Goal: Task Accomplishment & Management: Manage account settings

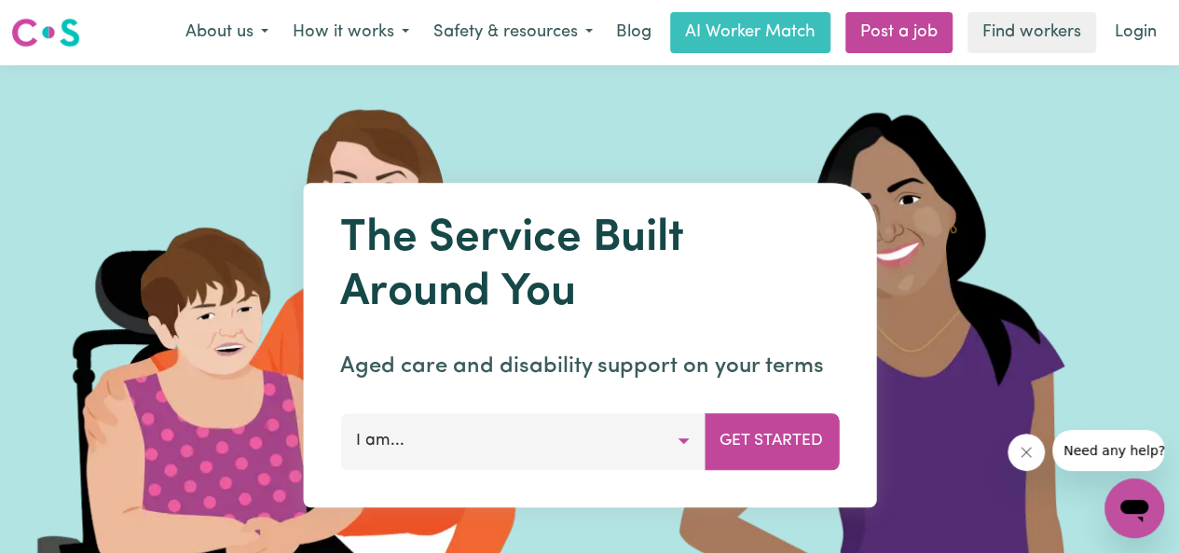
click at [692, 432] on button "I am..." at bounding box center [522, 441] width 365 height 56
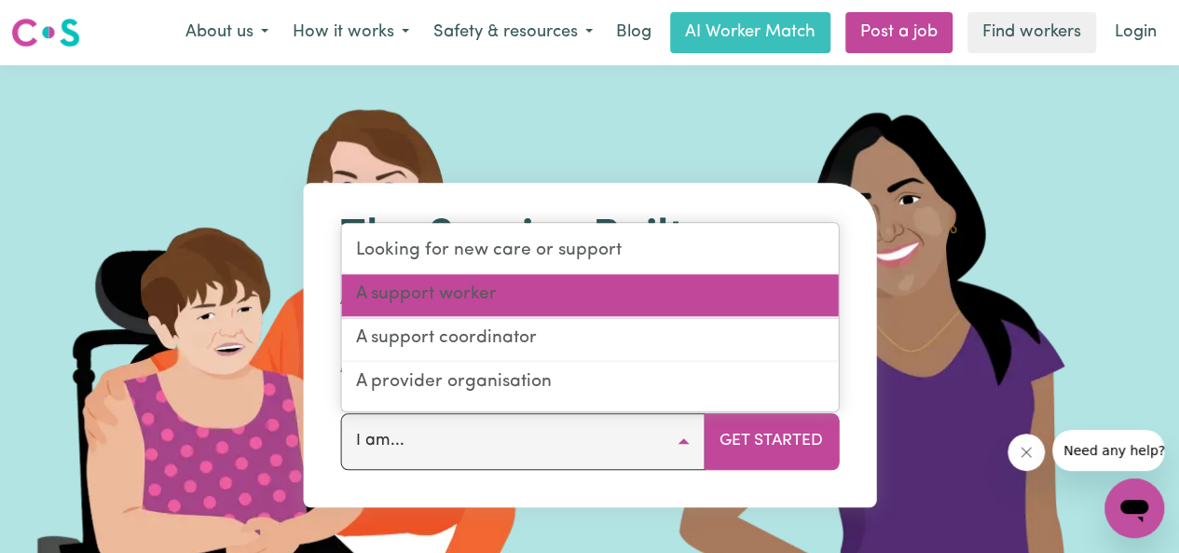
click at [533, 305] on link "A support worker" at bounding box center [589, 296] width 497 height 44
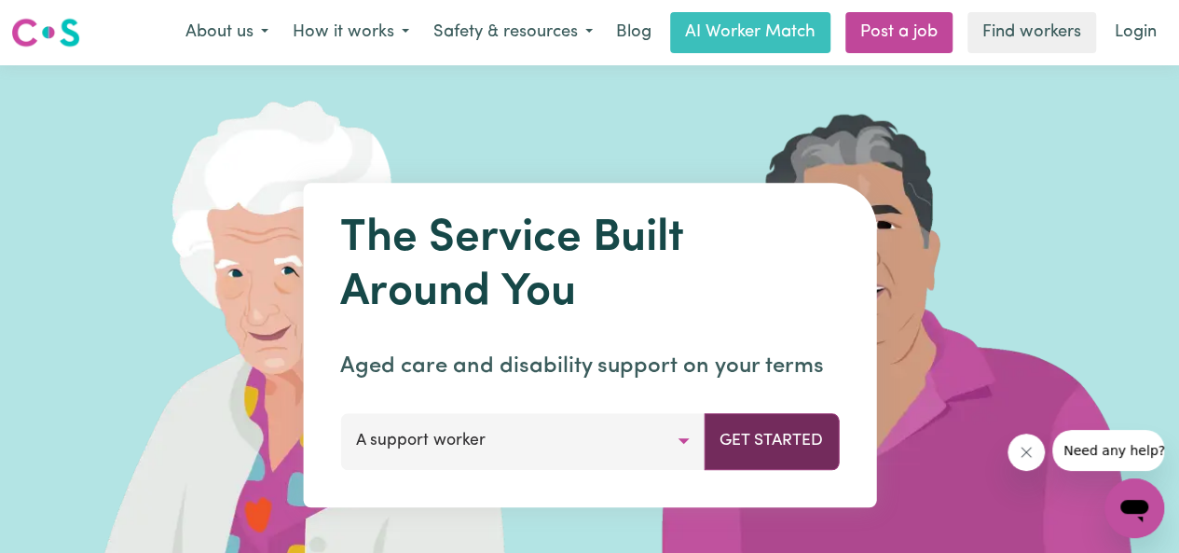
click at [776, 448] on button "Get Started" at bounding box center [771, 441] width 135 height 56
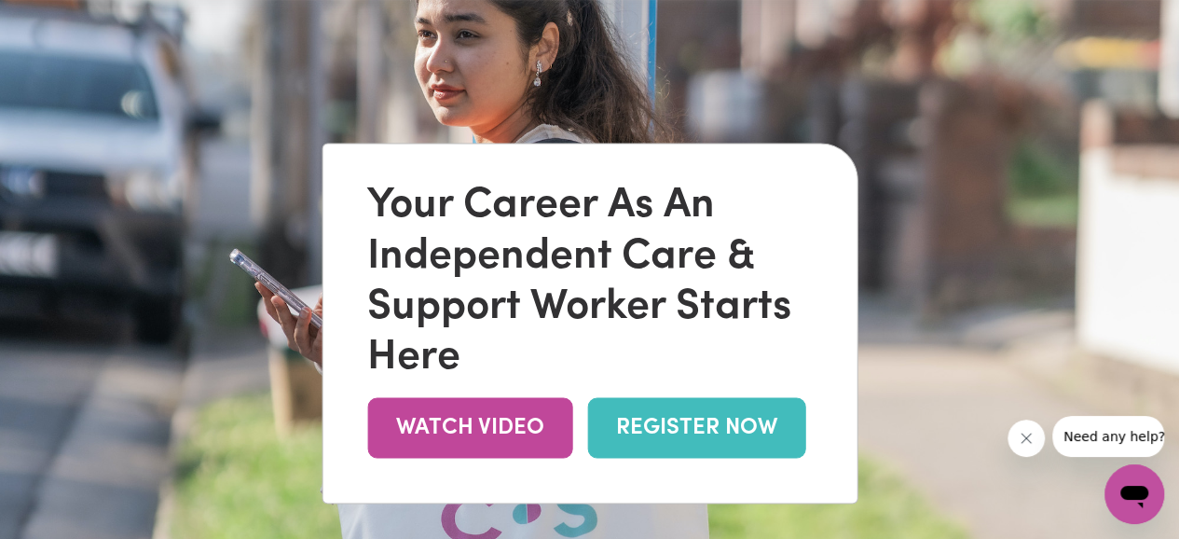
scroll to position [79, 0]
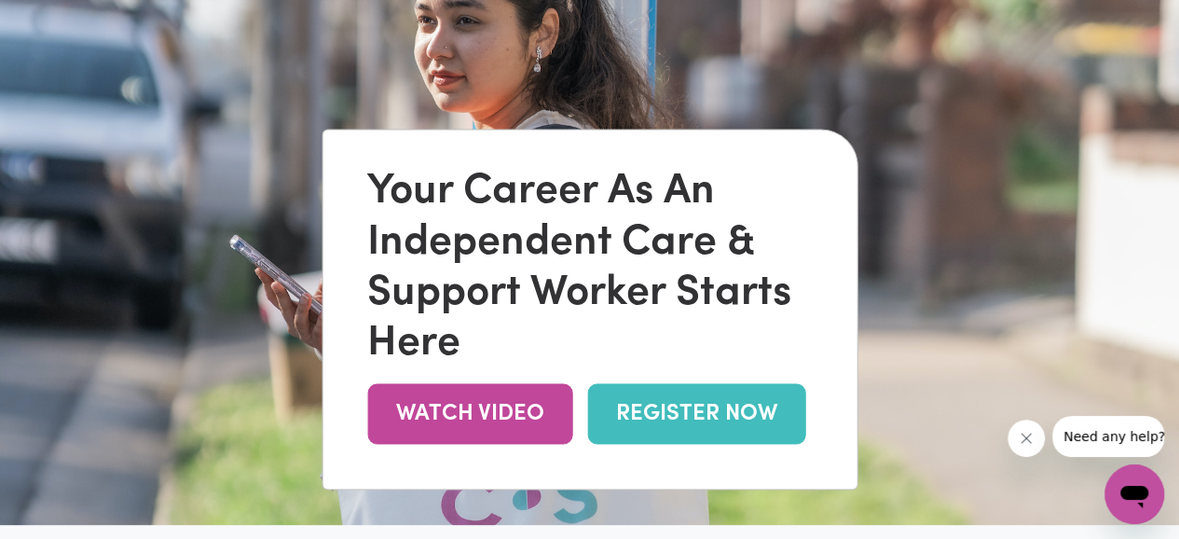
click at [691, 413] on link "REGISTER NOW" at bounding box center [696, 413] width 218 height 61
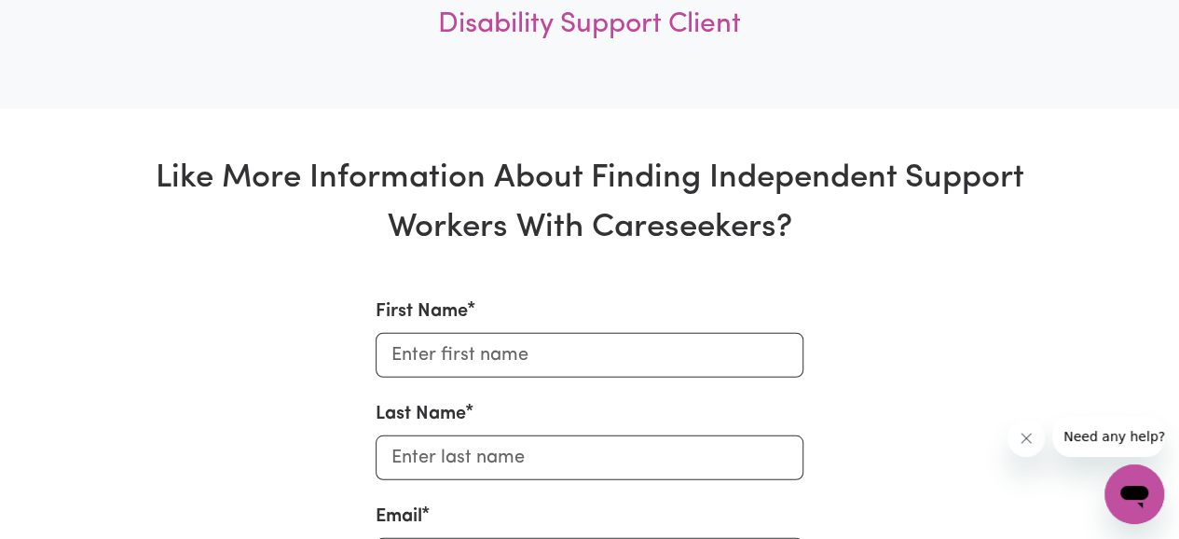
scroll to position [5859, 0]
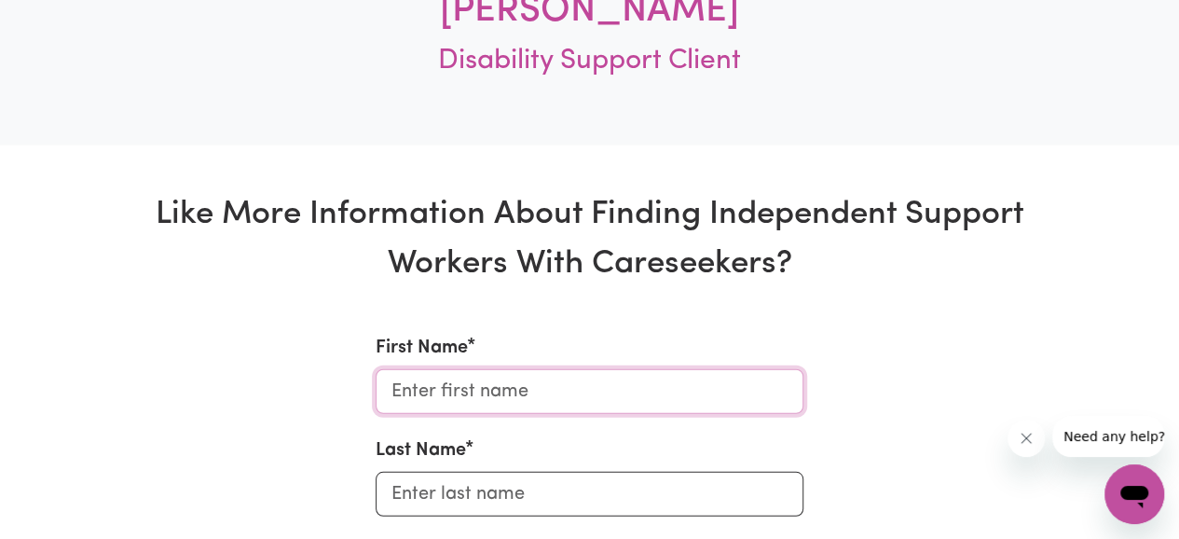
click at [608, 400] on input "First Name" at bounding box center [590, 391] width 428 height 45
type input "Daniel"
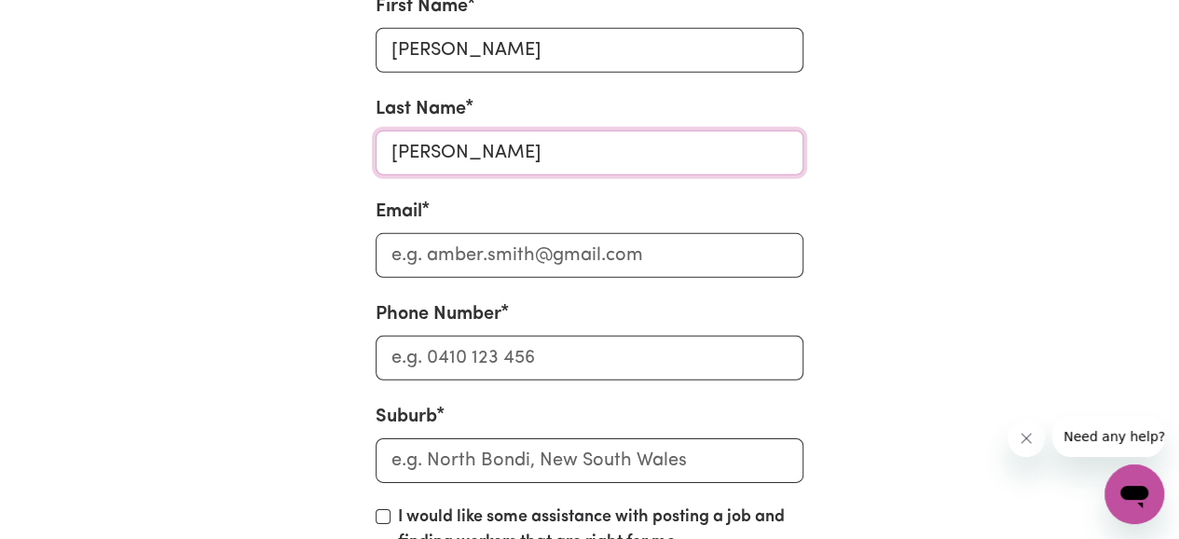
scroll to position [6172, 0]
type input "Cassano"
click at [625, 266] on input "Email" at bounding box center [590, 255] width 428 height 45
type input "daniel.cassano@outlook.com"
type input "0413411969"
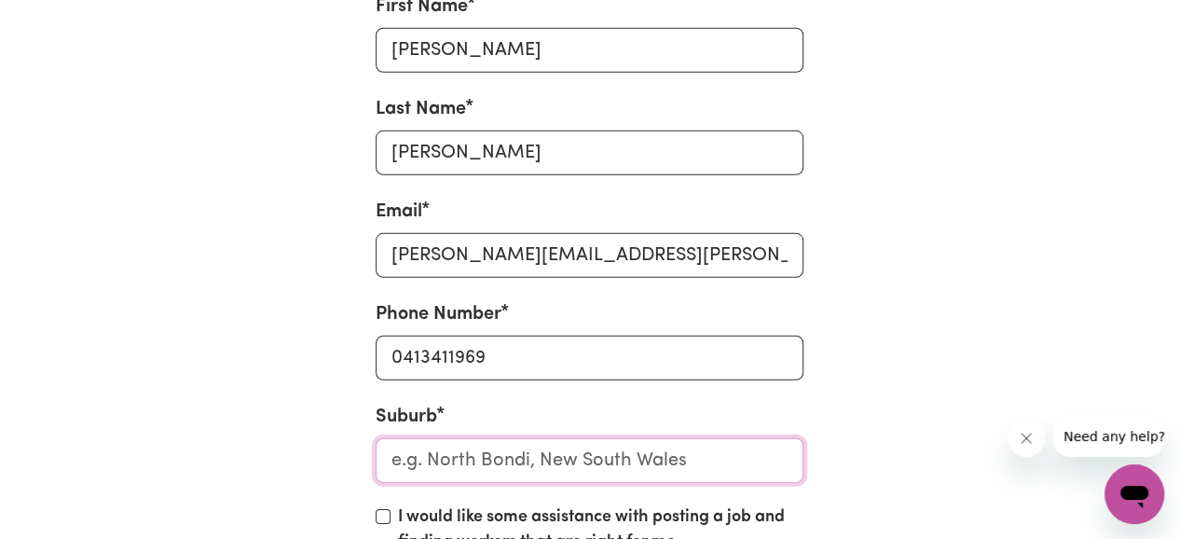
click at [650, 483] on input "text" at bounding box center [590, 460] width 428 height 45
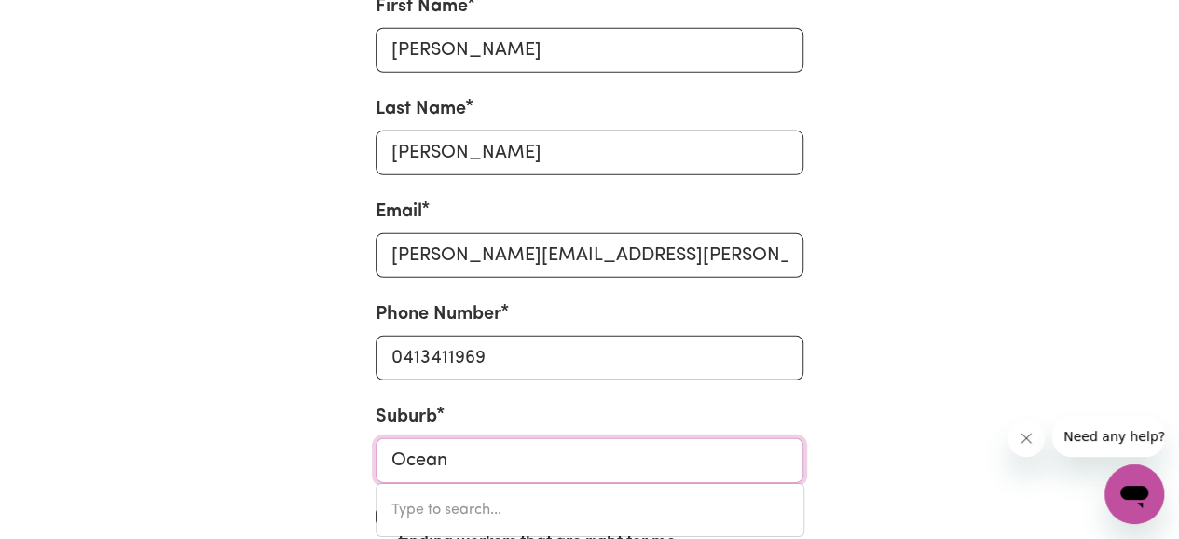
scroll to position [6200, 0]
type input "Ocean Shores"
type input "Ocean Shores, New South Wales, 2483"
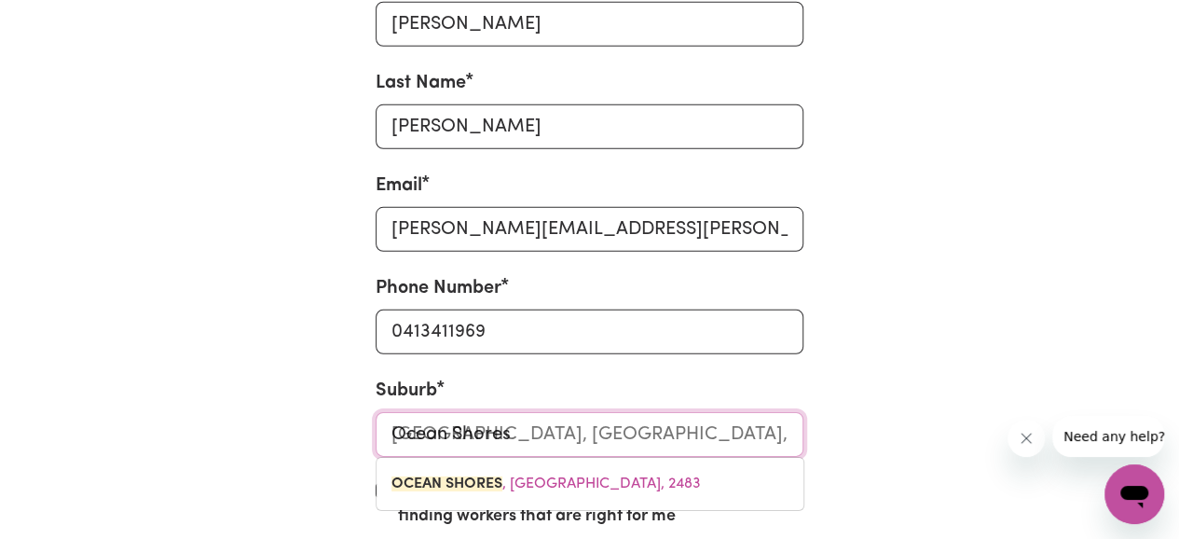
scroll to position [6229, 0]
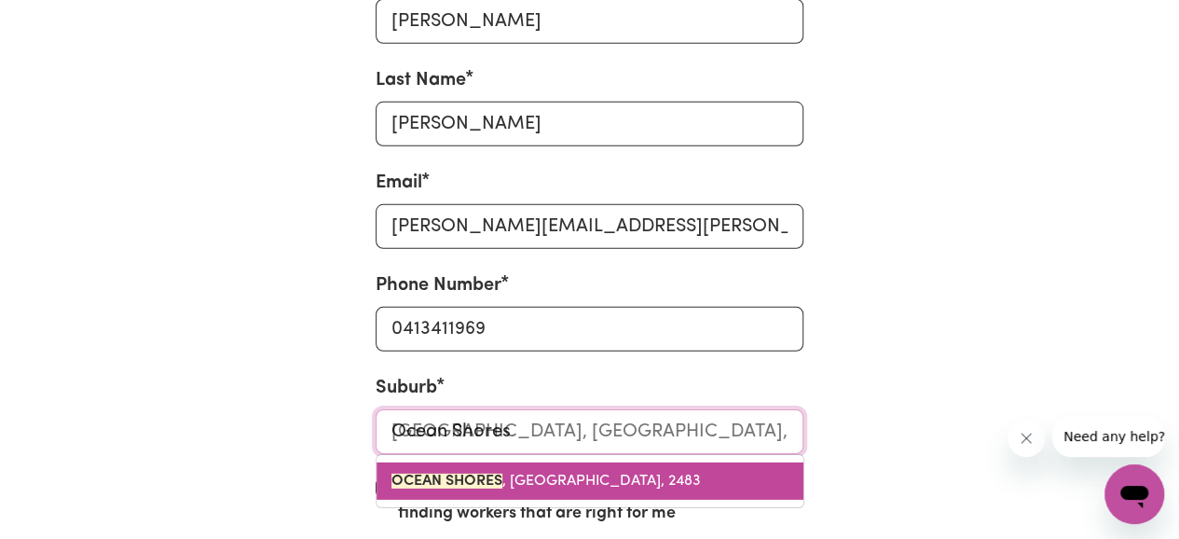
click at [617, 486] on span "OCEAN SHORES , New South Wales, 2483" at bounding box center [547, 481] width 310 height 15
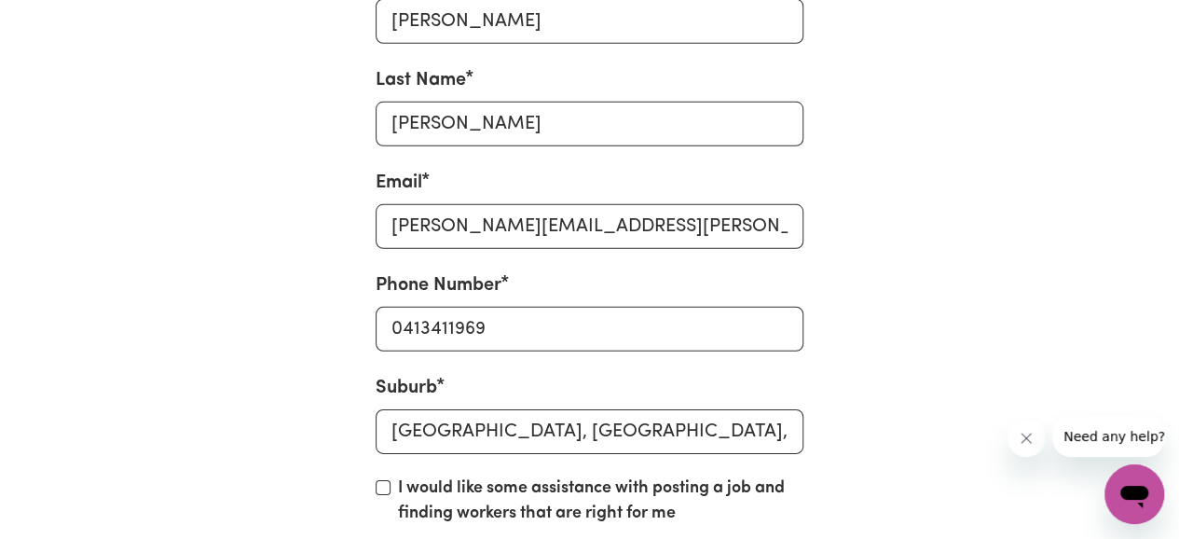
click at [558, 510] on label "I would like some assistance with posting a job and finding workers that are ri…" at bounding box center [601, 501] width 406 height 50
click at [391, 495] on input "I would like some assistance with posting a job and finding workers that are ri…" at bounding box center [383, 487] width 15 height 15
checkbox input "true"
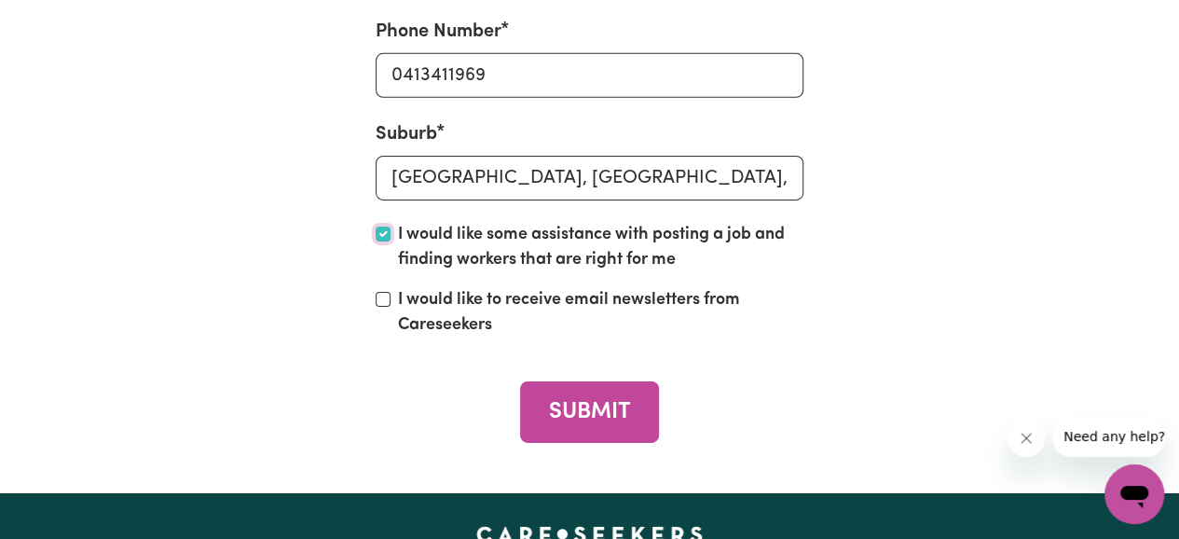
scroll to position [6455, 0]
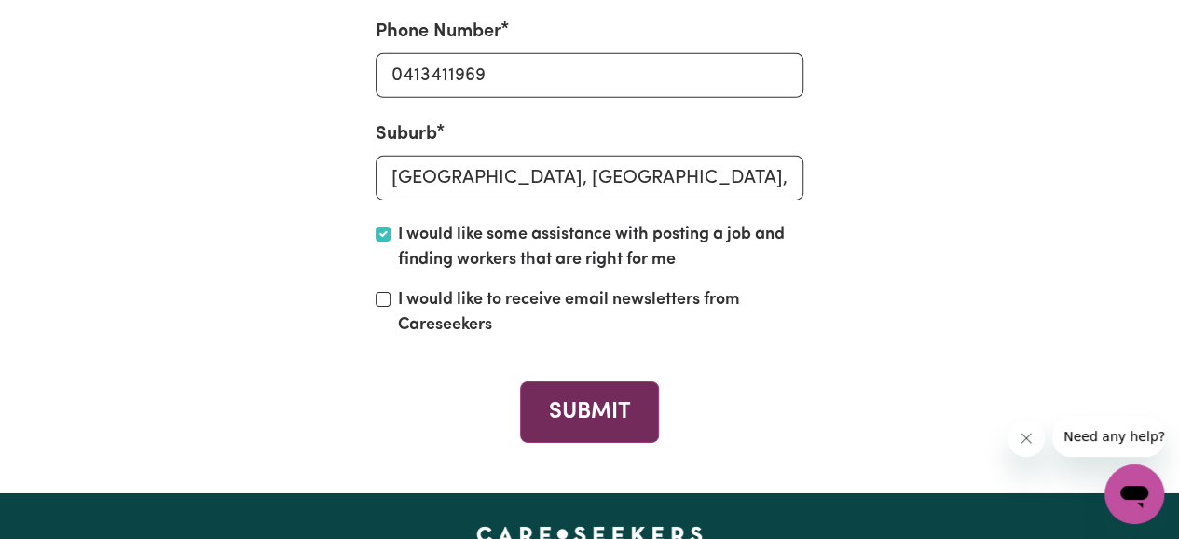
click at [565, 418] on button "SUBMIT" at bounding box center [589, 411] width 139 height 61
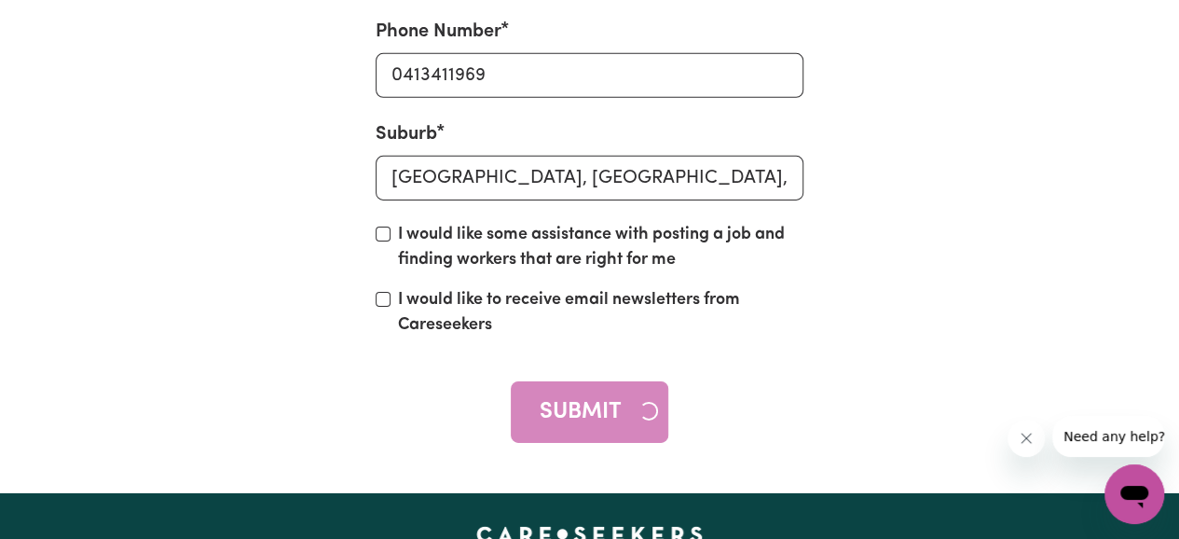
checkbox input "false"
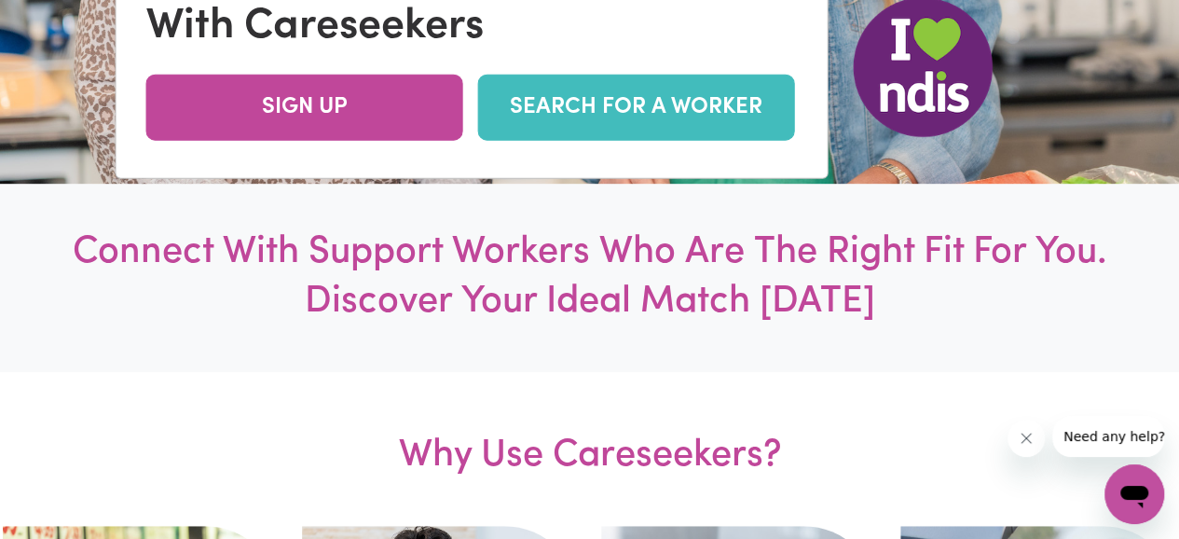
scroll to position [0, 0]
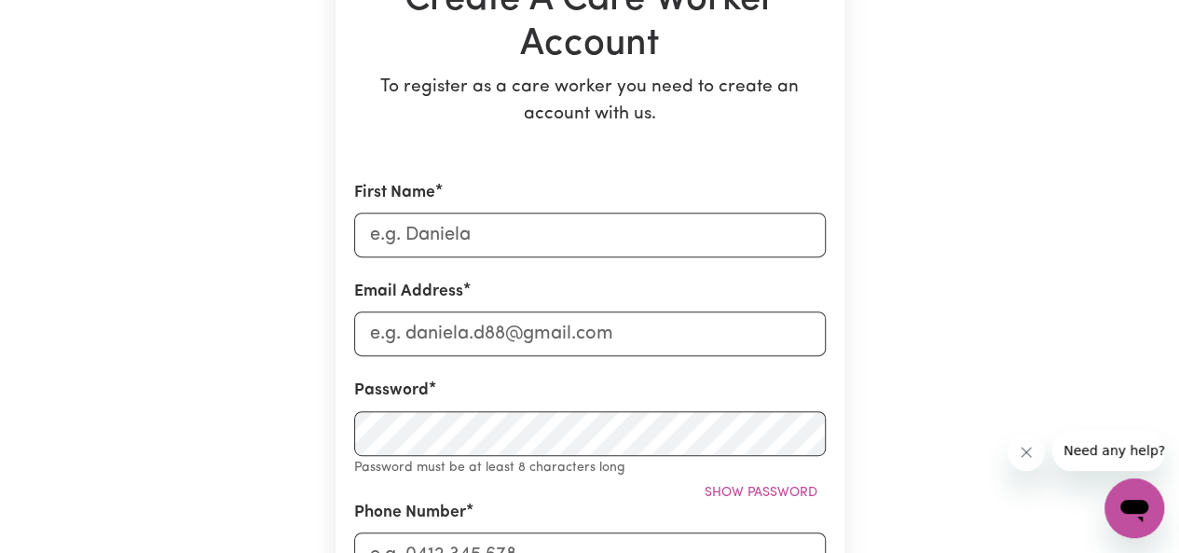
scroll to position [225, 0]
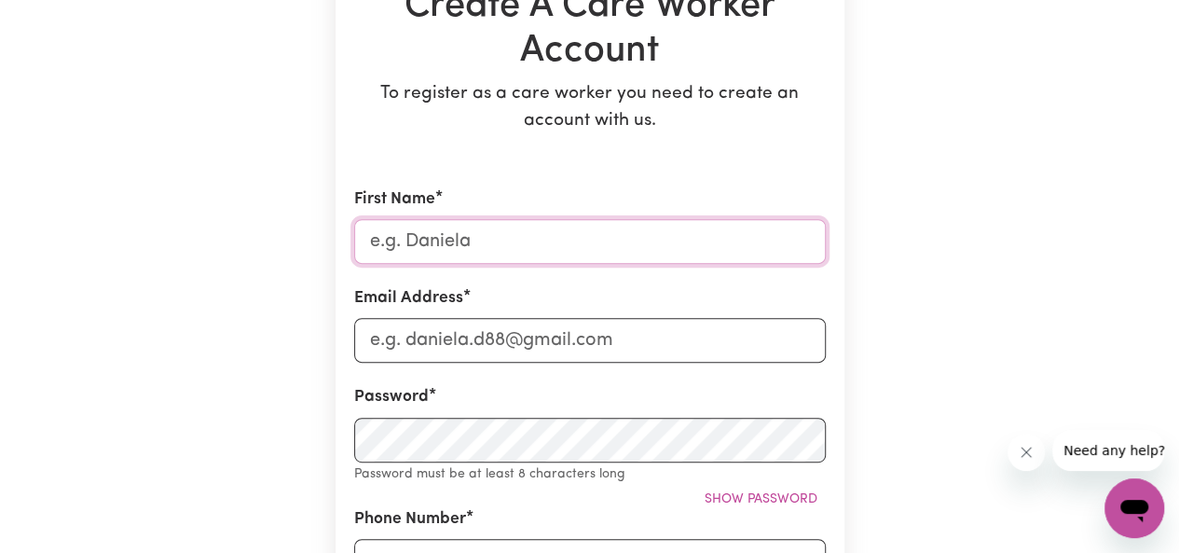
click at [449, 254] on input "First Name" at bounding box center [590, 241] width 472 height 45
type input "Daniel"
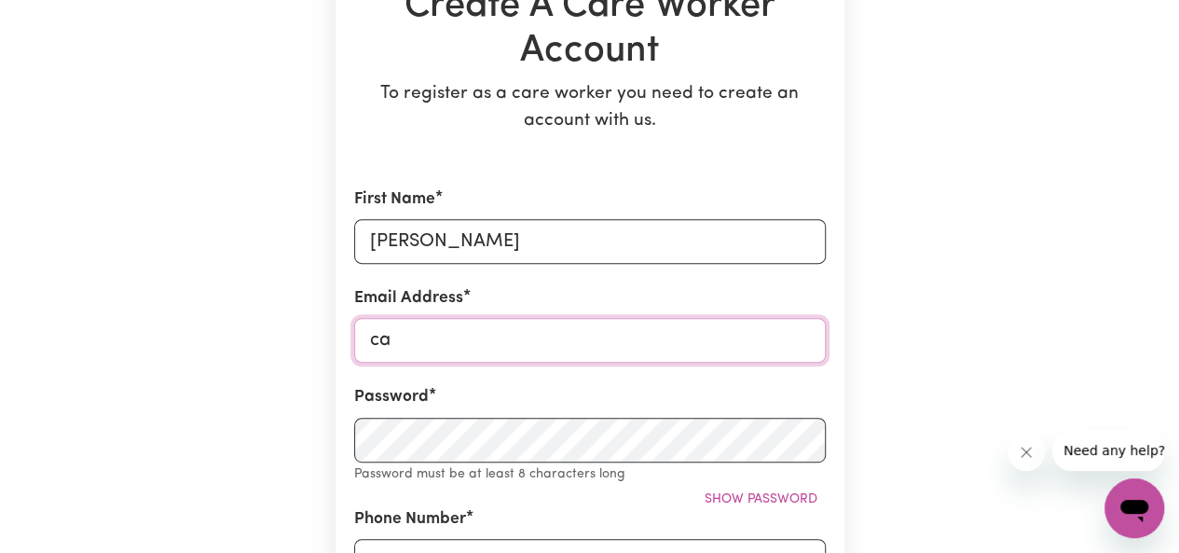
type input "c"
type input "daniel.cassano@outlook.com"
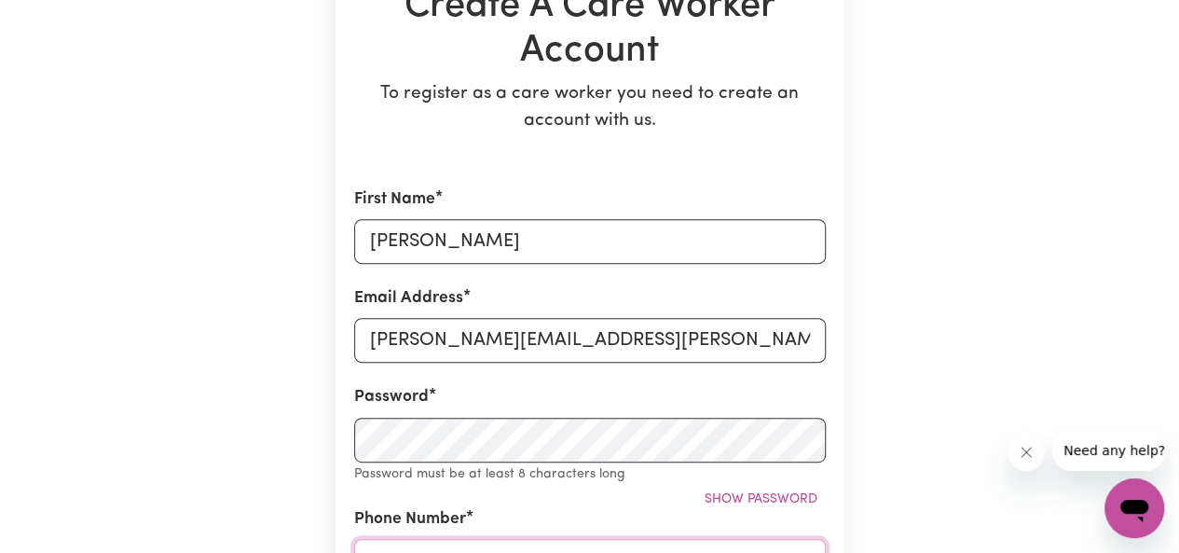
type input "0413411969"
click at [957, 354] on div "Create A Care Worker Account To register as a care worker you need to create an…" at bounding box center [590, 557] width 1063 height 1433
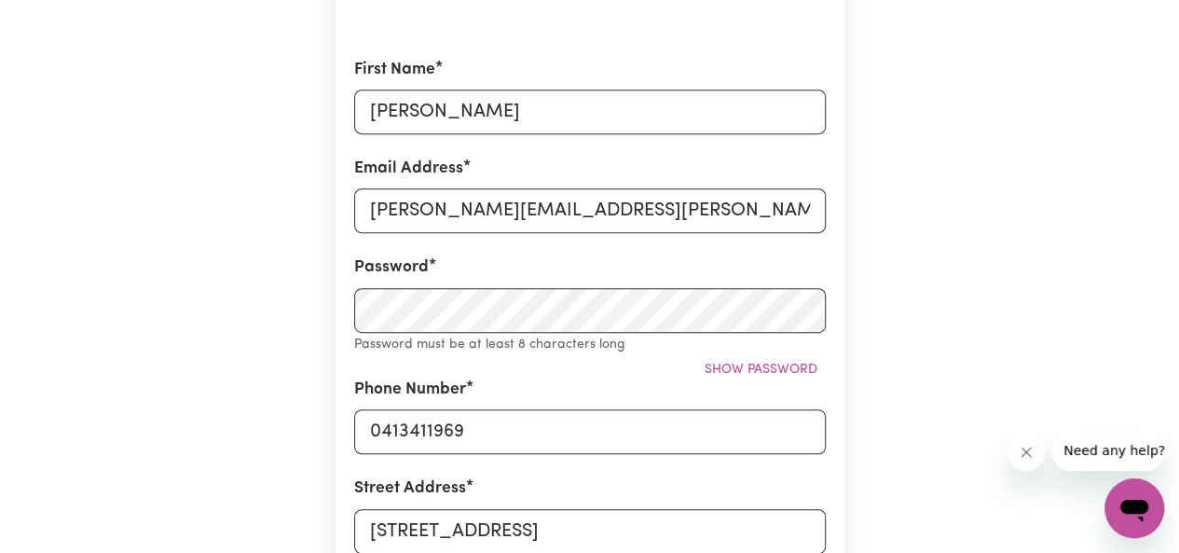
scroll to position [355, 0]
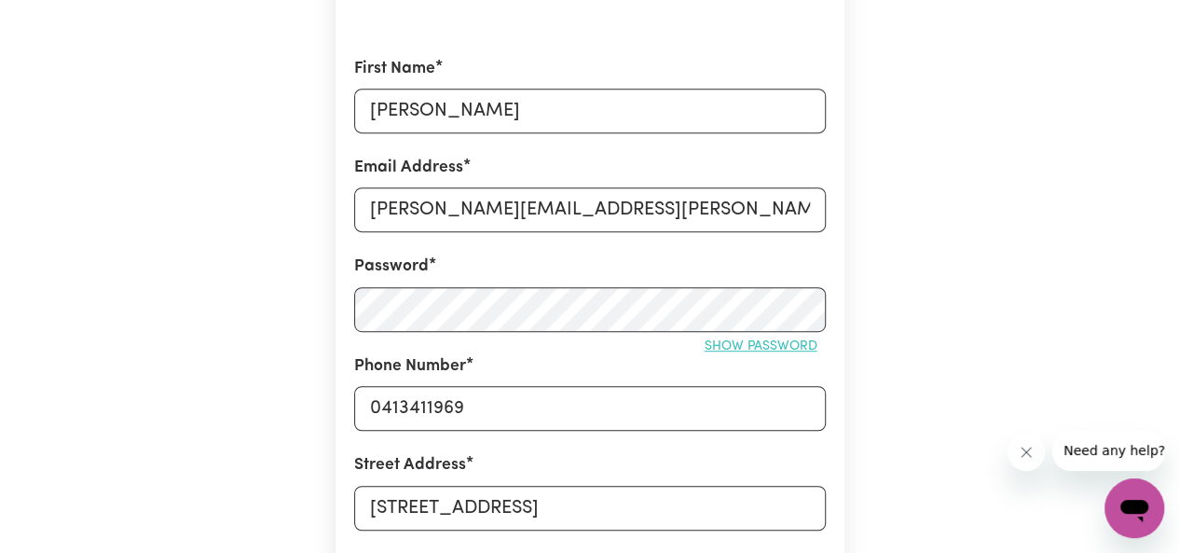
click at [800, 342] on span "Show password" at bounding box center [761, 346] width 113 height 14
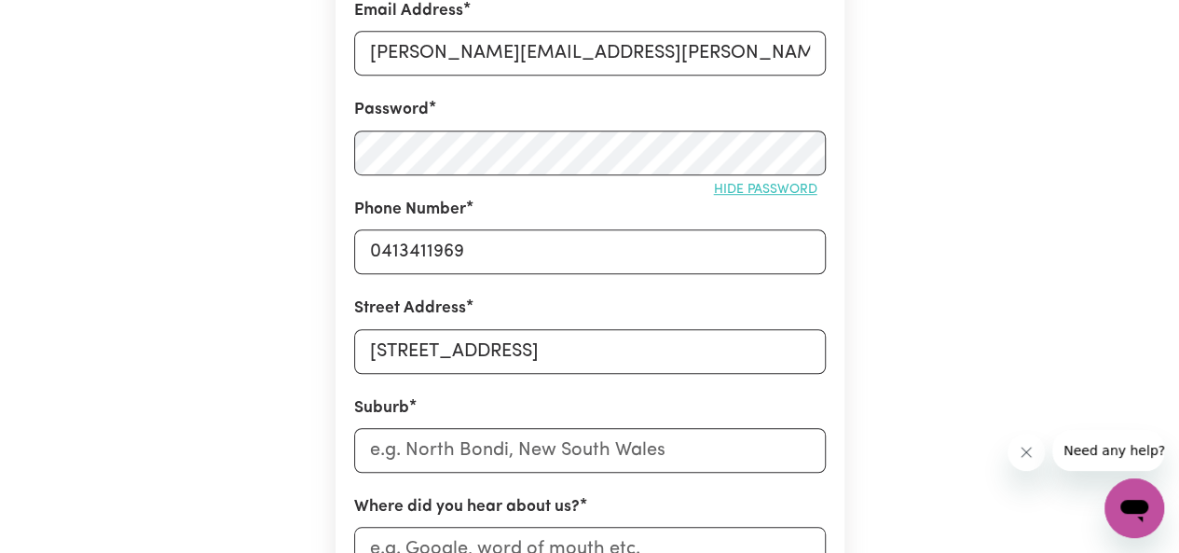
scroll to position [515, 0]
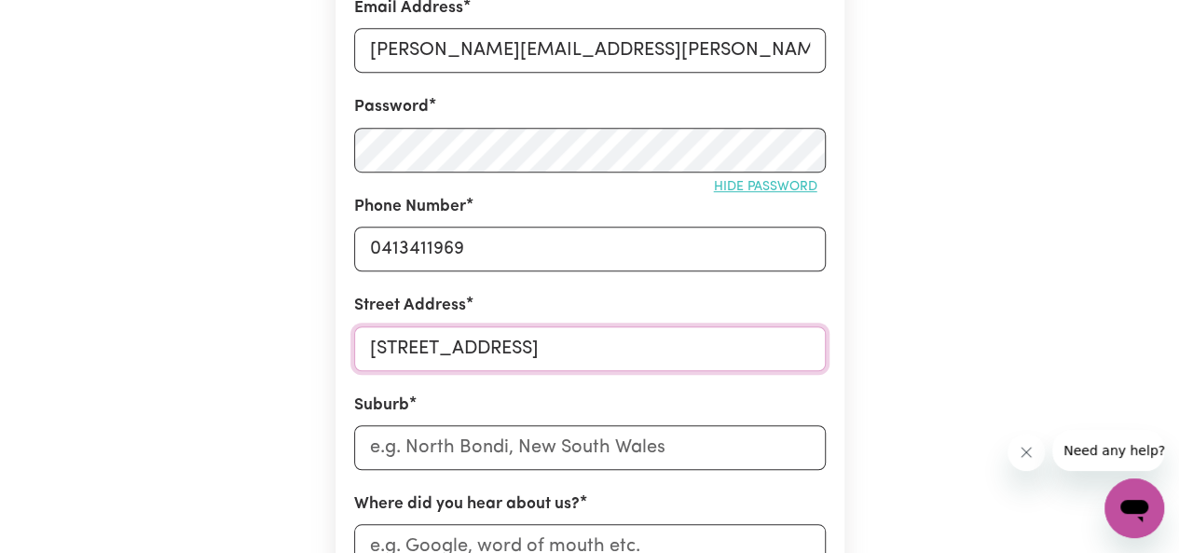
drag, startPoint x: 600, startPoint y: 332, endPoint x: 282, endPoint y: 353, distance: 318.7
click at [282, 353] on div "Create A Care Worker Account To register as a care worker you need to create an…" at bounding box center [590, 256] width 1063 height 1411
type input "1/10 Narooma Dr"
click at [488, 437] on input "text" at bounding box center [590, 447] width 472 height 45
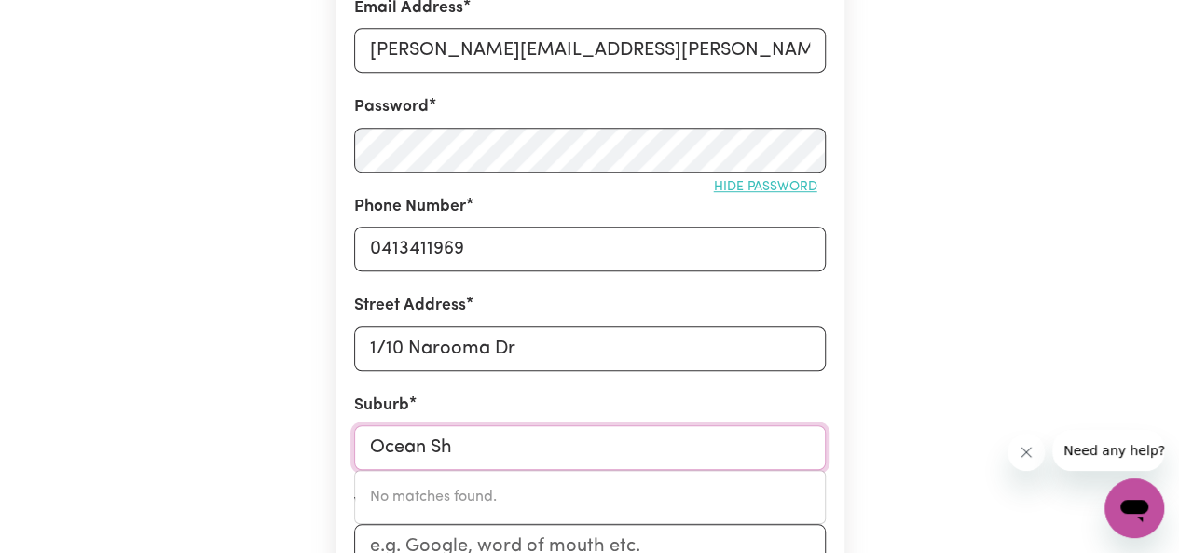
type input "Ocean Sho"
type input "Ocean ShoRES, New South Wales, 2483"
type input "Ocean Shor"
type input "Ocean ShorES, New South Wales, 2483"
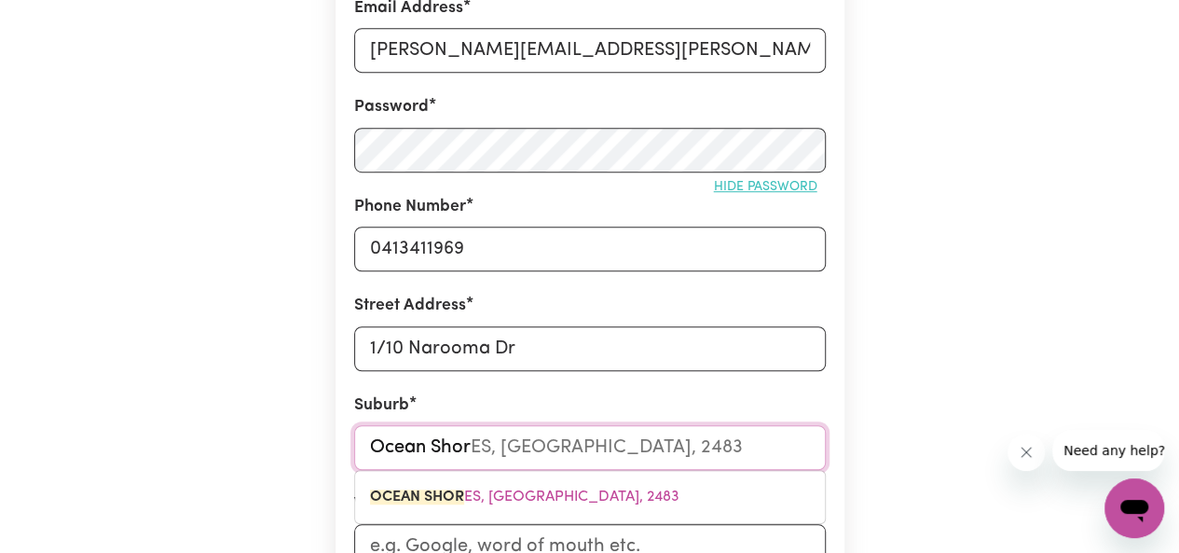
type input "Ocean Shore"
type input "Ocean ShoreS, New South Wales, 2483"
type input "Ocean Shores"
type input "Ocean Shores, New South Wales, 2483"
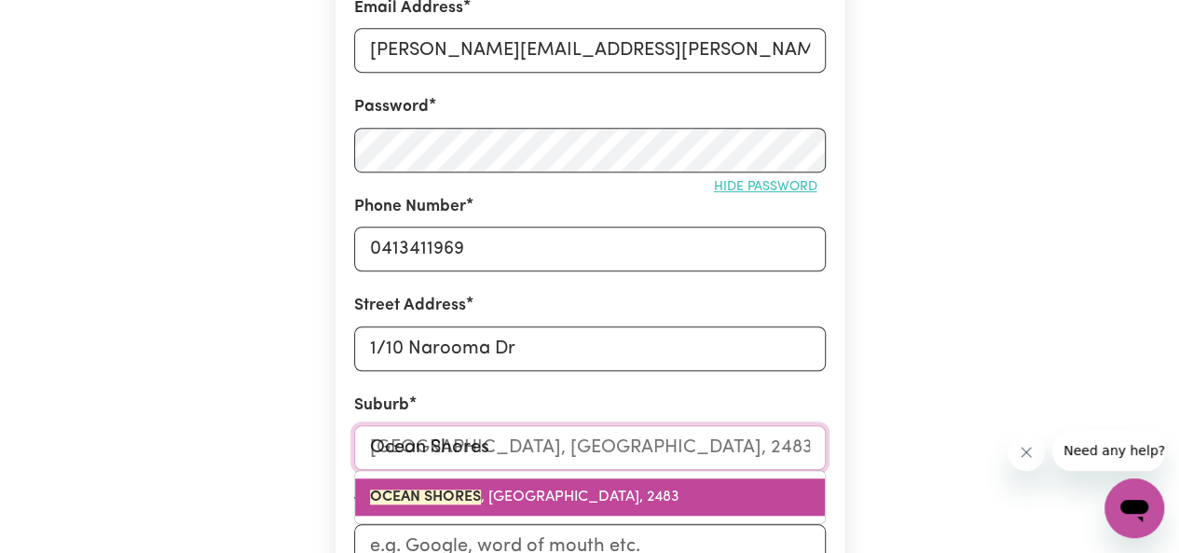
click at [497, 494] on span "OCEAN SHORES , New South Wales, 2483" at bounding box center [525, 496] width 310 height 15
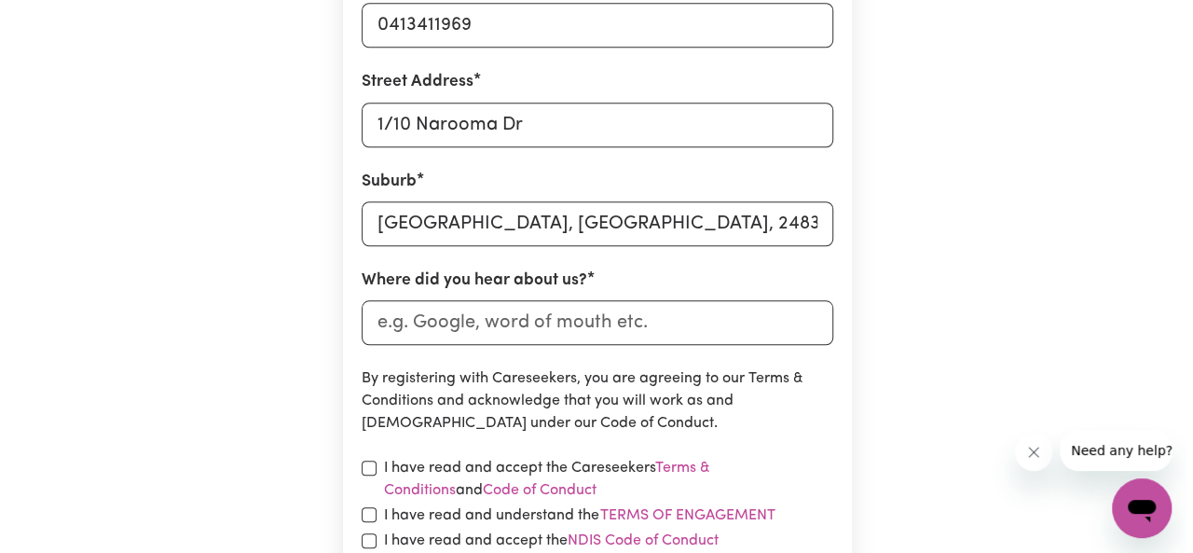
scroll to position [739, 0]
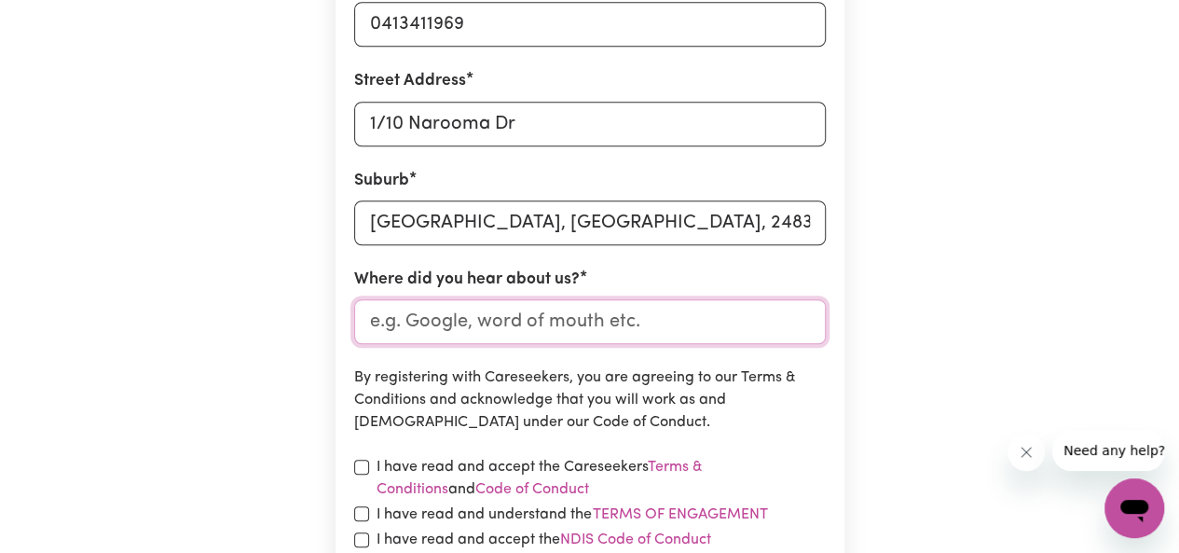
click at [669, 324] on input "Where did you hear about us?" at bounding box center [590, 321] width 472 height 45
type input "Google"
click at [361, 471] on input "checkbox" at bounding box center [361, 467] width 15 height 15
checkbox input "true"
click at [354, 512] on input "checkbox" at bounding box center [361, 513] width 15 height 15
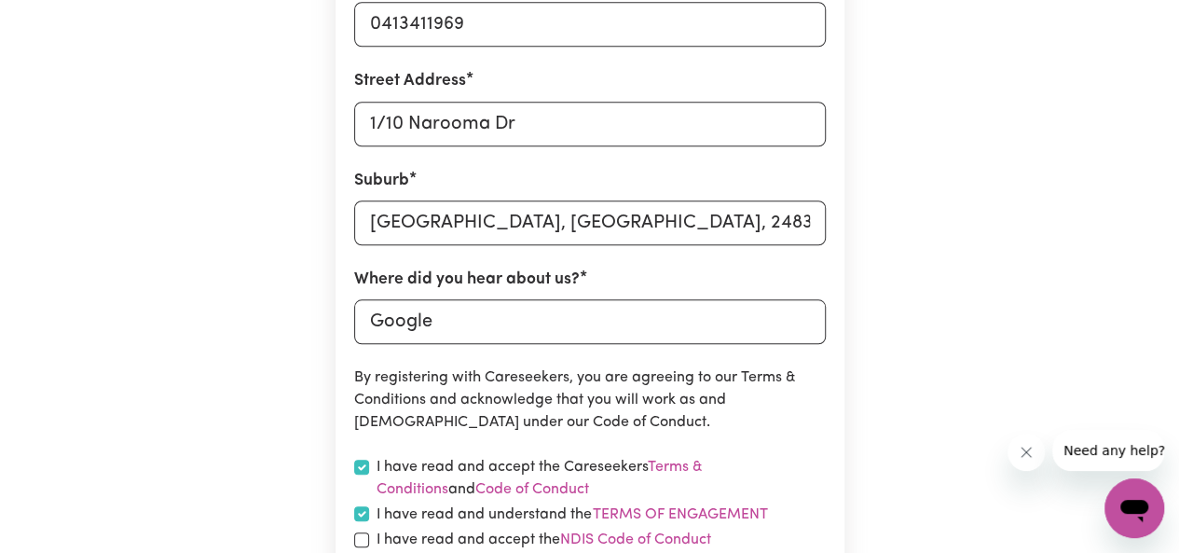
checkbox input "true"
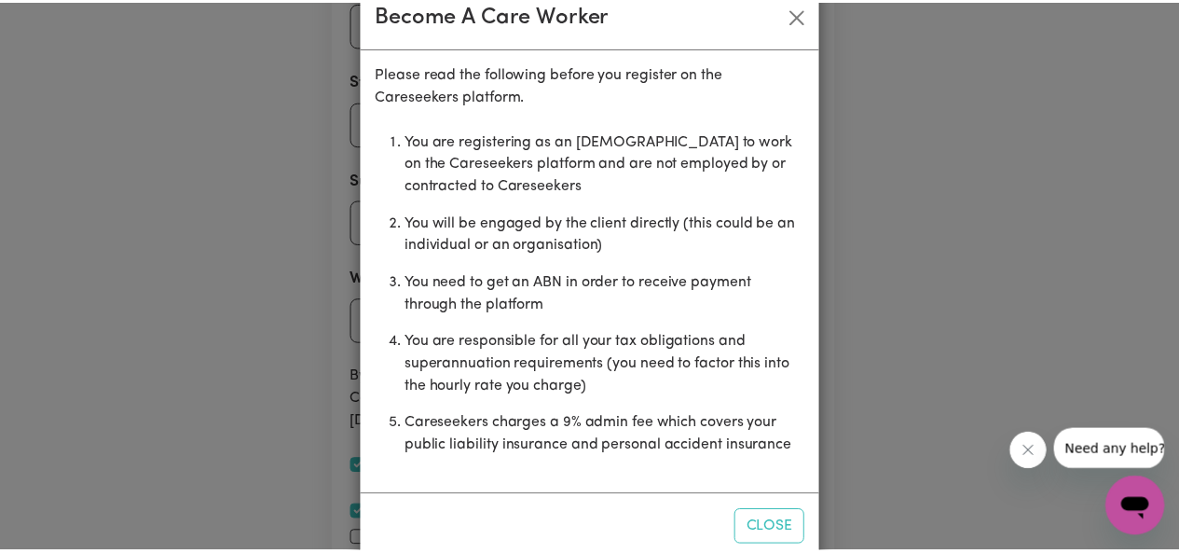
scroll to position [76, 0]
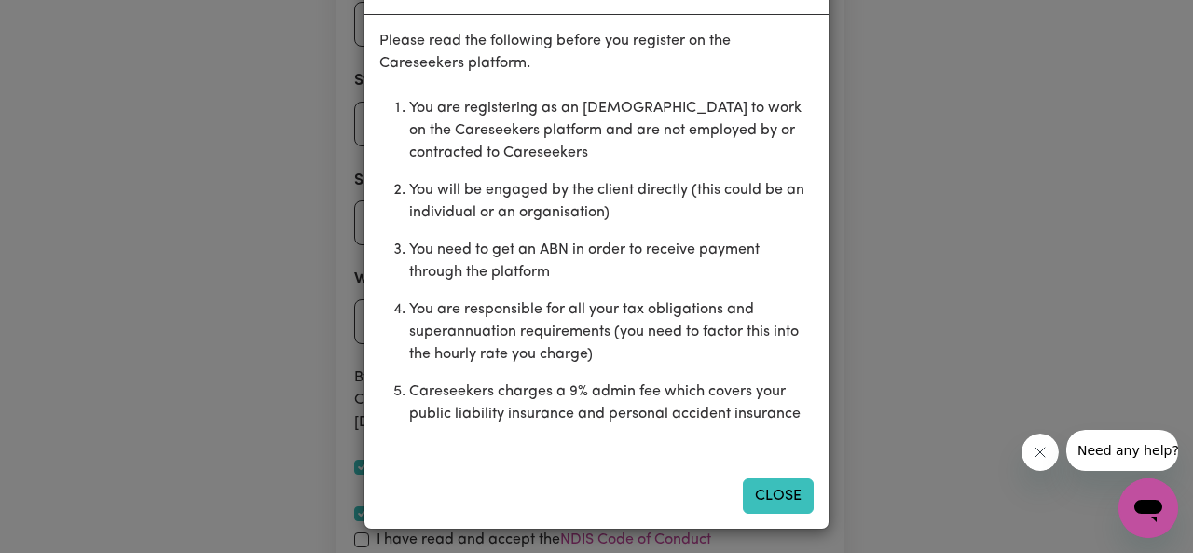
click at [787, 503] on button "Close" at bounding box center [778, 495] width 71 height 35
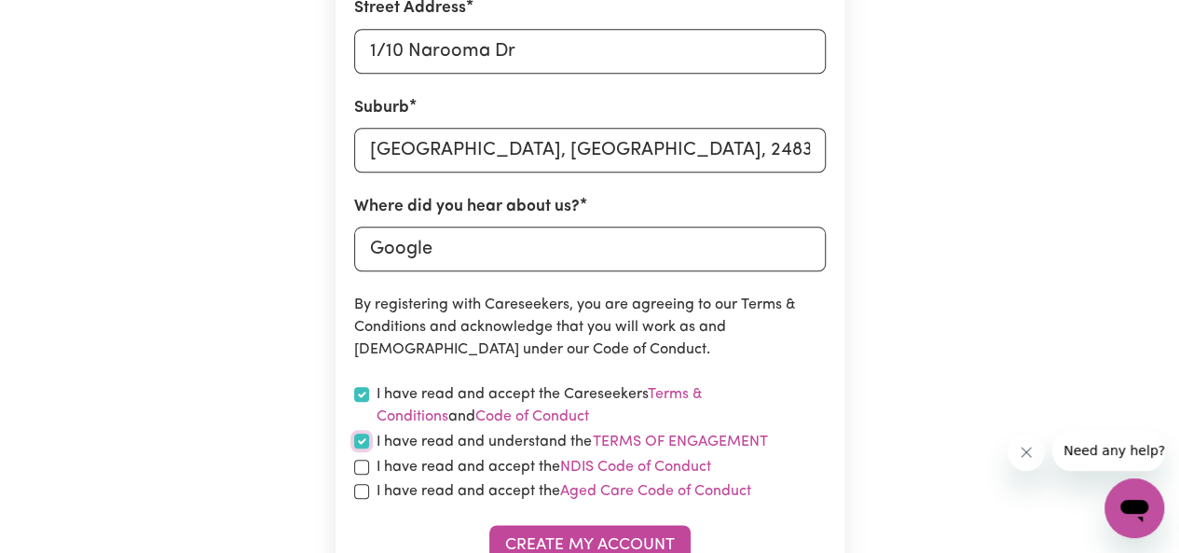
scroll to position [834, 0]
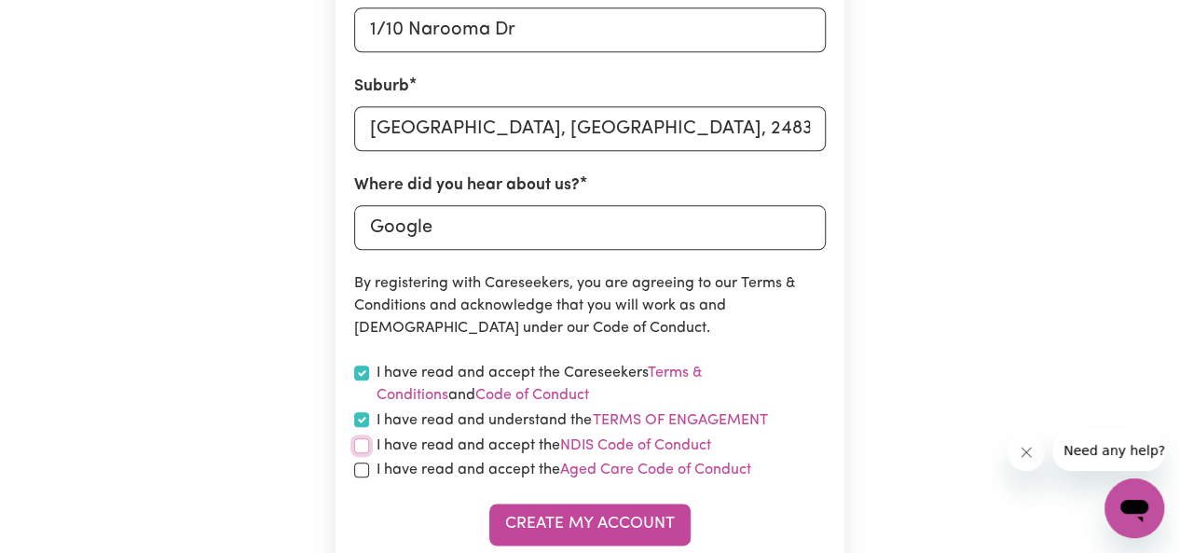
click at [364, 447] on input "checkbox" at bounding box center [361, 445] width 15 height 15
checkbox input "true"
click at [362, 476] on div "I have read and accept the Aged Care Code of Conduct" at bounding box center [590, 470] width 472 height 22
click at [362, 471] on input "checkbox" at bounding box center [361, 469] width 15 height 15
checkbox input "true"
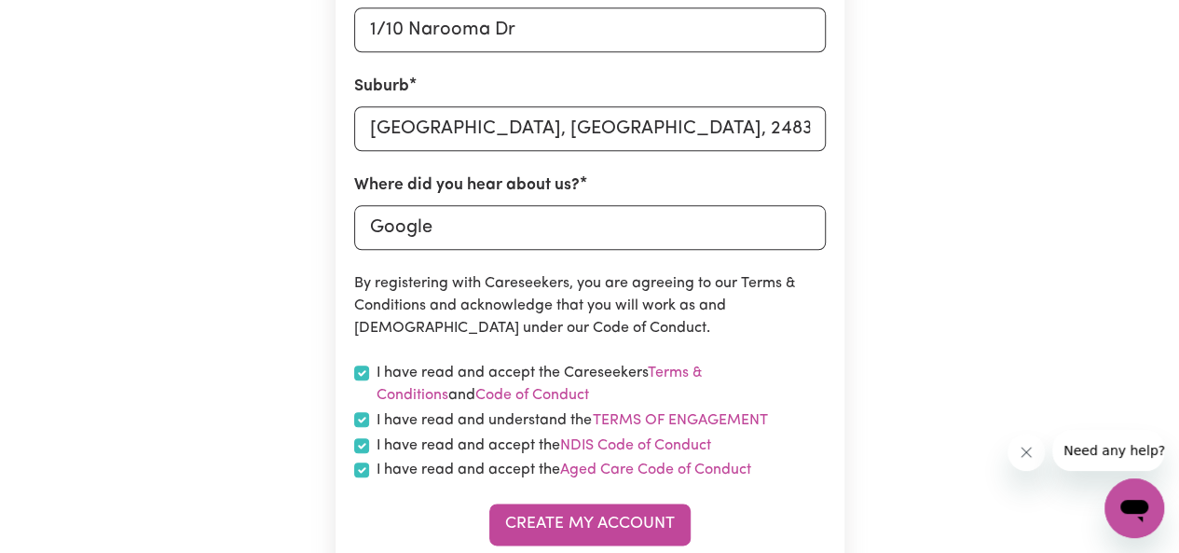
click at [559, 519] on button "Create My Account" at bounding box center [589, 523] width 201 height 41
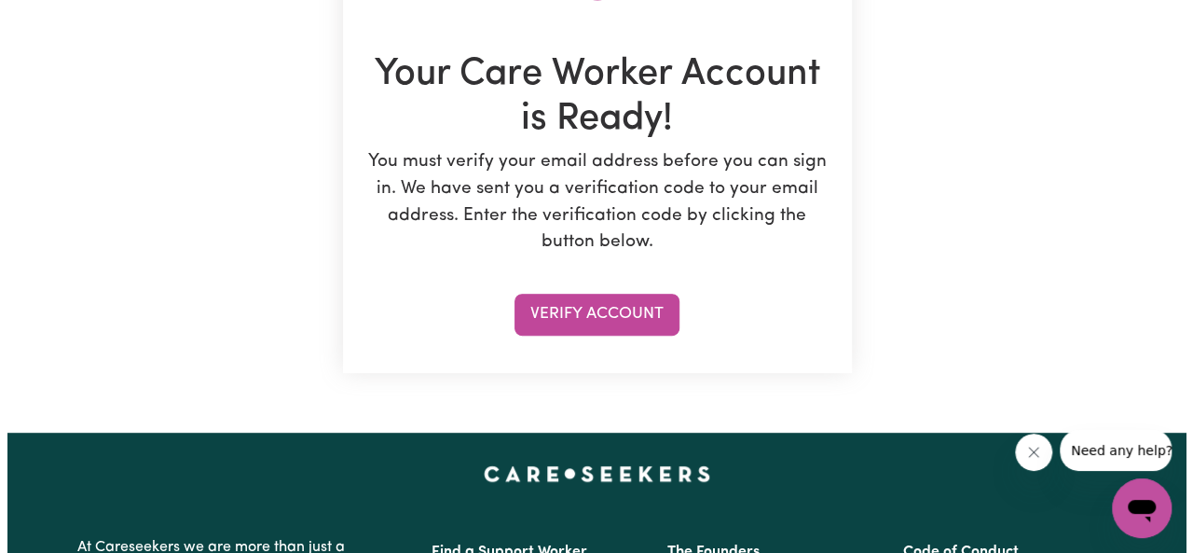
scroll to position [319, 0]
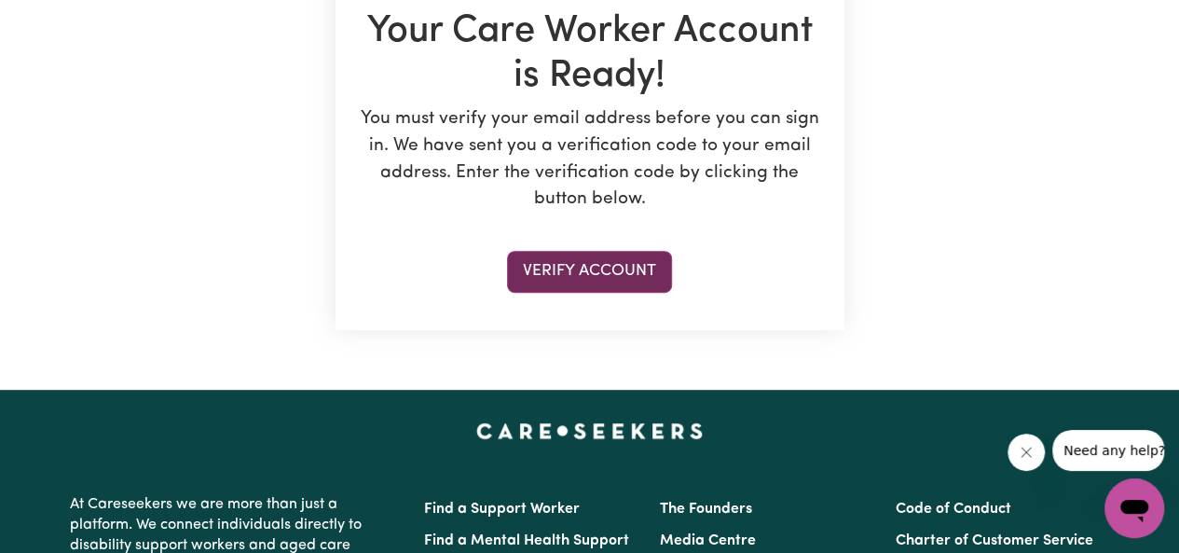
click at [645, 288] on button "Verify Account" at bounding box center [589, 271] width 165 height 41
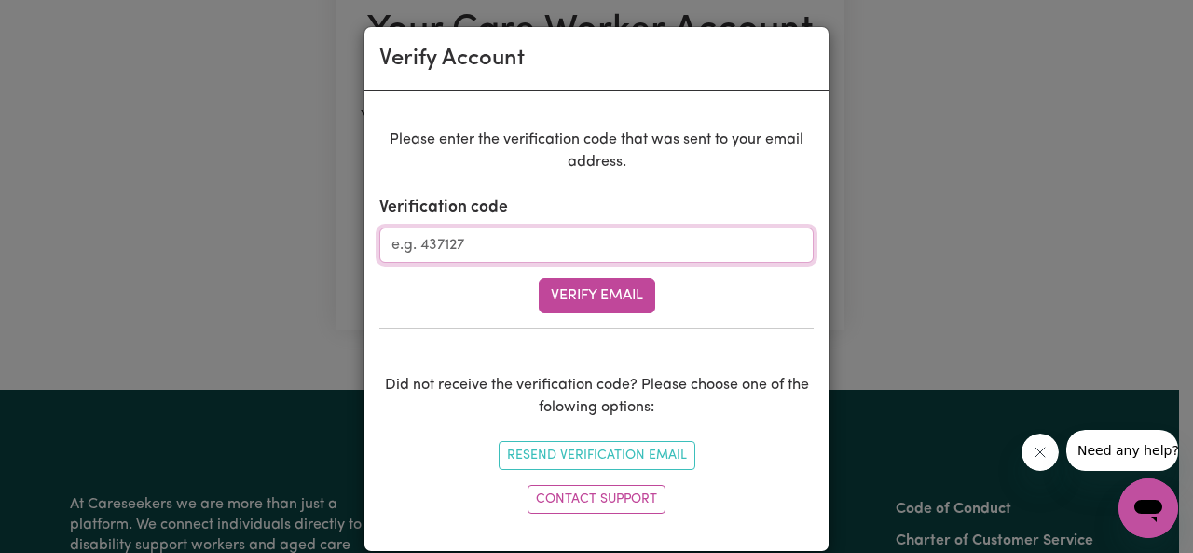
click at [542, 250] on input "Verification code" at bounding box center [596, 244] width 434 height 35
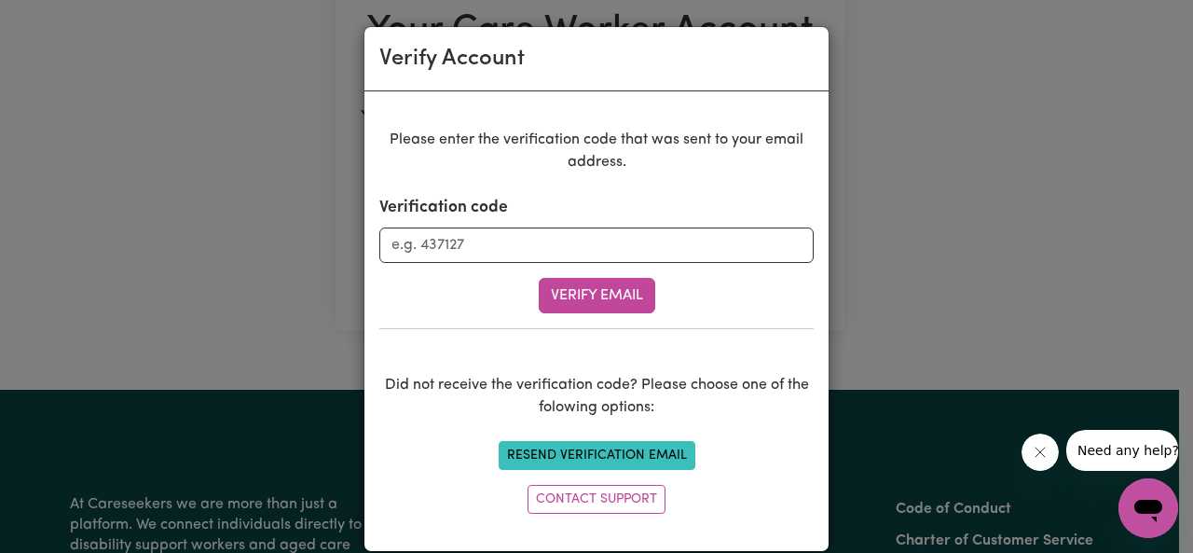
click at [593, 450] on button "Resend Verification Email" at bounding box center [597, 455] width 197 height 29
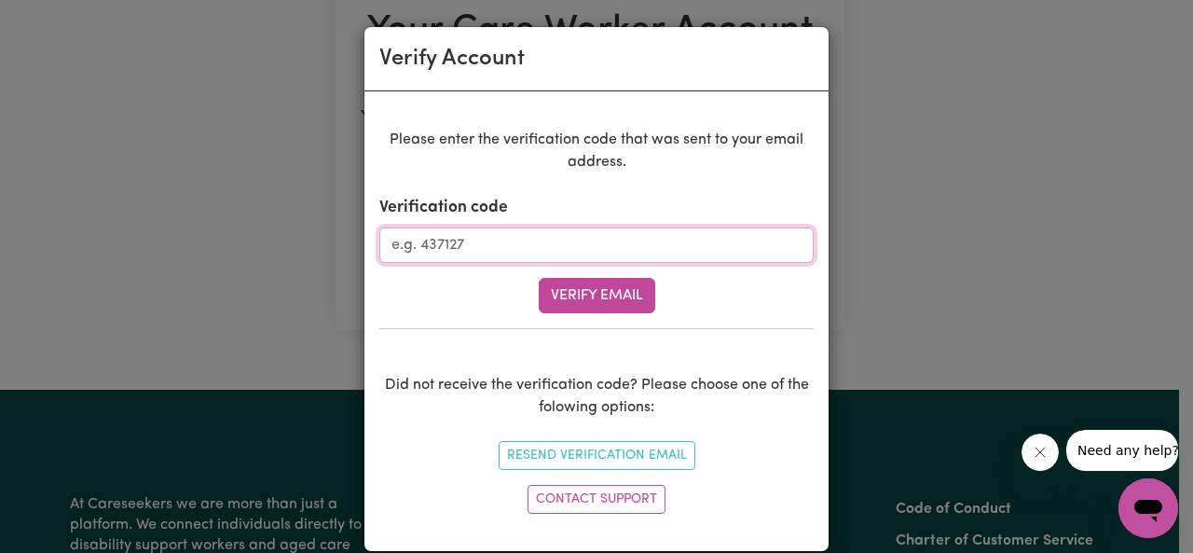
click at [610, 257] on input "Verification code" at bounding box center [596, 244] width 434 height 35
click at [600, 456] on button "Resend Verification Email" at bounding box center [597, 455] width 197 height 29
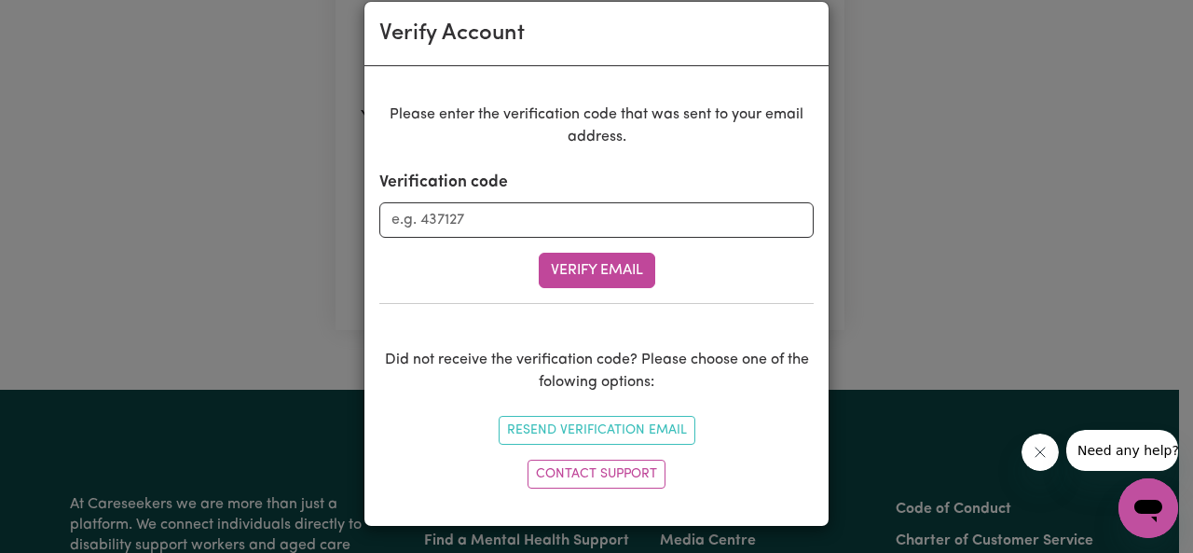
scroll to position [21, 0]
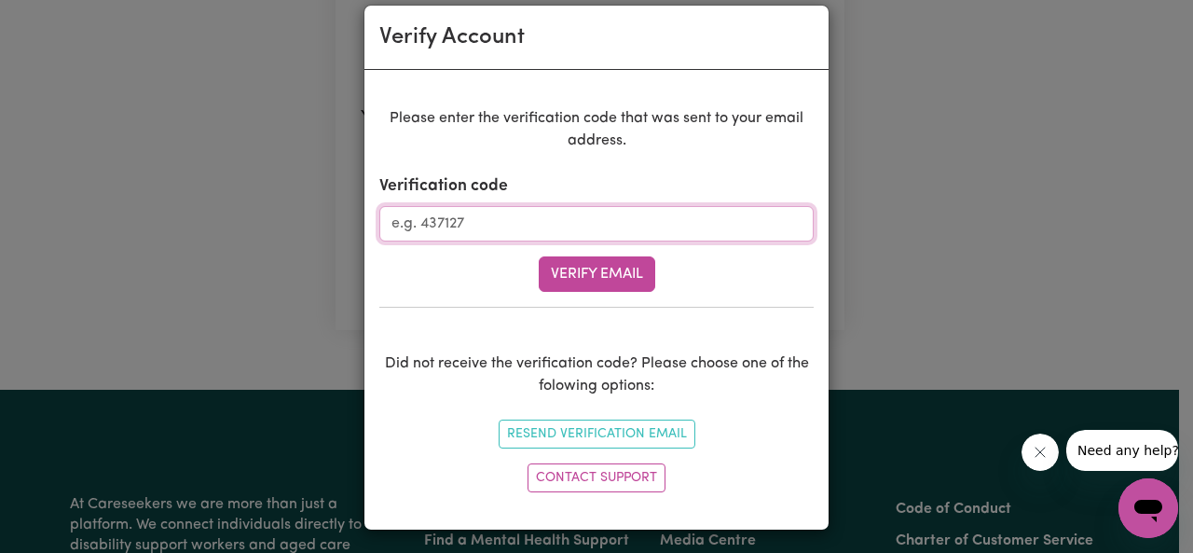
click at [494, 226] on input "Verification code" at bounding box center [596, 223] width 434 height 35
paste input "148661"
type input "148661"
click at [580, 266] on button "Verify Email" at bounding box center [597, 273] width 117 height 35
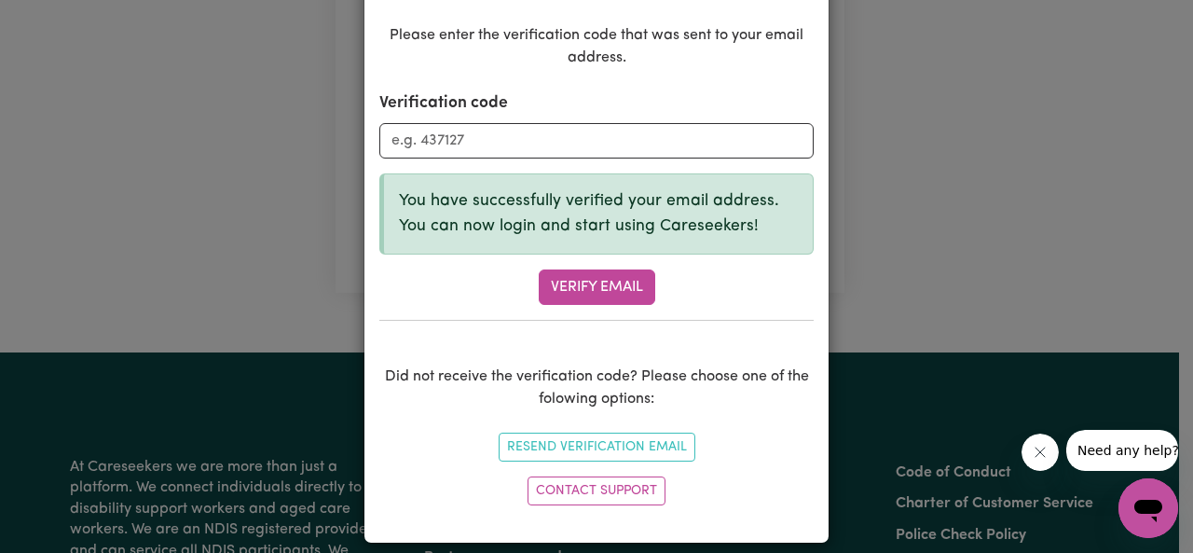
scroll to position [117, 0]
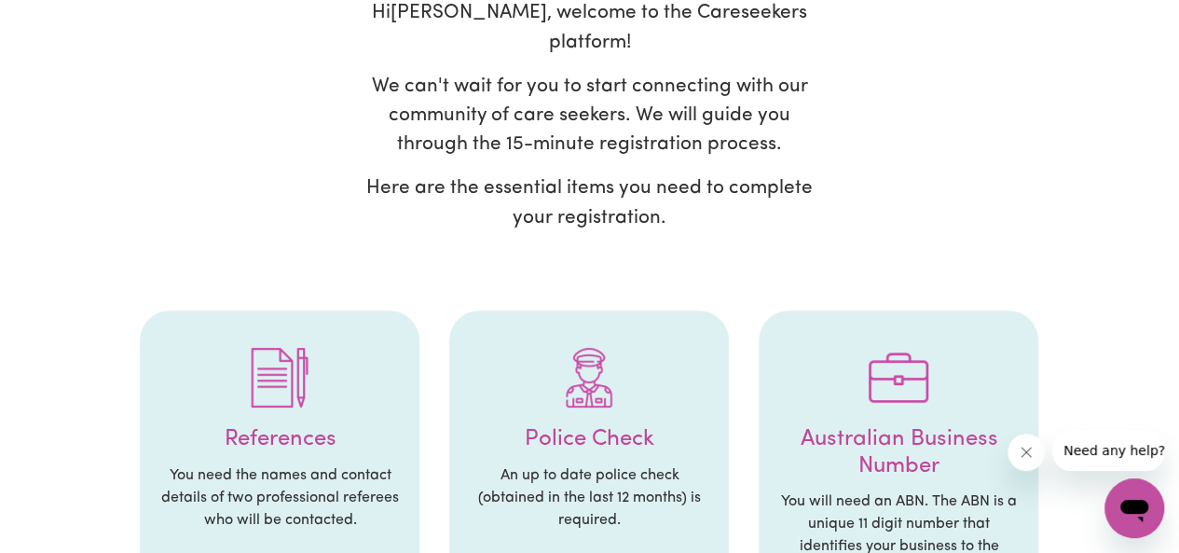
scroll to position [231, 0]
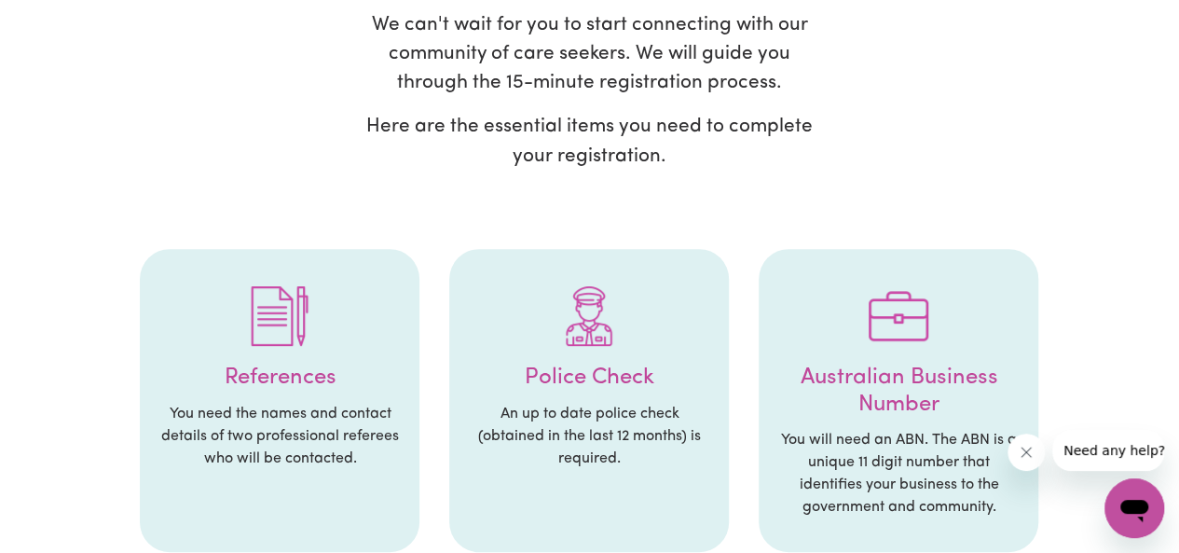
click at [281, 365] on h4 "References" at bounding box center [280, 378] width 242 height 27
click at [285, 403] on p "You need the names and contact details of two professional referees who will be…" at bounding box center [280, 436] width 242 height 67
click at [321, 415] on p "You need the names and contact details of two professional referees who will be…" at bounding box center [280, 436] width 242 height 67
click at [316, 425] on p "You need the names and contact details of two professional referees who will be…" at bounding box center [280, 436] width 242 height 67
click at [292, 299] on img at bounding box center [280, 316] width 60 height 60
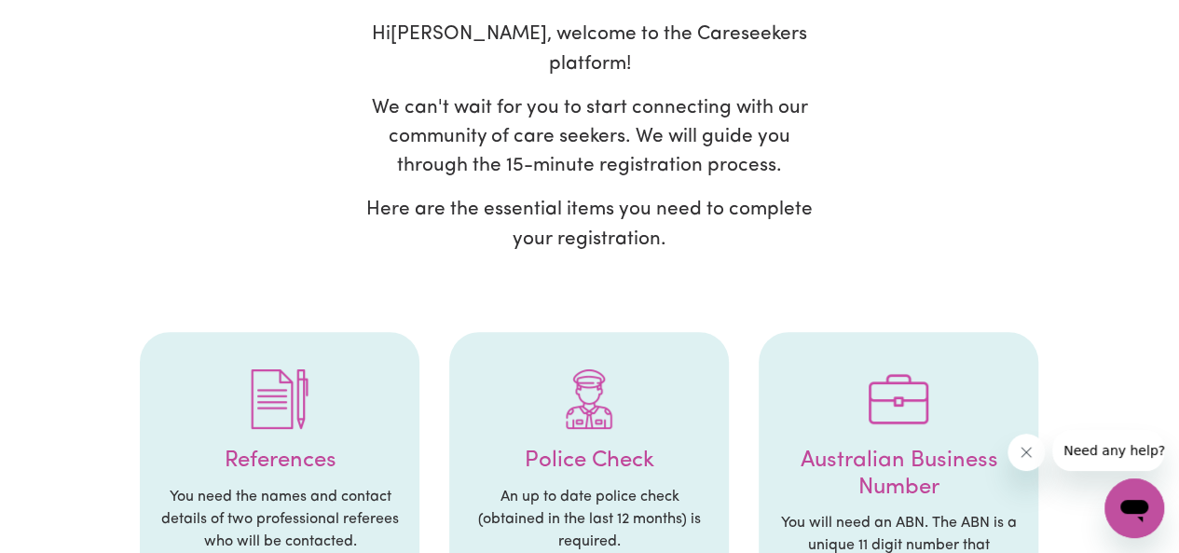
scroll to position [296, 0]
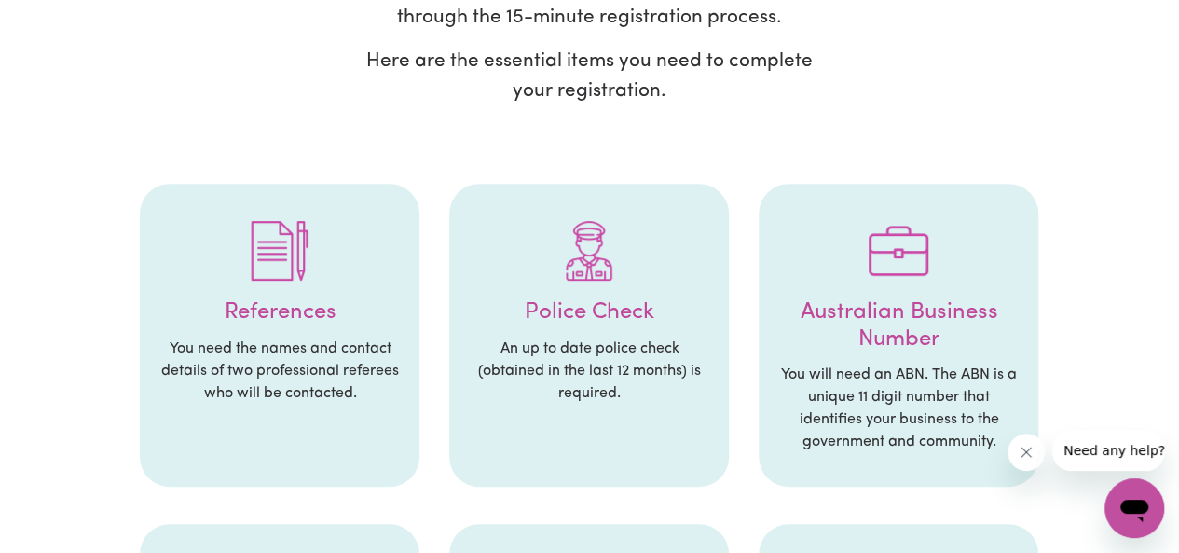
click at [612, 296] on li "Police Check An up to date police check (obtained in the last 12 months) is req…" at bounding box center [589, 336] width 280 height 304
click at [606, 299] on h4 "Police Check" at bounding box center [589, 312] width 242 height 27
click at [596, 338] on p "An up to date police check (obtained in the last 12 months) is required." at bounding box center [589, 371] width 242 height 67
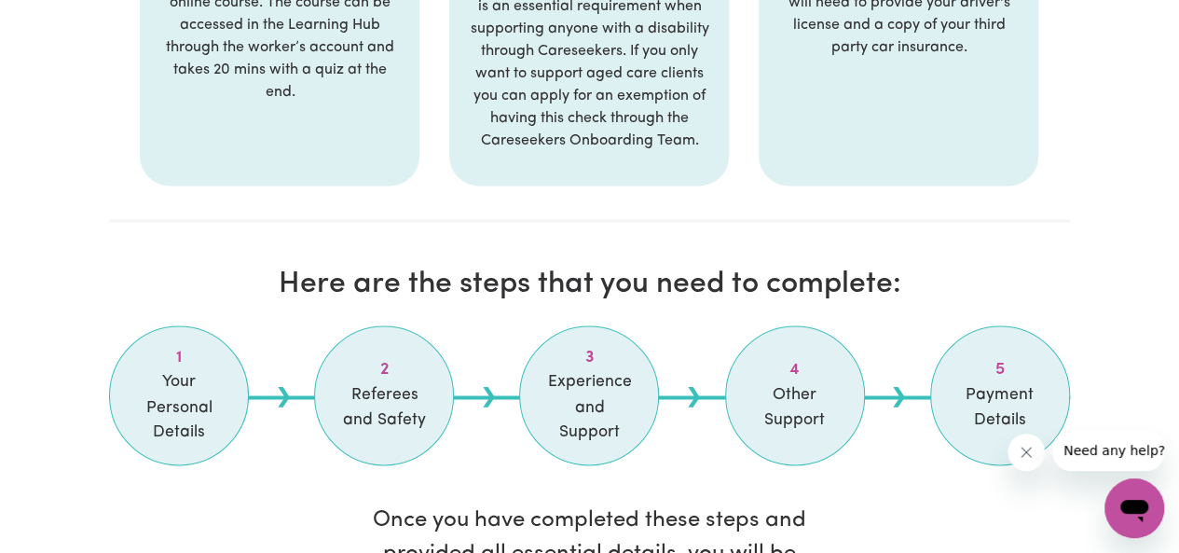
scroll to position [1371, 0]
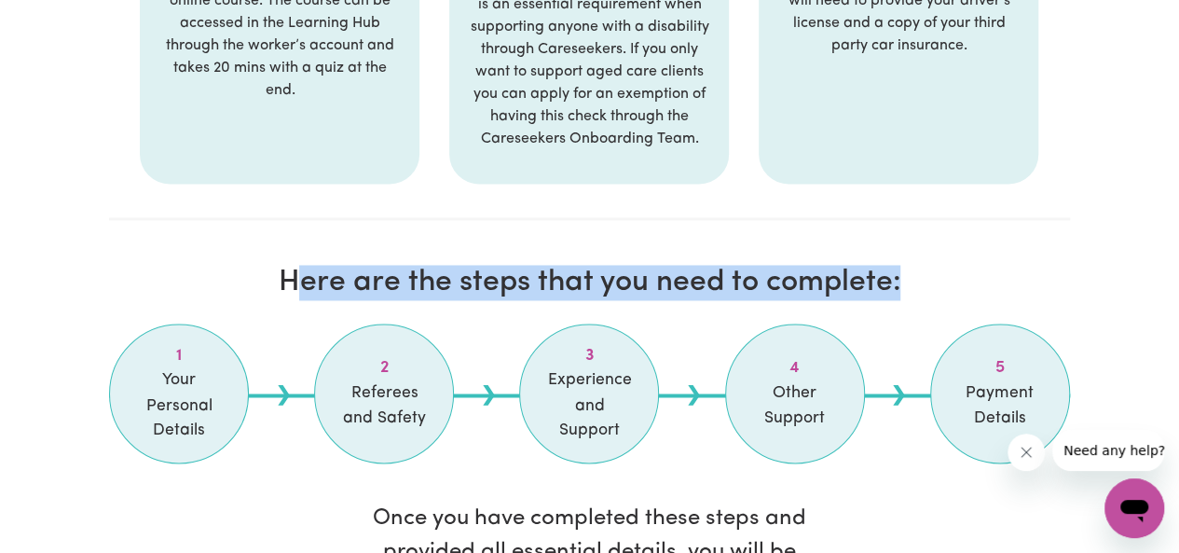
drag, startPoint x: 927, startPoint y: 269, endPoint x: 303, endPoint y: 228, distance: 625.1
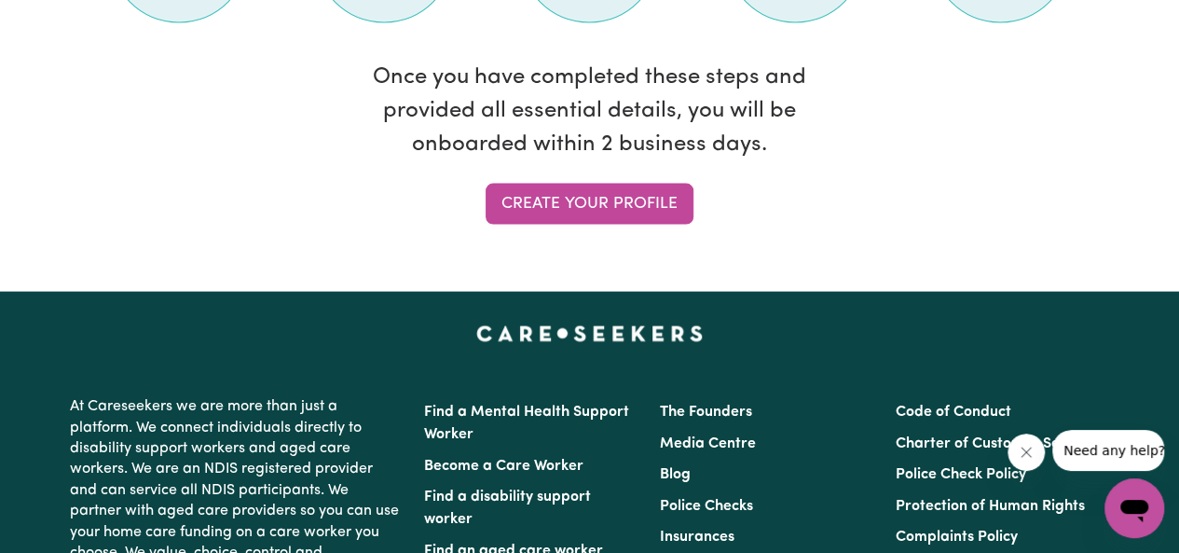
scroll to position [1798, 0]
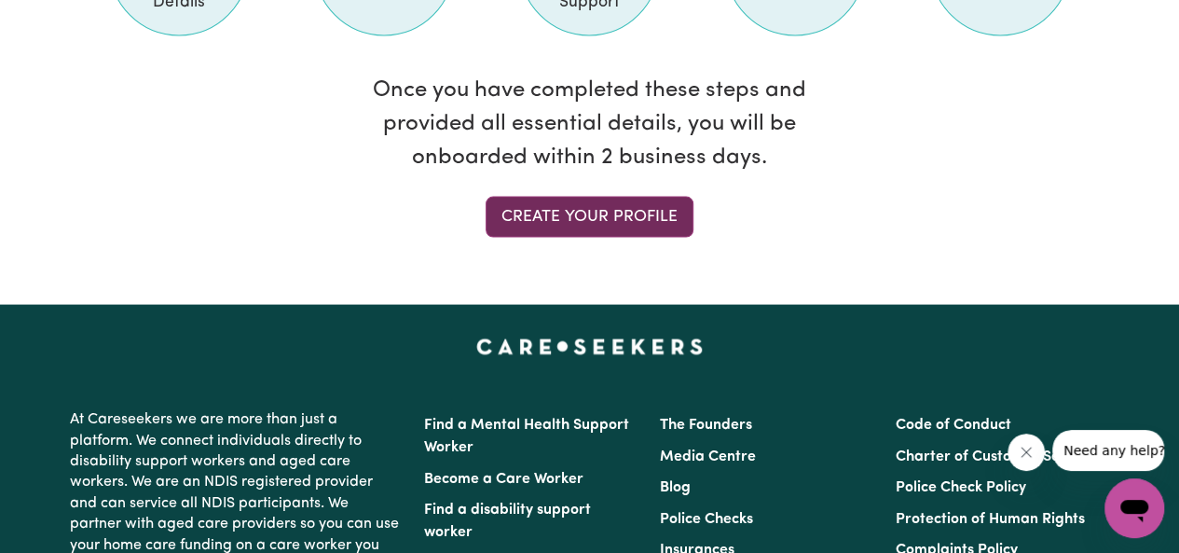
click at [569, 197] on link "Create your profile" at bounding box center [590, 217] width 208 height 41
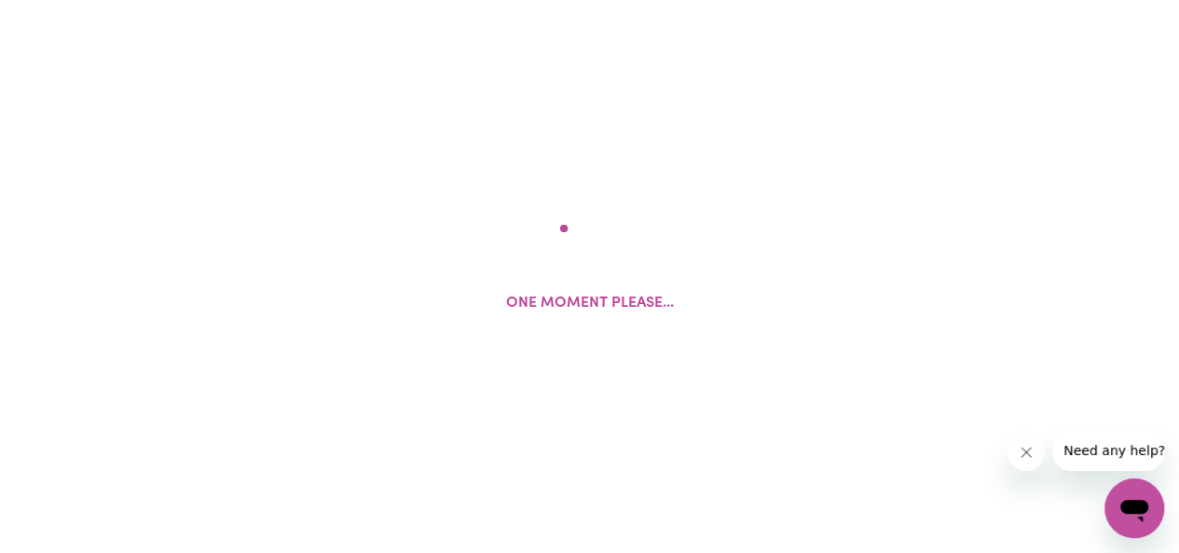
select select "Studying a healthcare related degree or qualification"
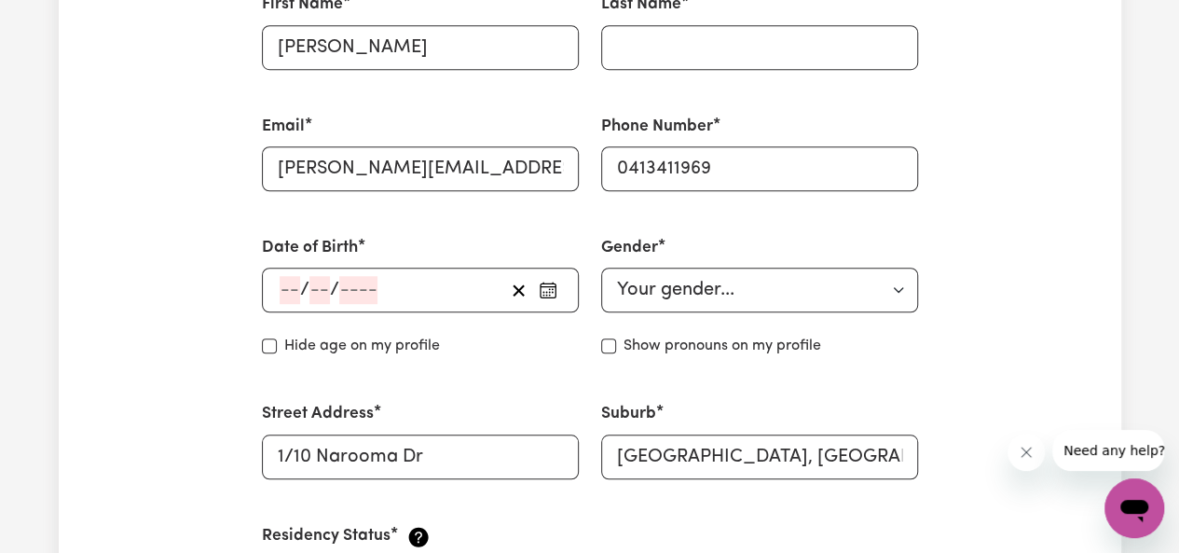
scroll to position [645, 0]
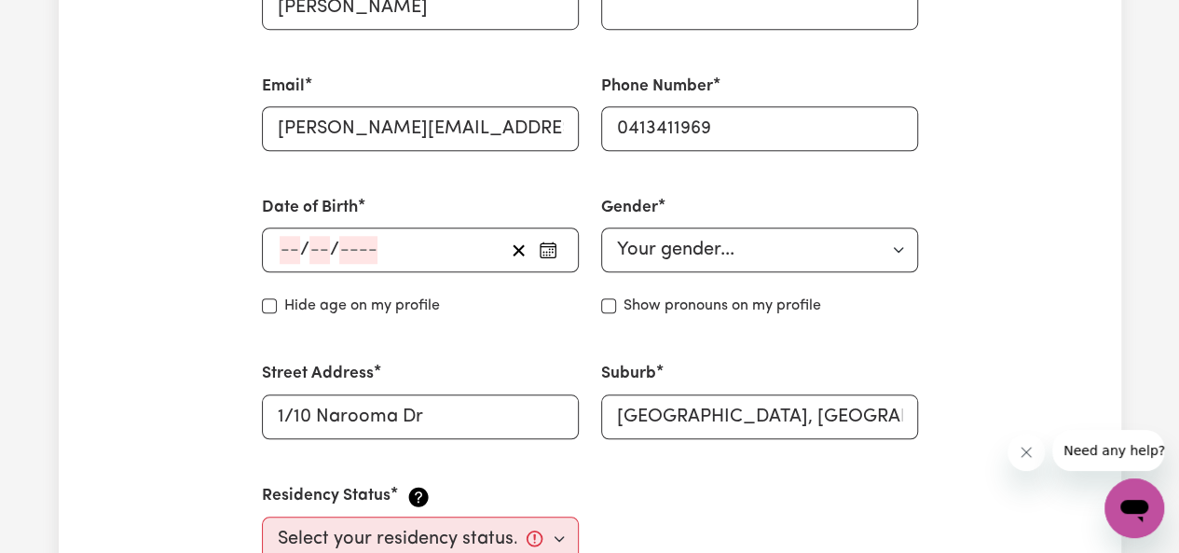
click at [280, 243] on div "/ /" at bounding box center [420, 249] width 317 height 45
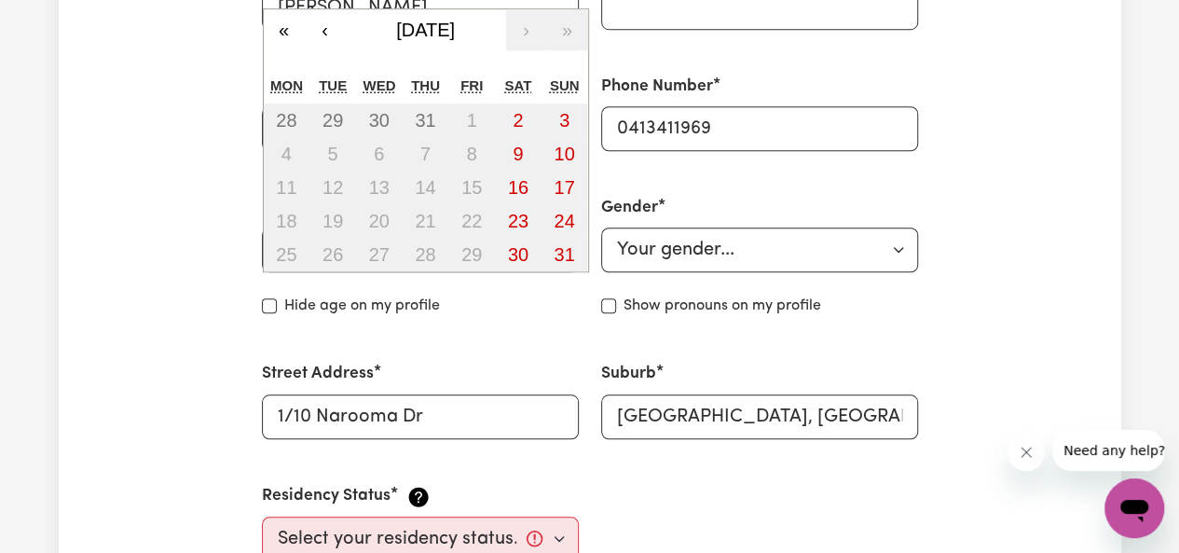
type input "00"
click at [447, 16] on button "[DATE]" at bounding box center [426, 29] width 160 height 41
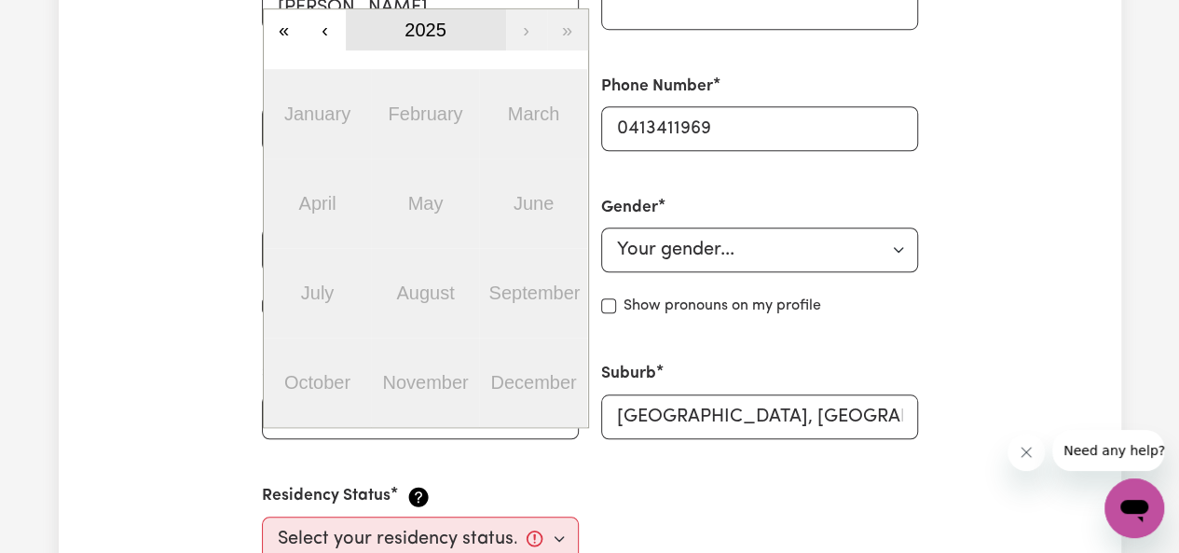
click at [444, 23] on span "2025" at bounding box center [426, 30] width 42 height 21
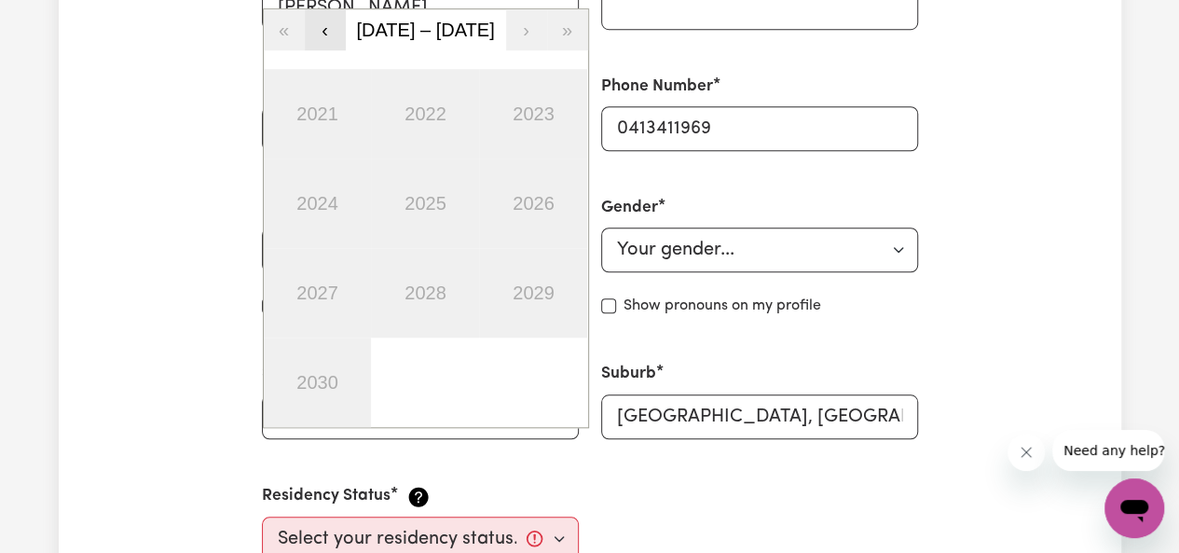
click at [334, 31] on button "‹" at bounding box center [325, 29] width 41 height 41
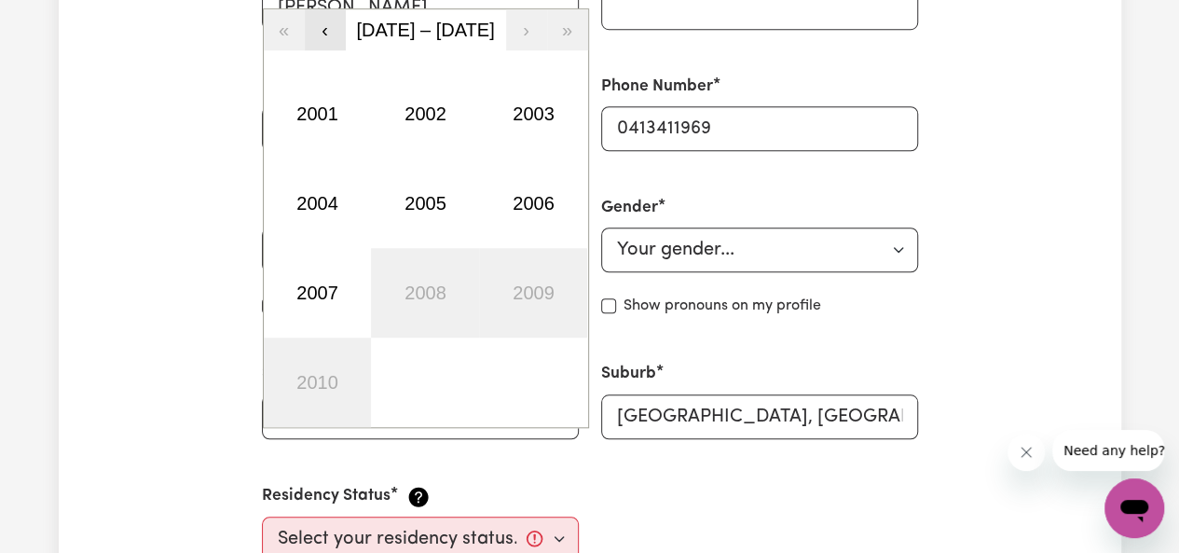
click at [334, 31] on button "‹" at bounding box center [325, 29] width 41 height 41
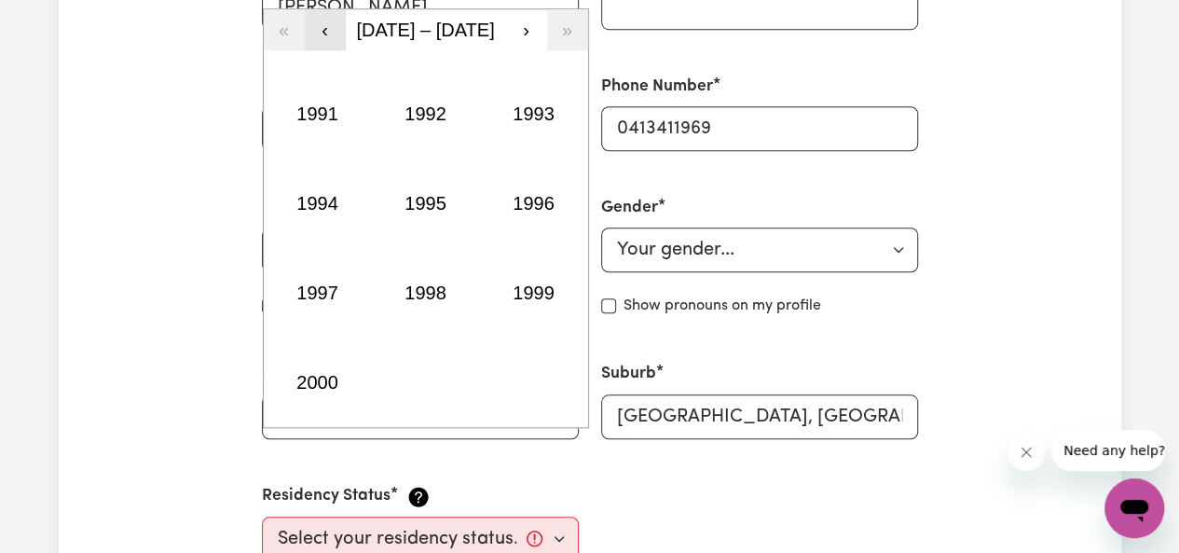
click at [334, 31] on button "‹" at bounding box center [325, 29] width 41 height 41
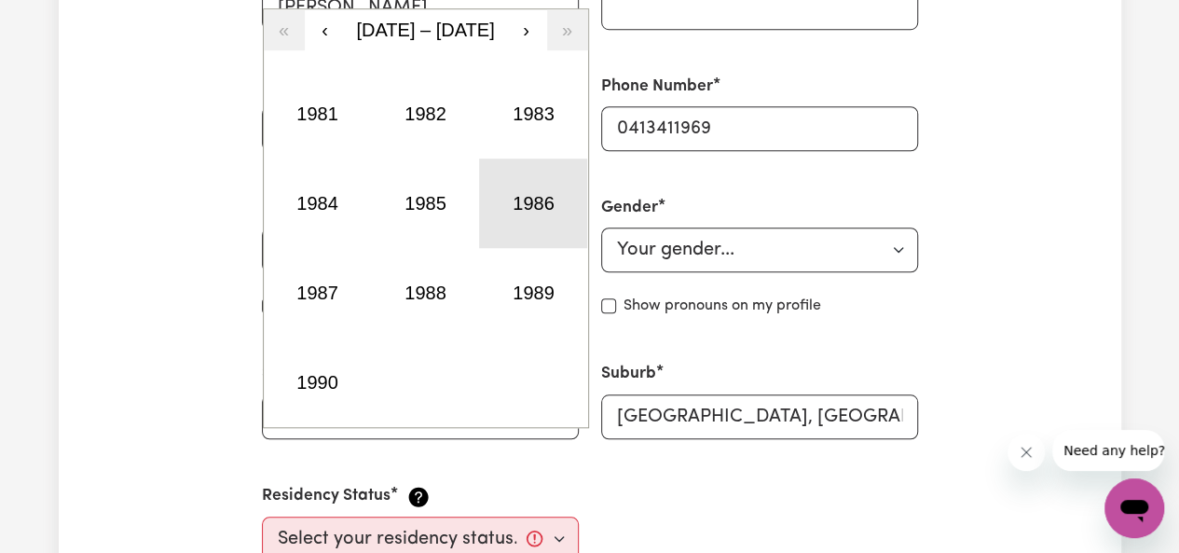
click at [532, 206] on button "1986" at bounding box center [533, 204] width 108 height 90
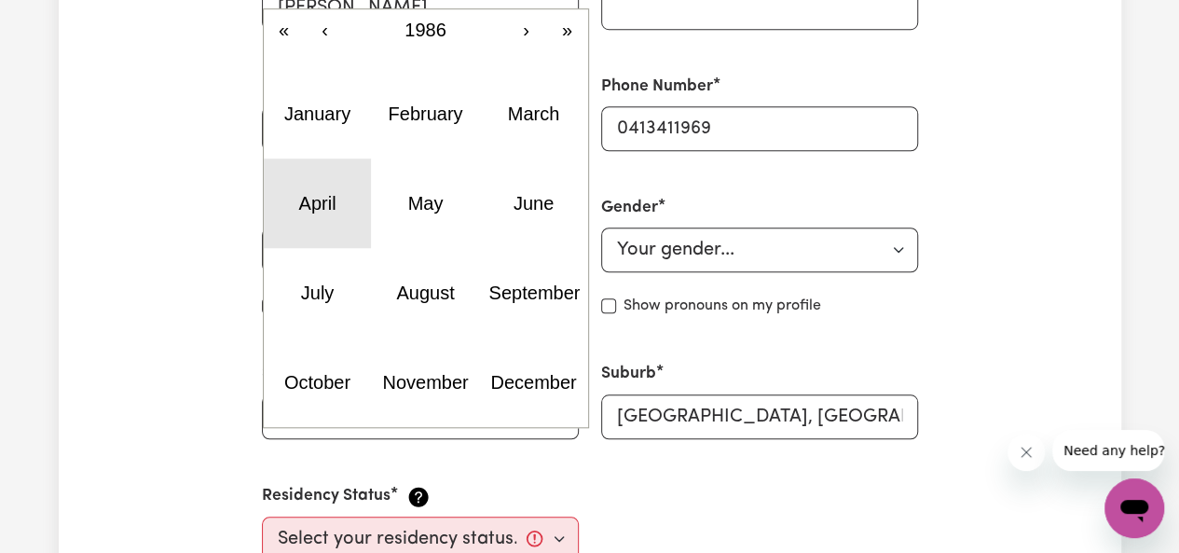
click at [329, 219] on button "April" at bounding box center [318, 204] width 108 height 90
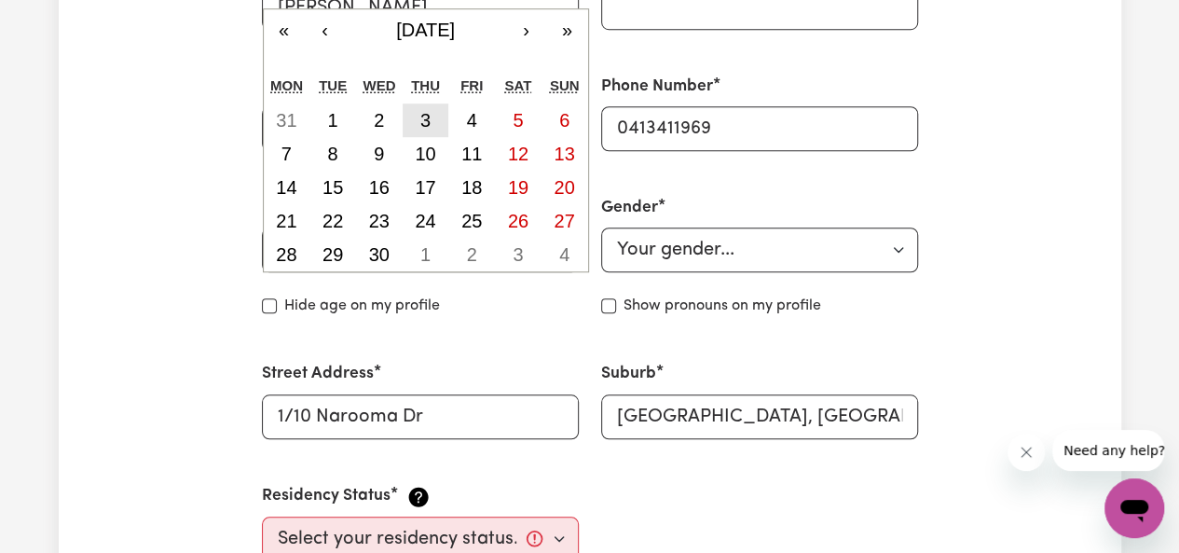
click at [425, 130] on button "3" at bounding box center [426, 120] width 47 height 34
type input "[DATE]"
type input "3"
type input "4"
type input "1986"
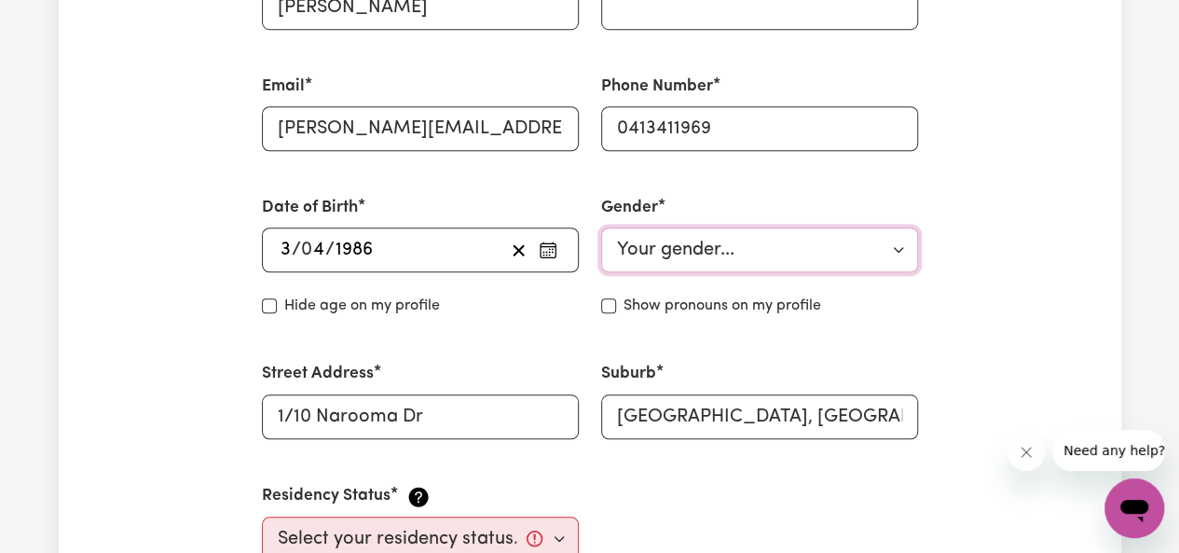
click at [705, 258] on select "Your gender... Female Male Non-binary Other Prefer not to say" at bounding box center [759, 249] width 317 height 45
select select "[DEMOGRAPHIC_DATA]"
click at [601, 227] on select "Your gender... Female Male Non-binary Other Prefer not to say" at bounding box center [759, 249] width 317 height 45
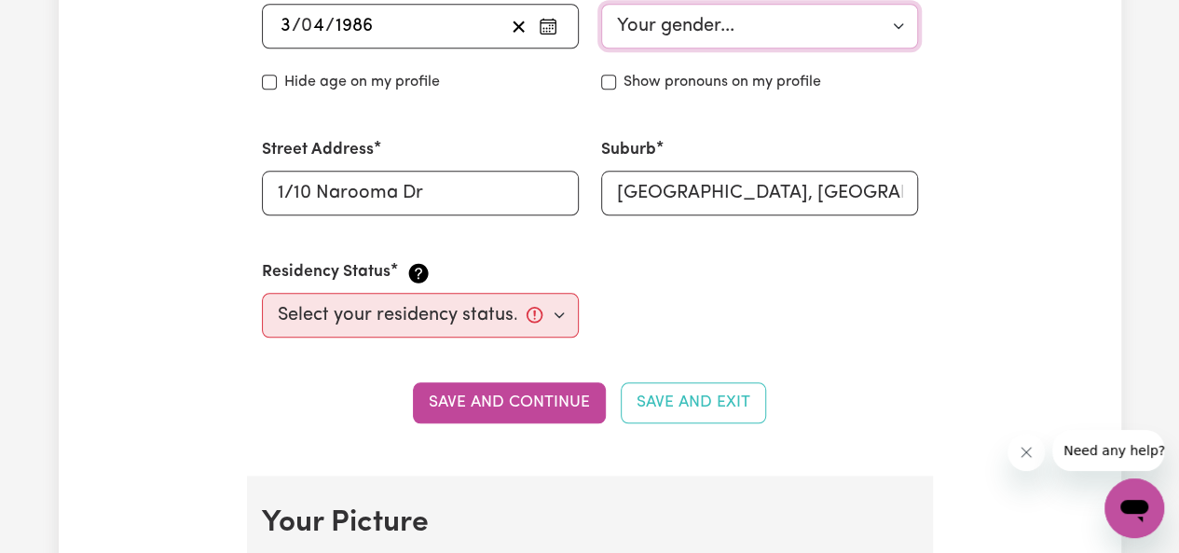
scroll to position [870, 0]
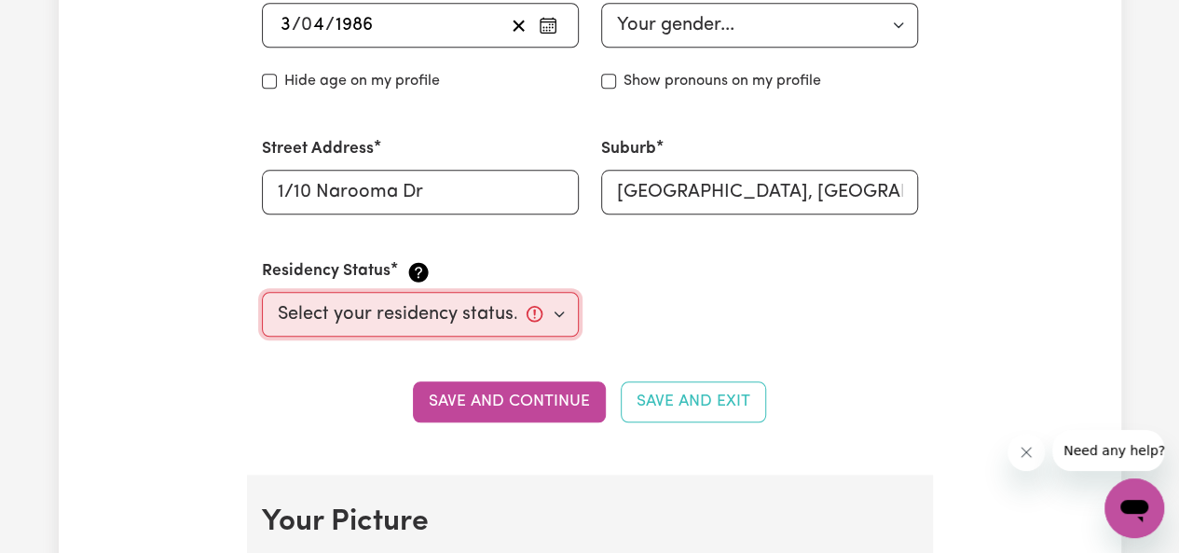
click at [508, 318] on select "Select your residency status... Australian citizen Australian PR Temporary Work…" at bounding box center [420, 314] width 317 height 45
select select "[DEMOGRAPHIC_DATA] Citizen"
click at [262, 292] on select "Select your residency status... Australian citizen Australian PR Temporary Work…" at bounding box center [420, 314] width 317 height 45
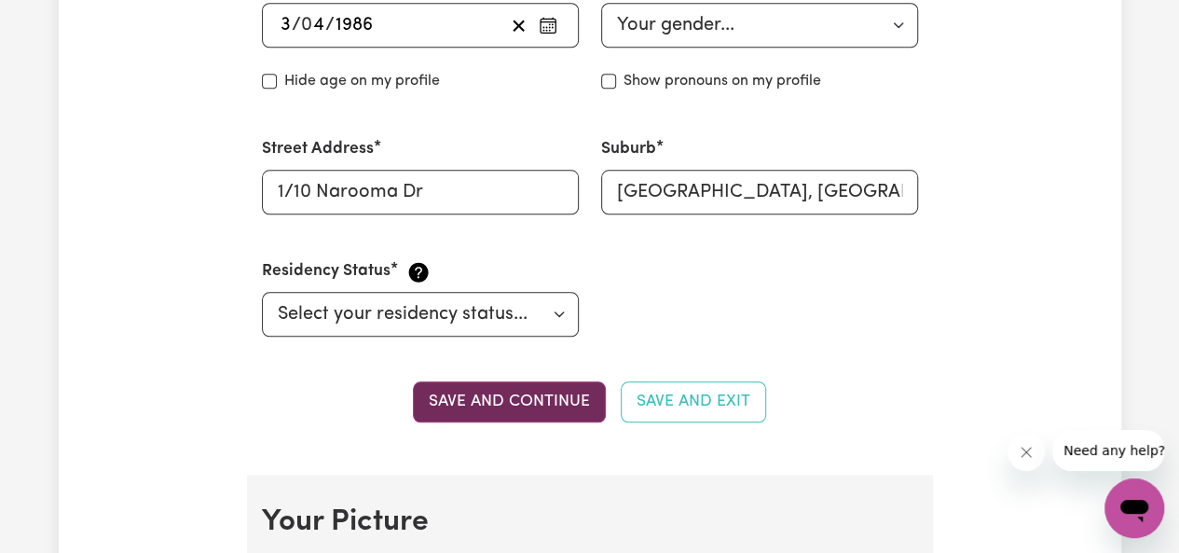
click at [572, 400] on button "Save and continue" at bounding box center [509, 401] width 193 height 41
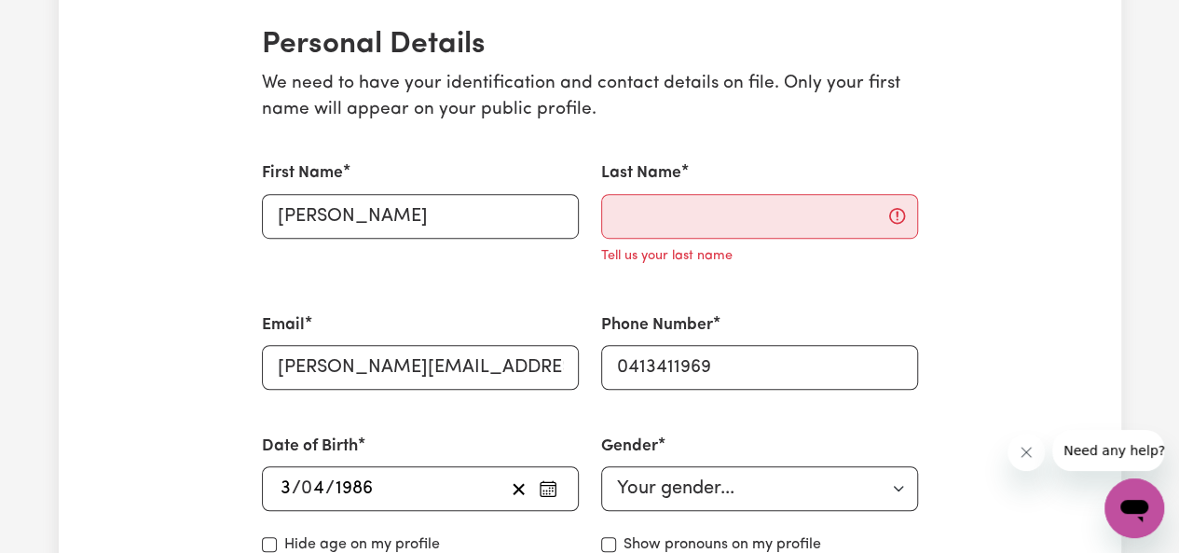
scroll to position [435, 0]
click at [715, 227] on input "Last Name" at bounding box center [759, 217] width 317 height 45
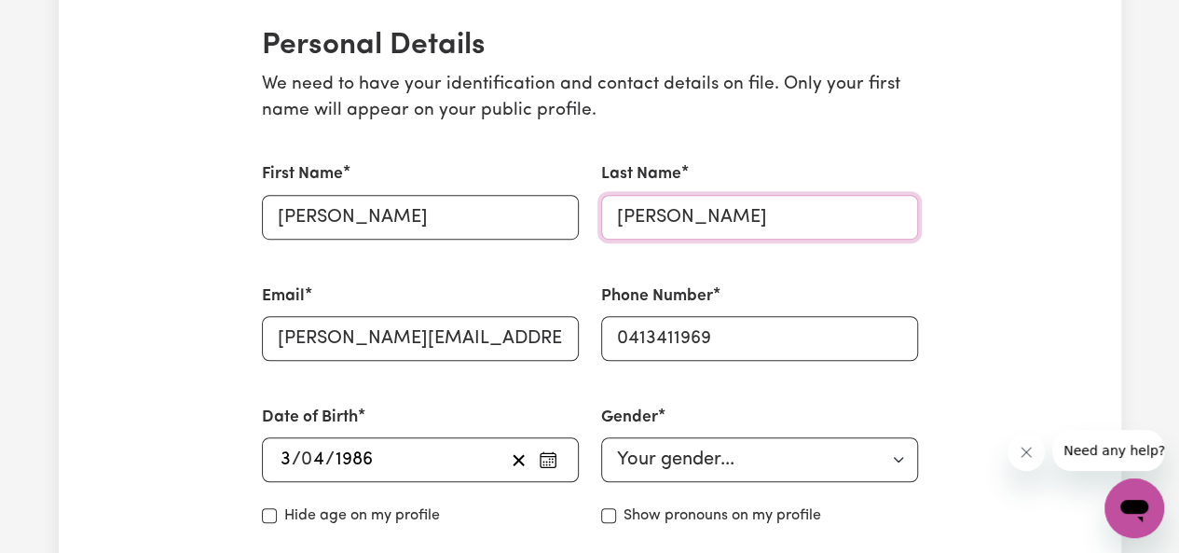
type input "[PERSON_NAME]"
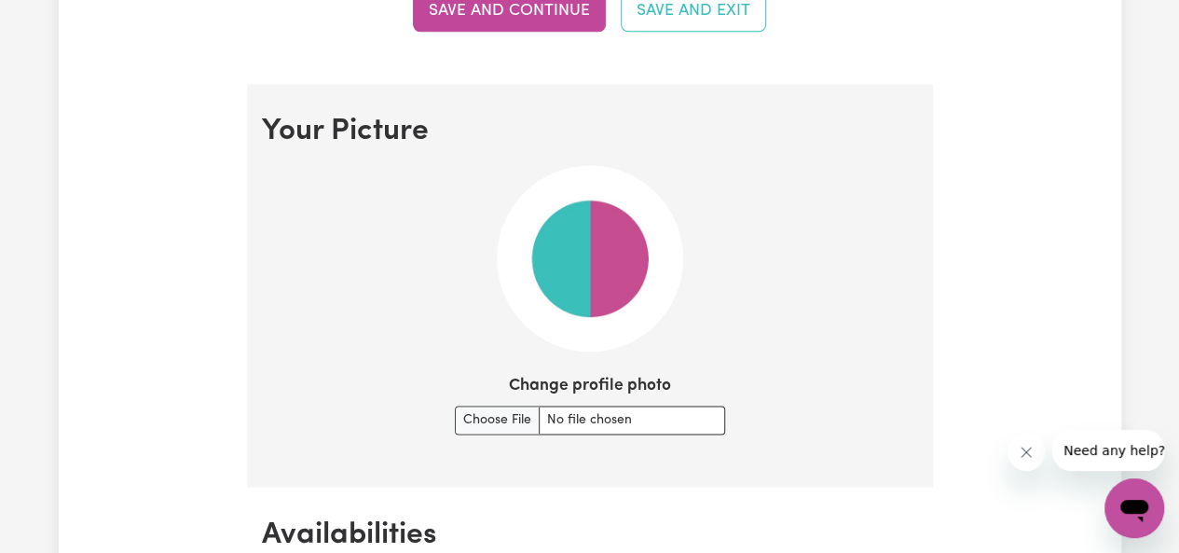
scroll to position [1268, 0]
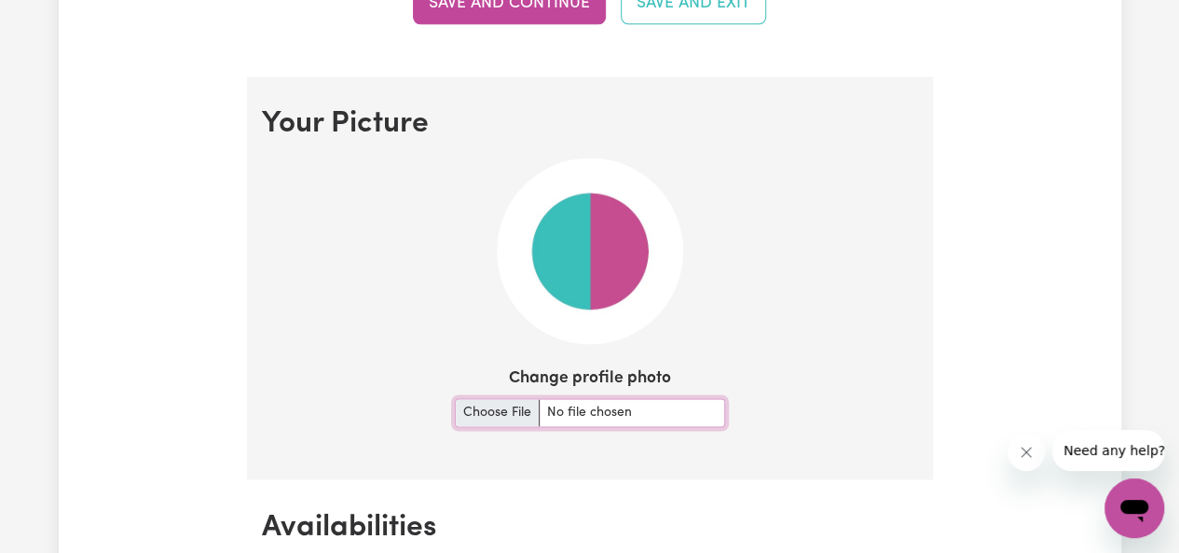
click at [513, 410] on input "Change profile photo" at bounding box center [590, 412] width 270 height 29
type input "C:\fakepath\Profile Picture.jpg"
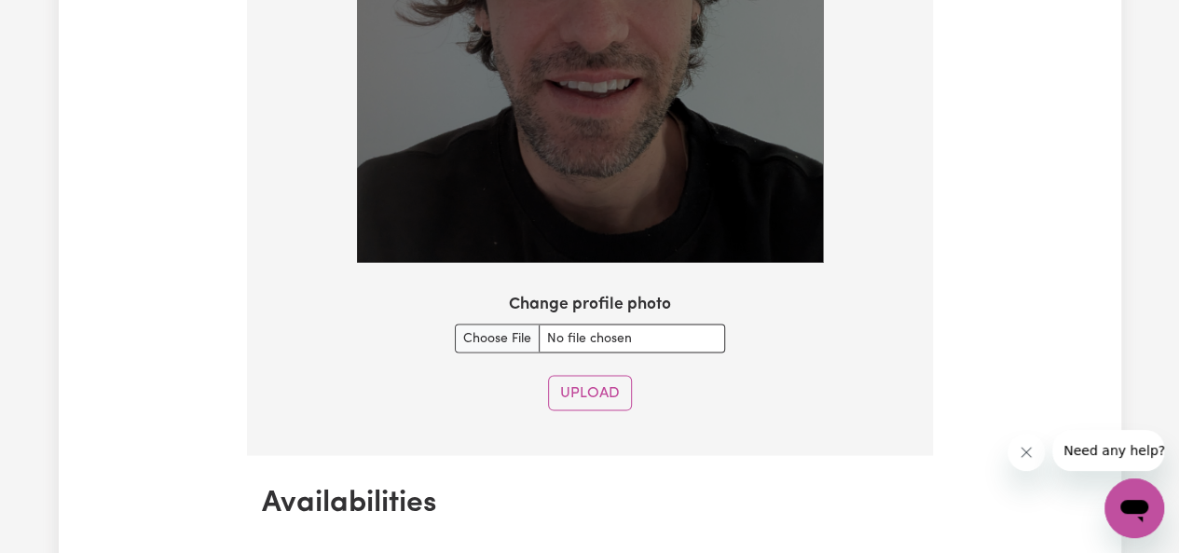
scroll to position [1695, 0]
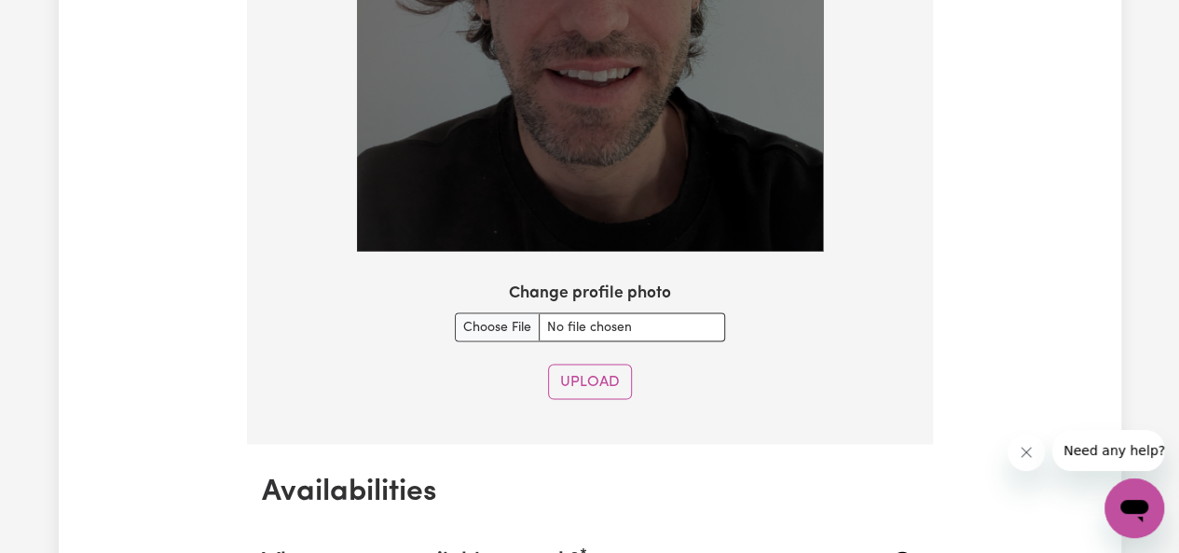
drag, startPoint x: 616, startPoint y: 377, endPoint x: 937, endPoint y: 353, distance: 321.6
click at [617, 377] on button "Upload" at bounding box center [590, 381] width 84 height 35
select select "null"
select select
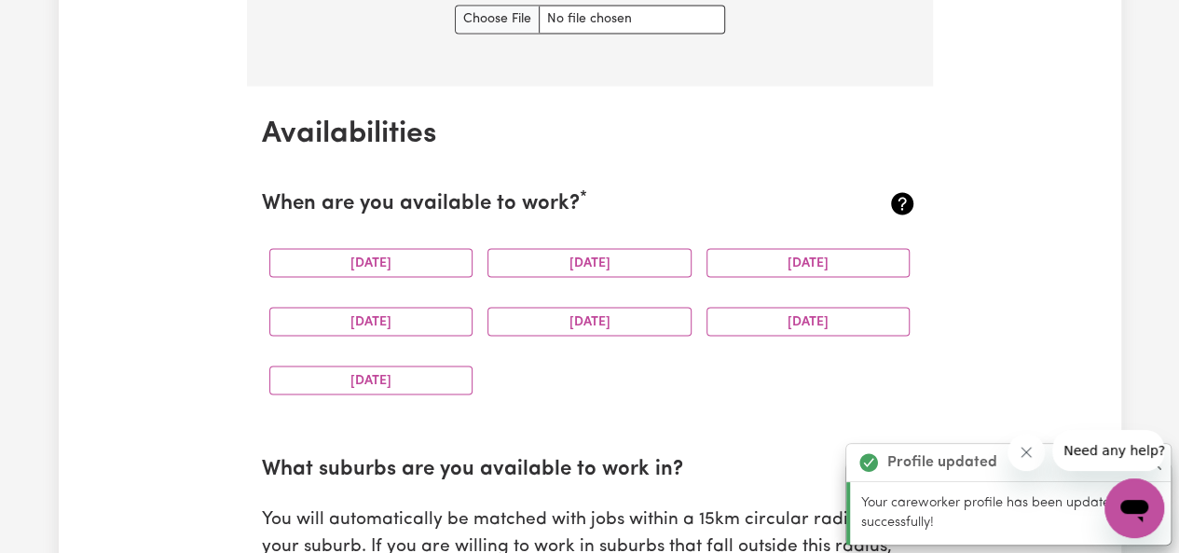
scroll to position [1745, 0]
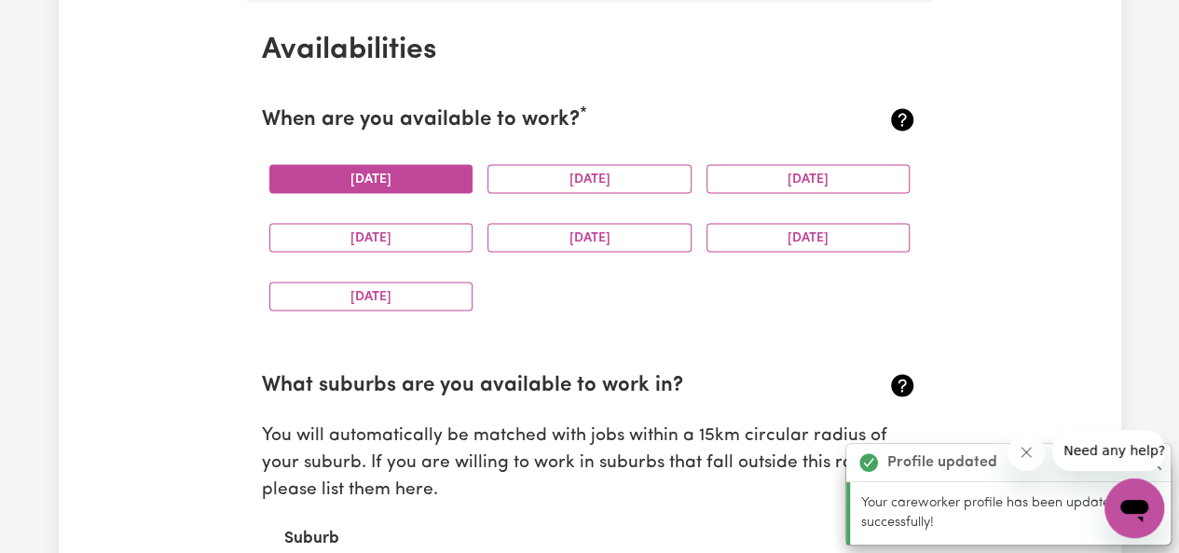
drag, startPoint x: 407, startPoint y: 184, endPoint x: 467, endPoint y: 184, distance: 59.7
click at [408, 184] on button "[DATE]" at bounding box center [371, 178] width 204 height 29
click at [513, 182] on button "[DATE]" at bounding box center [590, 178] width 204 height 29
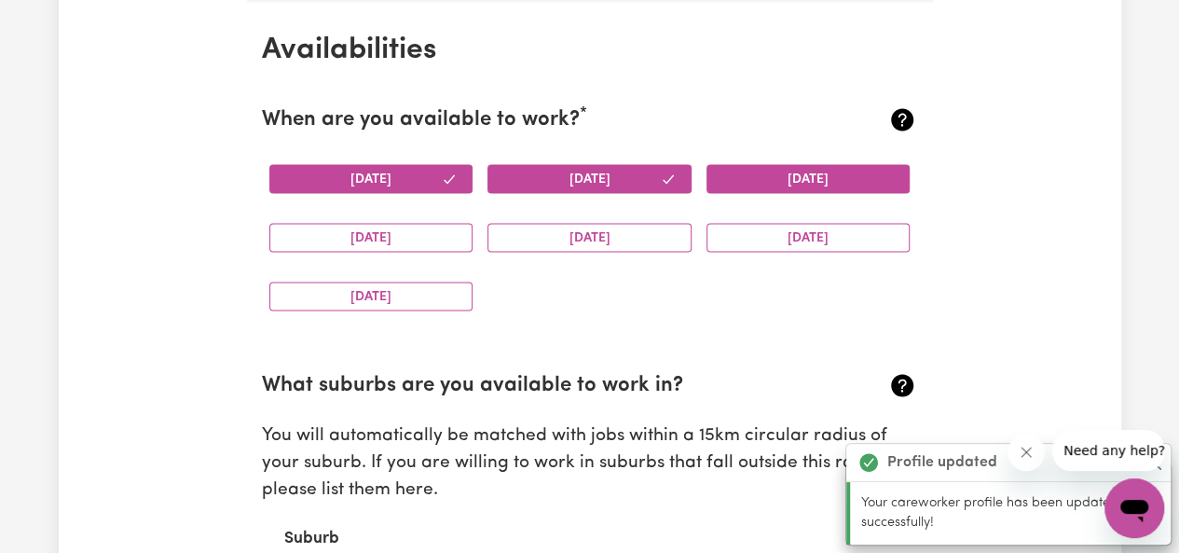
click at [822, 180] on button "[DATE]" at bounding box center [809, 178] width 204 height 29
click at [804, 236] on button "[DATE]" at bounding box center [809, 237] width 204 height 29
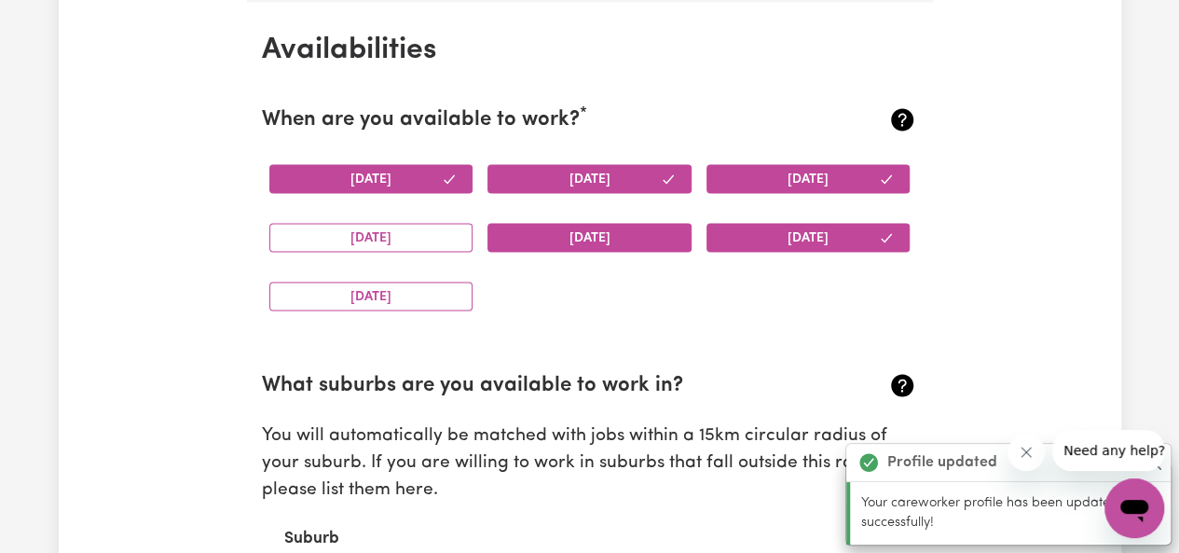
click at [664, 230] on button "[DATE]" at bounding box center [590, 237] width 204 height 29
click at [483, 236] on div "[DATE]" at bounding box center [589, 237] width 219 height 59
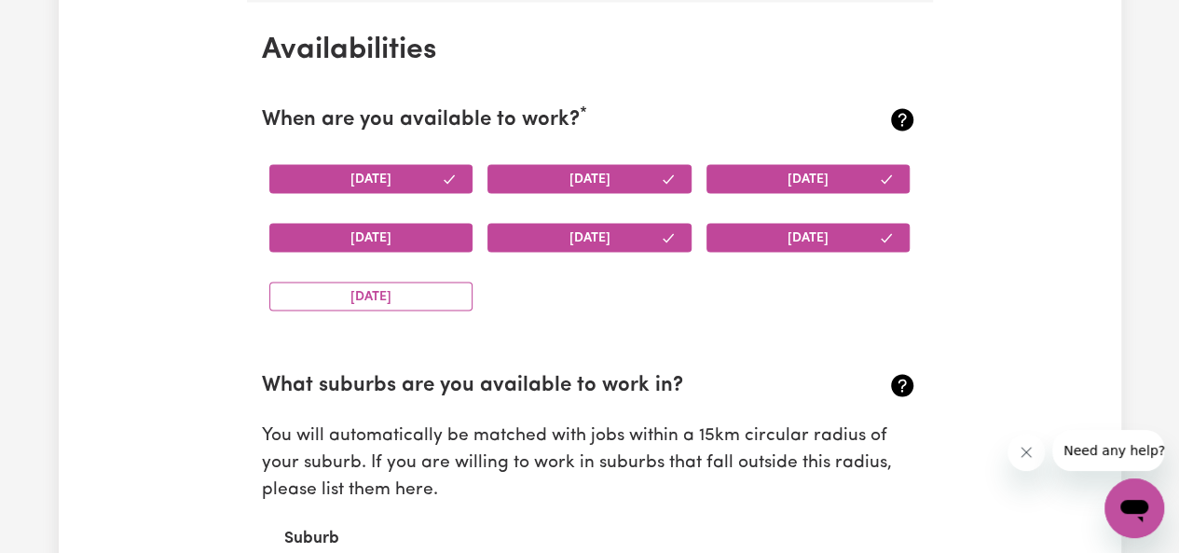
click at [441, 232] on button "[DATE]" at bounding box center [371, 237] width 204 height 29
click at [429, 276] on div "[DATE]" at bounding box center [371, 296] width 219 height 59
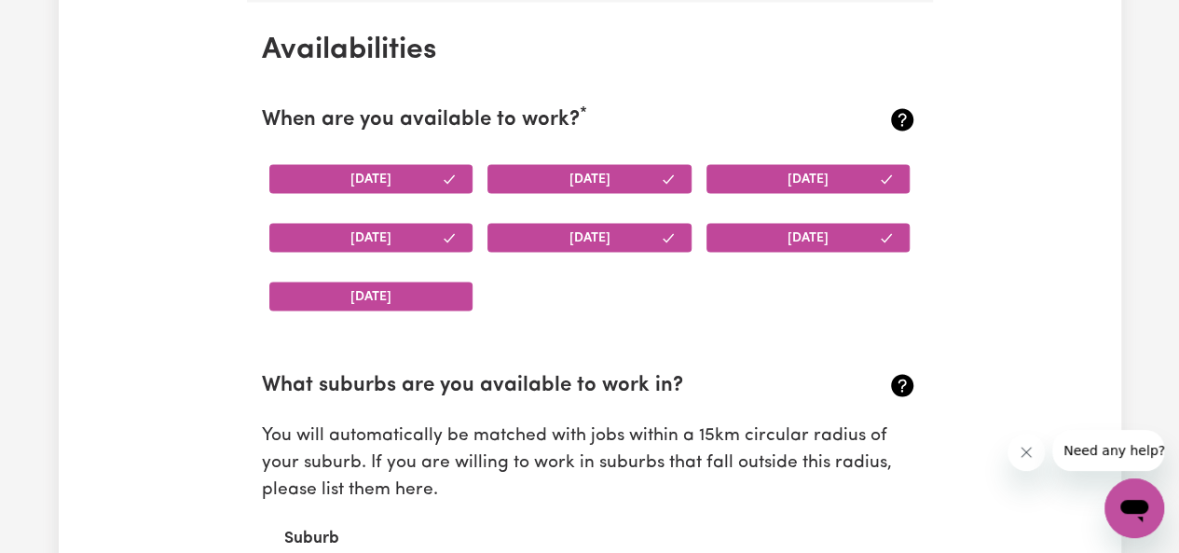
click at [435, 285] on button "[DATE]" at bounding box center [371, 296] width 204 height 29
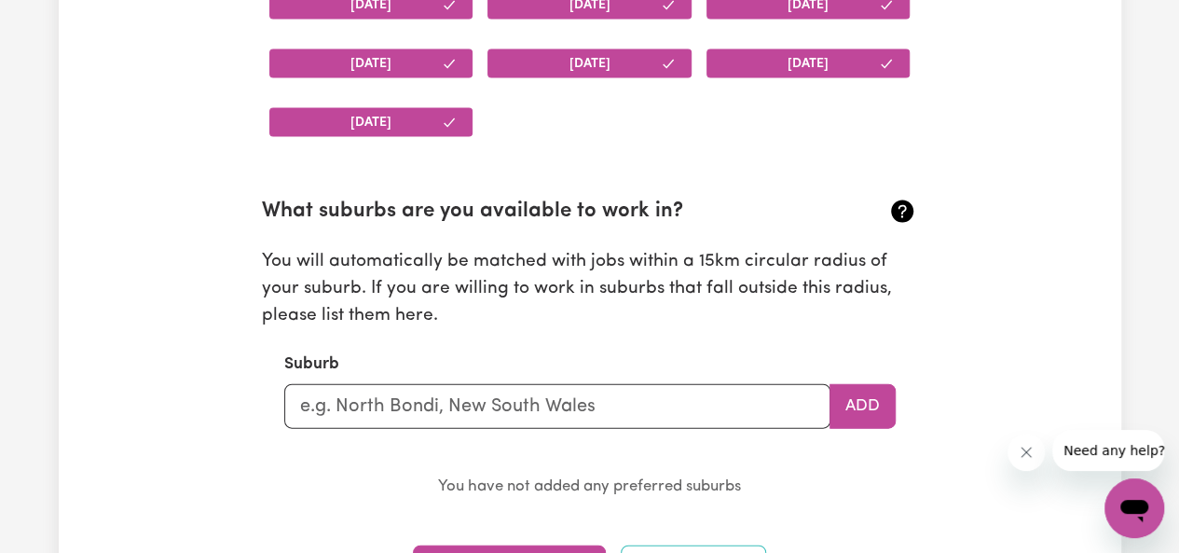
scroll to position [1999, 0]
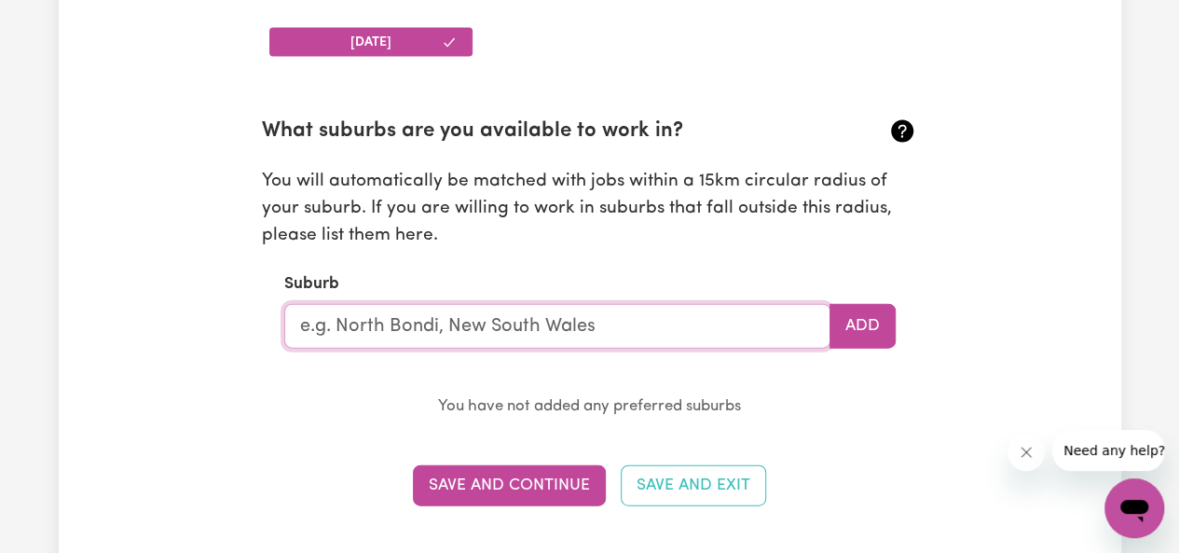
click at [558, 325] on input "text" at bounding box center [557, 326] width 546 height 45
type input "Ocean Shores"
type input "Ocean Shores, New South Wales, 2483"
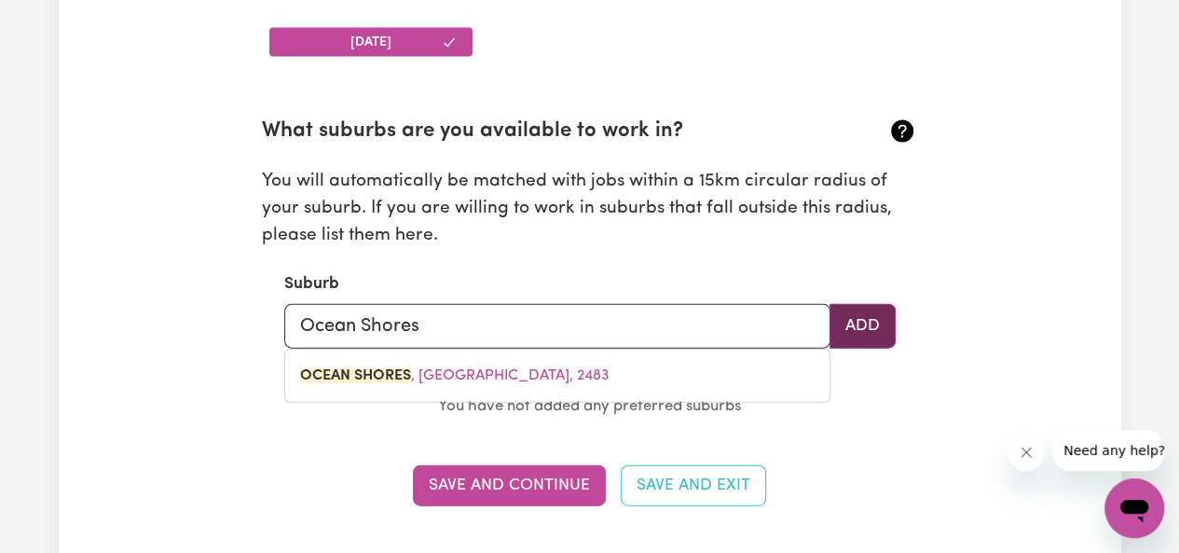
click at [880, 313] on button "Add" at bounding box center [863, 326] width 66 height 45
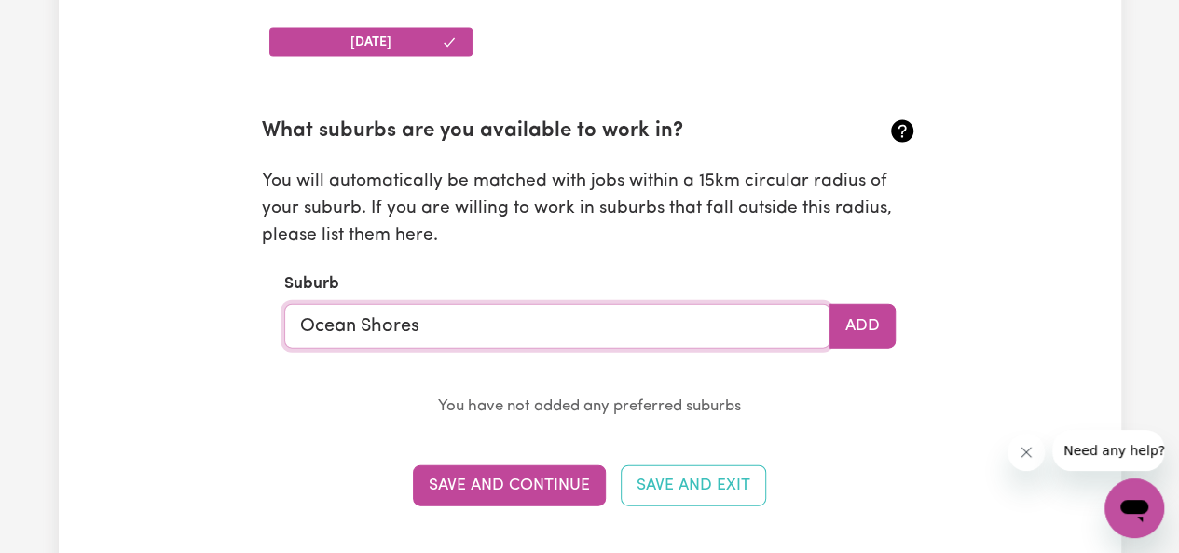
type input "Ocean Shores, New South Wales, 2483"
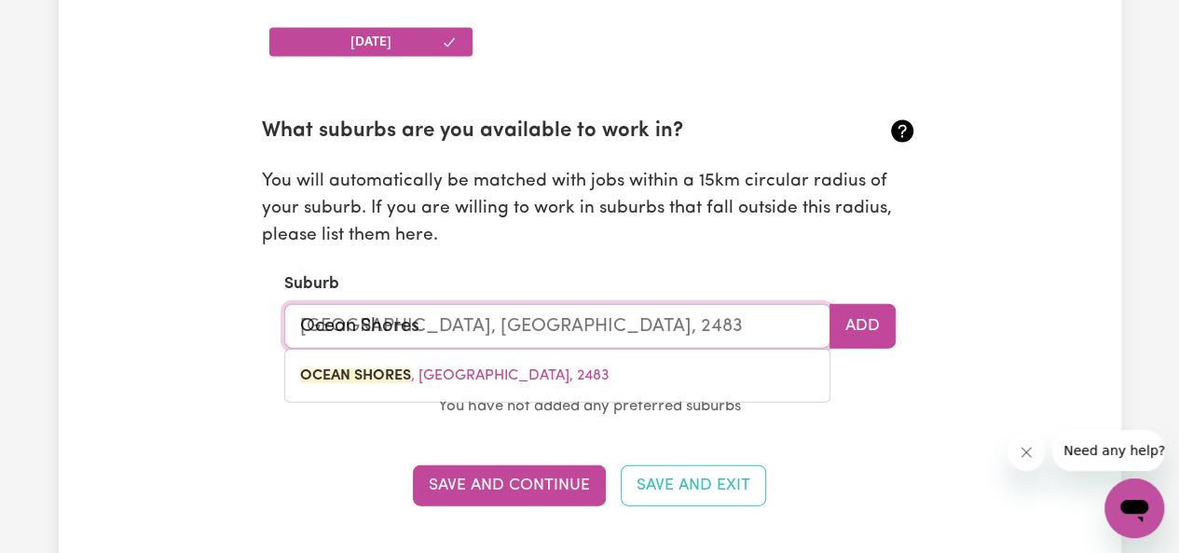
click at [653, 333] on input "Ocean Shores" at bounding box center [557, 326] width 546 height 45
click at [656, 333] on input "Ocean Shores" at bounding box center [557, 326] width 546 height 45
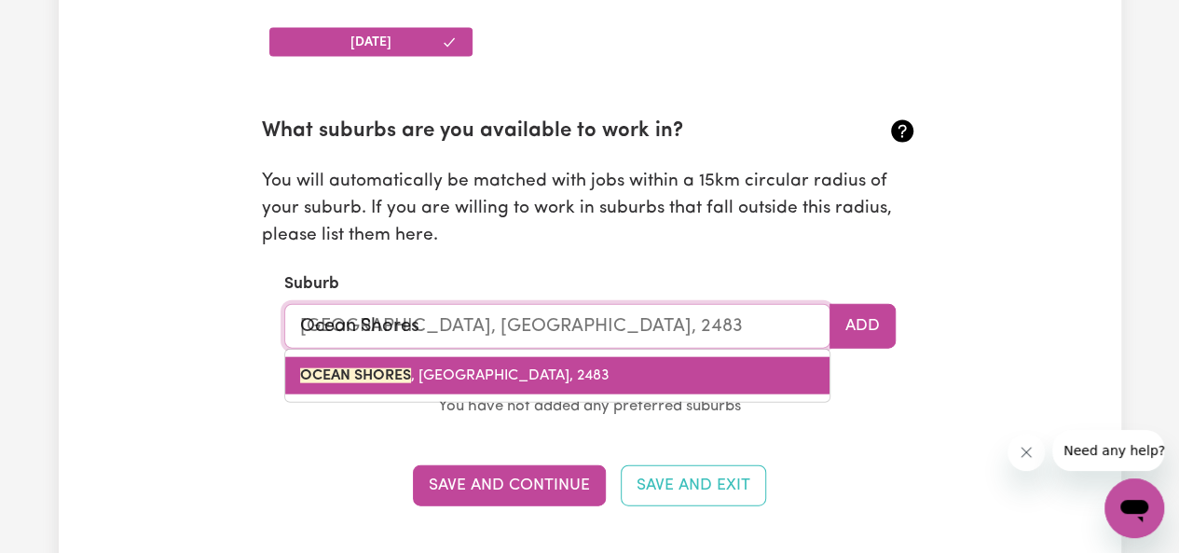
click at [736, 357] on link "OCEAN SHORES , New South Wales, 2483" at bounding box center [557, 375] width 544 height 37
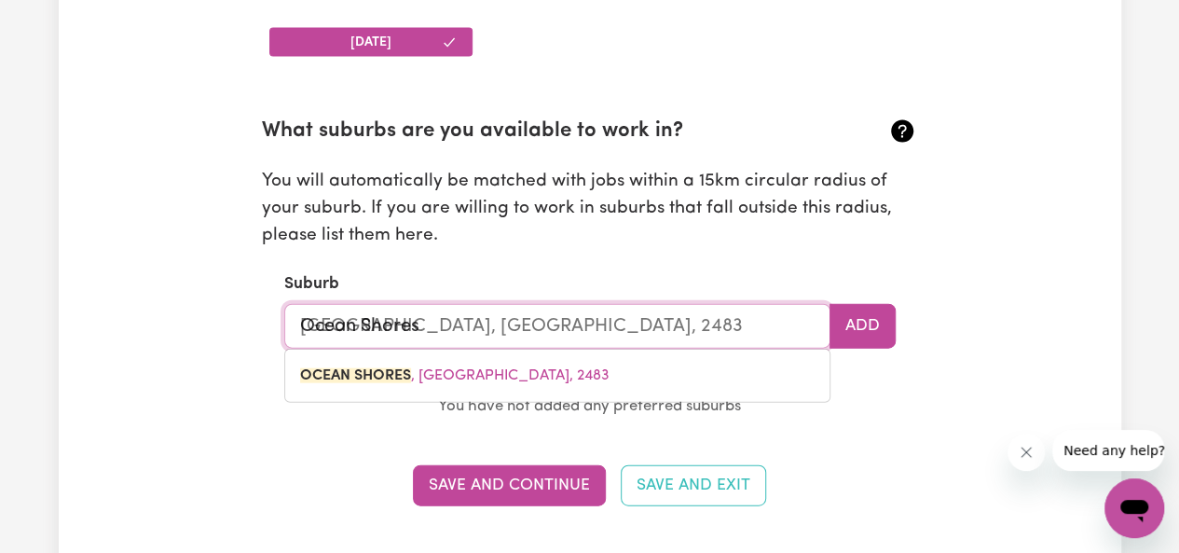
type input "[GEOGRAPHIC_DATA], [GEOGRAPHIC_DATA], 2483"
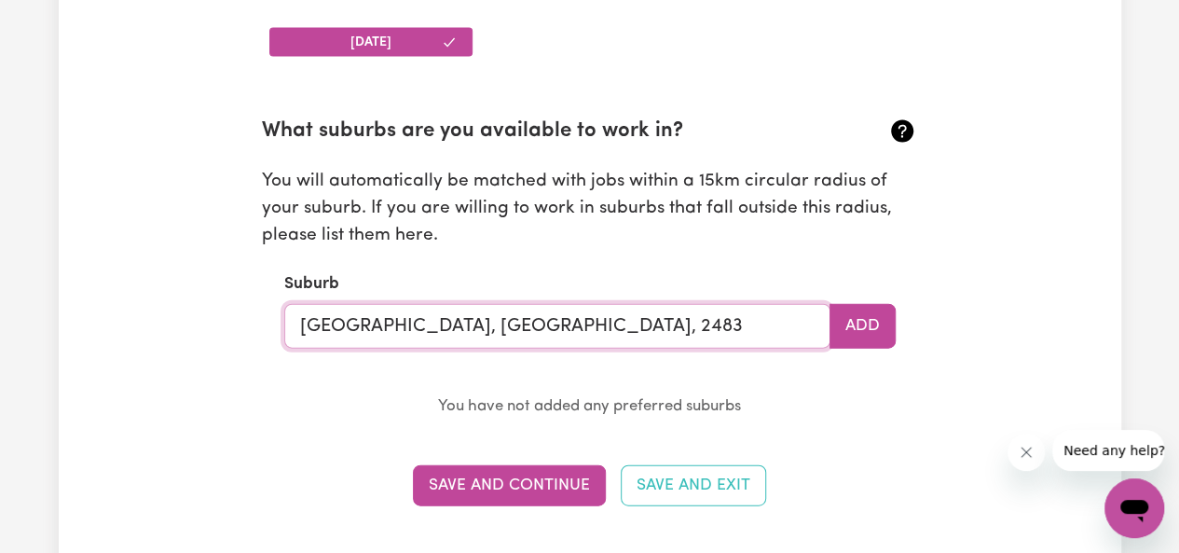
click at [823, 332] on input "[GEOGRAPHIC_DATA], [GEOGRAPHIC_DATA], 2483" at bounding box center [557, 326] width 546 height 45
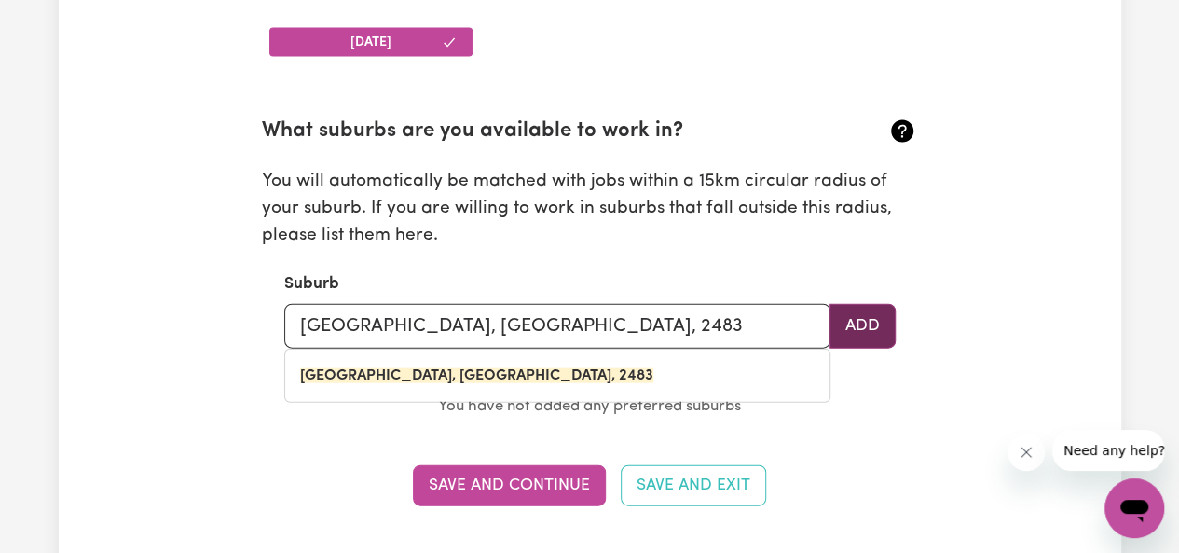
click at [860, 333] on button "Add" at bounding box center [863, 326] width 66 height 45
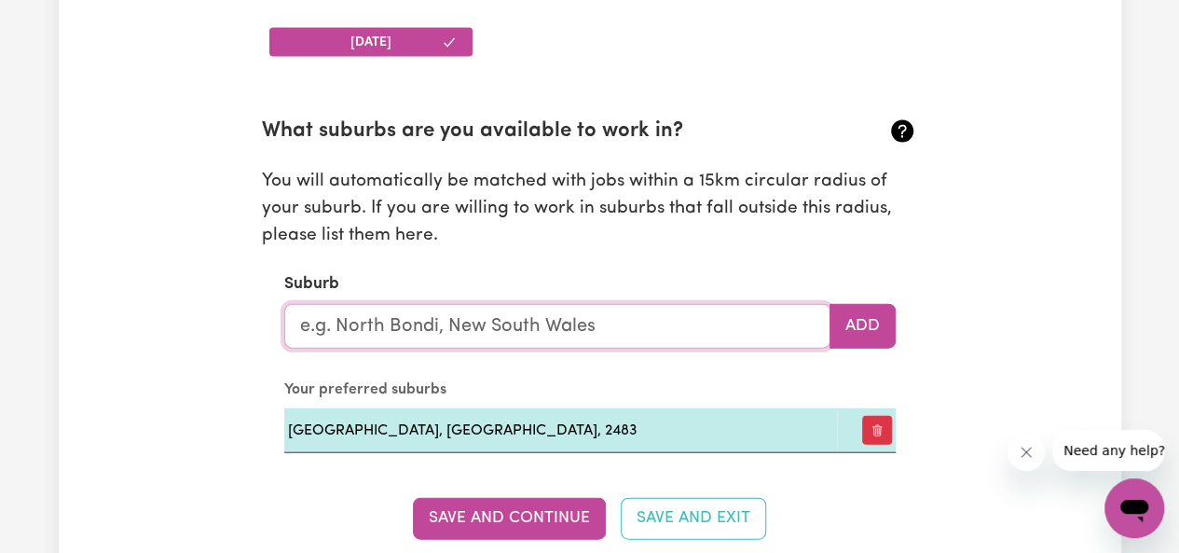
click at [704, 339] on input "text" at bounding box center [557, 326] width 546 height 45
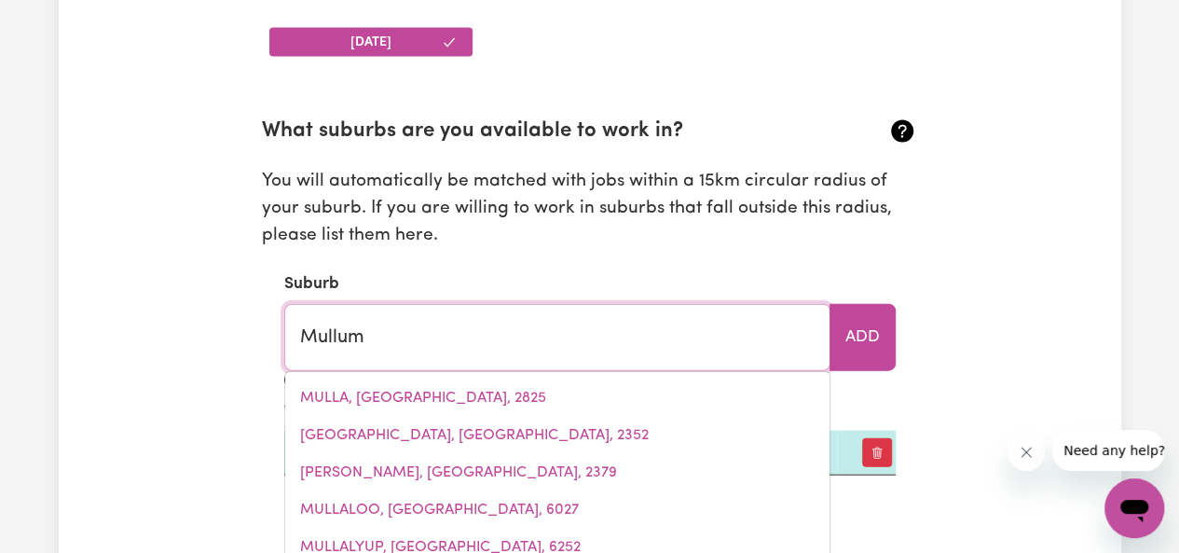
type input "Mullumb"
type input "MullumbIMBY, New South Wales, 2482"
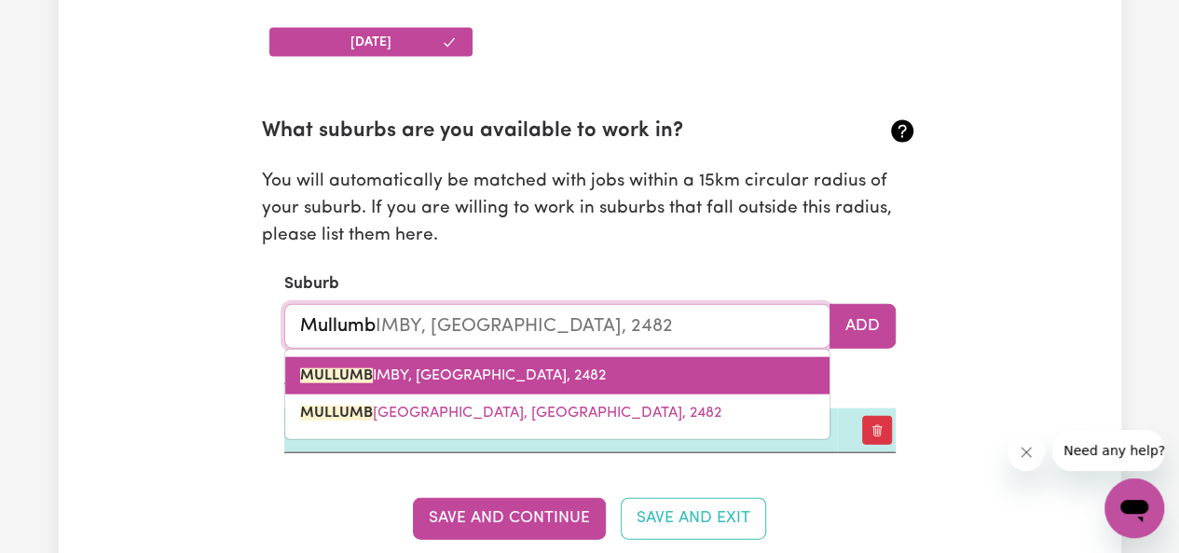
click at [584, 376] on link "MULLUMB IMBY, New South Wales, 2482" at bounding box center [557, 375] width 544 height 37
type input "MULLUMBIMBY, [GEOGRAPHIC_DATA], 2482"
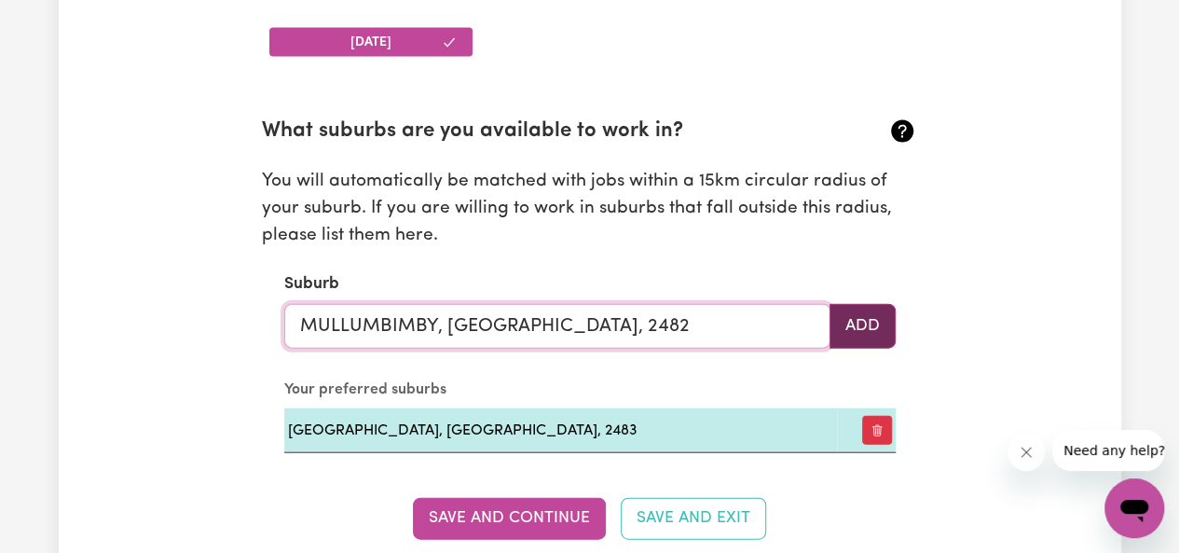
type input "MULLUMBIMBY, [GEOGRAPHIC_DATA], 2482"
click at [848, 323] on button "Add" at bounding box center [863, 326] width 66 height 45
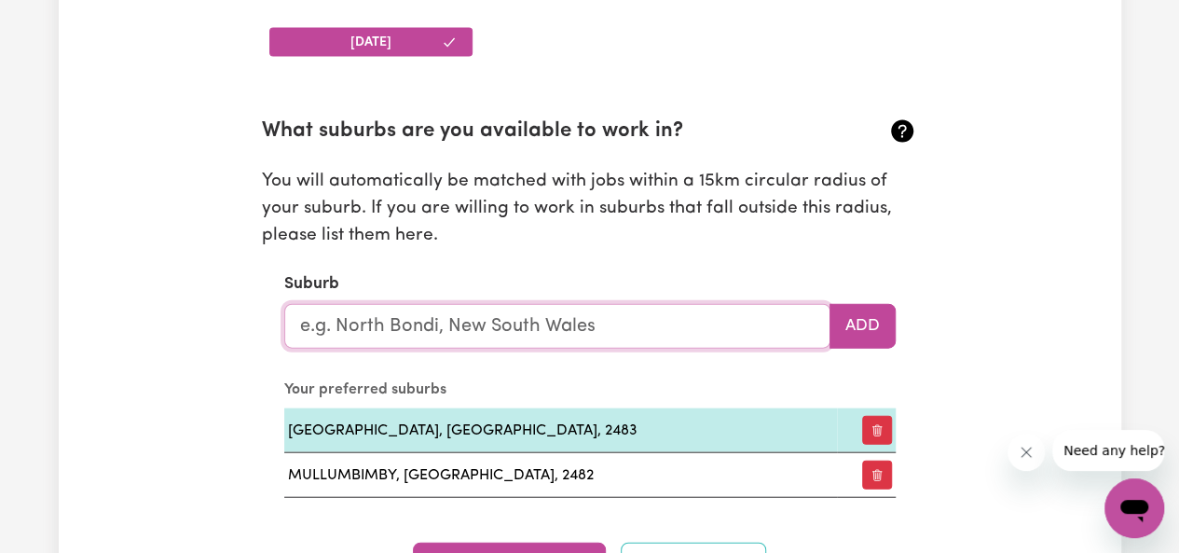
click at [753, 331] on input "text" at bounding box center [557, 326] width 546 height 45
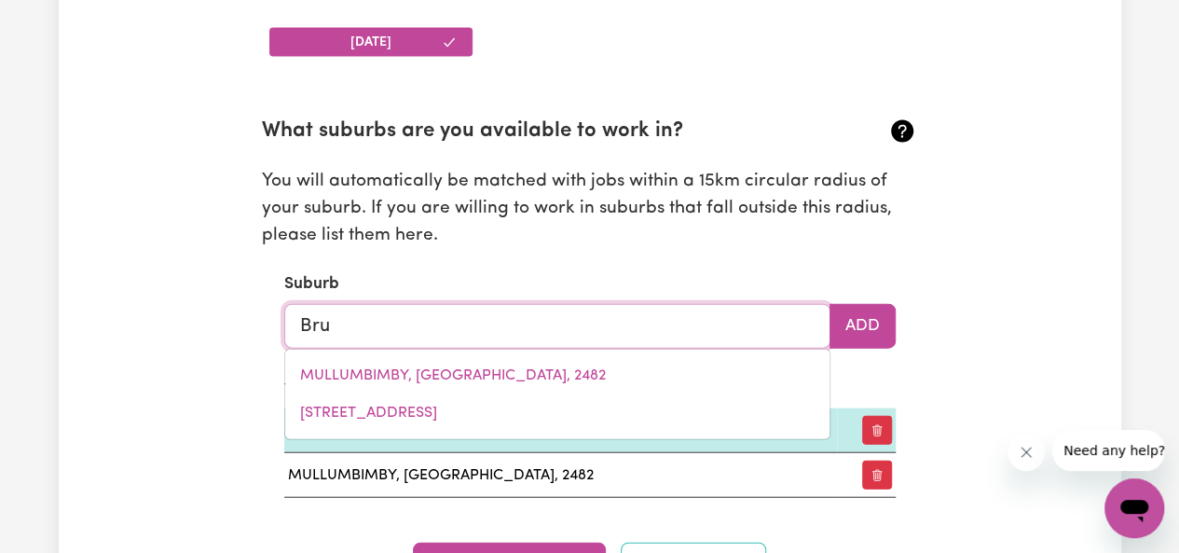
type input "Brun"
type input "BrunDEE, New South Wales, 2540"
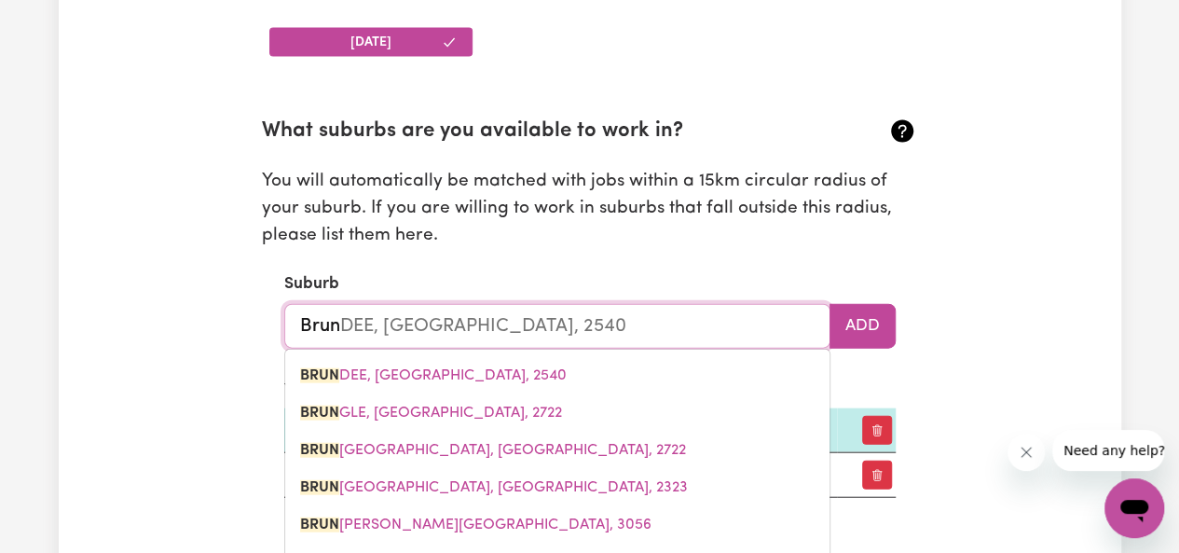
type input "Bruns"
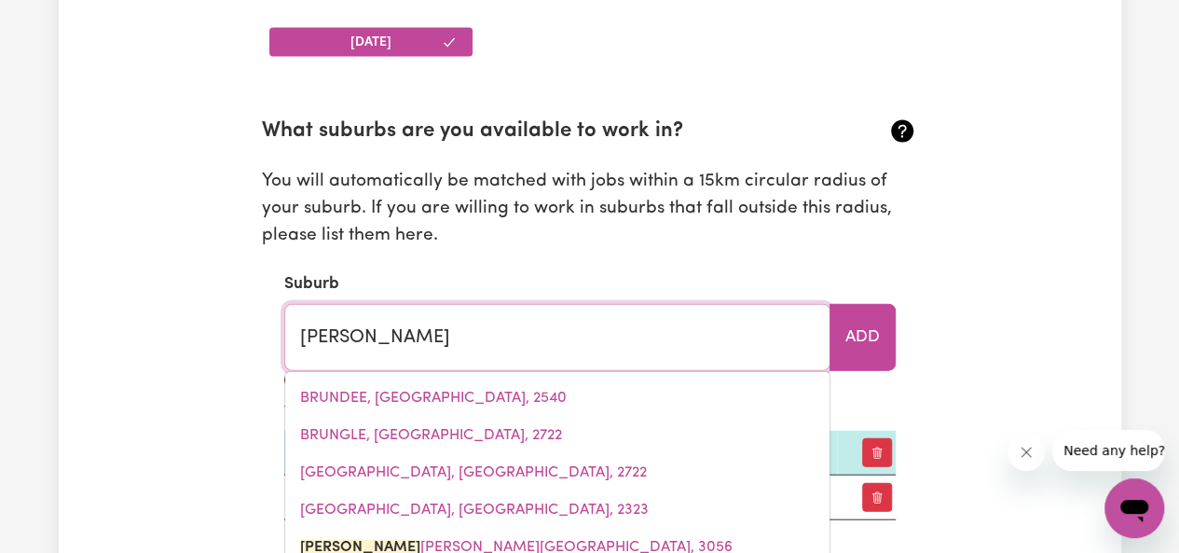
type input "BrunsWICK, Victoria, 3056"
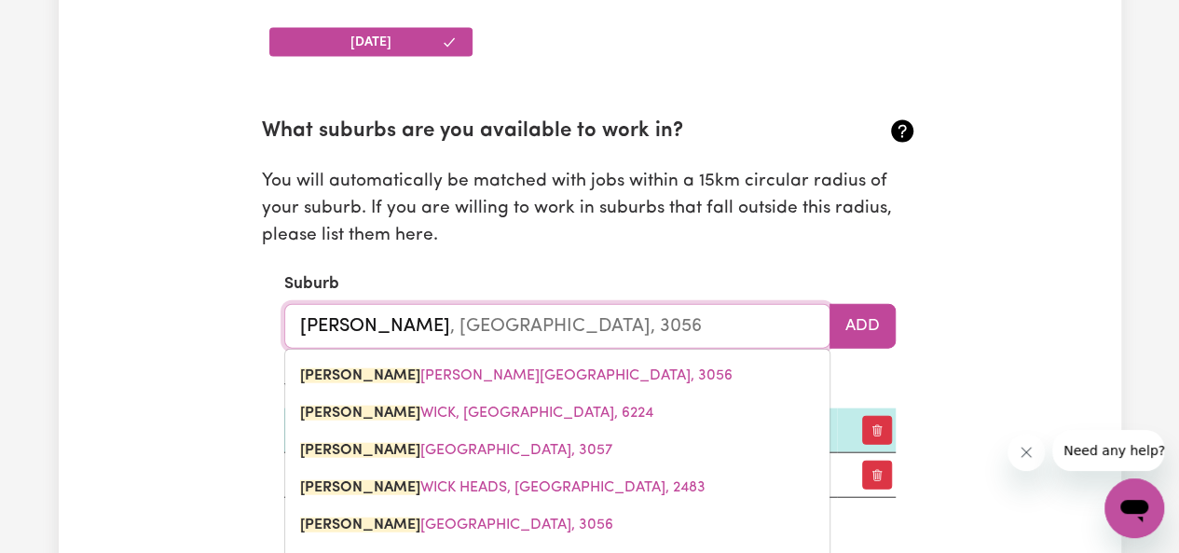
type input "Brunsw"
type input "BrunswICK, Victoria, 3056"
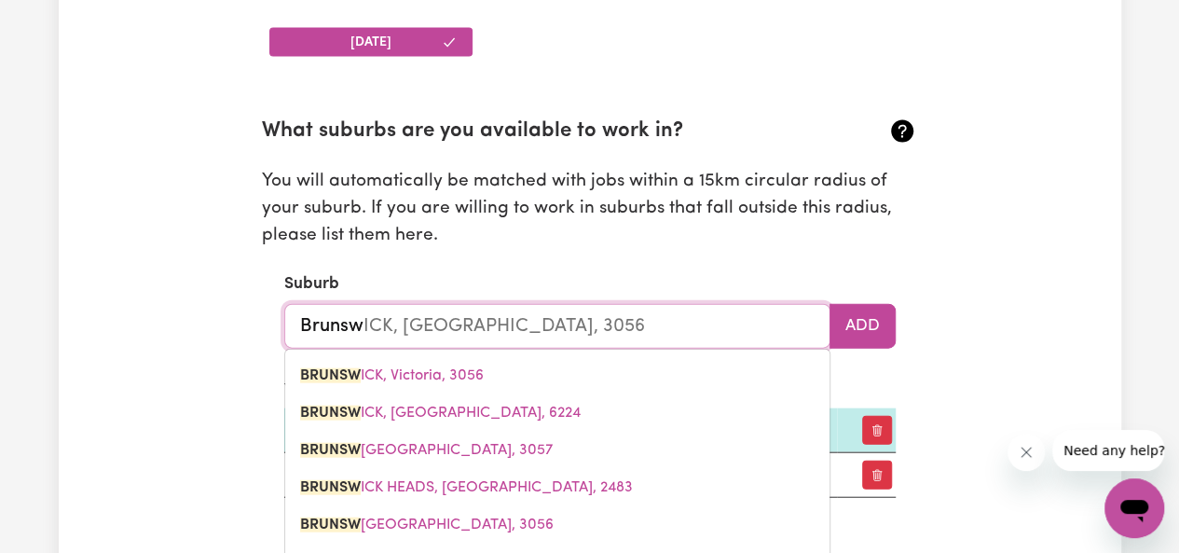
type input "Brunswi"
type input "BrunswiCK, Victoria, 3056"
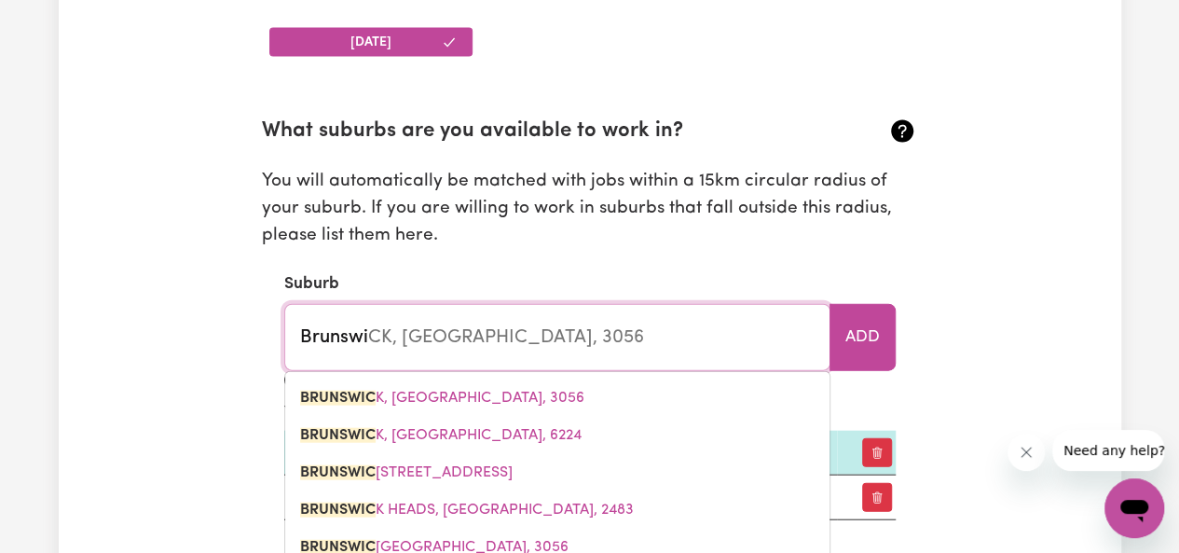
type input "Brunswic"
type input "BrunswicK, Victoria, 3056"
type input "Brunswick"
type input "Brunswick, Victoria, 3056"
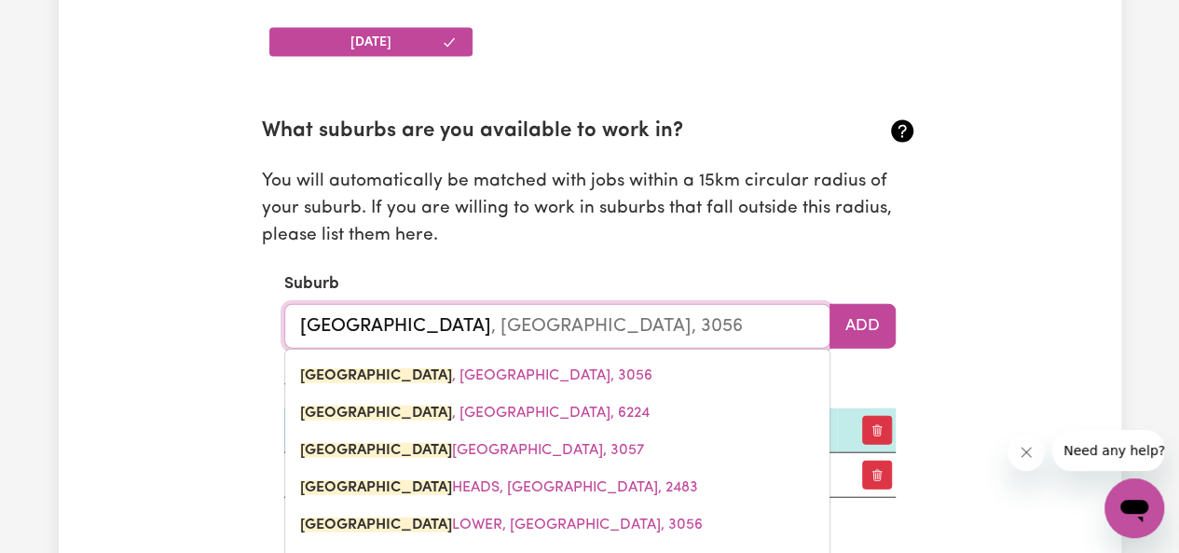
type input "Brunswick"
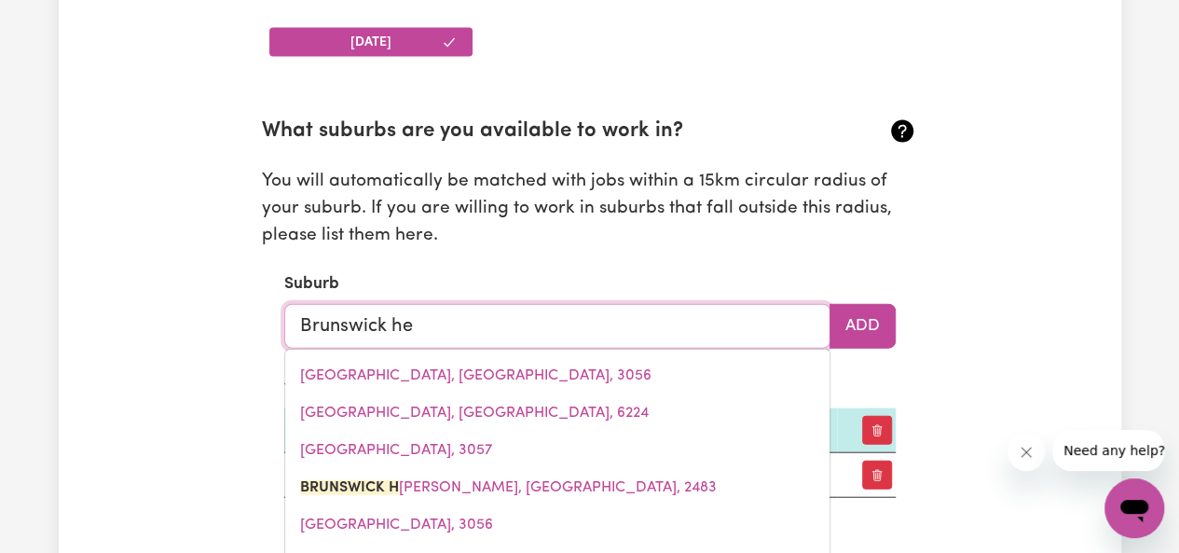
type input "Brunswick hea"
type input "Brunswick heaDS, New South Wales, 2483"
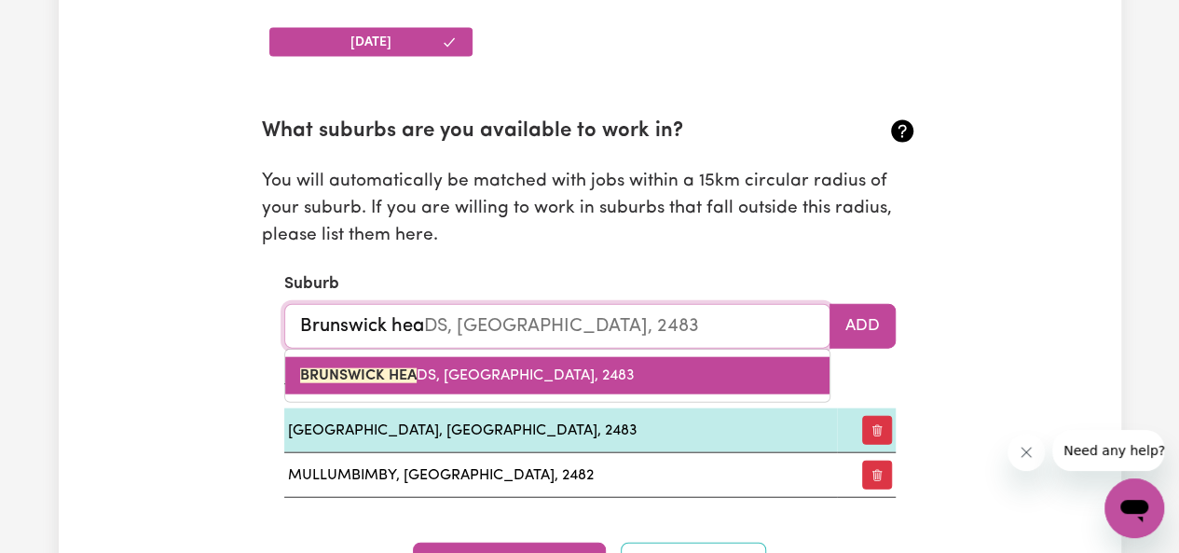
click at [731, 372] on link "BRUNSWICK HEA DS, New South Wales, 2483" at bounding box center [557, 375] width 544 height 37
type input "[GEOGRAPHIC_DATA], [GEOGRAPHIC_DATA], 2483"
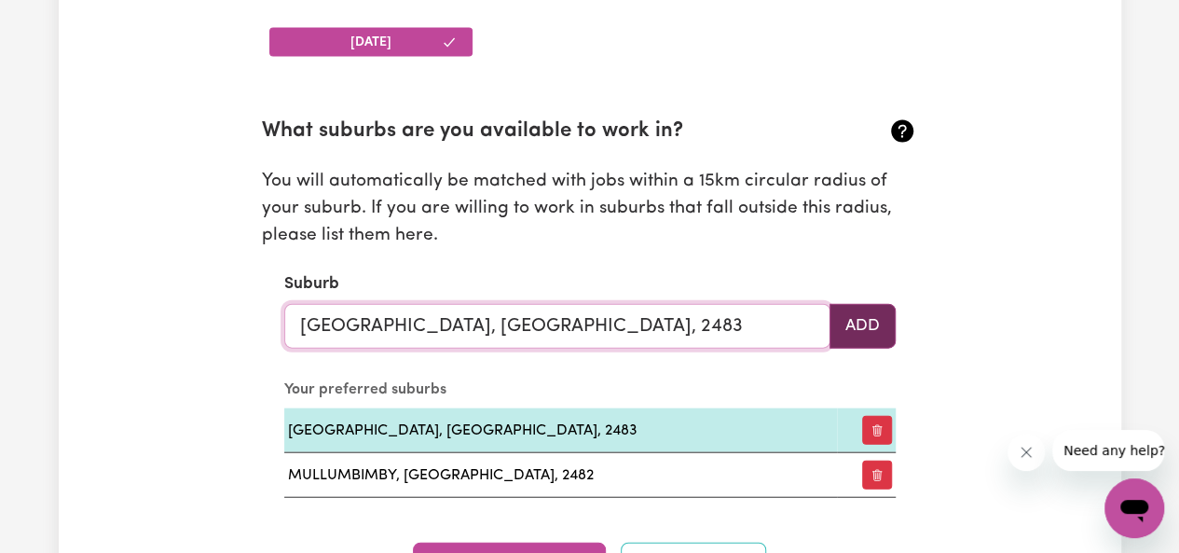
type input "[GEOGRAPHIC_DATA], [GEOGRAPHIC_DATA], 2483"
click at [862, 323] on button "Add" at bounding box center [863, 326] width 66 height 45
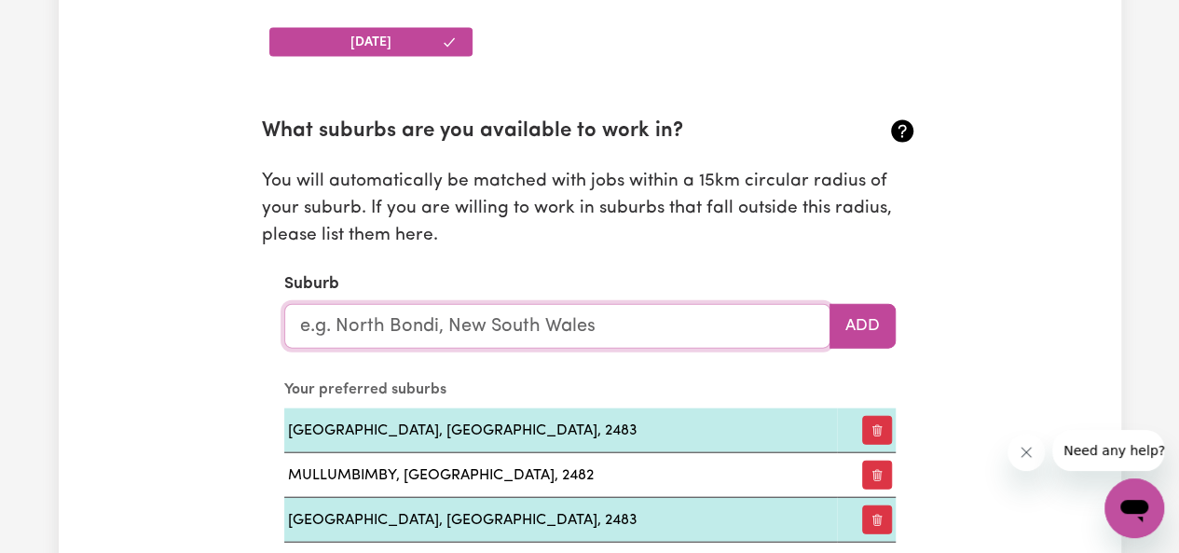
click at [513, 316] on input "text" at bounding box center [557, 326] width 546 height 45
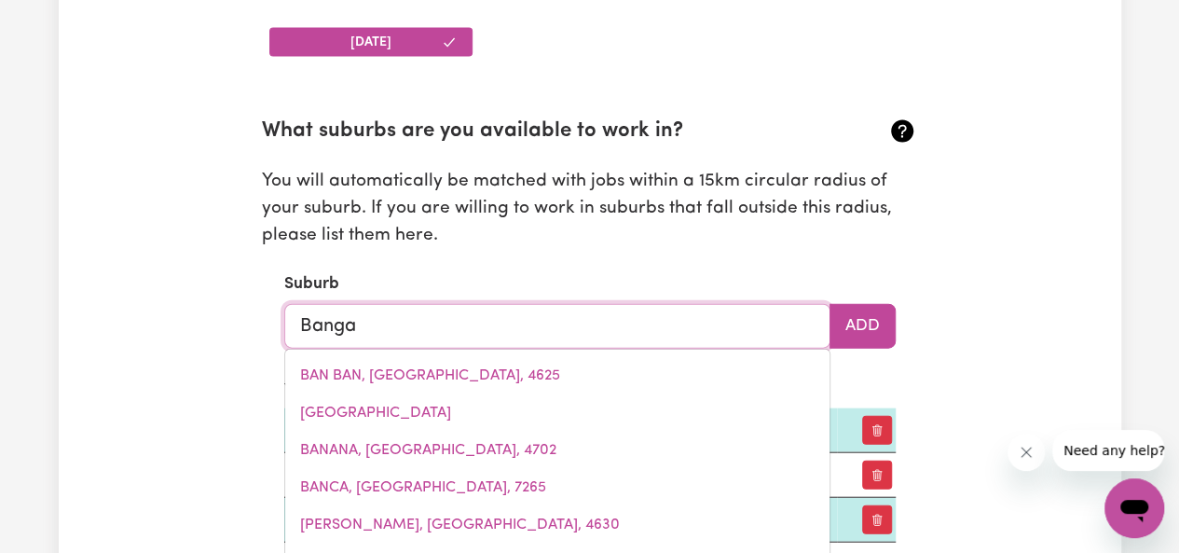
type input "Bangal"
type input "BangalEE, New South Wales, 2541"
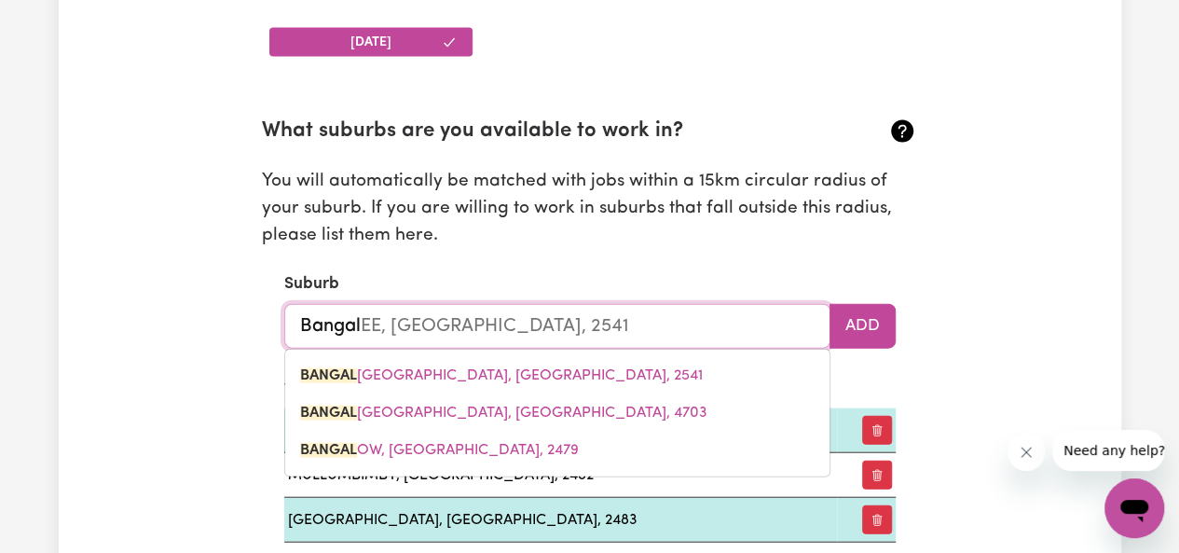
type input "Bangalo"
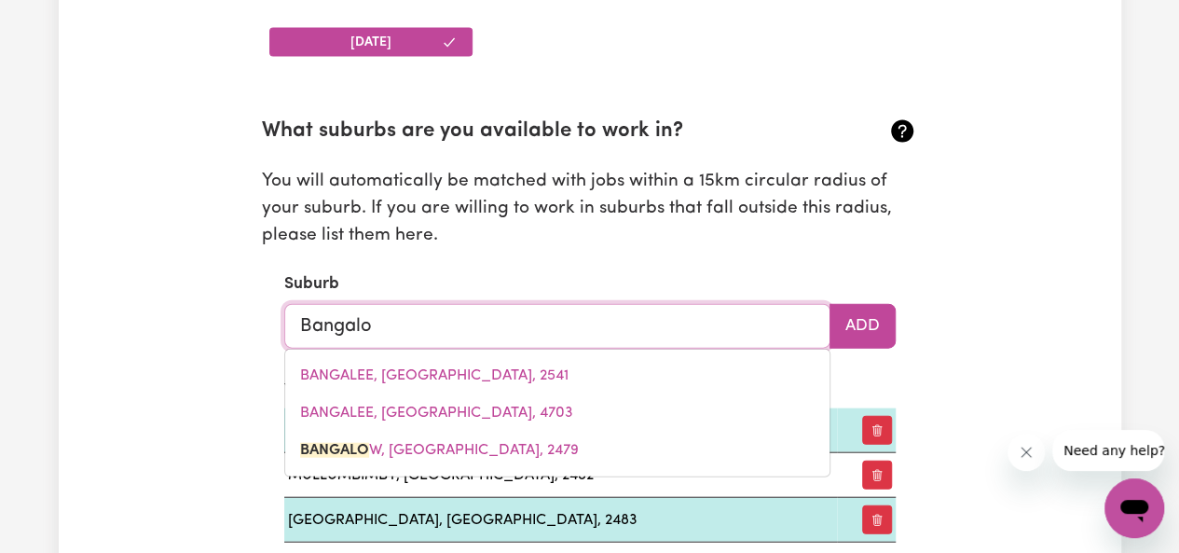
type input "Bangalow"
type input "Bangalow, New South Wales, 2479"
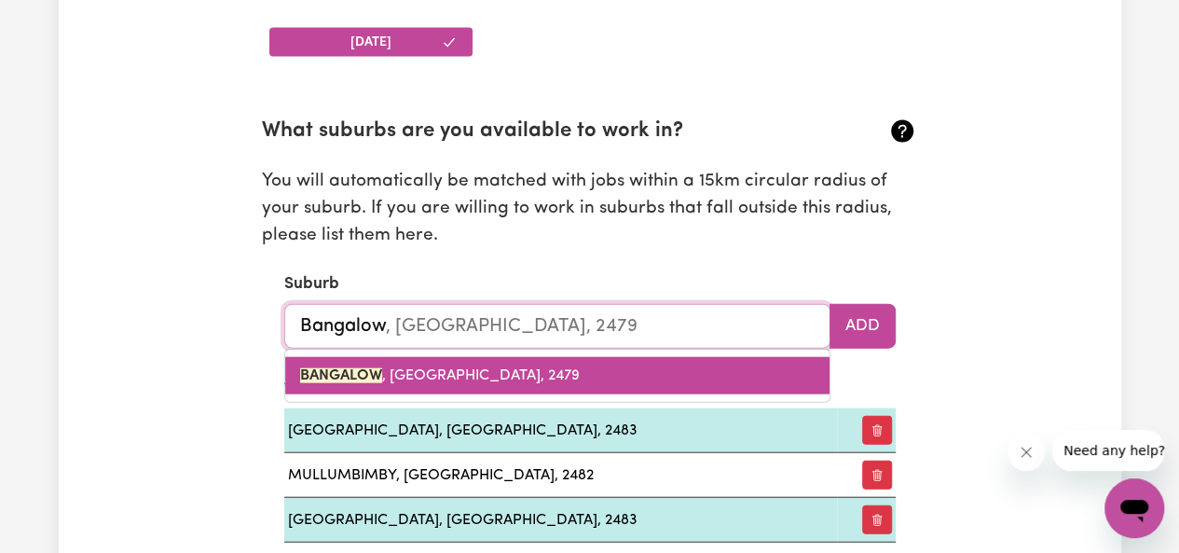
click at [506, 363] on link "BANGALOW , New South Wales, 2479" at bounding box center [557, 375] width 544 height 37
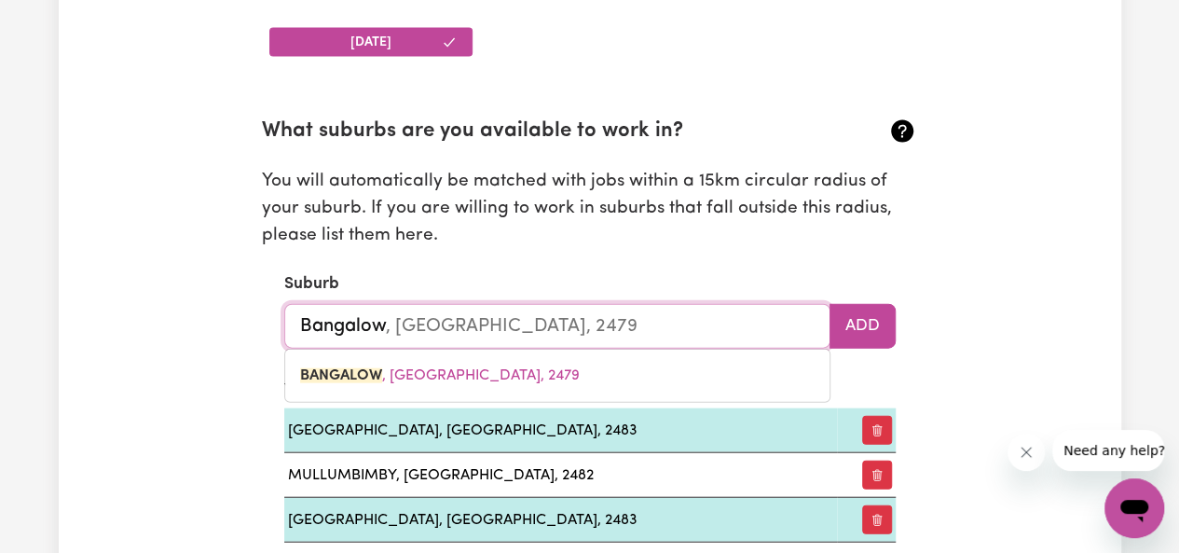
type input "BANGALOW, [GEOGRAPHIC_DATA], 2479"
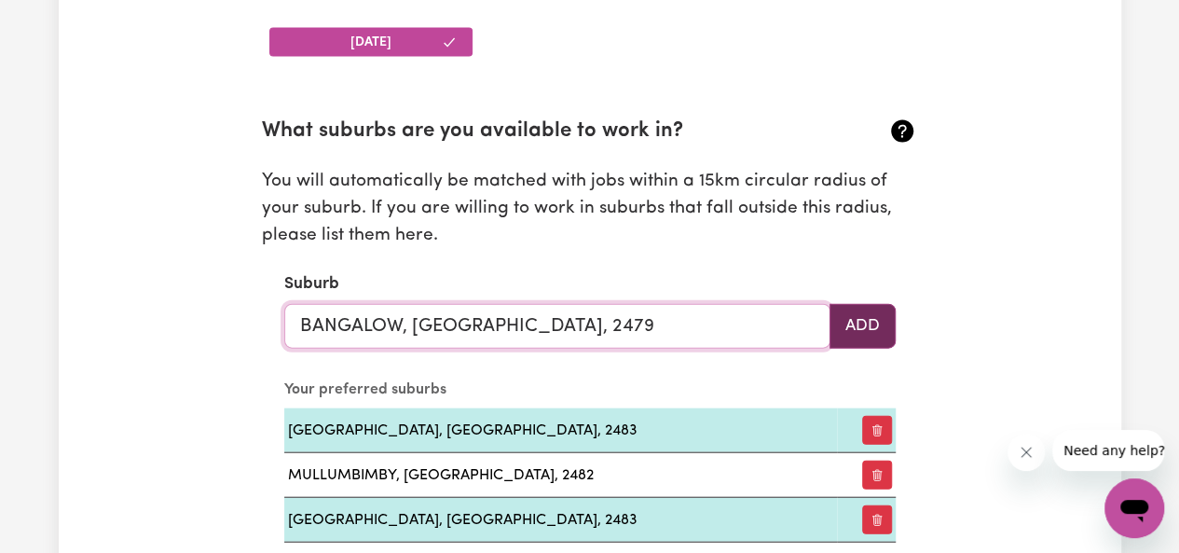
type input "BANGALOW, [GEOGRAPHIC_DATA], 2479"
click at [850, 326] on button "Add" at bounding box center [863, 326] width 66 height 45
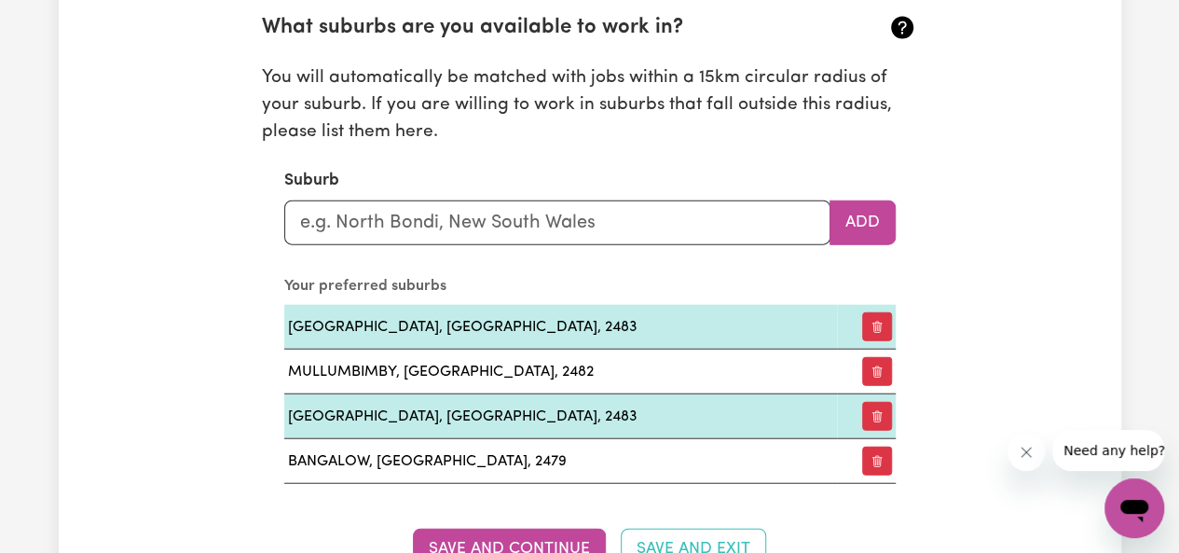
scroll to position [2079, 0]
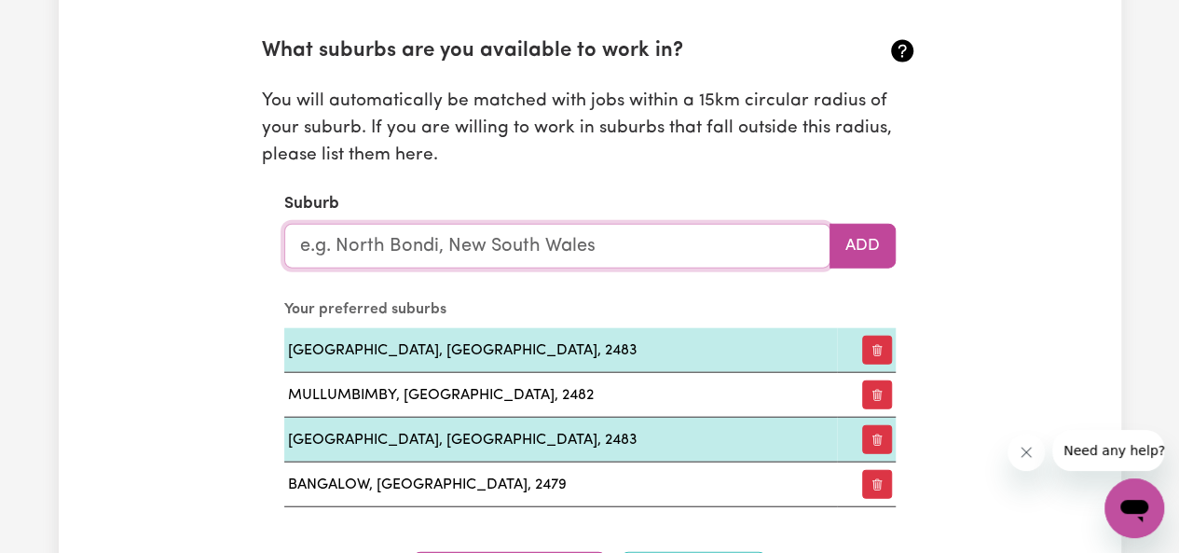
click at [644, 254] on input "text" at bounding box center [557, 246] width 546 height 45
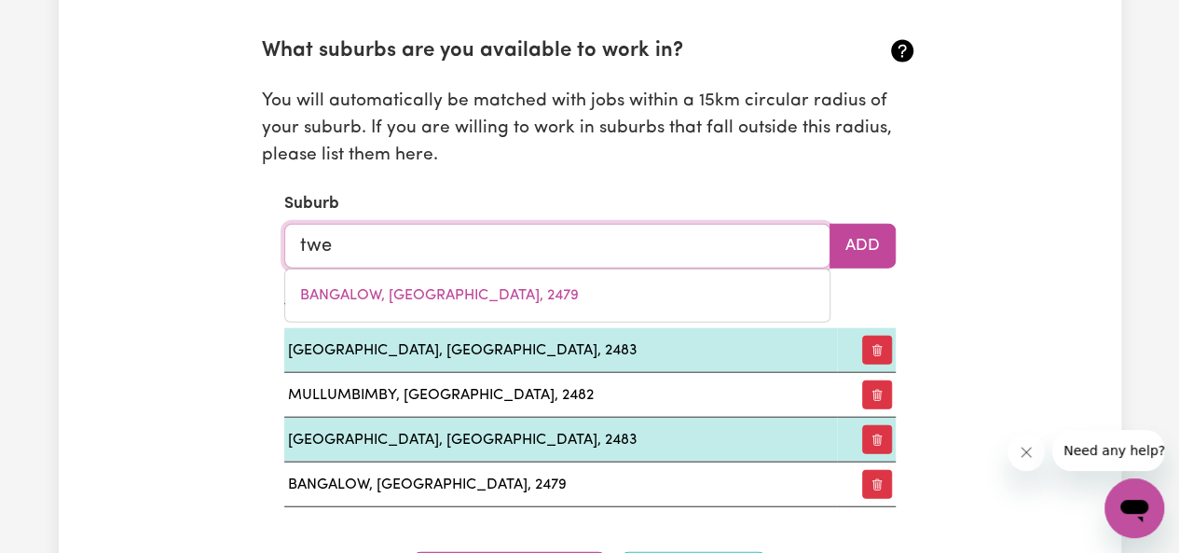
type input "twee"
type input "tweeD HEADS, New South Wales, 2485"
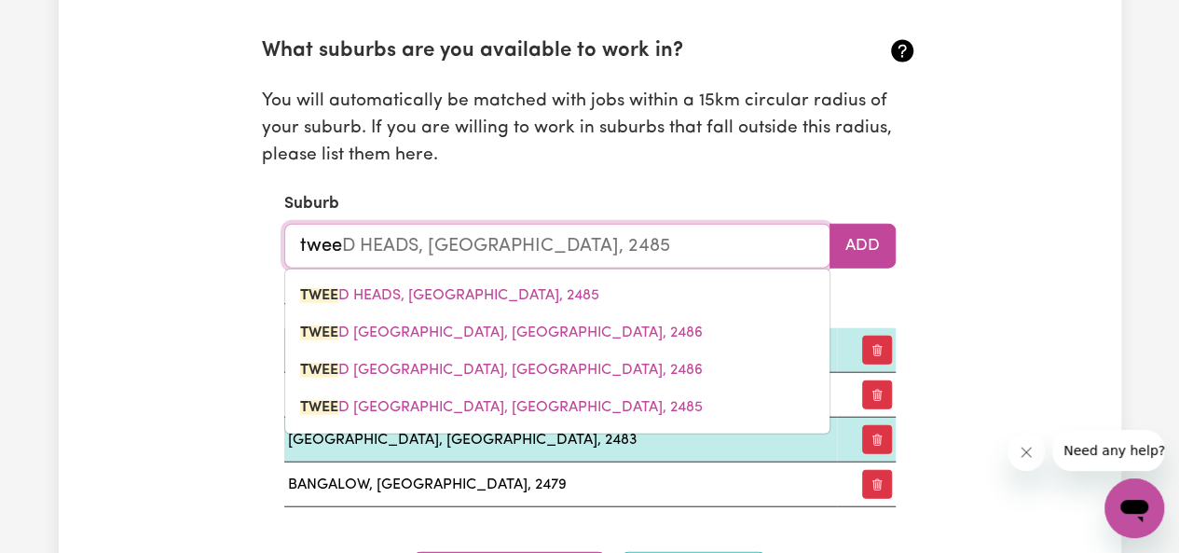
type input "twe"
type input "tweED HEADS, New South Wales, 2485"
type input "twed"
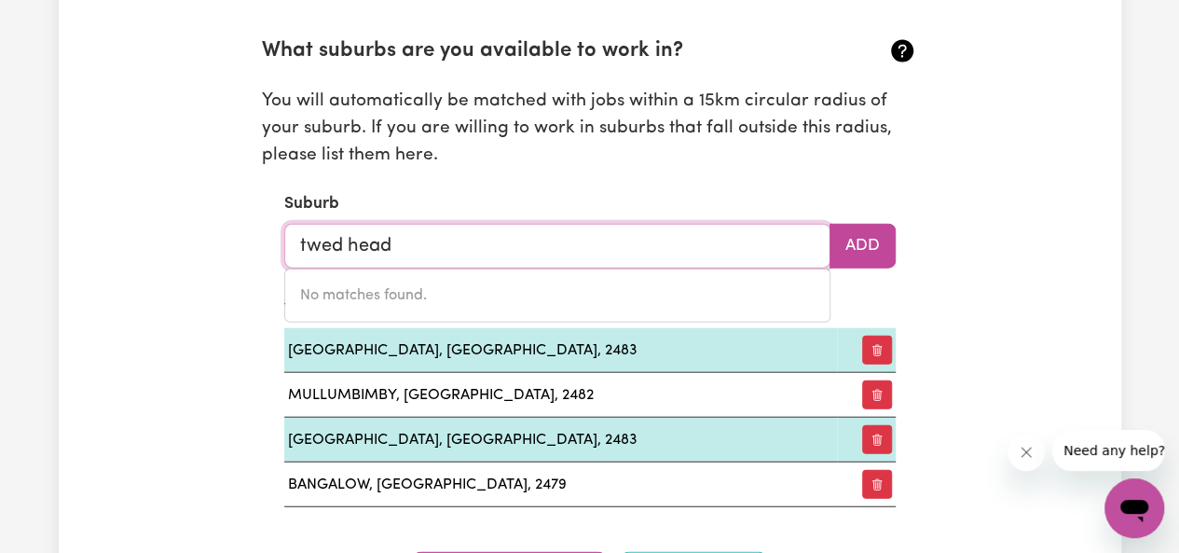
click at [332, 243] on input "twed head" at bounding box center [557, 246] width 546 height 45
type input "tweed head"
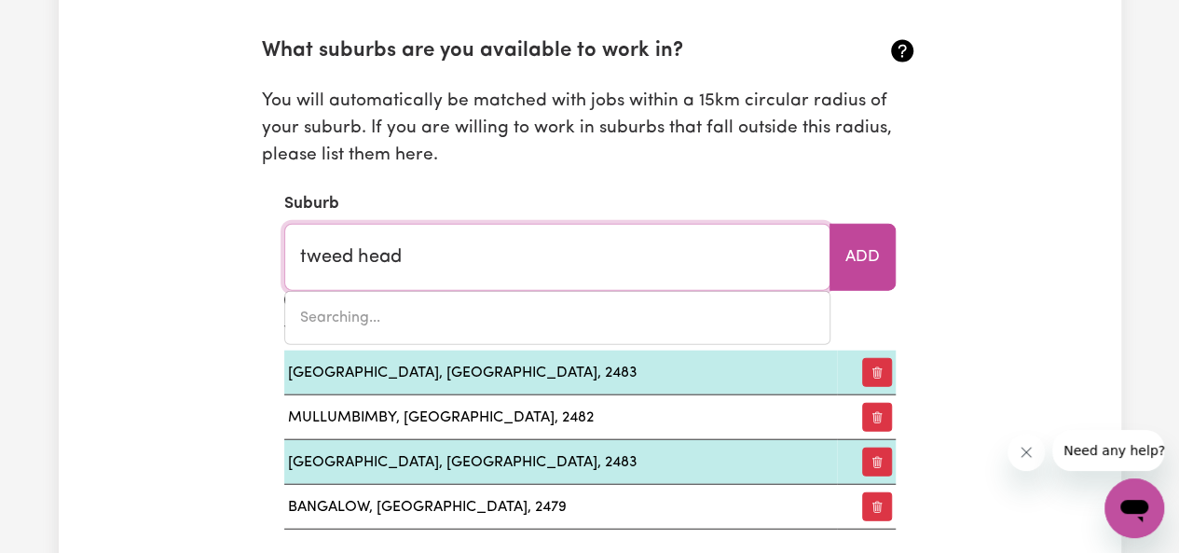
type input "tweed headS, New South Wales, 2485"
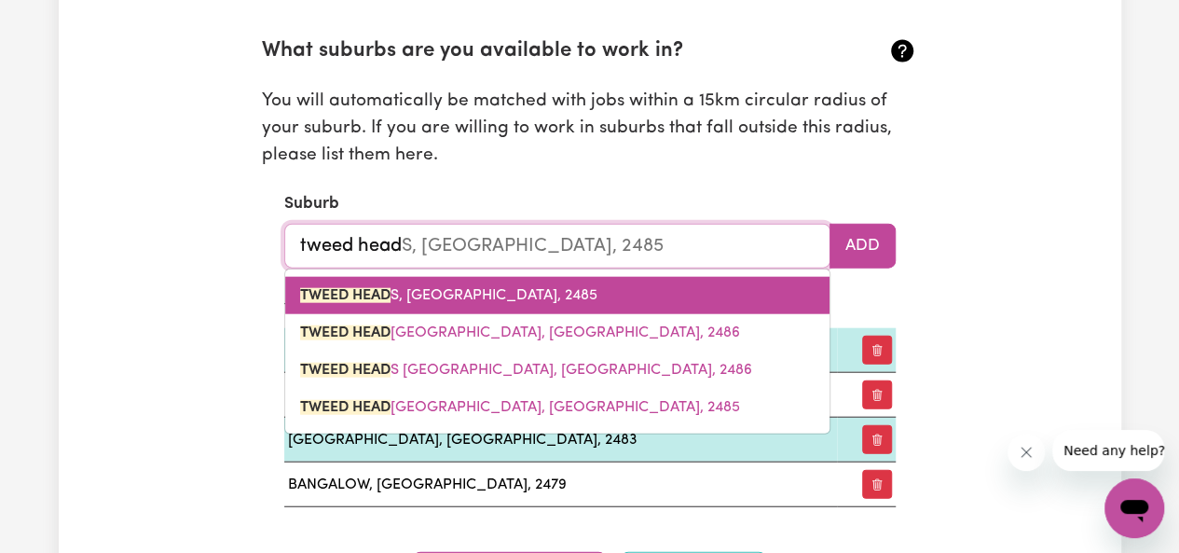
click at [418, 296] on span "TWEED HEAD S, New South Wales, 2485" at bounding box center [448, 295] width 297 height 15
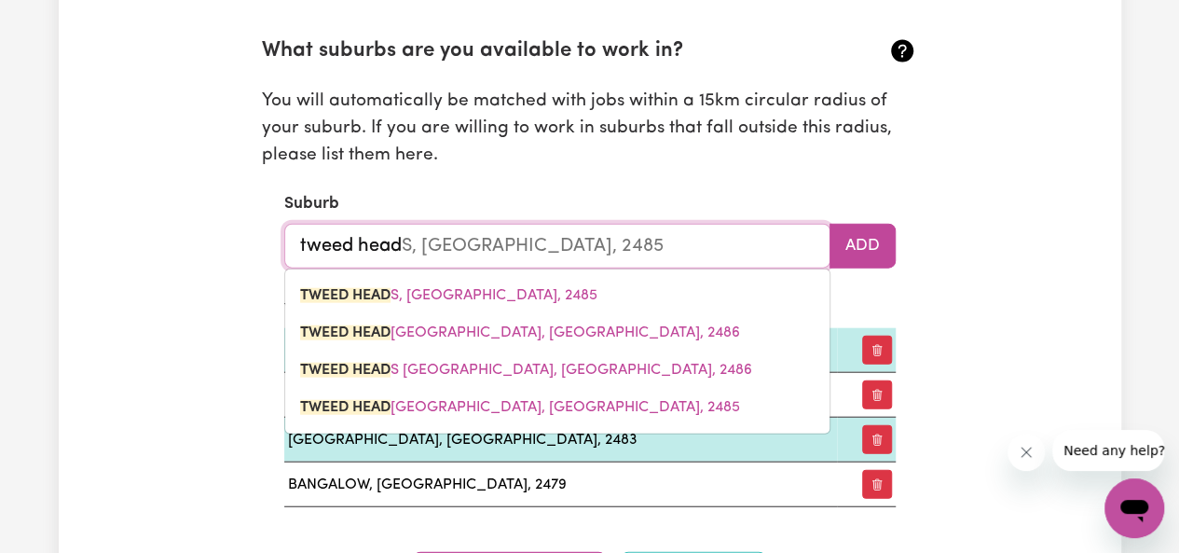
type input "TWEED HEADS, [GEOGRAPHIC_DATA], 2485"
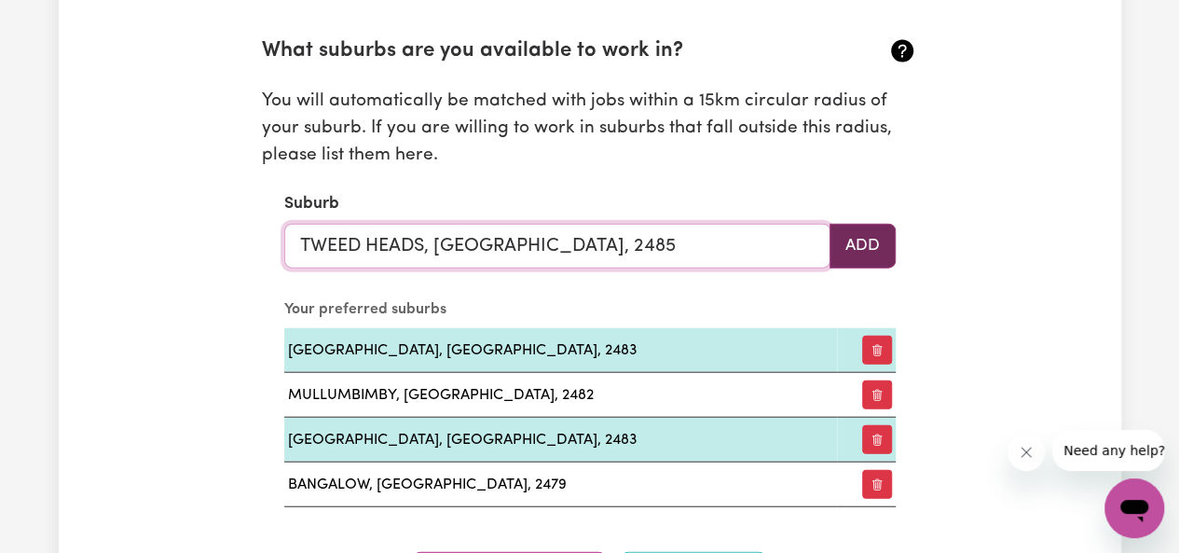
type input "TWEED HEADS, [GEOGRAPHIC_DATA], 2485"
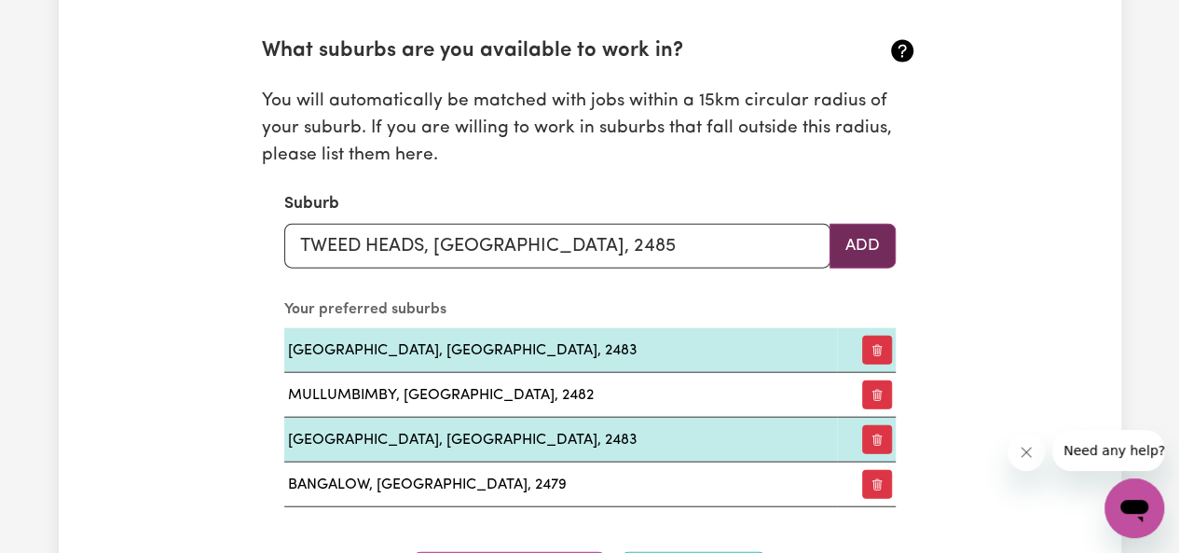
click at [877, 228] on button "Add" at bounding box center [863, 246] width 66 height 45
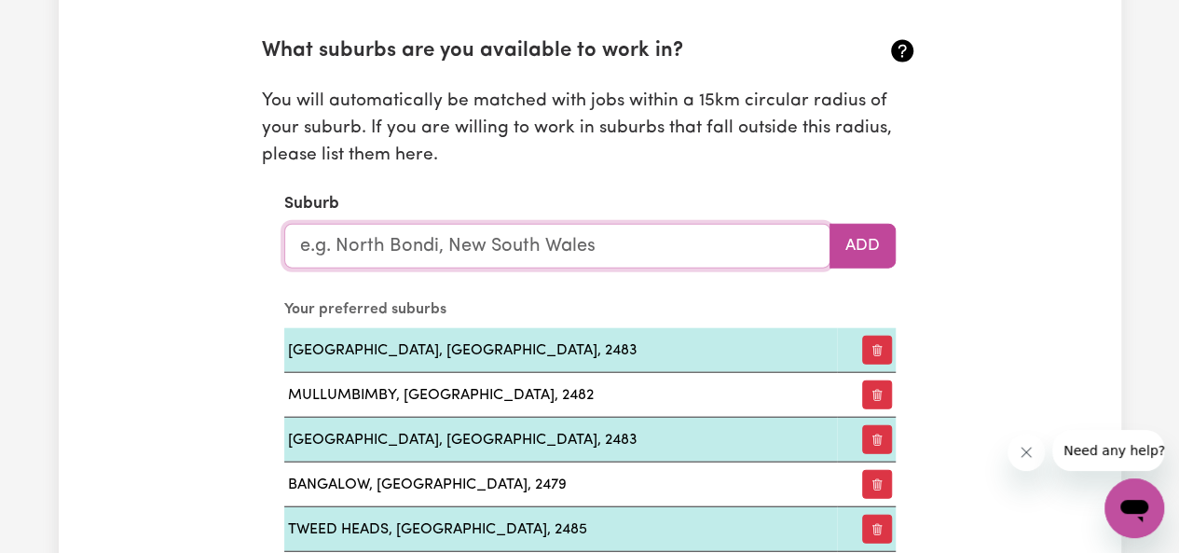
click at [556, 241] on input "text" at bounding box center [557, 246] width 546 height 45
type input "twe"
type input "tweED HEADS, New South Wales, 2485"
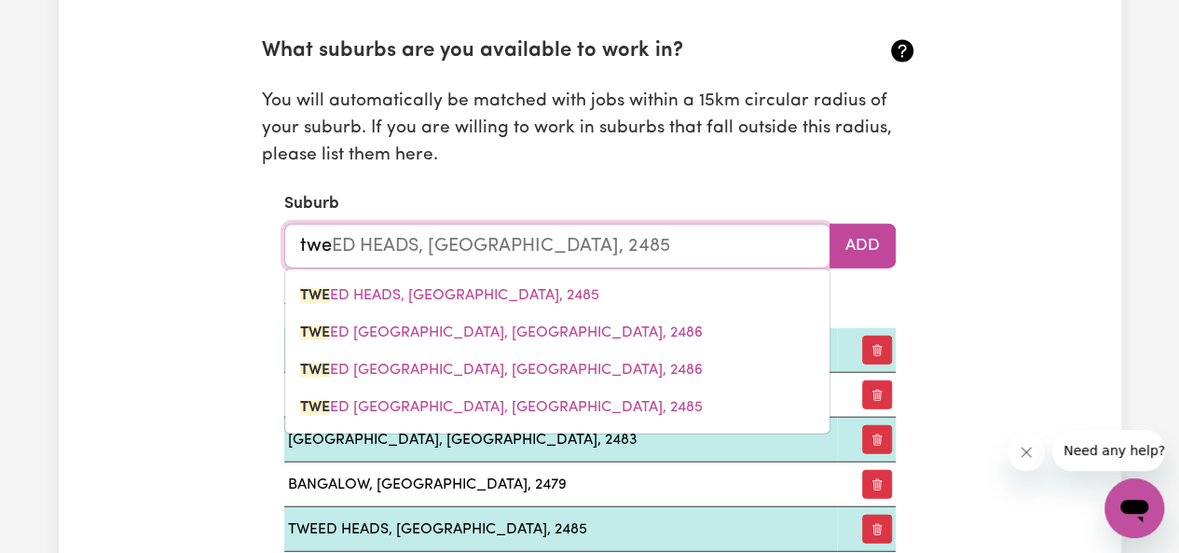
type input "twee"
type input "tweeD HEADS, New South Wales, 2485"
type input "tweed"
type input "tweed HEADS, New South Wales, 2485"
type input "tweed h"
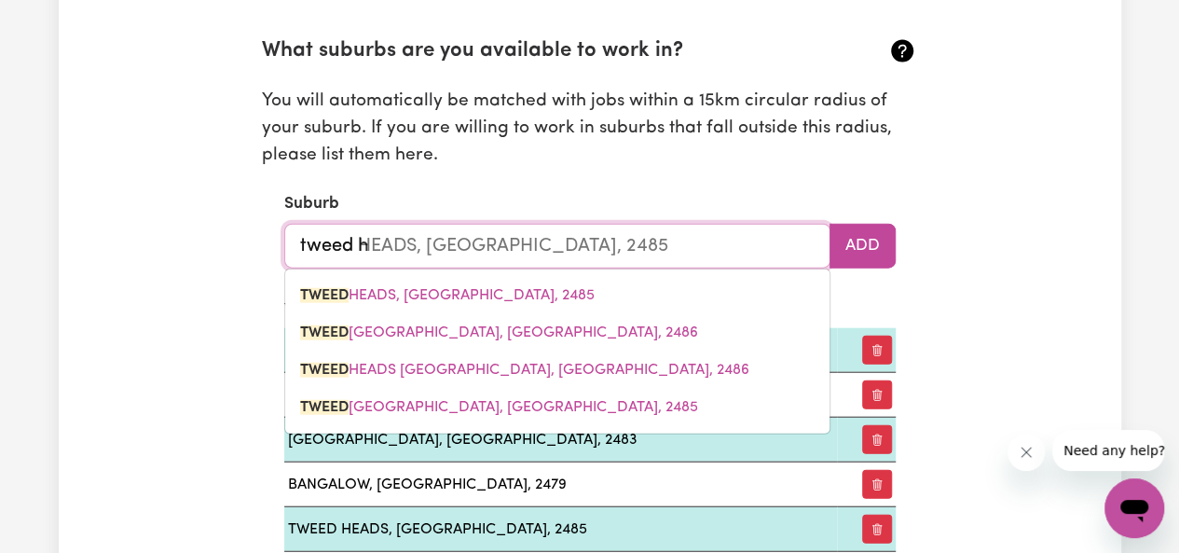
type input "tweed hEADS, New South Wales, 2485"
type input "tweed he"
type input "tweed heADS, New South Wales, 2485"
type input "tweed hea"
type input "tweed heaDS, New South Wales, 2485"
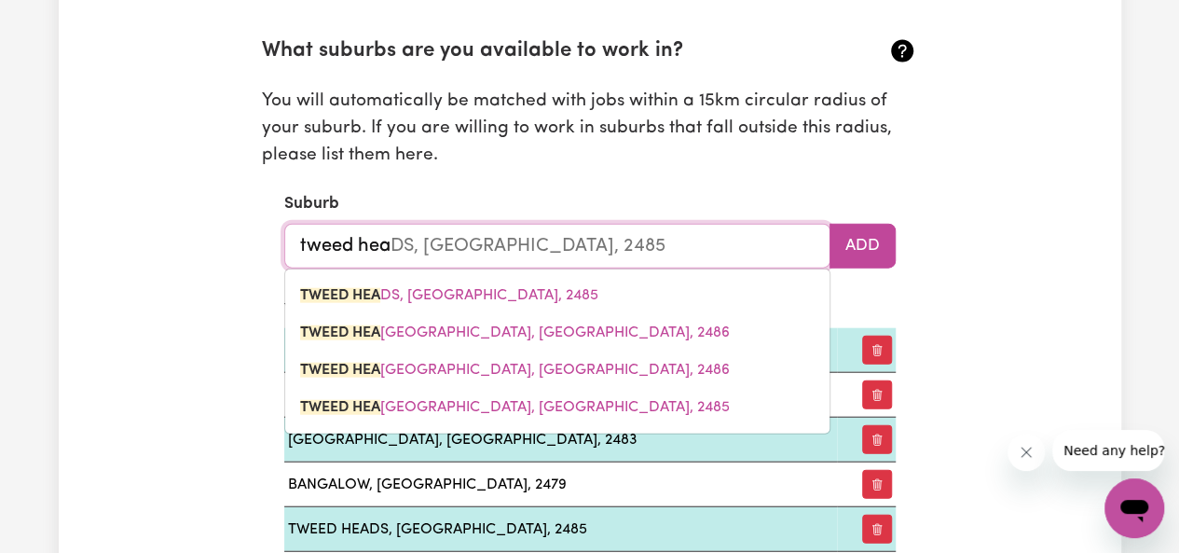
type input "tweed head"
type input "tweed headS, New South Wales, 2485"
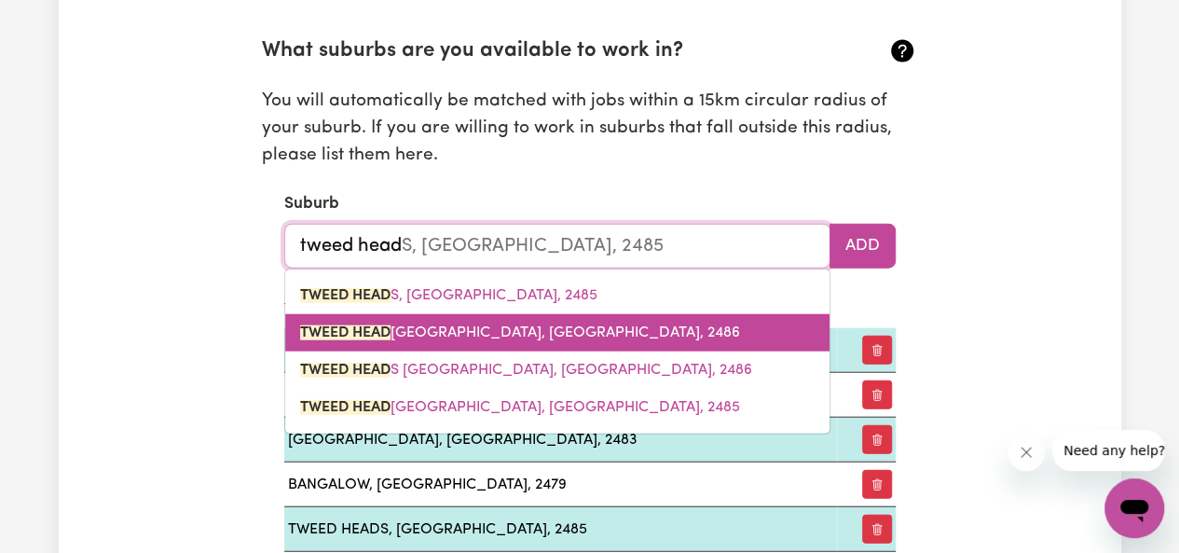
click at [546, 342] on link "TWEED HEAD S SOUTH, New South Wales, 2486" at bounding box center [557, 332] width 544 height 37
type input "[GEOGRAPHIC_DATA], [GEOGRAPHIC_DATA], 2486"
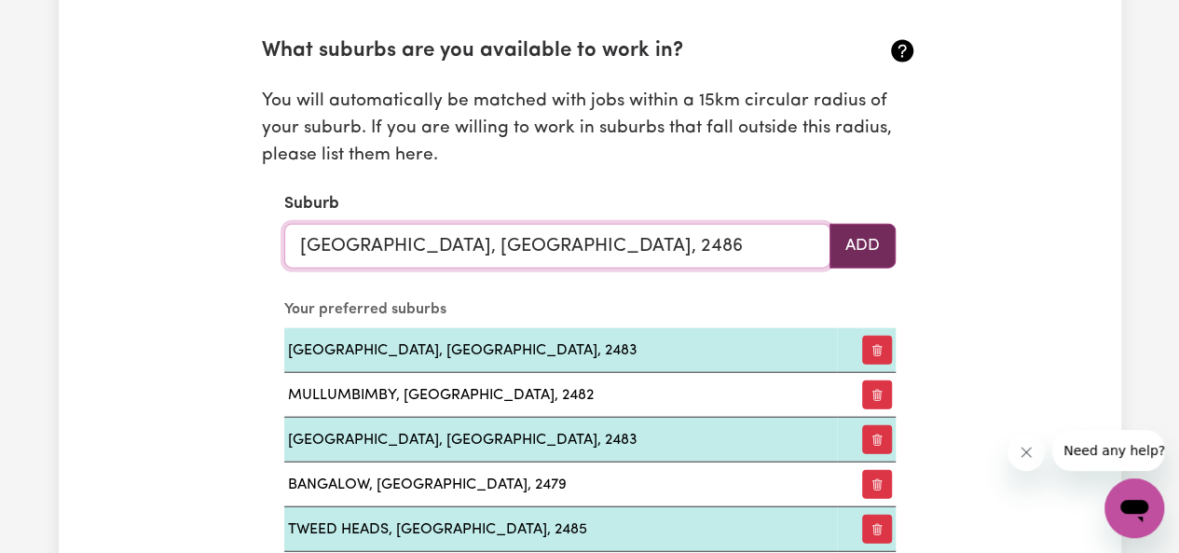
type input "[GEOGRAPHIC_DATA], [GEOGRAPHIC_DATA], 2486"
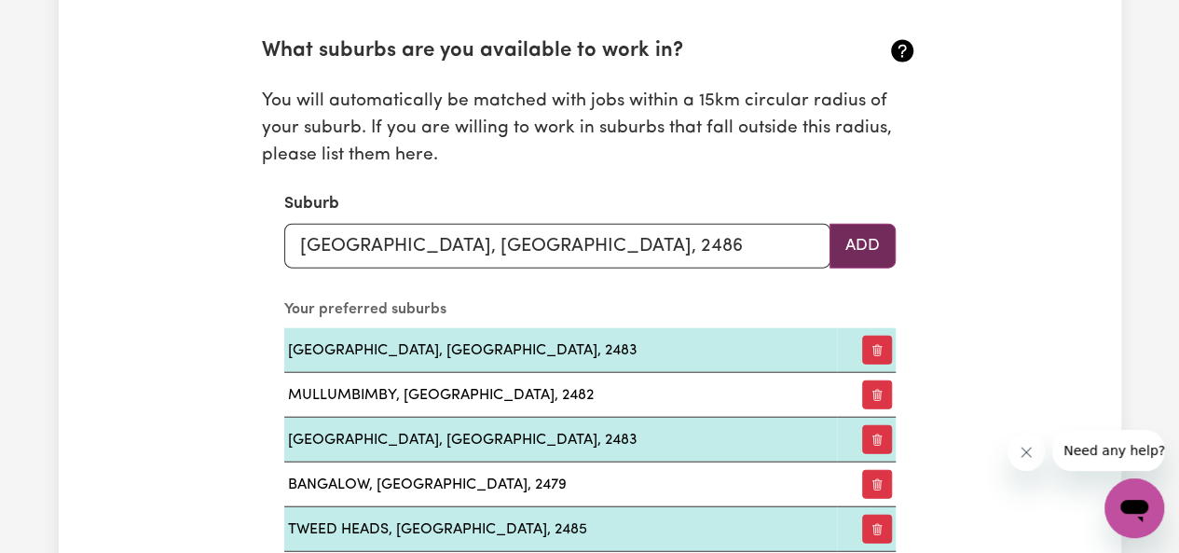
click at [869, 243] on button "Add" at bounding box center [863, 246] width 66 height 45
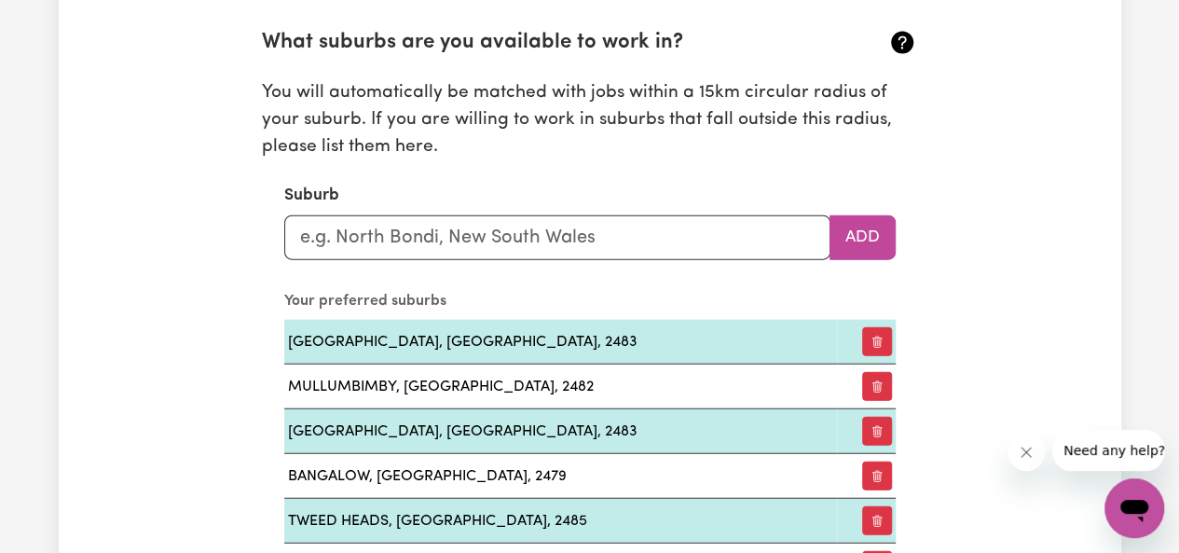
scroll to position [2087, 0]
click at [583, 241] on input "text" at bounding box center [557, 238] width 546 height 45
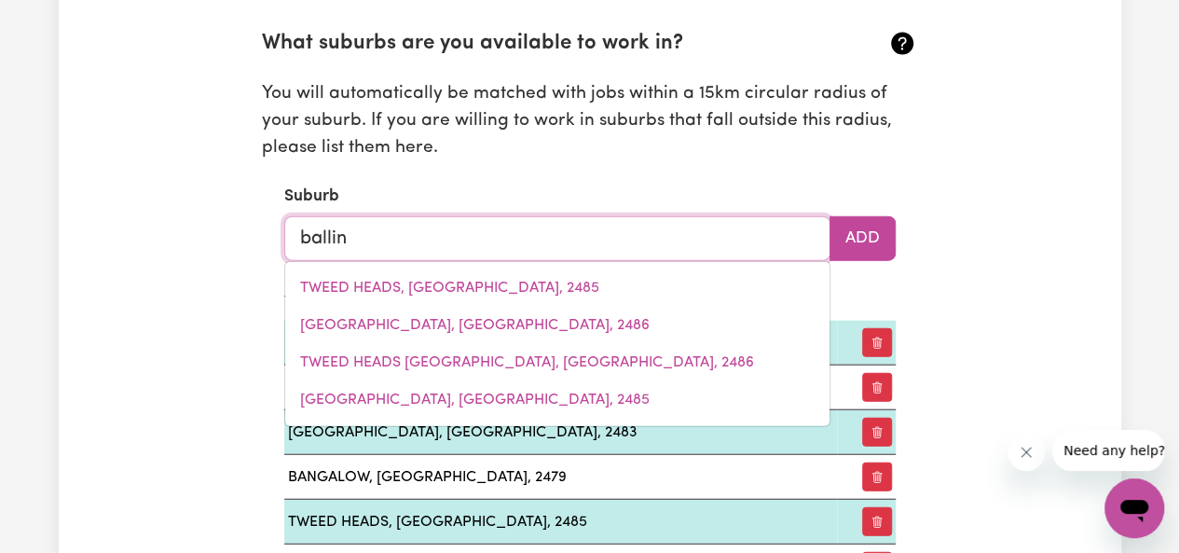
type input "ballina"
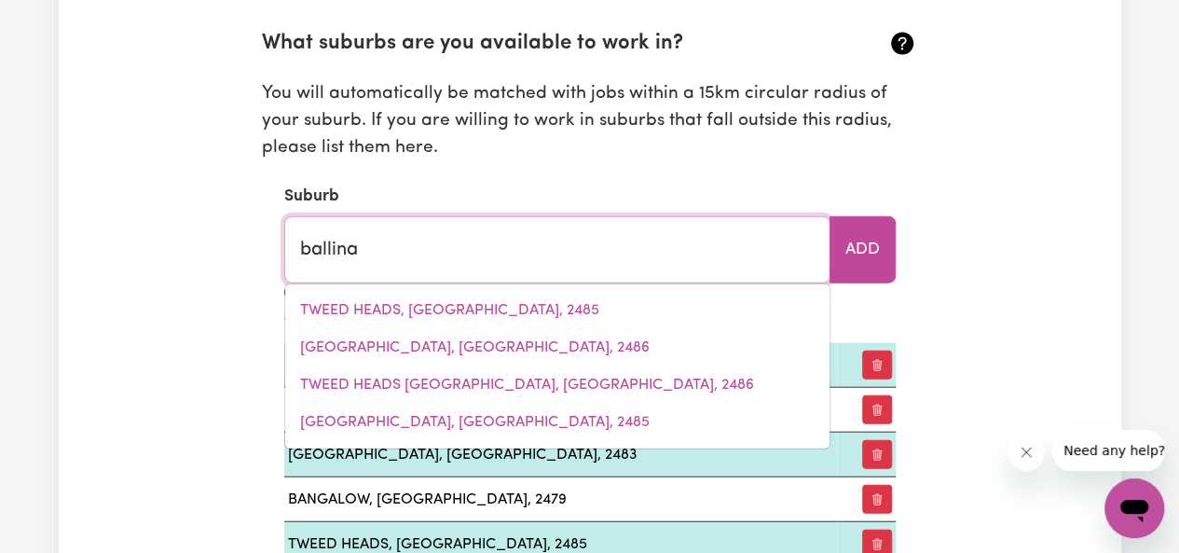
type input "ballina, New South Wales, 2478"
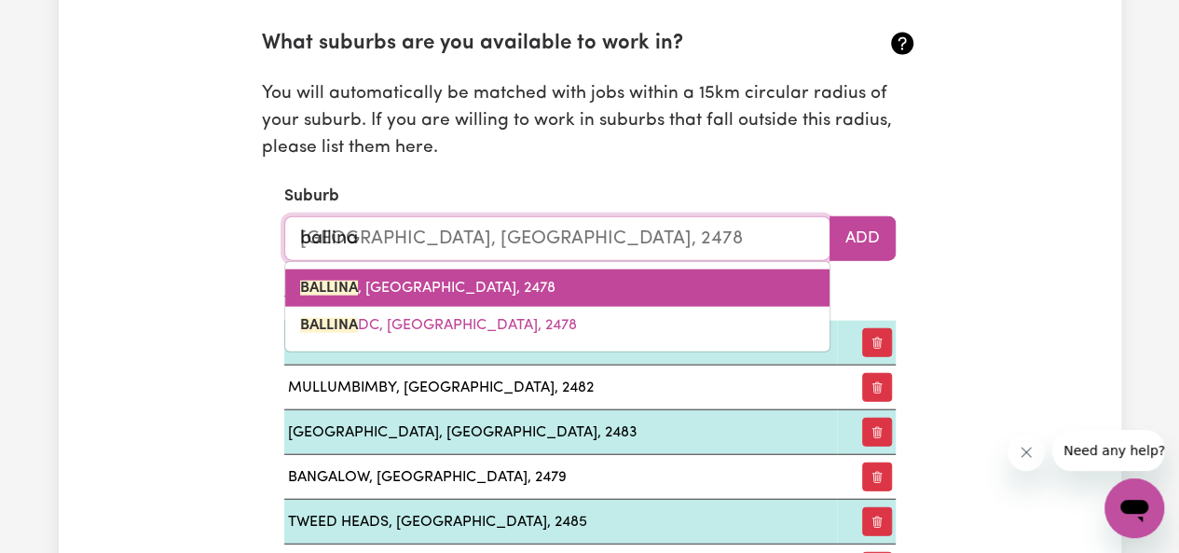
click at [537, 291] on link "BALLINA , New South Wales, 2478" at bounding box center [557, 287] width 544 height 37
type input "[GEOGRAPHIC_DATA], [GEOGRAPHIC_DATA], 2478"
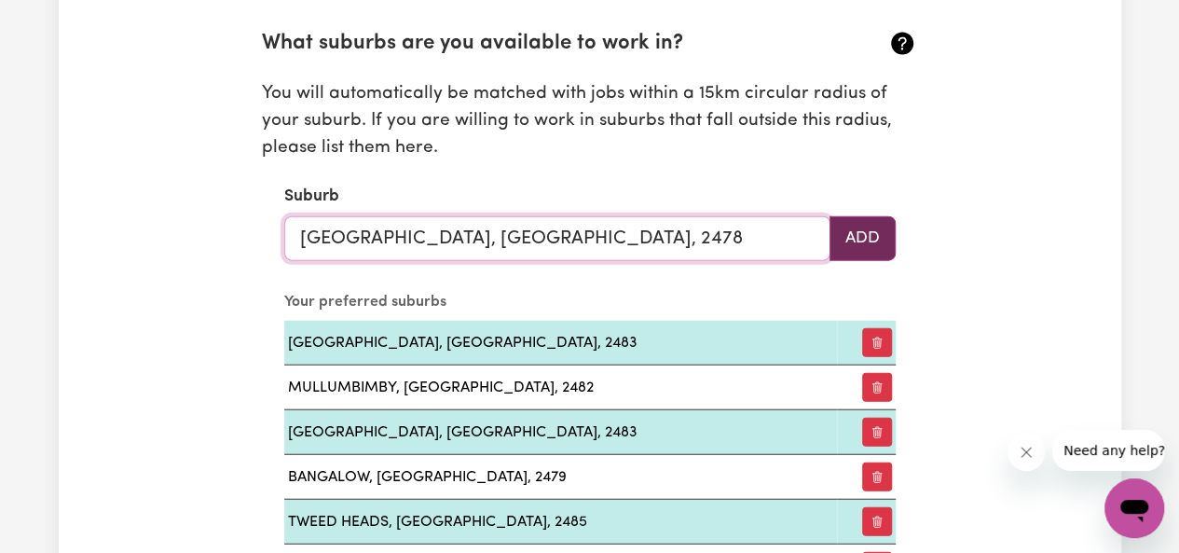
type input "[GEOGRAPHIC_DATA], [GEOGRAPHIC_DATA], 2478"
click at [854, 237] on button "Add" at bounding box center [863, 238] width 66 height 45
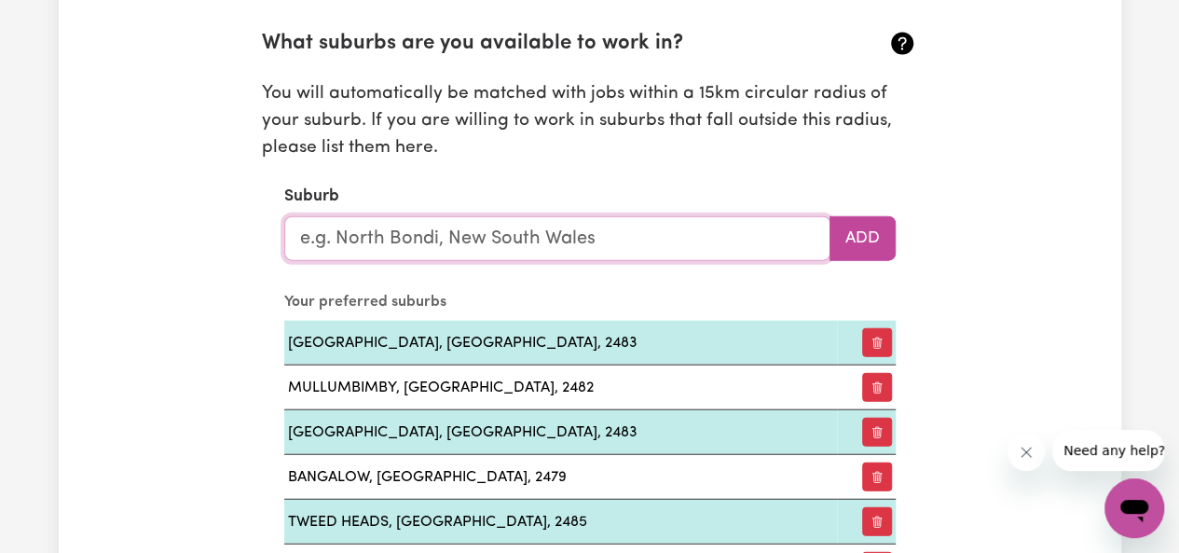
click at [604, 241] on input "text" at bounding box center [557, 238] width 546 height 45
type input "byron bay"
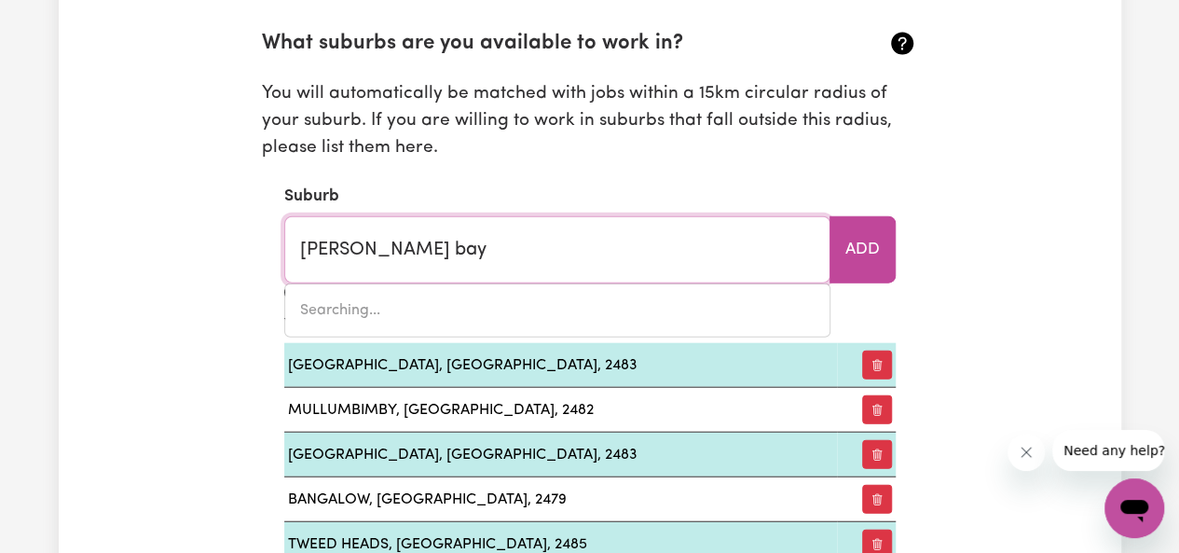
type input "byron bay, New South Wales, 2481"
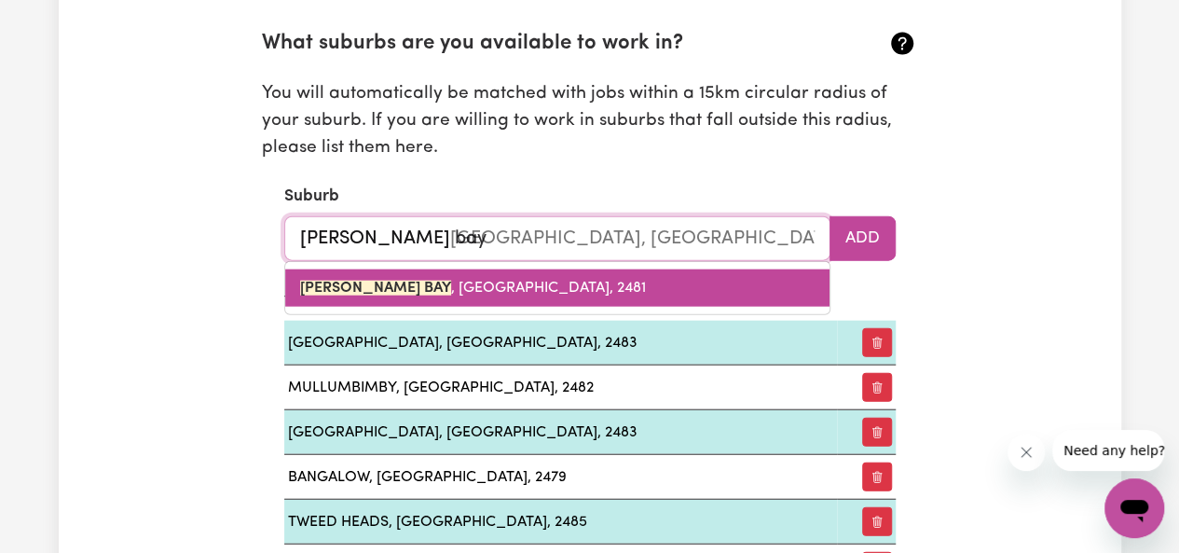
click at [512, 286] on span "BYRON BAY , New South Wales, 2481" at bounding box center [473, 288] width 346 height 15
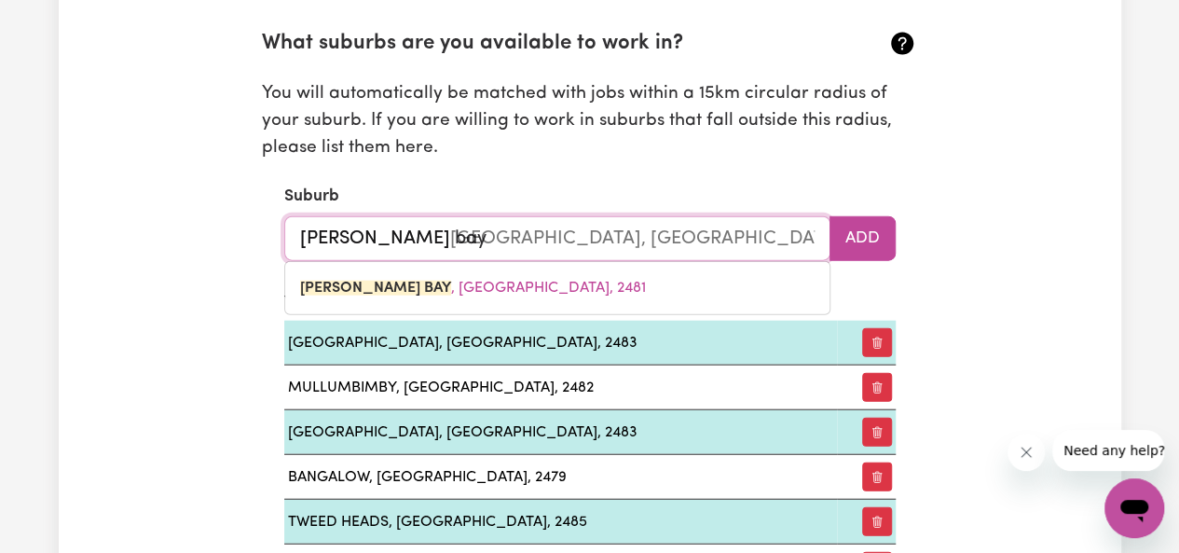
type input "[PERSON_NAME][GEOGRAPHIC_DATA], [GEOGRAPHIC_DATA], 2481"
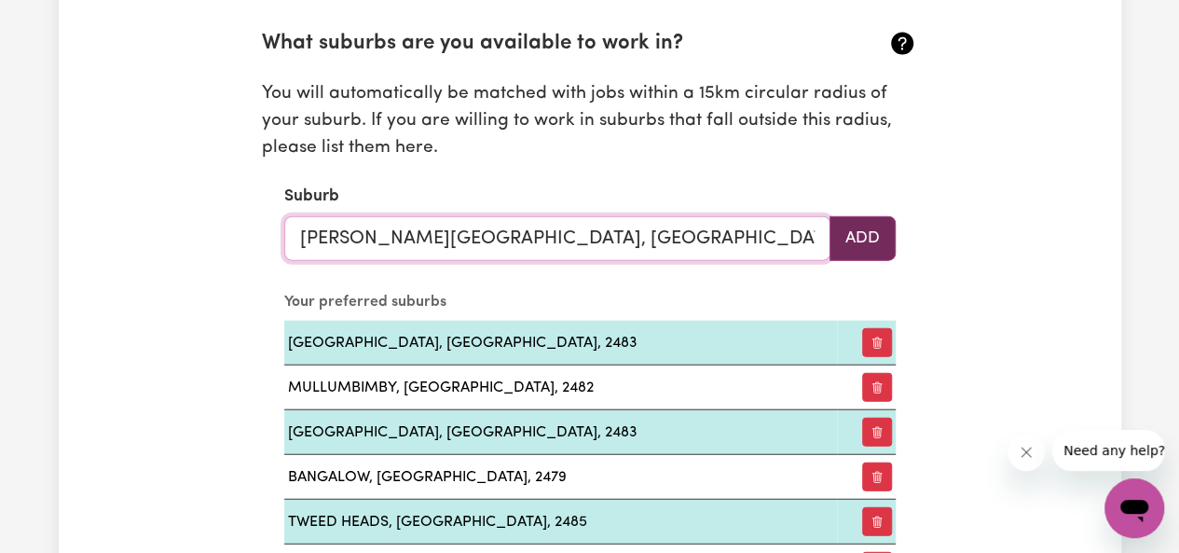
type input "[PERSON_NAME][GEOGRAPHIC_DATA], [GEOGRAPHIC_DATA], 2481"
click at [845, 230] on button "Add" at bounding box center [863, 238] width 66 height 45
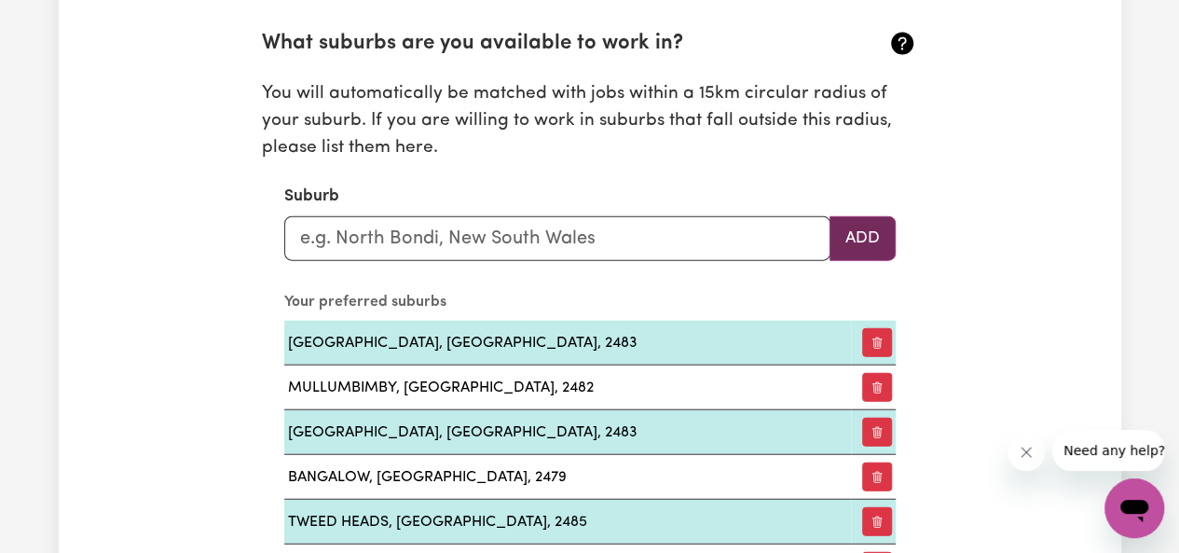
click at [853, 247] on button "Add" at bounding box center [863, 238] width 66 height 45
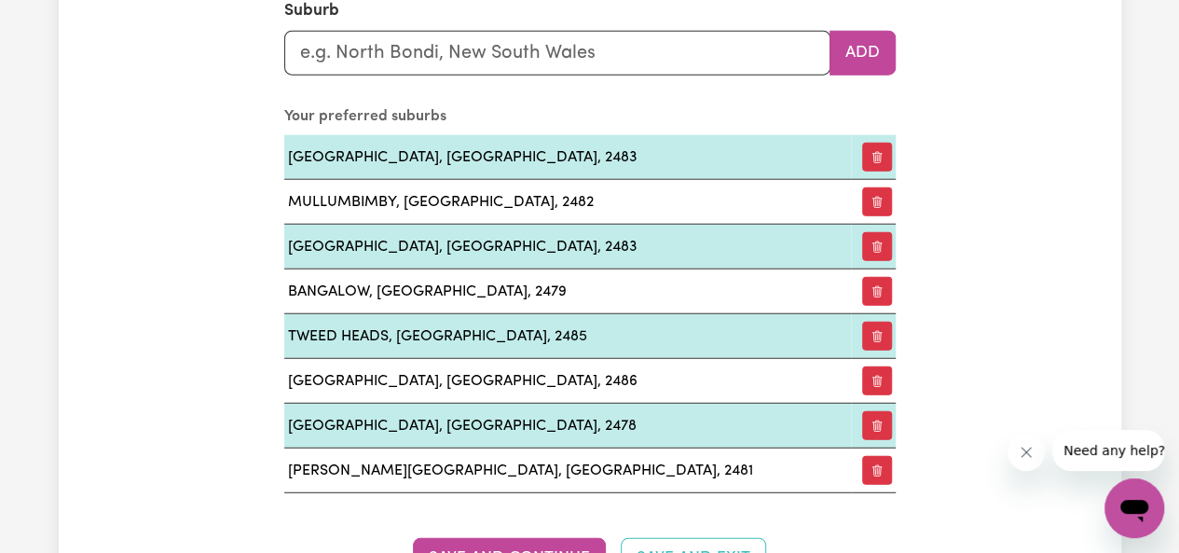
scroll to position [2267, 0]
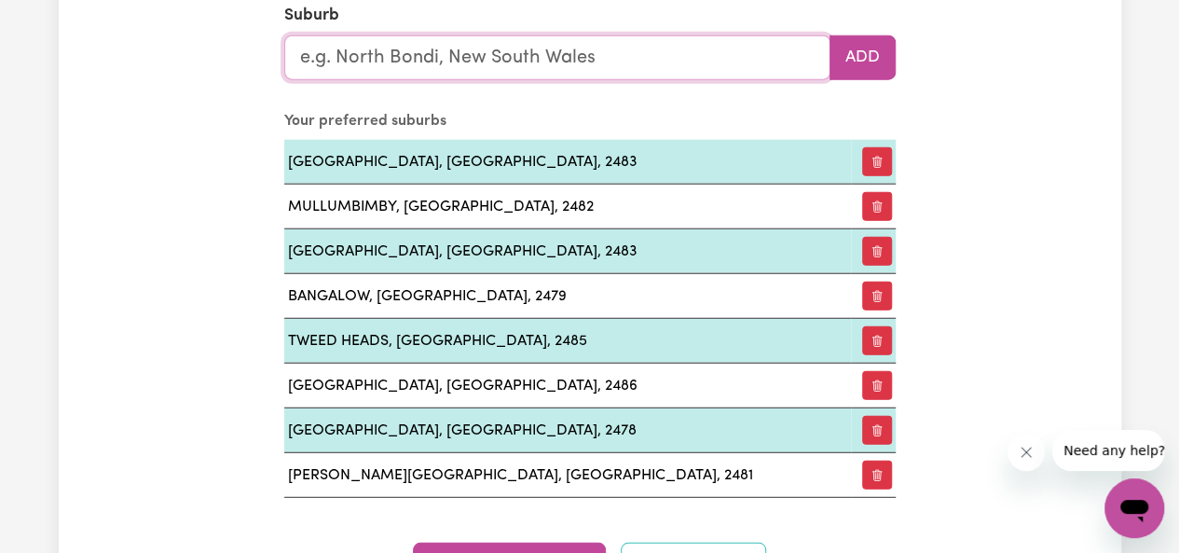
click at [409, 56] on input "text" at bounding box center [557, 57] width 546 height 45
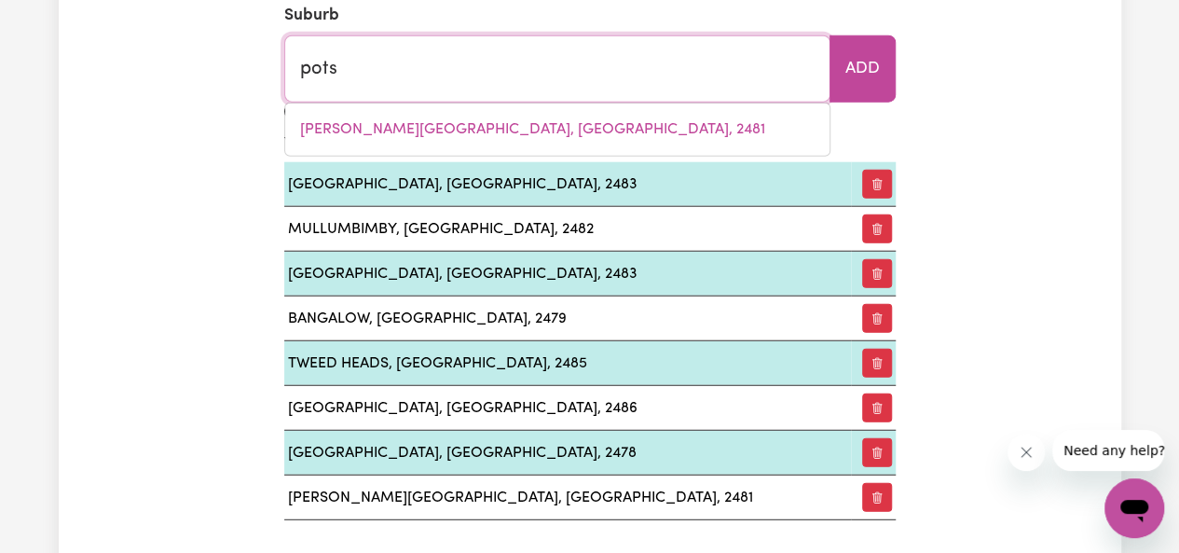
type input "pot"
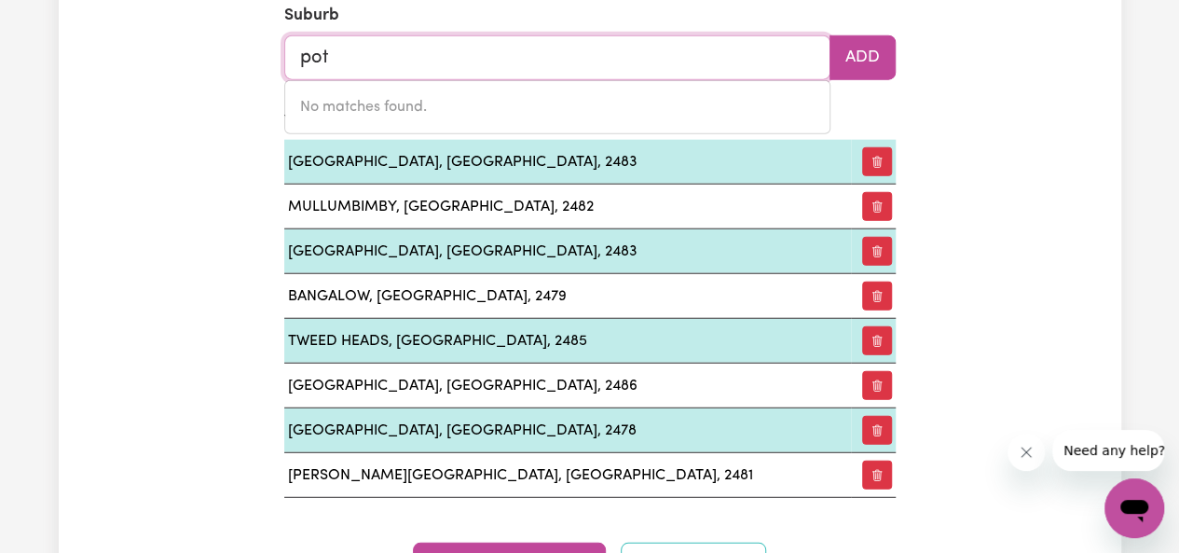
type input "potATO POINT, New South Wales, 2545"
type input "pott"
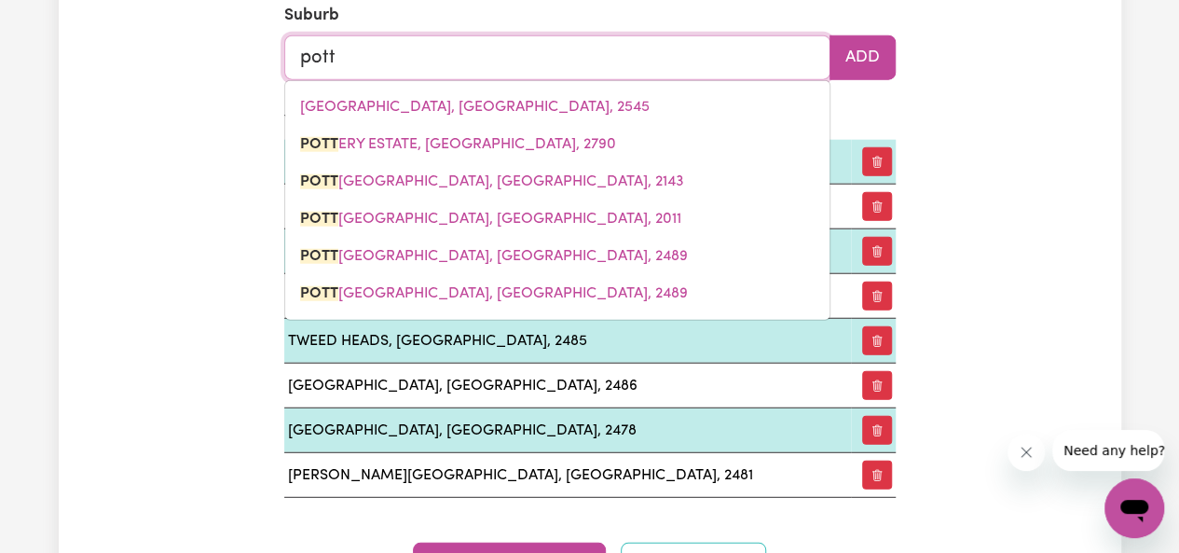
type input "potts"
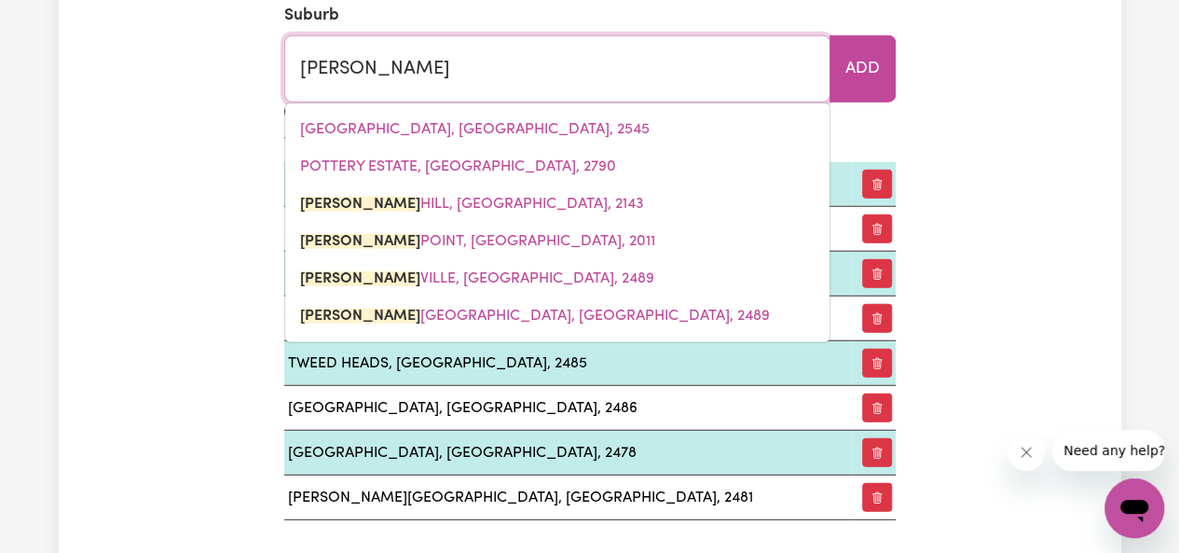
type input "potts HILL, New South Wales, 2143"
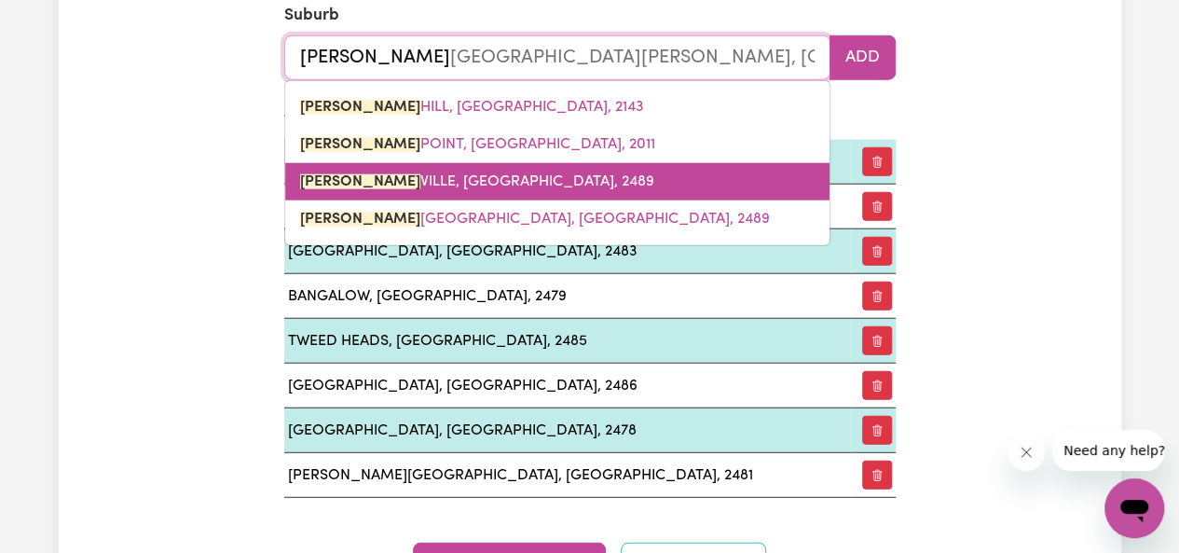
click at [438, 169] on link "POTTS VILLE, New South Wales, 2489" at bounding box center [557, 181] width 544 height 37
type input "[GEOGRAPHIC_DATA], [GEOGRAPHIC_DATA], 2489"
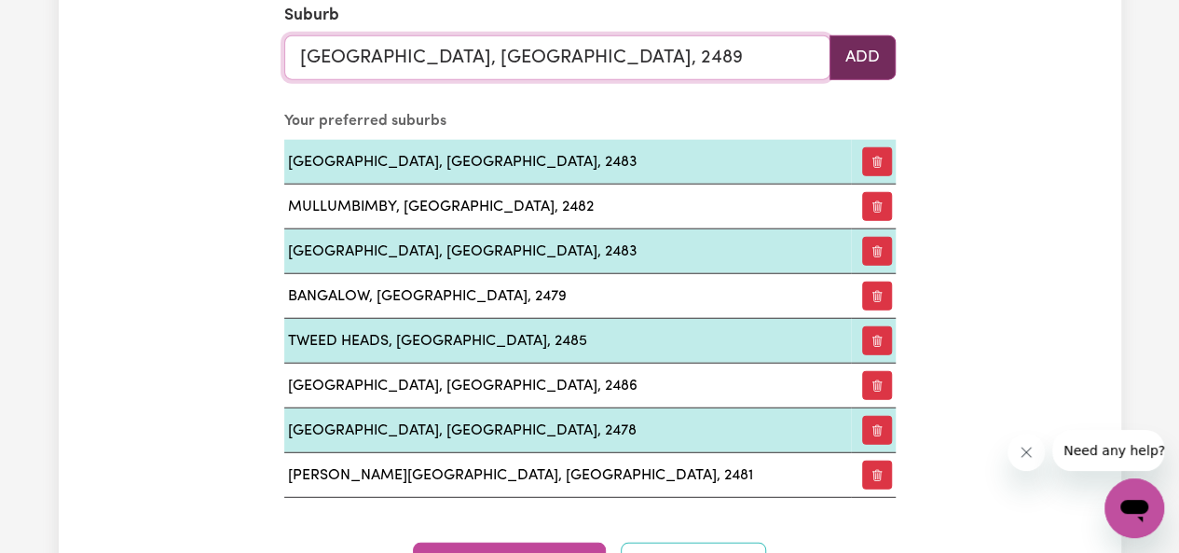
type input "[GEOGRAPHIC_DATA], [GEOGRAPHIC_DATA], 2489"
click at [851, 64] on button "Add" at bounding box center [863, 57] width 66 height 45
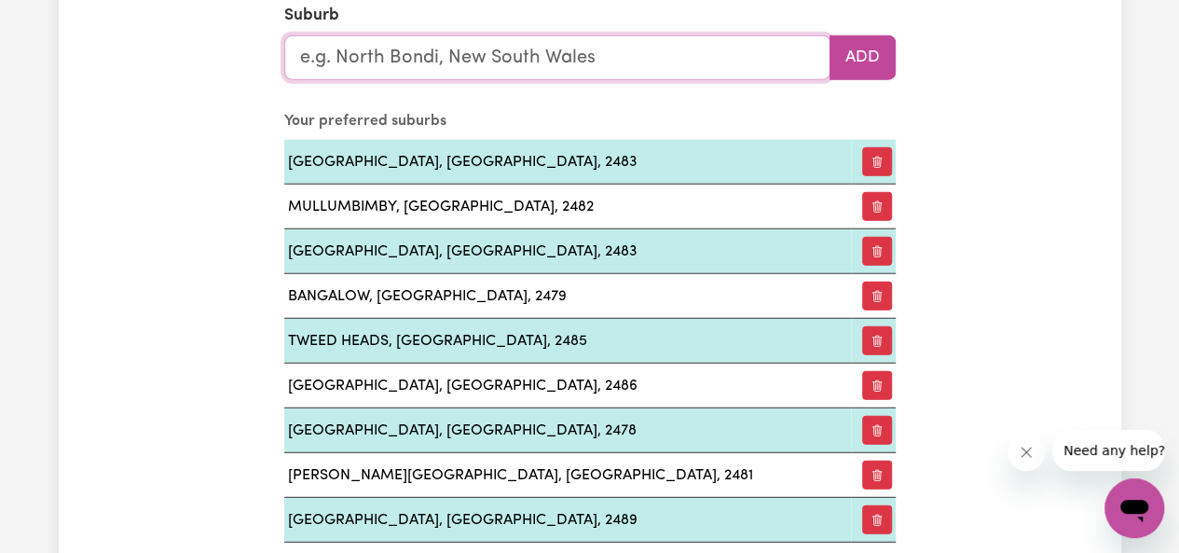
click at [623, 74] on input "text" at bounding box center [557, 57] width 546 height 45
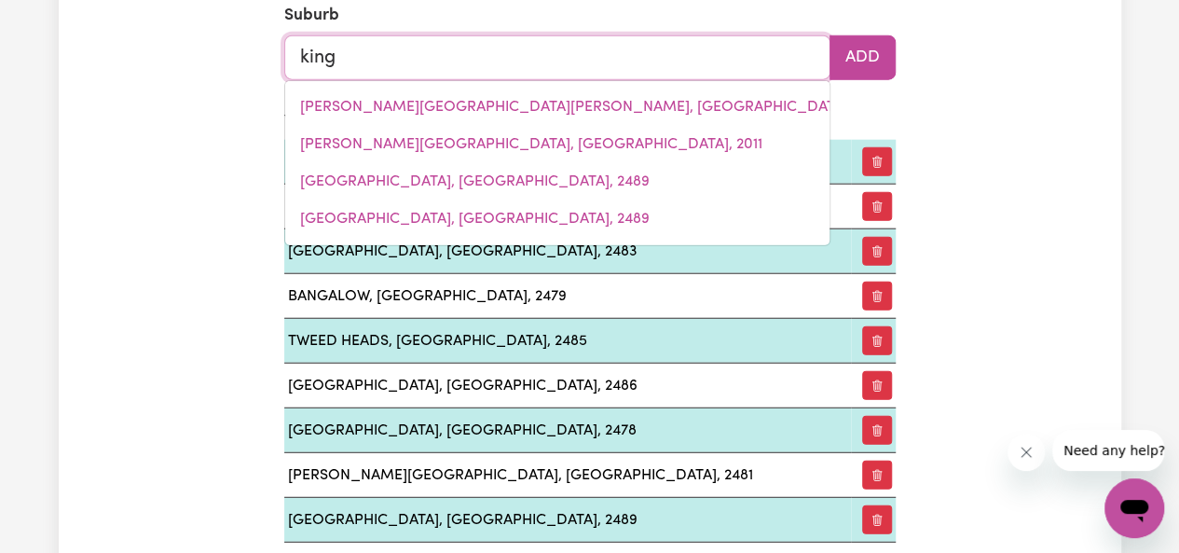
type input "kings"
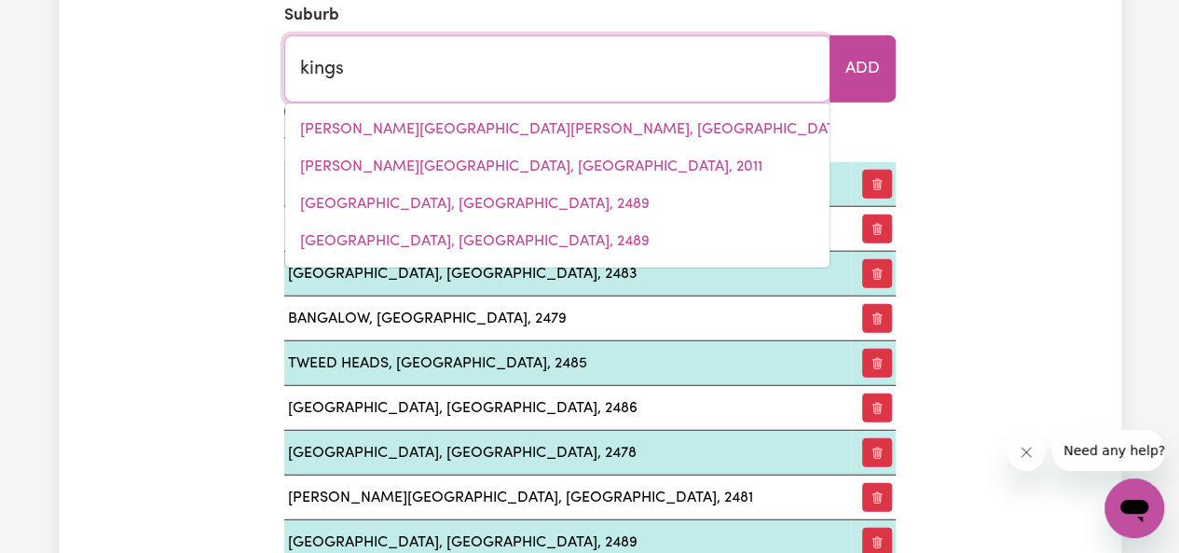
type input "kings BEACH, Queensland, 4551"
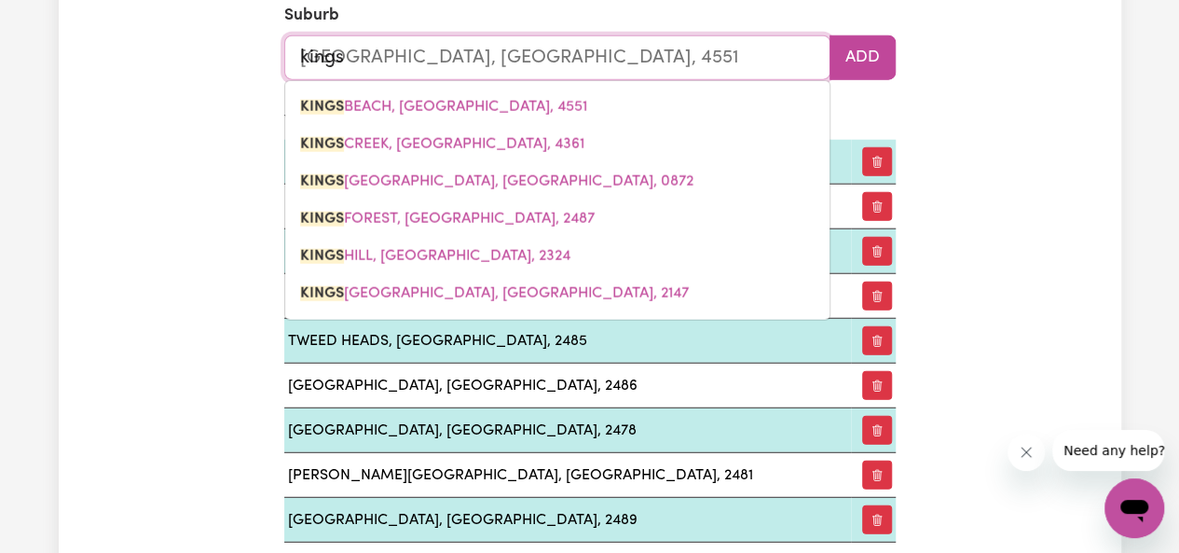
type input "kingsc"
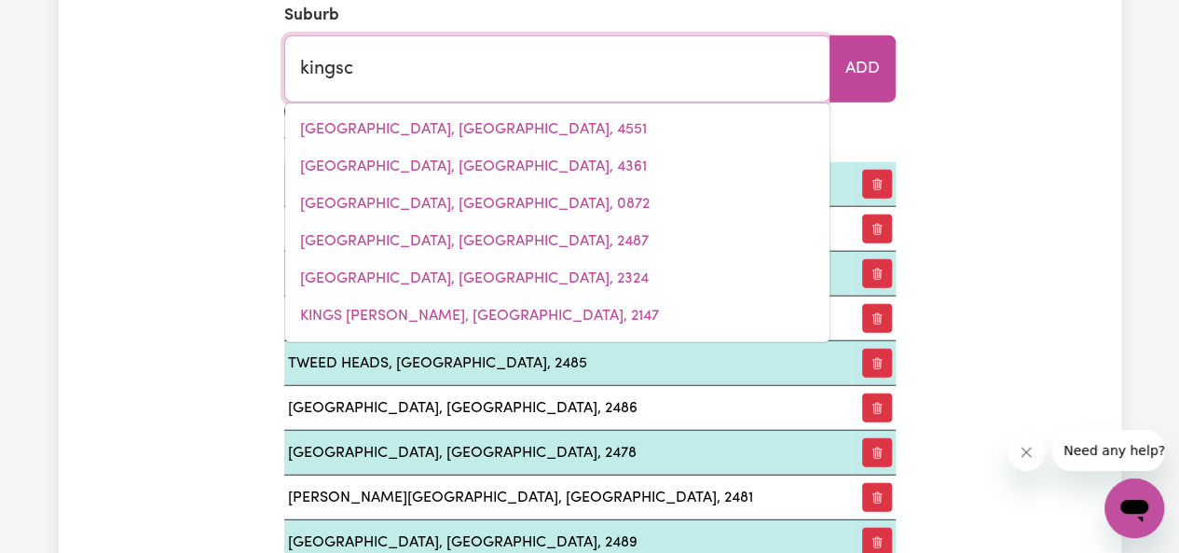
type input "kingscLIFF, New South Wales, 2487"
type input "kingscl"
type input "kingsclIFF, New South Wales, 2487"
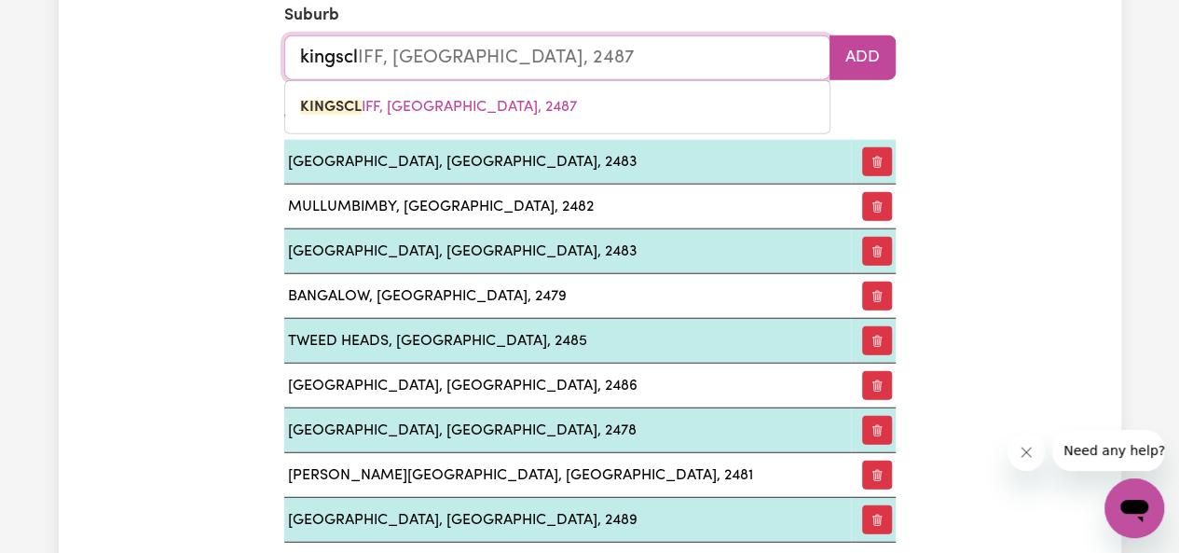
type input "kingscli"
type input "kingscliFF, New South Wales, 2487"
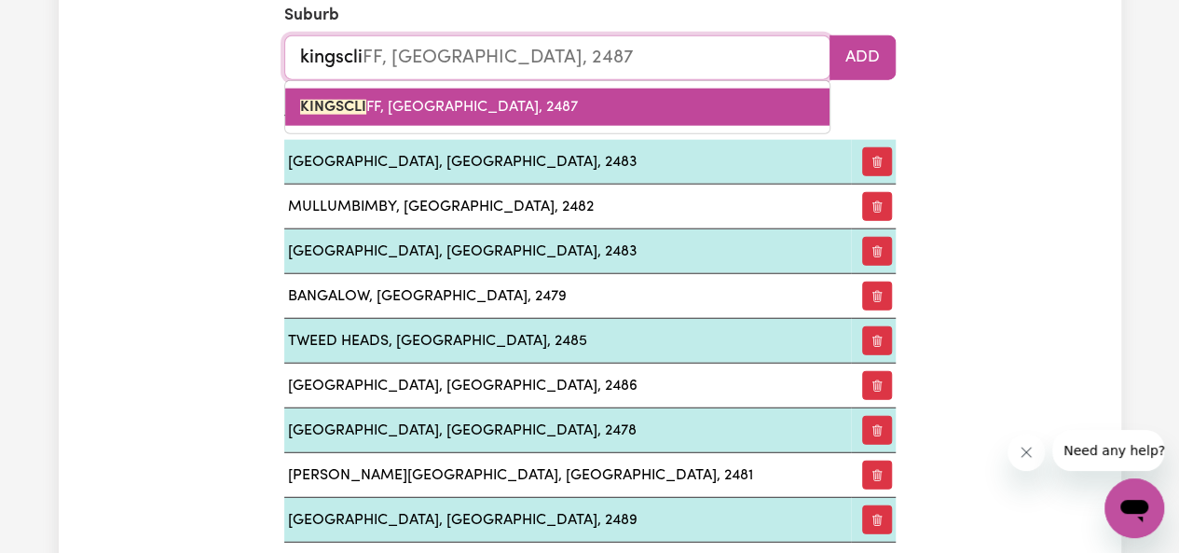
click at [589, 103] on link "KINGSCLI FF, New South Wales, 2487" at bounding box center [557, 107] width 544 height 37
type input "KINGSCLIFF, [GEOGRAPHIC_DATA], 2487"
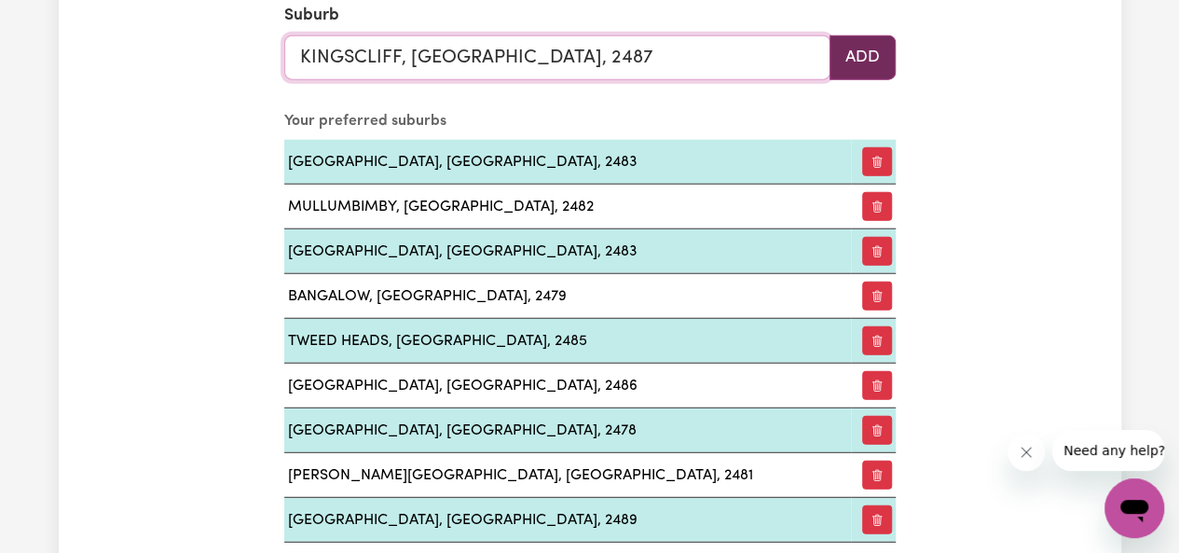
type input "KINGSCLIFF, [GEOGRAPHIC_DATA], 2487"
click at [885, 36] on button "Add" at bounding box center [863, 57] width 66 height 45
click at [642, 46] on input "text" at bounding box center [557, 57] width 546 height 45
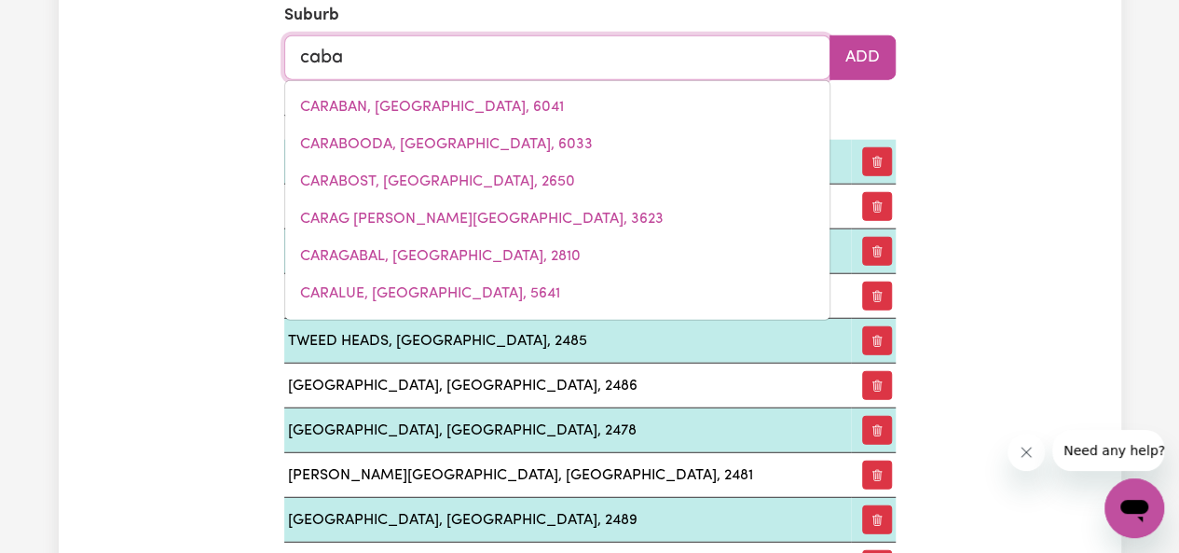
type input "cabar"
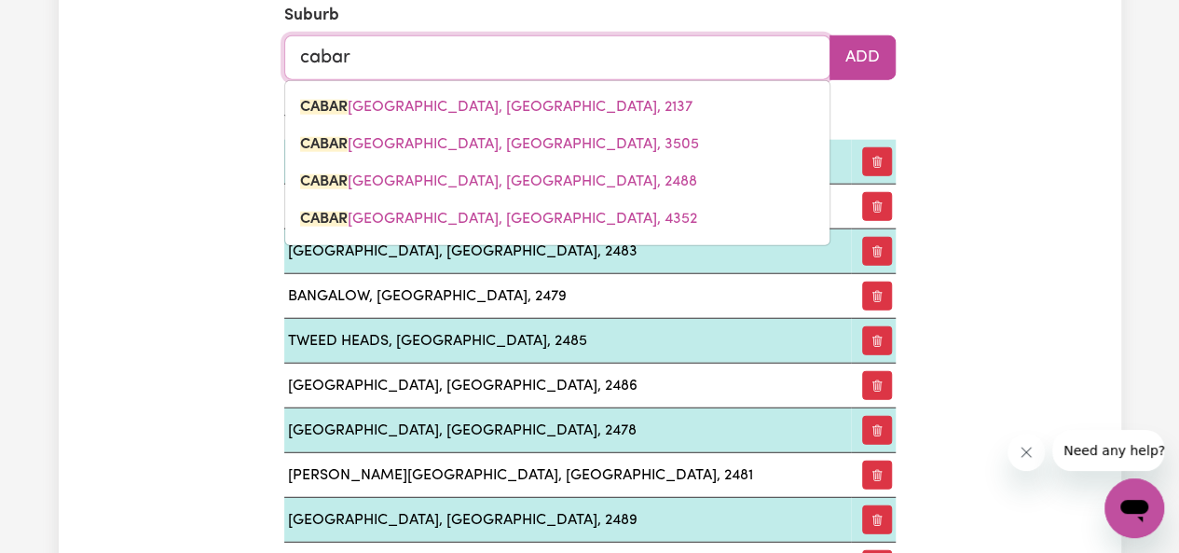
type input "cabarITA, New South Wales, 2137"
type input "cabara"
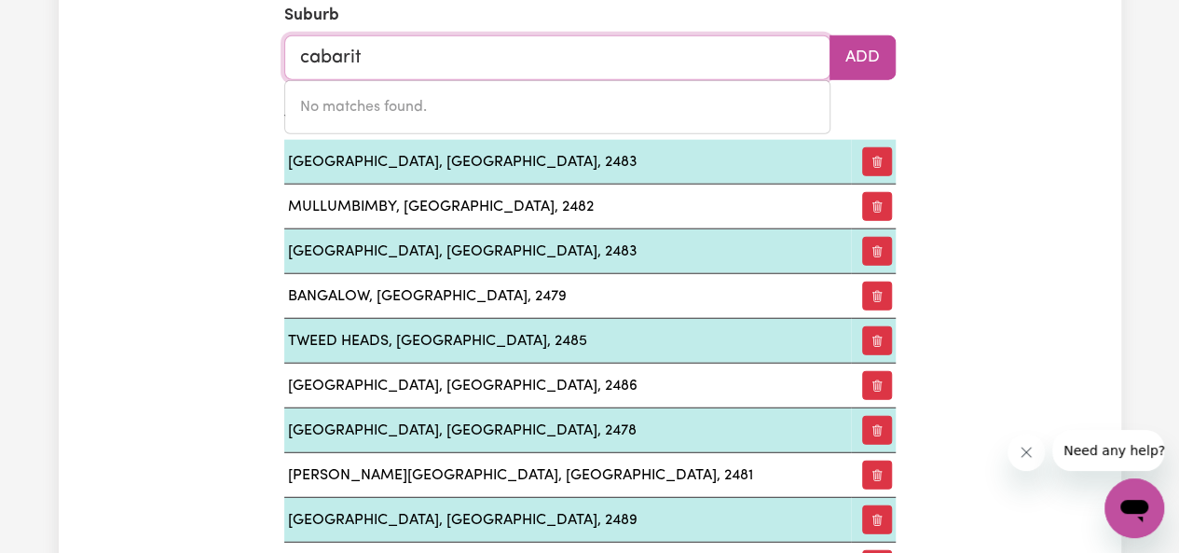
type input "cabarita"
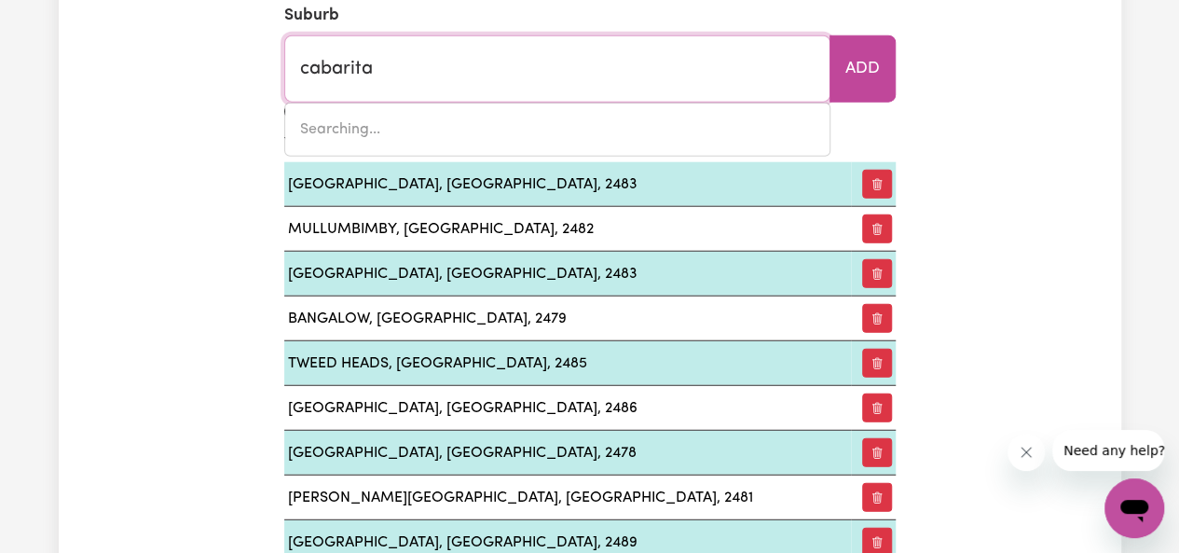
type input "cabarita, New South Wales, 2137"
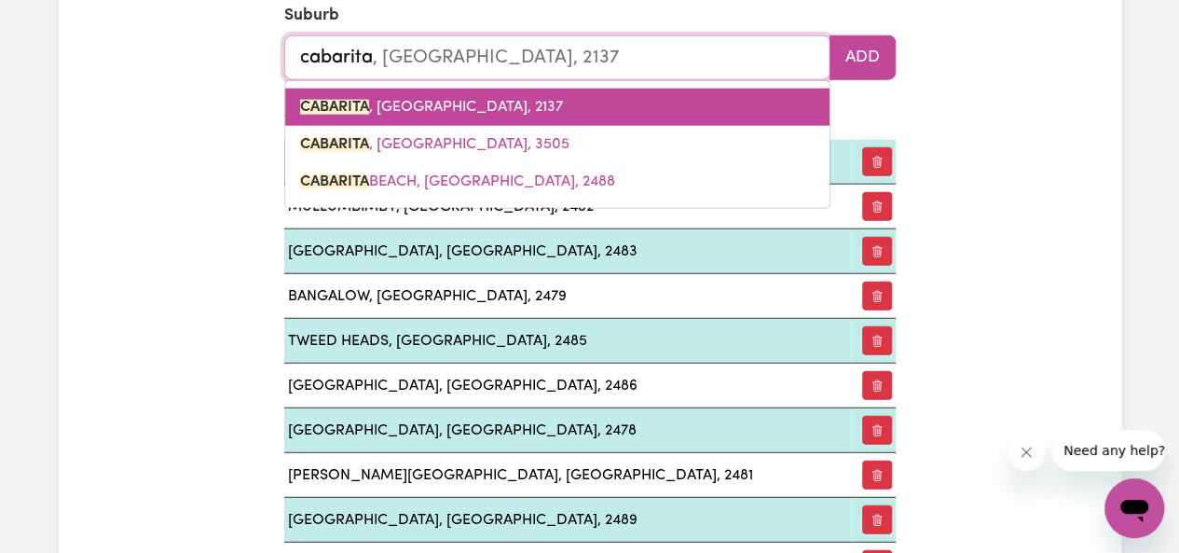
click at [636, 100] on link "CABARITA , New South Wales, 2137" at bounding box center [557, 107] width 544 height 37
type input "CABARITA, [GEOGRAPHIC_DATA], 2137"
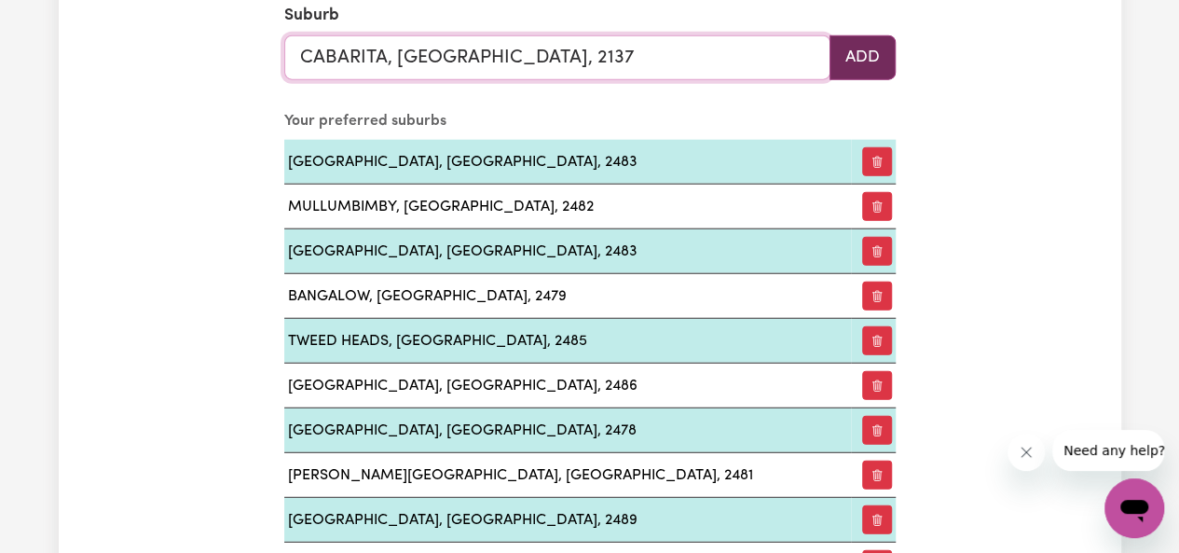
type input "CABARITA, [GEOGRAPHIC_DATA], 2137"
click at [869, 47] on button "Add" at bounding box center [863, 57] width 66 height 45
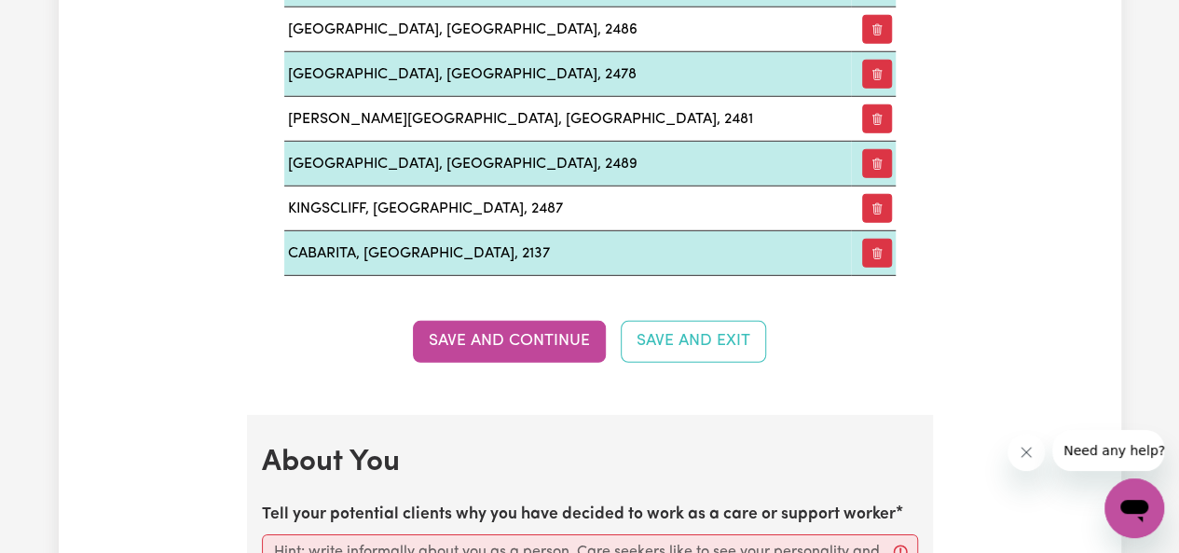
scroll to position [2609, 0]
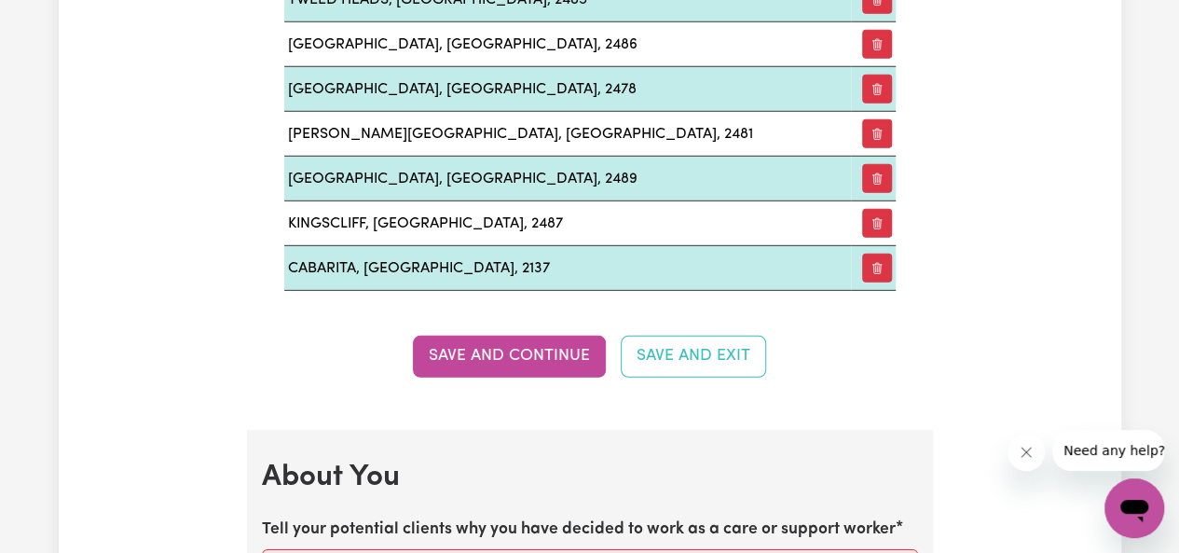
click at [582, 336] on button "Save and Continue" at bounding box center [509, 356] width 193 height 41
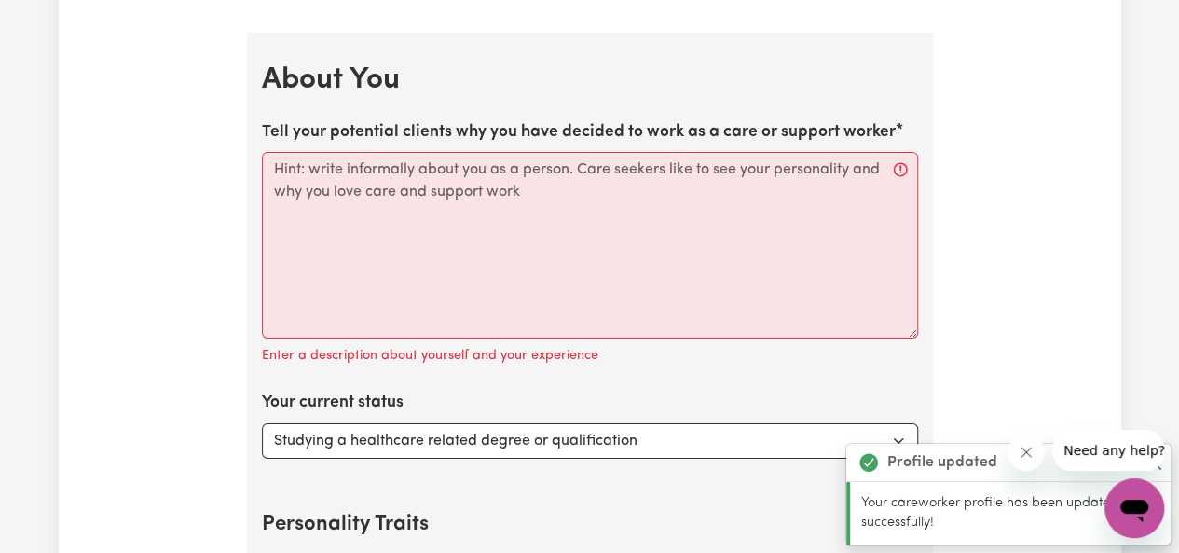
scroll to position [3024, 0]
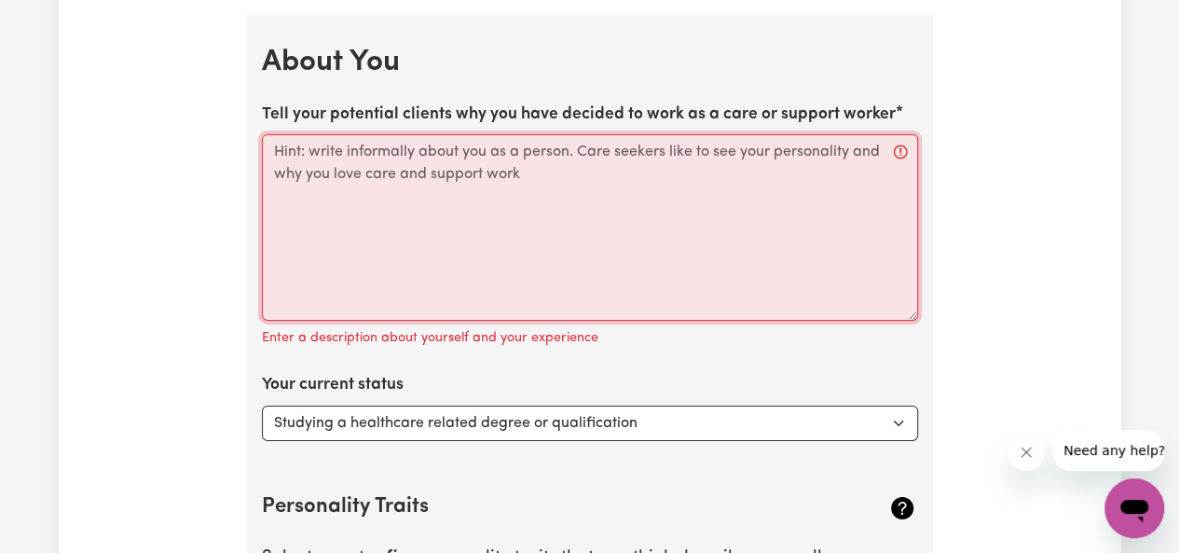
click at [455, 178] on textarea "Tell your potential clients why you have decided to work as a care or support w…" at bounding box center [590, 227] width 656 height 186
paste textarea "My passion for social care is rooted in my experience supporting and mentoring …"
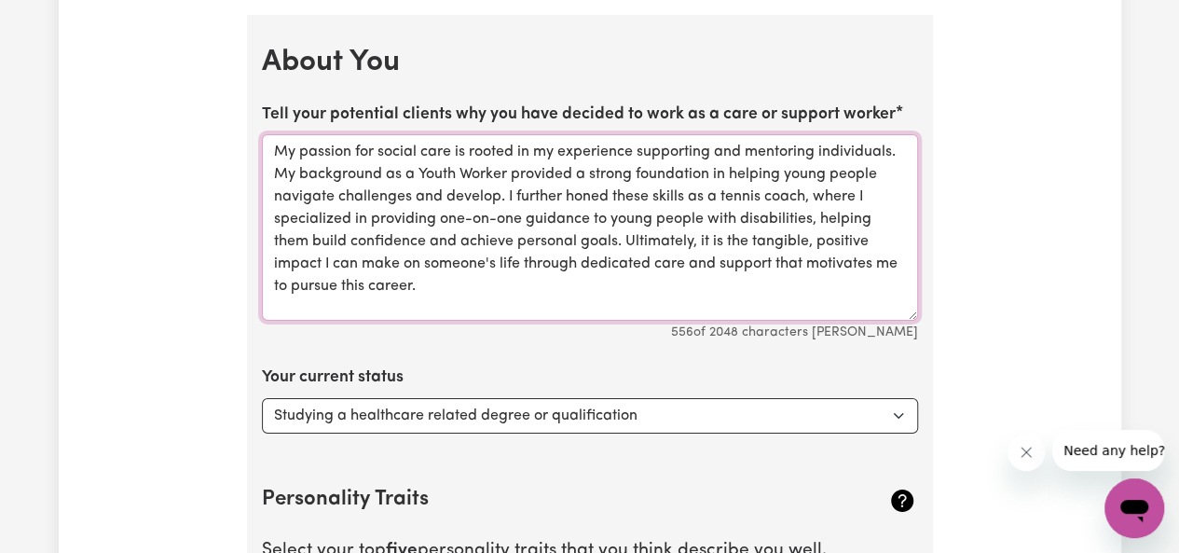
drag, startPoint x: 430, startPoint y: 288, endPoint x: 257, endPoint y: 146, distance: 223.2
paste textarea "For me, the most rewarding part of this work is striving for a genuine connecti…"
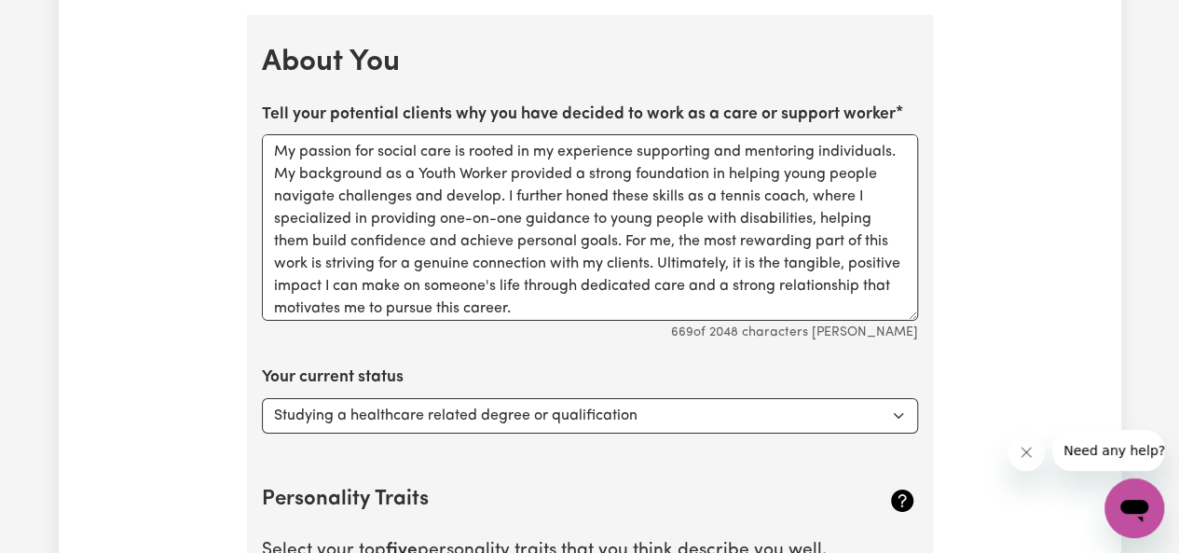
click at [448, 140] on textarea "My passion for social care is rooted in my experience supporting and mentoring …" at bounding box center [590, 227] width 656 height 186
drag, startPoint x: 448, startPoint y: 140, endPoint x: 423, endPoint y: 137, distance: 24.4
click at [423, 137] on textarea "My passion for social care is rooted in my experience supporting and mentoring …" at bounding box center [590, 227] width 656 height 186
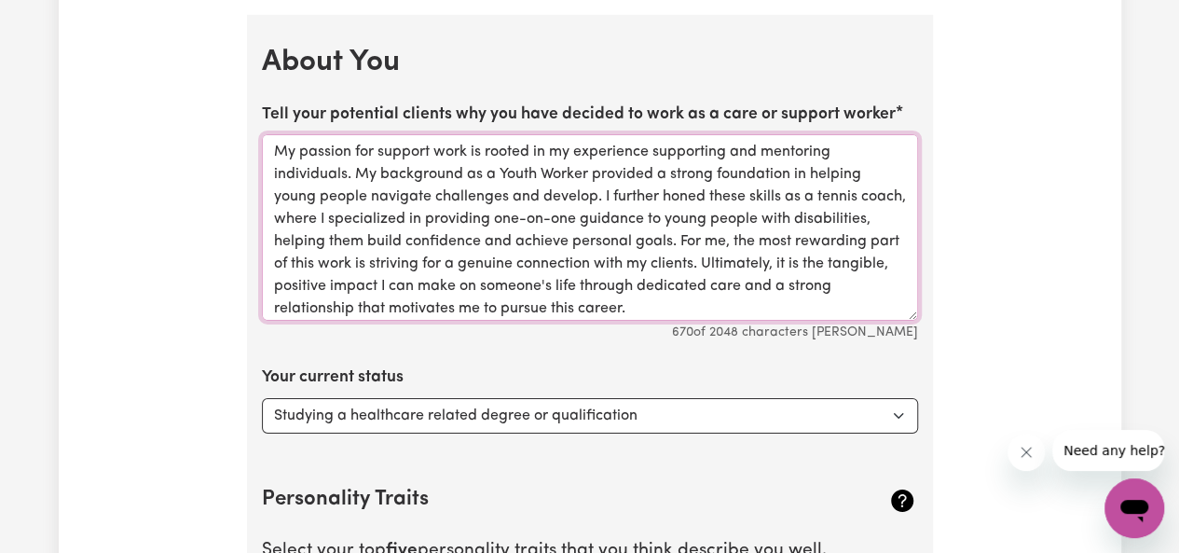
drag, startPoint x: 703, startPoint y: 303, endPoint x: 204, endPoint y: 140, distance: 524.8
paste textarea "aking a genuine connection with my clients is what motivates me most as a socia…"
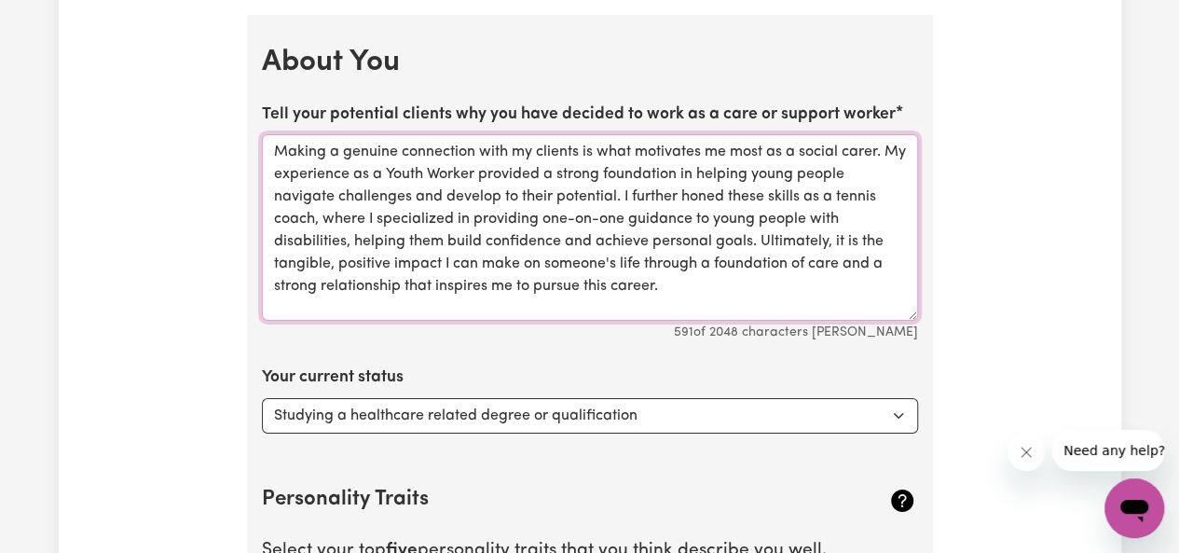
type textarea "Making a genuine connection with my clients is what motivates me most as a soci…"
click at [632, 405] on select "Select... Studying a healthcare related degree or qualification Studying a non-…" at bounding box center [590, 415] width 656 height 35
select select "Embarking on a career change into the care industry"
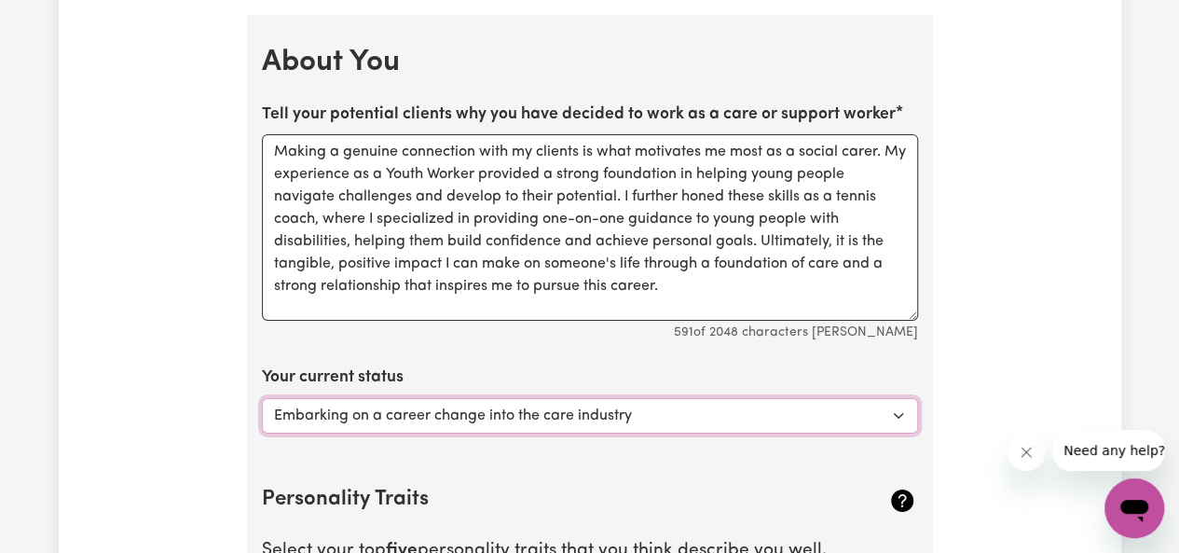
click at [262, 398] on select "Select... Studying a healthcare related degree or qualification Studying a non-…" at bounding box center [590, 415] width 656 height 35
click at [720, 365] on div "Your current status Select... Studying a healthcare related degree or qualifica…" at bounding box center [590, 398] width 656 height 67
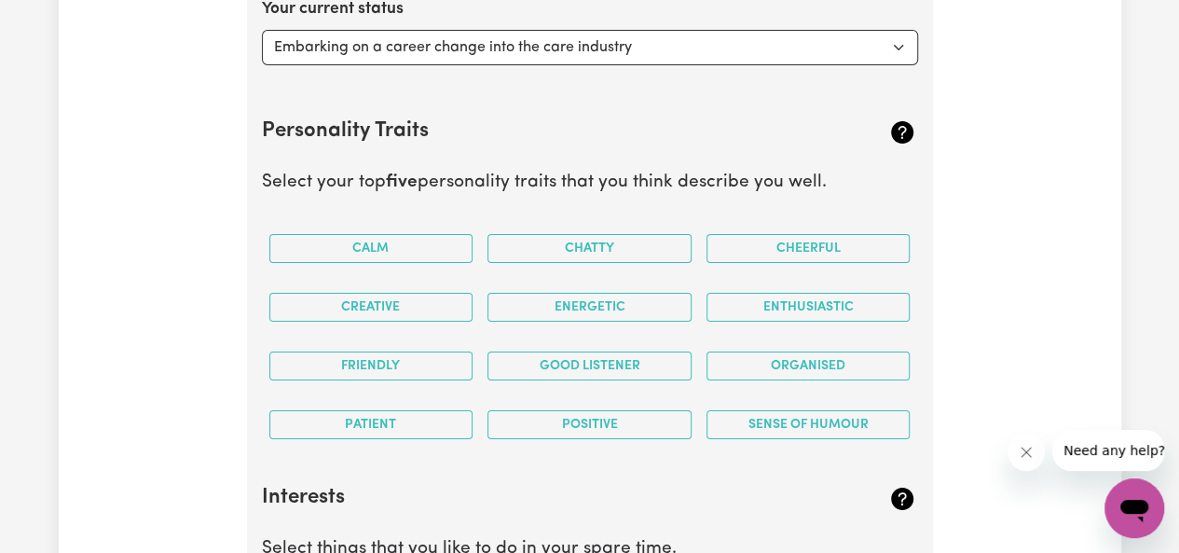
scroll to position [3394, 0]
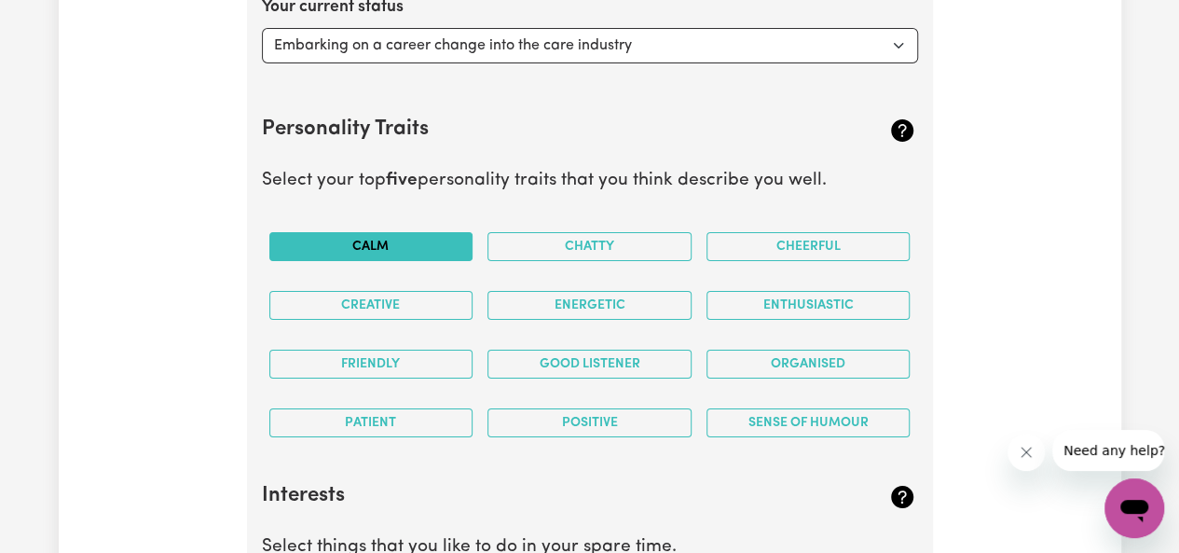
click at [381, 232] on button "Calm" at bounding box center [371, 246] width 204 height 29
click at [457, 408] on button "Patient" at bounding box center [371, 422] width 204 height 29
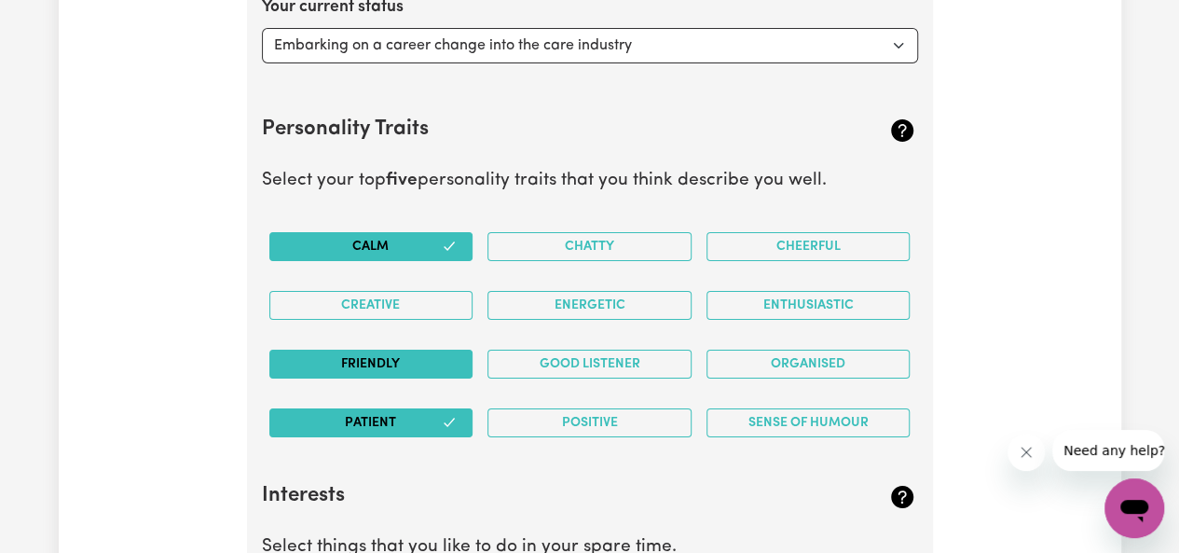
click at [416, 358] on button "Friendly" at bounding box center [371, 364] width 204 height 29
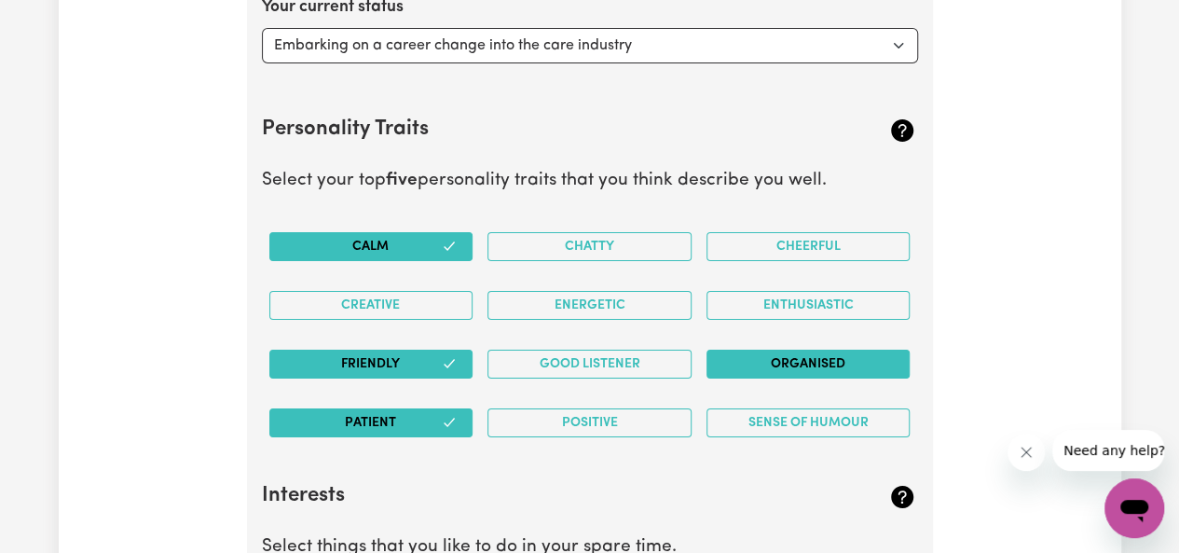
click at [768, 350] on button "Organised" at bounding box center [809, 364] width 204 height 29
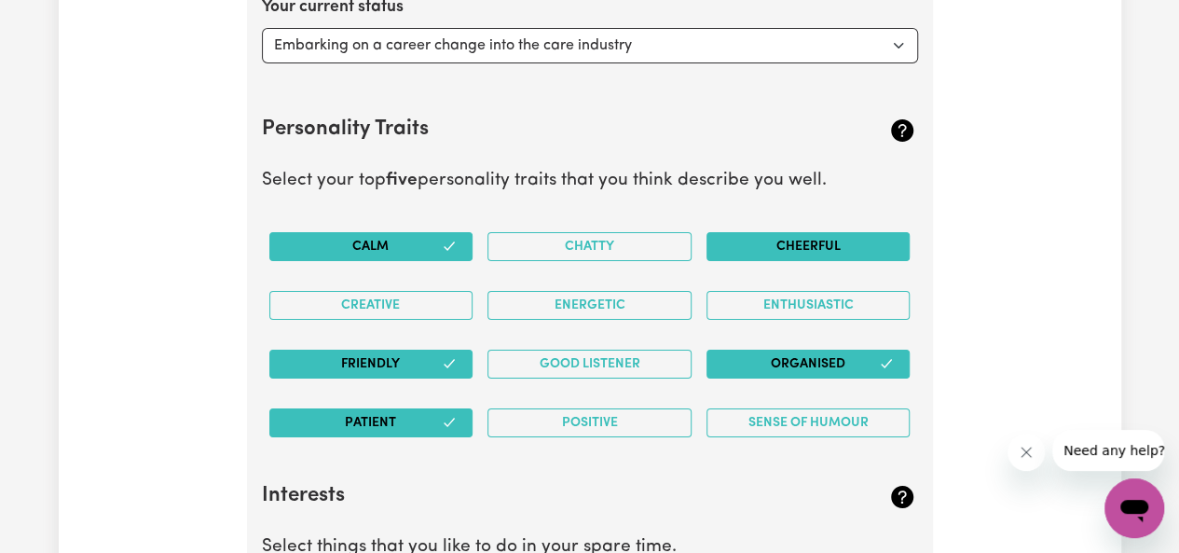
click at [843, 235] on button "Cheerful" at bounding box center [809, 246] width 204 height 29
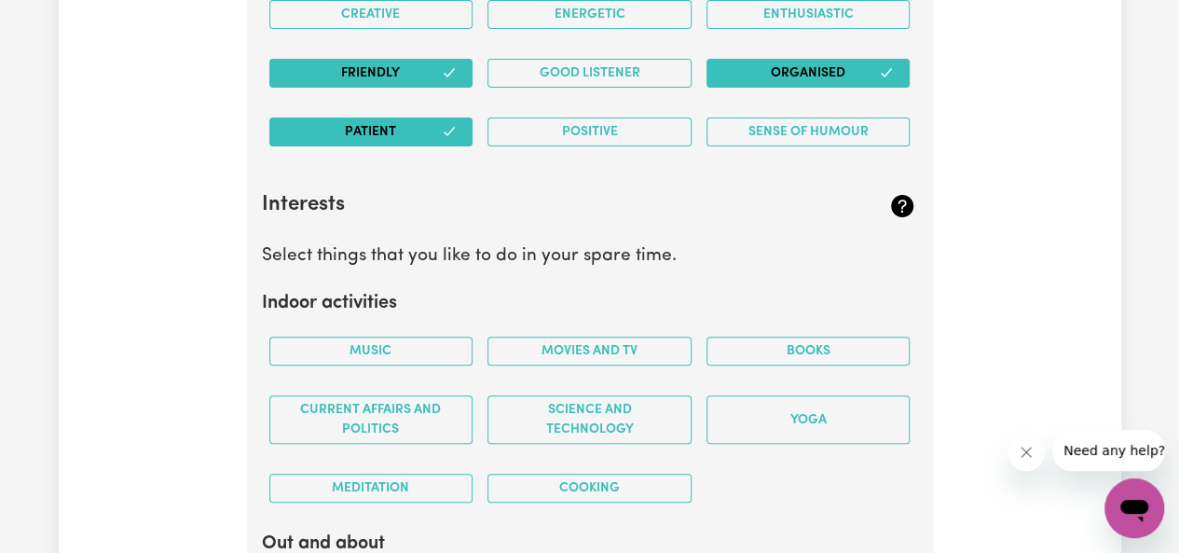
scroll to position [3756, 0]
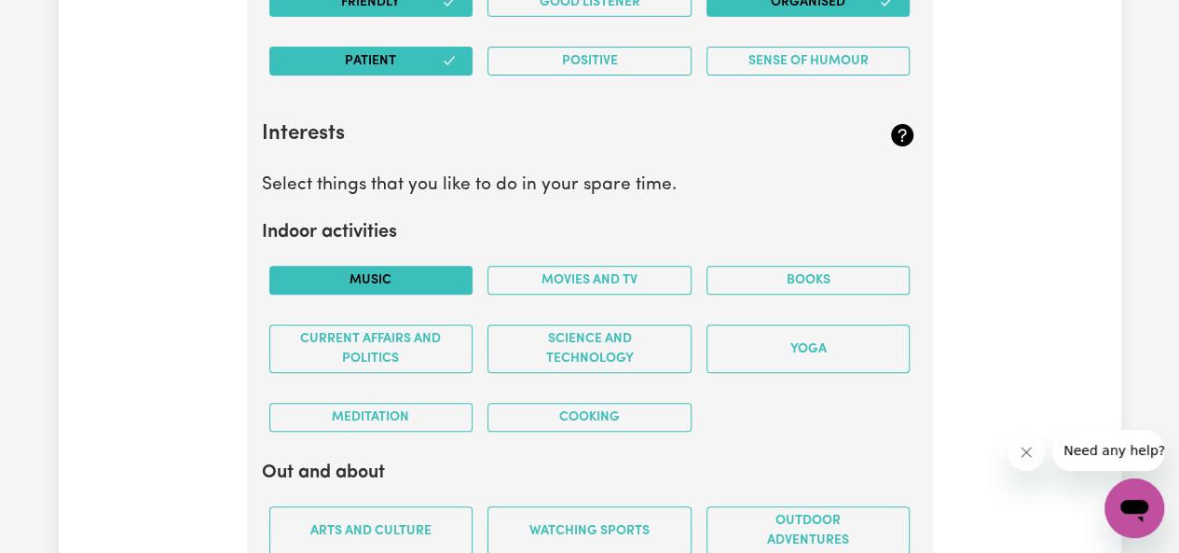
click at [427, 266] on button "Music" at bounding box center [371, 280] width 204 height 29
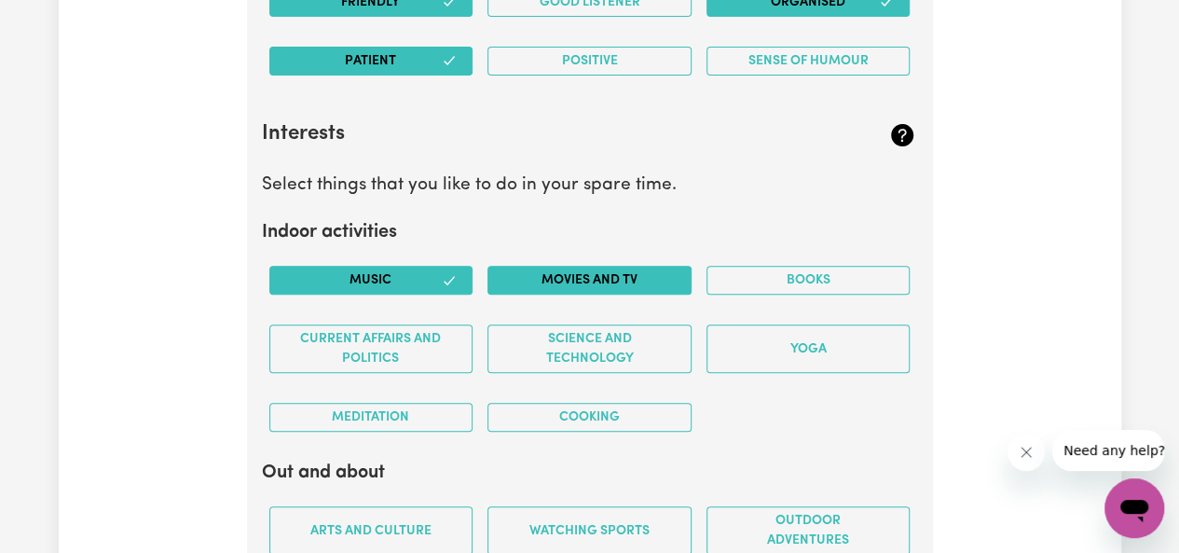
click at [543, 266] on button "Movies and TV" at bounding box center [590, 280] width 204 height 29
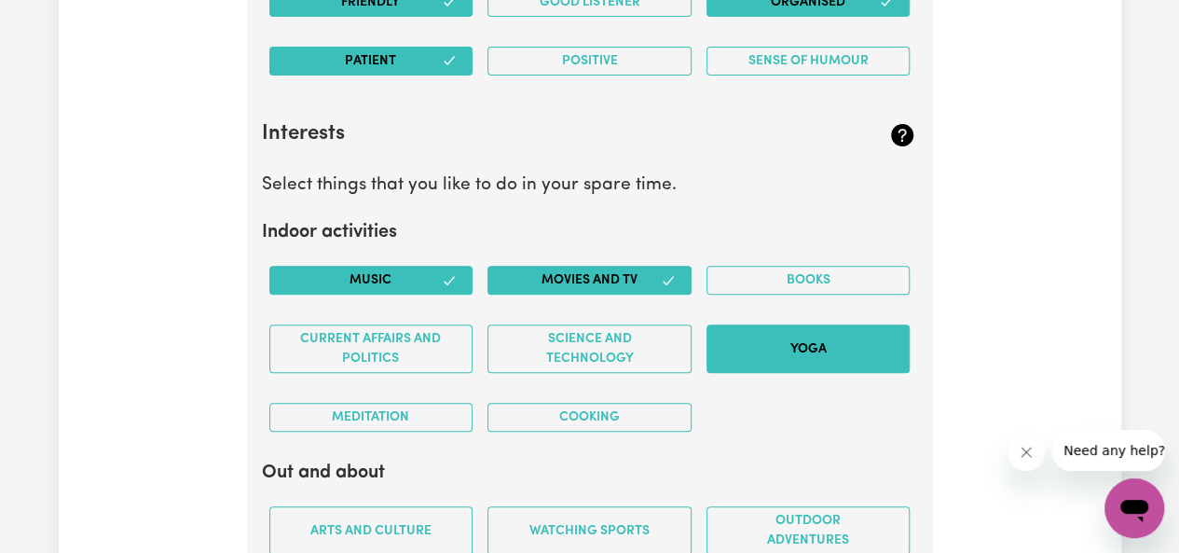
click at [755, 332] on button "Yoga" at bounding box center [809, 348] width 204 height 48
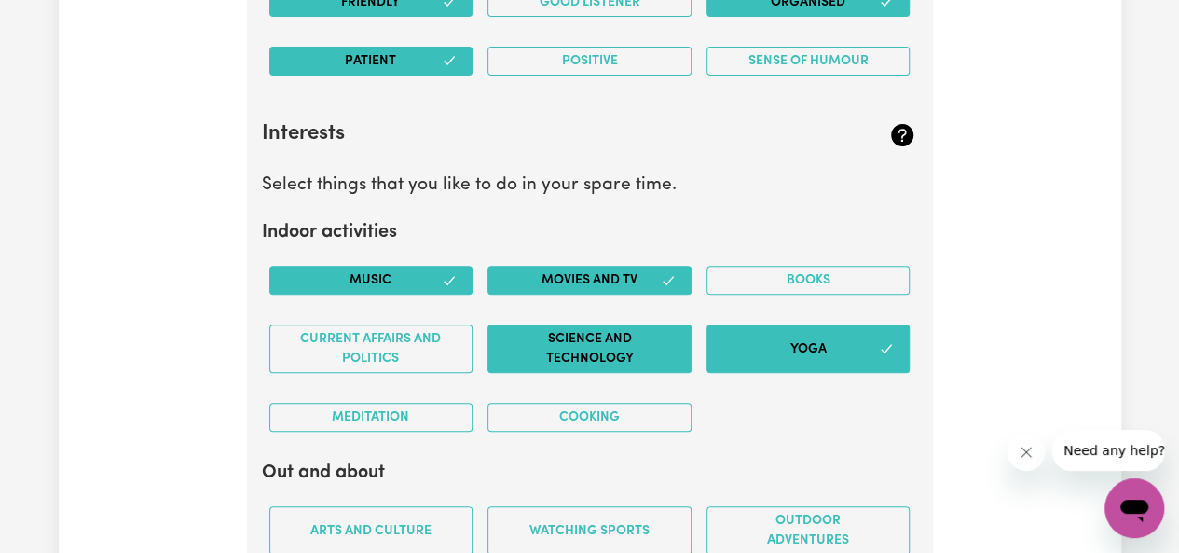
click at [613, 324] on button "Science and Technology" at bounding box center [590, 348] width 204 height 48
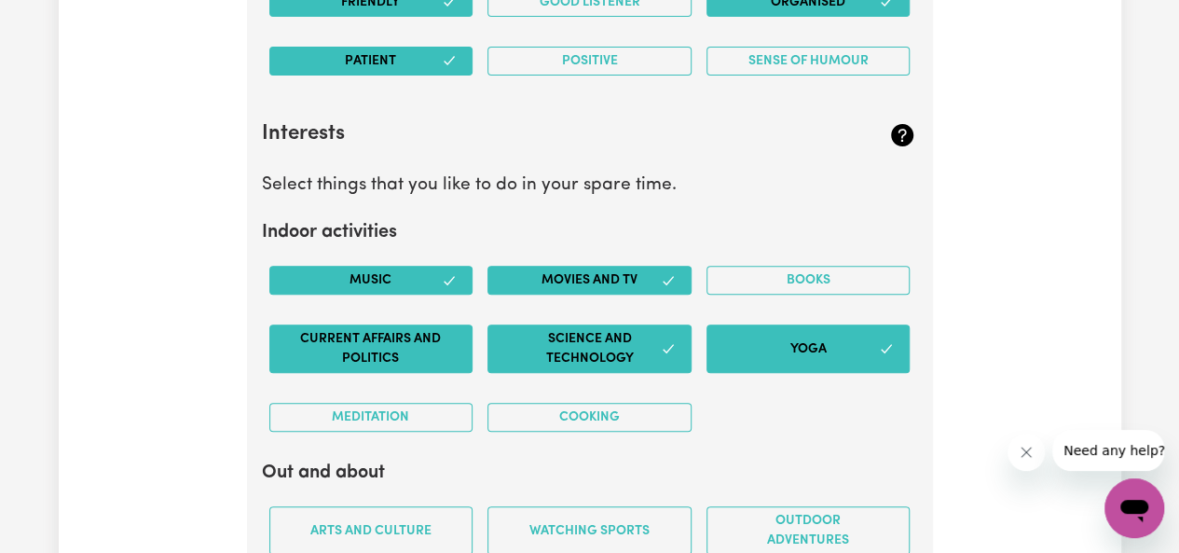
click at [421, 342] on button "Current Affairs and Politics" at bounding box center [371, 348] width 204 height 48
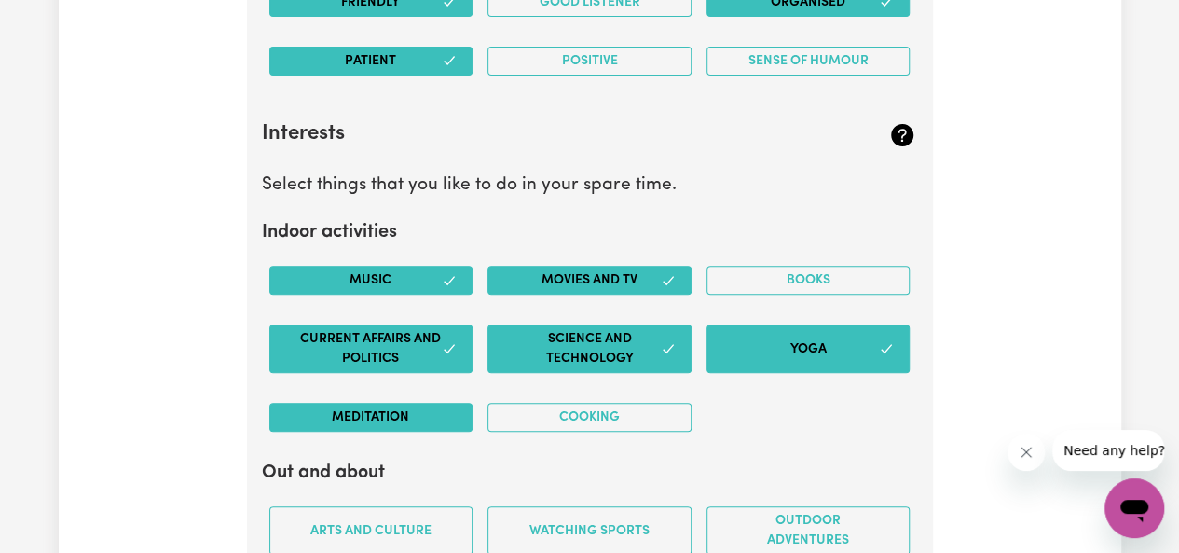
click at [419, 403] on button "Meditation" at bounding box center [371, 417] width 204 height 29
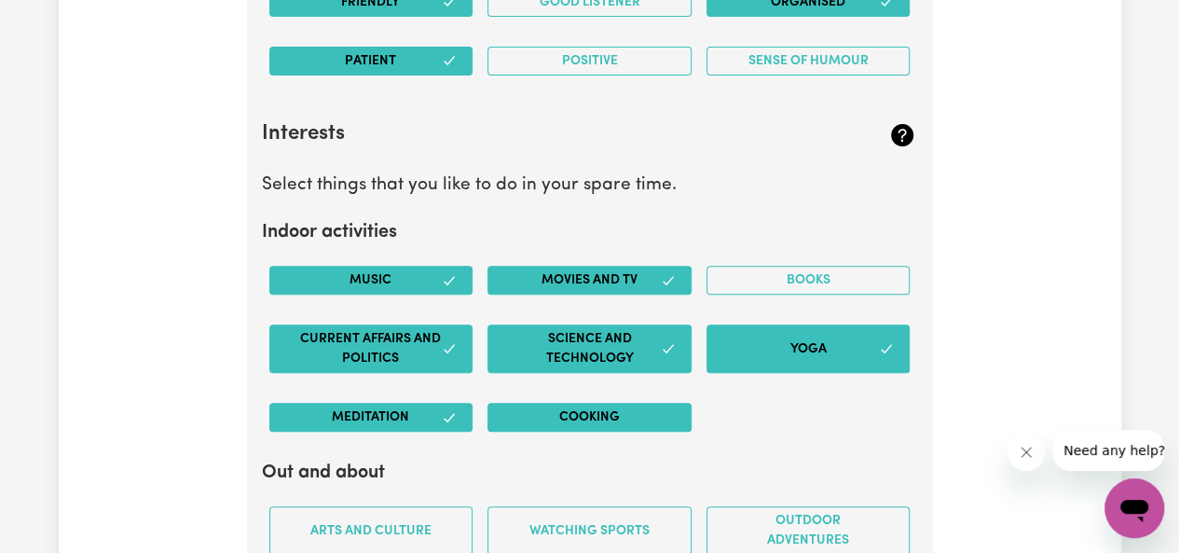
click at [489, 403] on button "Cooking" at bounding box center [590, 417] width 204 height 29
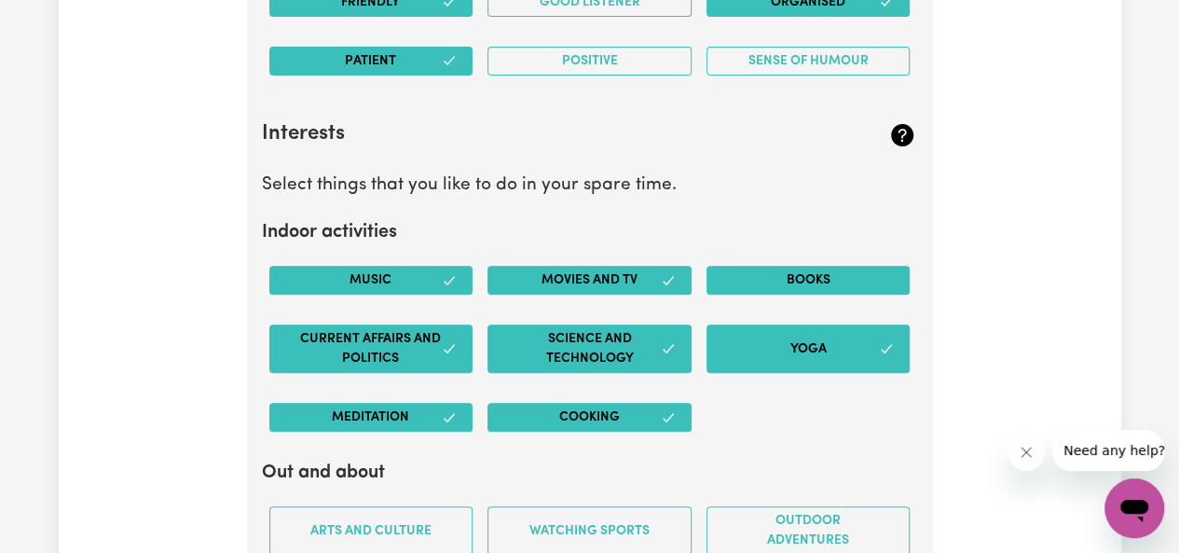
click at [725, 273] on button "Books" at bounding box center [809, 280] width 204 height 29
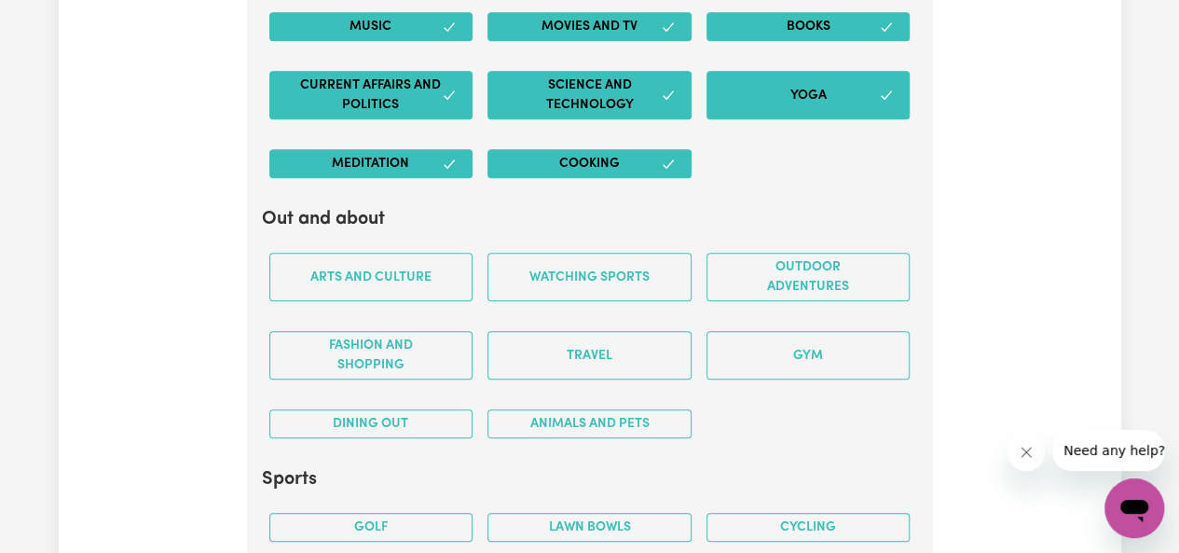
scroll to position [4010, 0]
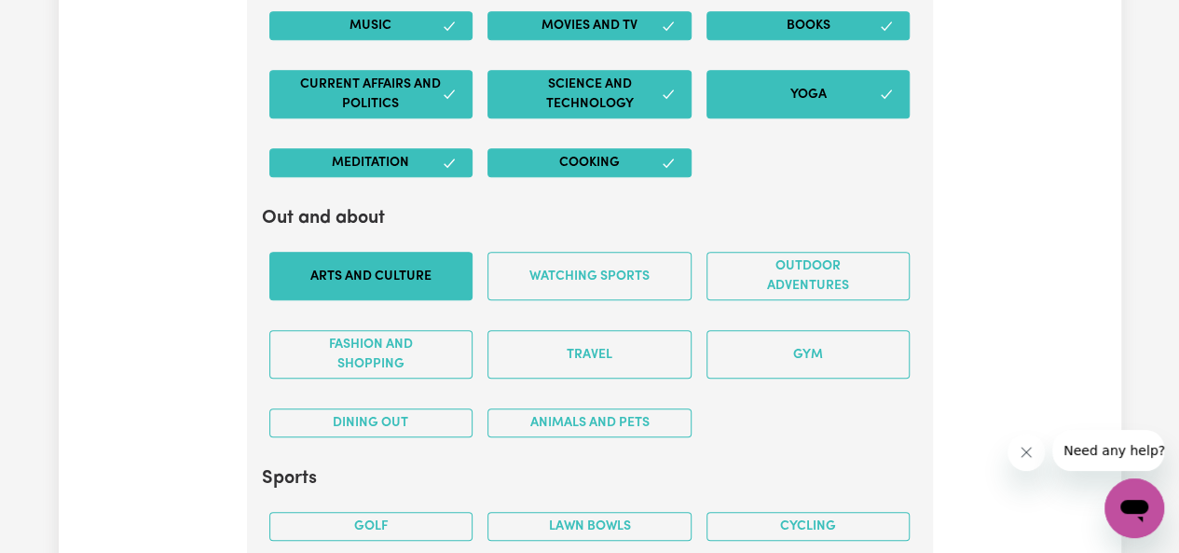
click at [422, 275] on button "Arts and Culture" at bounding box center [371, 276] width 204 height 48
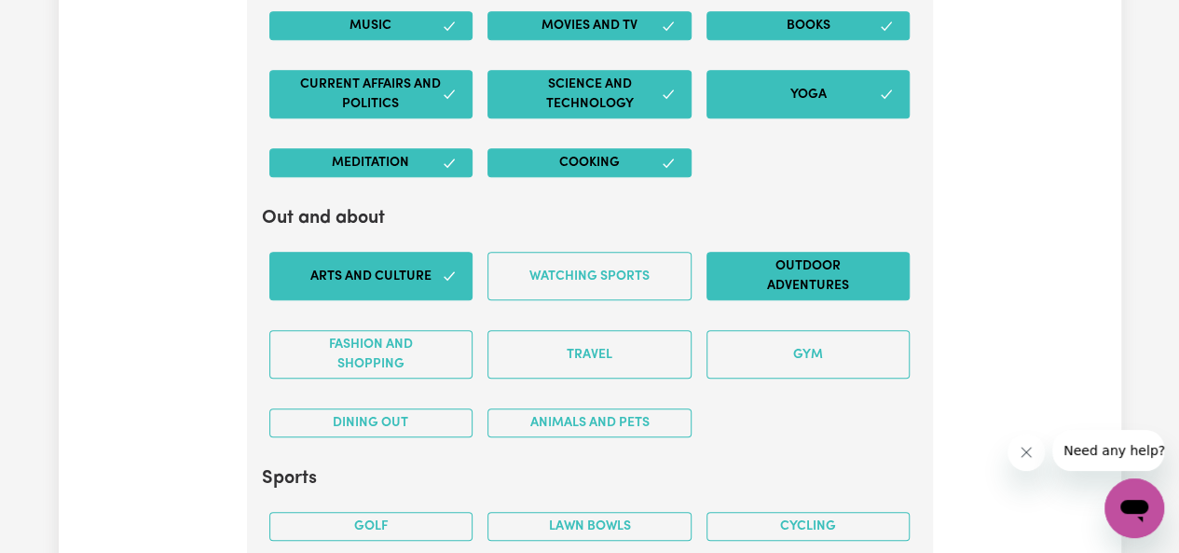
click at [798, 269] on button "Outdoor adventures" at bounding box center [809, 276] width 204 height 48
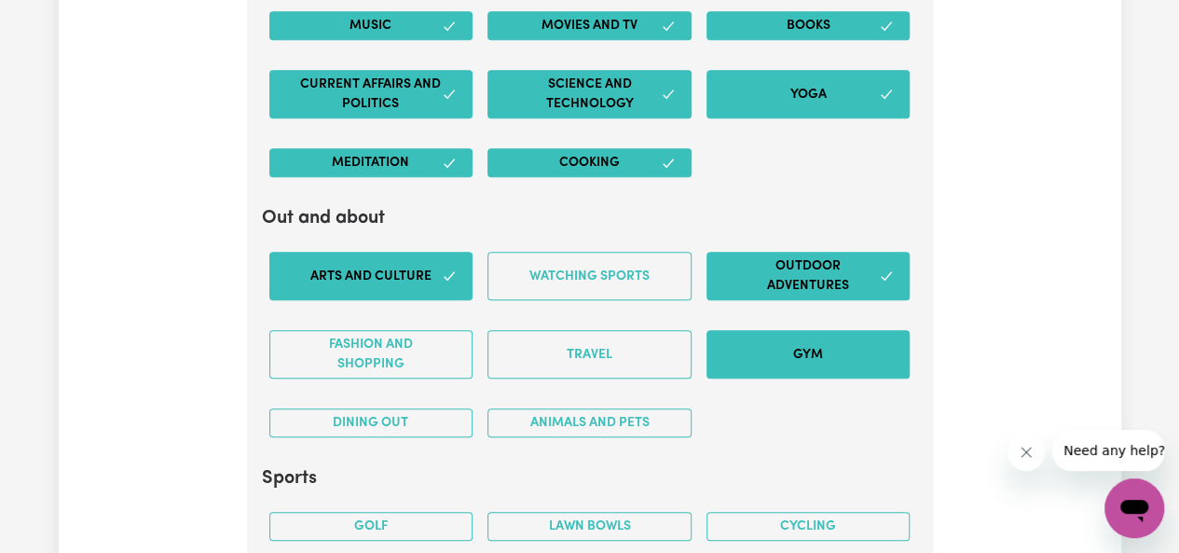
click at [715, 330] on button "Gym" at bounding box center [809, 354] width 204 height 48
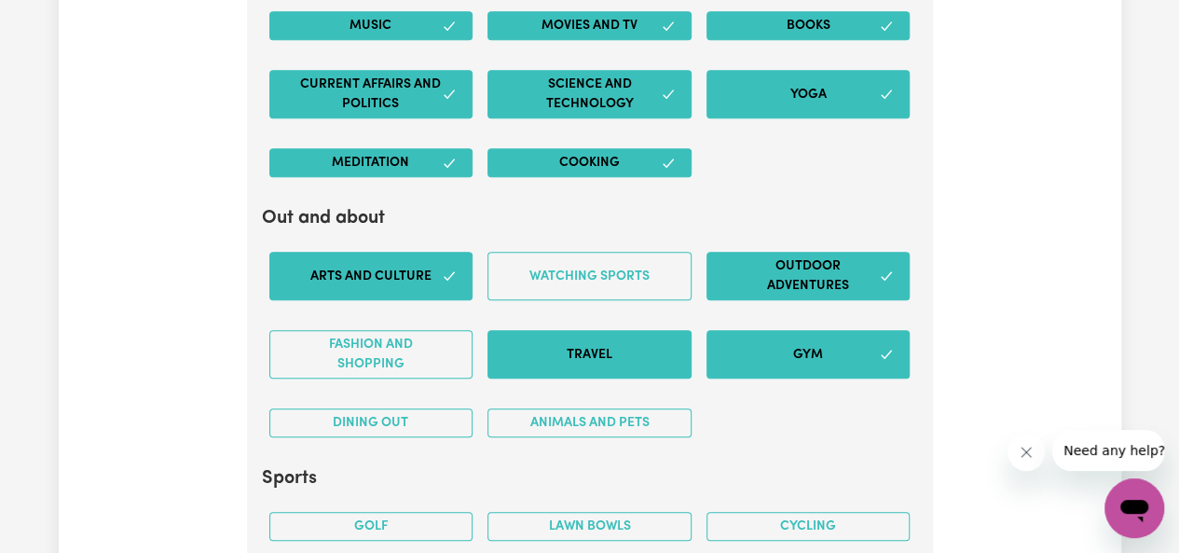
click at [622, 347] on button "Travel" at bounding box center [590, 354] width 204 height 48
click at [617, 408] on button "Animals and pets" at bounding box center [590, 422] width 204 height 29
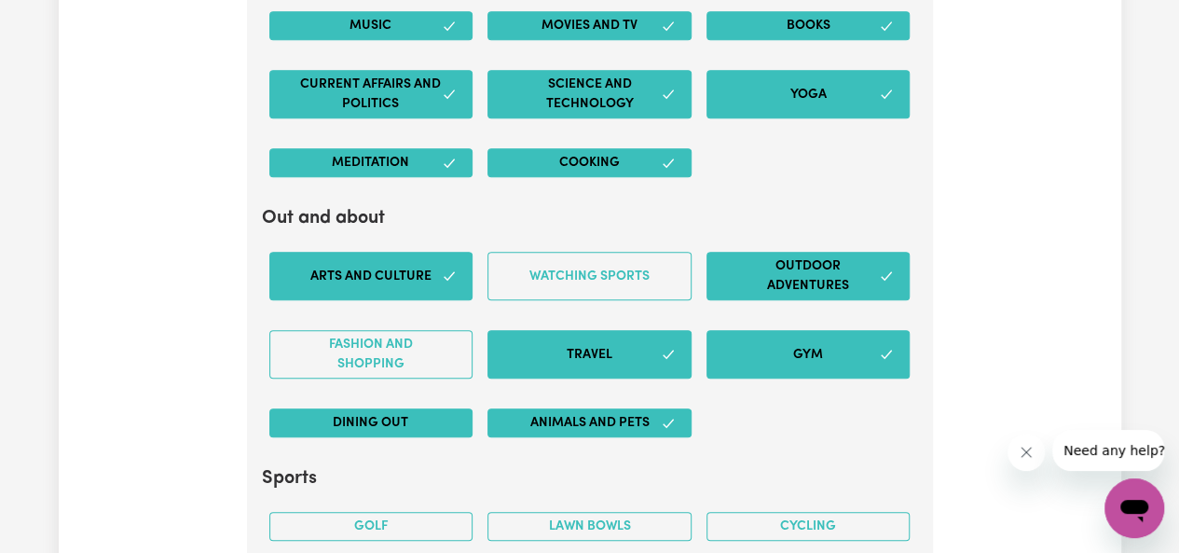
click at [444, 408] on button "Dining out" at bounding box center [371, 422] width 204 height 29
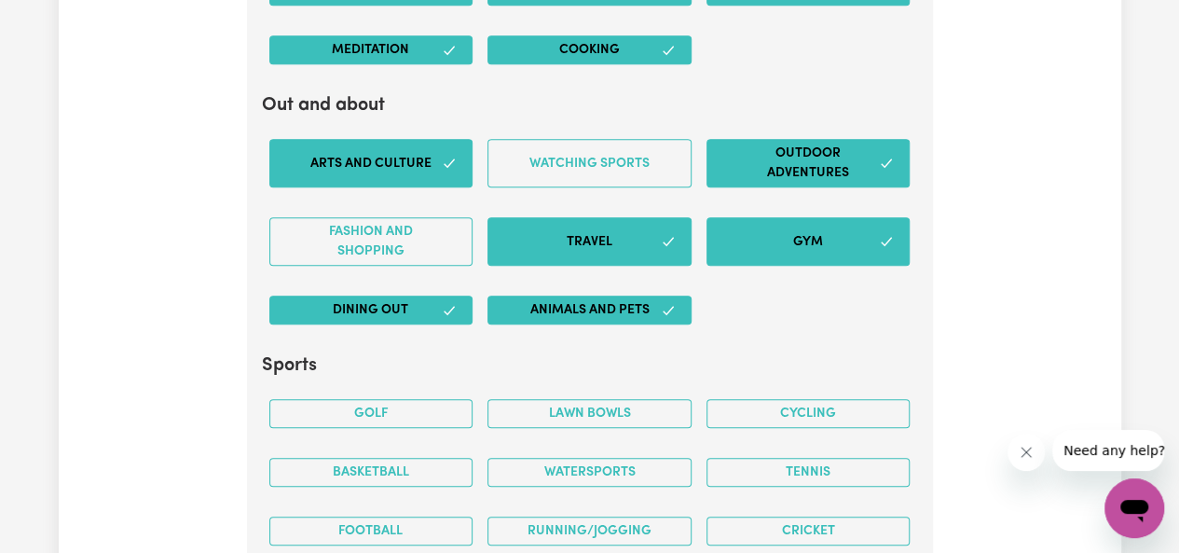
scroll to position [4235, 0]
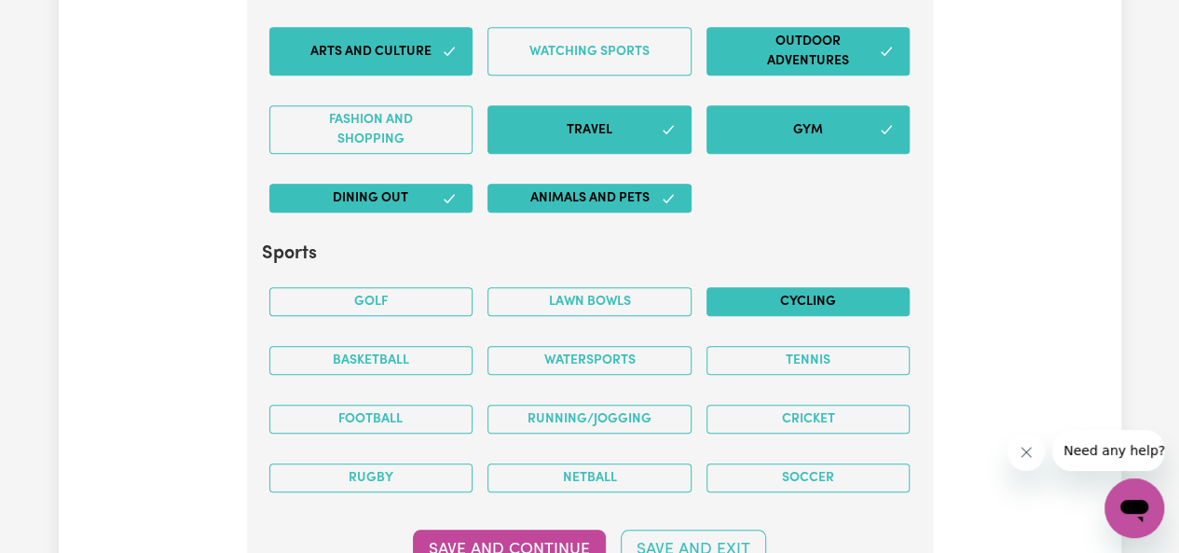
click at [803, 287] on button "Cycling" at bounding box center [809, 301] width 204 height 29
click at [799, 346] on button "Tennis" at bounding box center [809, 360] width 204 height 29
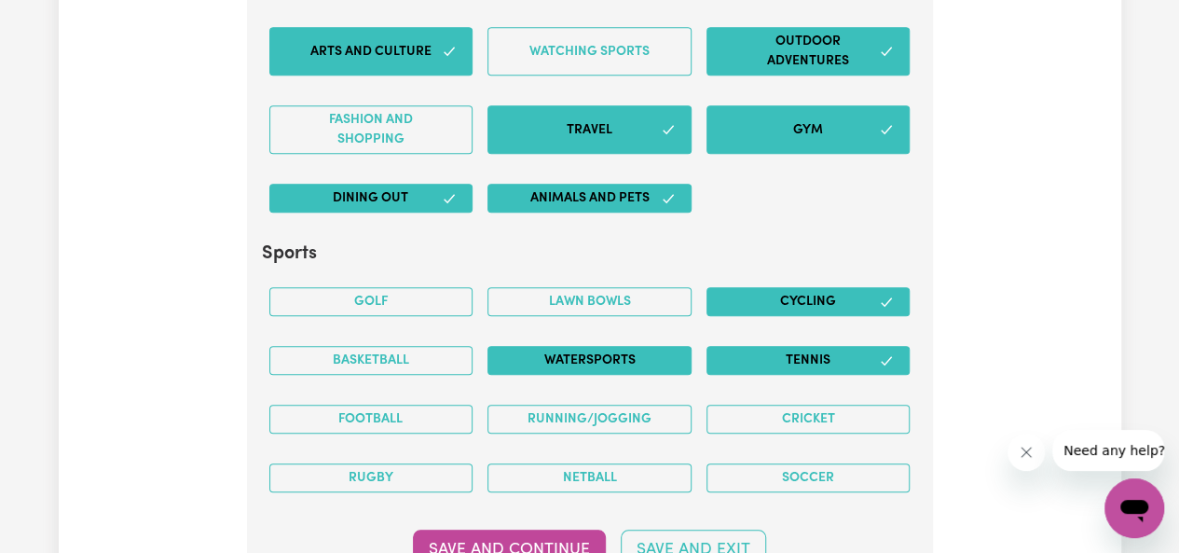
click at [655, 346] on button "Watersports" at bounding box center [590, 360] width 204 height 29
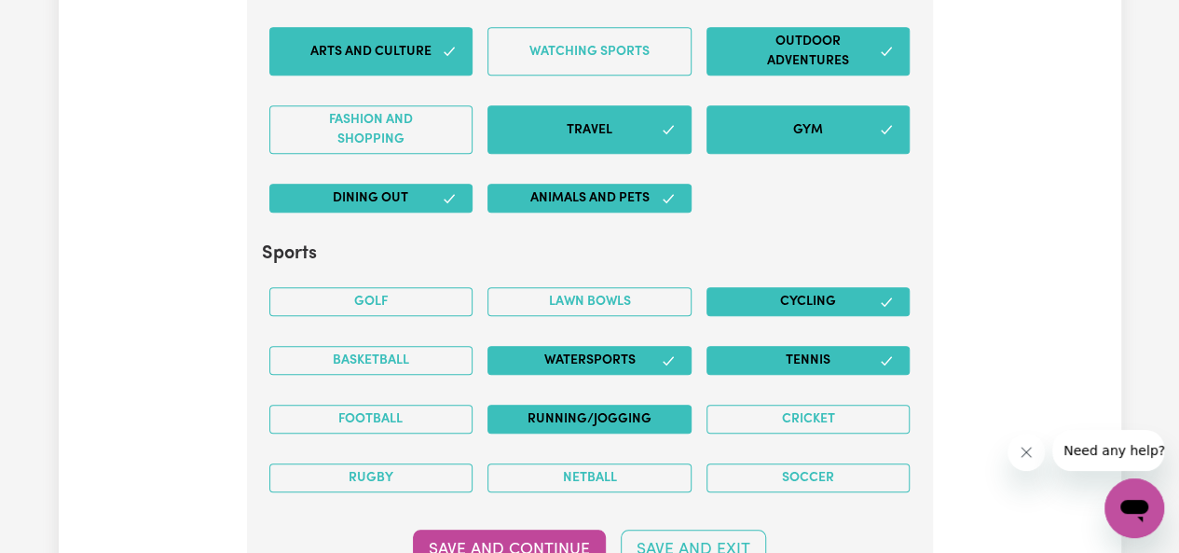
click at [615, 405] on button "Running/Jogging" at bounding box center [590, 419] width 204 height 29
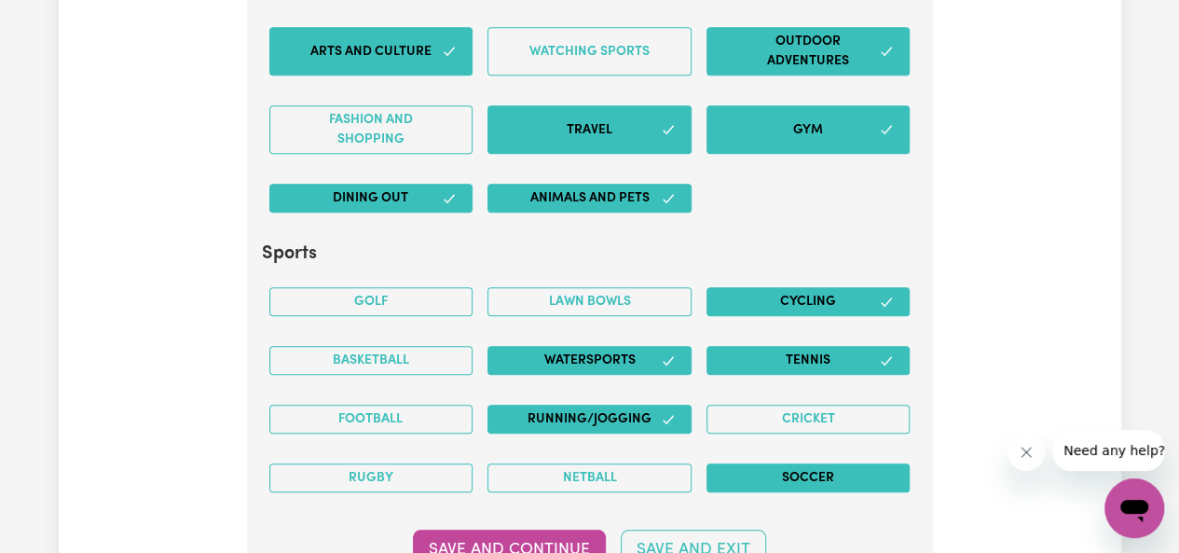
click at [760, 463] on button "Soccer" at bounding box center [809, 477] width 204 height 29
click at [434, 287] on button "Golf" at bounding box center [371, 301] width 204 height 29
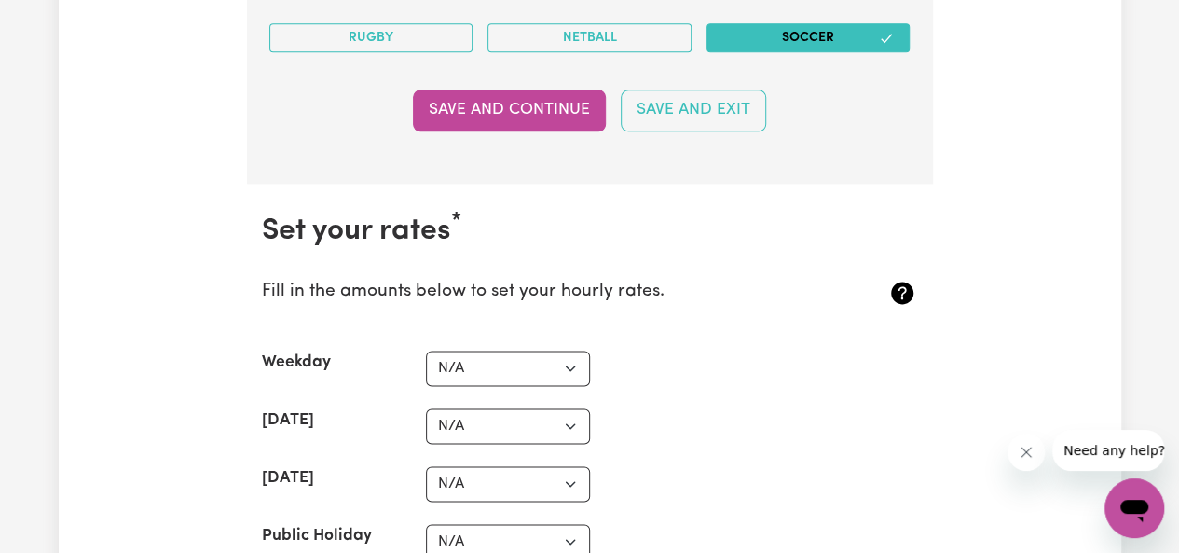
scroll to position [4677, 0]
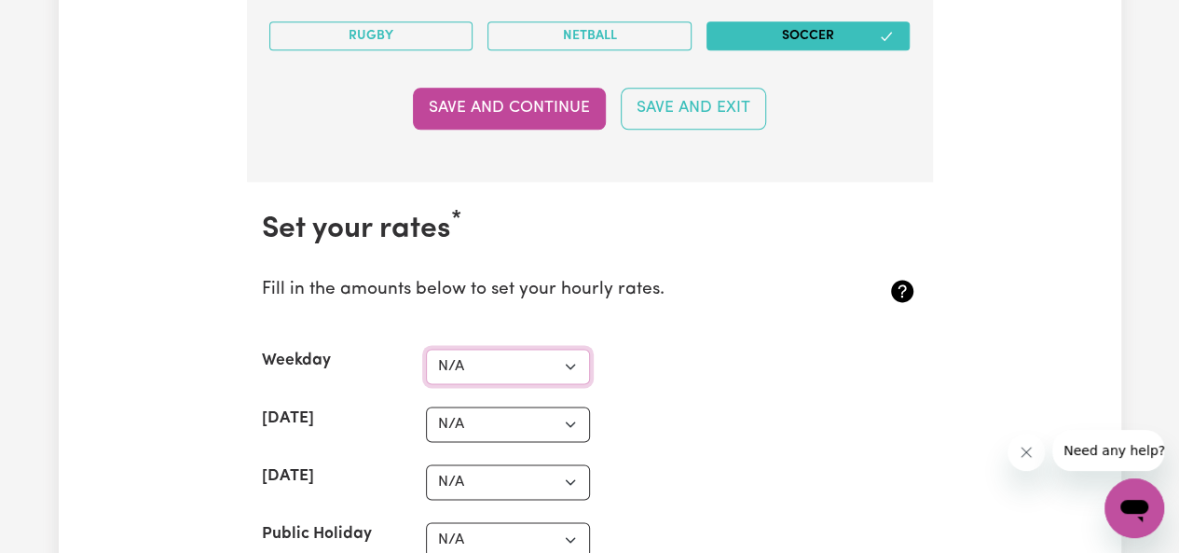
click at [550, 349] on select "N/A $37 $38 $39 $40 $41 $42 $43 $44 $45 $46 $47 $48 $49 $50 $51 $52 $53 $54 $55…" at bounding box center [508, 366] width 164 height 35
click at [426, 349] on select "N/A $37 $38 $39 $40 $41 $42 $43 $44 $45 $46 $47 $48 $49 $50 $51 $52 $53 $54 $55…" at bounding box center [508, 366] width 164 height 35
click at [572, 407] on select "N/A $37 $38 $39 $40 $41 $42 $43 $44 $45 $46 $47 $48 $49 $50 $51 $52 $53 $54 $55…" at bounding box center [508, 424] width 164 height 35
click at [673, 407] on div "Saturday N/A $37 $38 $39 $40 $41 $42 $43 $44 $45 $46 $47 $48 $49 $50 $51 $52 $5…" at bounding box center [590, 424] width 656 height 35
click at [542, 349] on select "N/A $37 $38 $39 $40 $41 $42 $43 $44 $45 $46 $47 $48 $49 $50 $51 $52 $53 $54 $55…" at bounding box center [508, 366] width 164 height 35
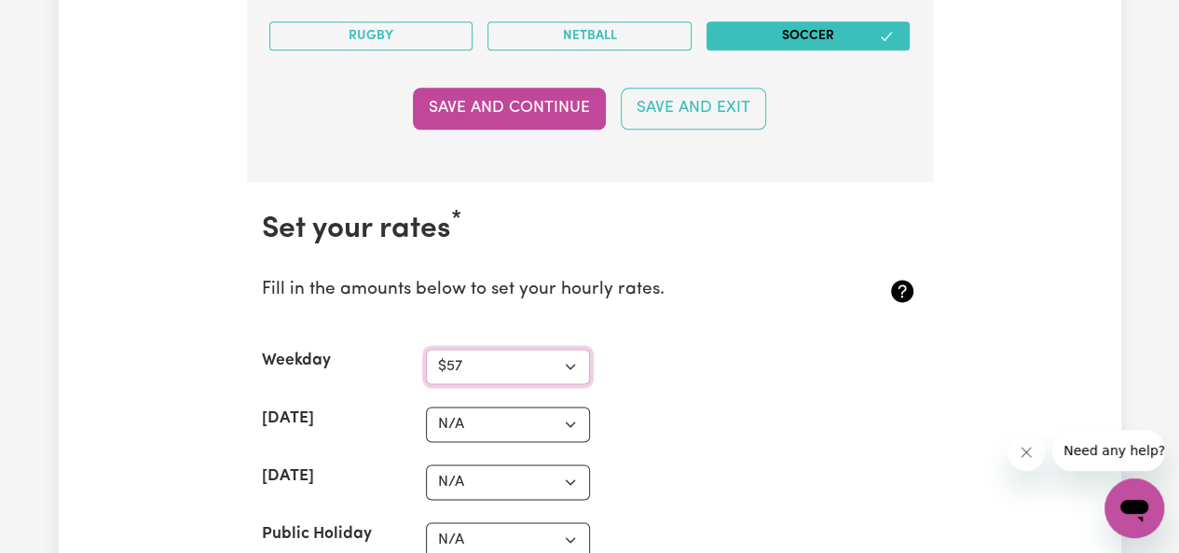
select select "67"
click at [426, 349] on select "N/A $37 $38 $39 $40 $41 $42 $43 $44 $45 $46 $47 $48 $49 $50 $51 $52 $53 $54 $55…" at bounding box center [508, 366] width 164 height 35
click at [533, 407] on select "N/A $37 $38 $39 $40 $41 $42 $43 $44 $45 $46 $47 $48 $49 $50 $51 $52 $53 $54 $55…" at bounding box center [508, 424] width 164 height 35
select select "80"
click at [426, 407] on select "N/A $37 $38 $39 $40 $41 $42 $43 $44 $45 $46 $47 $48 $49 $50 $51 $52 $53 $54 $55…" at bounding box center [508, 424] width 164 height 35
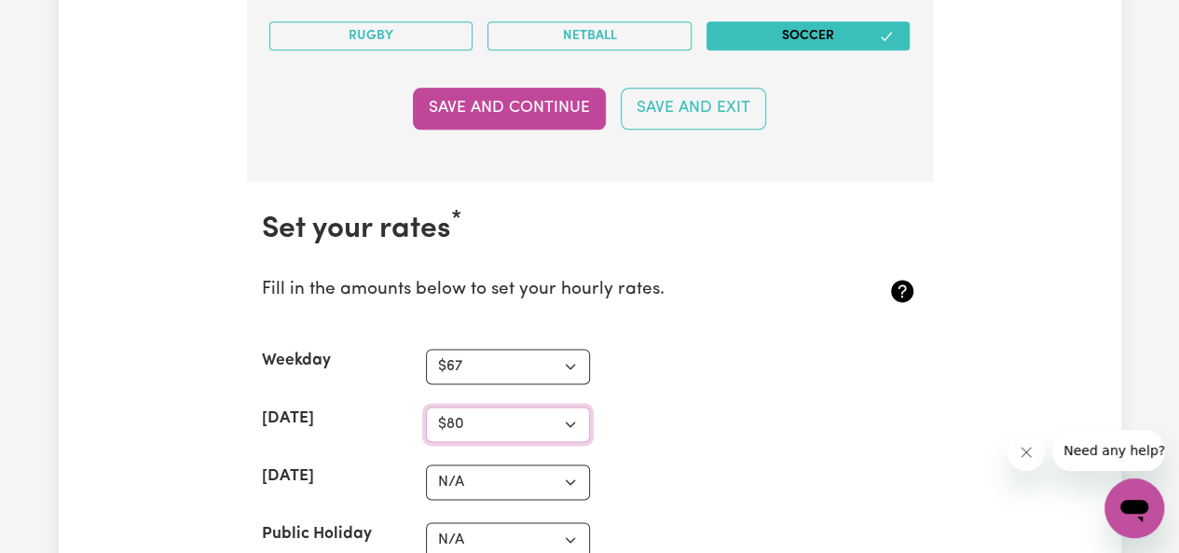
scroll to position [4699, 0]
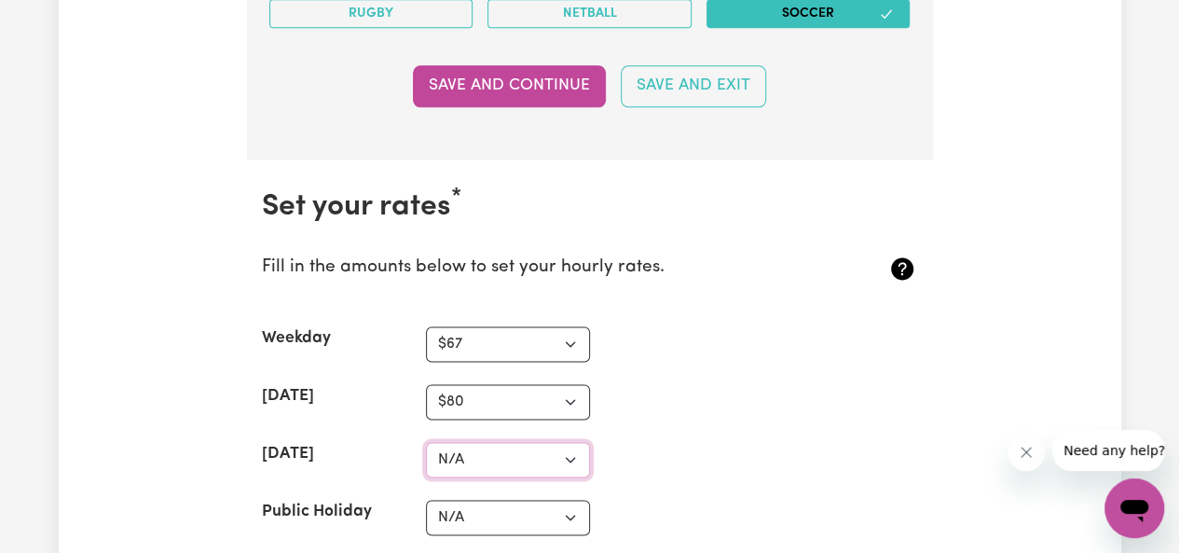
click at [562, 442] on select "N/A $37 $38 $39 $40 $41 $42 $43 $44 $45 $46 $47 $48 $49 $50 $51 $52 $53 $54 $55…" at bounding box center [508, 459] width 164 height 35
select select "100"
click at [426, 442] on select "N/A $37 $38 $39 $40 $41 $42 $43 $44 $45 $46 $47 $48 $49 $50 $51 $52 $53 $54 $55…" at bounding box center [508, 459] width 164 height 35
click at [682, 401] on section "Set your rates * Fill in the amounts below to set your hourly rates. Weekday N/…" at bounding box center [590, 486] width 686 height 655
drag, startPoint x: 718, startPoint y: 363, endPoint x: 736, endPoint y: 366, distance: 18.1
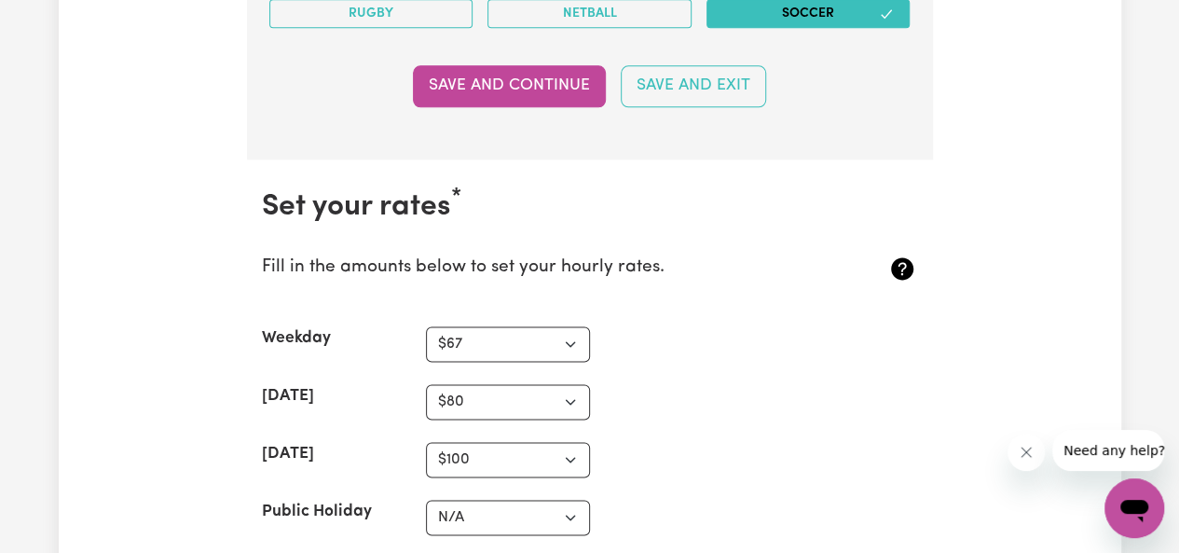
click at [718, 384] on div "Saturday N/A $37 $38 $39 $40 $41 $42 $43 $44 $45 $46 $47 $48 $49 $50 $51 $52 $5…" at bounding box center [590, 401] width 656 height 35
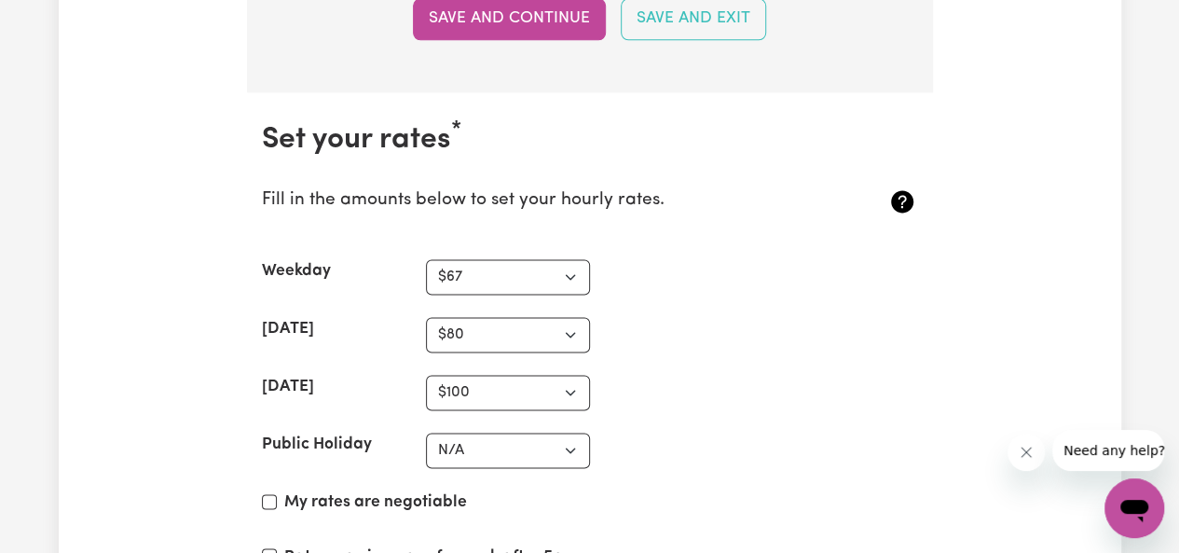
scroll to position [4772, 0]
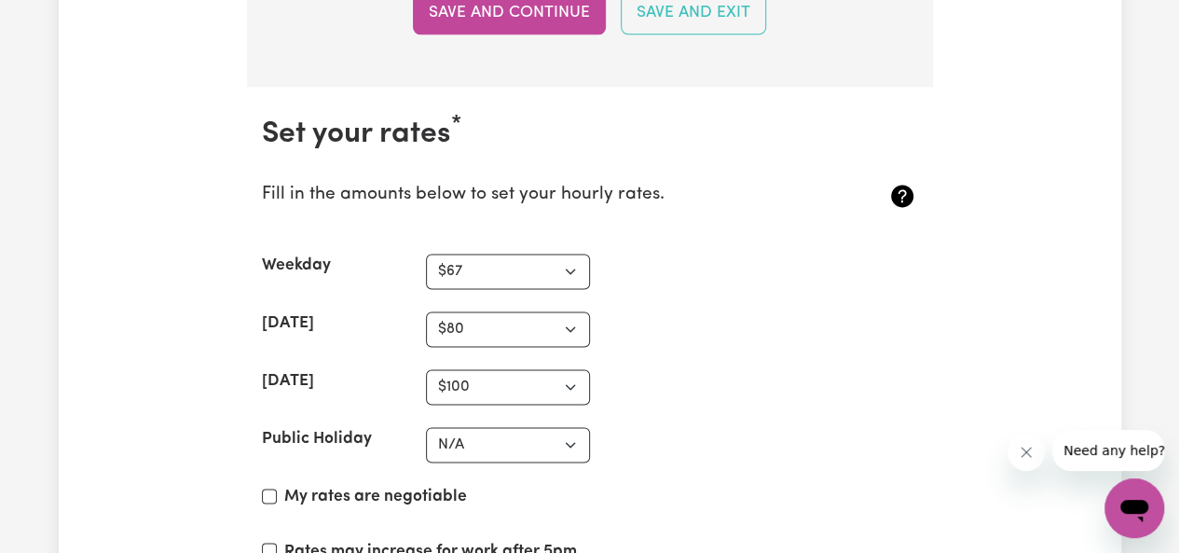
click at [379, 485] on label "My rates are negotiable" at bounding box center [375, 497] width 183 height 24
click at [277, 489] on input "My rates are negotiable" at bounding box center [269, 496] width 15 height 15
checkbox input "true"
click at [522, 254] on select "N/A $37 $38 $39 $40 $41 $42 $43 $44 $45 $46 $47 $48 $49 $50 $51 $52 $53 $54 $55…" at bounding box center [508, 271] width 164 height 35
click at [426, 254] on select "N/A $37 $38 $39 $40 $41 $42 $43 $44 $45 $46 $47 $48 $49 $50 $51 $52 $53 $54 $55…" at bounding box center [508, 271] width 164 height 35
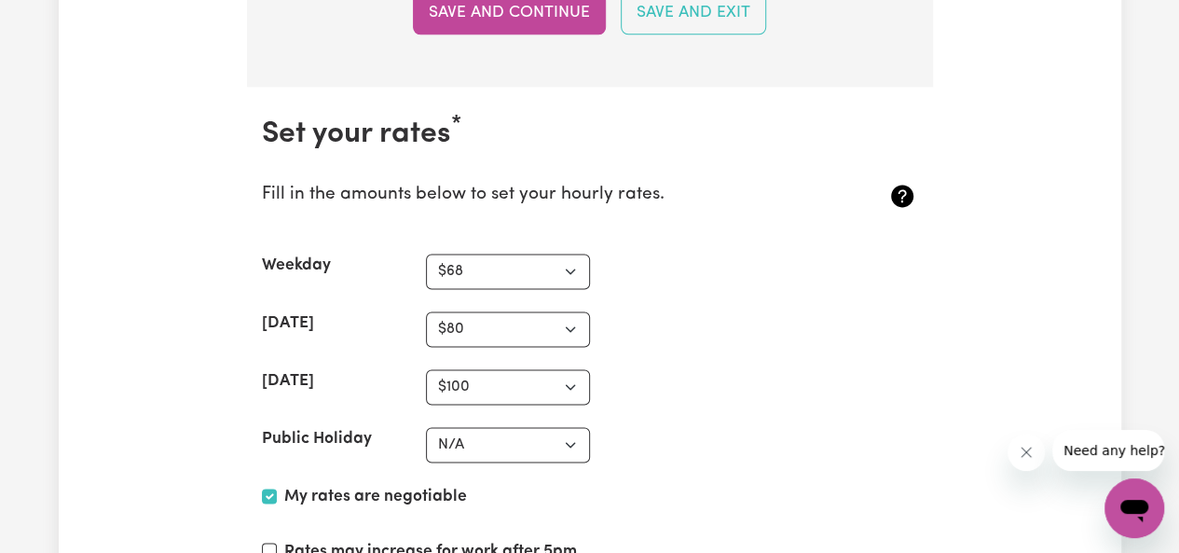
click at [656, 311] on div "Saturday N/A $37 $38 $39 $40 $41 $42 $43 $44 $45 $46 $47 $48 $49 $50 $51 $52 $5…" at bounding box center [590, 328] width 656 height 35
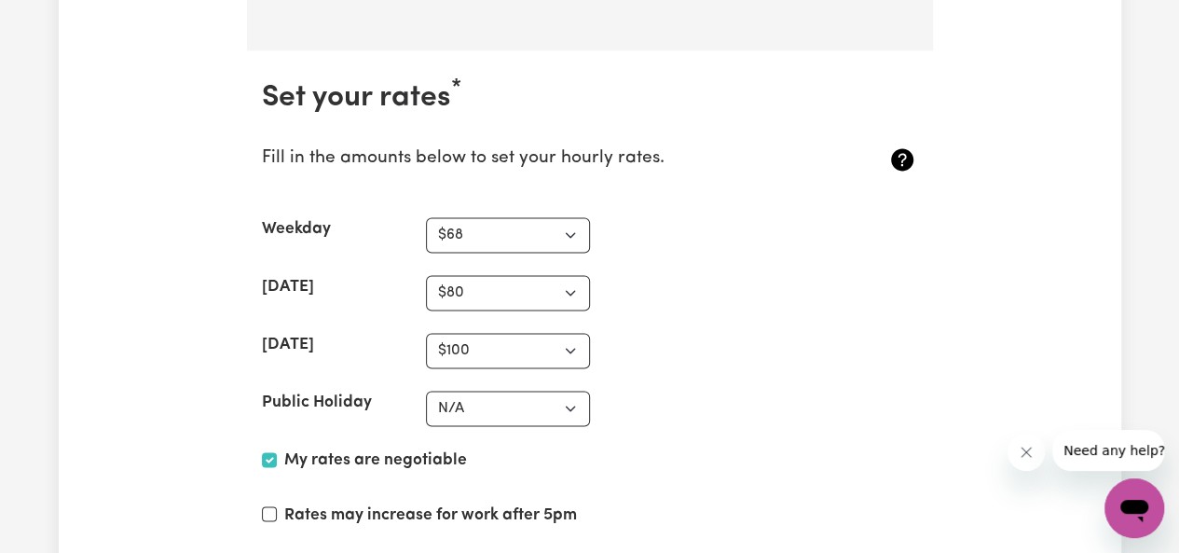
scroll to position [4807, 0]
click at [569, 227] on select "N/A $37 $38 $39 $40 $41 $42 $43 $44 $45 $46 $47 $48 $49 $50 $51 $52 $53 $54 $55…" at bounding box center [508, 235] width 164 height 35
select select "70"
click at [426, 218] on select "N/A $37 $38 $39 $40 $41 $42 $43 $44 $45 $46 $47 $48 $49 $50 $51 $52 $53 $54 $55…" at bounding box center [508, 235] width 164 height 35
click at [625, 363] on section "Set your rates * Fill in the amounts below to set your hourly rates. Weekday N/…" at bounding box center [590, 378] width 686 height 655
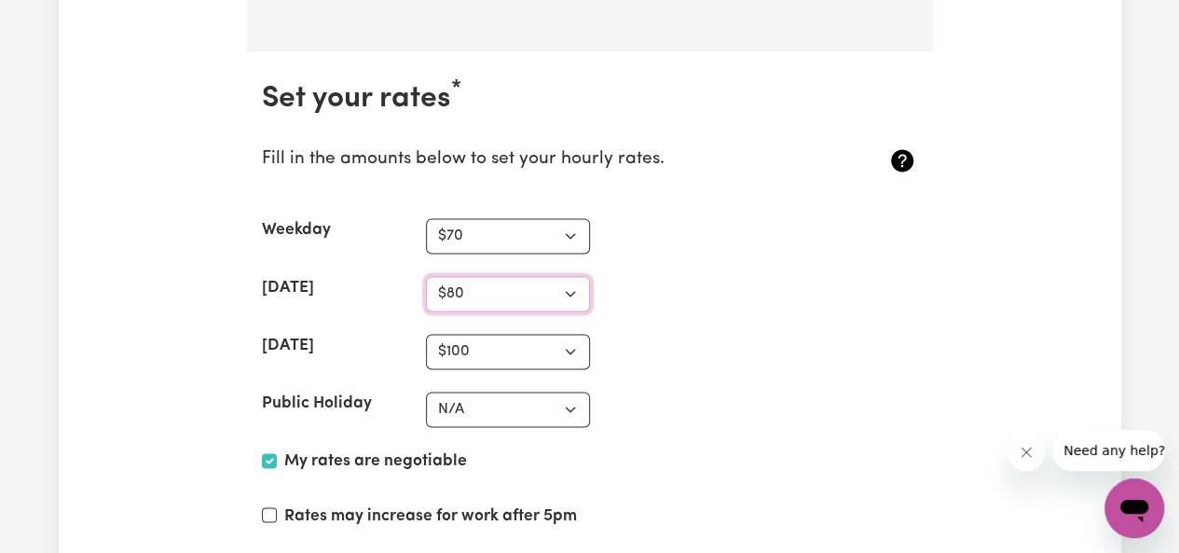
click at [572, 277] on select "N/A $37 $38 $39 $40 $41 $42 $43 $44 $45 $46 $47 $48 $49 $50 $51 $52 $53 $54 $55…" at bounding box center [508, 293] width 164 height 35
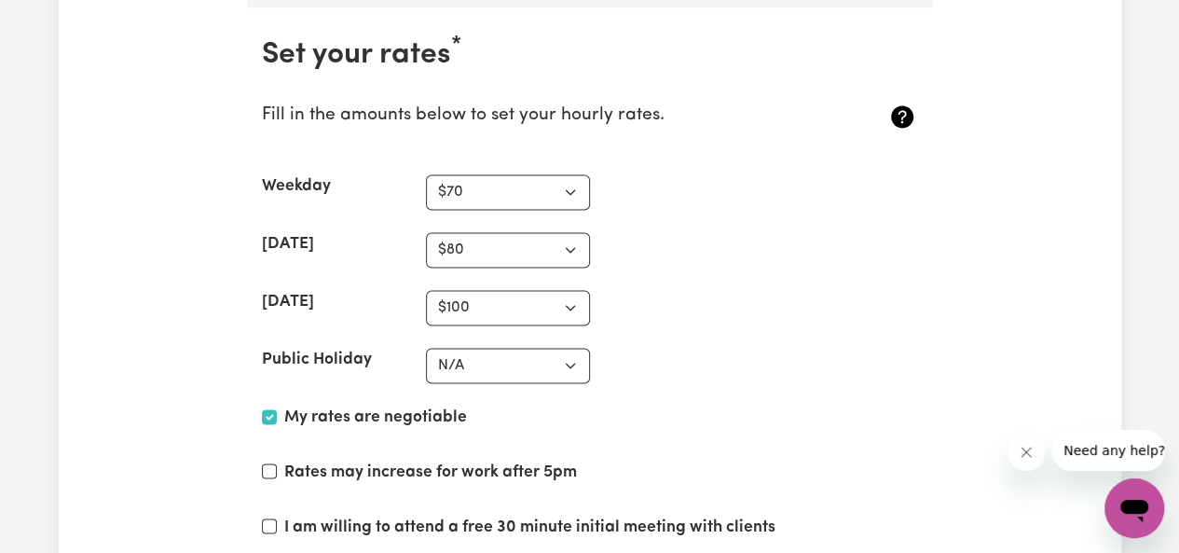
click at [529, 241] on section "Set your rates * Fill in the amounts below to set your hourly rates. Weekday N/…" at bounding box center [590, 334] width 686 height 655
click at [525, 236] on select "N/A $37 $38 $39 $40 $41 $42 $43 $44 $45 $46 $47 $48 $49 $50 $51 $52 $53 $54 $55…" at bounding box center [508, 249] width 164 height 35
select select "85"
click at [426, 232] on select "N/A $37 $38 $39 $40 $41 $42 $43 $44 $45 $46 $47 $48 $49 $50 $51 $52 $53 $54 $55…" at bounding box center [508, 249] width 164 height 35
click at [634, 406] on div "My rates are negotiable" at bounding box center [590, 422] width 656 height 32
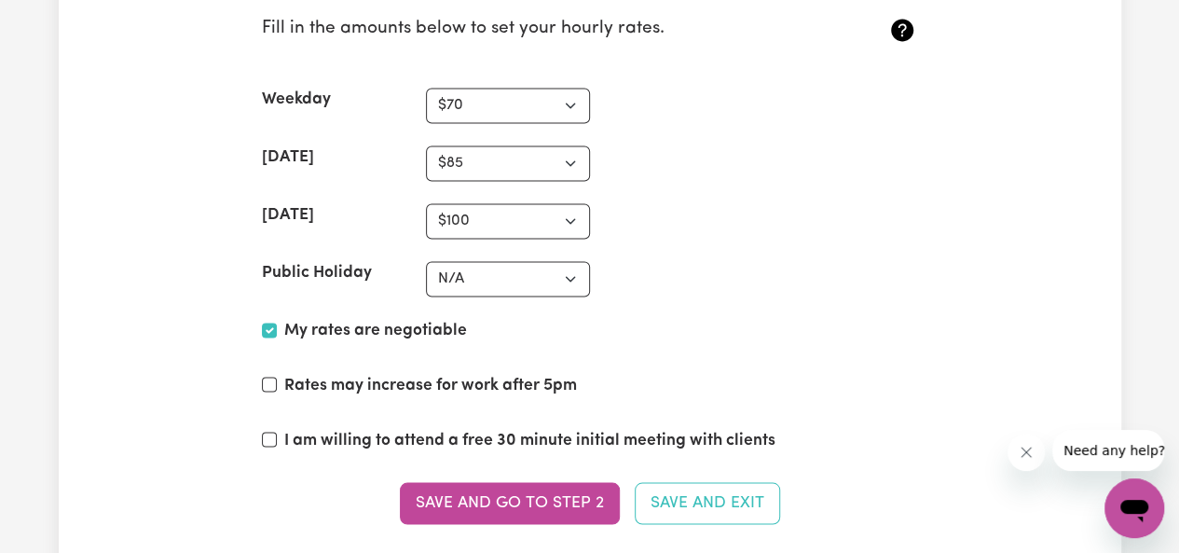
scroll to position [4938, 0]
click at [370, 373] on label "Rates may increase for work after 5pm" at bounding box center [430, 385] width 293 height 24
click at [277, 377] on input "Rates may increase for work after 5pm" at bounding box center [269, 384] width 15 height 15
checkbox input "true"
click at [556, 428] on label "I am willing to attend a free 30 minute initial meeting with clients" at bounding box center [529, 440] width 491 height 24
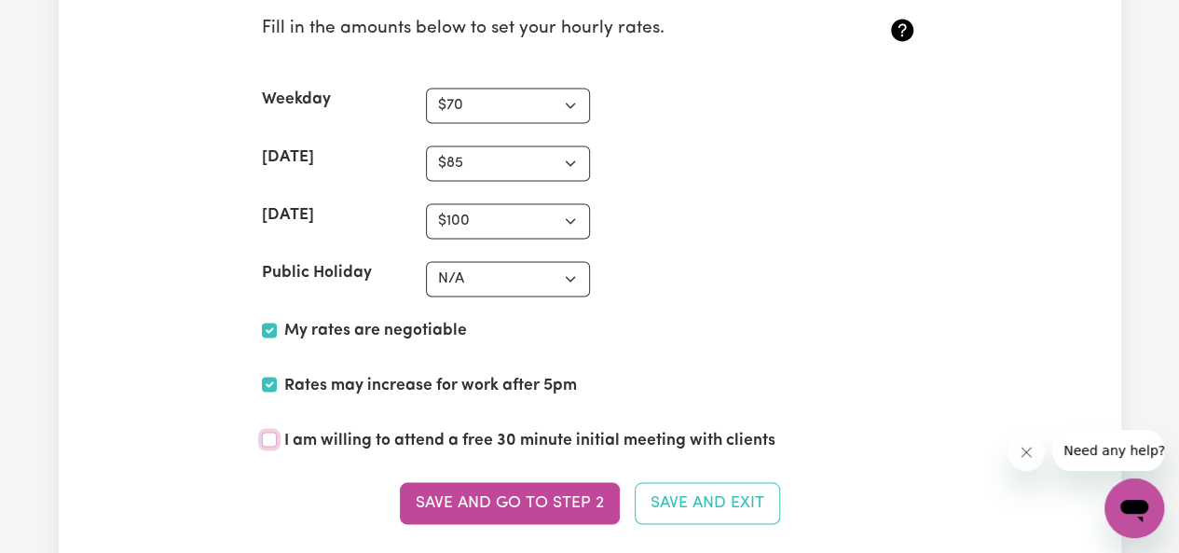
click at [277, 432] on input "I am willing to attend a free 30 minute initial meeting with clients" at bounding box center [269, 439] width 15 height 15
checkbox input "true"
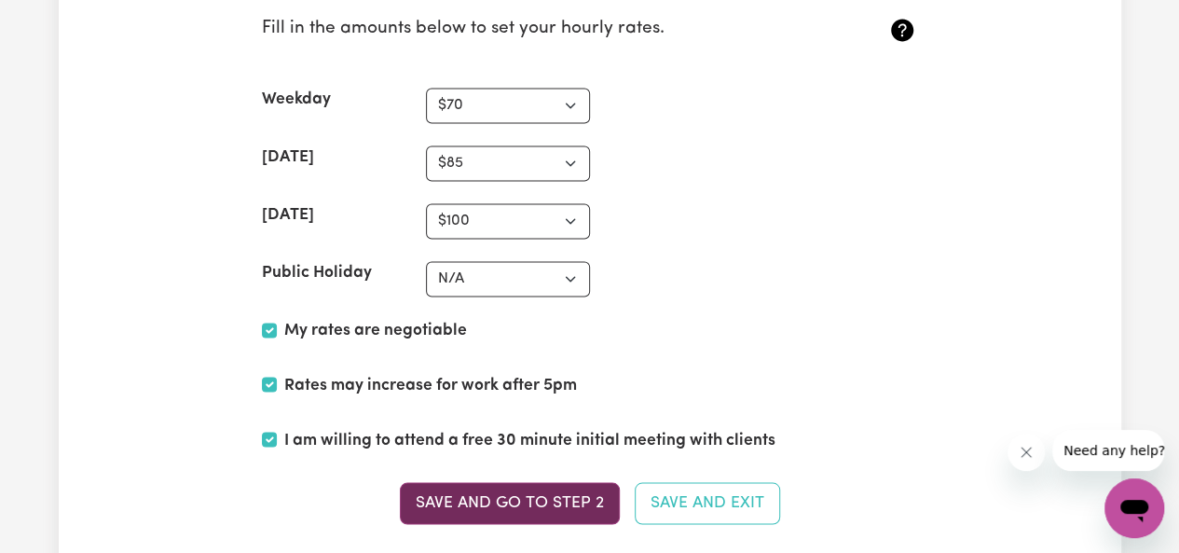
click at [560, 482] on button "Save and go to Step 2" at bounding box center [510, 502] width 220 height 41
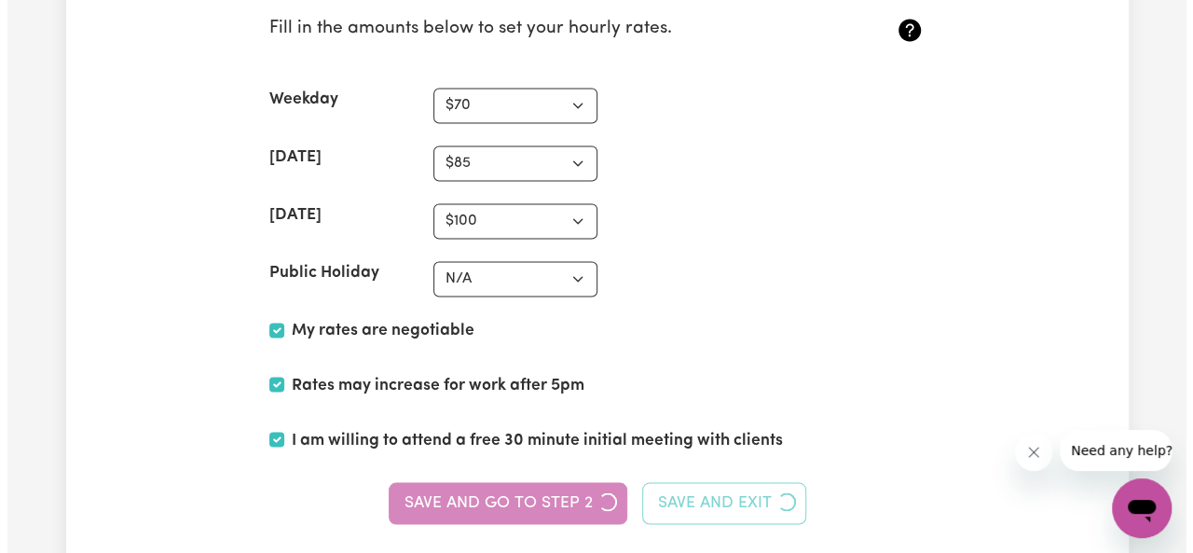
scroll to position [0, 0]
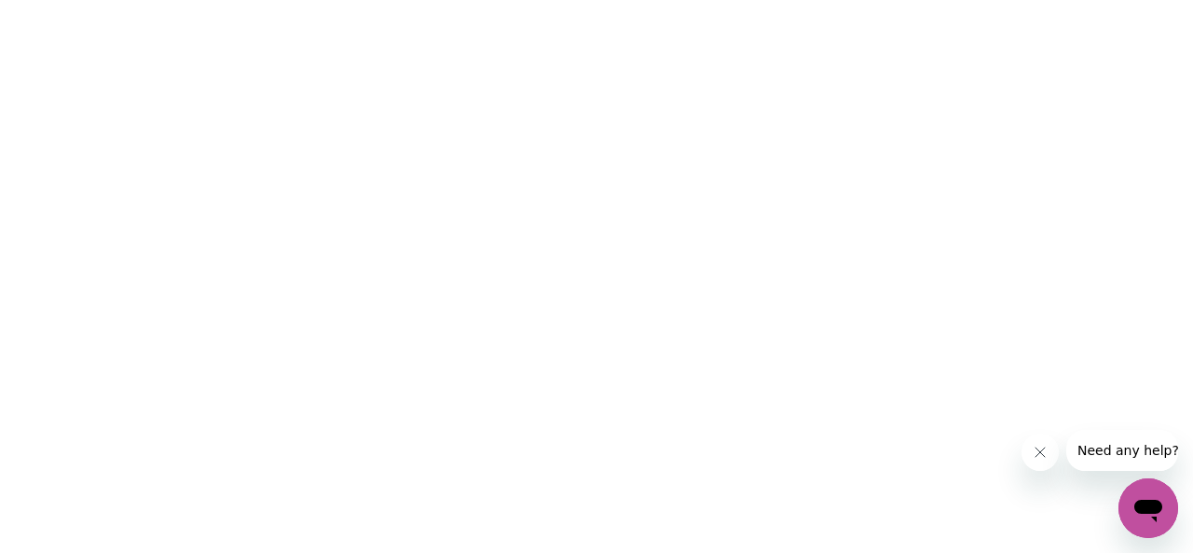
click at [1044, 458] on icon "Close message from company" at bounding box center [1040, 452] width 15 height 15
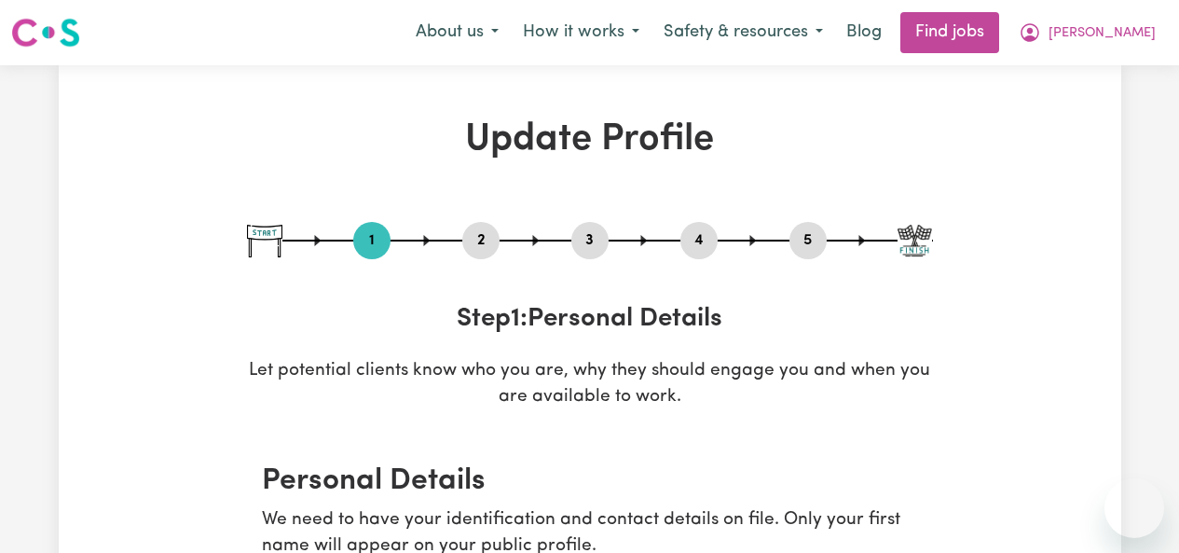
select select "Studying a healthcare related degree or qualification"
select select "70"
select select "85"
select select "100"
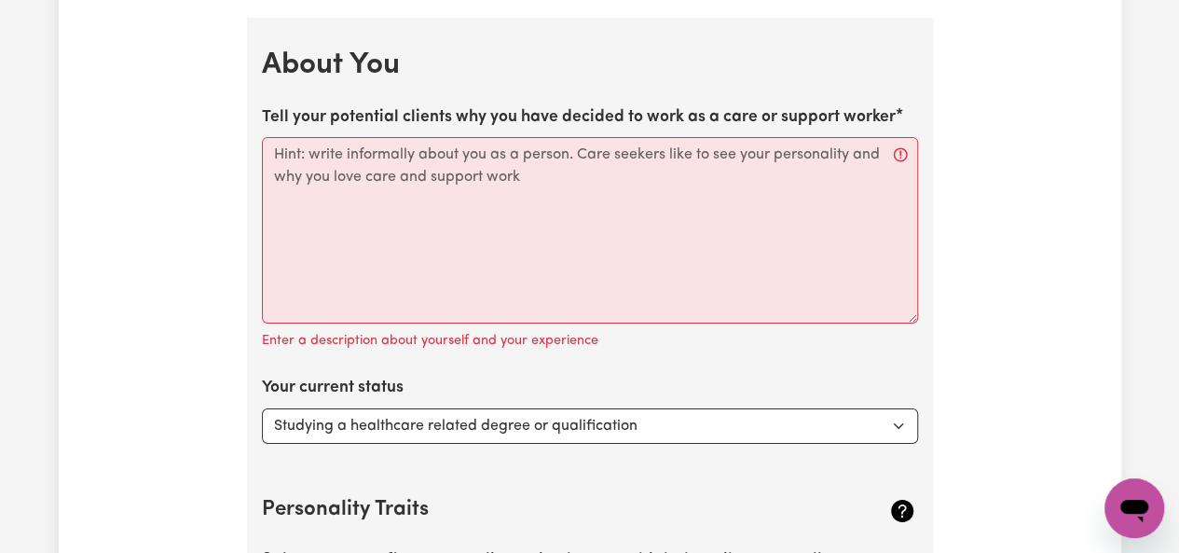
scroll to position [3020, 0]
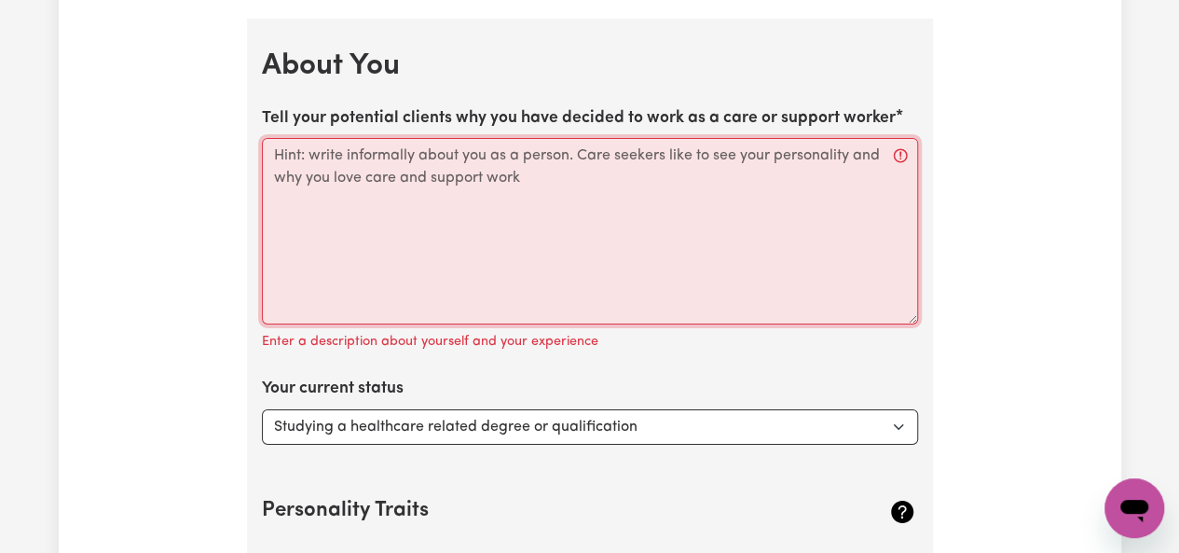
click at [716, 196] on textarea "Tell your potential clients why you have decided to work as a care or support w…" at bounding box center [590, 231] width 656 height 186
paste textarea "Making a genuine connection with my clients is what motivates me most as a soci…"
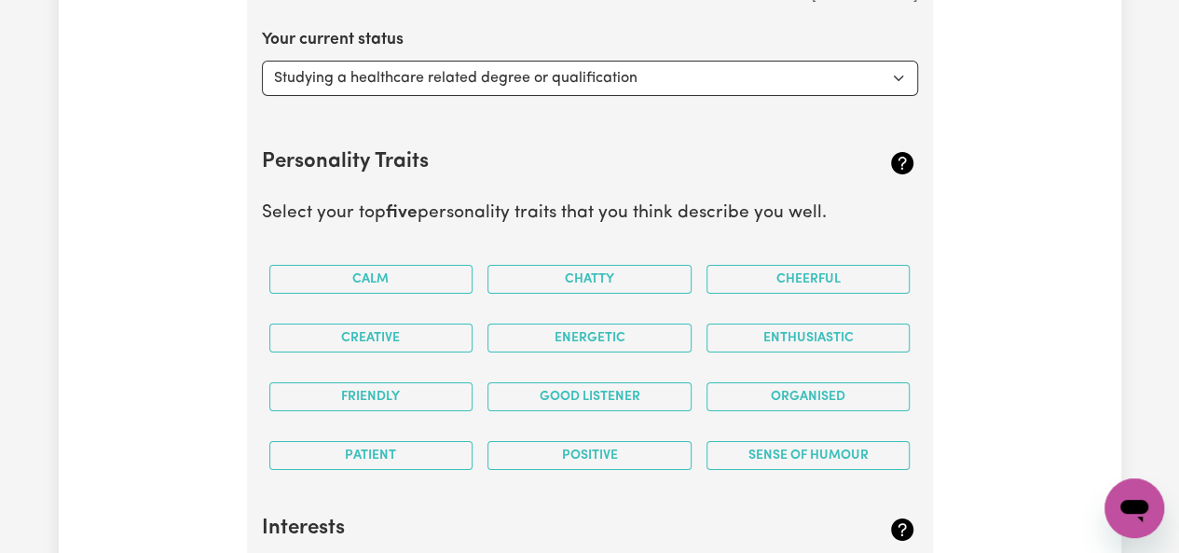
scroll to position [3363, 0]
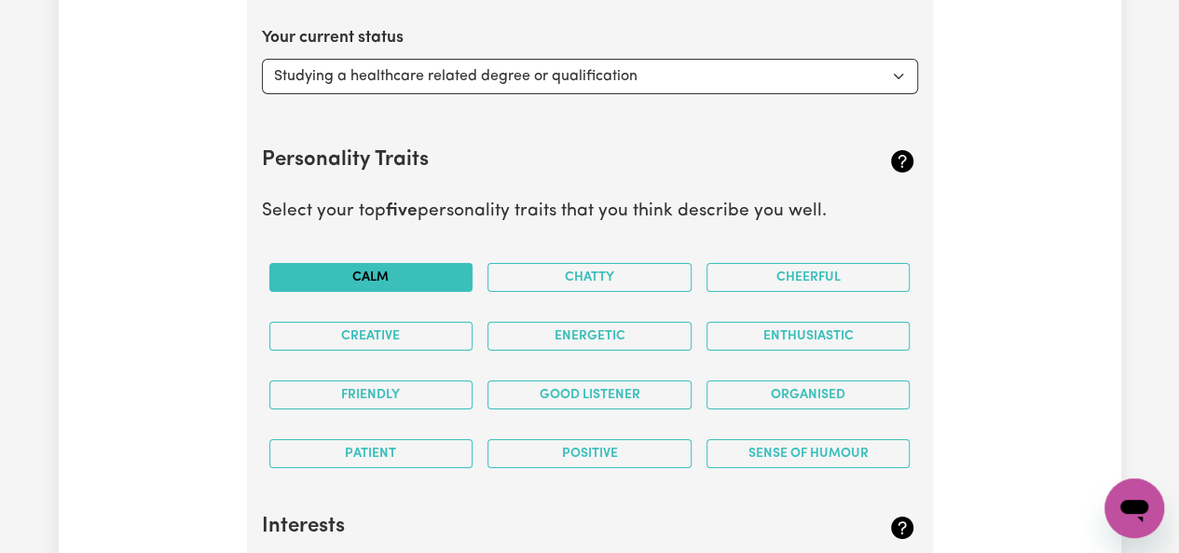
type textarea "Making a genuine connection with my clients is what motivates me most as a soci…"
click at [455, 269] on button "Calm" at bounding box center [371, 277] width 204 height 29
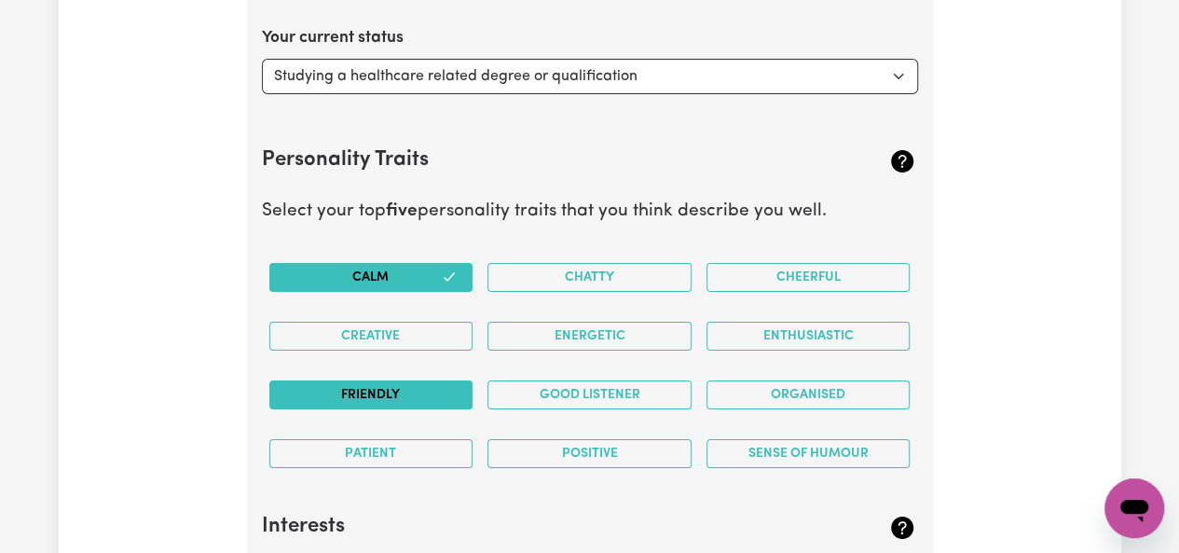
click at [421, 389] on button "Friendly" at bounding box center [371, 394] width 204 height 29
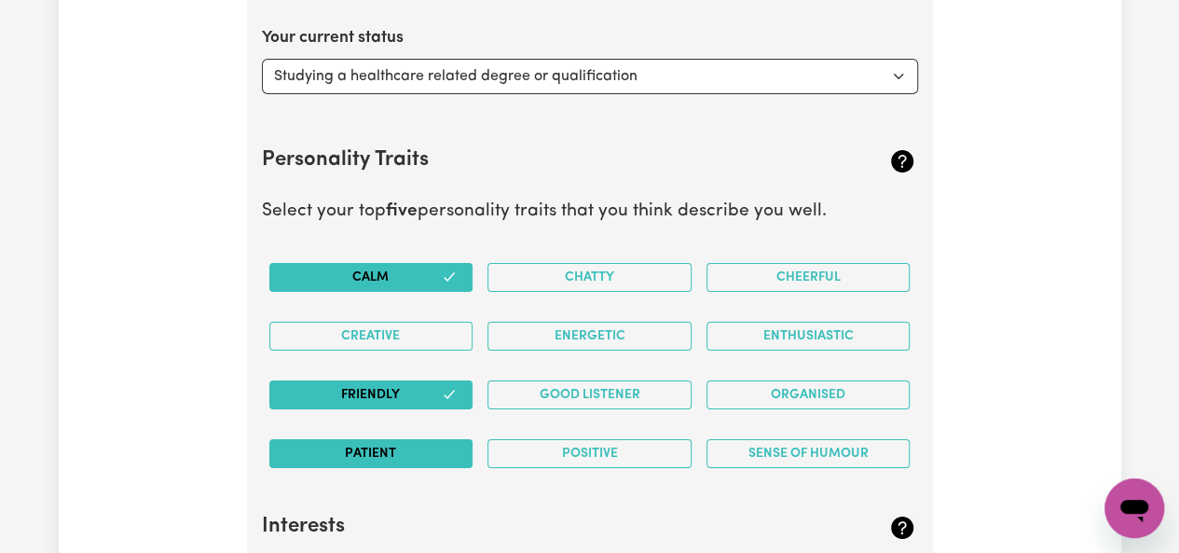
click at [418, 439] on button "Patient" at bounding box center [371, 453] width 204 height 29
click at [593, 449] on div "Positive" at bounding box center [589, 453] width 219 height 59
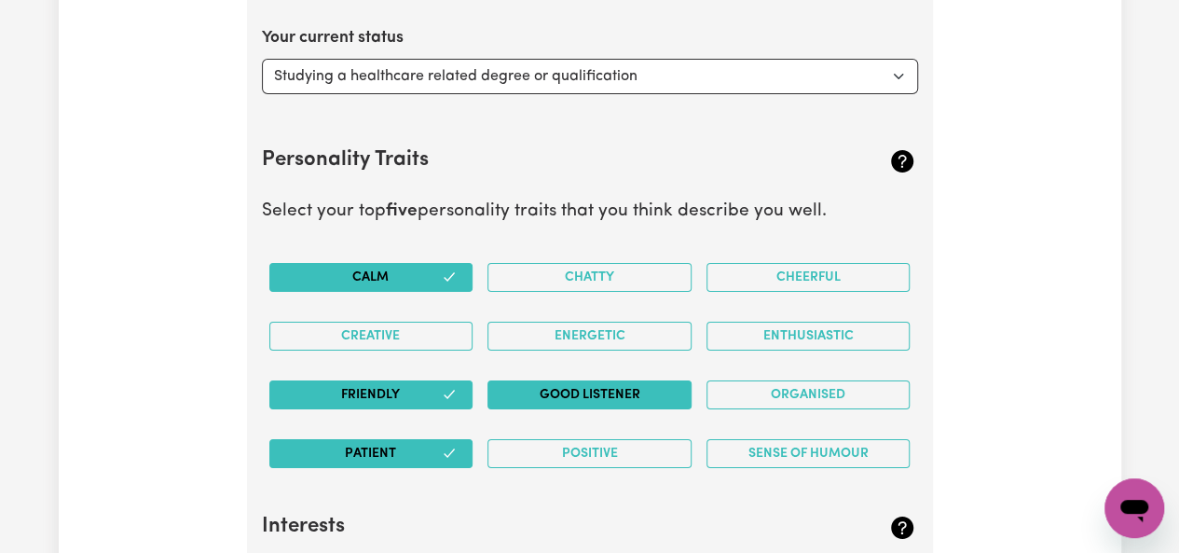
click at [588, 380] on button "Good Listener" at bounding box center [590, 394] width 204 height 29
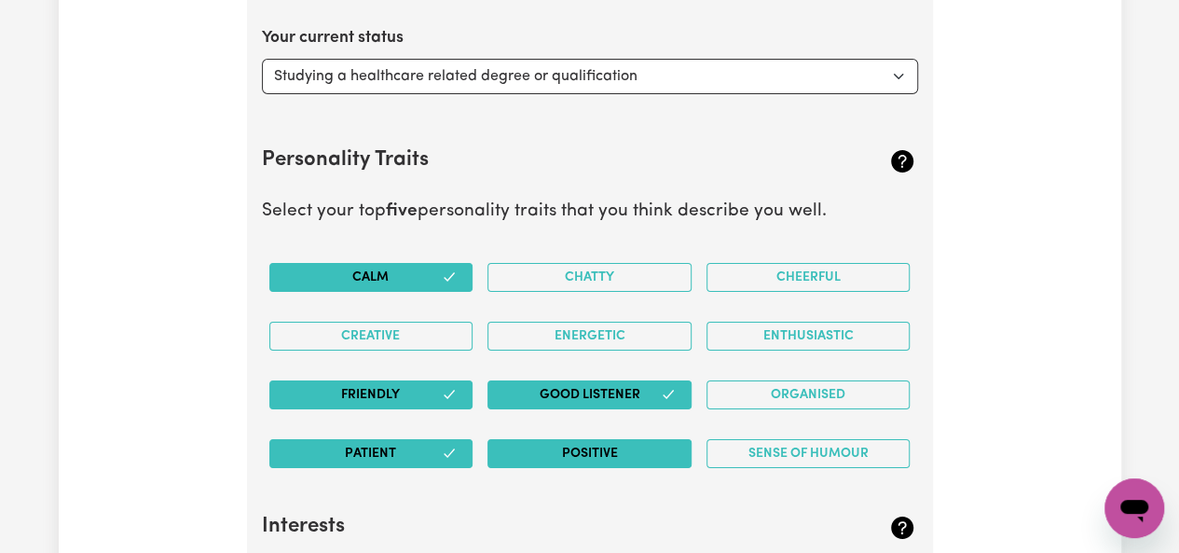
click at [591, 439] on button "Positive" at bounding box center [590, 453] width 204 height 29
click at [783, 267] on button "Cheerful" at bounding box center [809, 277] width 204 height 29
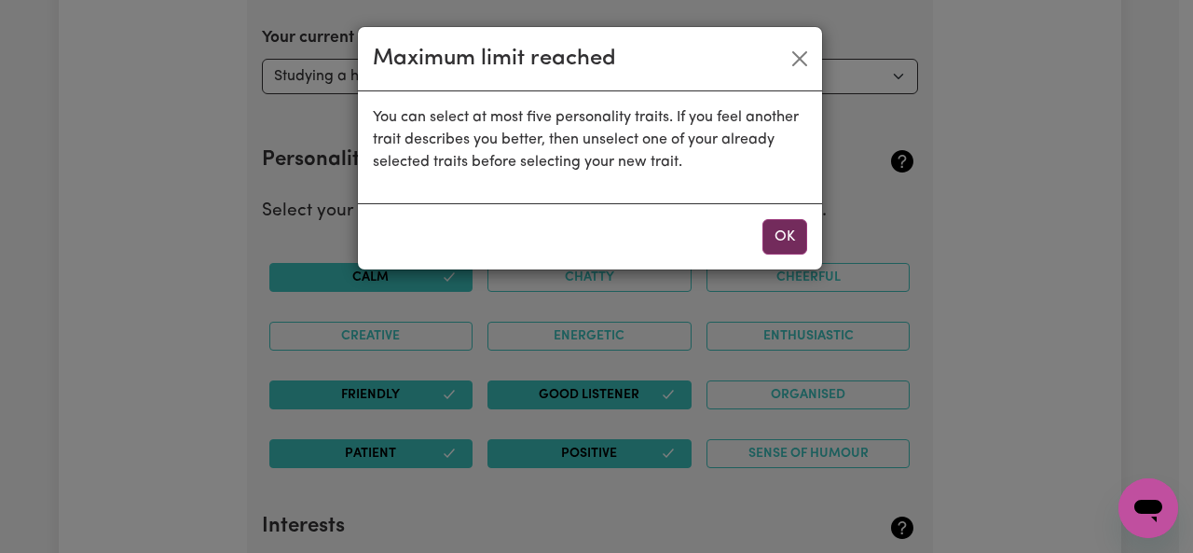
click at [786, 241] on button "OK" at bounding box center [785, 236] width 45 height 35
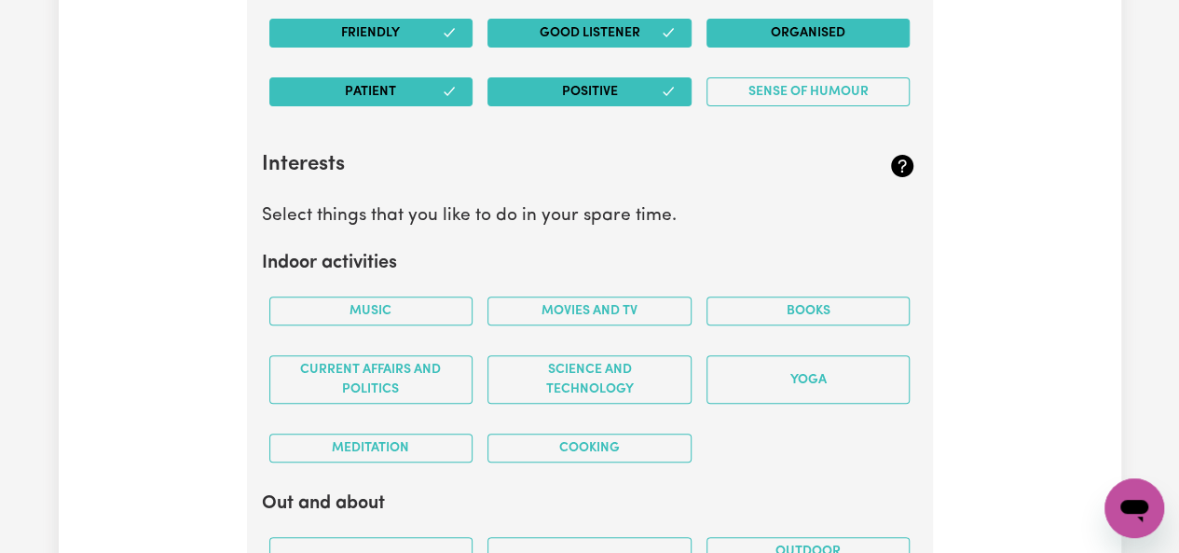
scroll to position [3747, 0]
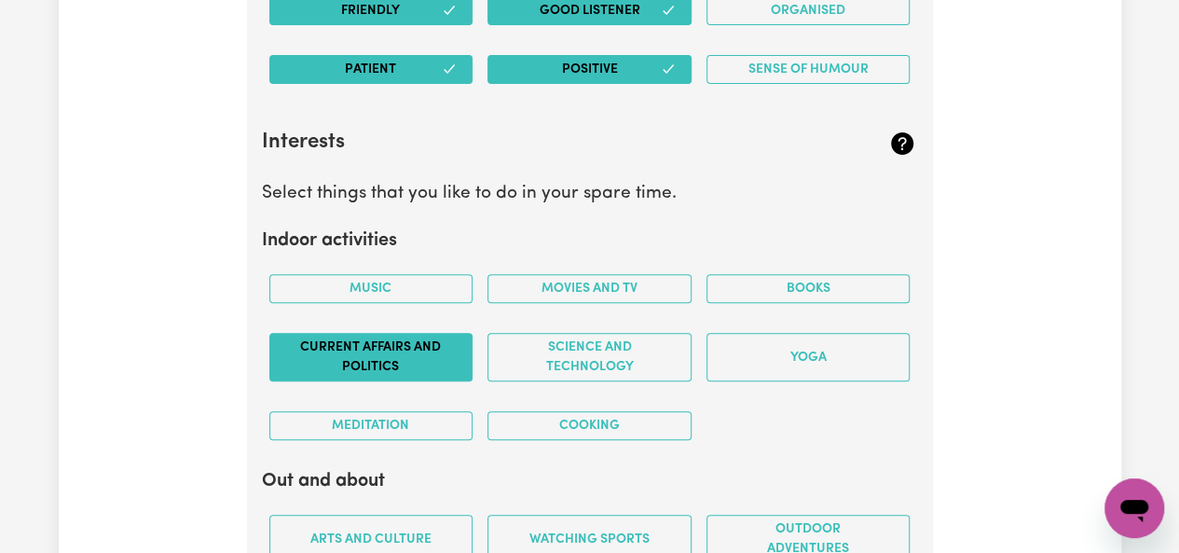
click at [337, 338] on button "Current Affairs and Politics" at bounding box center [371, 357] width 204 height 48
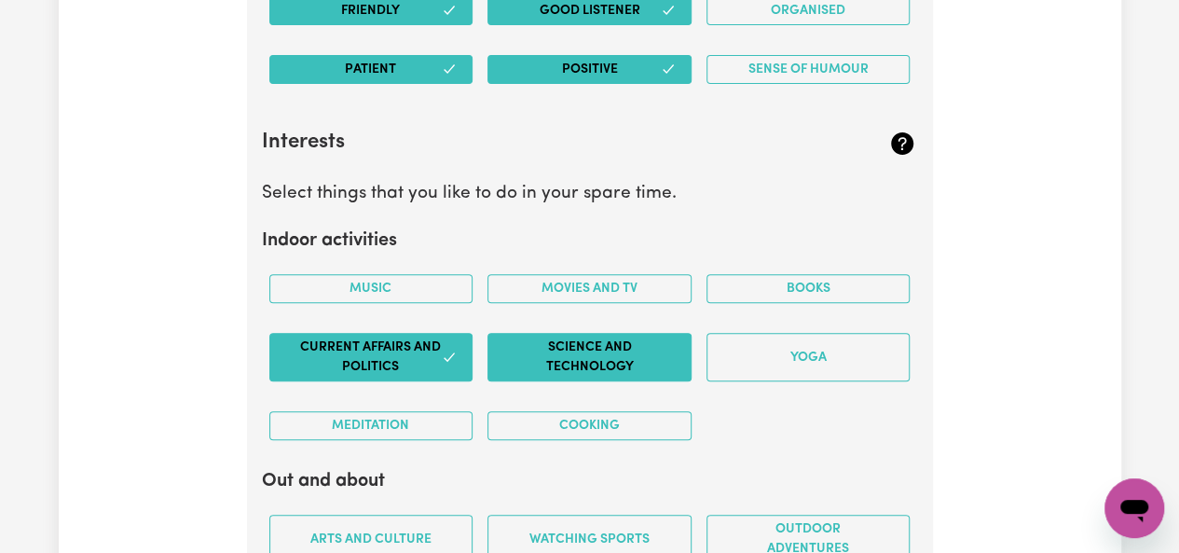
click at [515, 363] on div "Science and Technology" at bounding box center [589, 357] width 219 height 78
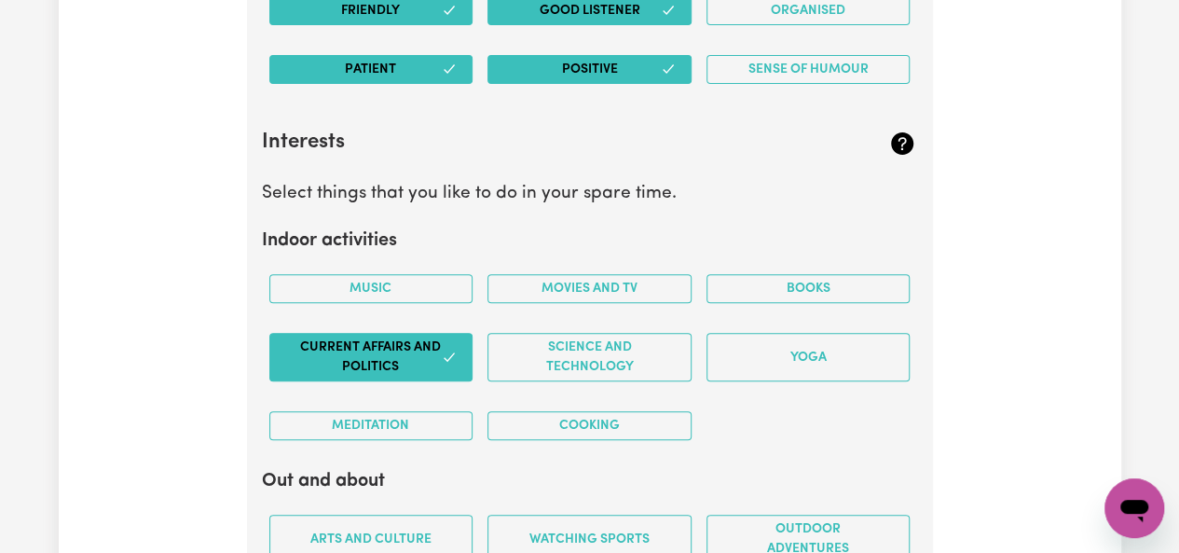
click at [436, 318] on div "Current Affairs and Politics" at bounding box center [371, 357] width 219 height 78
click at [435, 274] on button "Music" at bounding box center [371, 288] width 204 height 29
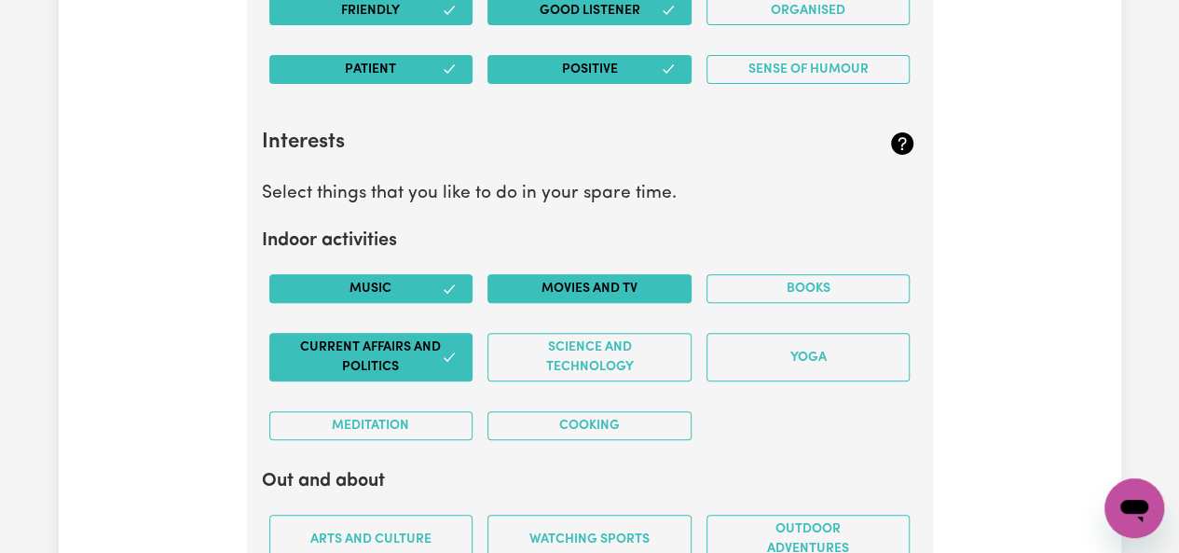
click at [544, 275] on button "Movies and TV" at bounding box center [590, 288] width 204 height 29
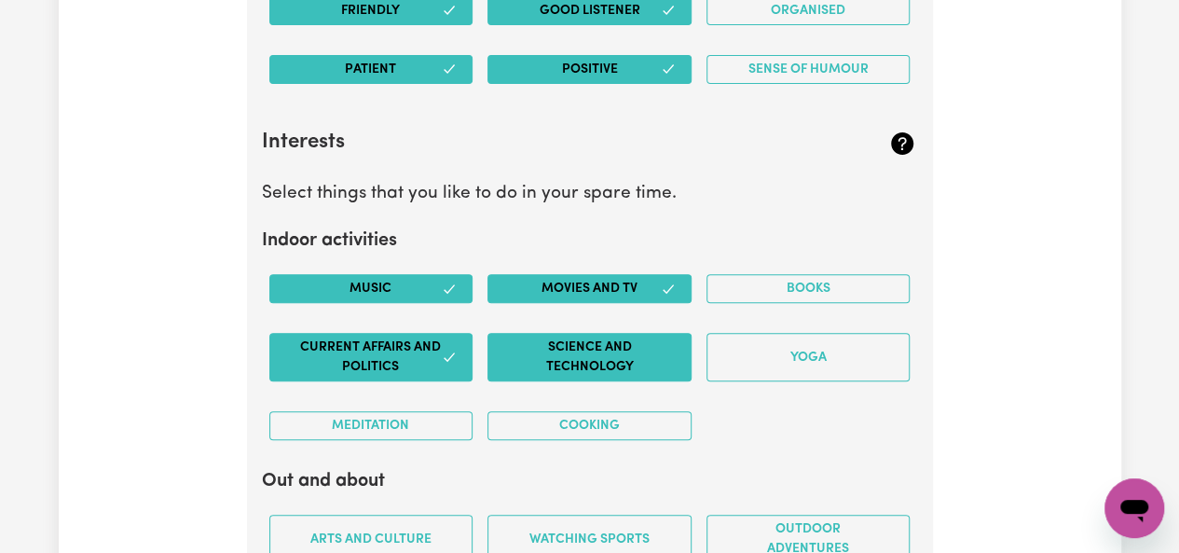
click at [555, 333] on button "Science and Technology" at bounding box center [590, 357] width 204 height 48
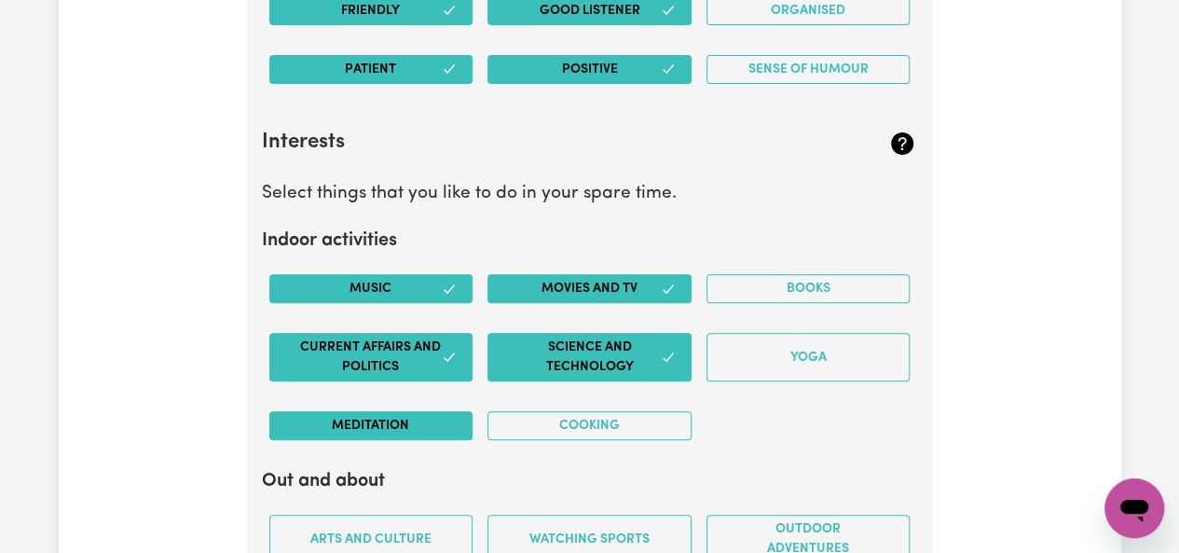
drag, startPoint x: 453, startPoint y: 401, endPoint x: 471, endPoint y: 400, distance: 17.7
click at [453, 411] on button "Meditation" at bounding box center [371, 425] width 204 height 29
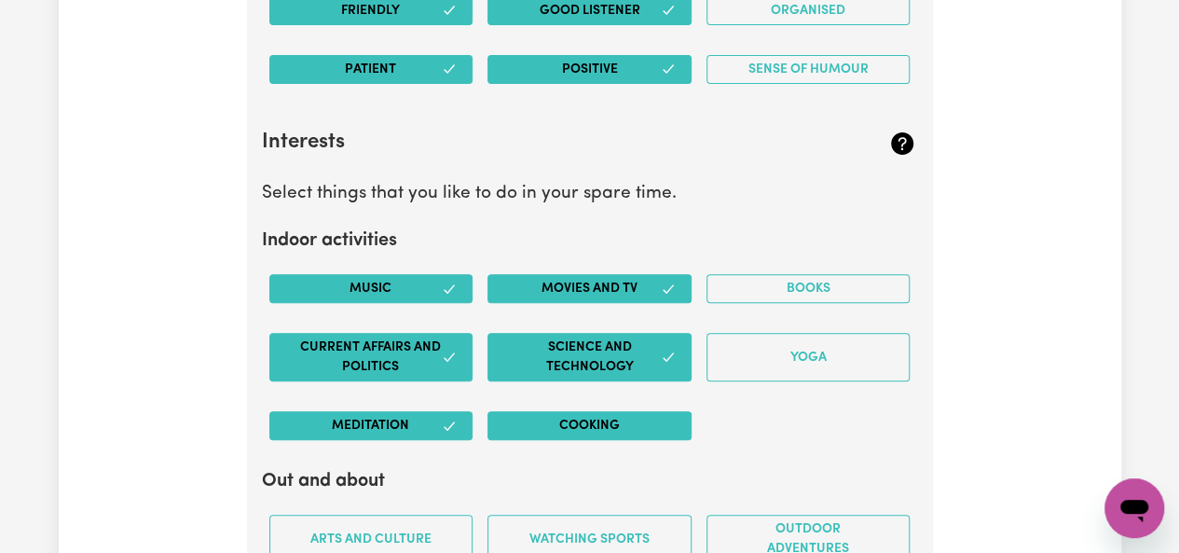
click at [502, 411] on button "Cooking" at bounding box center [590, 425] width 204 height 29
click at [776, 274] on button "Books" at bounding box center [809, 288] width 204 height 29
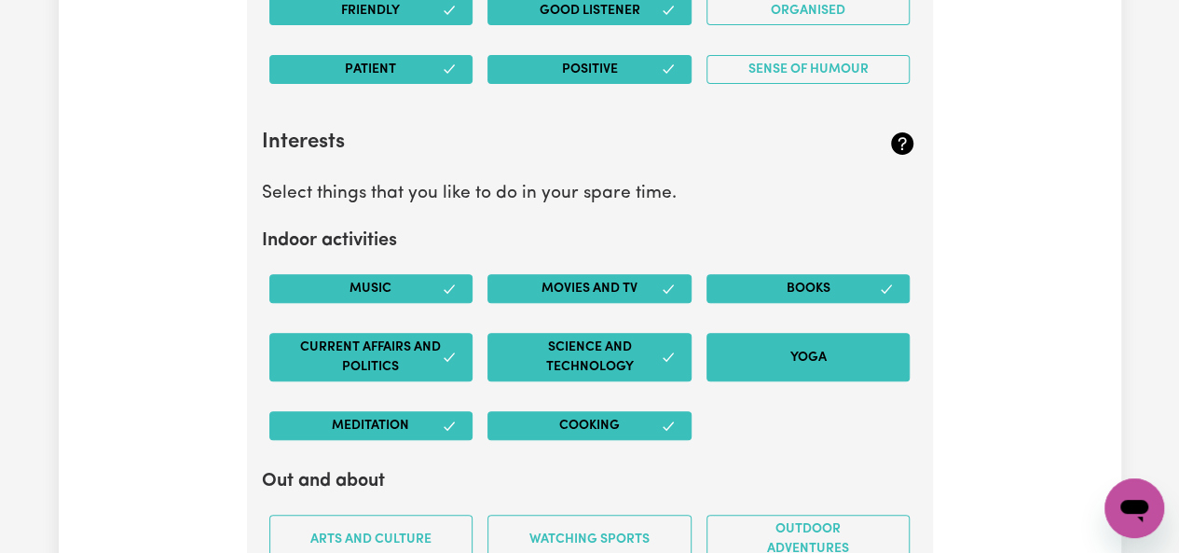
click at [797, 337] on button "Yoga" at bounding box center [809, 357] width 204 height 48
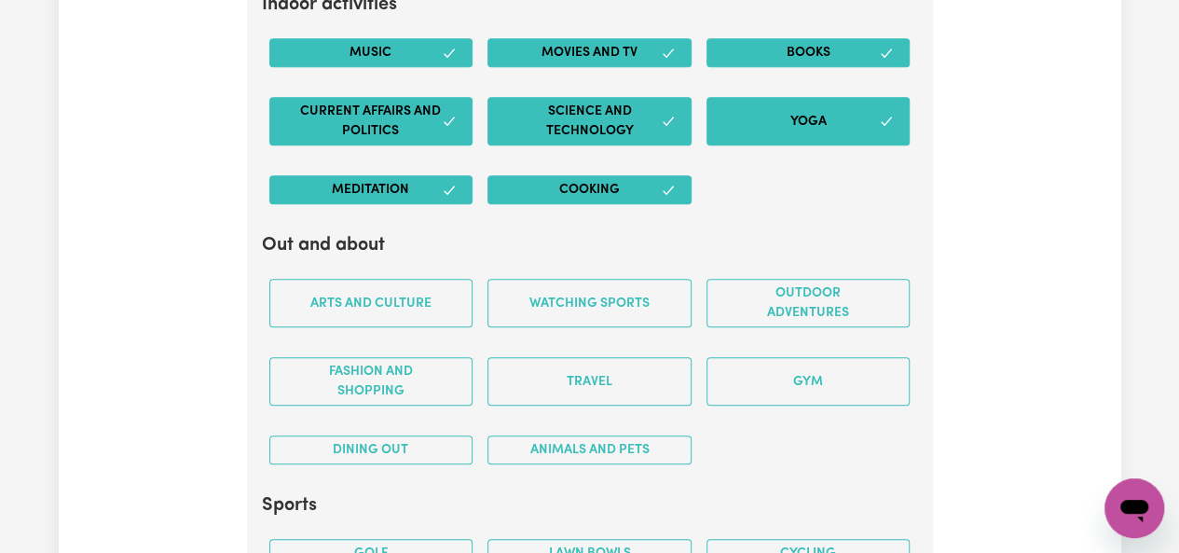
scroll to position [4089, 0]
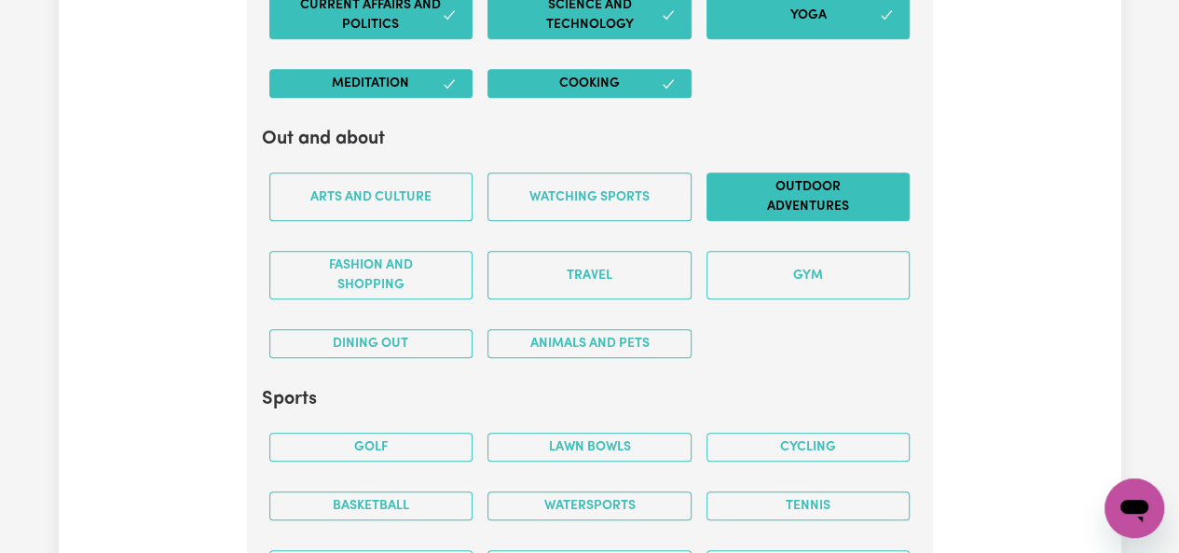
click at [813, 189] on button "Outdoor adventures" at bounding box center [809, 196] width 204 height 48
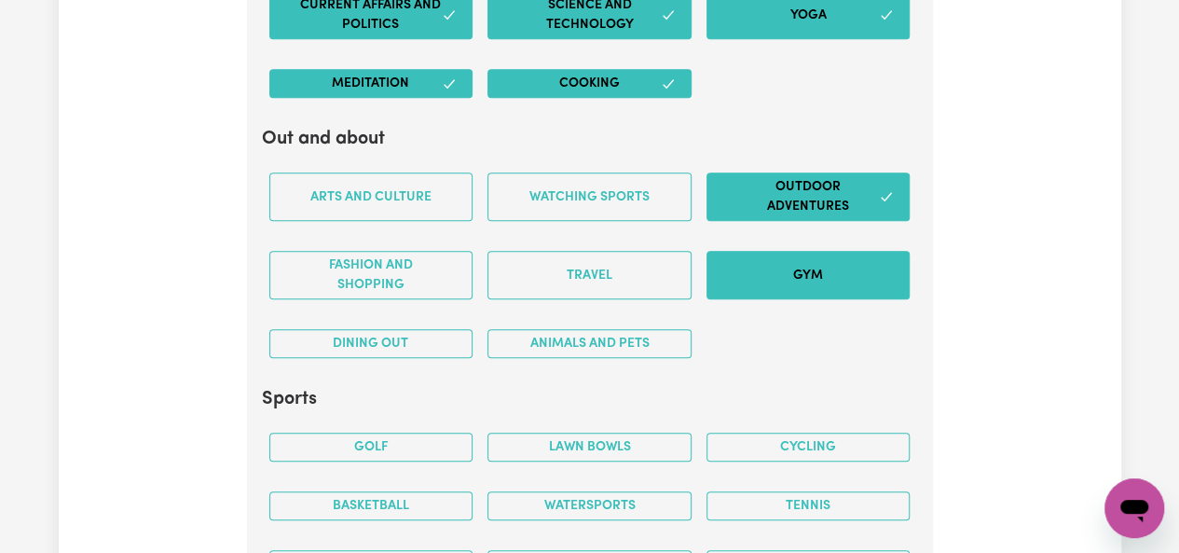
click at [793, 258] on button "Gym" at bounding box center [809, 275] width 204 height 48
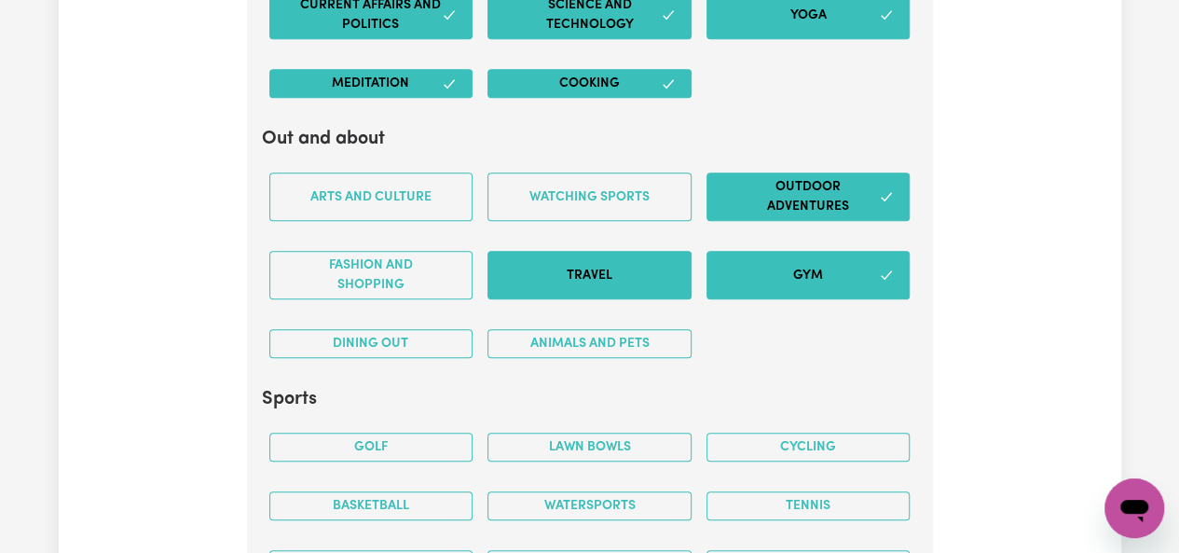
click at [636, 268] on button "Travel" at bounding box center [590, 275] width 204 height 48
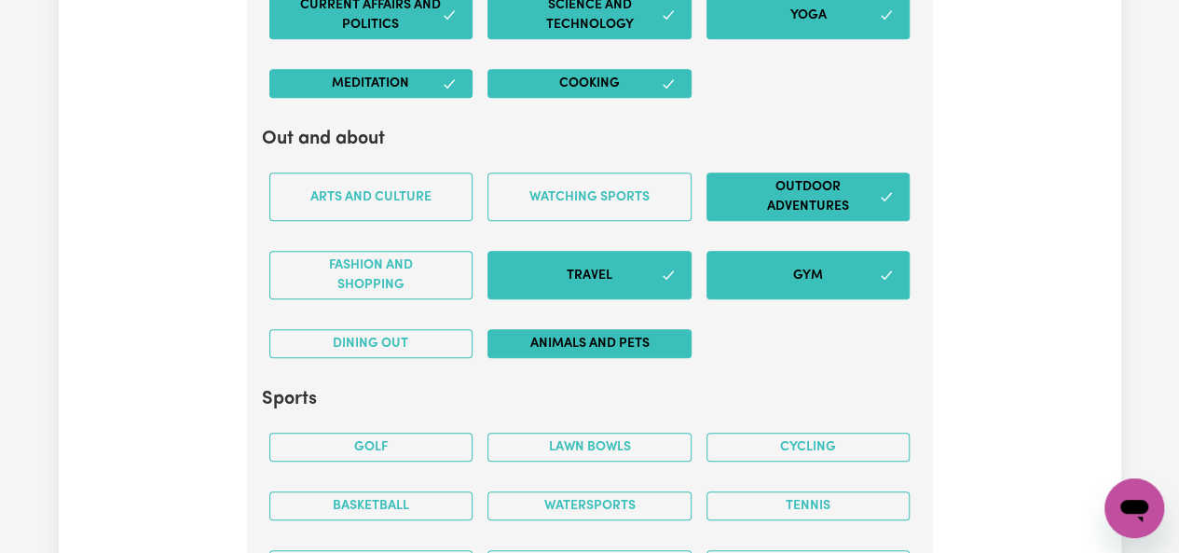
click at [597, 329] on button "Animals and pets" at bounding box center [590, 343] width 204 height 29
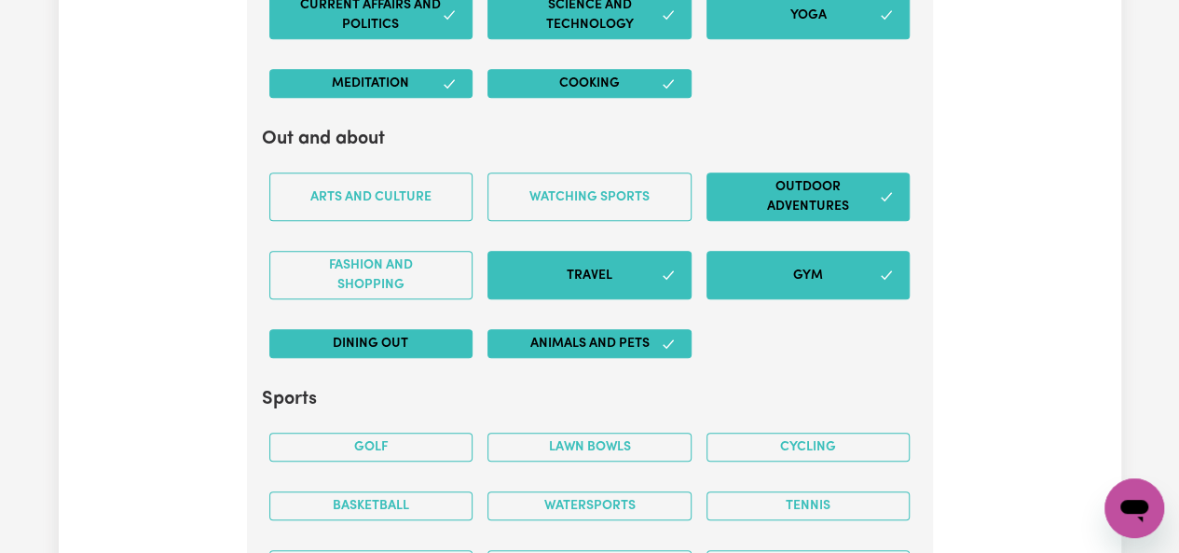
click at [440, 329] on button "Dining out" at bounding box center [371, 343] width 204 height 29
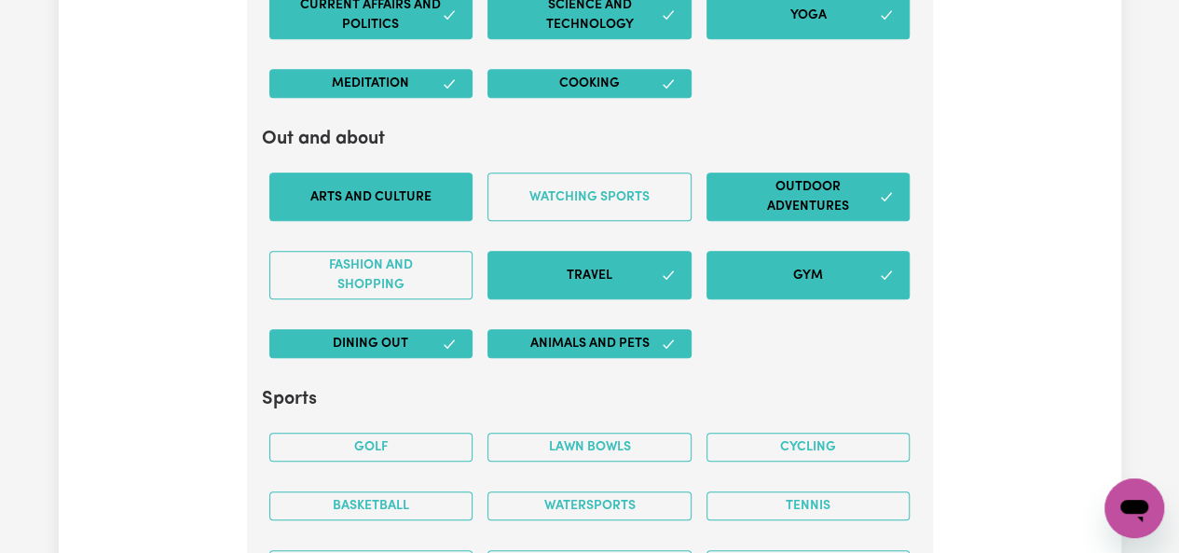
click at [412, 176] on button "Arts and Culture" at bounding box center [371, 196] width 204 height 48
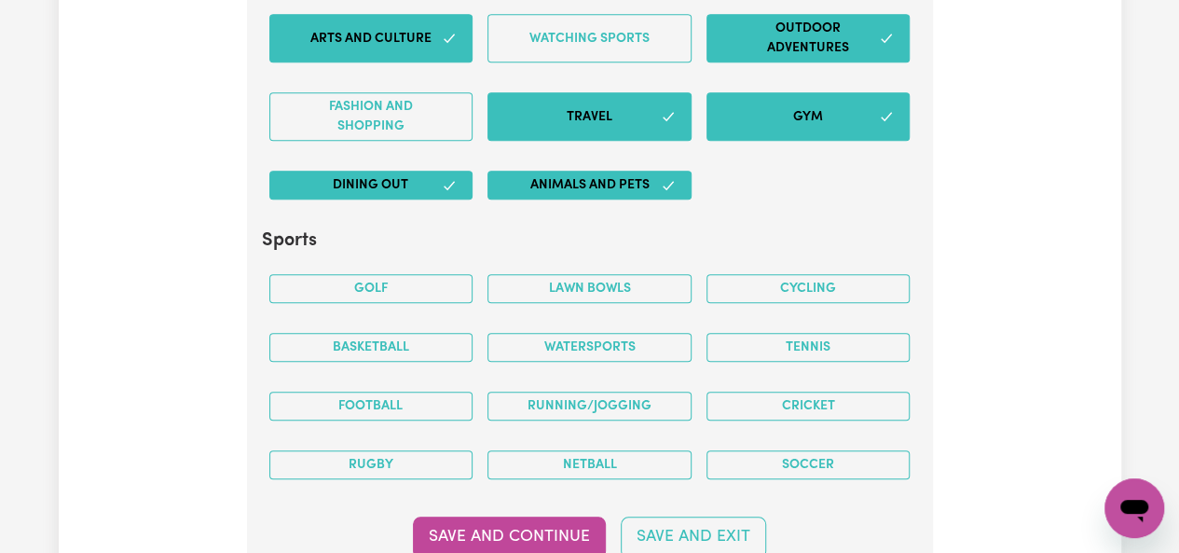
scroll to position [4344, 0]
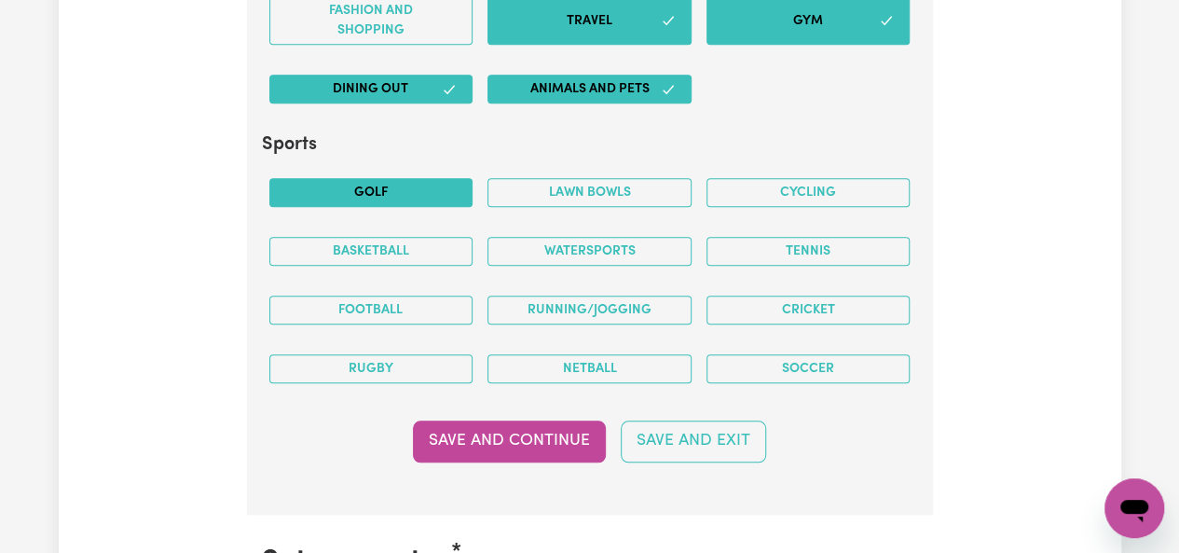
click at [396, 178] on button "Golf" at bounding box center [371, 192] width 204 height 29
click at [521, 237] on button "Watersports" at bounding box center [590, 251] width 204 height 29
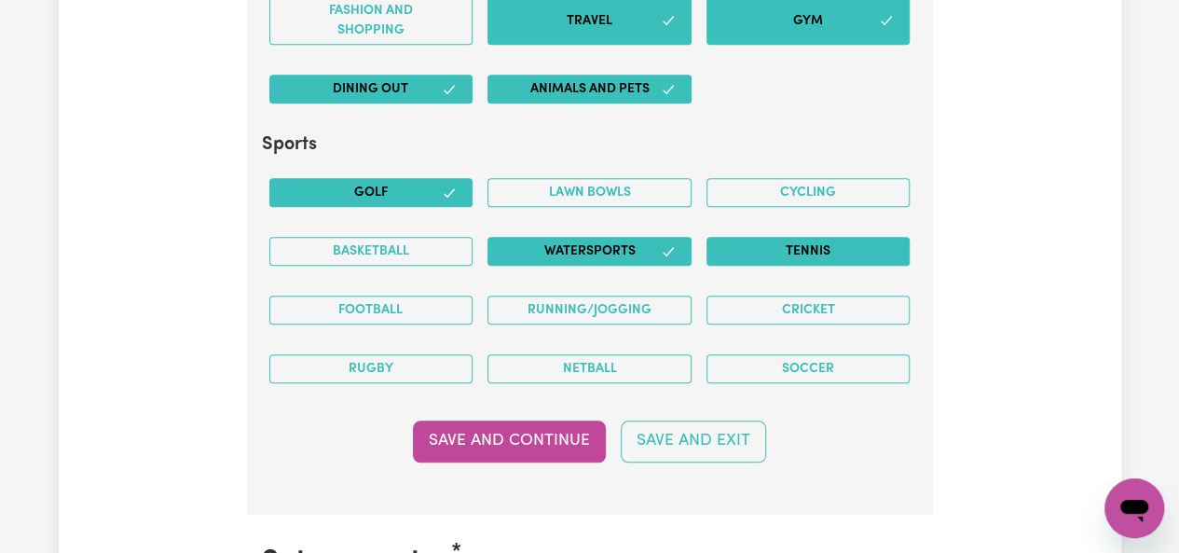
click at [777, 237] on button "Tennis" at bounding box center [809, 251] width 204 height 29
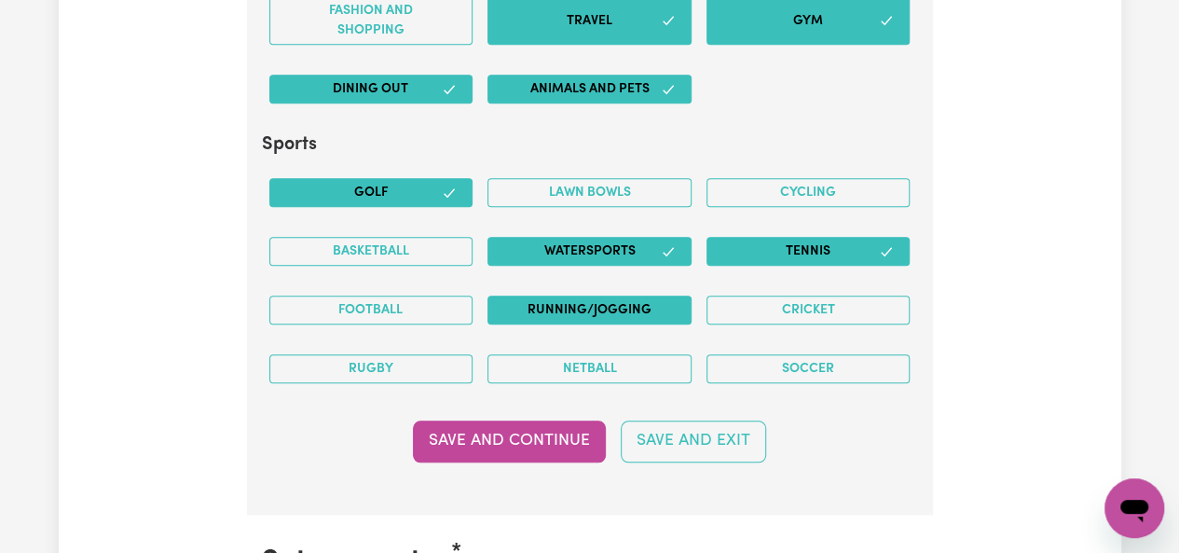
click at [678, 296] on button "Running/Jogging" at bounding box center [590, 310] width 204 height 29
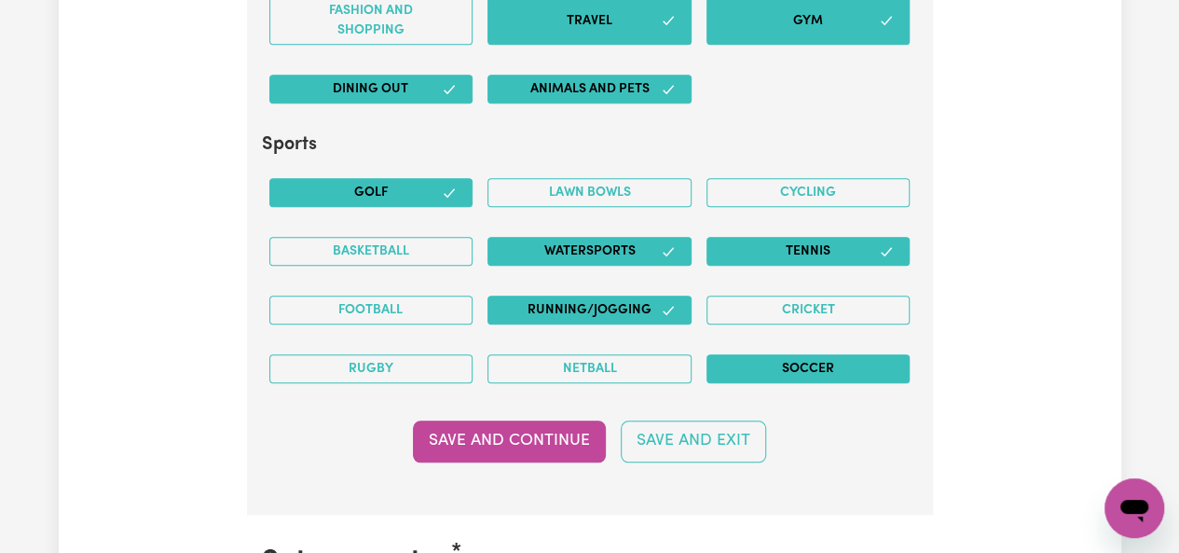
click at [770, 354] on button "Soccer" at bounding box center [809, 368] width 204 height 29
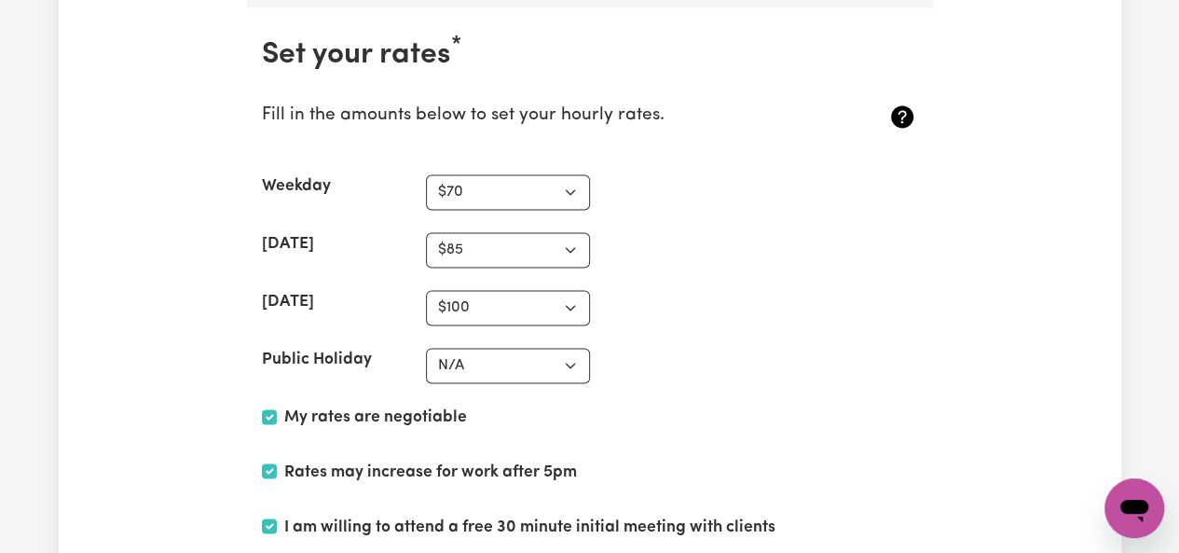
scroll to position [4859, 0]
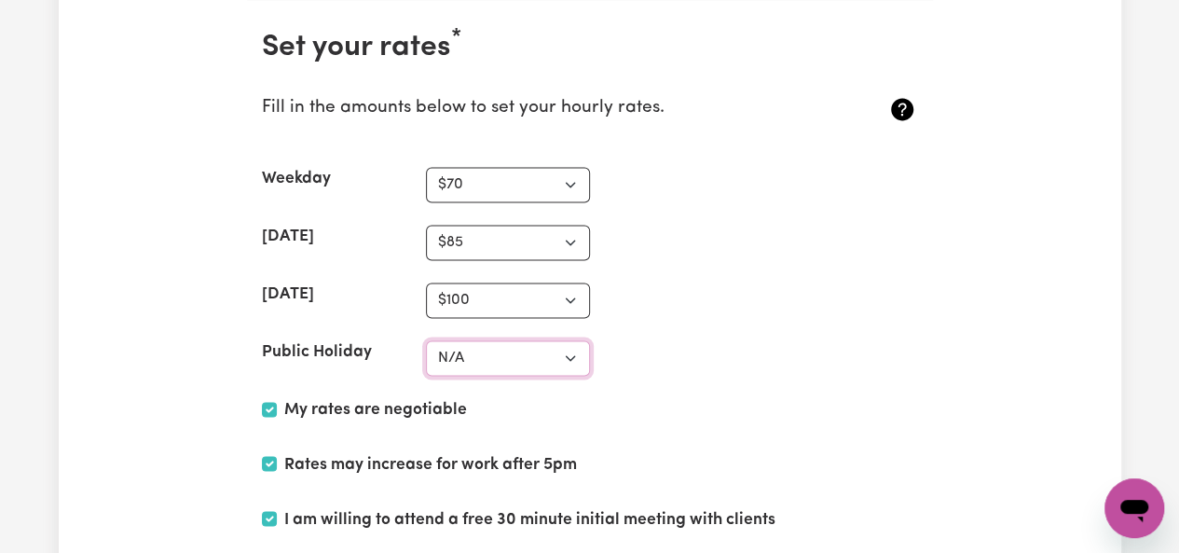
click at [526, 340] on select "N/A $37 $38 $39 $40 $41 $42 $43 $44 $45 $46 $47 $48 $49 $50 $51 $52 $53 $54 $55…" at bounding box center [508, 357] width 164 height 35
select select "120"
click at [426, 340] on select "N/A $37 $38 $39 $40 $41 $42 $43 $44 $45 $46 $47 $48 $49 $50 $51 $52 $53 $54 $55…" at bounding box center [508, 357] width 164 height 35
click at [737, 398] on div "My rates are negotiable" at bounding box center [590, 414] width 656 height 32
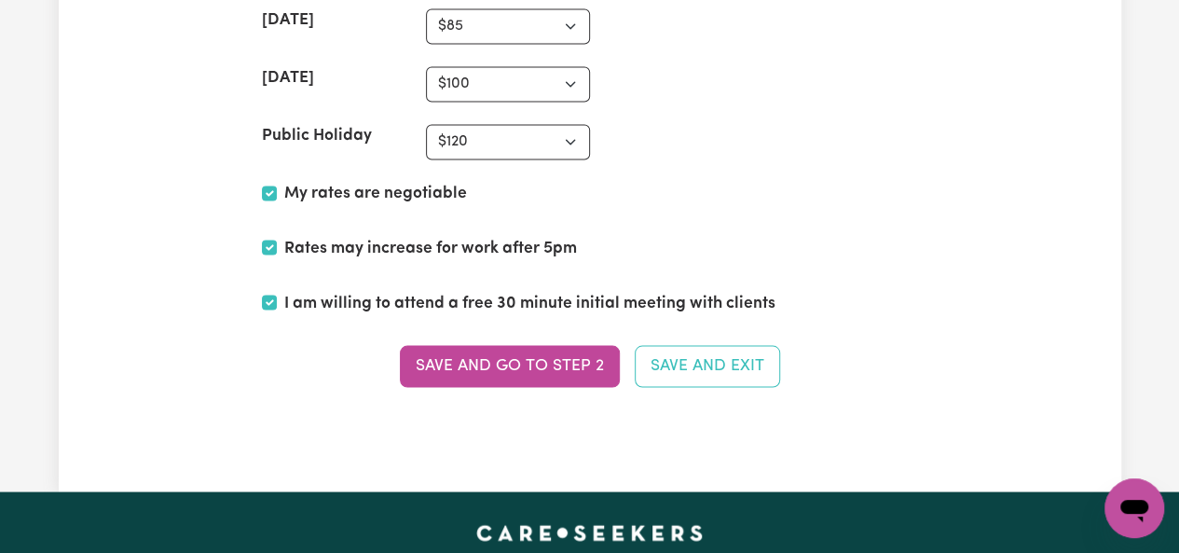
scroll to position [5076, 0]
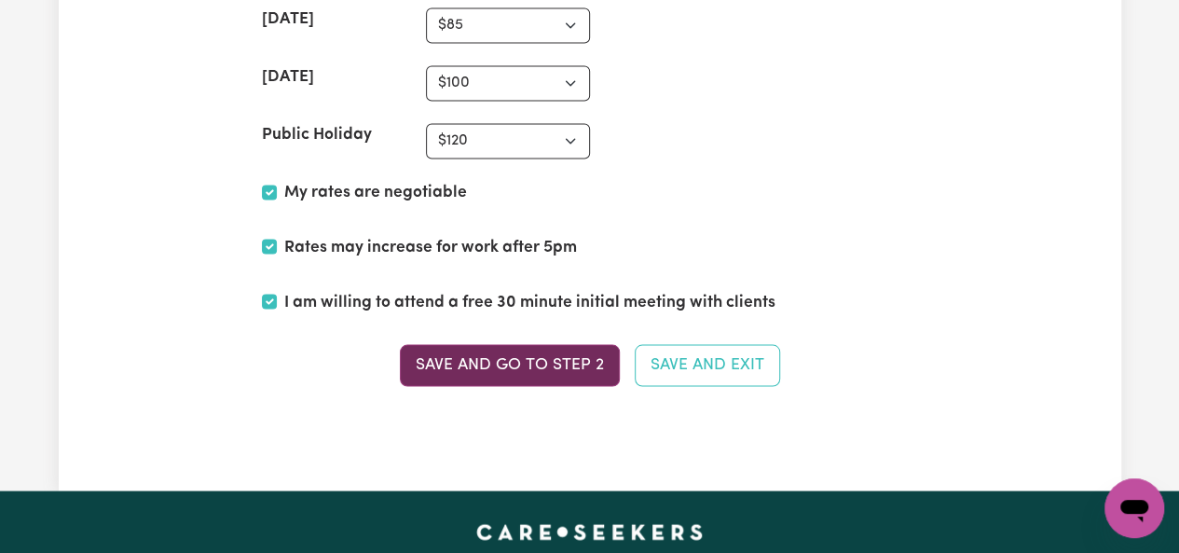
click at [574, 346] on button "Save and go to Step 2" at bounding box center [510, 364] width 220 height 41
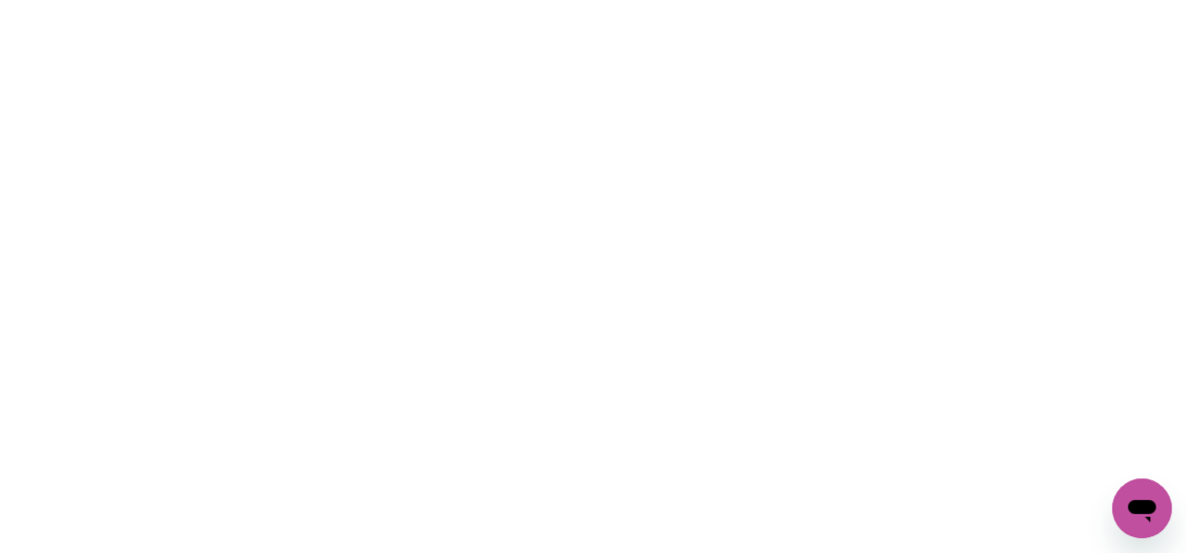
scroll to position [0, 0]
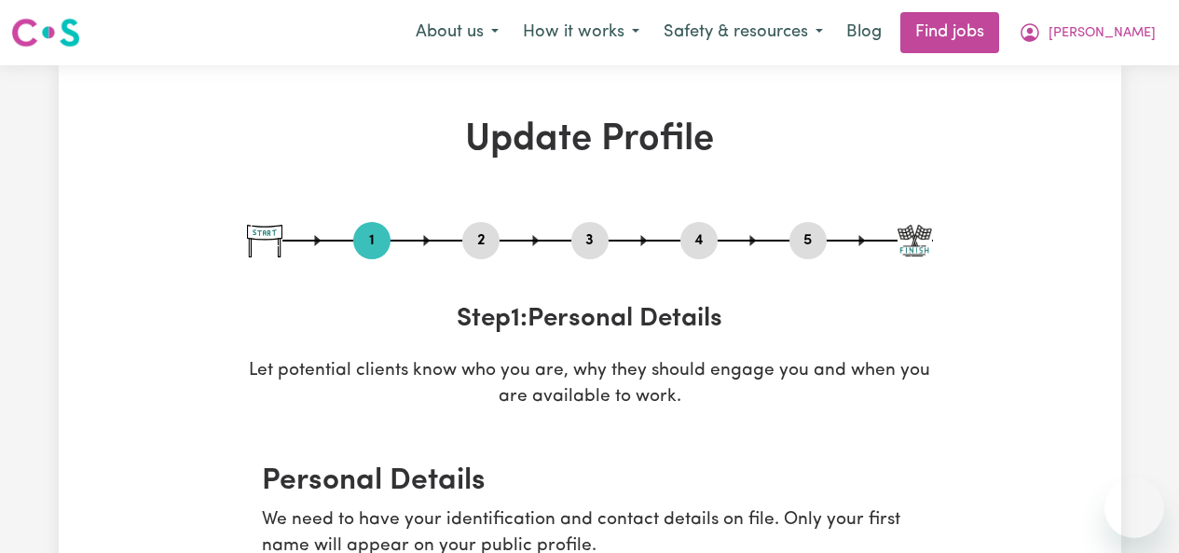
select select "Studying a healthcare related degree or qualification"
select select "70"
select select "85"
select select "100"
select select "120"
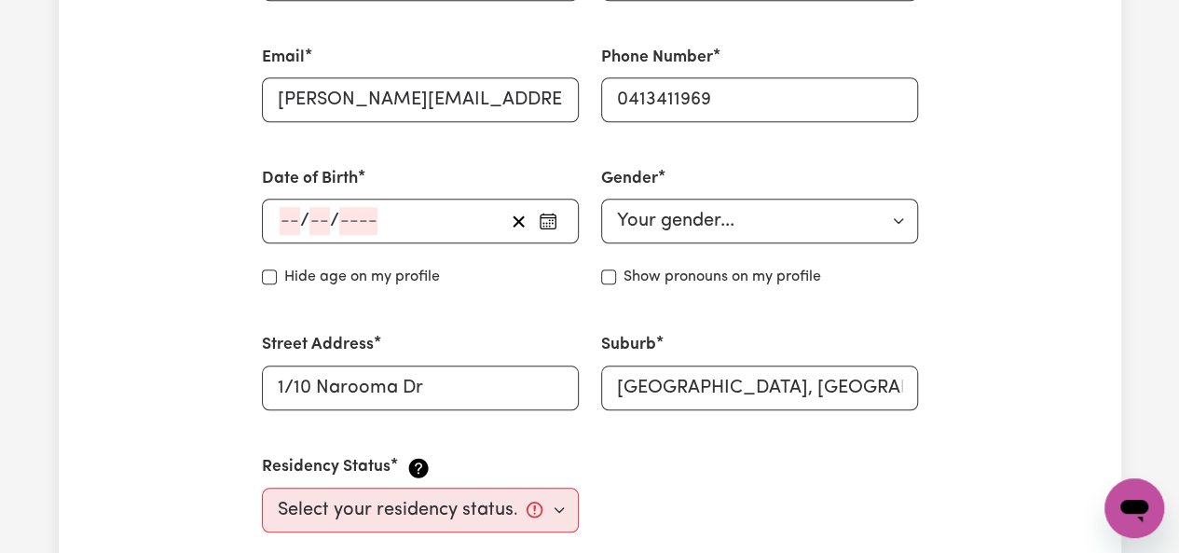
scroll to position [678, 0]
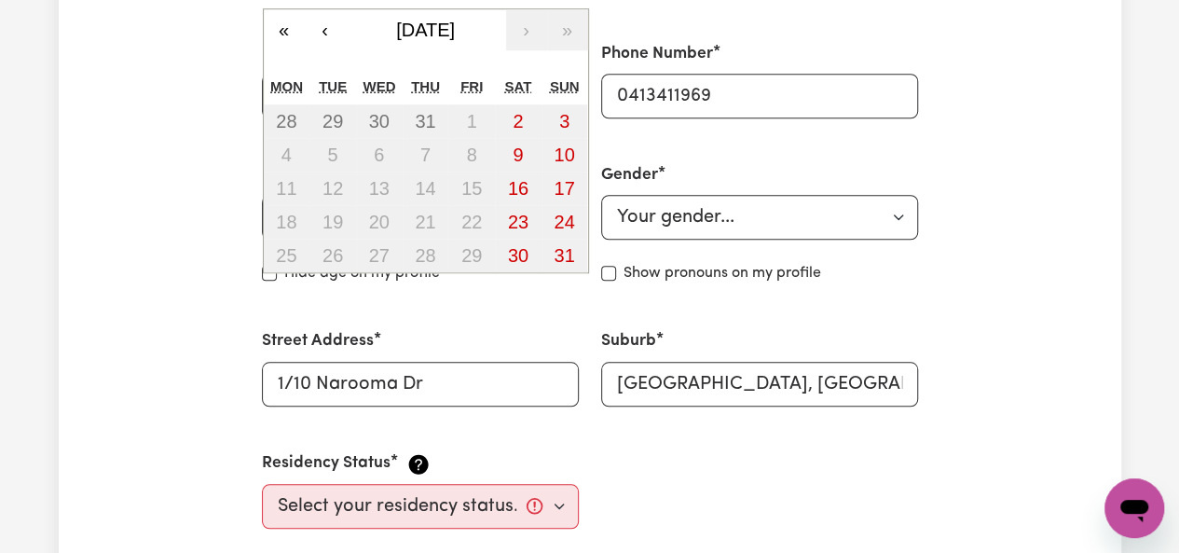
click at [290, 216] on div "/ / « ‹ [DATE] › » Mon Tue Wed Thu Fri Sat Sun 28 29 30 31 1 2 3 4 5 6 7 8 9 10…" at bounding box center [420, 217] width 317 height 45
click at [449, 17] on button "[DATE]" at bounding box center [426, 29] width 160 height 41
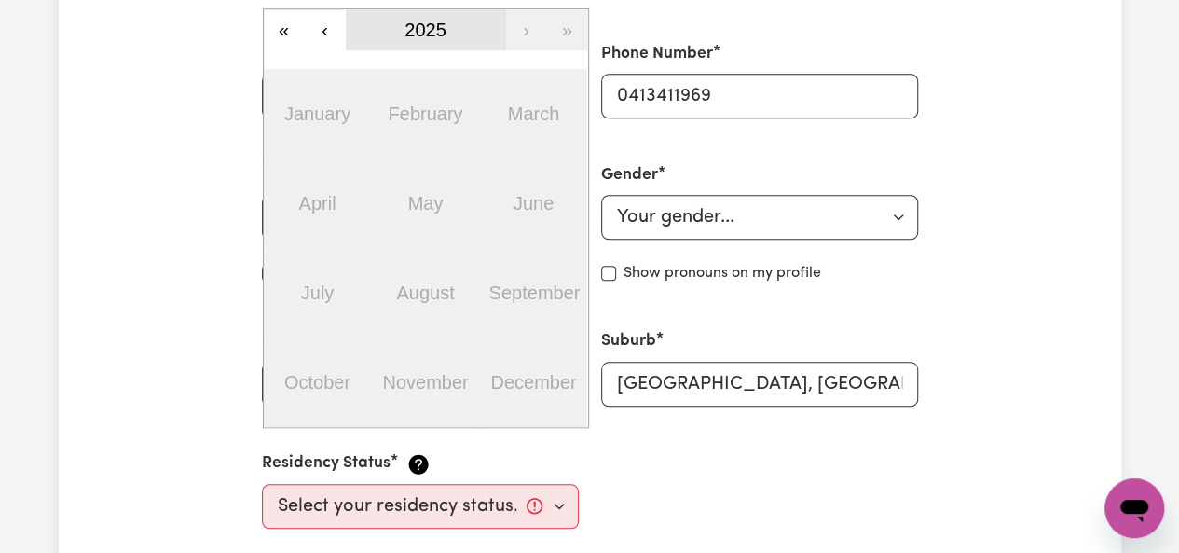
click at [449, 17] on button "2025" at bounding box center [426, 29] width 160 height 41
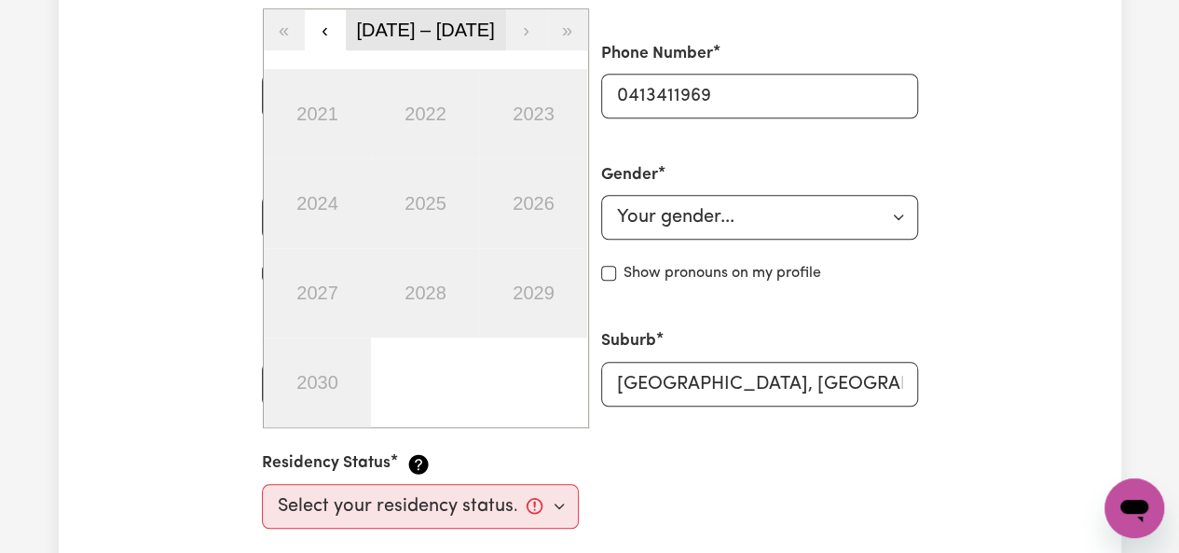
click at [444, 15] on button "2021 – 2030" at bounding box center [426, 29] width 160 height 41
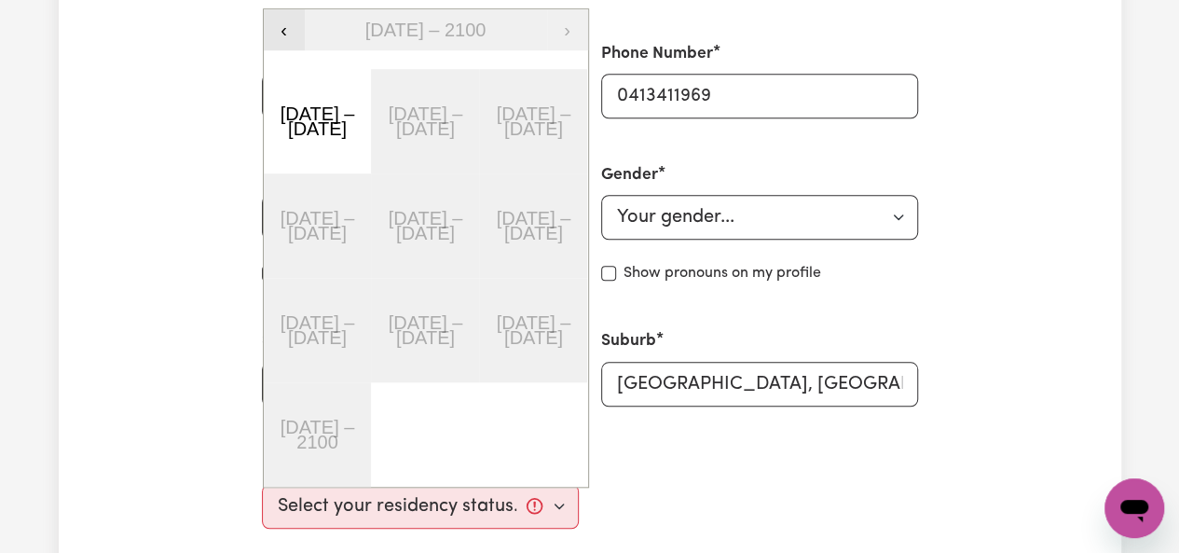
click at [277, 24] on button "‹" at bounding box center [284, 29] width 41 height 41
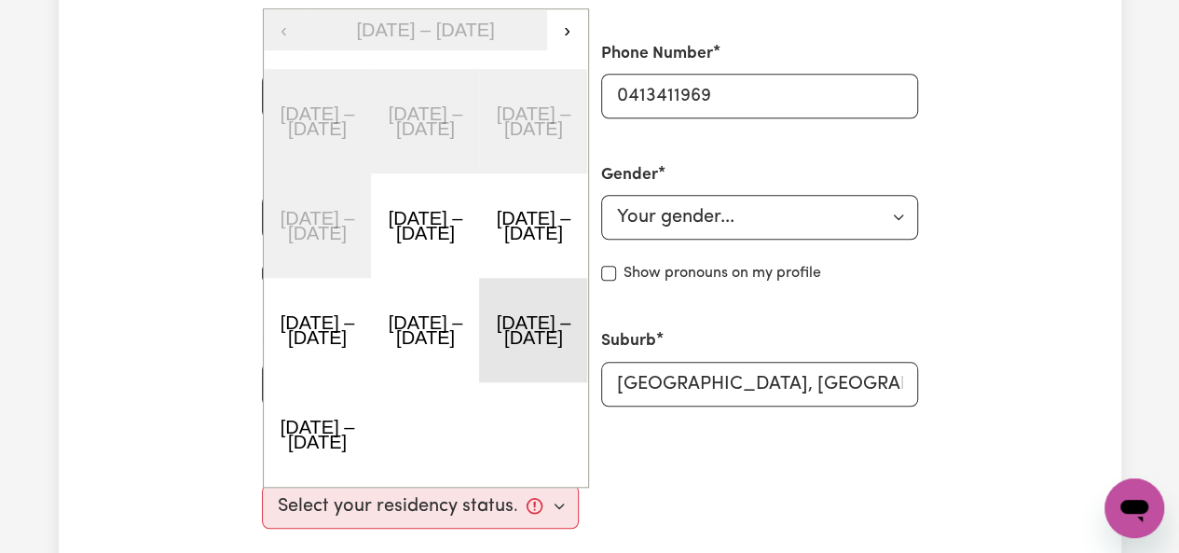
click at [515, 315] on button "1981 – 1990" at bounding box center [533, 330] width 108 height 104
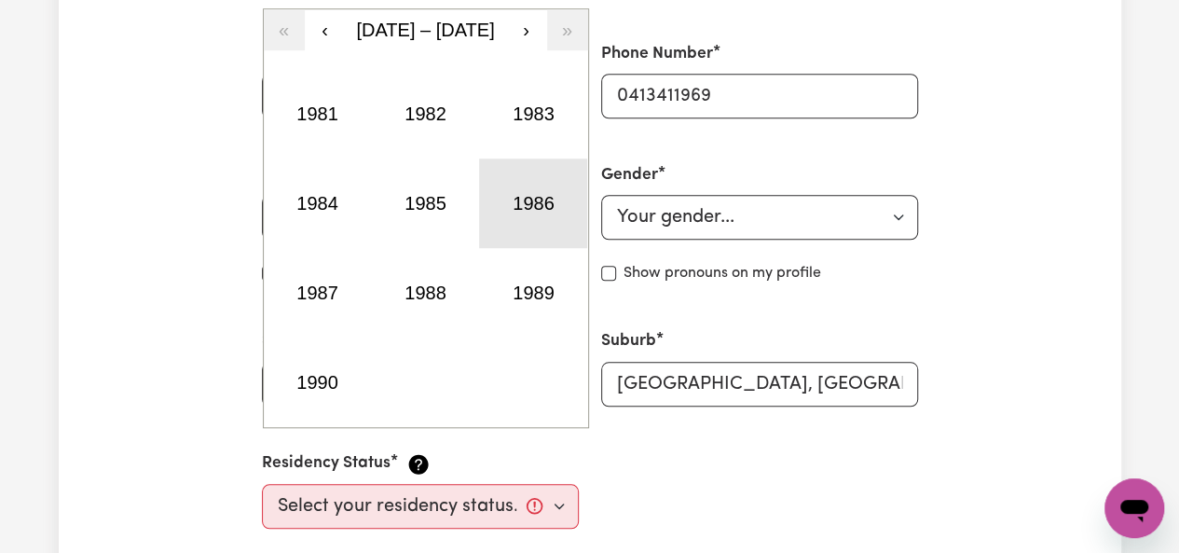
click at [509, 204] on button "1986" at bounding box center [533, 204] width 108 height 90
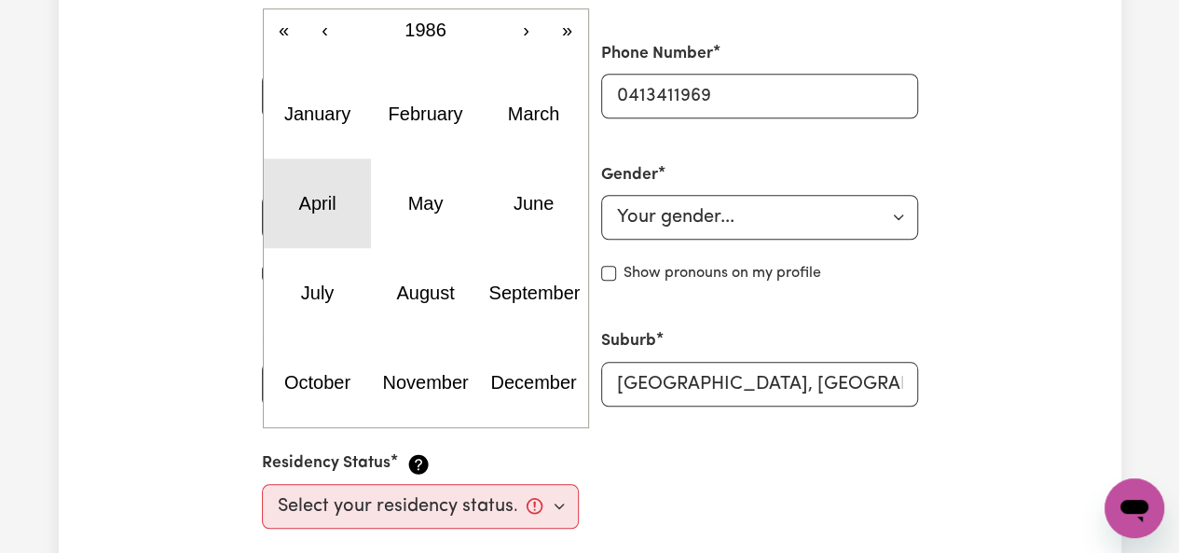
click at [326, 197] on abbr "April" at bounding box center [316, 203] width 37 height 21
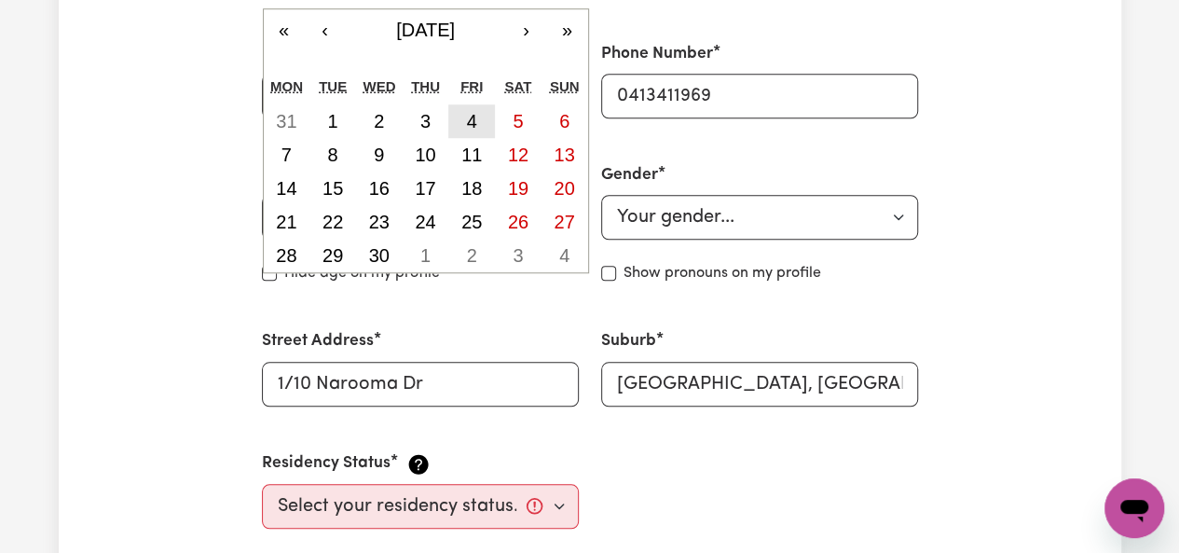
click at [451, 111] on button "4" at bounding box center [471, 121] width 47 height 34
type input "1986-04-04"
type input "4"
type input "1986"
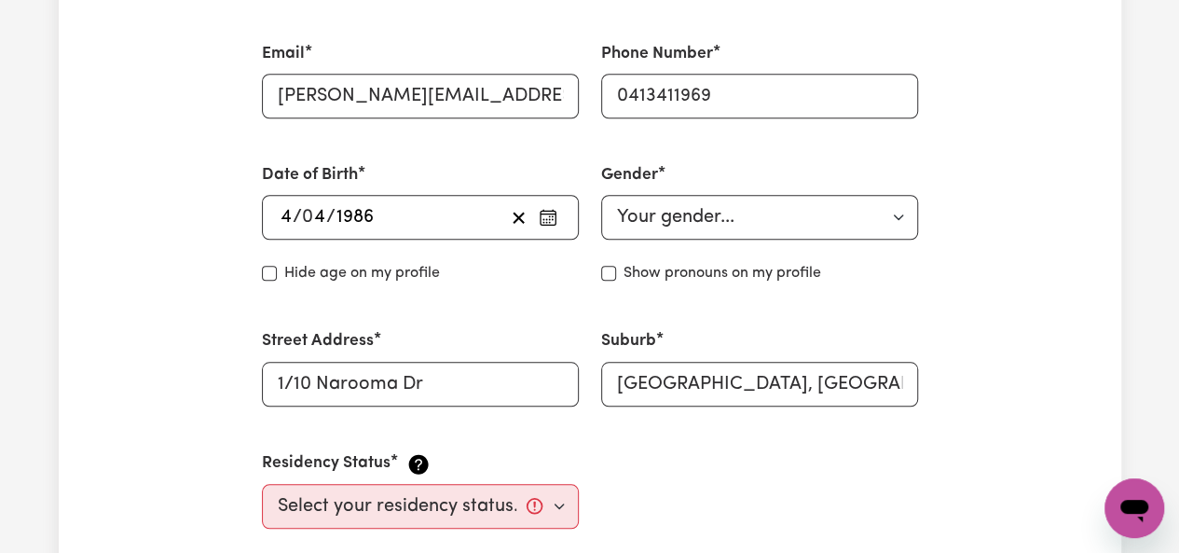
click at [307, 217] on div "1986-04-04 4 / 0 4 / 1986 « ‹ April 1986 › » Mon Tue Wed Thu Fri Sat Sun 31 1 2…" at bounding box center [420, 217] width 317 height 45
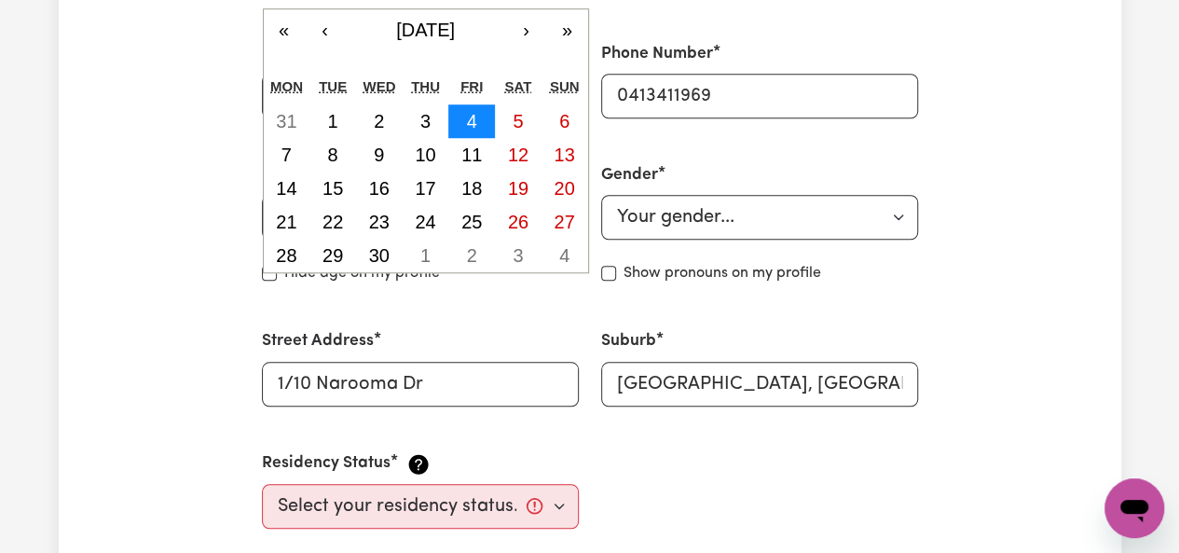
click at [470, 120] on abbr "4" at bounding box center [472, 121] width 10 height 21
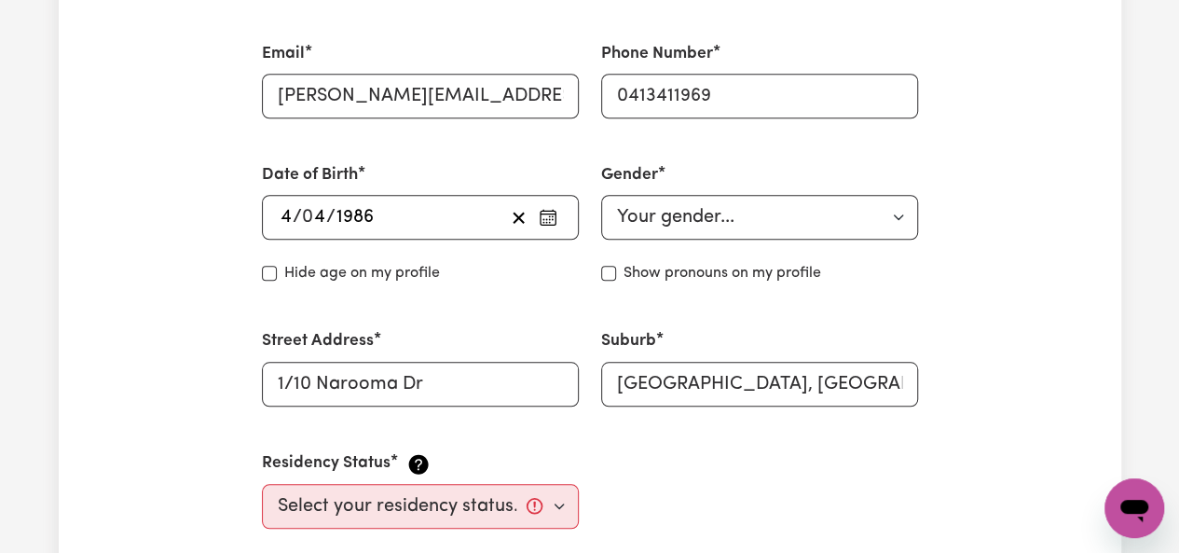
click at [340, 223] on div "1986-04-04 4 / 0 4 / 1986 « ‹ April 1986 › » Mon Tue Wed Thu Fri Sat Sun 31 1 2…" at bounding box center [420, 217] width 317 height 45
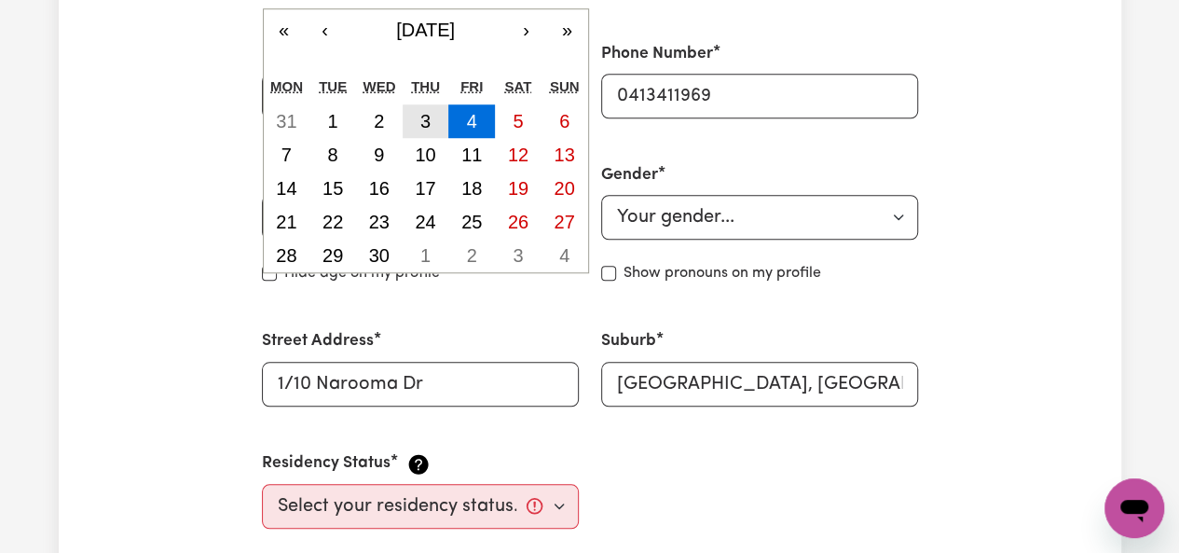
click at [427, 118] on abbr "3" at bounding box center [425, 121] width 10 height 21
type input "[DATE]"
type input "3"
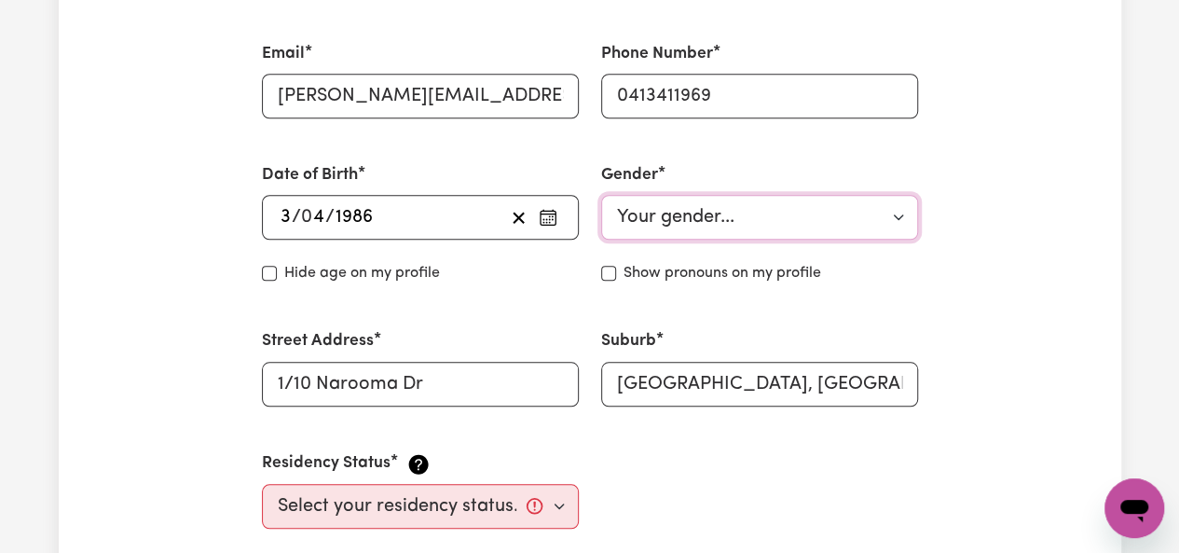
click at [714, 212] on select "Your gender... Female Male Non-binary Other Prefer not to say" at bounding box center [759, 217] width 317 height 45
select select "[DEMOGRAPHIC_DATA]"
click at [601, 195] on select "Your gender... Female Male Non-binary Other Prefer not to say" at bounding box center [759, 217] width 317 height 45
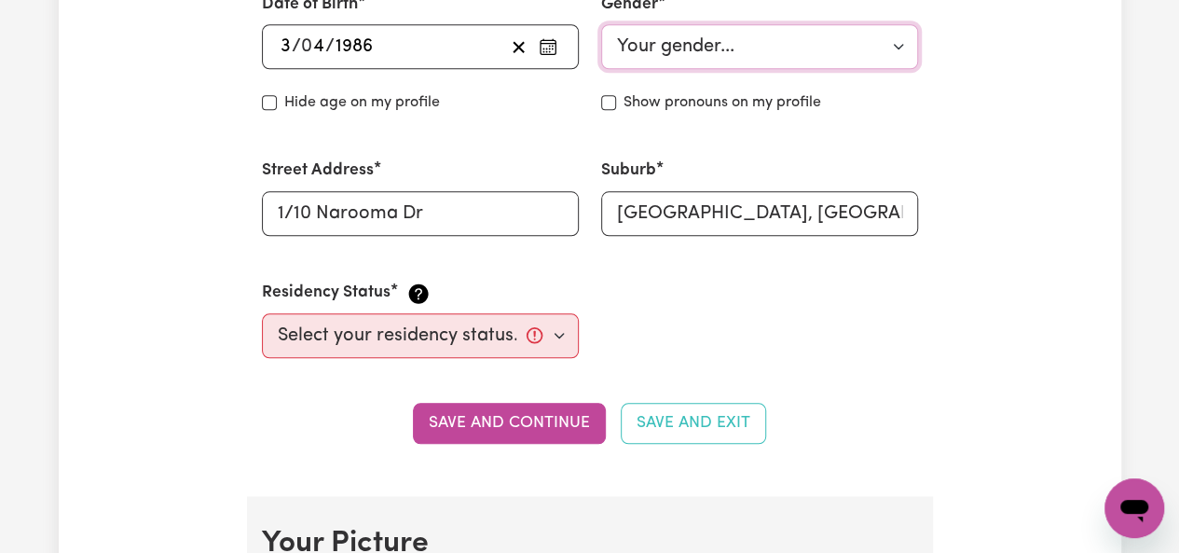
scroll to position [880, 0]
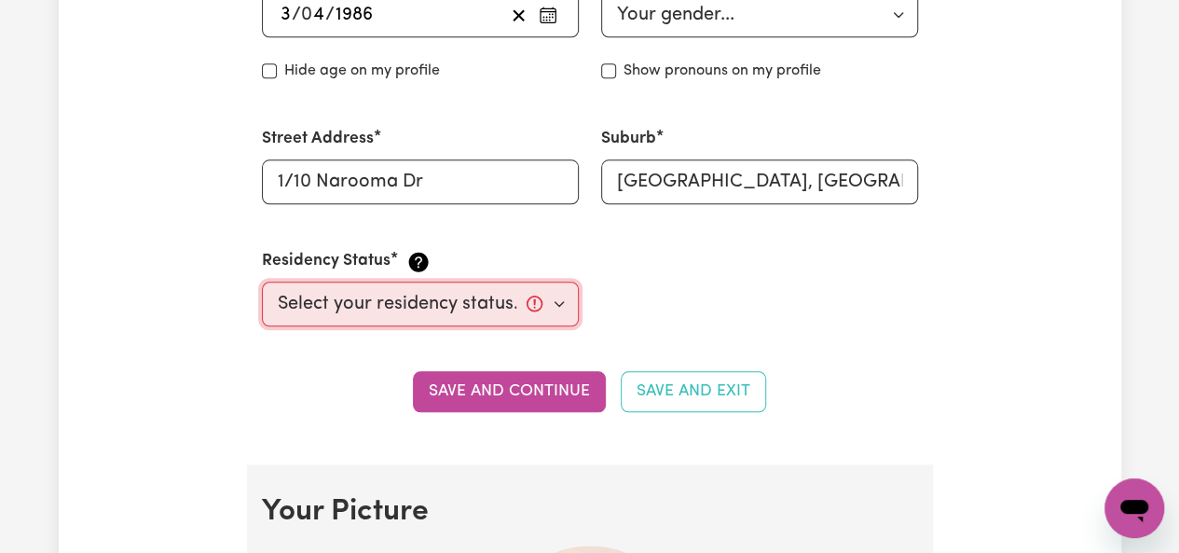
click at [516, 318] on select "Select your residency status... Australian citizen Australian PR Temporary Work…" at bounding box center [420, 304] width 317 height 45
click at [420, 305] on select "Select your residency status... Australian citizen Australian PR Temporary Work…" at bounding box center [420, 304] width 317 height 45
select select "[DEMOGRAPHIC_DATA] Citizen"
click at [262, 282] on select "Select your residency status... Australian citizen Australian PR Temporary Work…" at bounding box center [420, 304] width 317 height 45
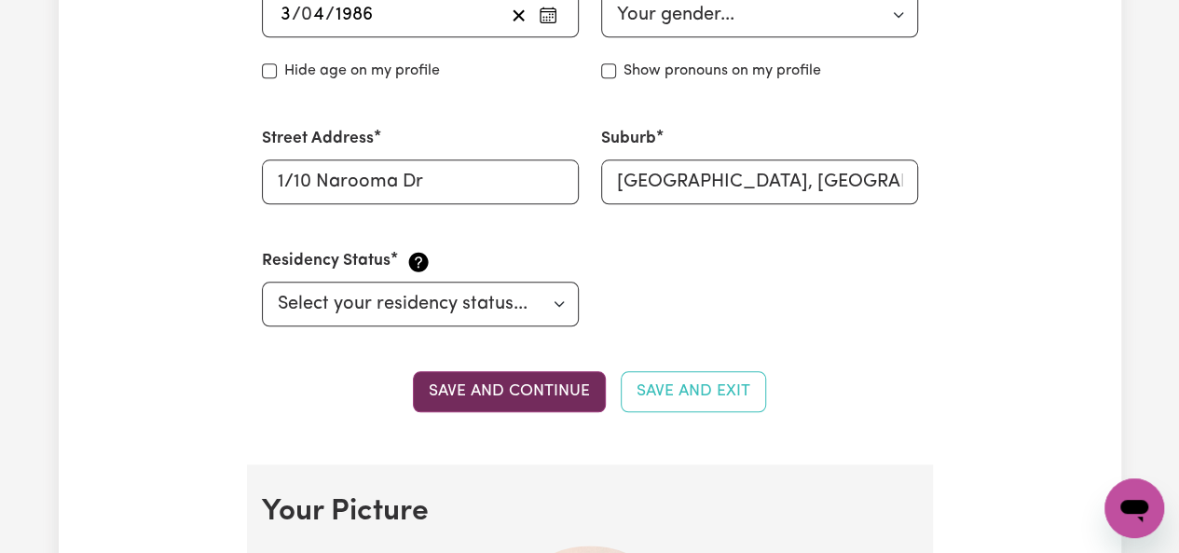
click at [567, 399] on button "Save and continue" at bounding box center [509, 391] width 193 height 41
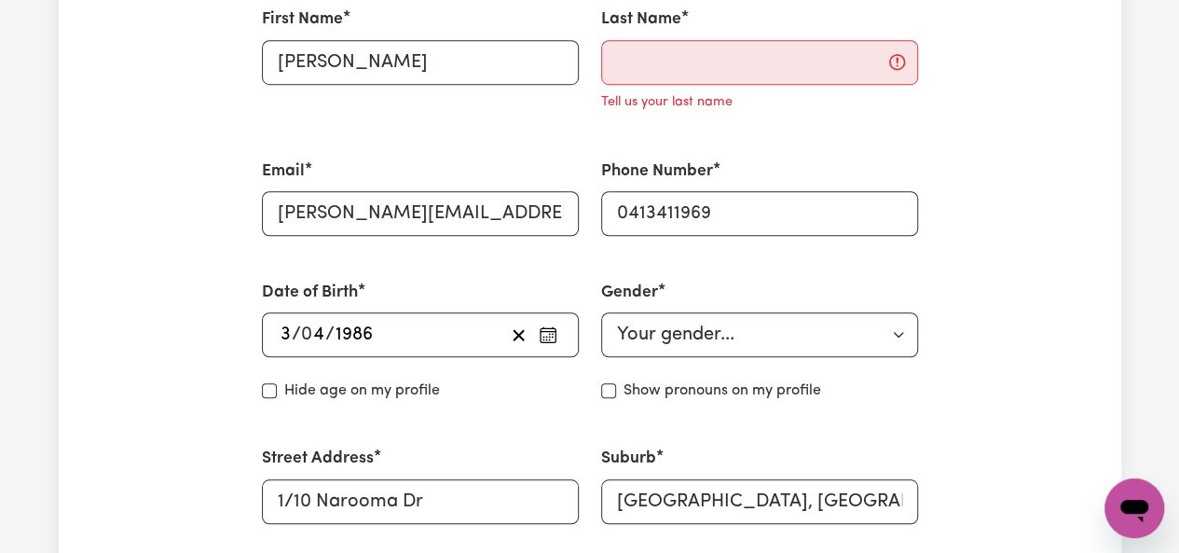
scroll to position [584, 0]
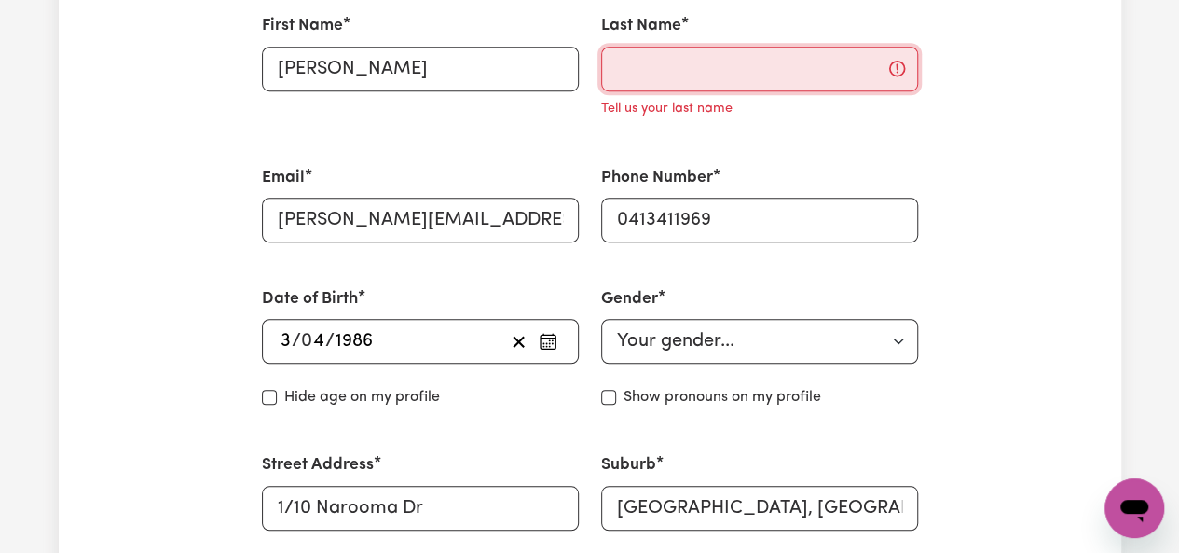
click at [628, 66] on input "Last Name" at bounding box center [759, 69] width 317 height 45
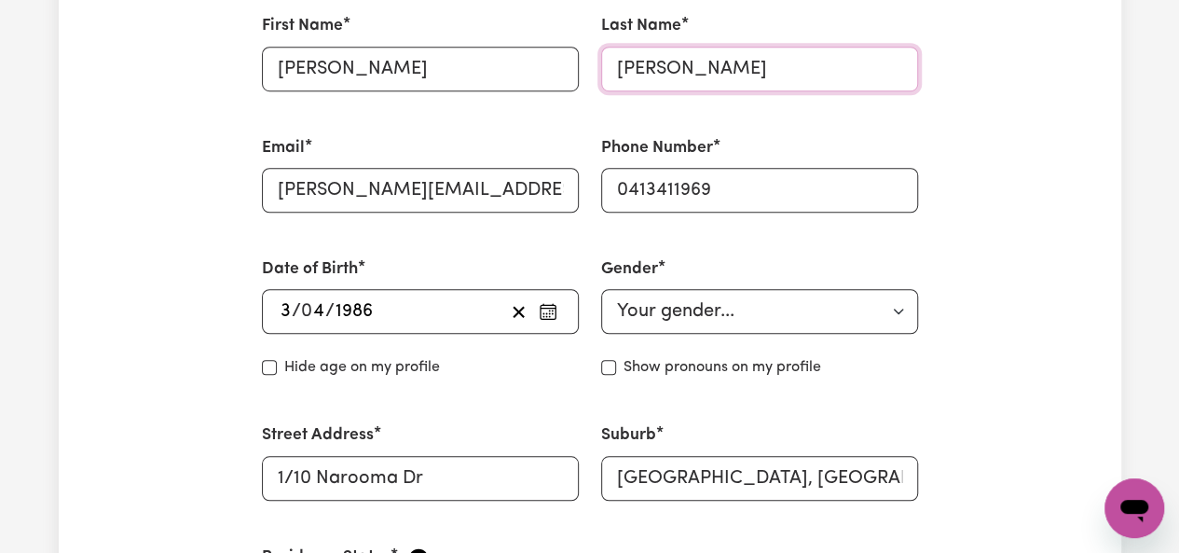
type input "[PERSON_NAME]"
click at [680, 133] on div "Phone Number 0413411969" at bounding box center [759, 174] width 339 height 121
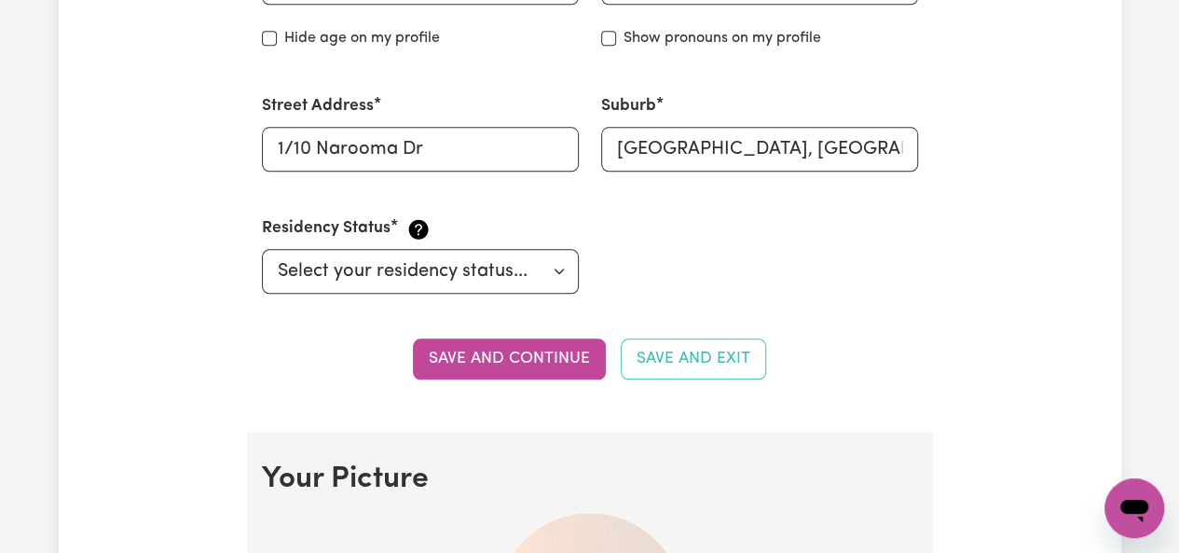
scroll to position [969, 0]
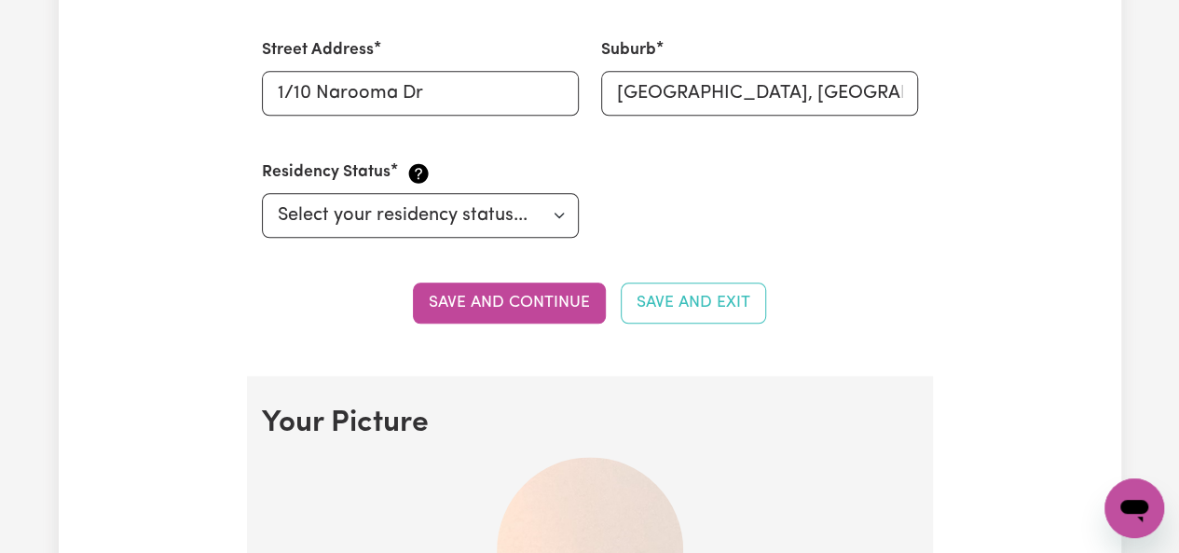
click at [524, 297] on button "Save and continue" at bounding box center [509, 303] width 193 height 41
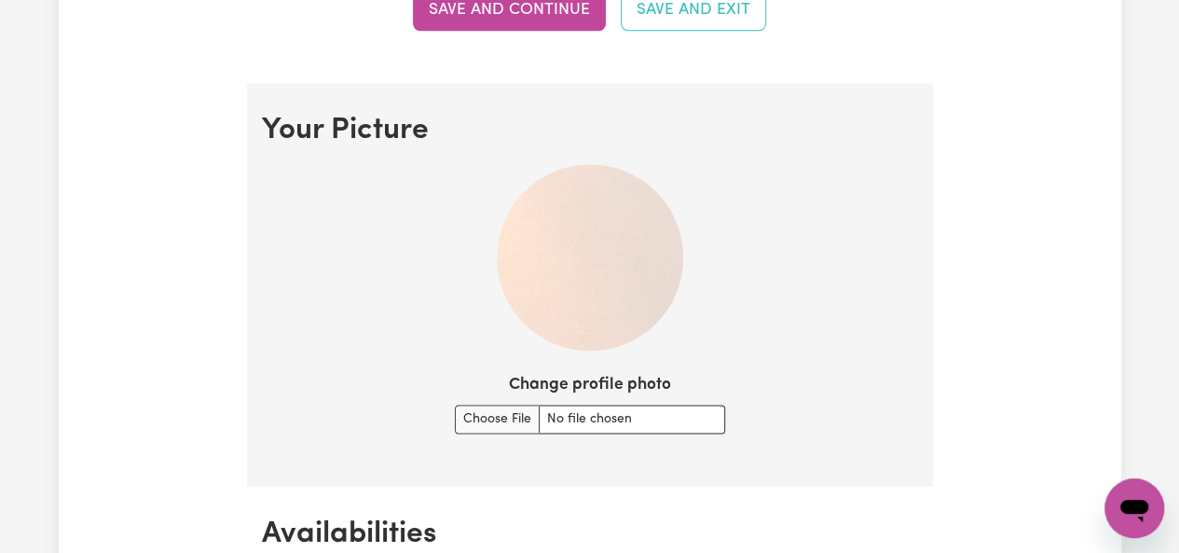
scroll to position [1389, 0]
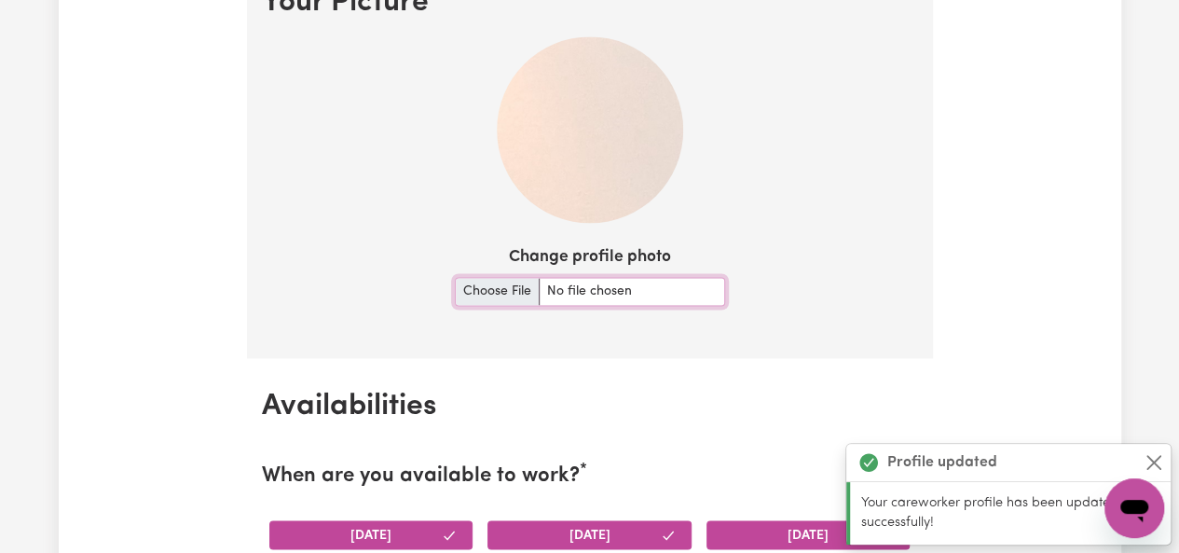
click at [565, 290] on input "Change profile photo" at bounding box center [590, 291] width 270 height 29
type input "C:\fakepath\Profile Picture.jpg"
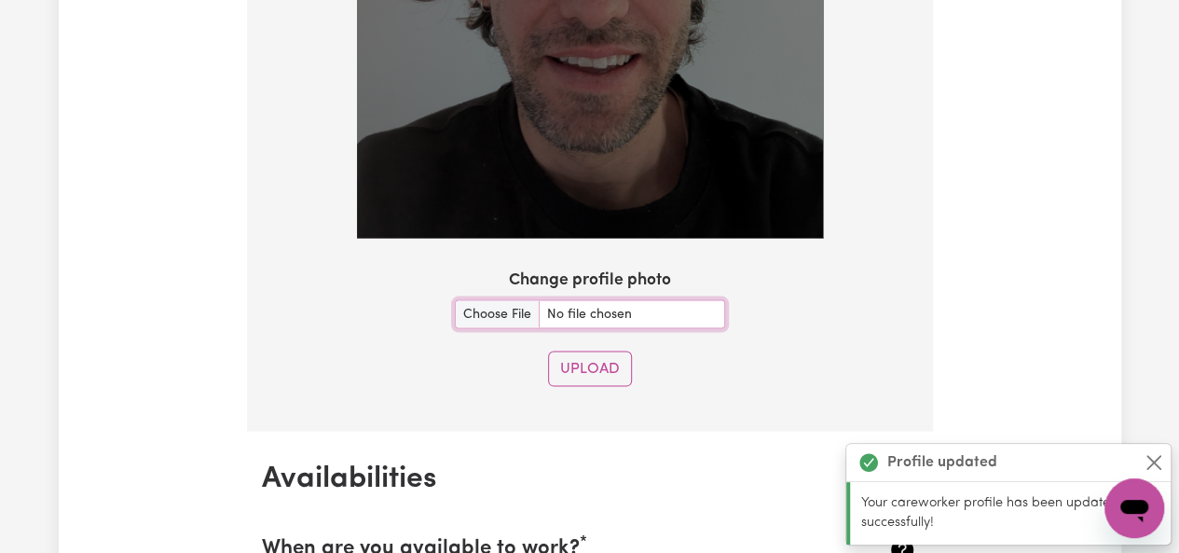
scroll to position [1854, 0]
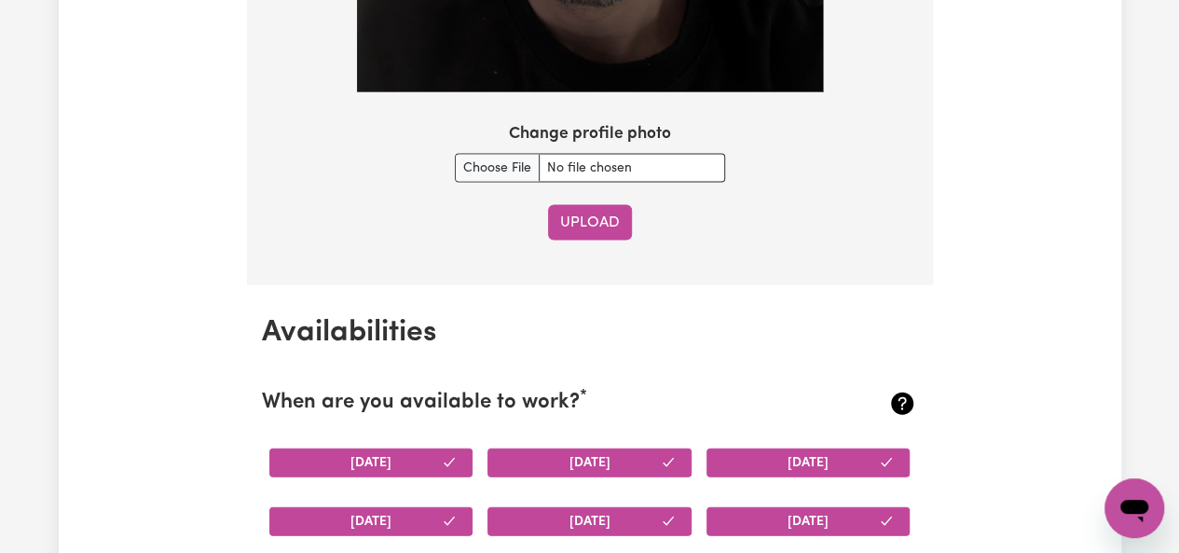
click at [572, 230] on button "Upload" at bounding box center [590, 222] width 84 height 35
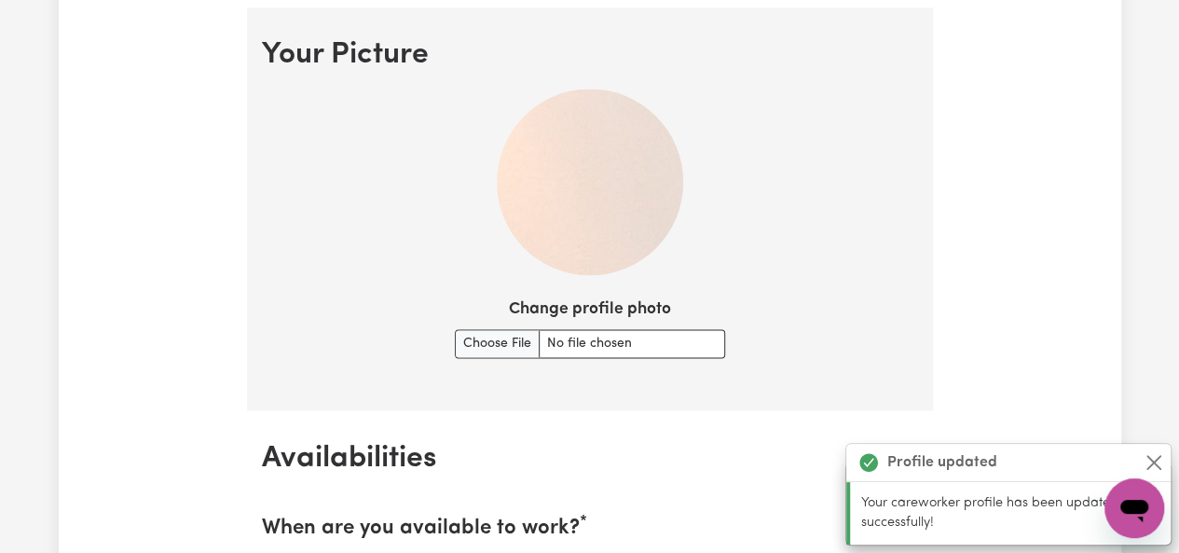
scroll to position [1358, 0]
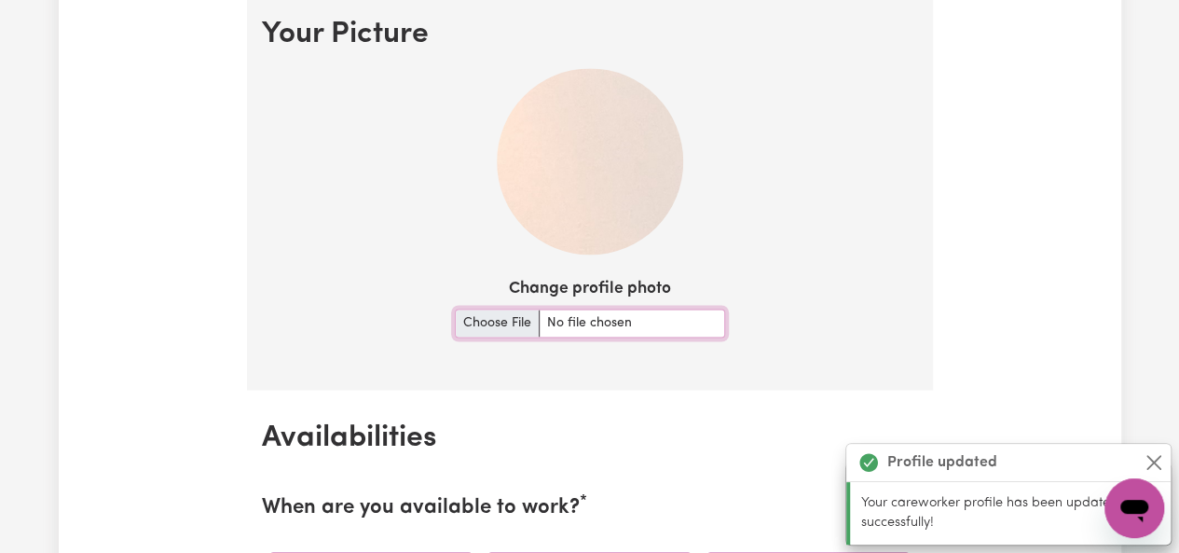
click at [518, 327] on input "Change profile photo" at bounding box center [590, 323] width 270 height 29
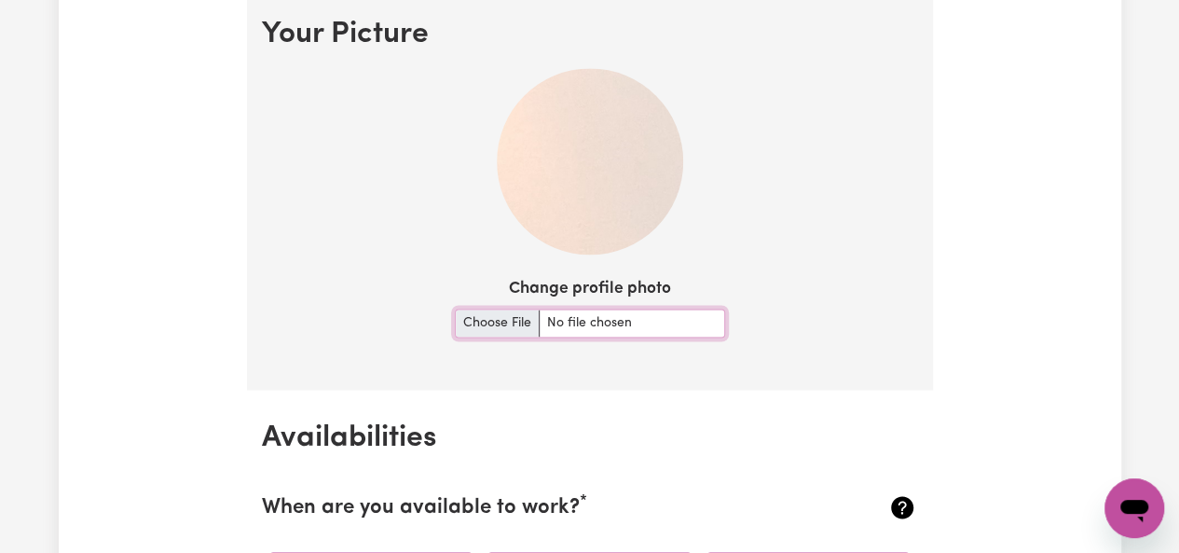
type input "C:\fakepath\Profile Picture.jpg"
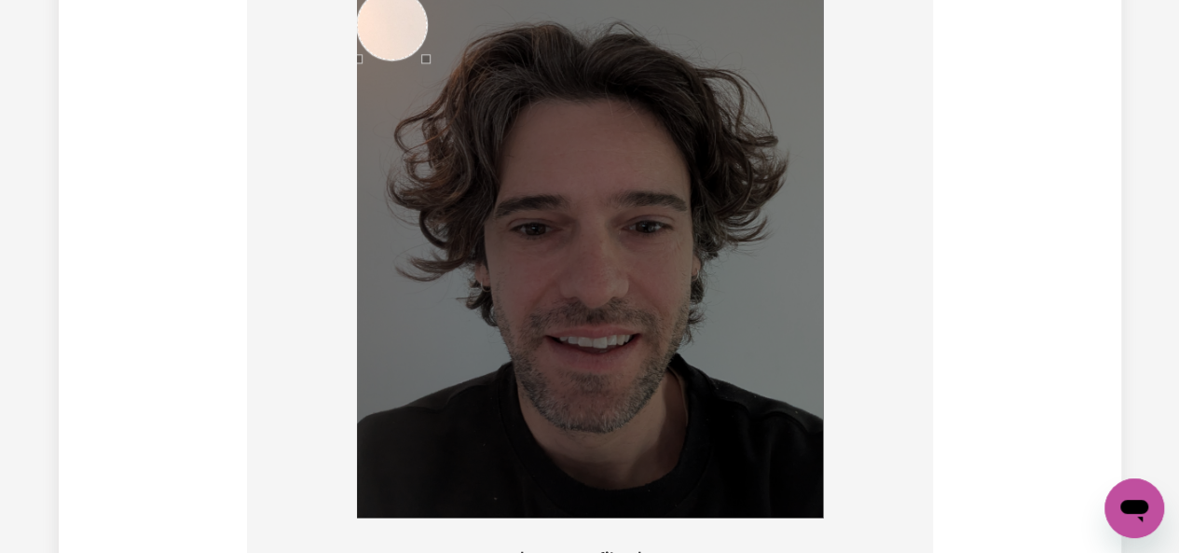
scroll to position [1430, 0]
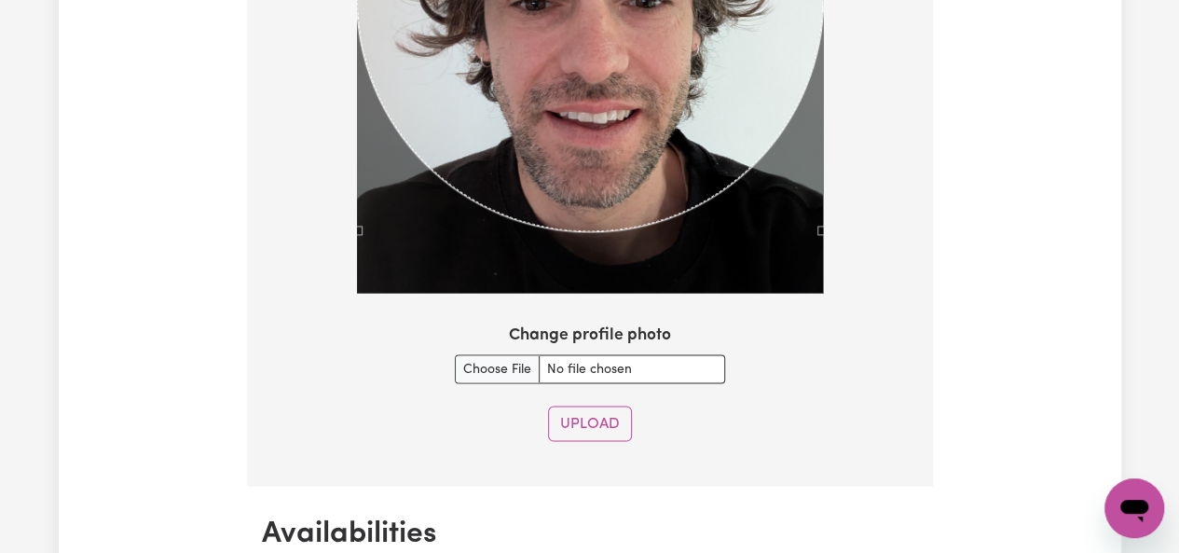
scroll to position [1655, 0]
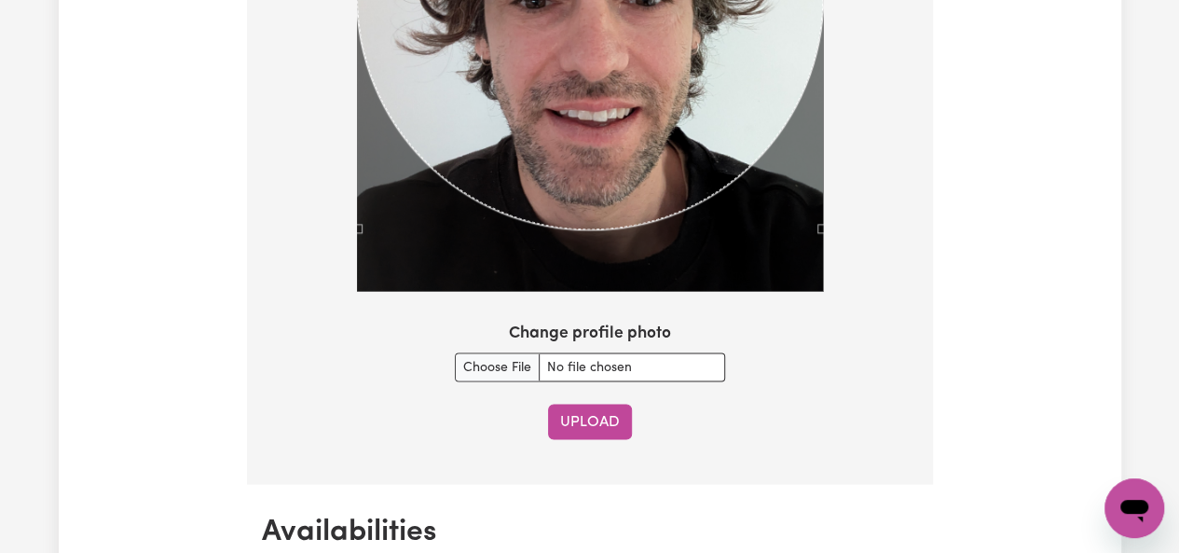
click at [567, 425] on button "Upload" at bounding box center [590, 421] width 84 height 35
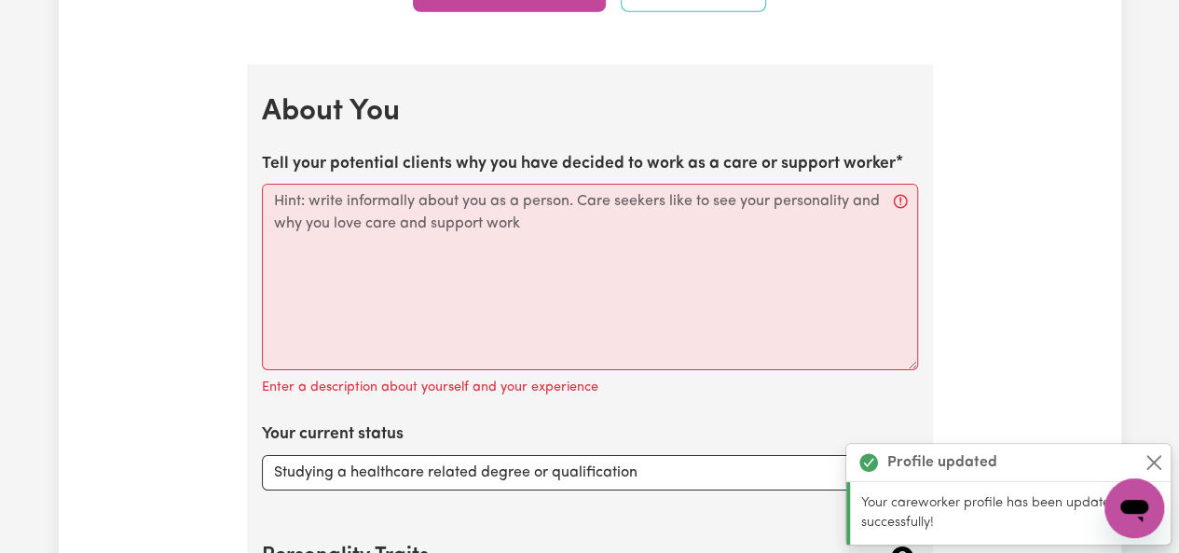
scroll to position [2995, 0]
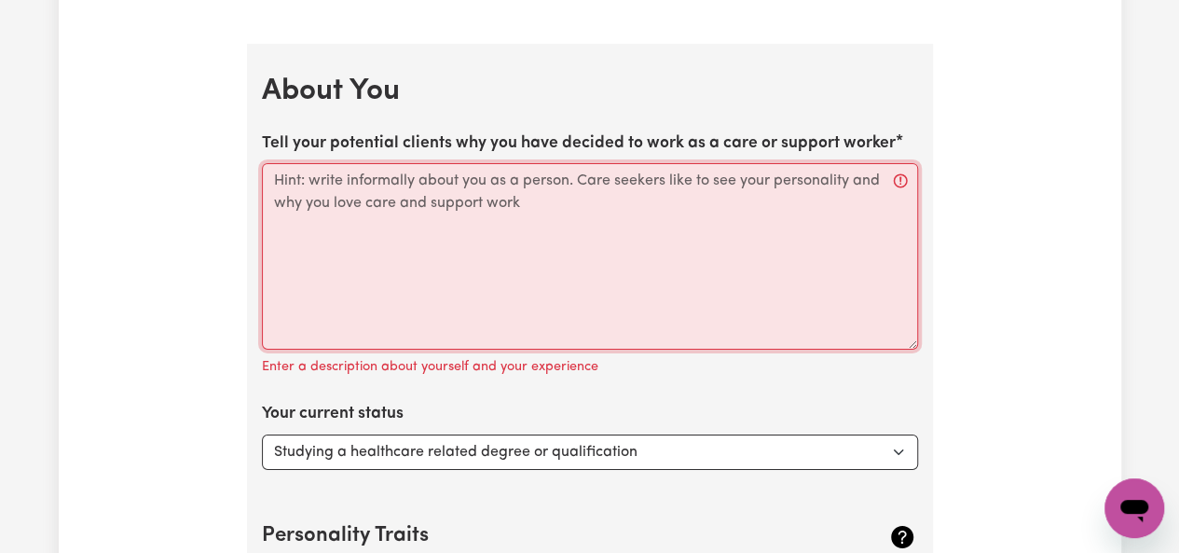
click at [649, 224] on textarea "Tell your potential clients why you have decided to work as a care or support w…" at bounding box center [590, 256] width 656 height 186
paste textarea "Making a genuine connection with my clients is what motivates me most as a soci…"
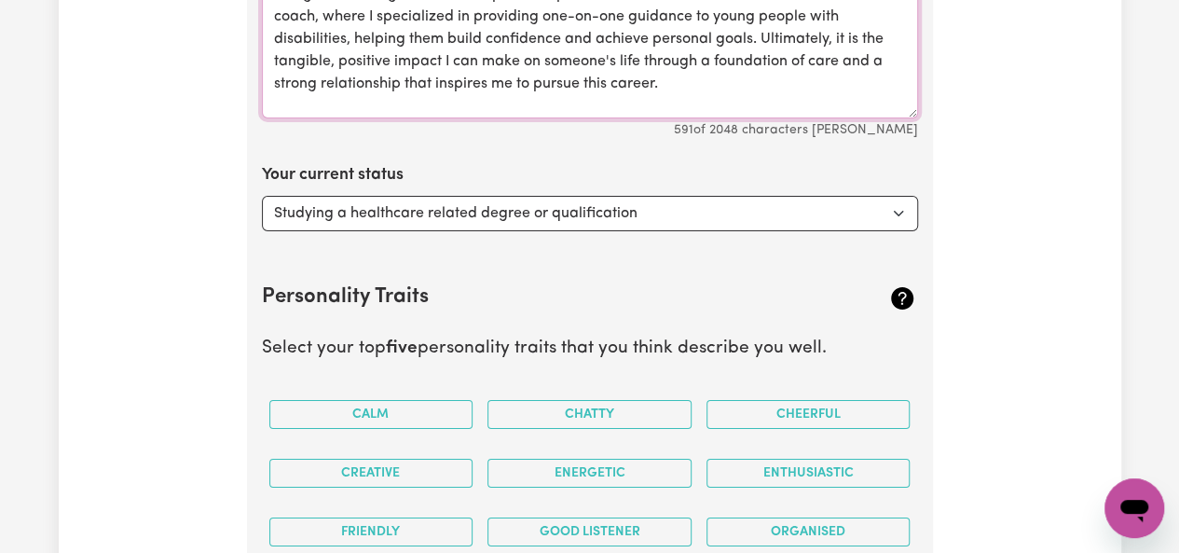
scroll to position [3227, 0]
type textarea "Making a genuine connection with my clients is what motivates me most as a soci…"
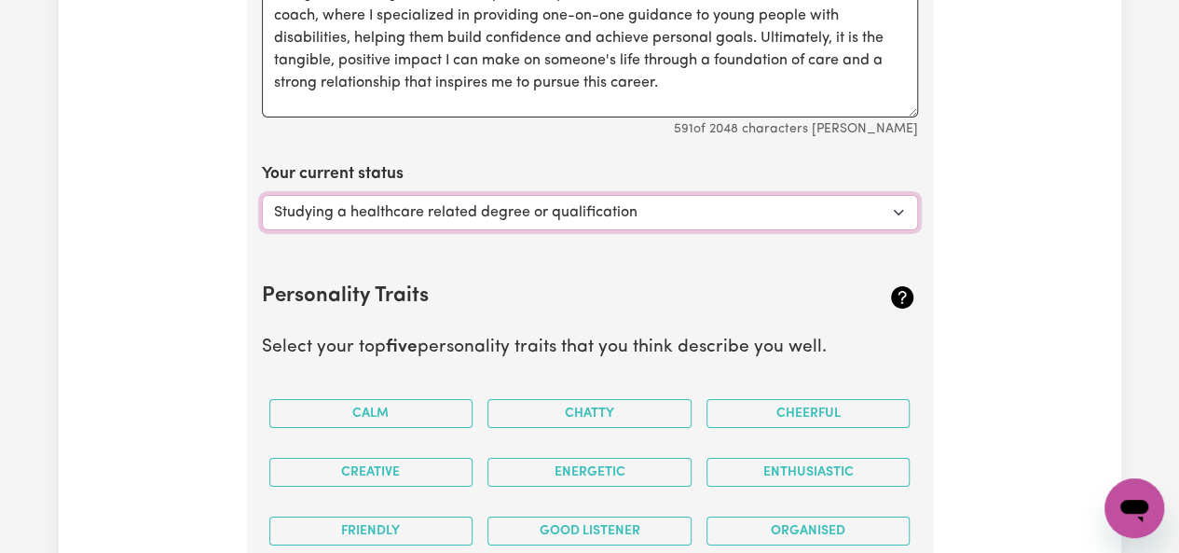
click at [568, 202] on select "Select... Studying a healthcare related degree or qualification Studying a non-…" at bounding box center [590, 212] width 656 height 35
select select "Embarking on a career change into the care industry"
click at [262, 195] on select "Select... Studying a healthcare related degree or qualification Studying a non-…" at bounding box center [590, 212] width 656 height 35
click at [352, 384] on div "Calm" at bounding box center [371, 413] width 219 height 59
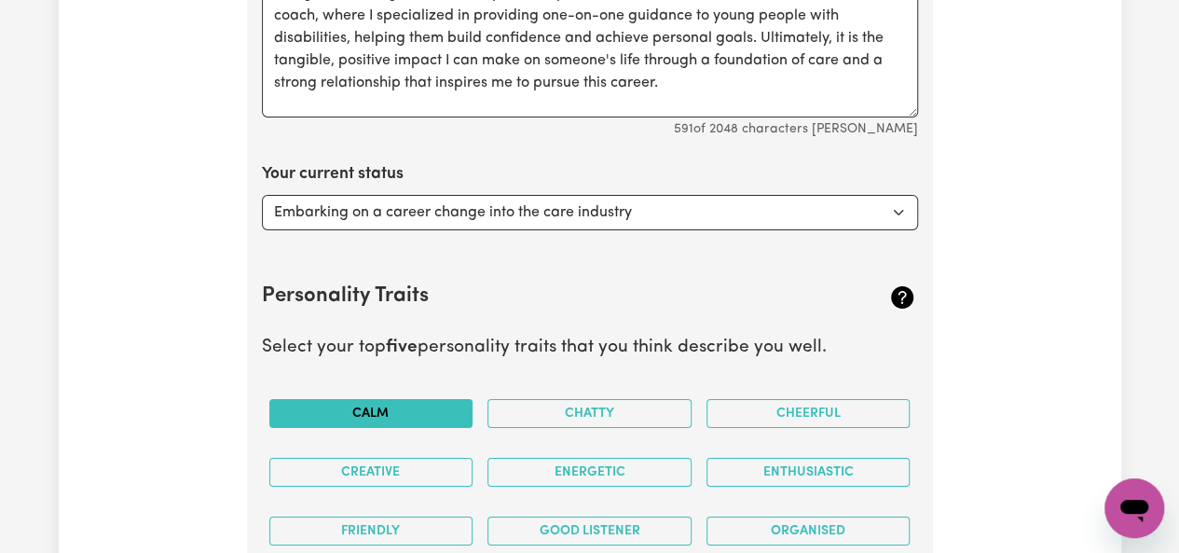
click at [363, 403] on button "Calm" at bounding box center [371, 413] width 204 height 29
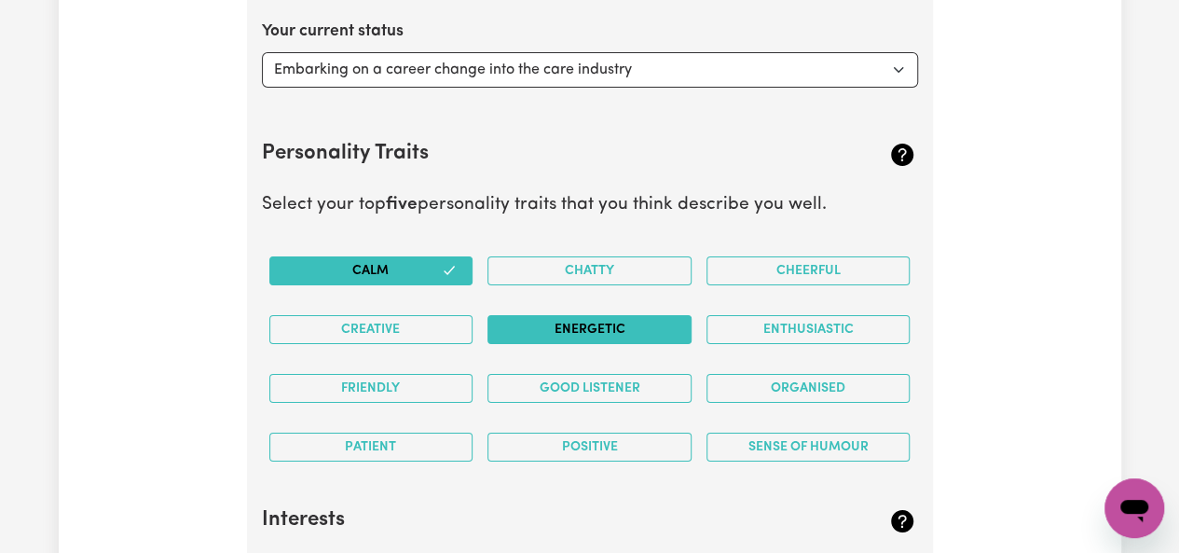
scroll to position [3423, 0]
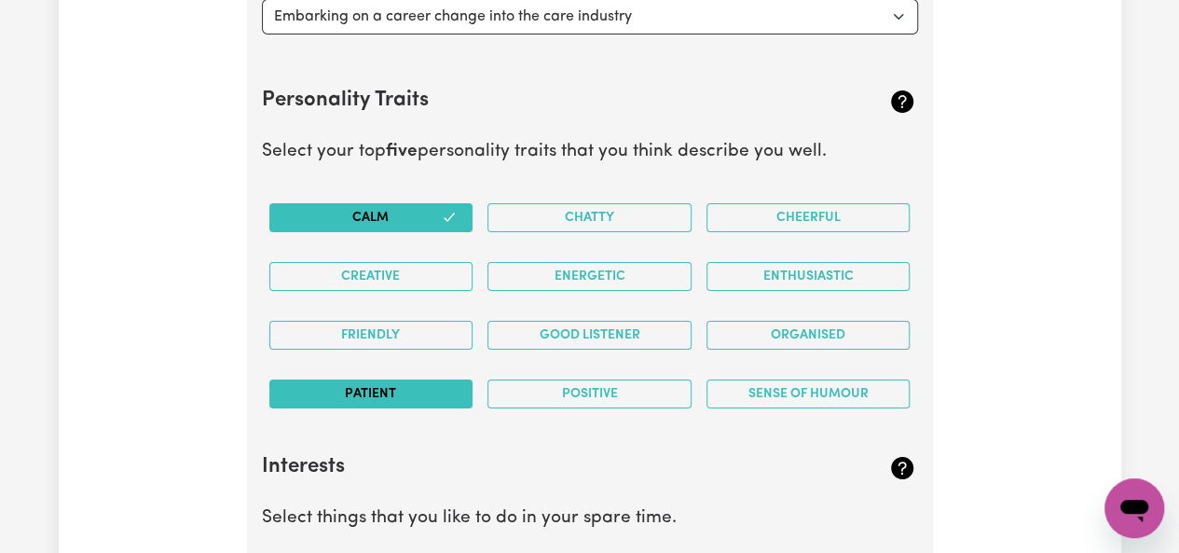
click at [440, 379] on button "Patient" at bounding box center [371, 393] width 204 height 29
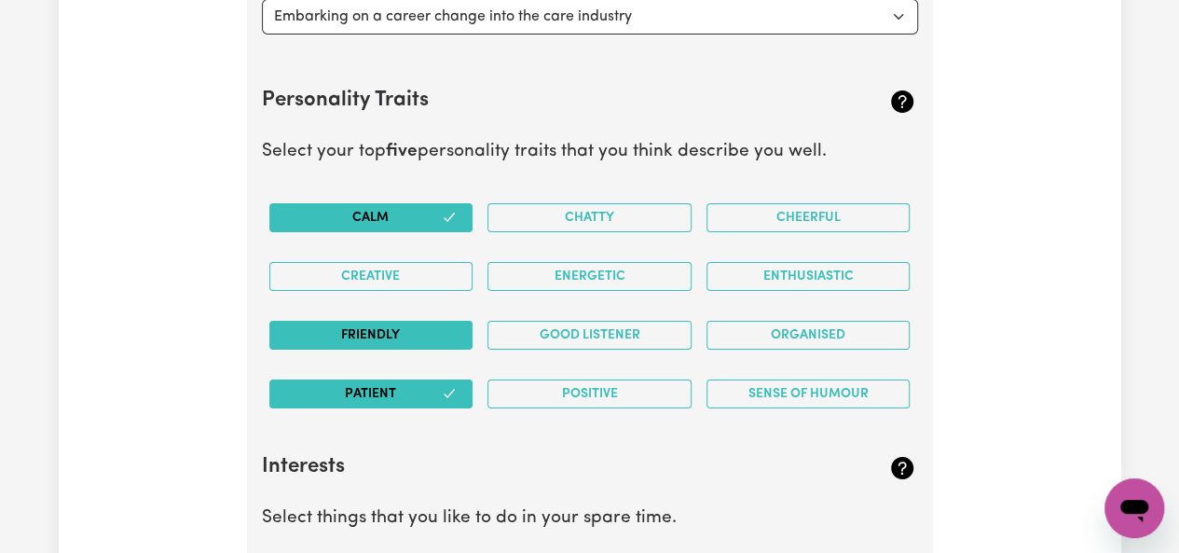
click at [428, 321] on button "Friendly" at bounding box center [371, 335] width 204 height 29
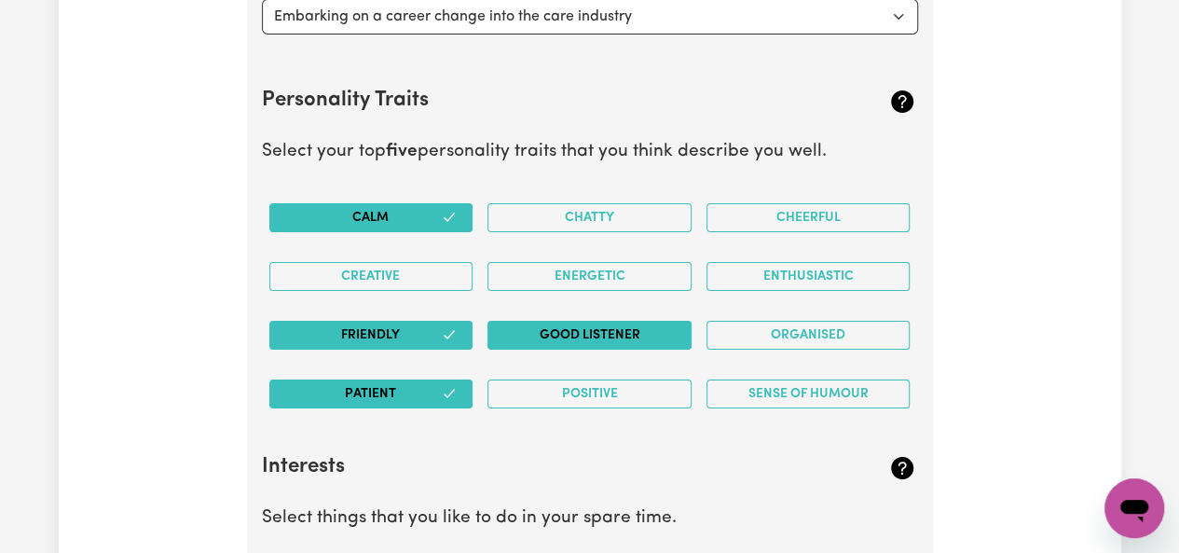
click at [572, 321] on button "Good Listener" at bounding box center [590, 335] width 204 height 29
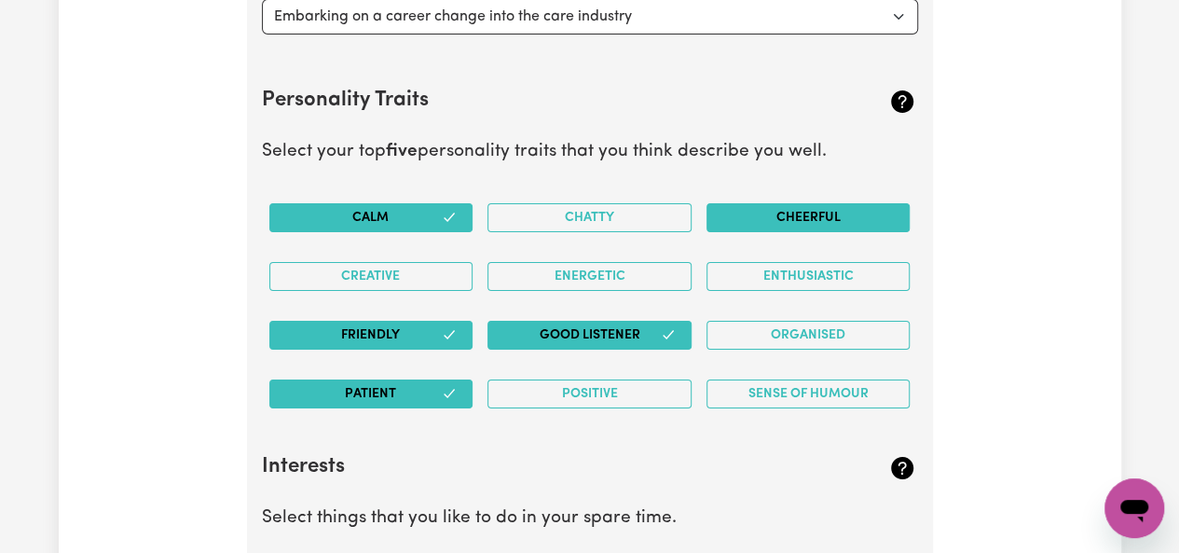
click at [791, 203] on button "Cheerful" at bounding box center [809, 217] width 204 height 29
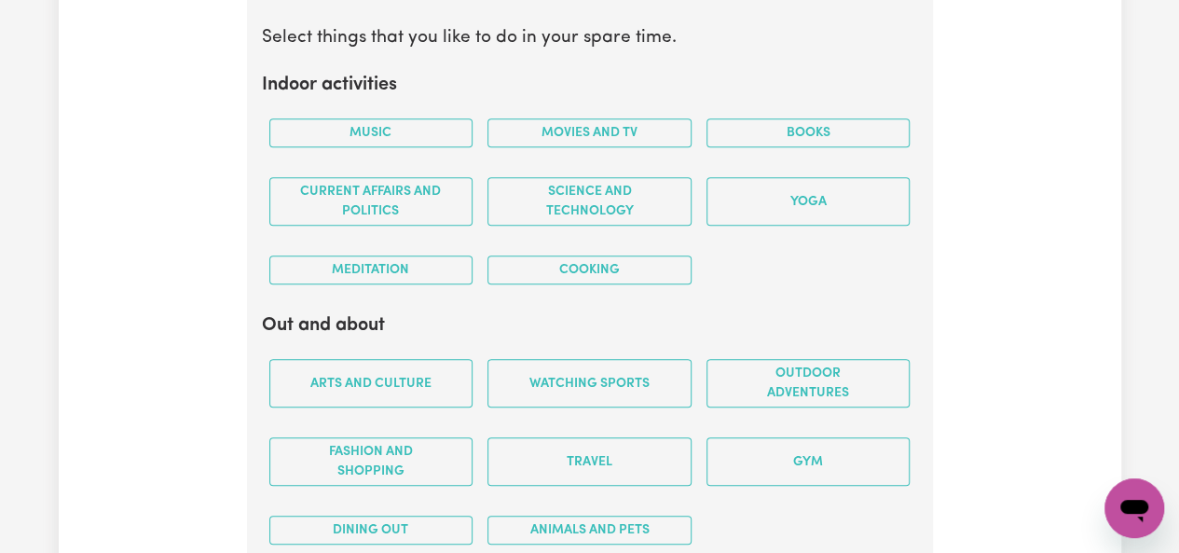
scroll to position [3908, 0]
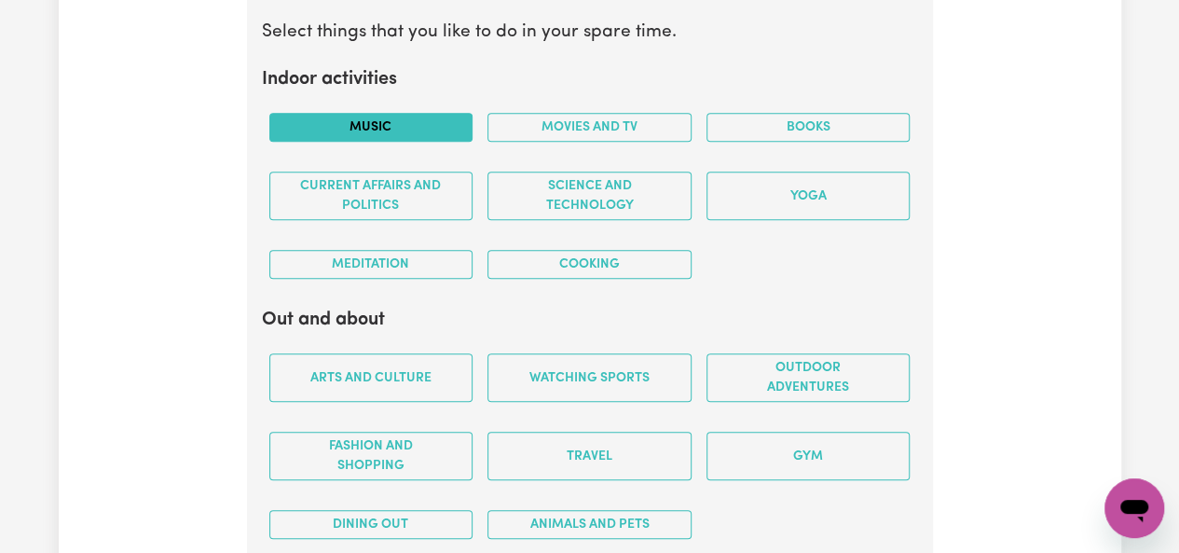
click at [448, 113] on button "Music" at bounding box center [371, 127] width 204 height 29
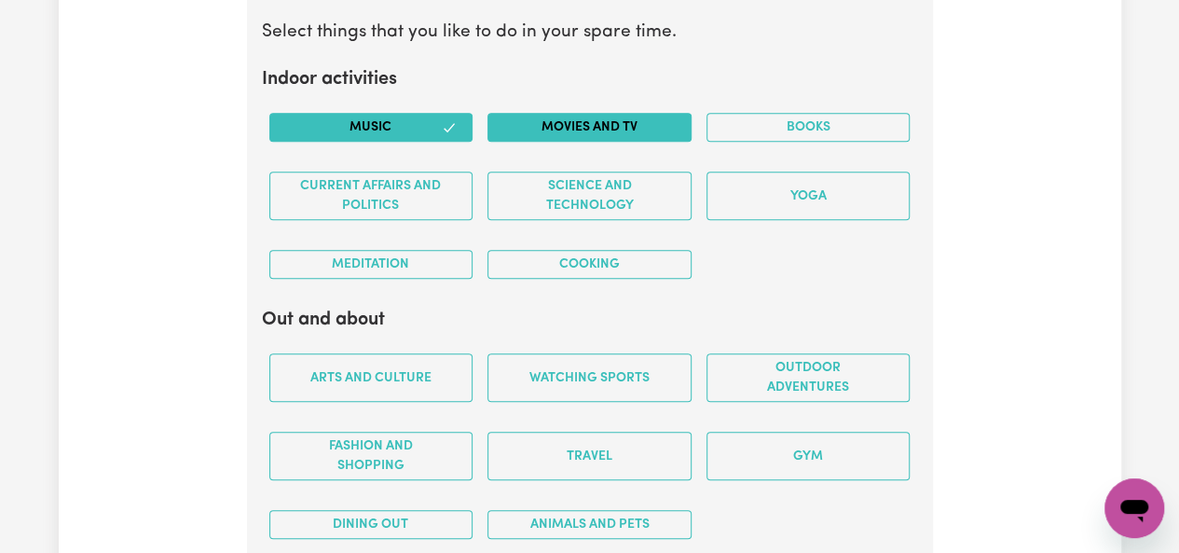
click at [563, 113] on button "Movies and TV" at bounding box center [590, 127] width 204 height 29
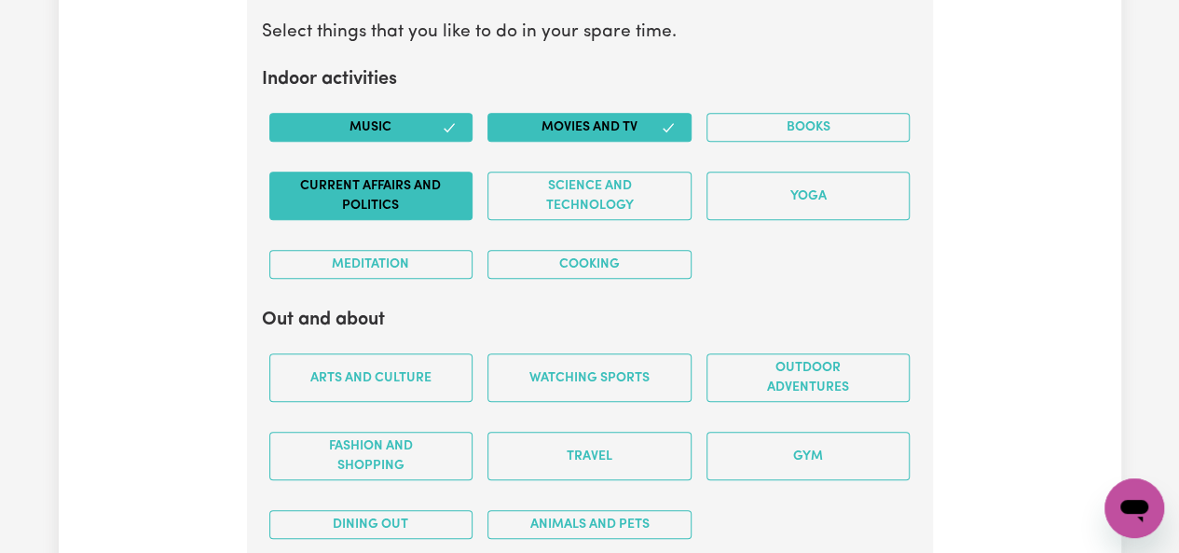
click at [420, 177] on button "Current Affairs and Politics" at bounding box center [371, 196] width 204 height 48
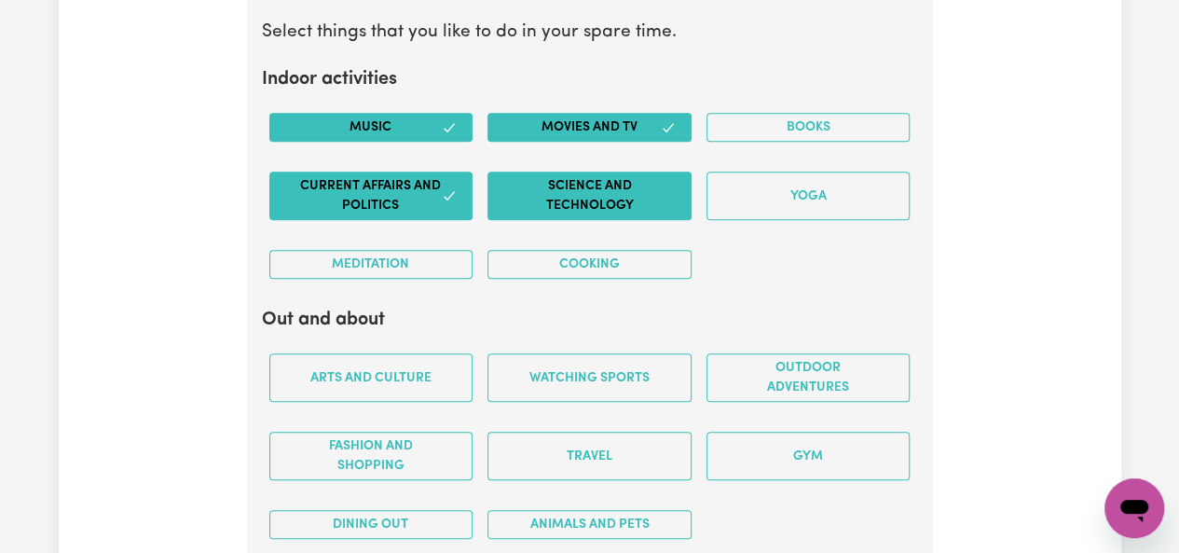
click at [561, 186] on button "Science and Technology" at bounding box center [590, 196] width 204 height 48
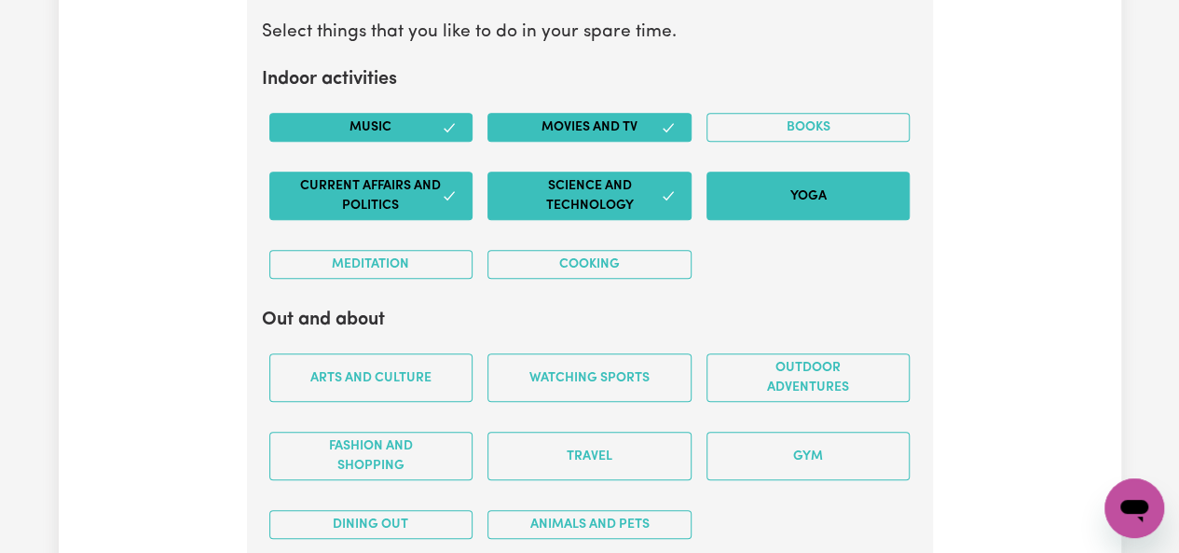
click at [748, 174] on button "Yoga" at bounding box center [809, 196] width 204 height 48
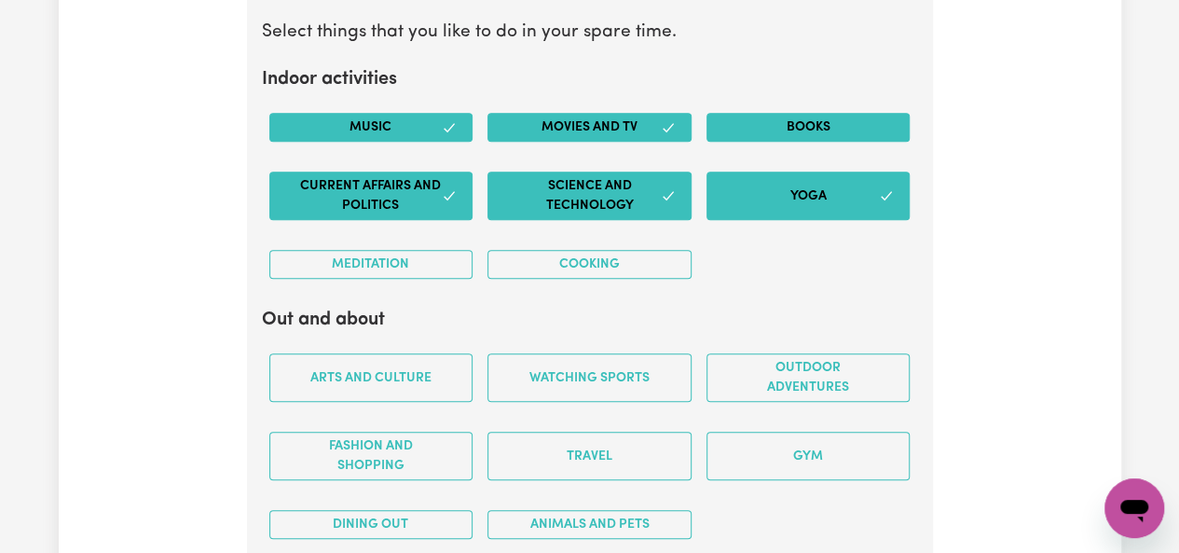
click at [744, 113] on button "Books" at bounding box center [809, 127] width 204 height 29
click at [654, 250] on button "Cooking" at bounding box center [590, 264] width 204 height 29
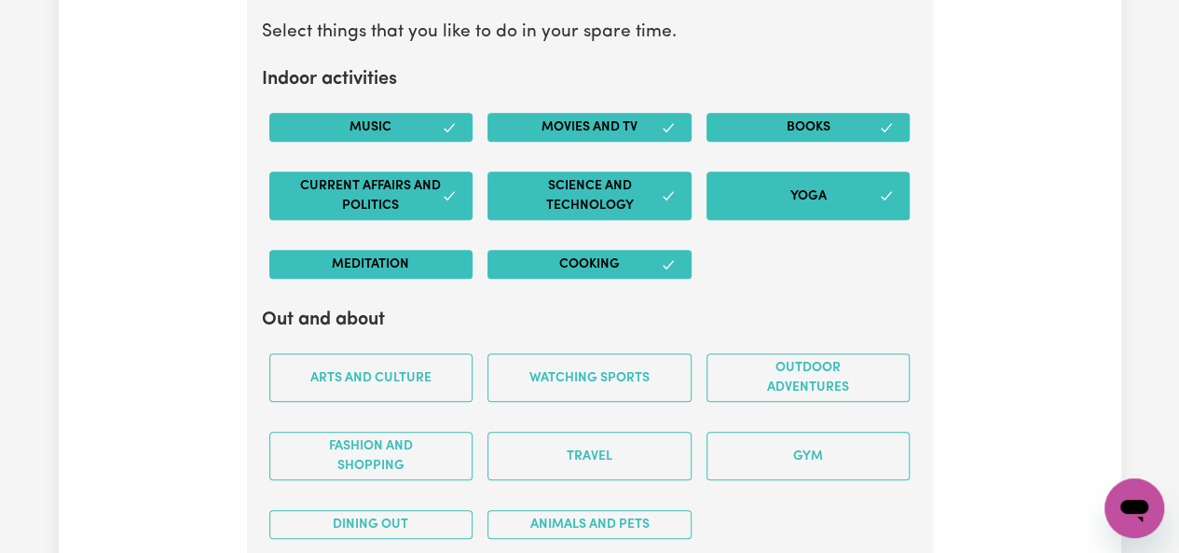
click at [452, 250] on button "Meditation" at bounding box center [371, 264] width 204 height 29
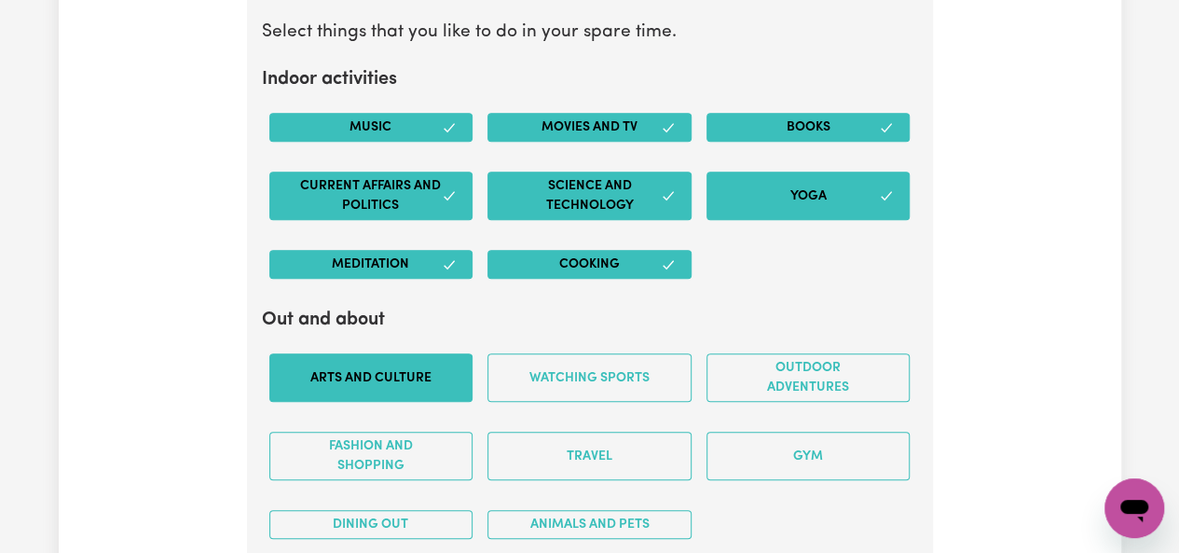
click at [420, 353] on button "Arts and Culture" at bounding box center [371, 377] width 204 height 48
click at [421, 366] on button "Arts and Culture" at bounding box center [371, 377] width 204 height 48
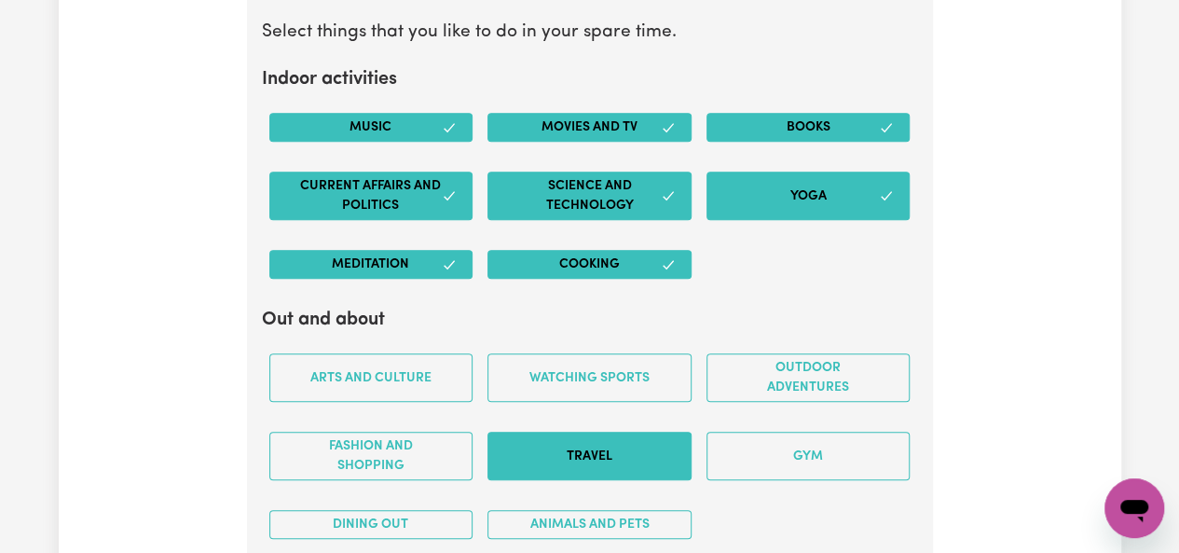
click at [558, 454] on button "Travel" at bounding box center [590, 456] width 204 height 48
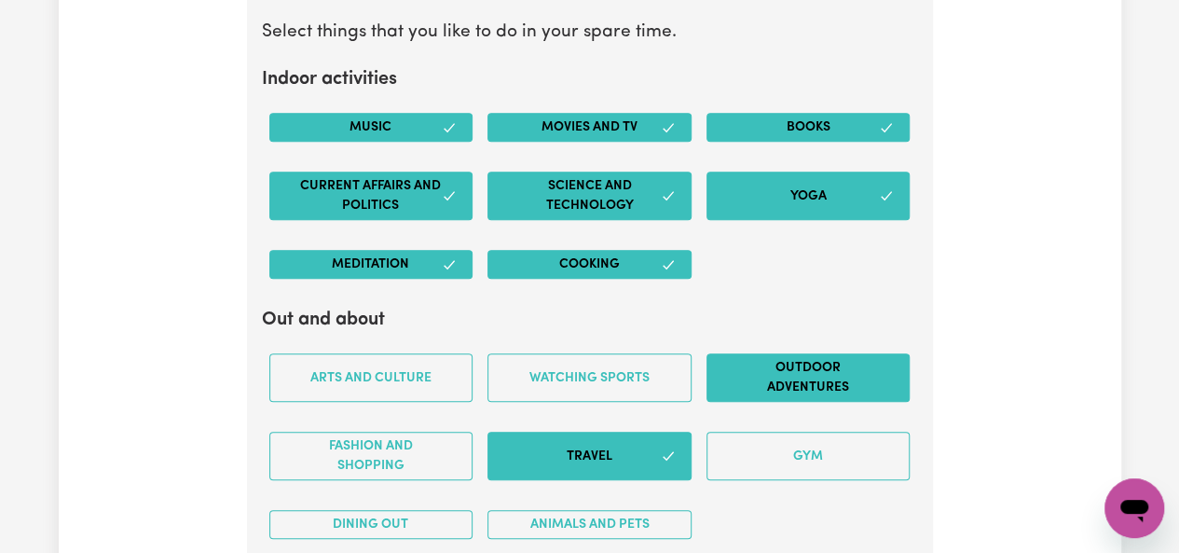
click at [790, 353] on button "Outdoor adventures" at bounding box center [809, 377] width 204 height 48
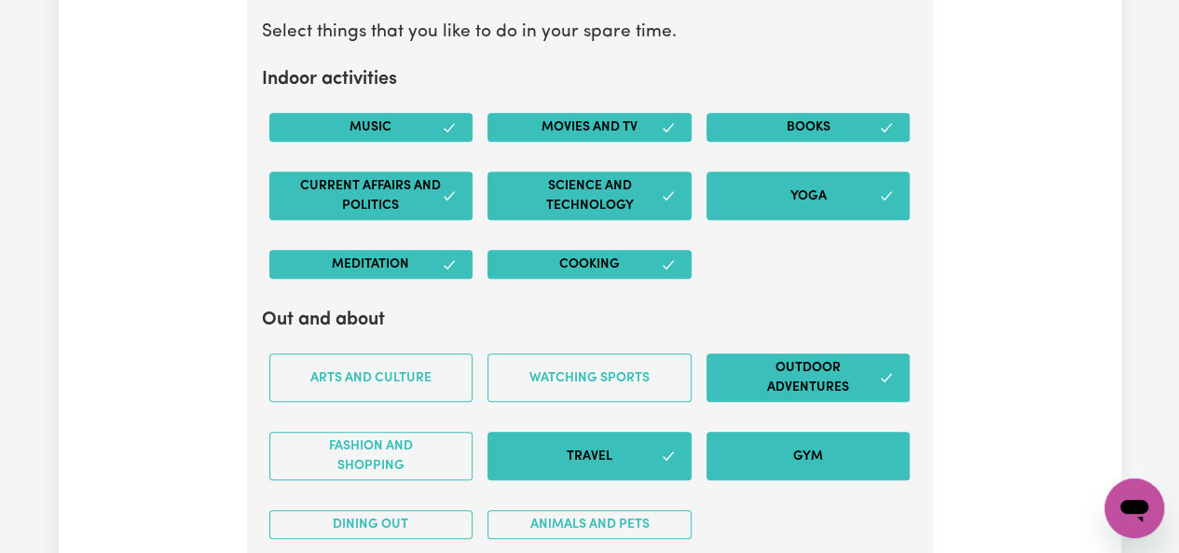
click at [784, 441] on button "Gym" at bounding box center [809, 456] width 204 height 48
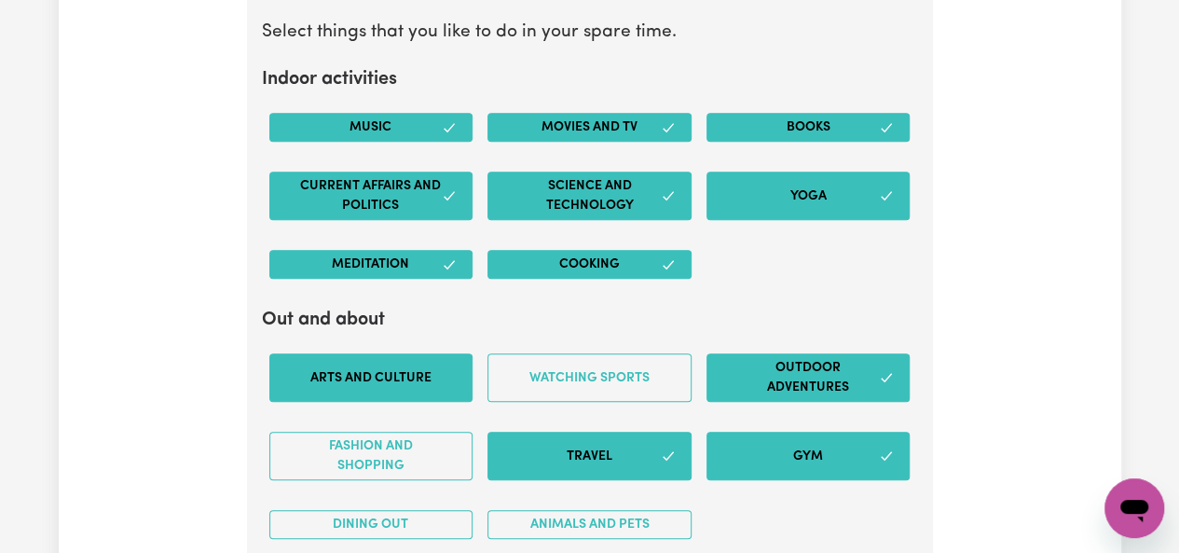
click at [353, 376] on button "Arts and Culture" at bounding box center [371, 377] width 204 height 48
click at [409, 510] on button "Dining out" at bounding box center [371, 524] width 204 height 29
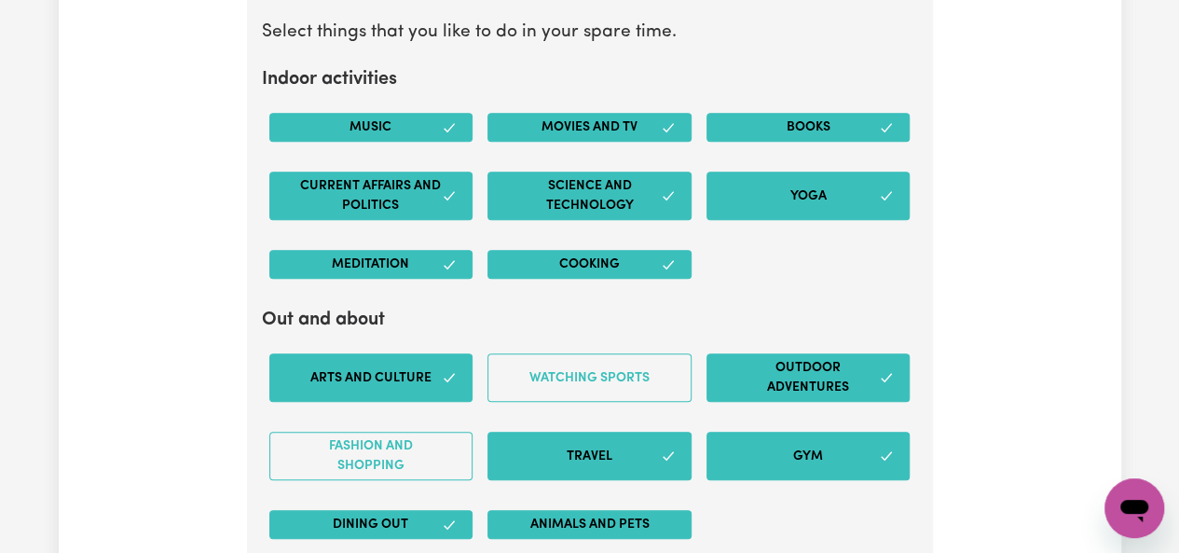
click at [530, 510] on button "Animals and pets" at bounding box center [590, 524] width 204 height 29
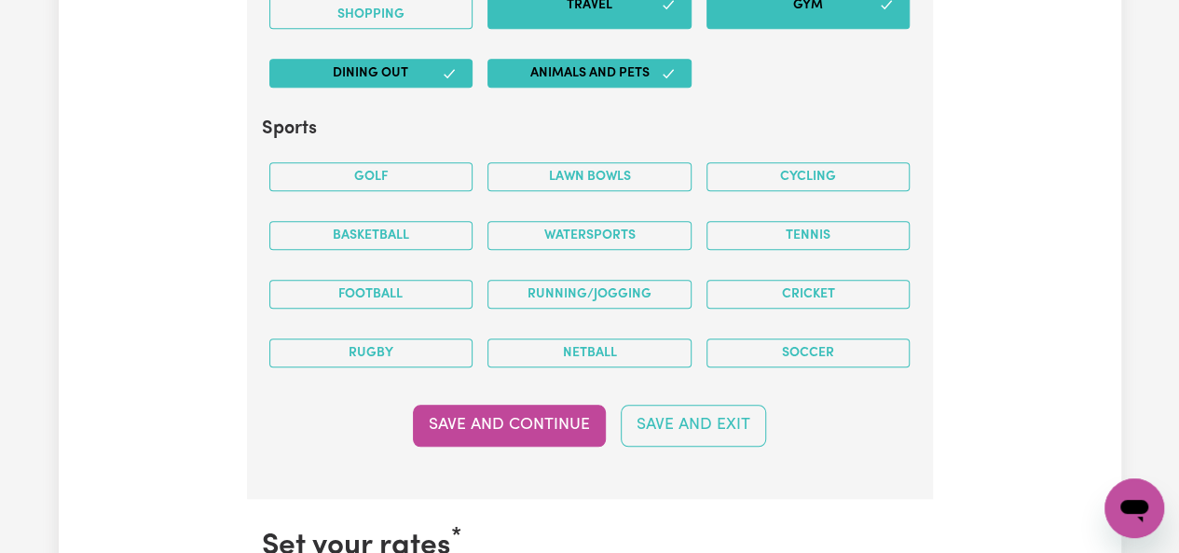
scroll to position [4380, 0]
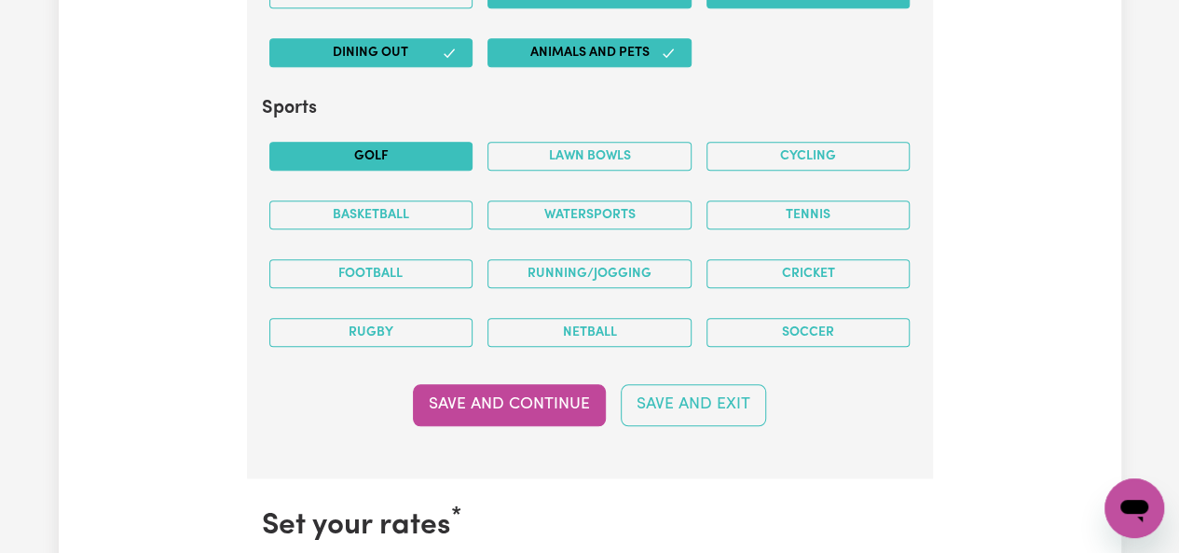
click at [378, 142] on button "Golf" at bounding box center [371, 156] width 204 height 29
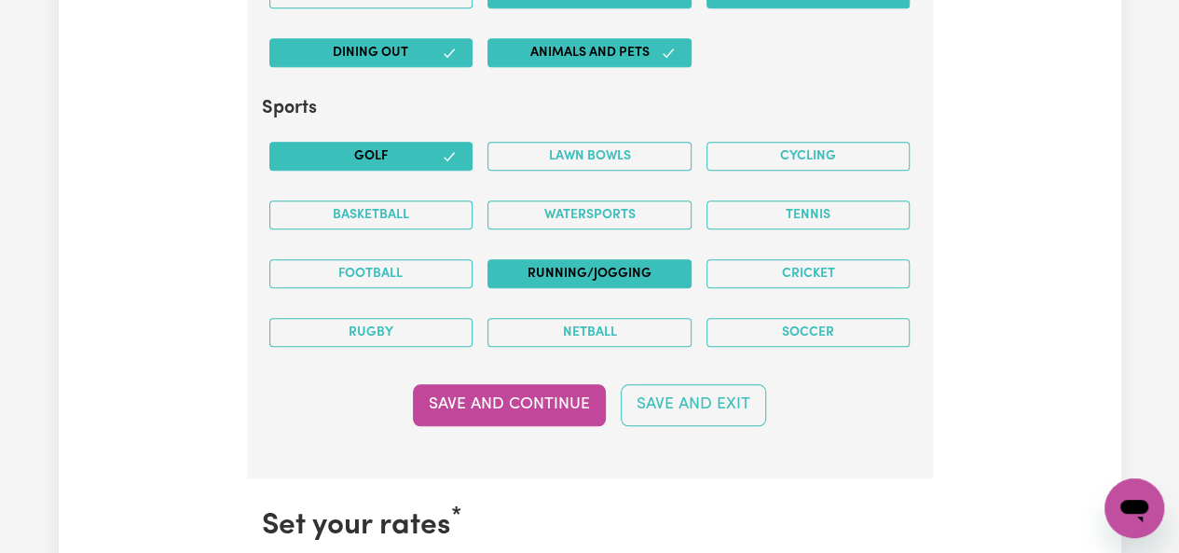
click at [555, 259] on button "Running/Jogging" at bounding box center [590, 273] width 204 height 29
click at [682, 205] on button "Watersports" at bounding box center [590, 214] width 204 height 29
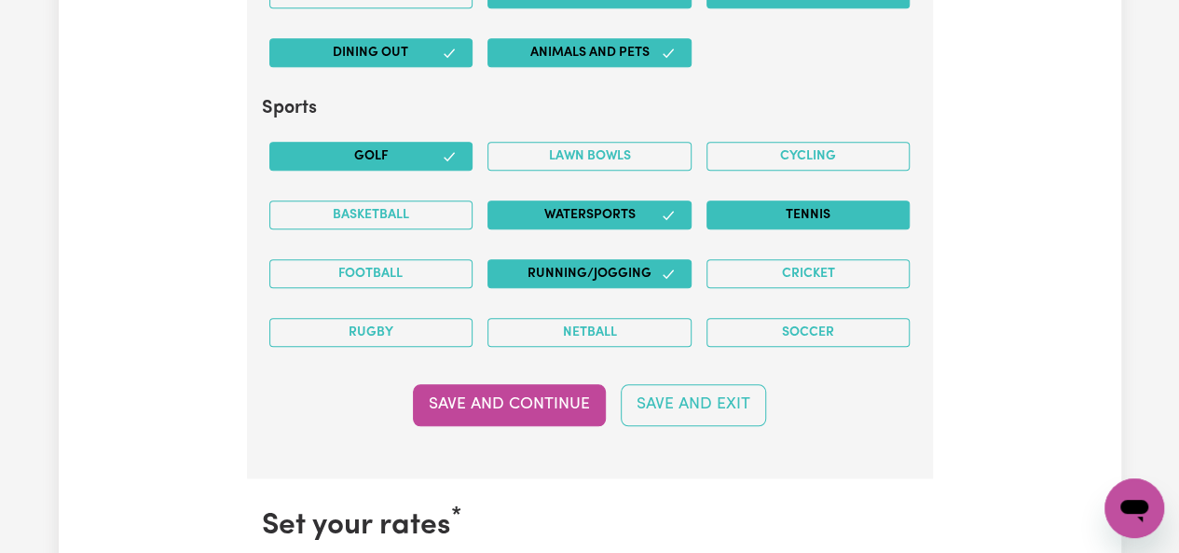
click at [751, 200] on button "Tennis" at bounding box center [809, 214] width 204 height 29
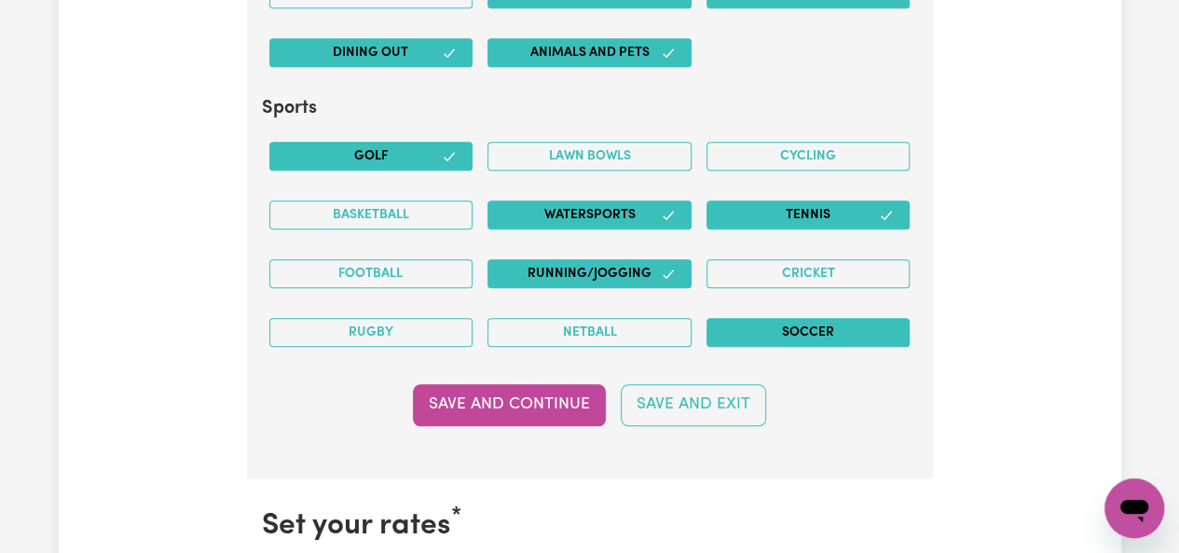
click at [776, 318] on button "Soccer" at bounding box center [809, 332] width 204 height 29
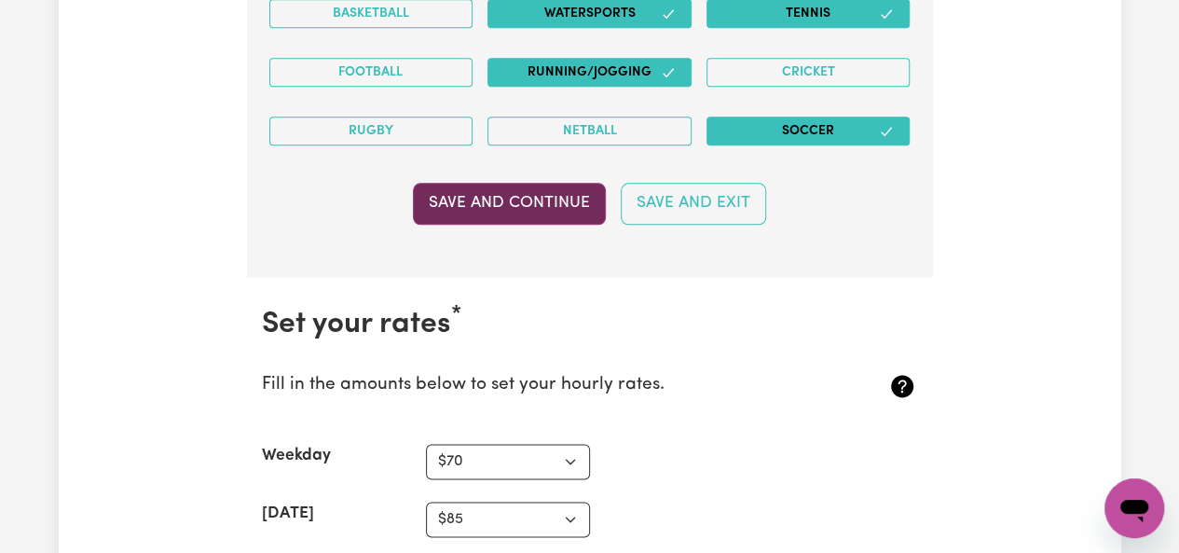
scroll to position [4605, 0]
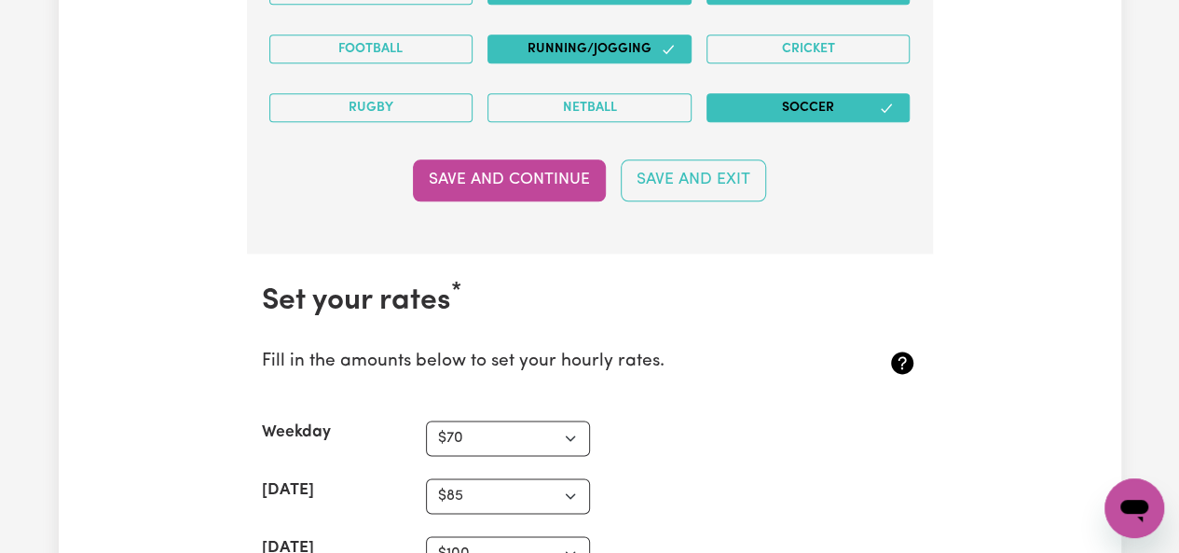
click at [494, 159] on button "Save and Continue" at bounding box center [509, 179] width 193 height 41
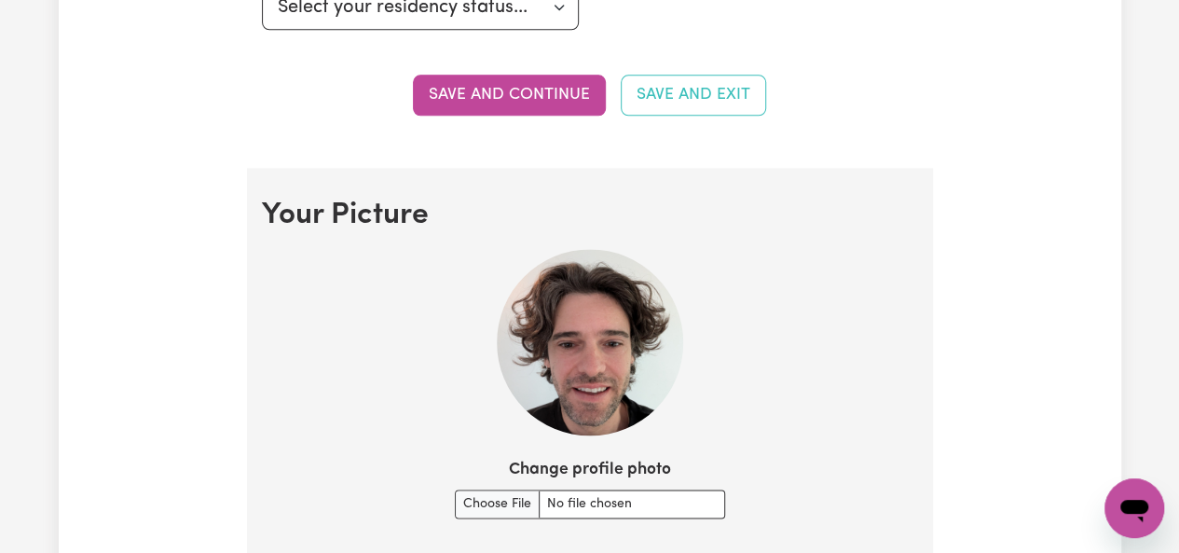
scroll to position [1039, 0]
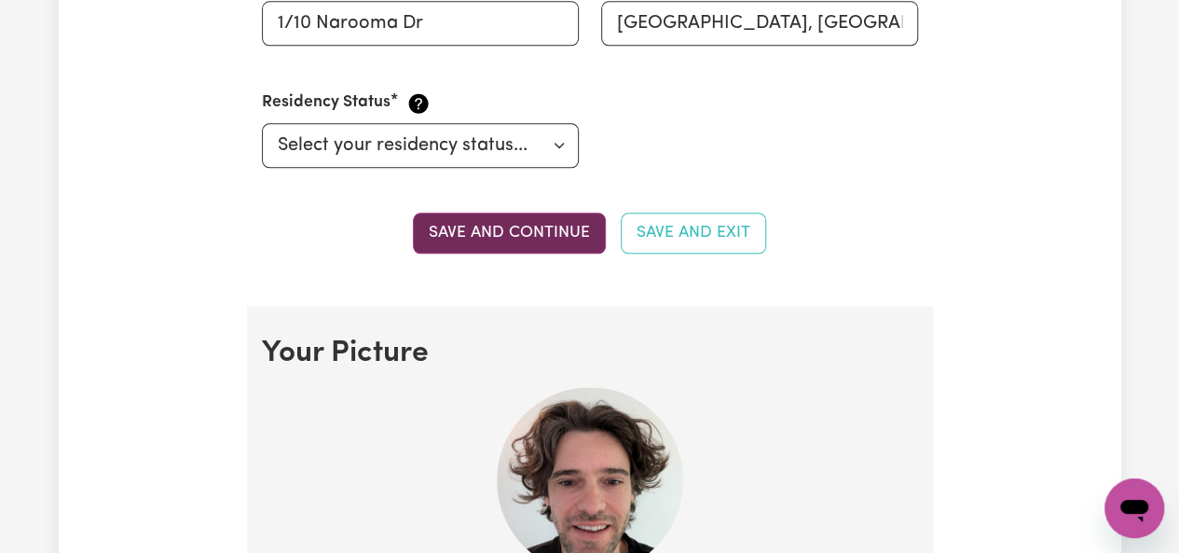
click at [558, 241] on button "Save and continue" at bounding box center [509, 233] width 193 height 41
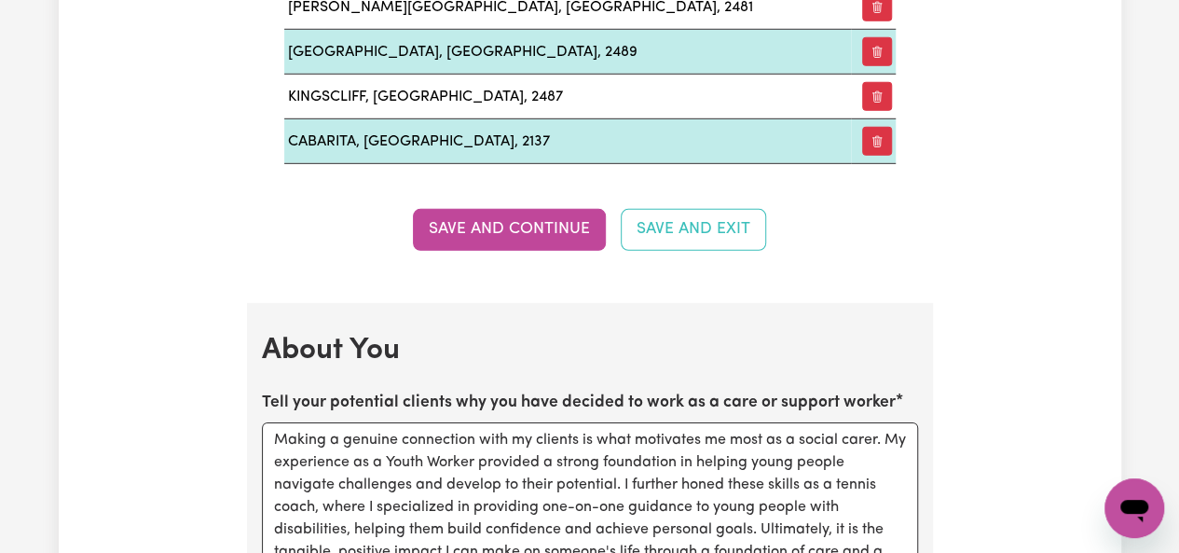
scroll to position [2736, 0]
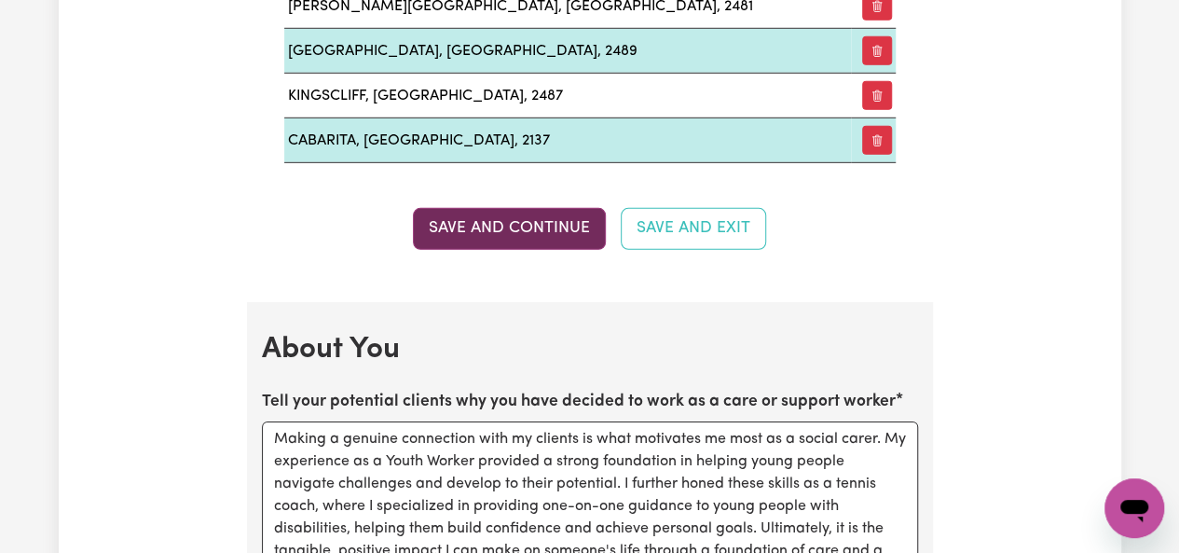
click at [556, 212] on button "Save and Continue" at bounding box center [509, 228] width 193 height 41
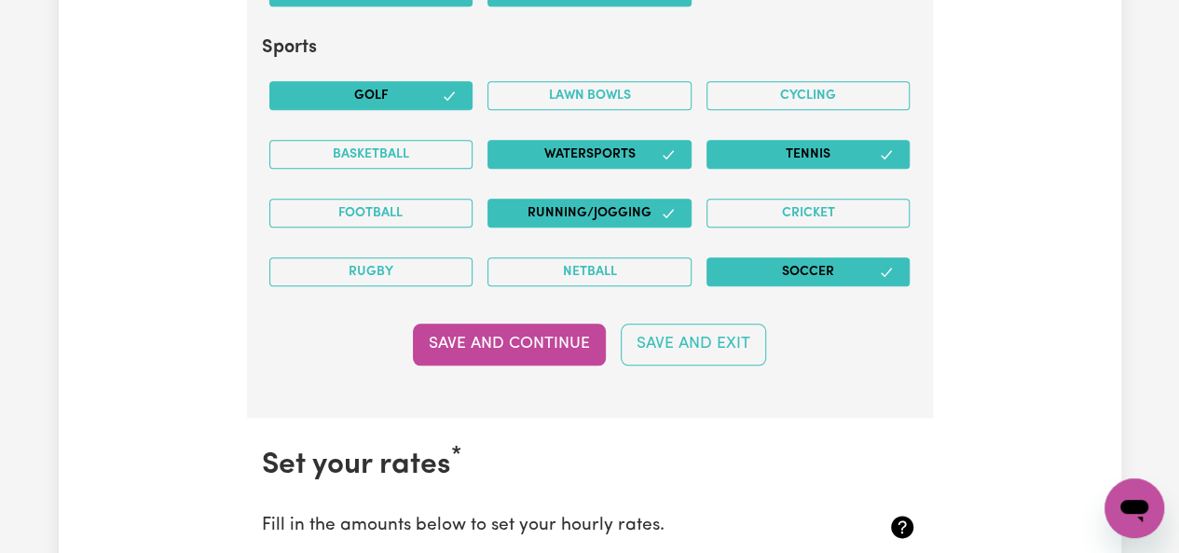
scroll to position [4442, 0]
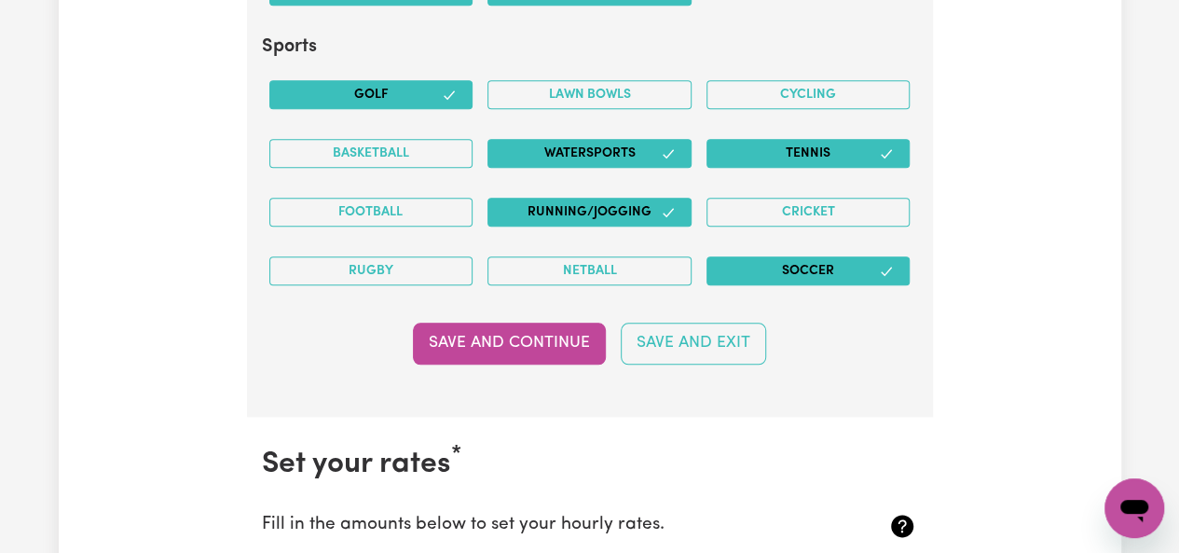
click at [569, 323] on button "Save and Continue" at bounding box center [509, 343] width 193 height 41
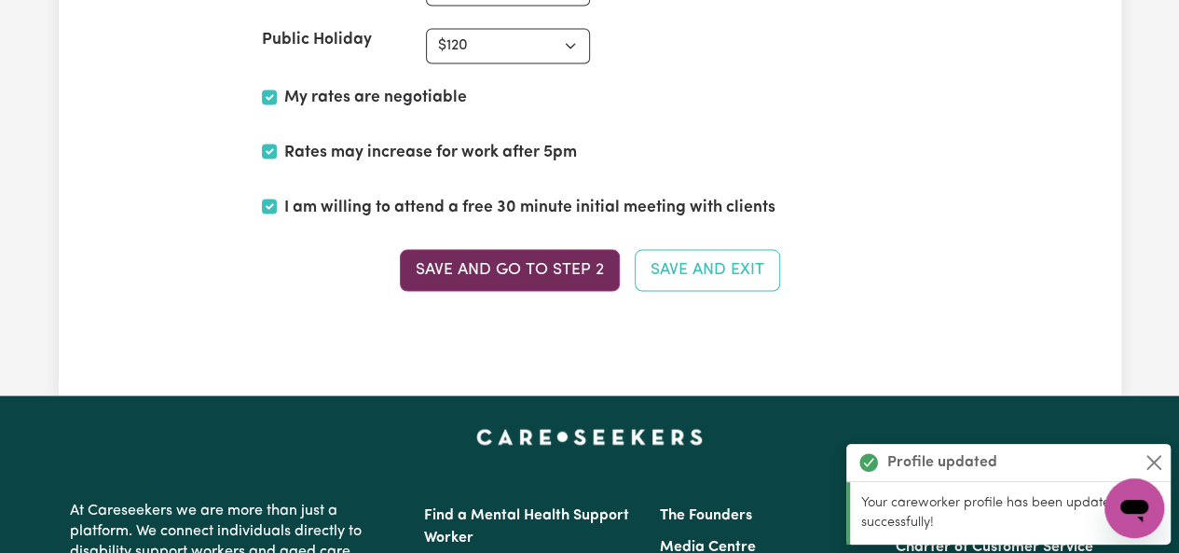
click at [518, 249] on button "Save and go to Step 2" at bounding box center [510, 269] width 220 height 41
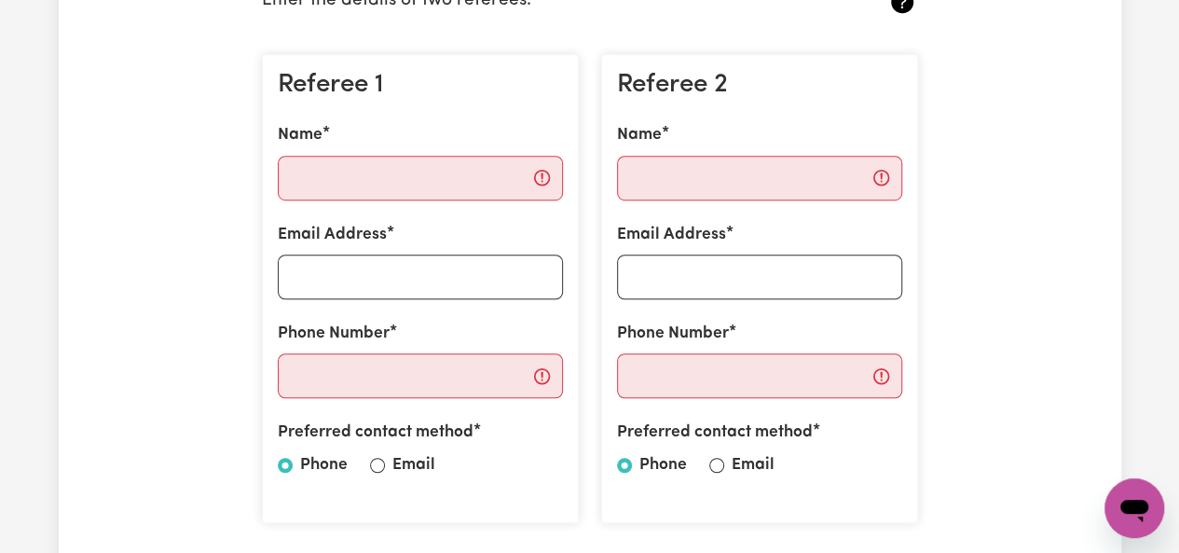
scroll to position [522, 0]
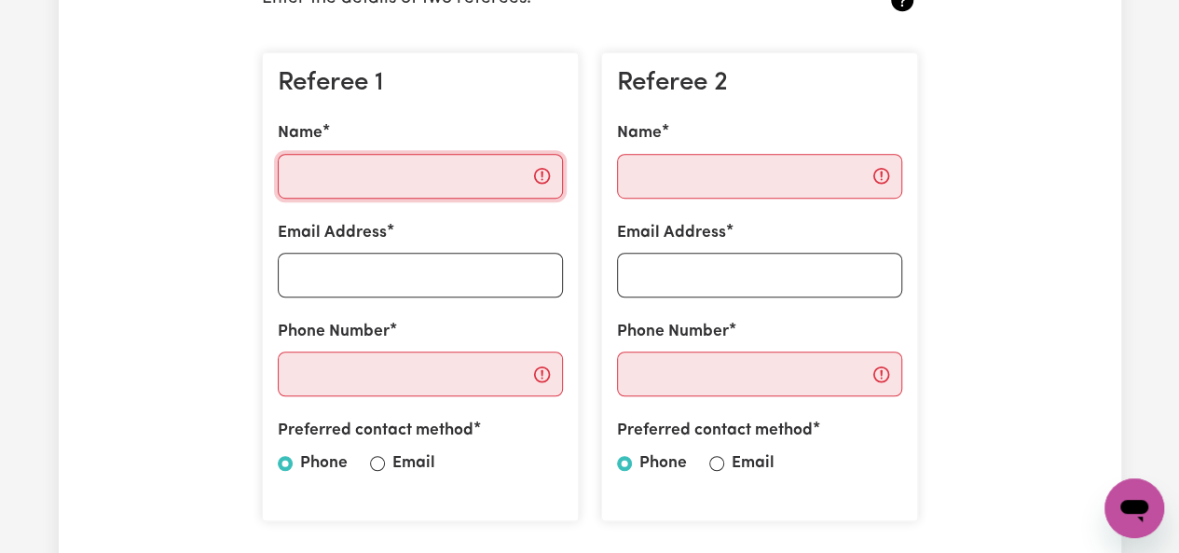
click at [401, 173] on input "Name" at bounding box center [420, 176] width 285 height 45
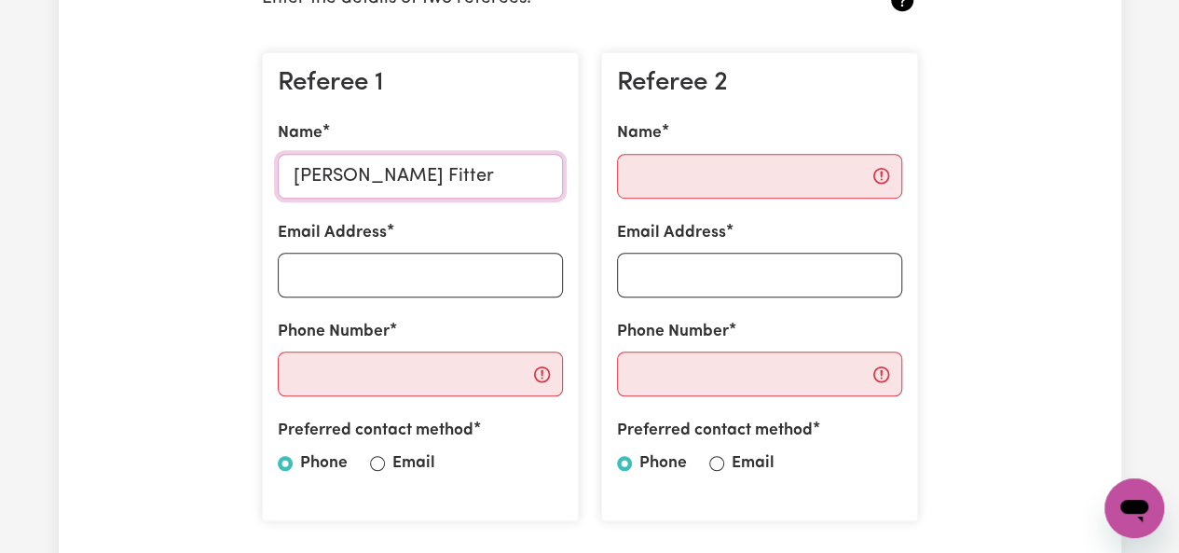
type input "[PERSON_NAME] Fitter"
click at [427, 294] on input "Email Address" at bounding box center [420, 275] width 285 height 45
type input "[EMAIL_ADDRESS][DOMAIN_NAME]"
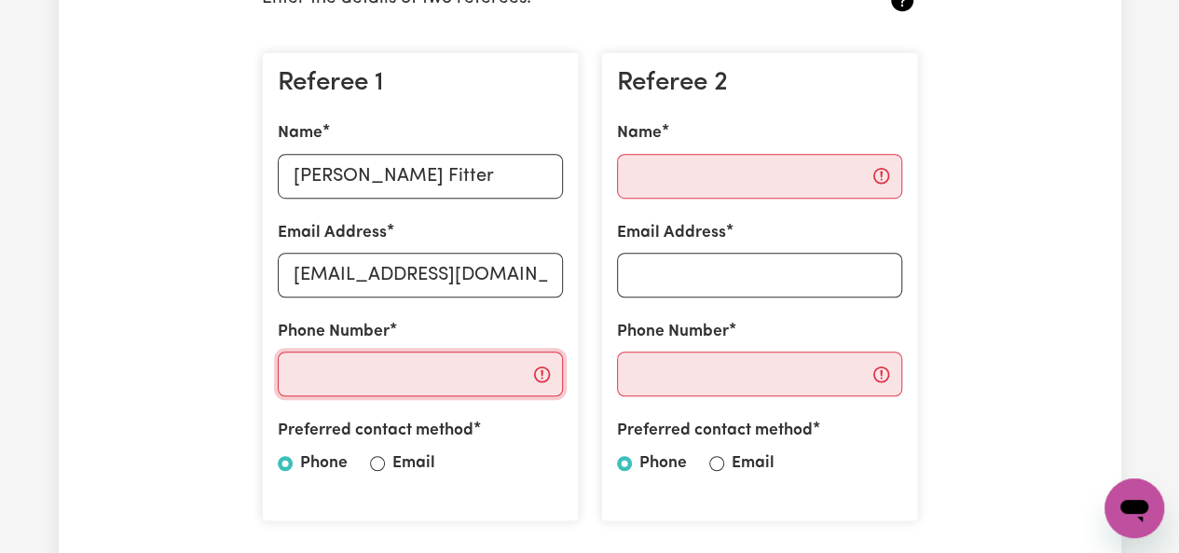
click at [431, 372] on input "Phone Number" at bounding box center [420, 373] width 285 height 45
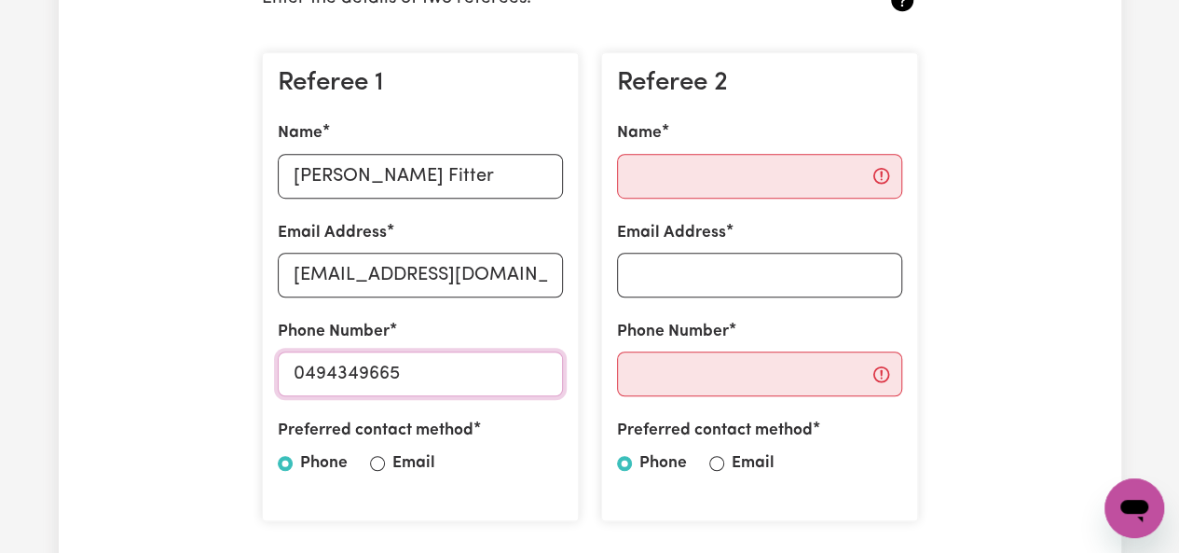
type input "0494349665"
click at [686, 174] on input "Name" at bounding box center [759, 176] width 285 height 45
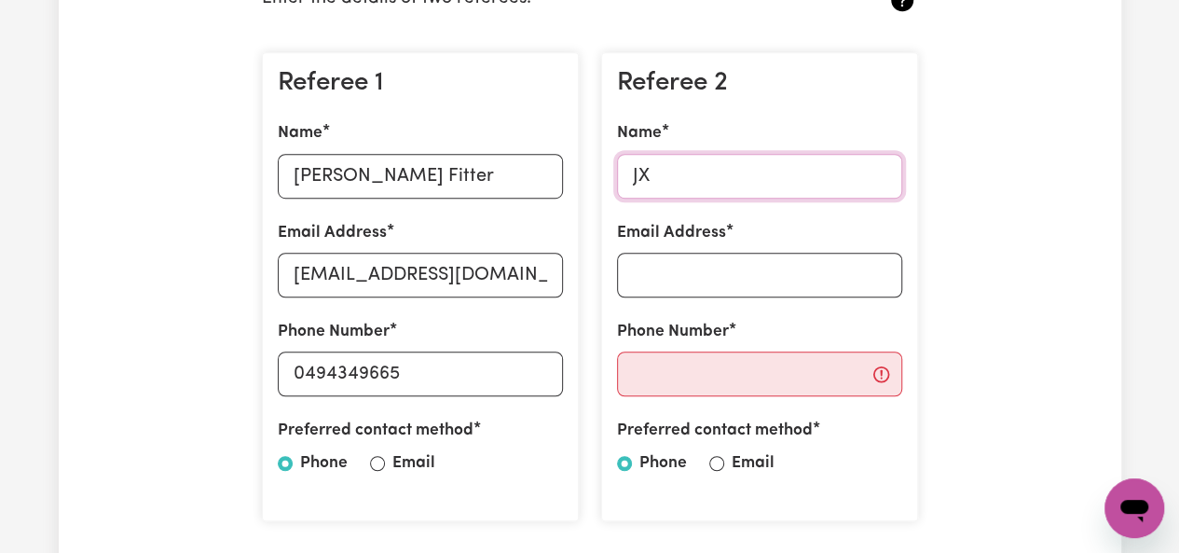
type input "J"
type input "a"
type input "[PERSON_NAME]"
click at [707, 269] on input "Email Address" at bounding box center [759, 275] width 285 height 45
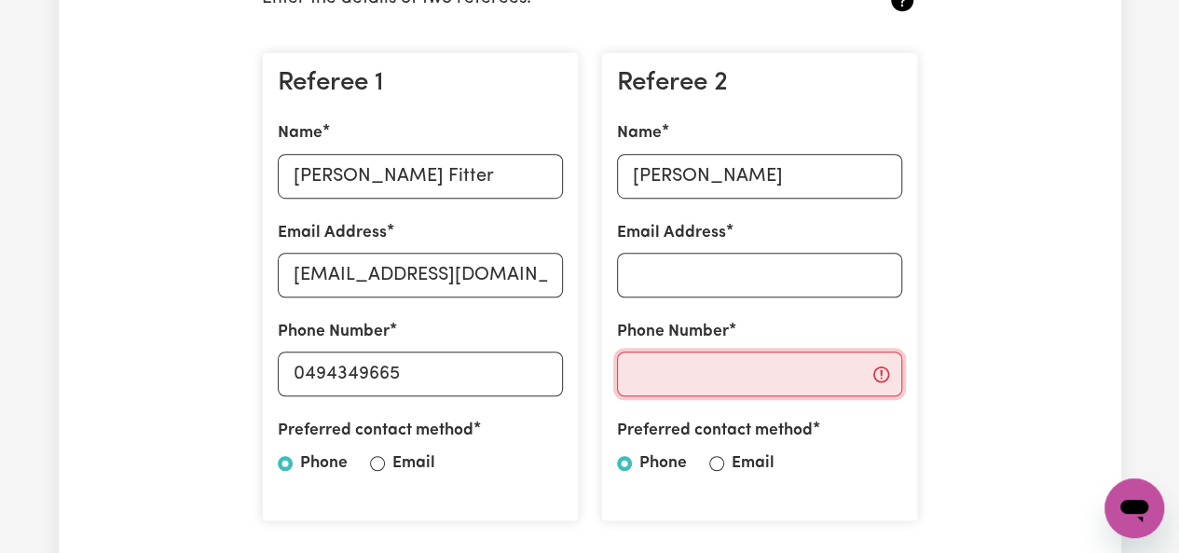
click at [663, 367] on input "Phone Number" at bounding box center [759, 373] width 285 height 45
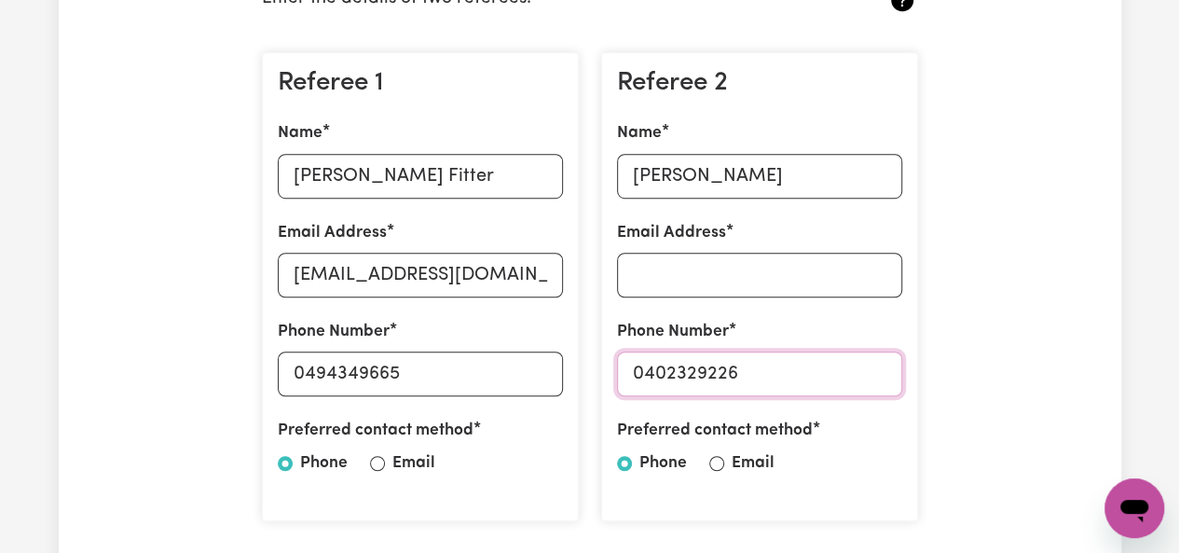
type input "0402329226"
click at [737, 272] on input "Email Address" at bounding box center [759, 275] width 285 height 45
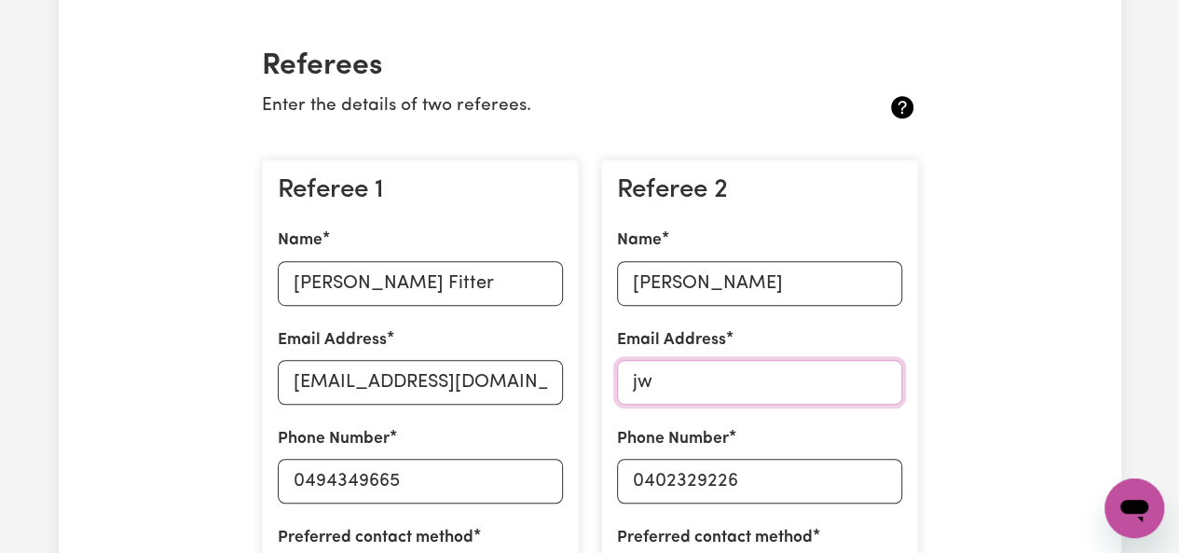
scroll to position [413, 0]
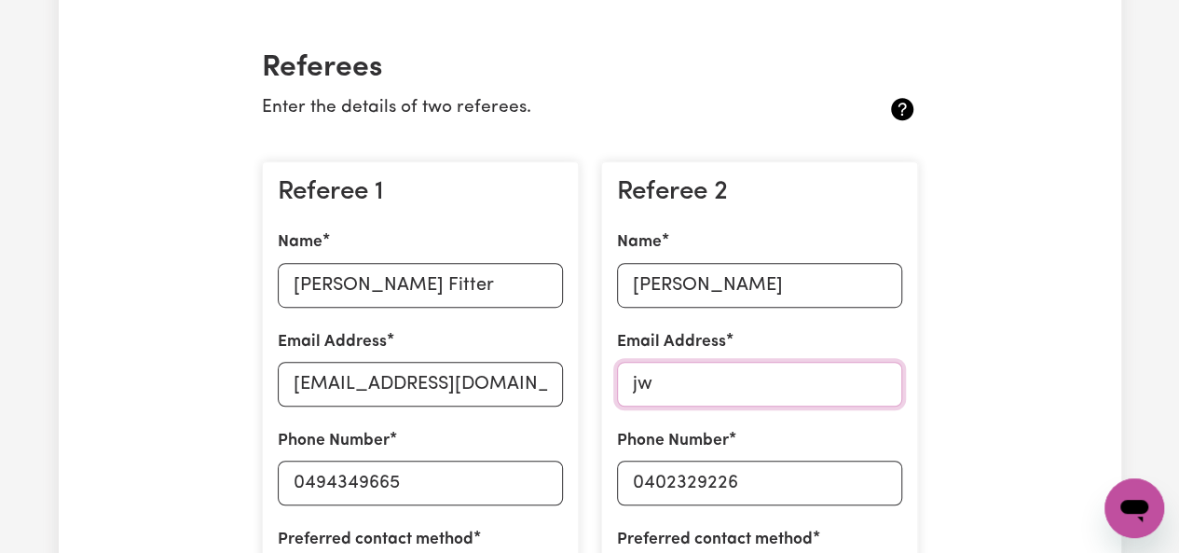
drag, startPoint x: 668, startPoint y: 374, endPoint x: 600, endPoint y: 373, distance: 67.1
click at [620, 374] on input "jw" at bounding box center [759, 384] width 285 height 45
paste input "awestrup@gmail.com"
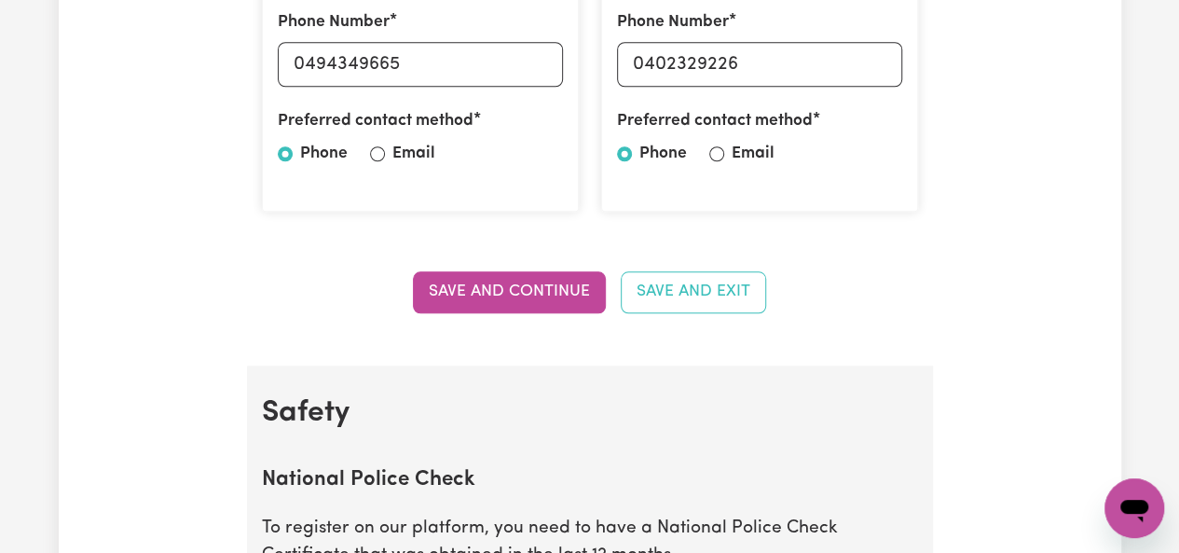
scroll to position [848, 0]
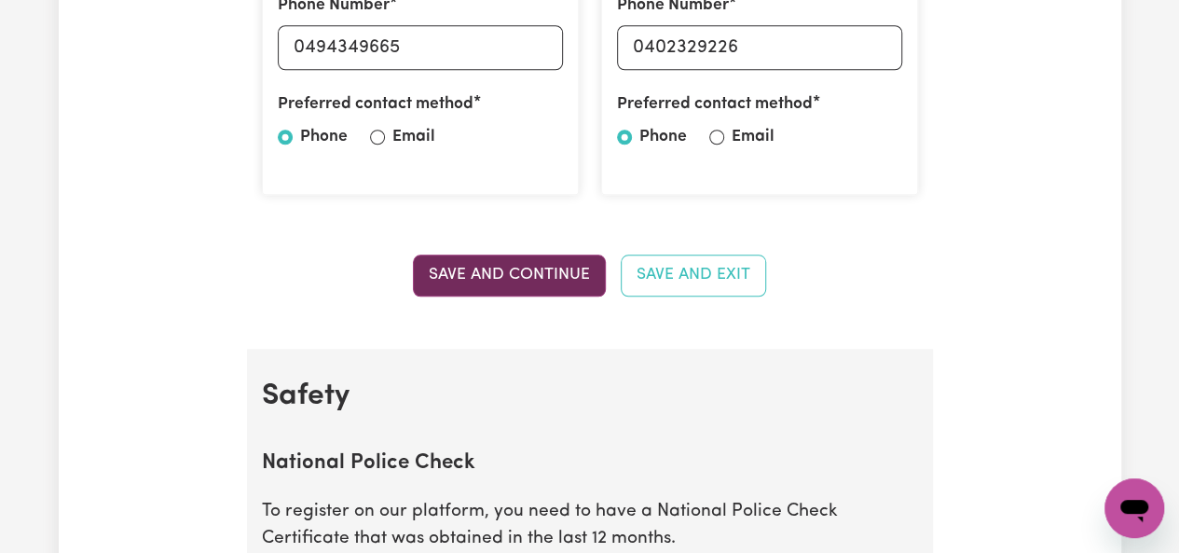
type input "[EMAIL_ADDRESS][DOMAIN_NAME]"
click at [572, 279] on button "Save and Continue" at bounding box center [509, 275] width 193 height 41
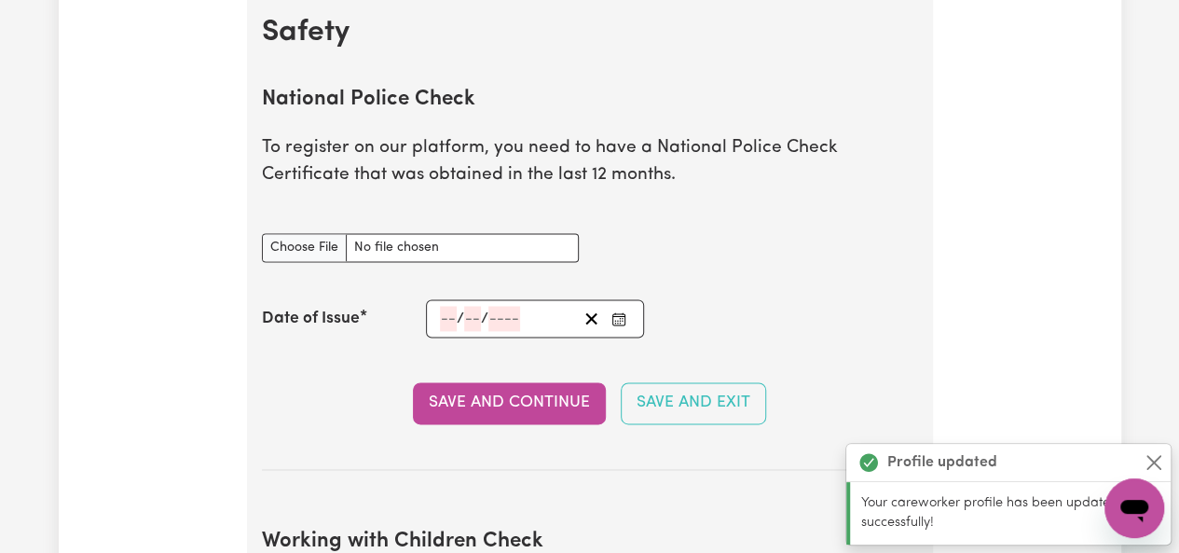
scroll to position [1206, 0]
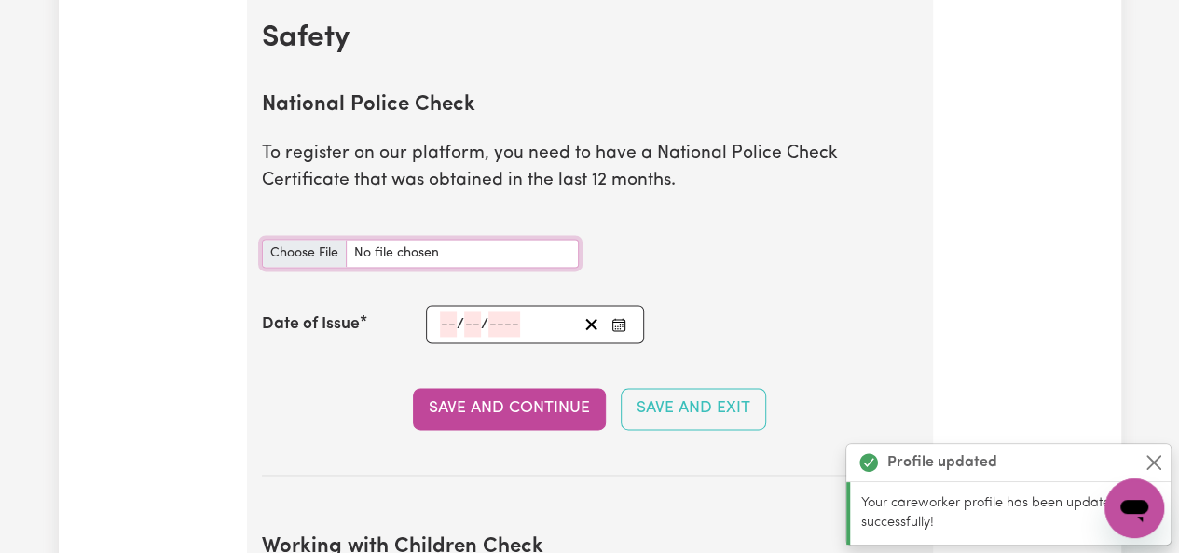
click at [297, 246] on input "National Police Check document" at bounding box center [420, 253] width 317 height 29
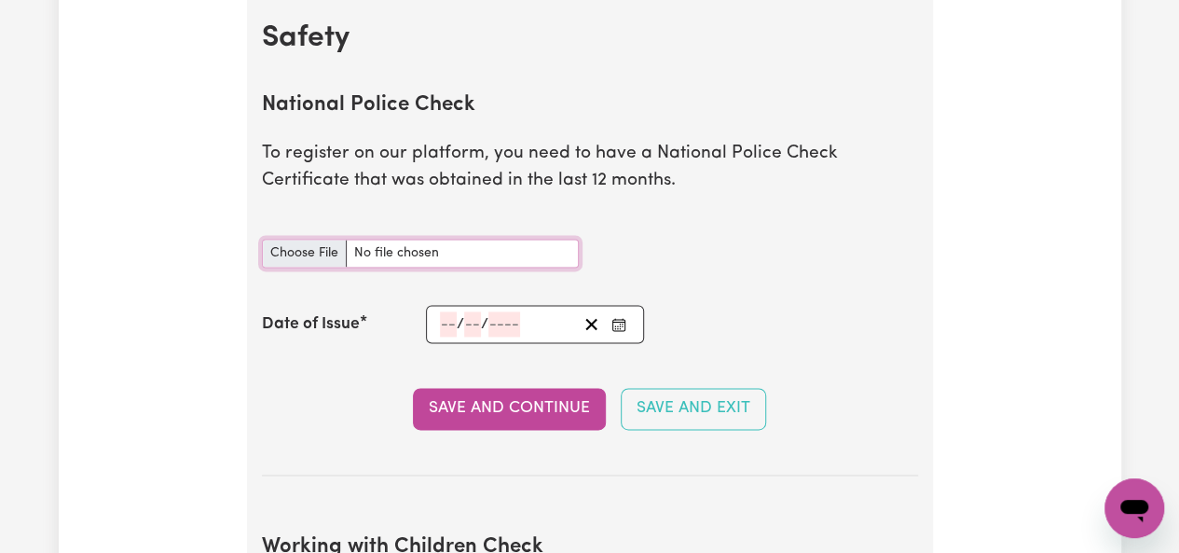
type input "C:\fakepath\Police Check.pdf"
click at [447, 327] on input "number" at bounding box center [448, 323] width 17 height 25
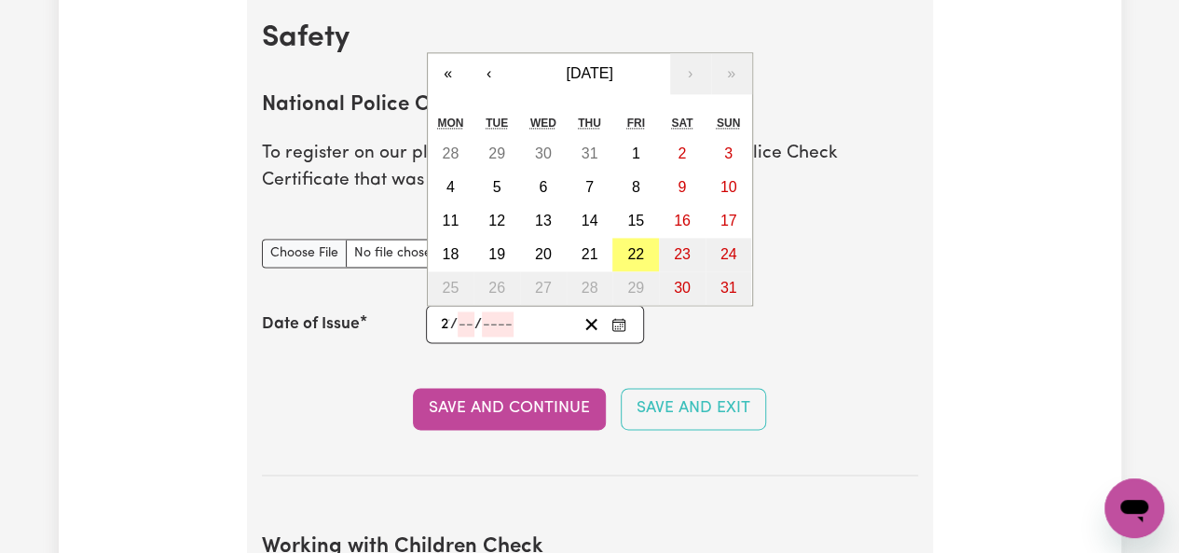
type input "21"
type input "08"
type input "0002-08-21"
type input "8"
type input "2"
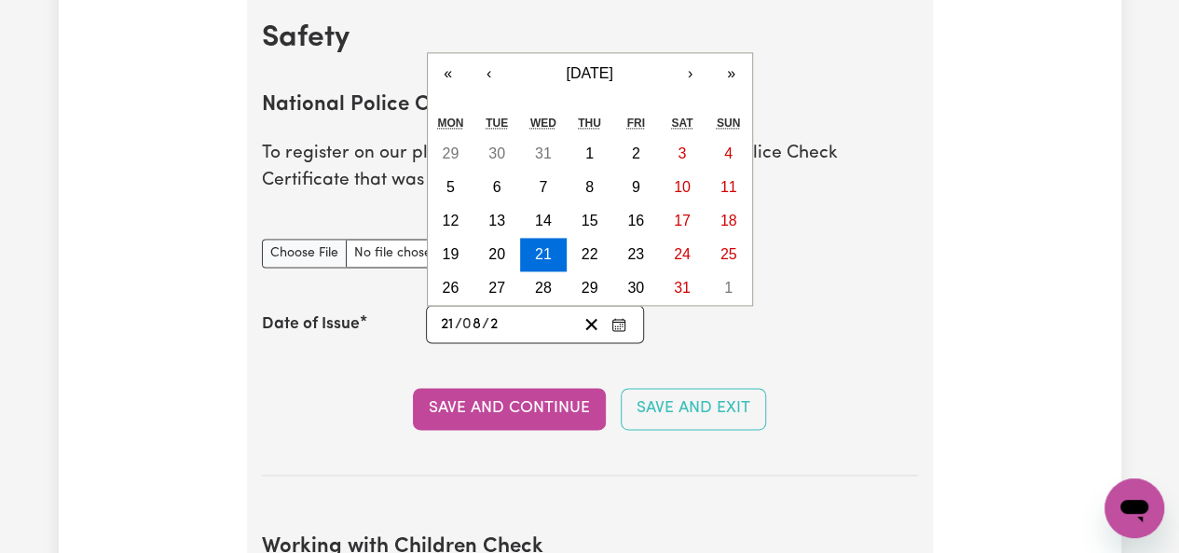
type input "0020-08-21"
type input "20"
type input "0202-08-21"
type input "202"
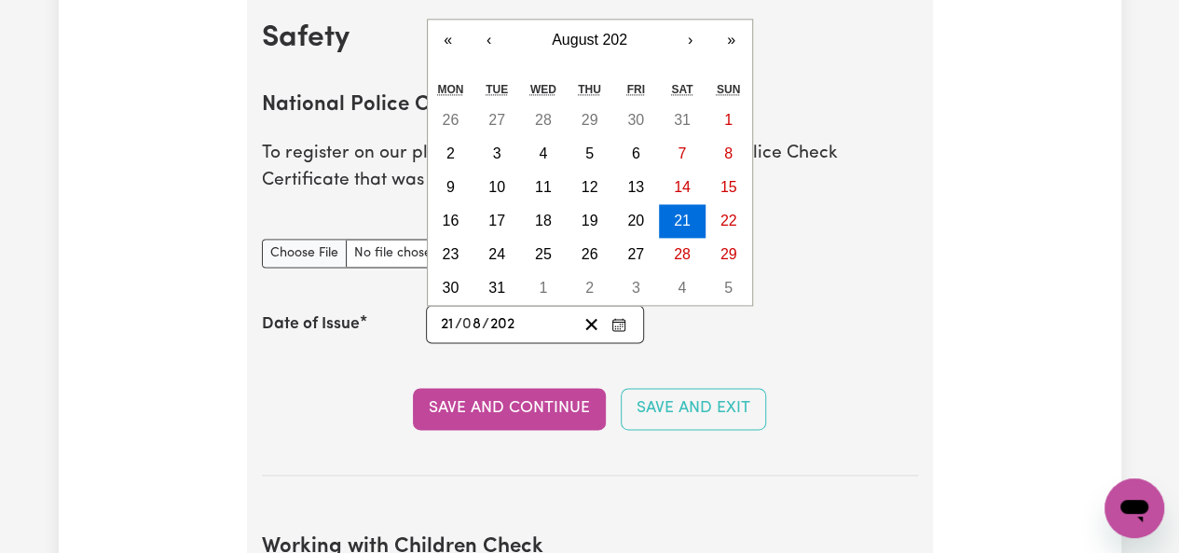
type input "[DATE]"
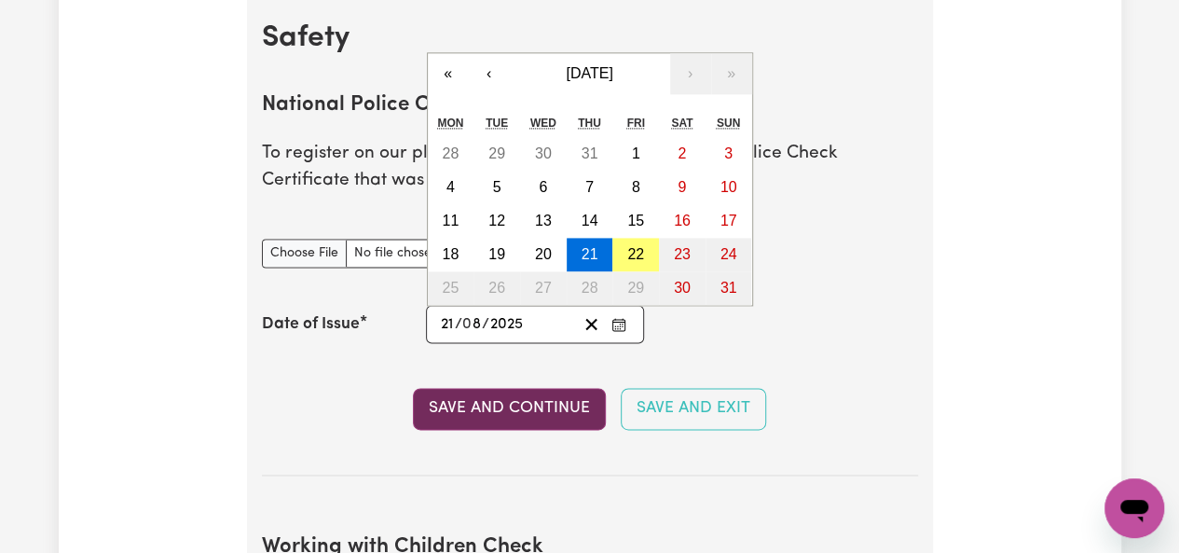
type input "2025"
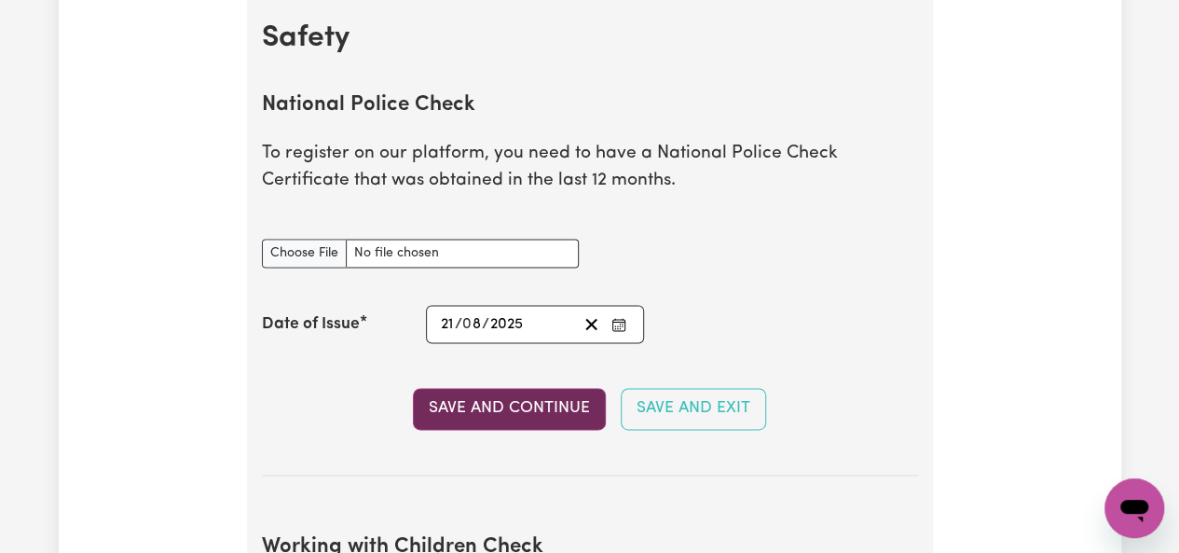
click at [547, 397] on button "Save and Continue" at bounding box center [509, 408] width 193 height 41
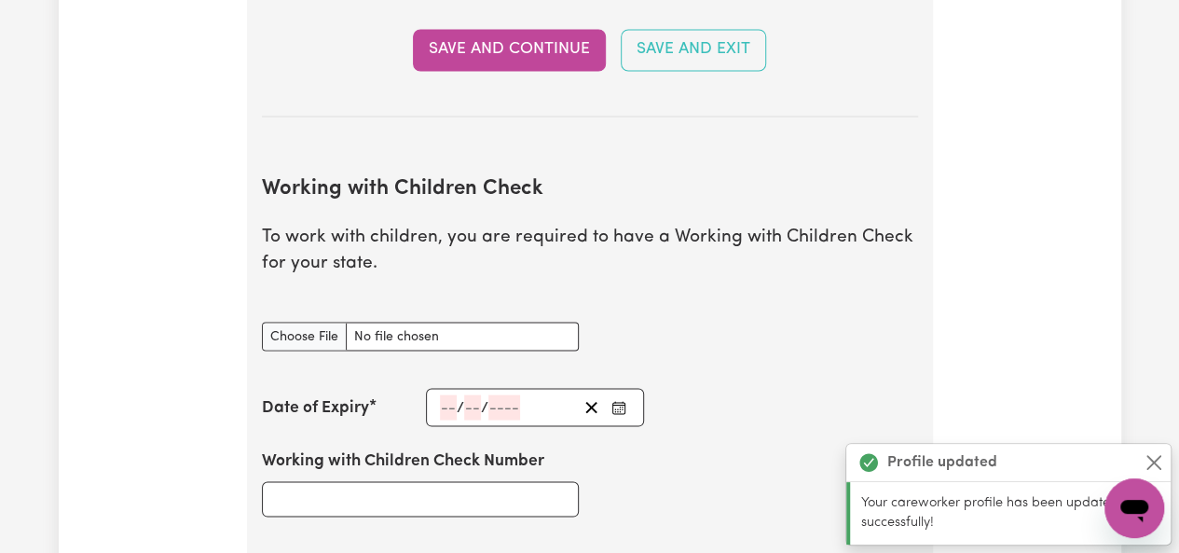
scroll to position [1709, 0]
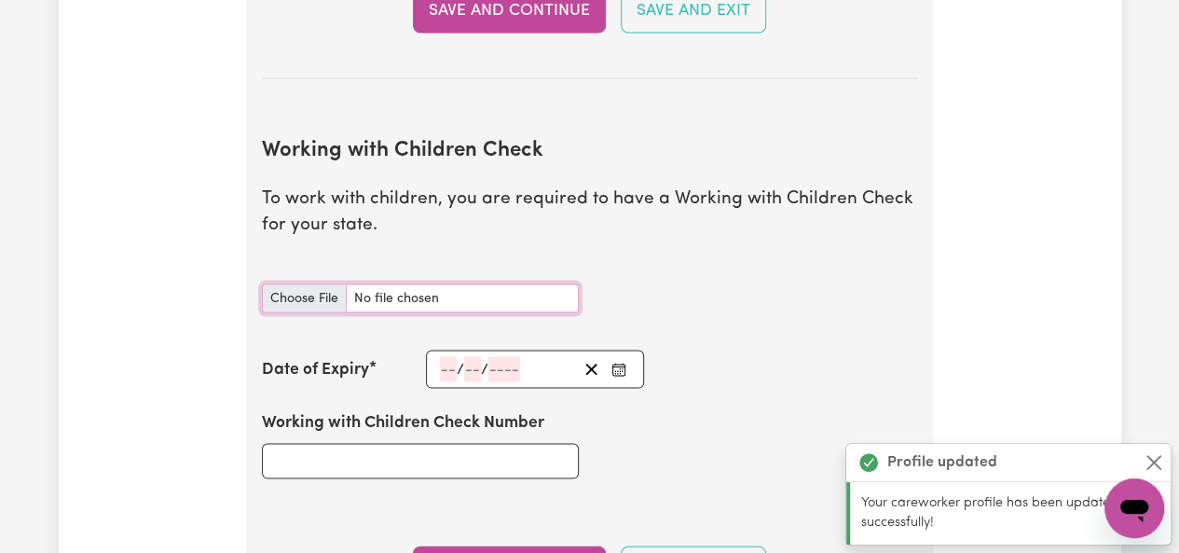
click at [339, 288] on input "Working with Children Check document" at bounding box center [420, 297] width 317 height 29
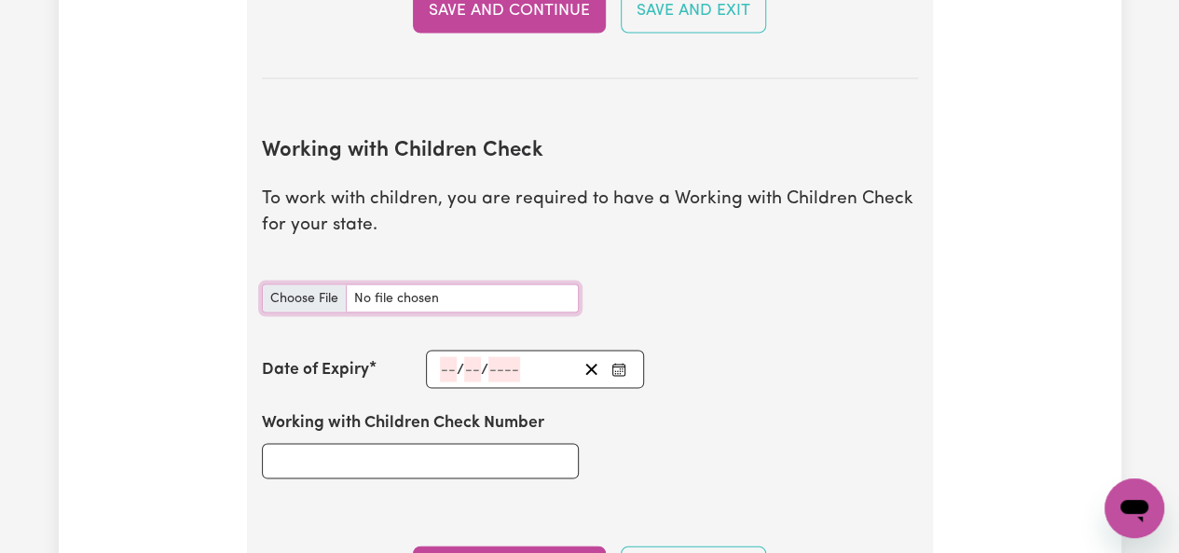
click at [305, 297] on input "Working with Children Check document" at bounding box center [420, 297] width 317 height 29
click at [296, 306] on input "Working with Children Check document" at bounding box center [420, 297] width 317 height 29
type input "C:\fakepath\WWCC.jpg"
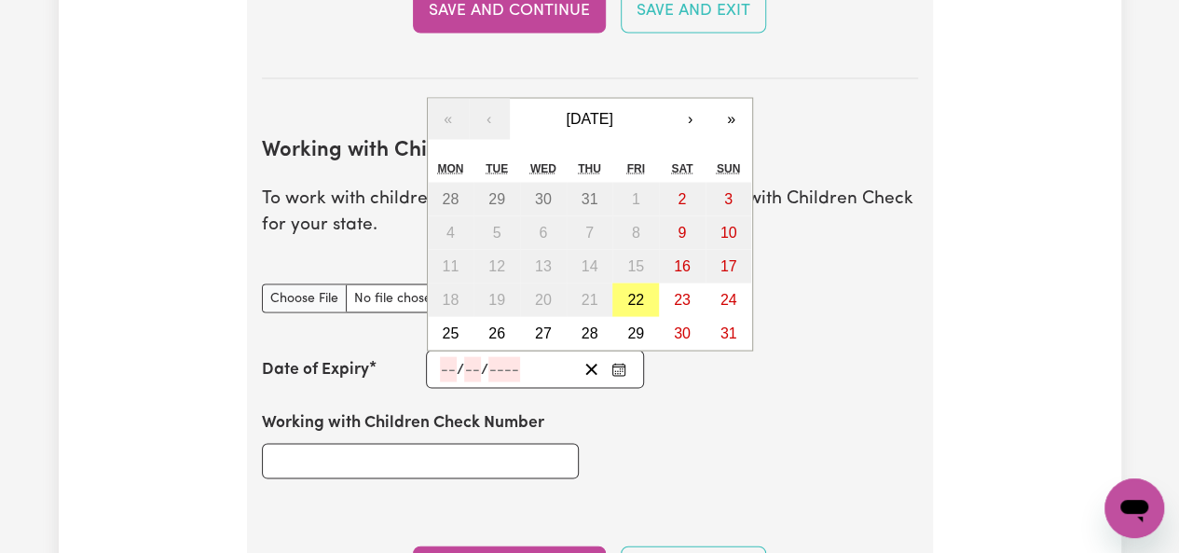
click at [442, 356] on input "number" at bounding box center [448, 368] width 17 height 25
type input "22"
type input "08"
type input "202"
type input "[DATE]"
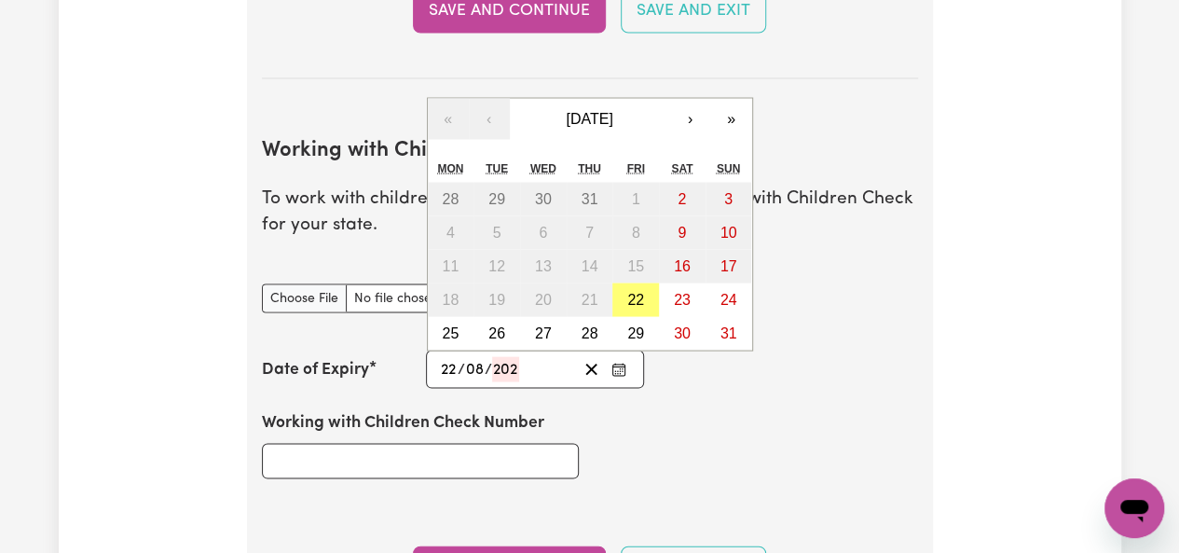
type input "8"
type input "2025"
click at [457, 465] on input "Working with Children Check Number" at bounding box center [420, 460] width 317 height 35
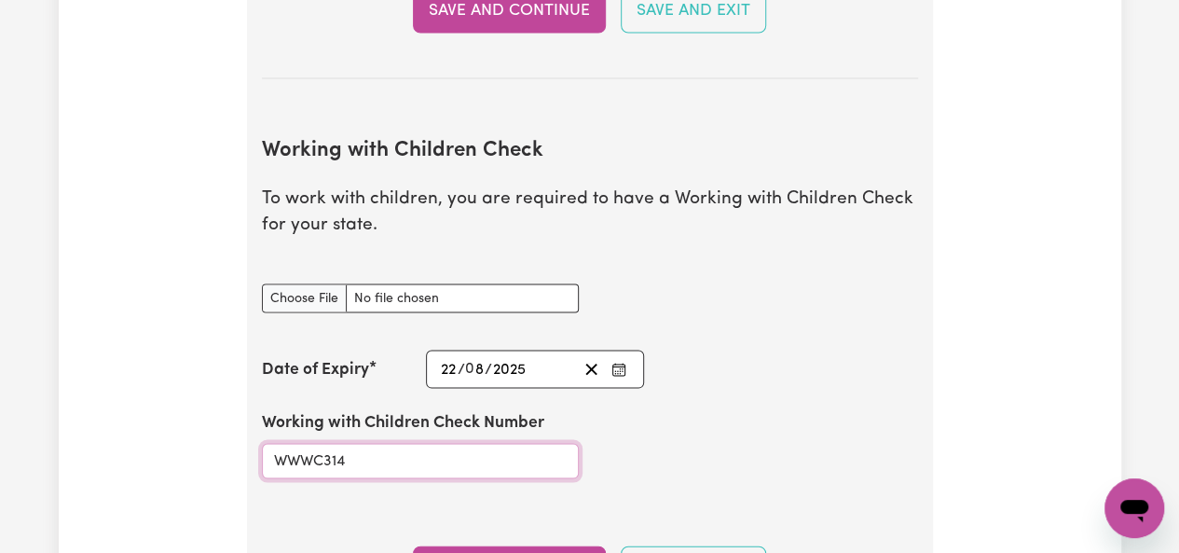
click at [305, 461] on input "WWWC314" at bounding box center [420, 460] width 317 height 35
click at [388, 465] on input "WWC314" at bounding box center [420, 460] width 317 height 35
type input "WWC3146200E"
click at [707, 477] on div "Working with Children Check Number WWC3146200E" at bounding box center [590, 444] width 679 height 112
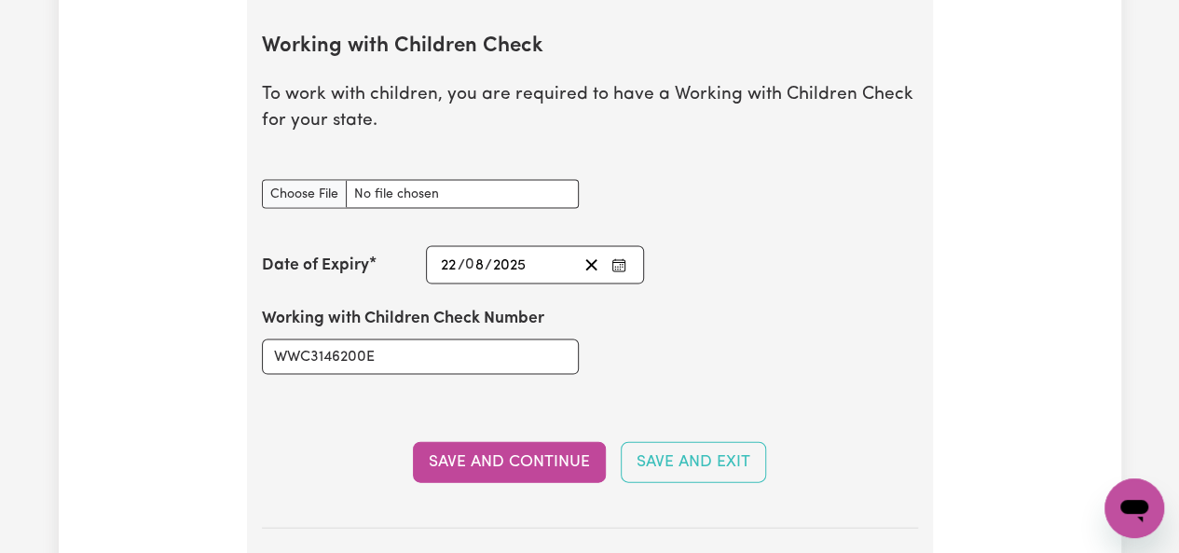
scroll to position [1861, 0]
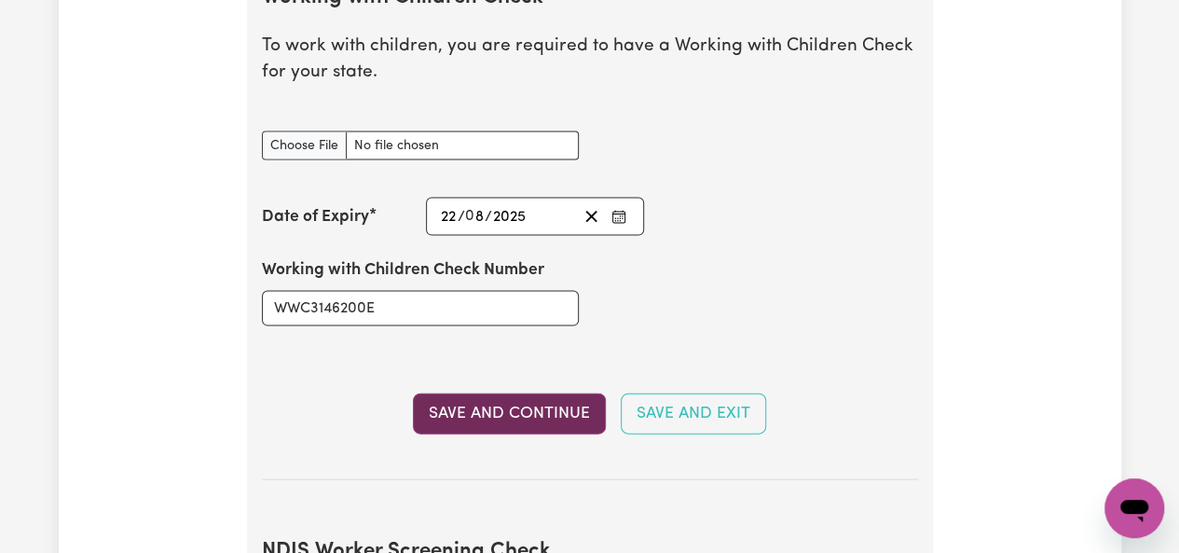
click at [536, 400] on button "Save and Continue" at bounding box center [509, 413] width 193 height 41
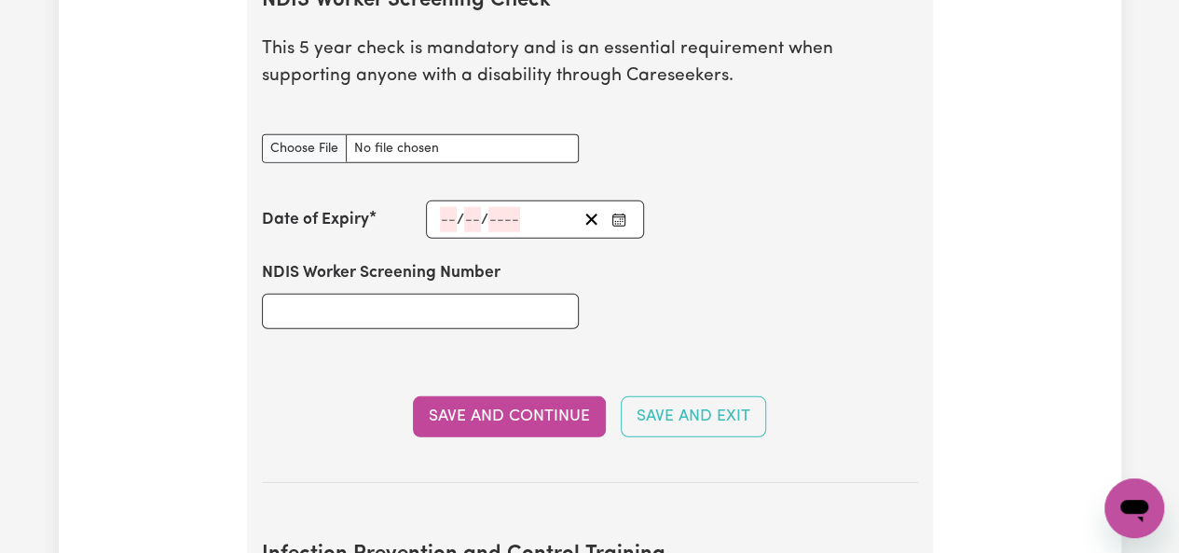
scroll to position [2532, 0]
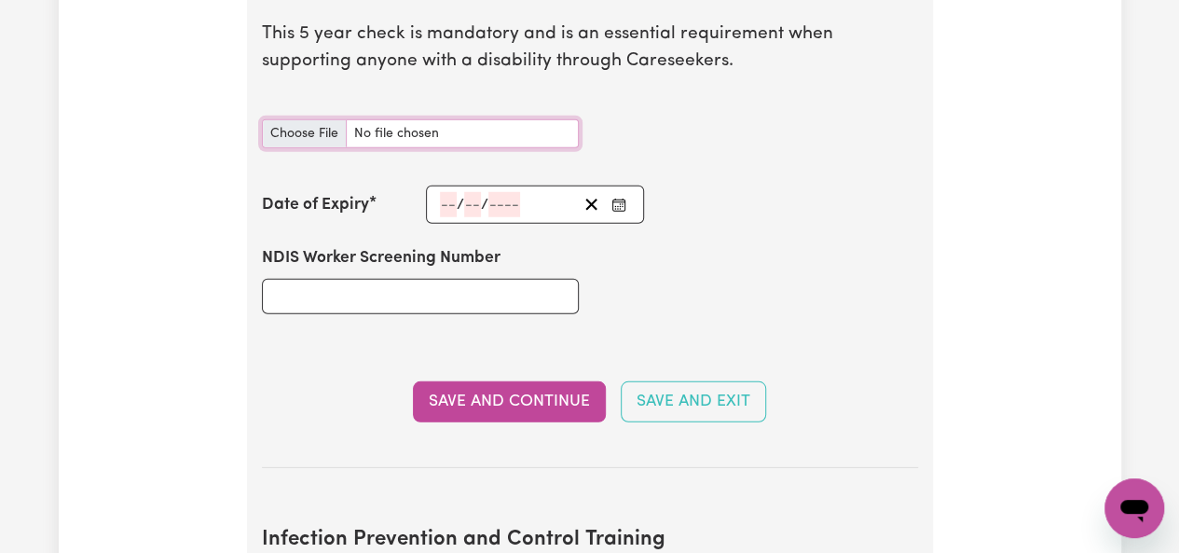
click at [318, 135] on input "NDIS Worker Screening Check document" at bounding box center [420, 133] width 317 height 29
click at [635, 307] on div "NDIS Worker Screening Number" at bounding box center [590, 280] width 679 height 112
click at [416, 296] on input "NDIS Worker Screening Number" at bounding box center [420, 296] width 317 height 35
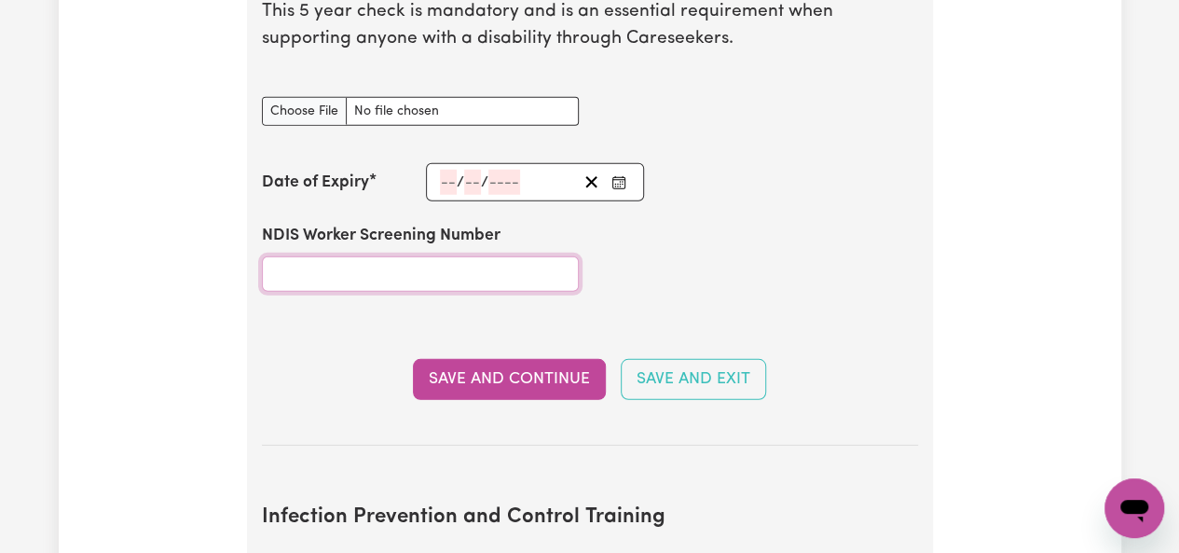
scroll to position [2554, 0]
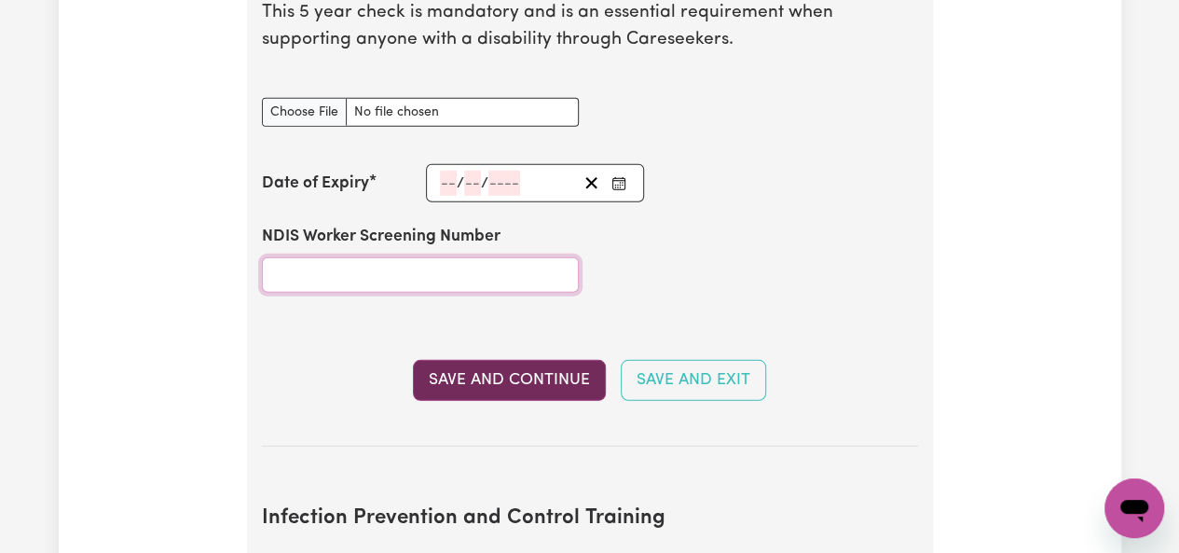
paste input "90360256"
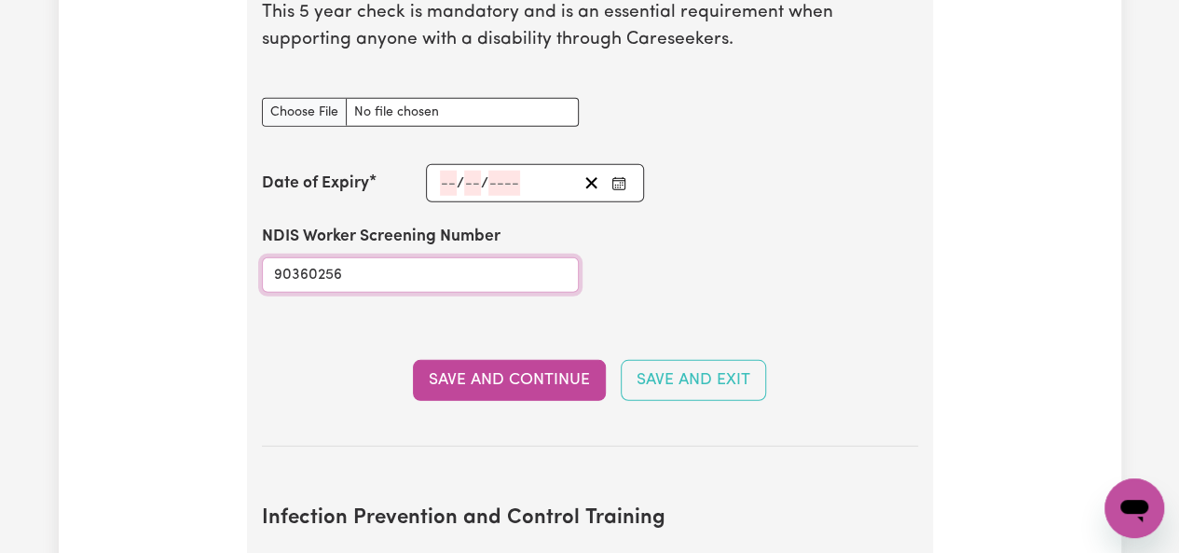
type input "90360256"
click at [446, 183] on div "/ /" at bounding box center [535, 183] width 219 height 38
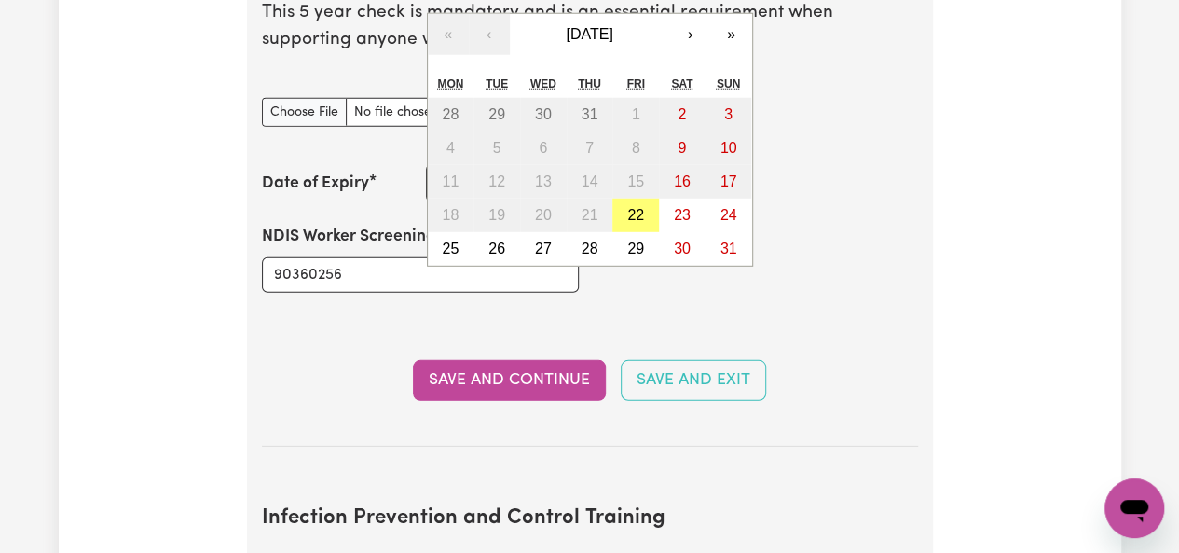
type input "21"
click at [397, 184] on div "Date of Expiry" at bounding box center [344, 184] width 164 height 24
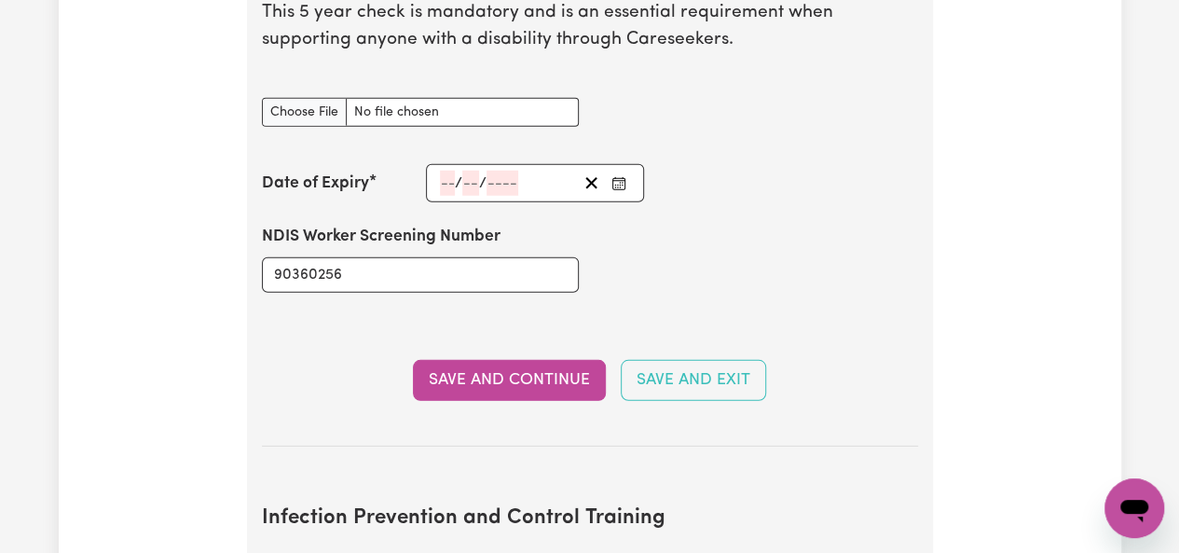
click at [471, 174] on div "/ / « ‹ August 2025 › » Mon Tue Wed Thu Fri Sat Sun 28 29 30 31 1 2 3 4 5 6 7 8…" at bounding box center [535, 183] width 219 height 38
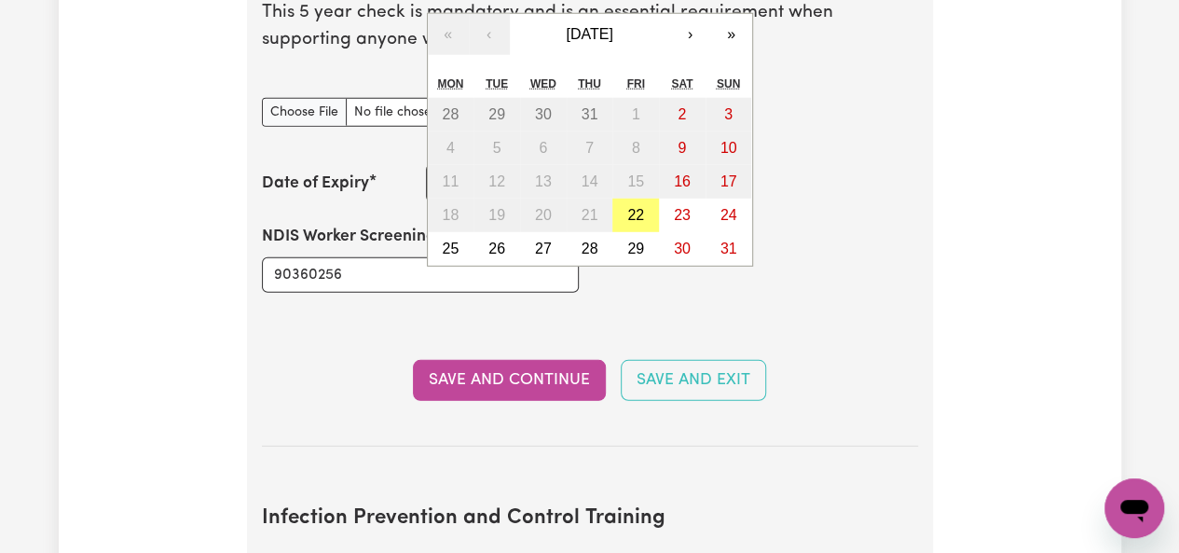
type input "08"
click at [374, 174] on div "Date of Expiry" at bounding box center [344, 184] width 164 height 24
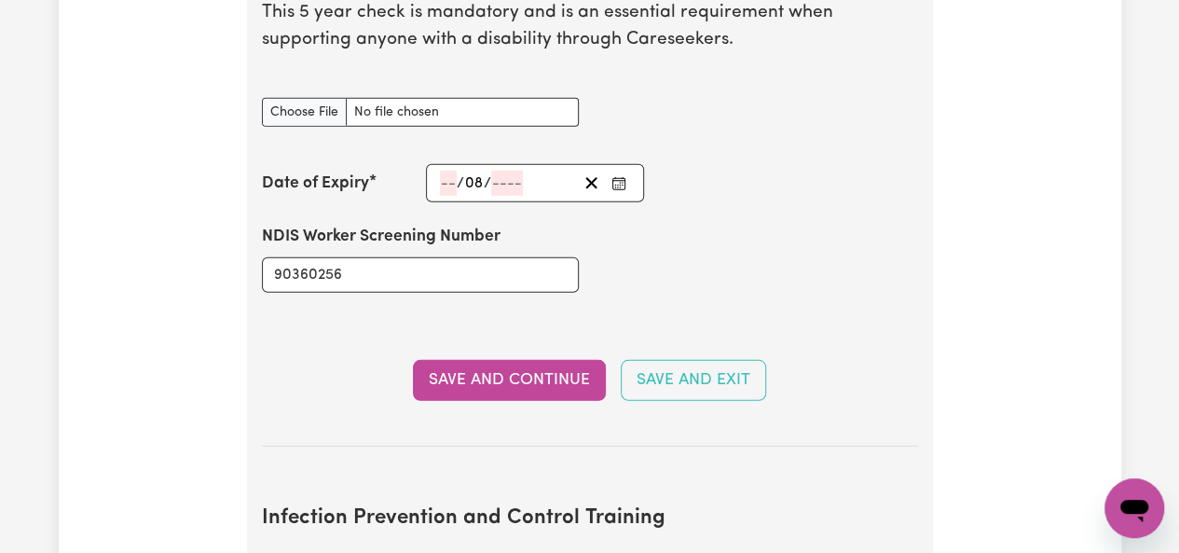
click at [507, 180] on div "/ 08 / « ‹ August 2025 › » Mon Tue Wed Thu Fri Sat Sun 28 29 30 31 1 2 3 4 5 6 …" at bounding box center [535, 183] width 219 height 38
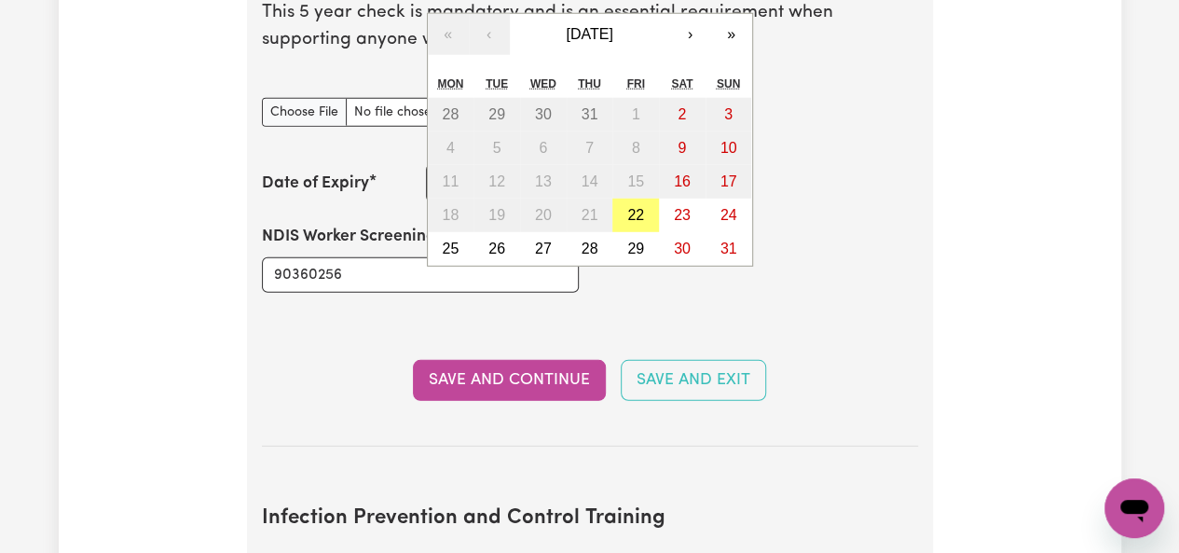
click at [405, 202] on div "NDIS Worker Screening Number 90360256" at bounding box center [420, 258] width 339 height 112
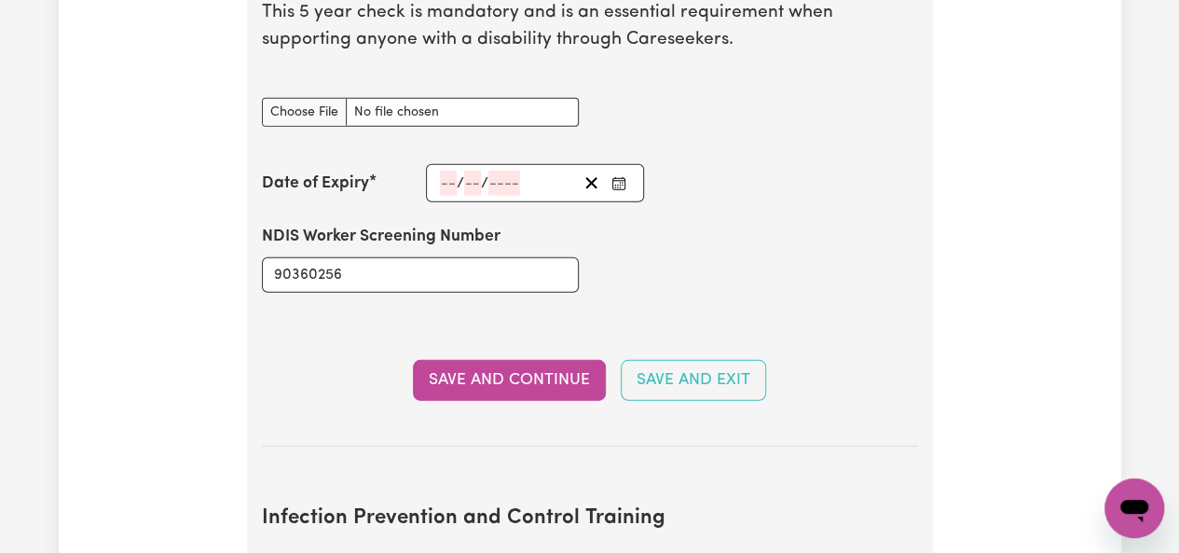
click at [452, 178] on div "/ / « ‹ August 2025 › » Mon Tue Wed Thu Fri Sat Sun 28 29 30 31 1 2 3 4 5 6 7 8…" at bounding box center [535, 183] width 219 height 38
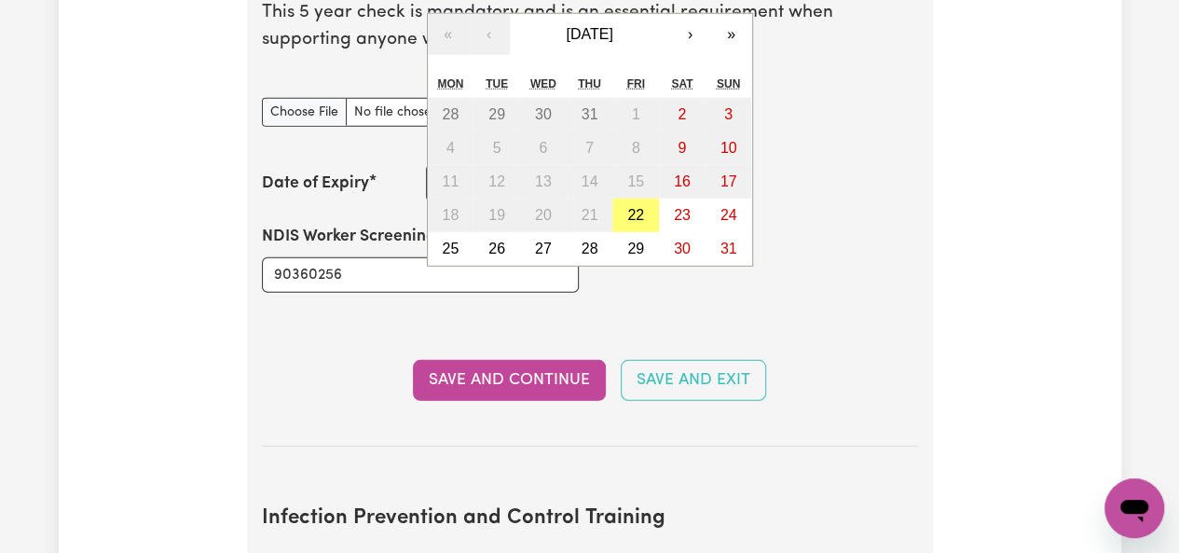
type input "21"
type input "08"
type input "2030"
type input "[DATE]"
type input "8"
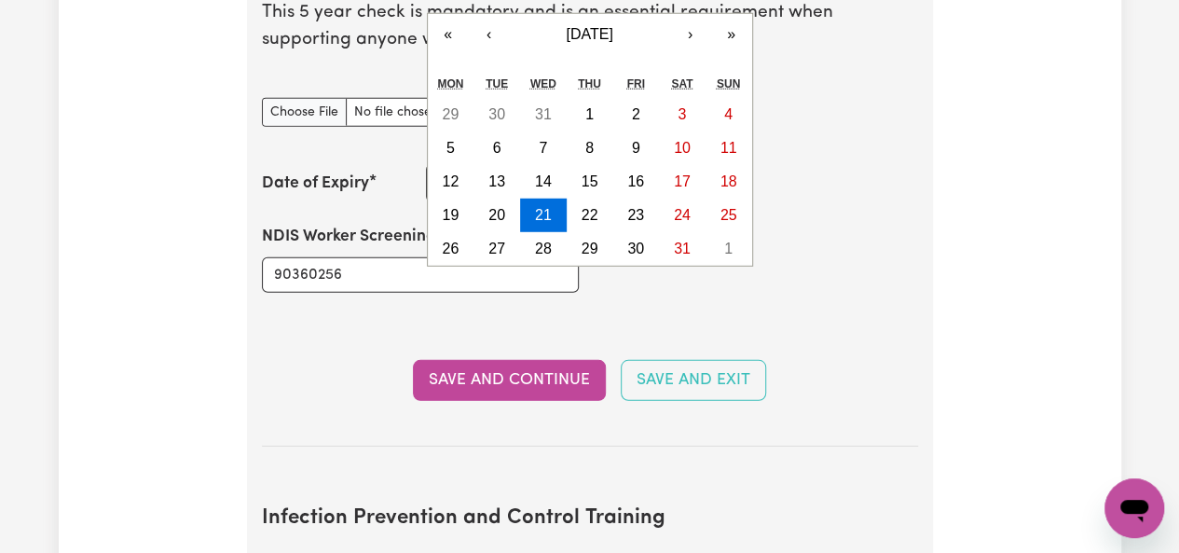
type input "2030"
click at [835, 288] on div "NDIS Worker Screening Number 90360256" at bounding box center [590, 258] width 679 height 112
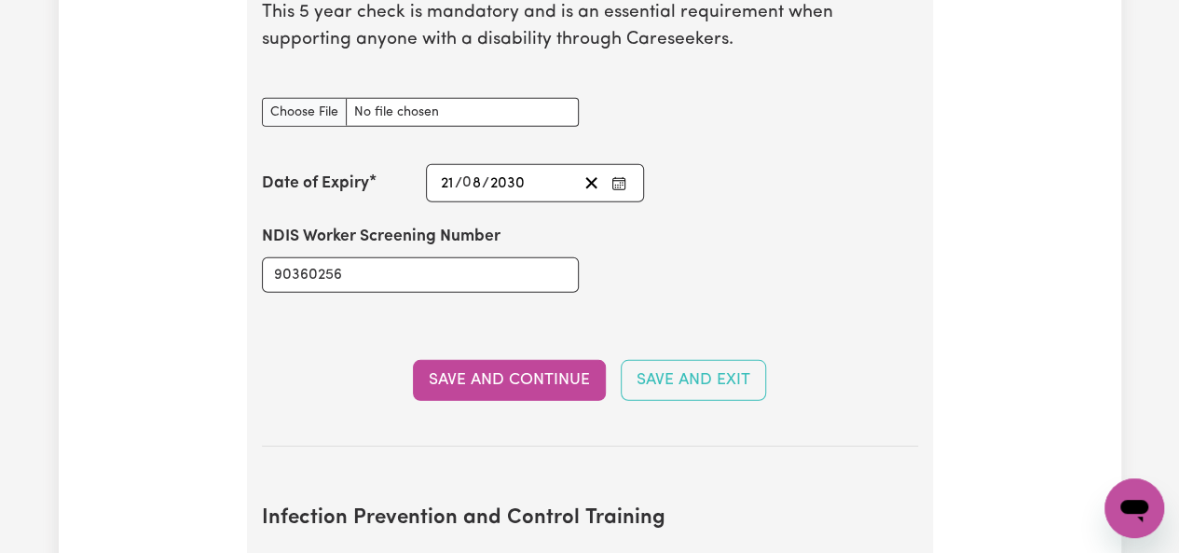
click at [542, 383] on button "Save and Continue" at bounding box center [509, 380] width 193 height 41
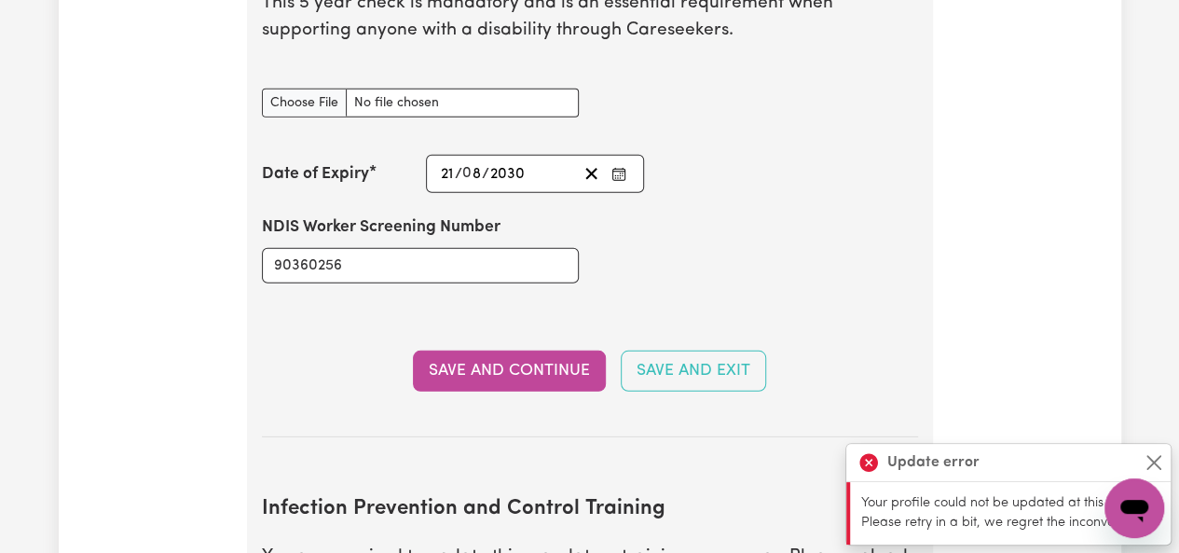
scroll to position [2561, 0]
click at [1145, 459] on button "Close" at bounding box center [1154, 462] width 22 height 22
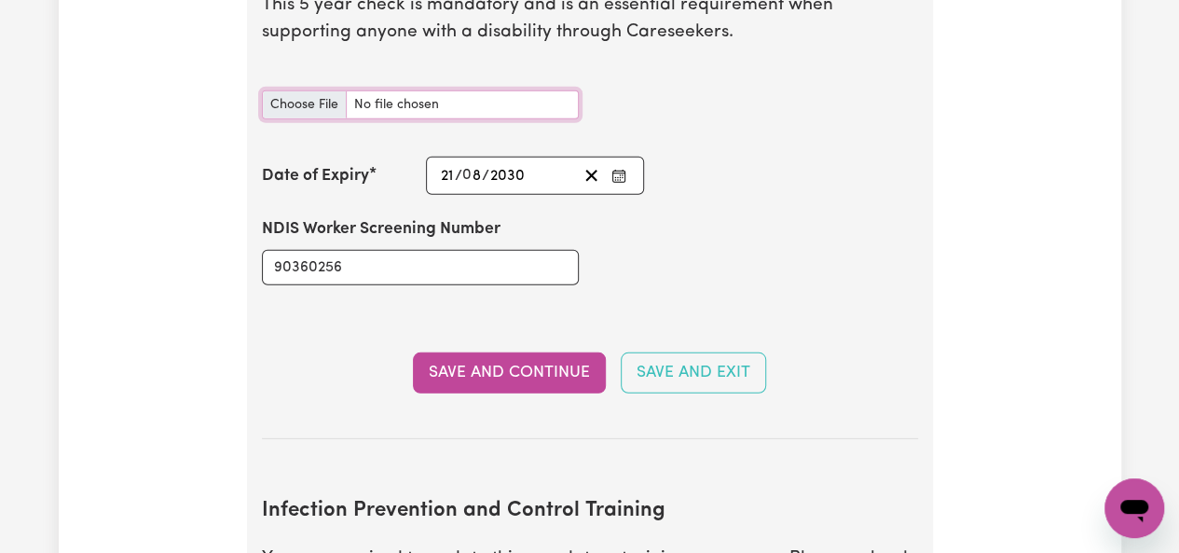
click at [313, 96] on input "NDIS Worker Screening Check document" at bounding box center [420, 104] width 317 height 29
type input "C:\fakepath\NDIS Clearance.JPG"
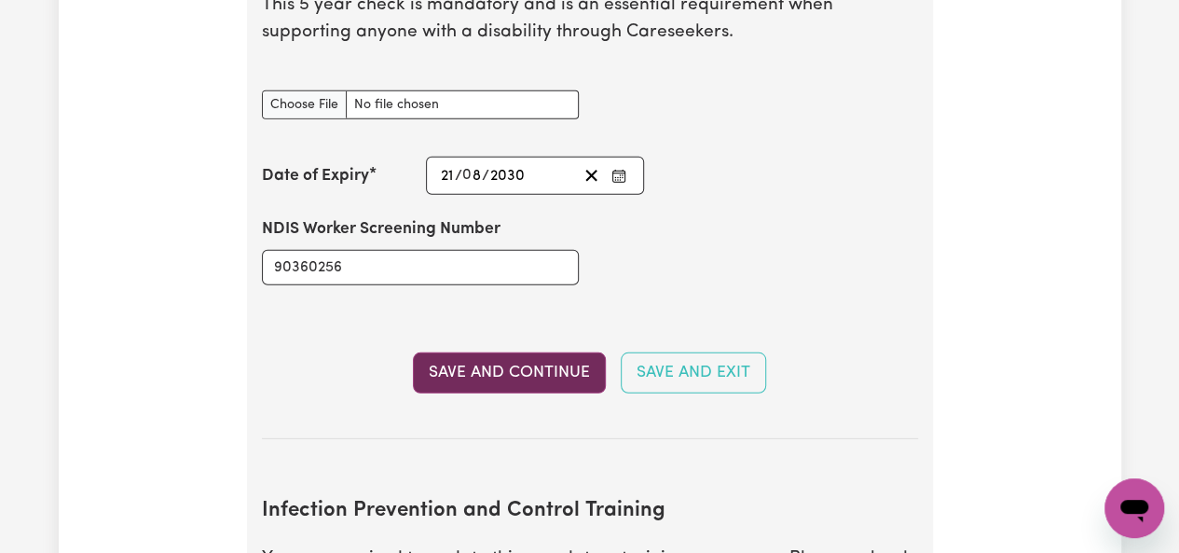
click at [492, 354] on button "Save and Continue" at bounding box center [509, 372] width 193 height 41
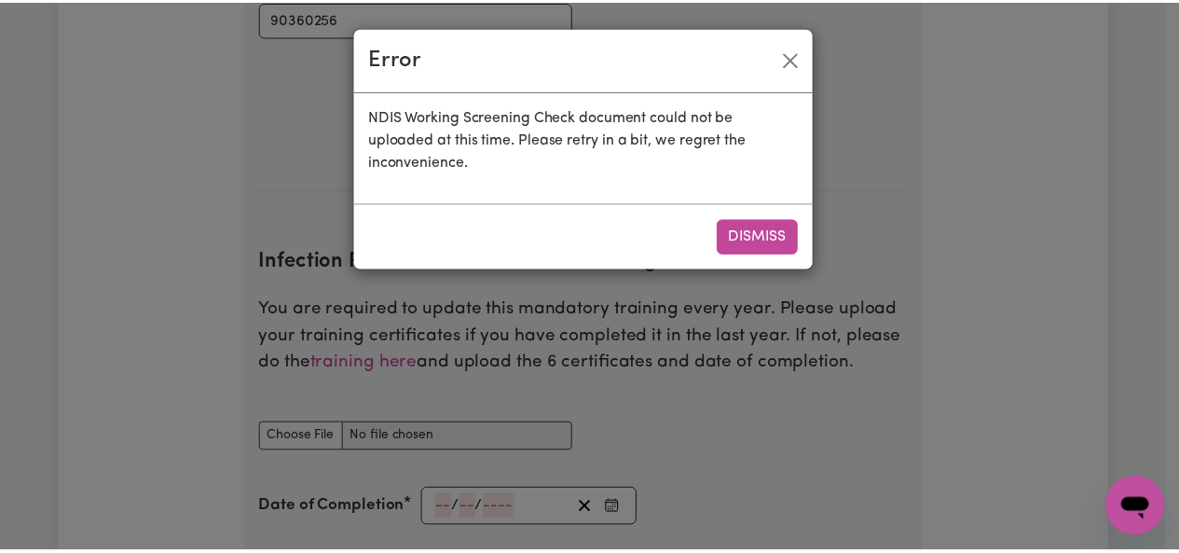
scroll to position [2830, 0]
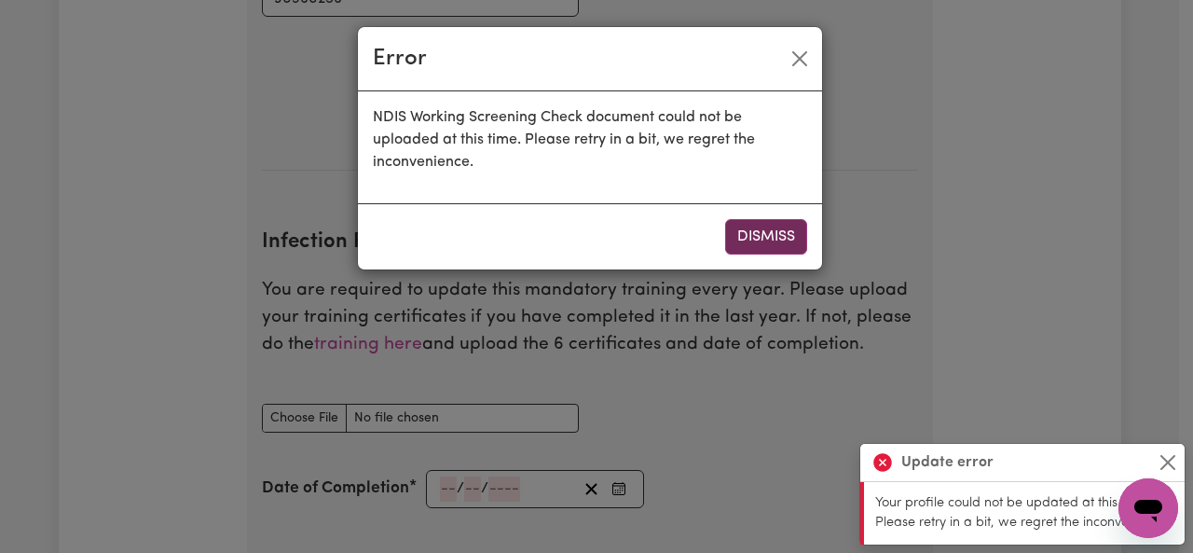
click at [780, 245] on button "Dismiss" at bounding box center [766, 236] width 82 height 35
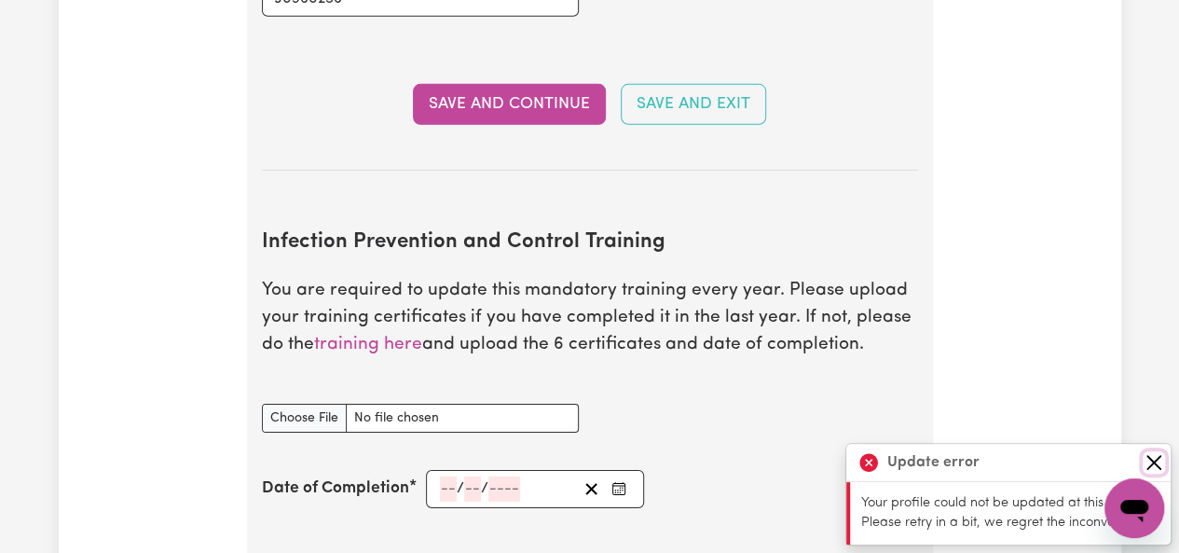
click at [1148, 455] on button "Close" at bounding box center [1154, 462] width 22 height 22
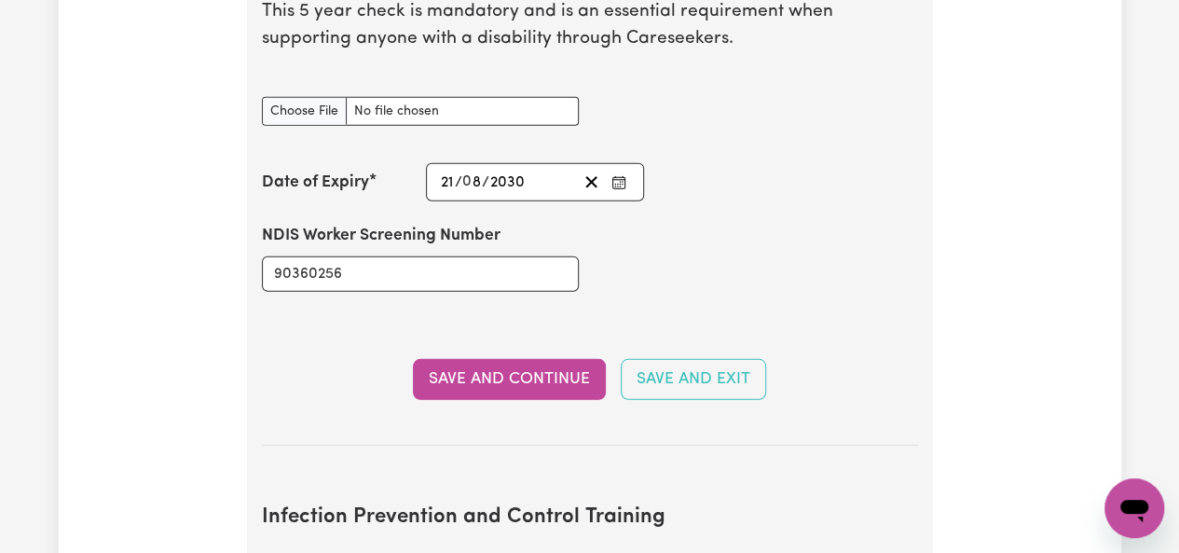
scroll to position [2554, 0]
click at [345, 102] on input "NDIS Worker Screening Check document" at bounding box center [420, 112] width 317 height 29
type input "C:\fakepath\NDIS Clearance.JPG"
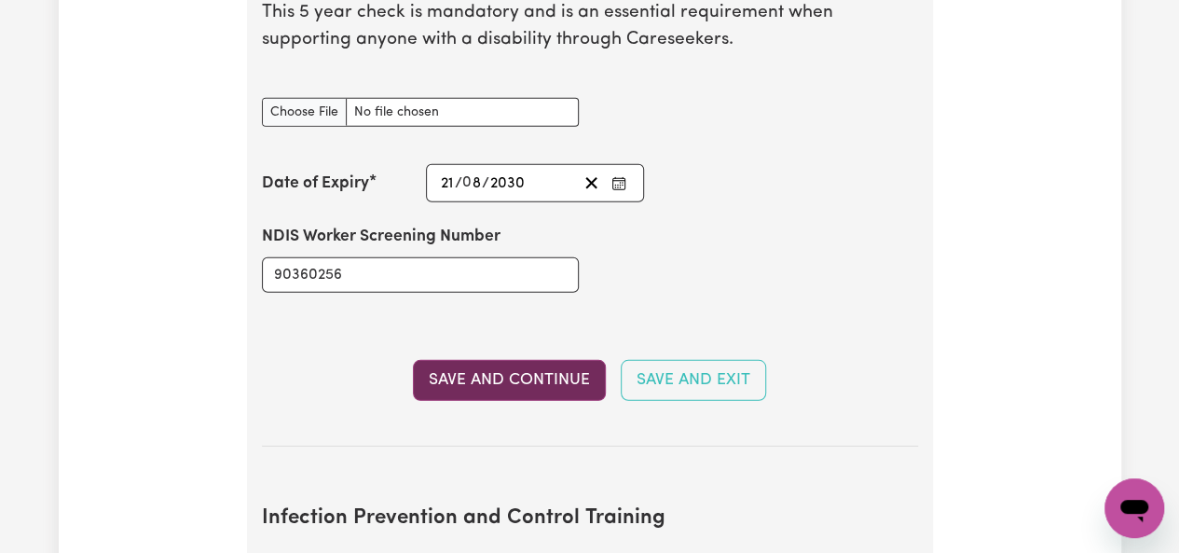
click at [497, 380] on button "Save and Continue" at bounding box center [509, 380] width 193 height 41
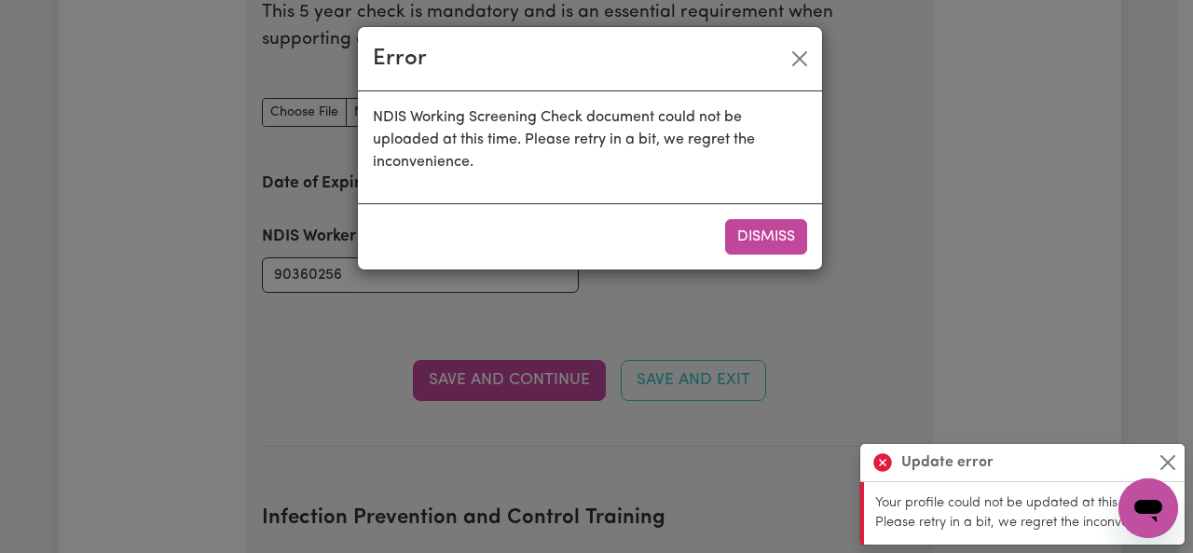
click at [783, 232] on button "Dismiss" at bounding box center [766, 236] width 82 height 35
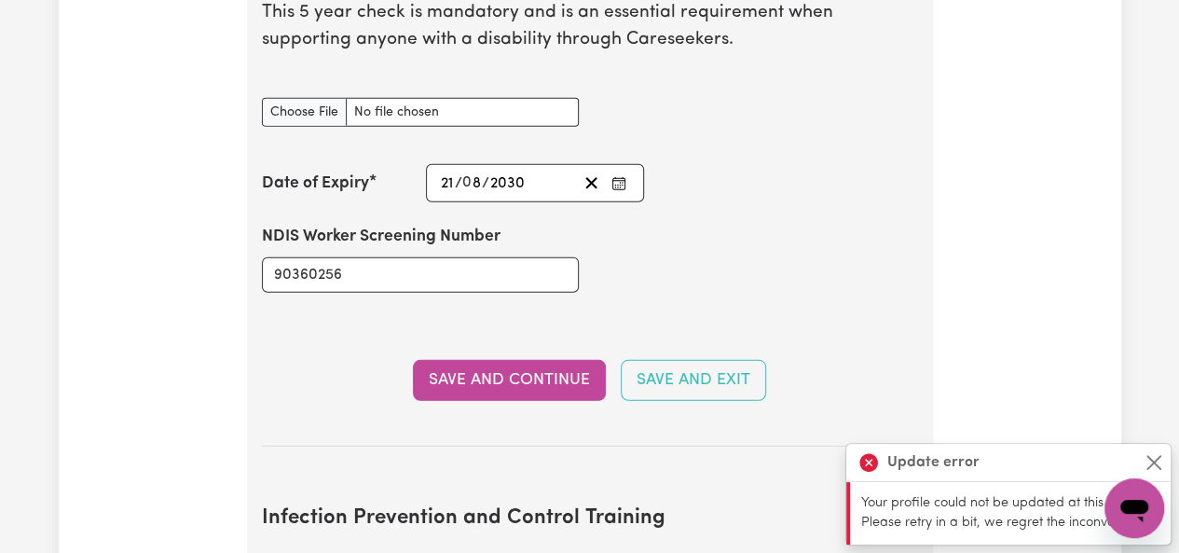
click at [1165, 463] on div "Update error" at bounding box center [1009, 463] width 324 height 38
click at [1137, 450] on div "Update error" at bounding box center [1009, 463] width 324 height 38
click at [1149, 456] on button "Close" at bounding box center [1154, 462] width 22 height 22
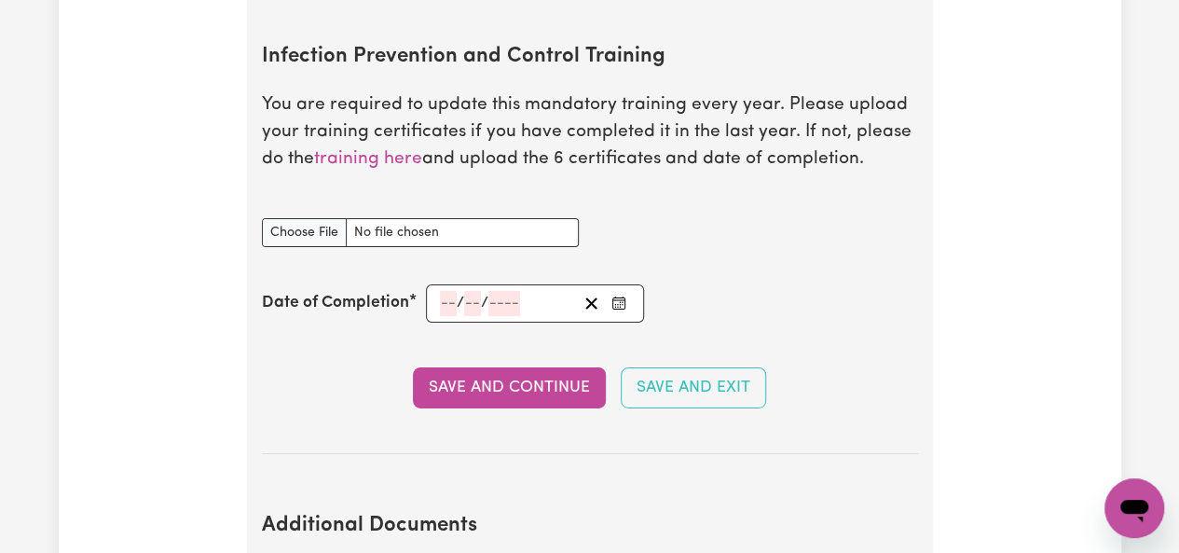
scroll to position [3018, 0]
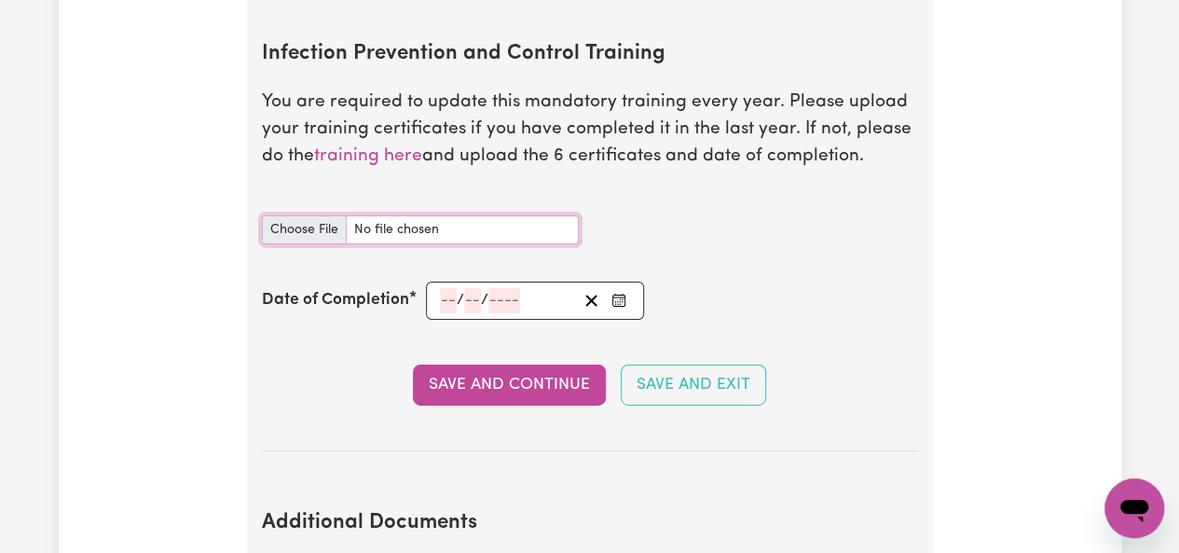
click at [324, 221] on input "Infection Prevention and Control Training document" at bounding box center [420, 229] width 317 height 29
type input "C:\fakepath\certificate- Supporting People to Stay Infection Free.pdf"
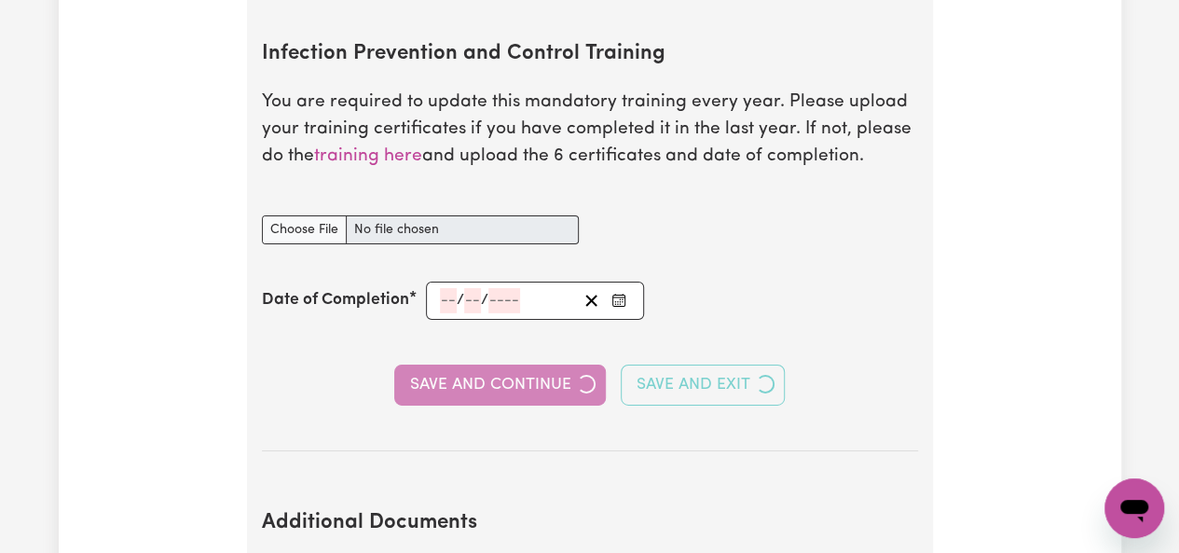
click at [442, 296] on input "number" at bounding box center [448, 300] width 17 height 25
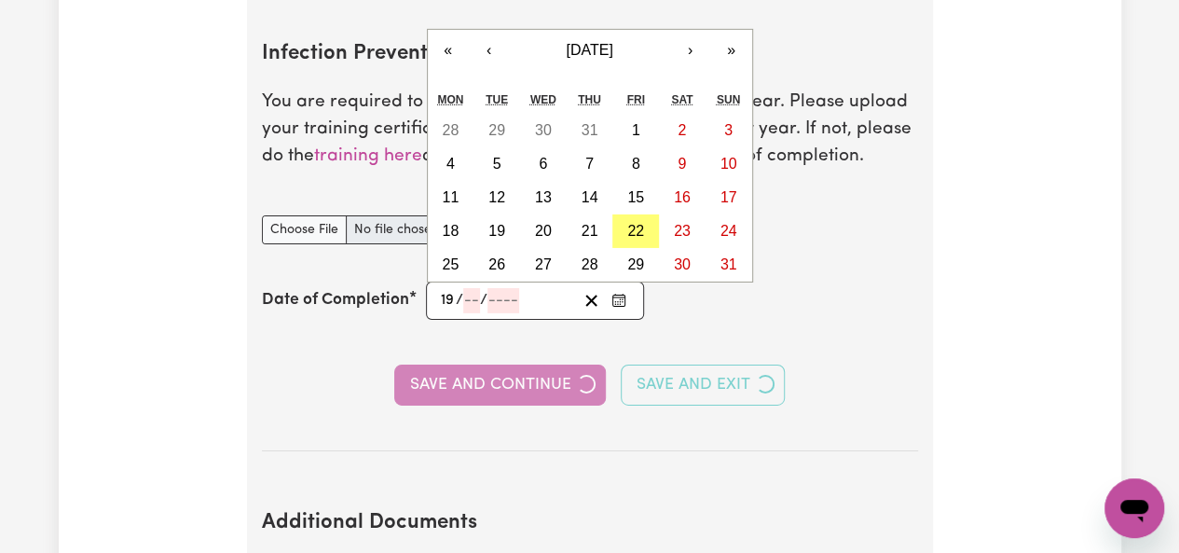
type input "19"
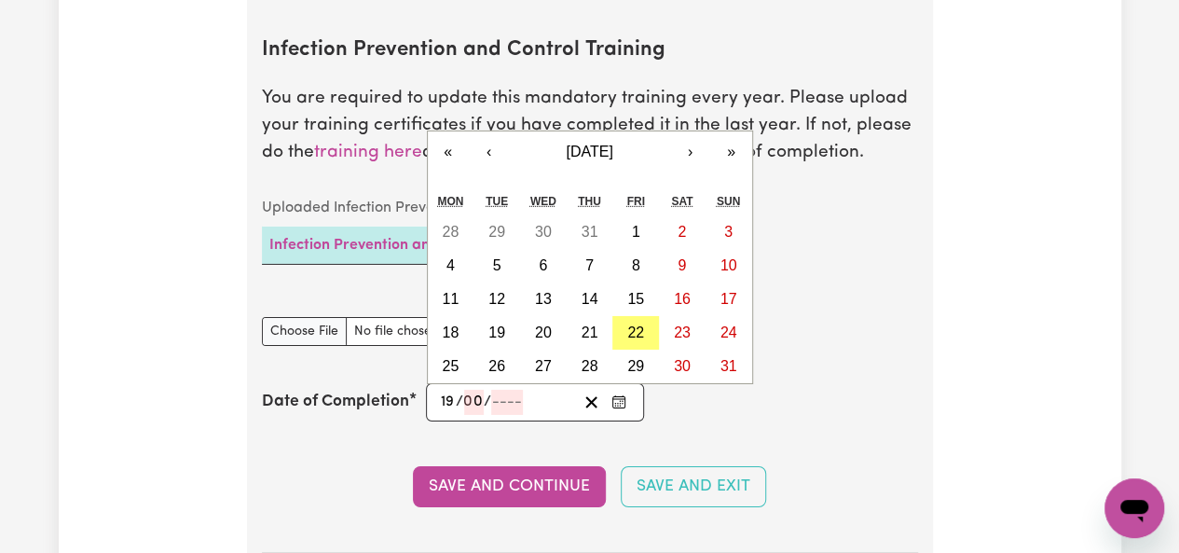
scroll to position [3024, 0]
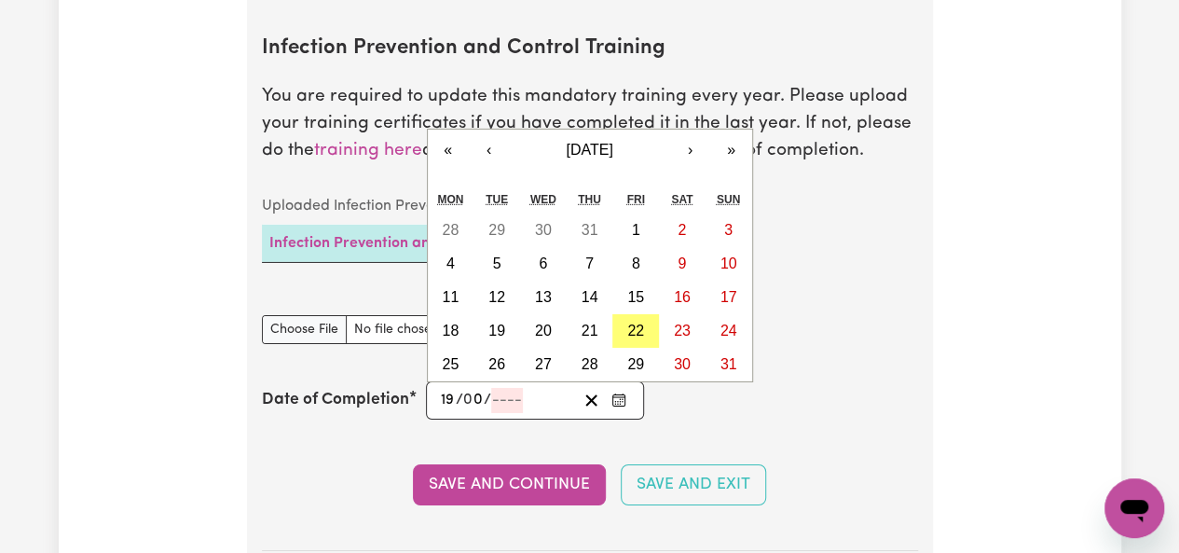
type input "08"
type input "0002-08-19"
type input "8"
type input "20"
type input "0202-08-19"
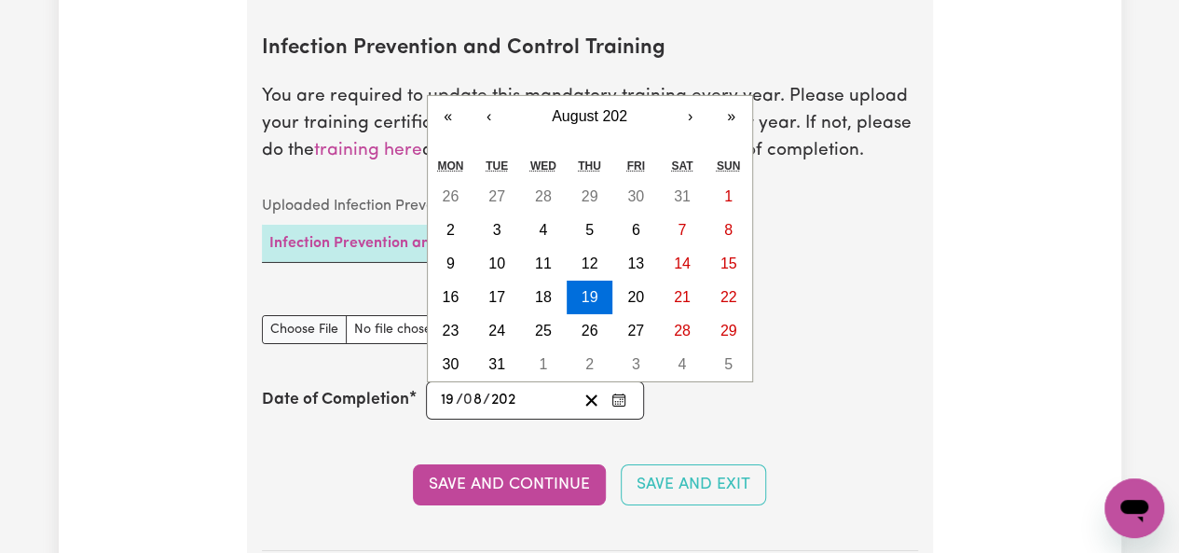
type input "2025"
type input "2025-08-19"
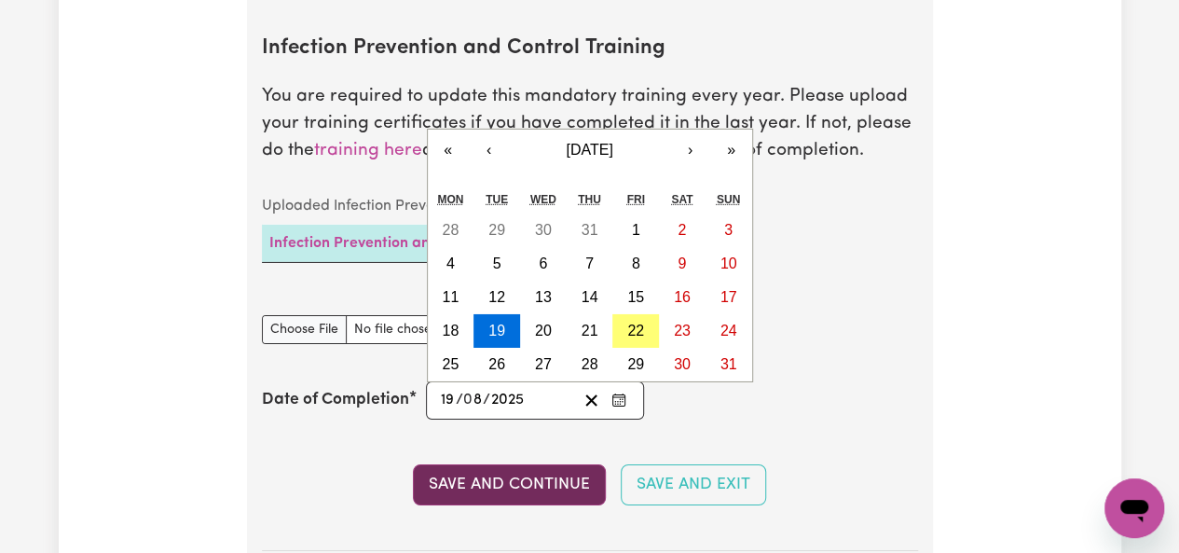
type input "2025"
click at [555, 471] on button "Save and Continue" at bounding box center [509, 484] width 193 height 41
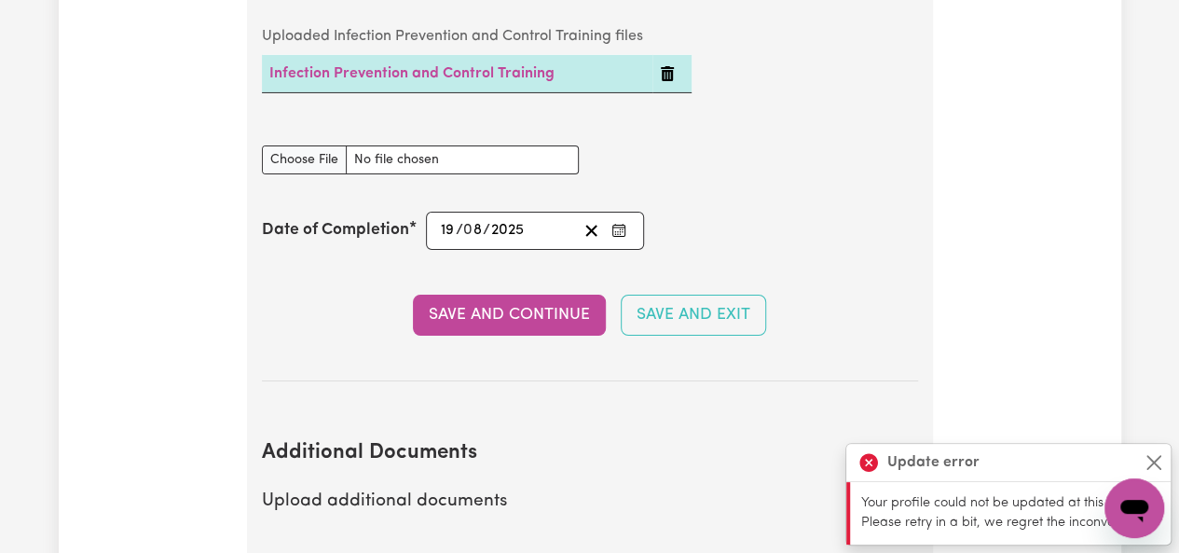
scroll to position [3191, 0]
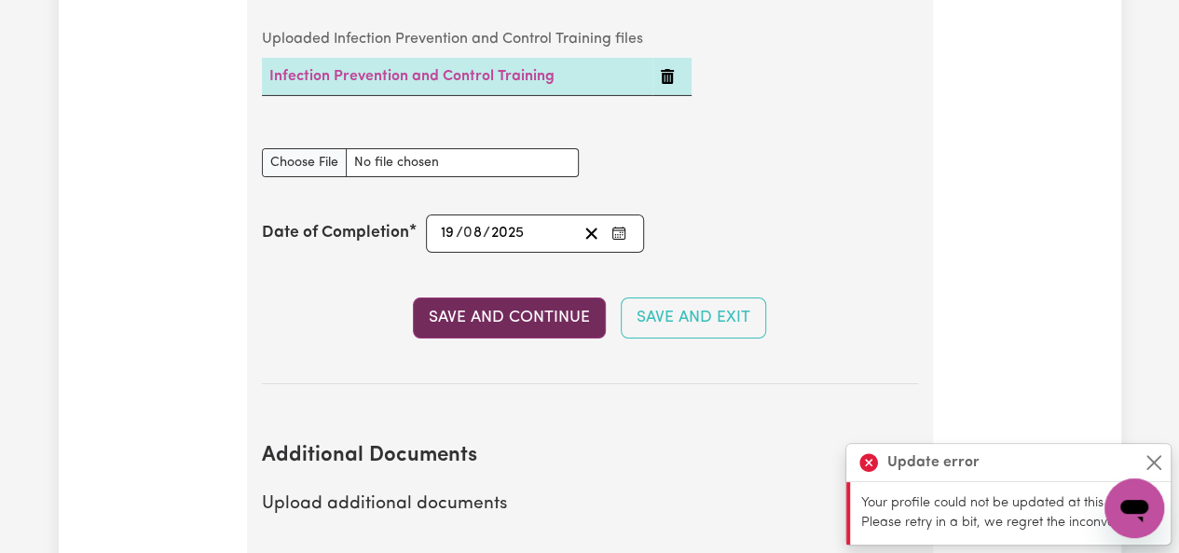
click at [576, 325] on button "Save and Continue" at bounding box center [509, 317] width 193 height 41
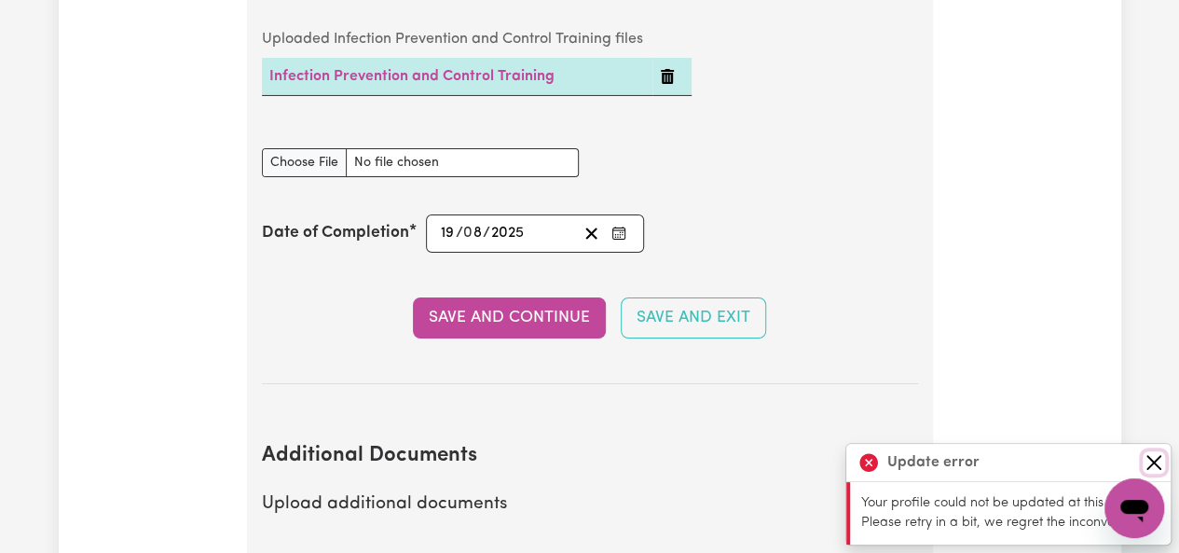
click at [1161, 463] on button "Close" at bounding box center [1154, 462] width 22 height 22
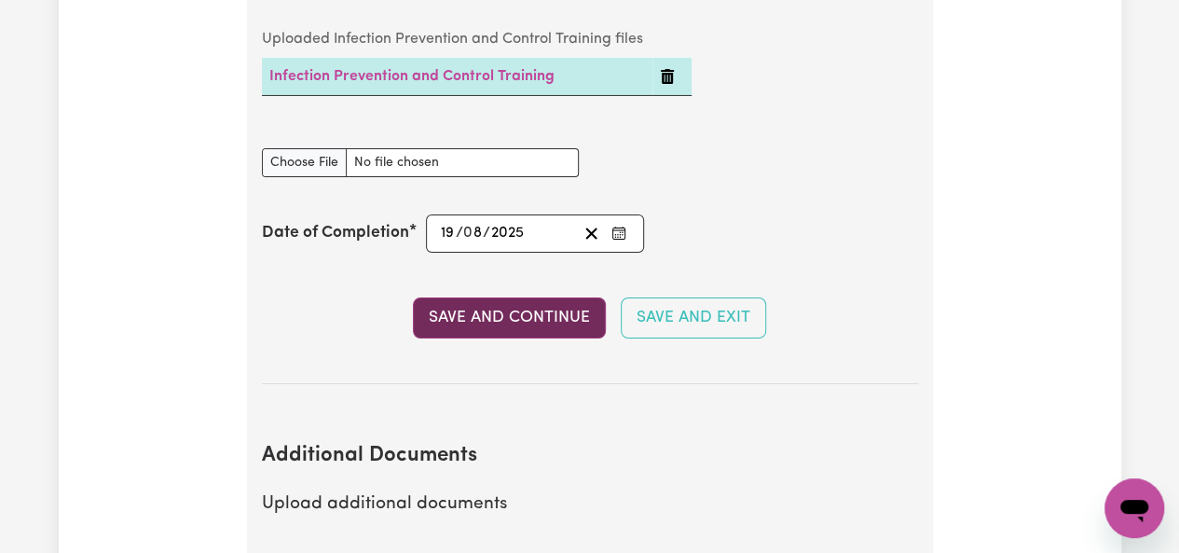
click at [562, 312] on button "Save and Continue" at bounding box center [509, 317] width 193 height 41
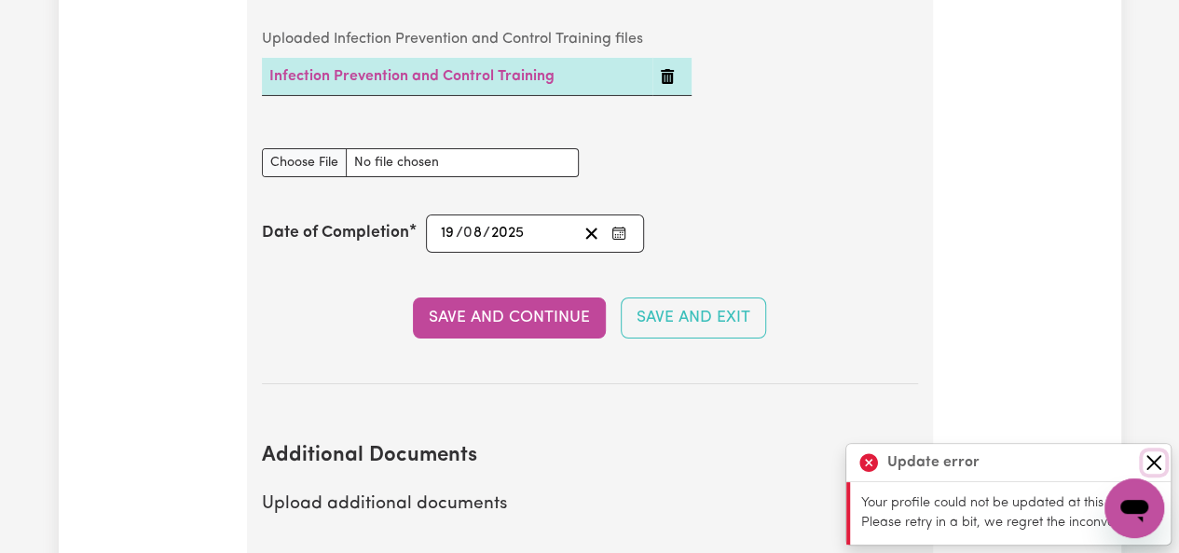
click at [1162, 473] on button "Close" at bounding box center [1154, 462] width 22 height 22
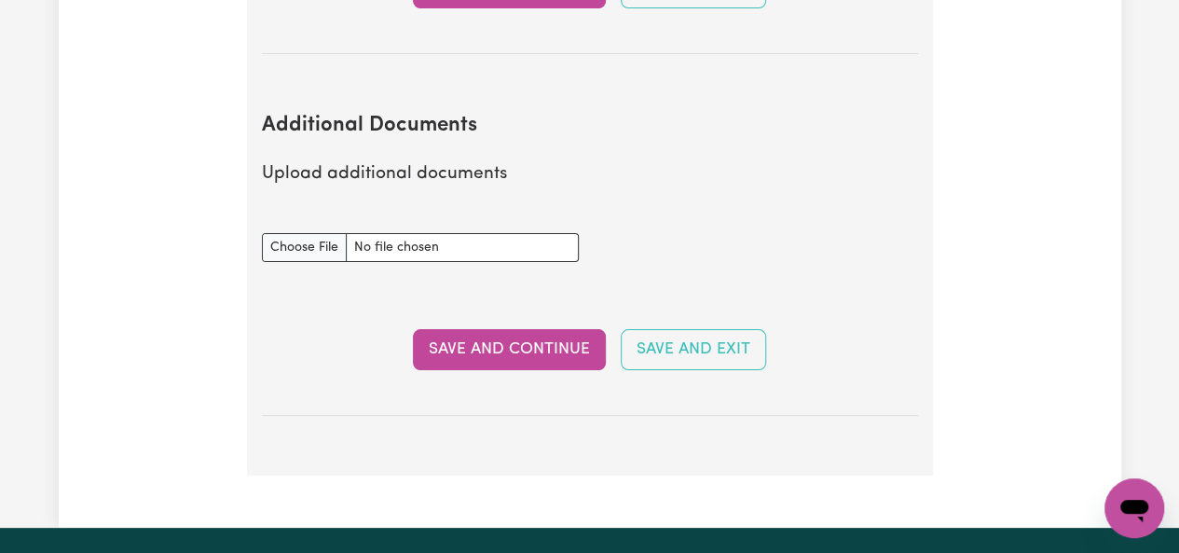
scroll to position [3523, 0]
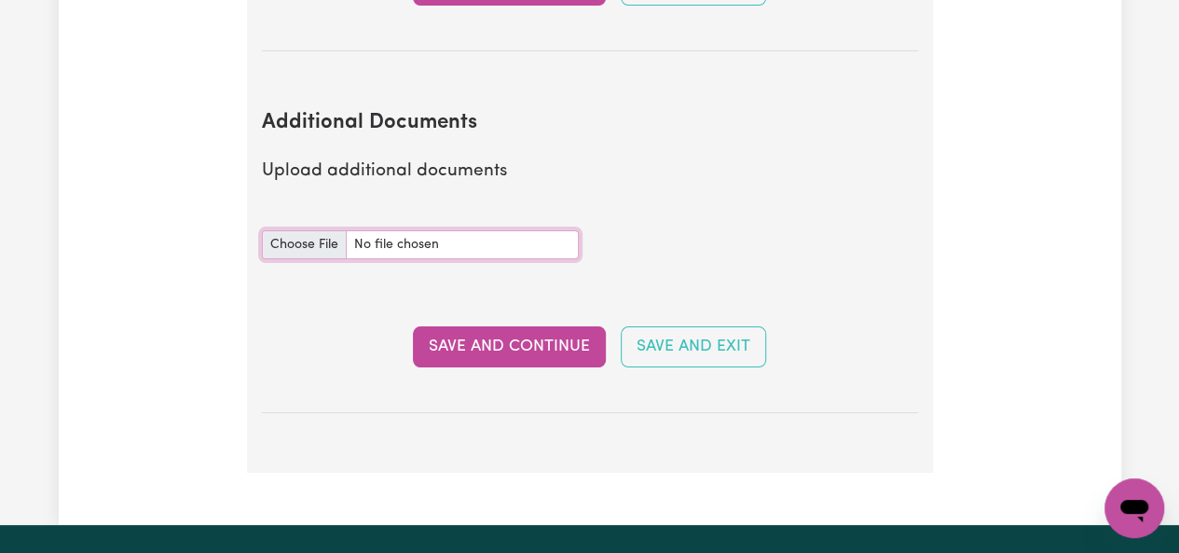
click at [332, 242] on input "Additional Documents document" at bounding box center [420, 244] width 317 height 29
type input "C:\fakepath\Supporting_Safe_and_Enjoyable_Meals_Certificate_of_Completion.pdf"
click at [531, 346] on button "Save and Continue" at bounding box center [509, 346] width 193 height 41
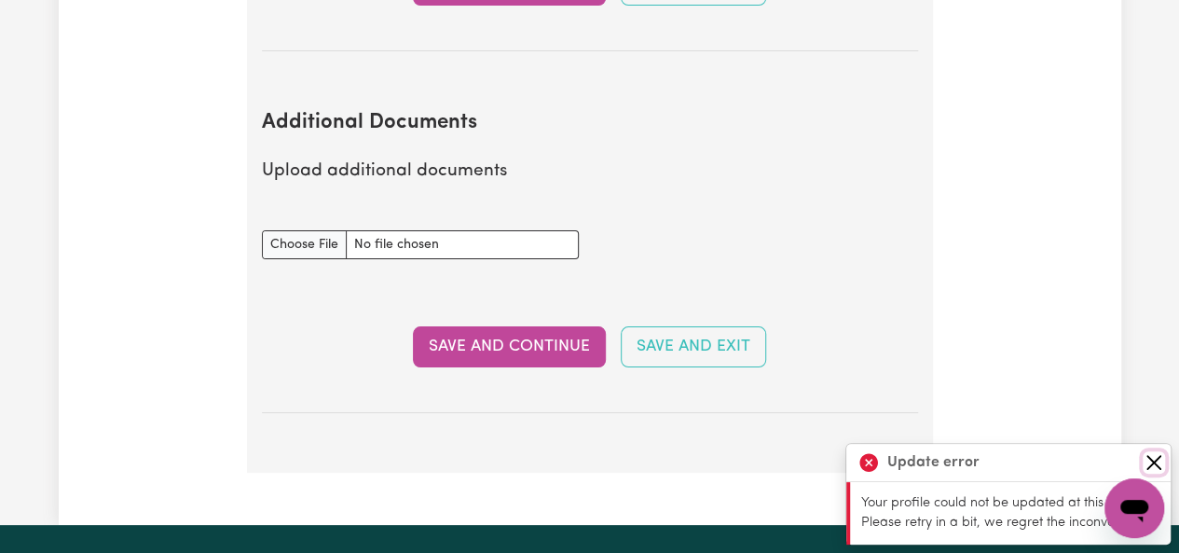
click at [1163, 460] on button "Close" at bounding box center [1154, 462] width 22 height 22
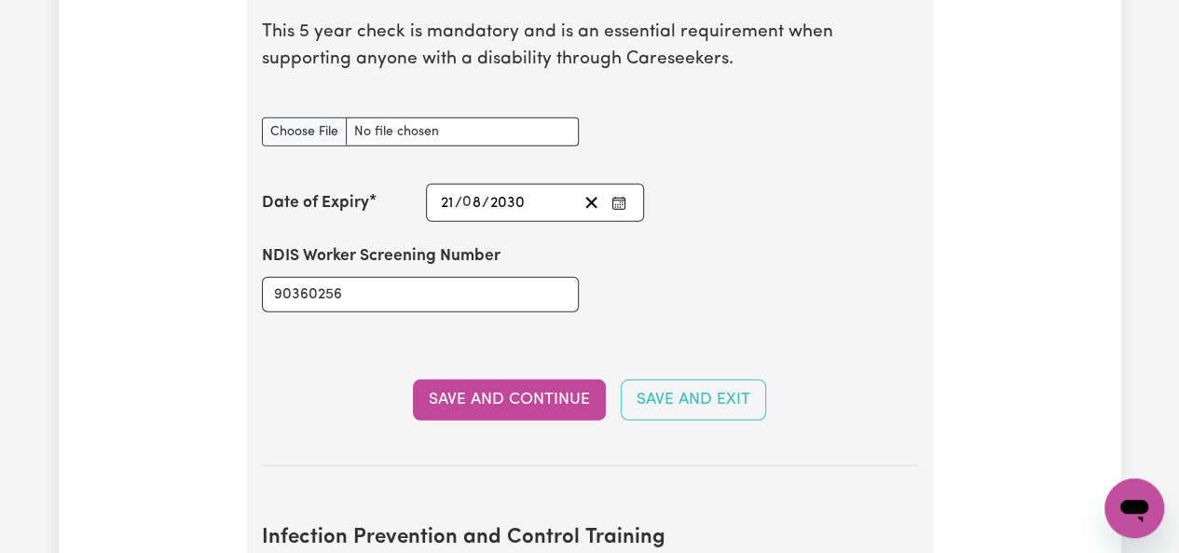
scroll to position [2516, 0]
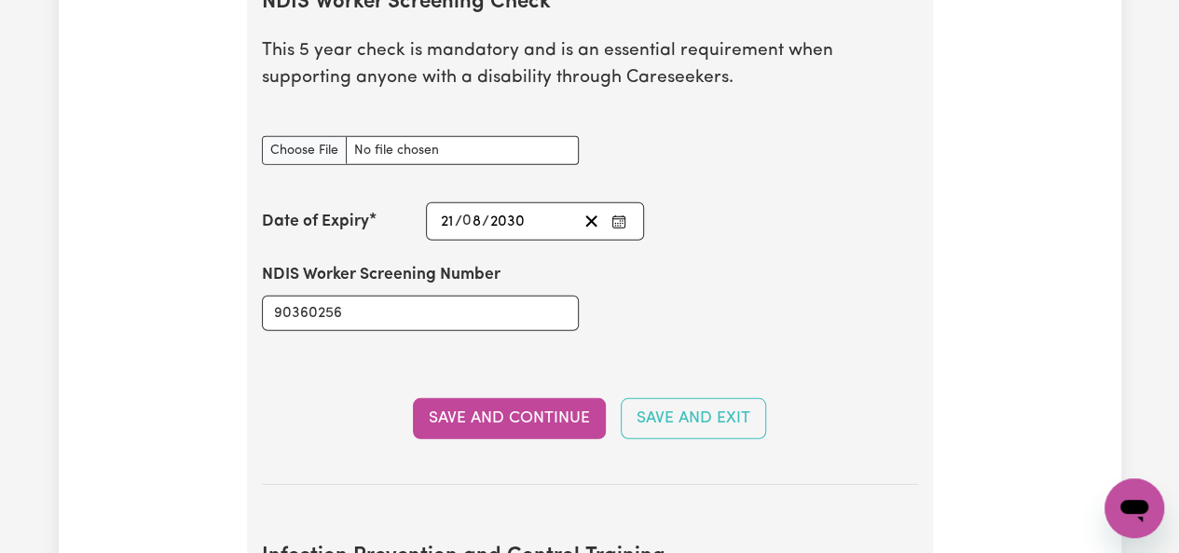
click at [570, 412] on button "Save and Continue" at bounding box center [509, 418] width 193 height 41
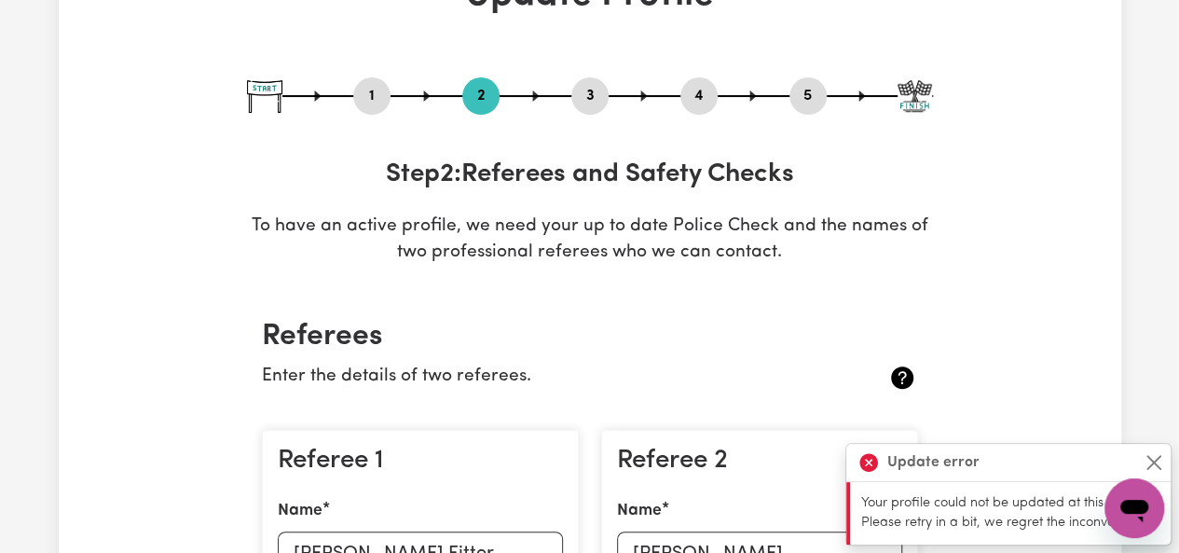
scroll to position [0, 0]
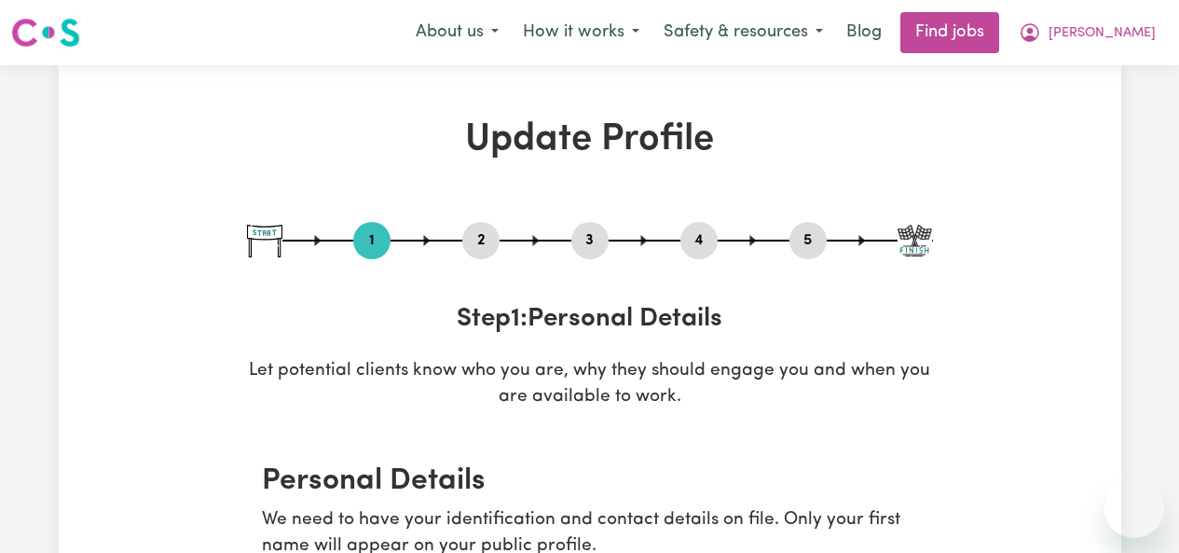
select select "[DEMOGRAPHIC_DATA]"
select select "[DEMOGRAPHIC_DATA] Citizen"
select select "Studying a healthcare related degree or qualification"
select select "70"
select select "85"
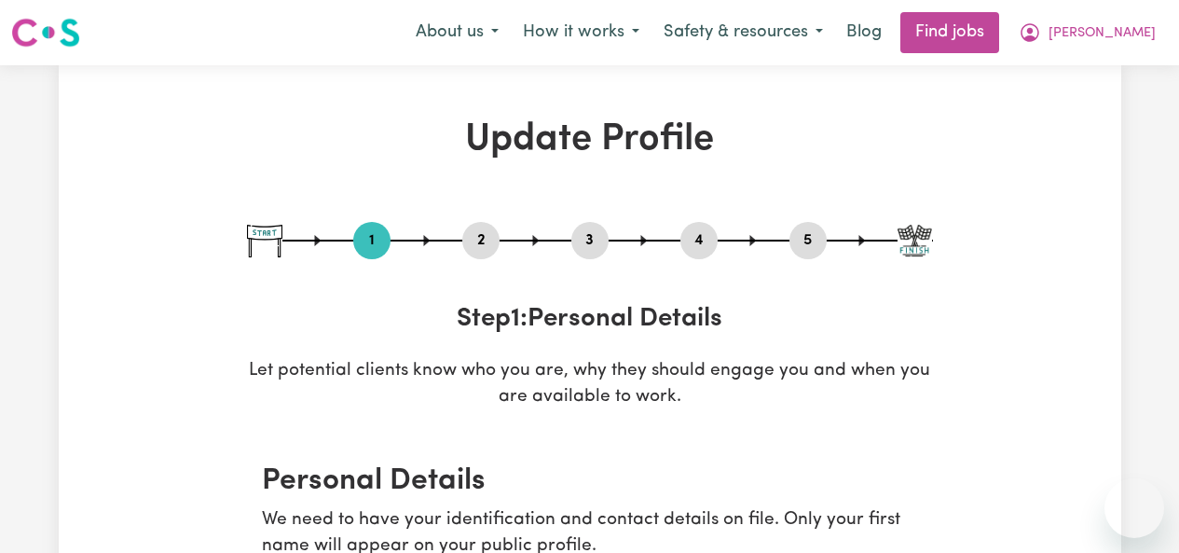
select select "100"
select select "120"
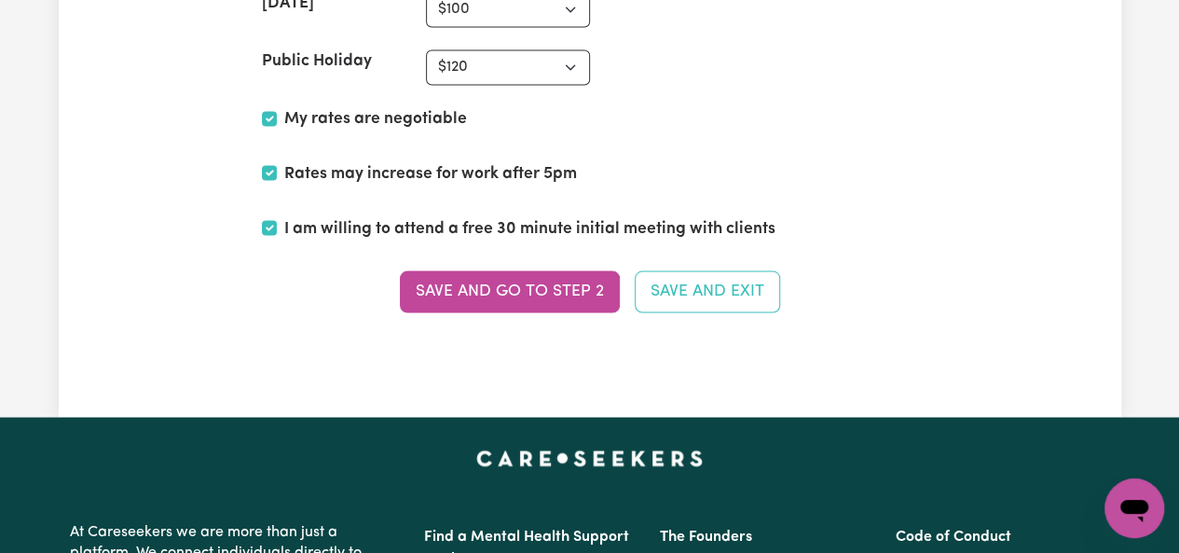
scroll to position [5170, 0]
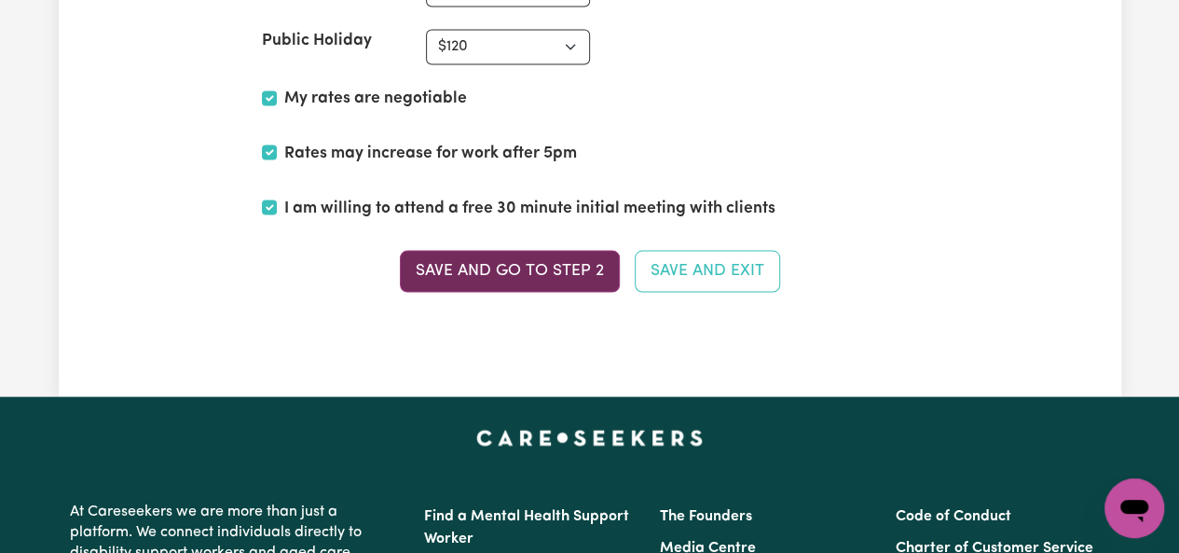
click at [525, 250] on button "Save and go to Step 2" at bounding box center [510, 270] width 220 height 41
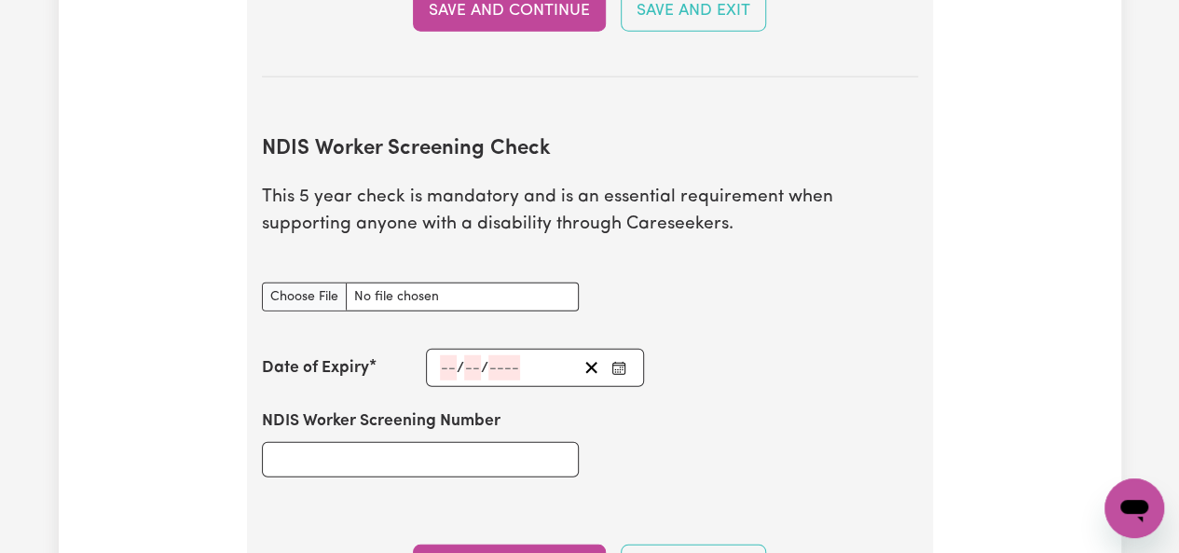
scroll to position [2379, 0]
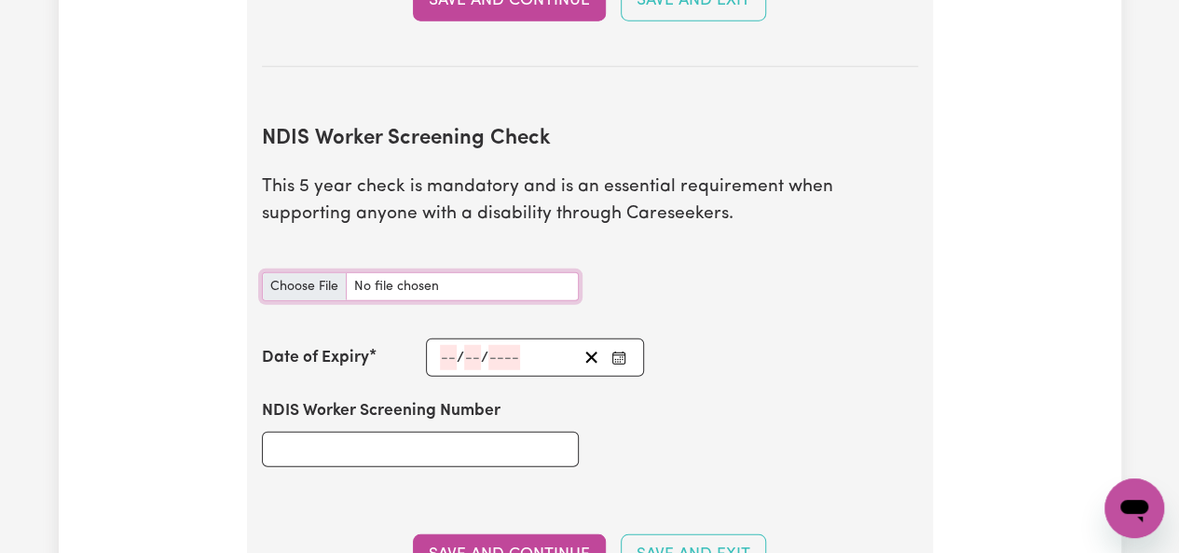
click at [278, 285] on input "NDIS Worker Screening Check document" at bounding box center [420, 286] width 317 height 29
type input "C:\fakepath\NDIS Clearance.JPG"
click at [446, 356] on input "number" at bounding box center [448, 357] width 17 height 25
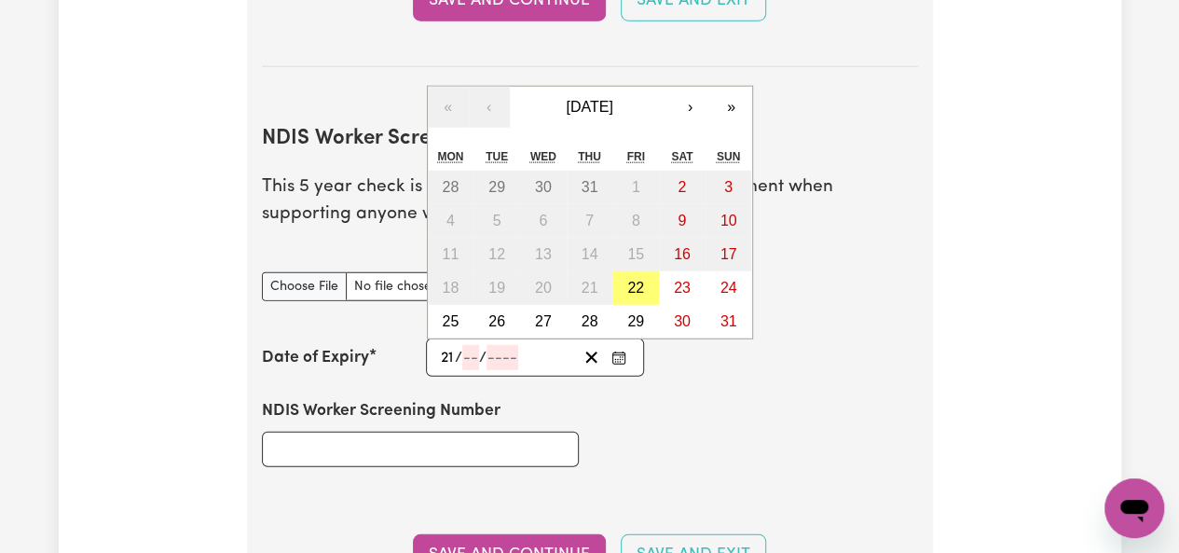
type input "21"
type input "08"
type input "2030"
type input "[DATE]"
type input "8"
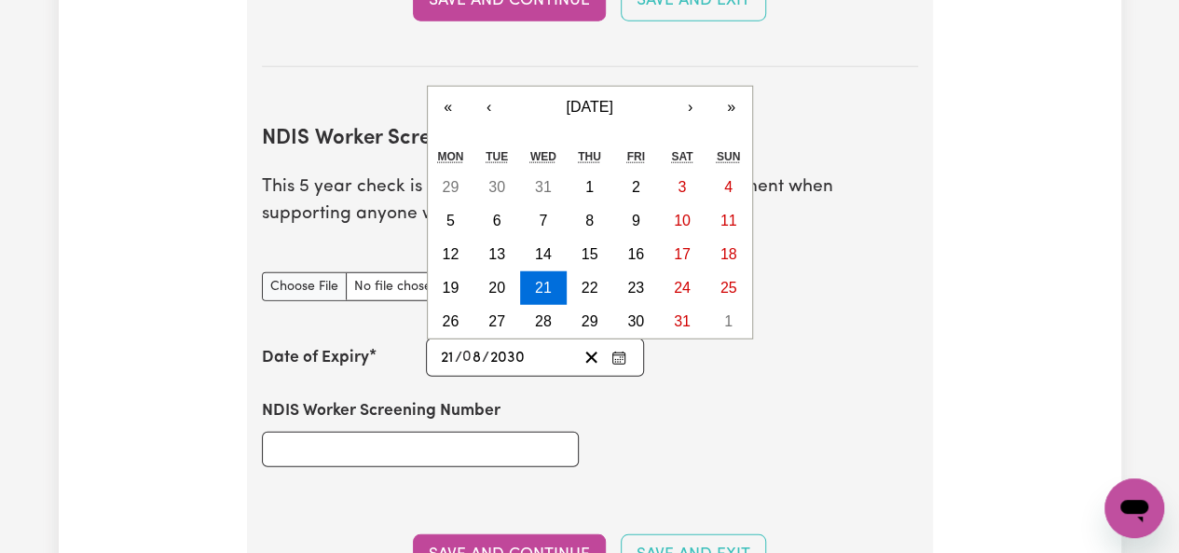
type input "2030"
click at [597, 426] on div "NDIS Worker Screening Number" at bounding box center [590, 433] width 679 height 112
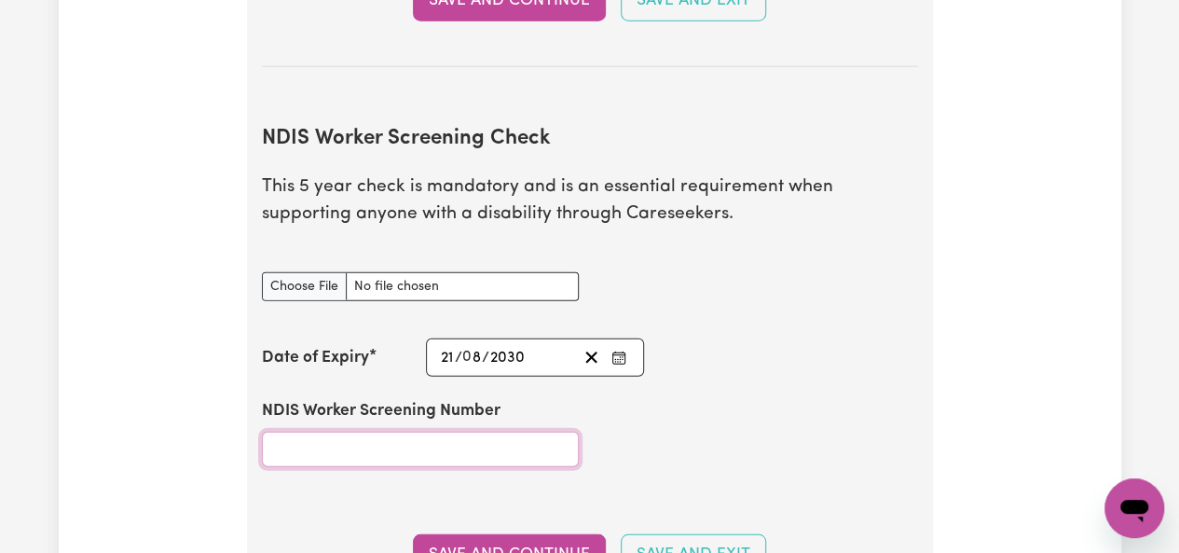
click at [535, 452] on input "NDIS Worker Screening Number" at bounding box center [420, 449] width 317 height 35
click at [429, 447] on input "NDIS Worker Screening Number" at bounding box center [420, 449] width 317 height 35
paste input "90360256"
type input "90360256"
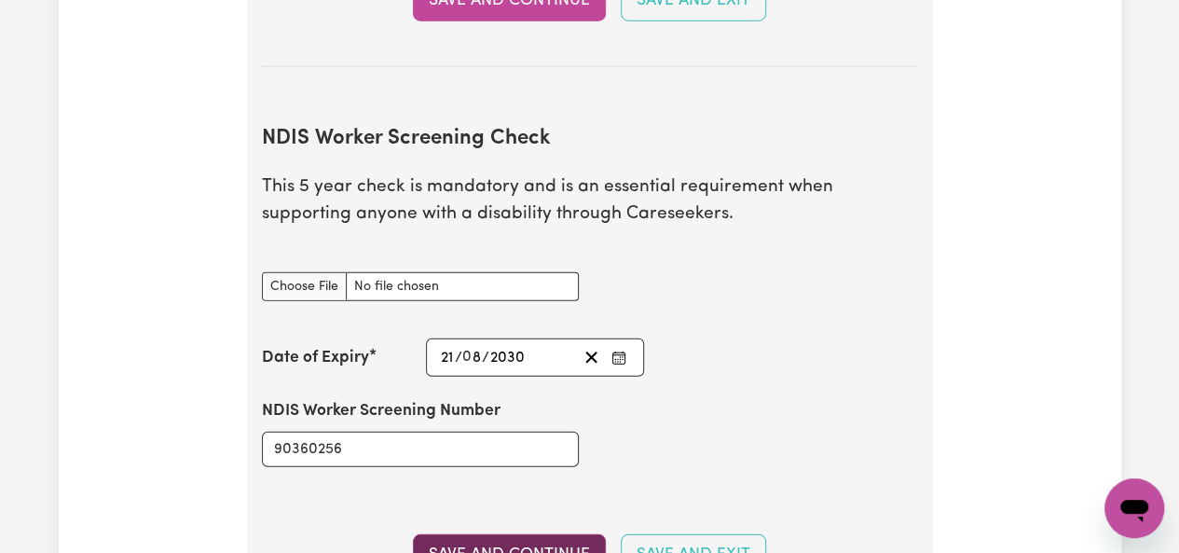
click at [547, 541] on button "Save and Continue" at bounding box center [509, 554] width 193 height 41
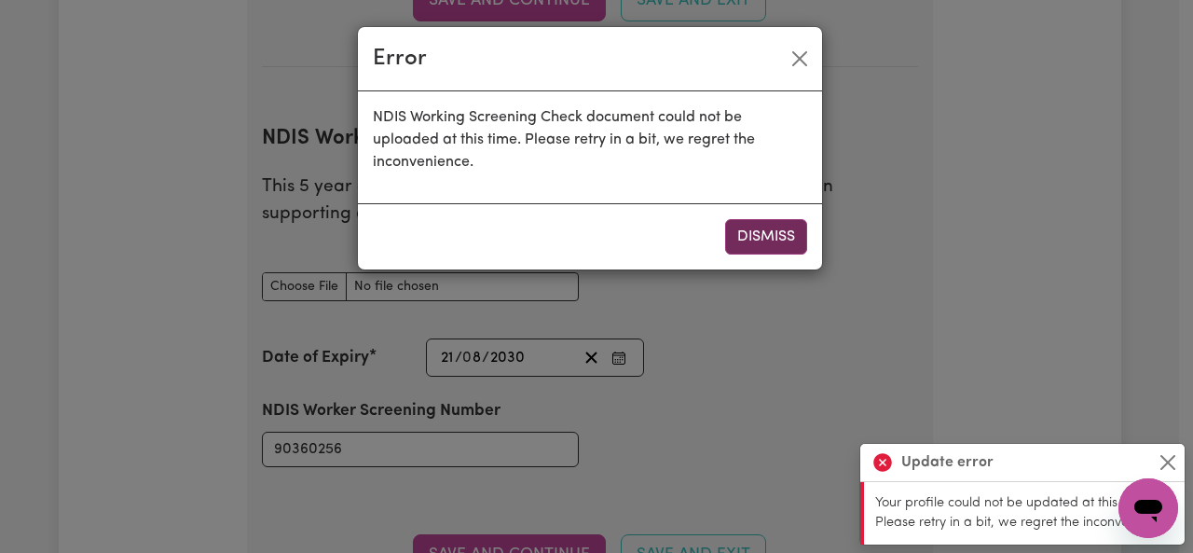
click at [770, 236] on button "Dismiss" at bounding box center [766, 236] width 82 height 35
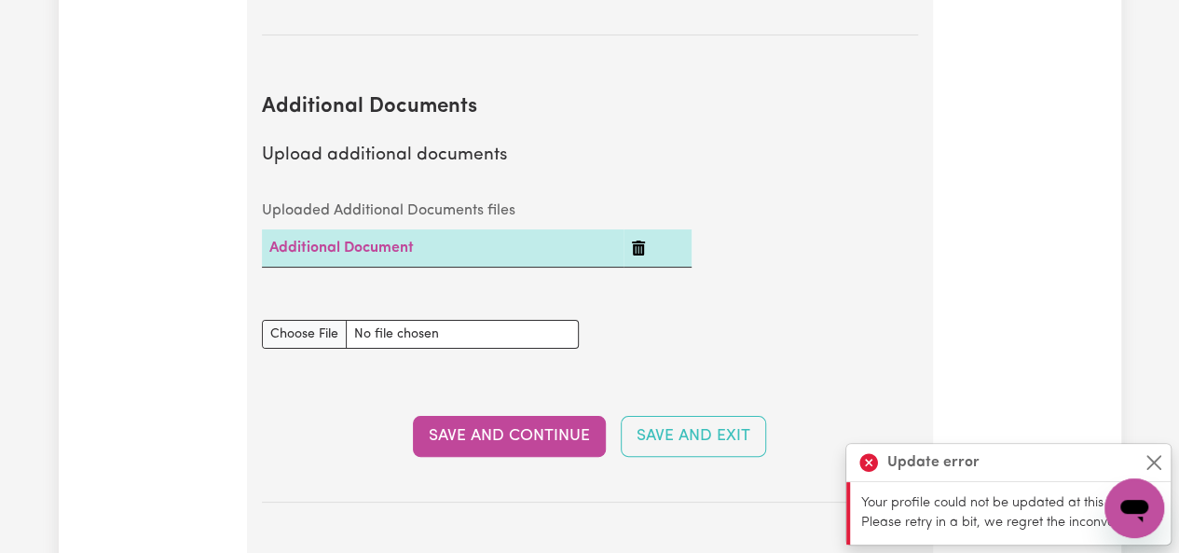
scroll to position [3547, 0]
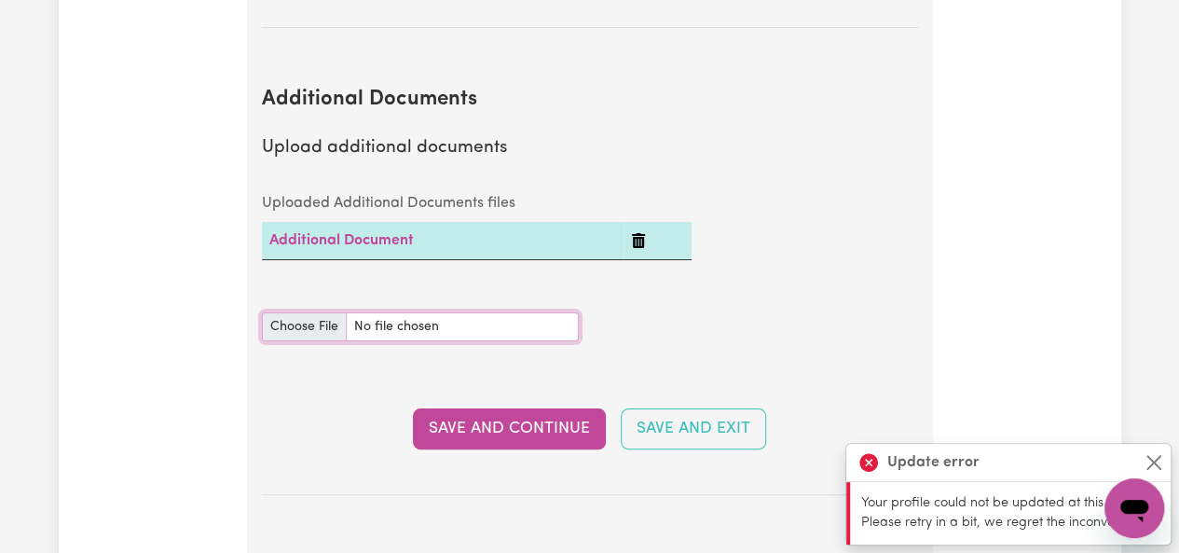
click at [329, 318] on input "Additional Documents document" at bounding box center [420, 326] width 317 height 29
type input "C:\fakepath\Certificate - cov19 [MEDICAL_DATA].pdf"
click at [528, 418] on button "Save and Continue" at bounding box center [509, 428] width 193 height 41
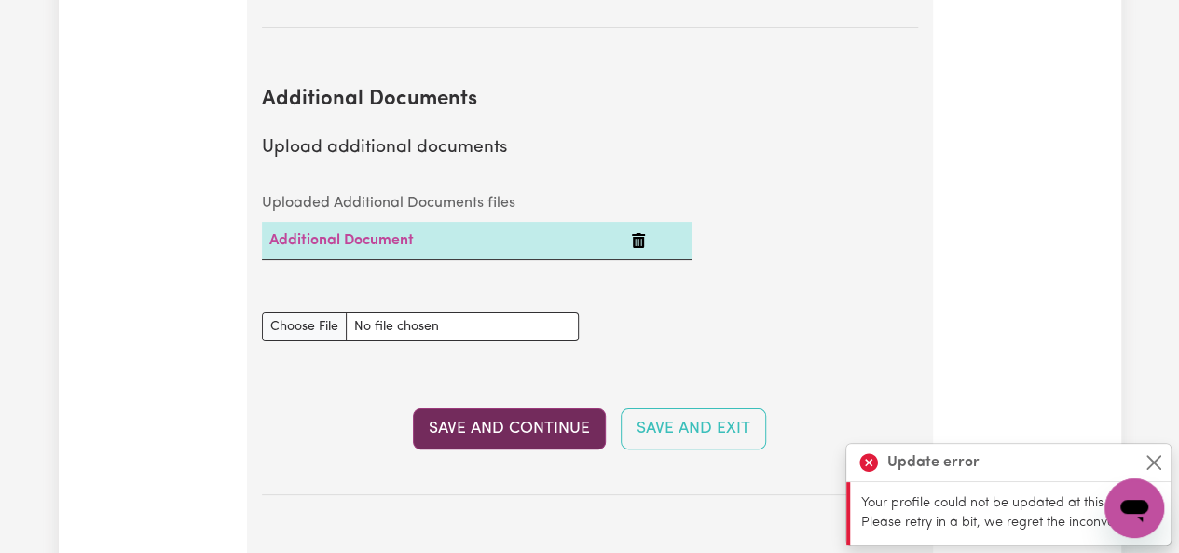
click at [552, 428] on button "Save and Continue" at bounding box center [509, 428] width 193 height 41
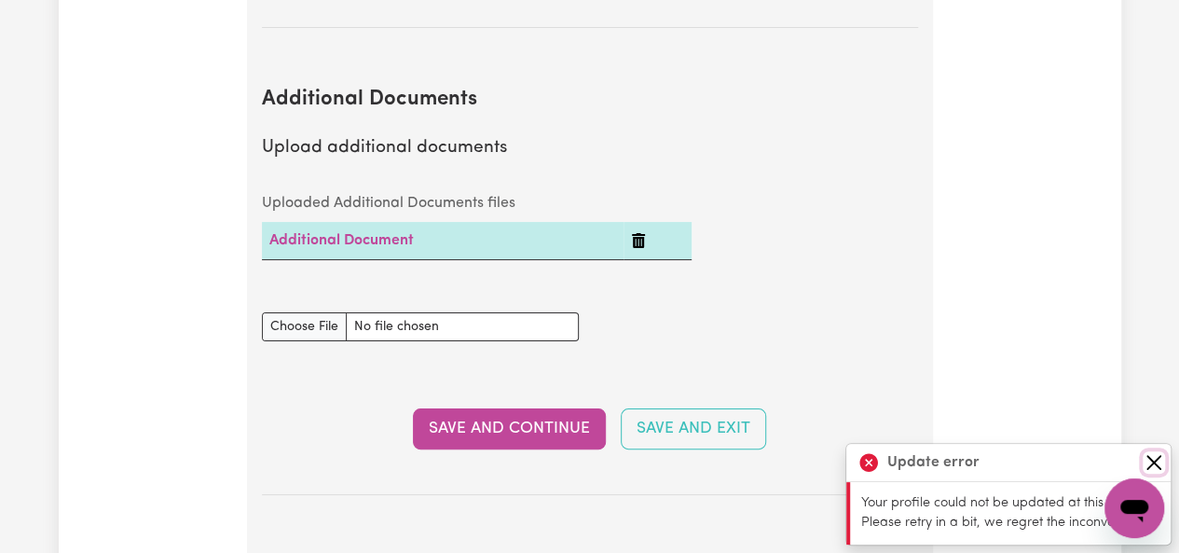
click at [1154, 470] on button "Close" at bounding box center [1154, 462] width 22 height 22
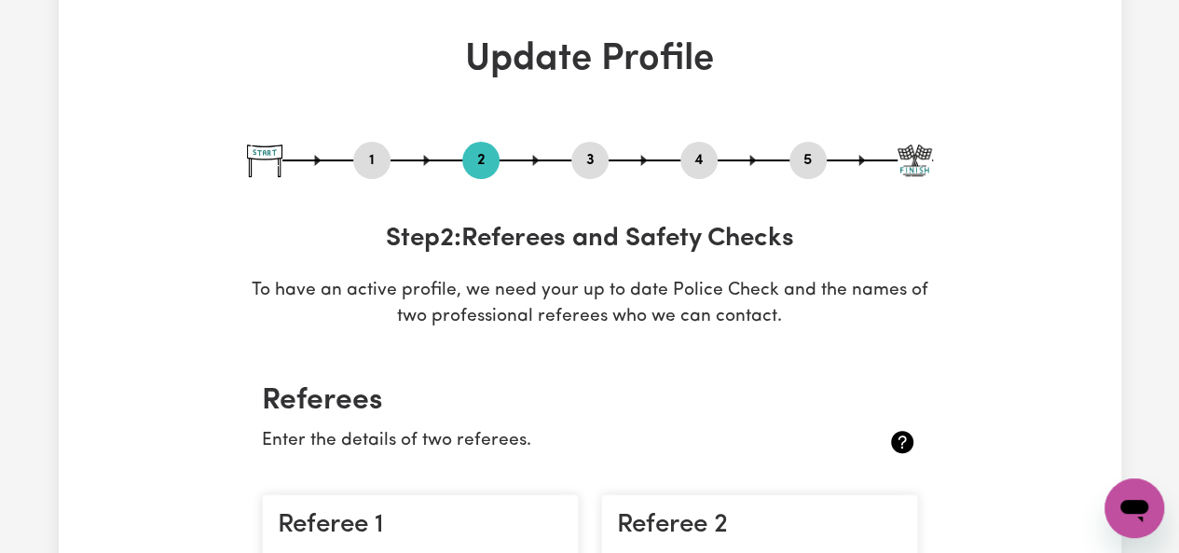
scroll to position [79, 0]
click at [576, 169] on button "3" at bounding box center [590, 161] width 37 height 24
select select "Certificate III (Individual Support)"
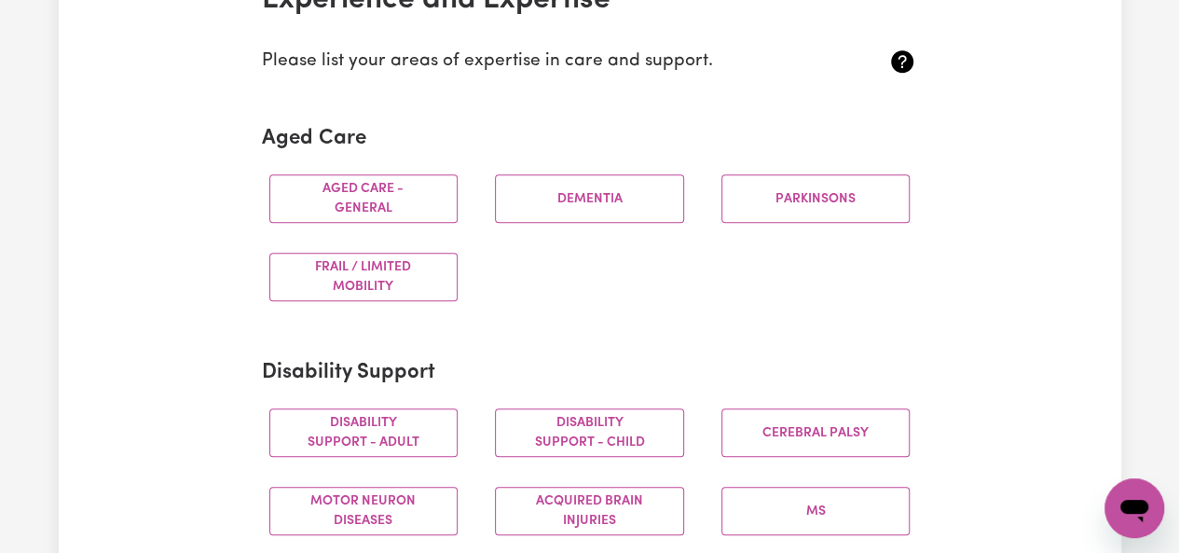
scroll to position [486, 0]
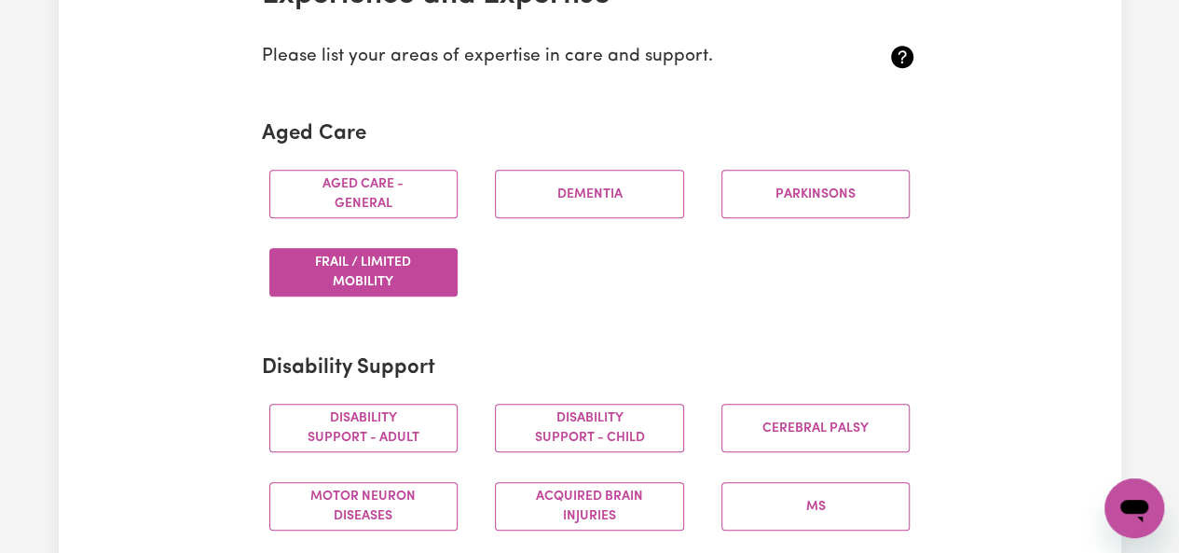
click at [407, 284] on button "Frail / limited mobility" at bounding box center [363, 272] width 189 height 48
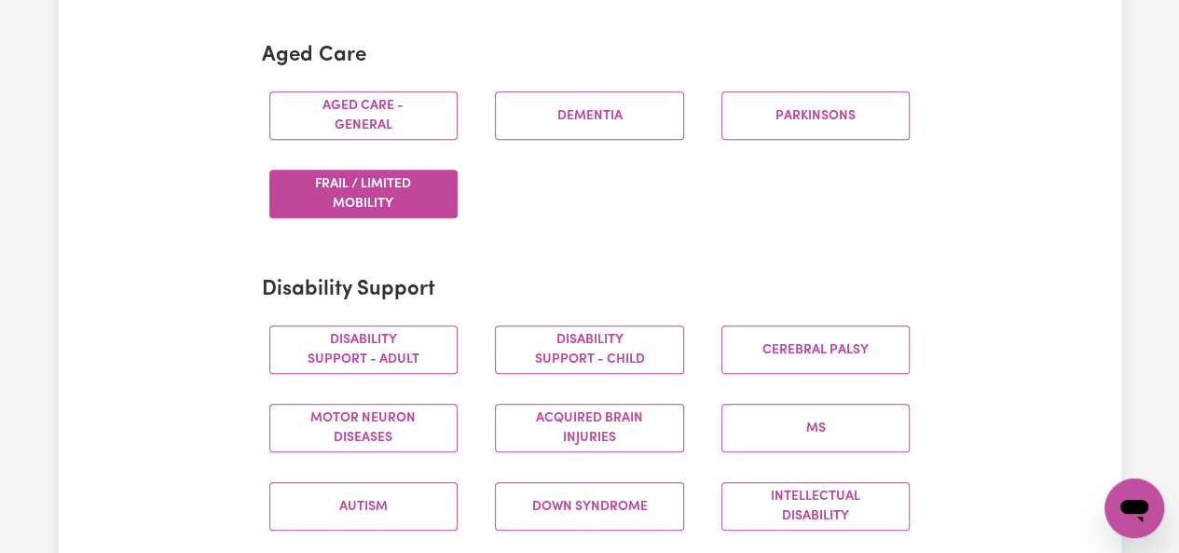
scroll to position [565, 0]
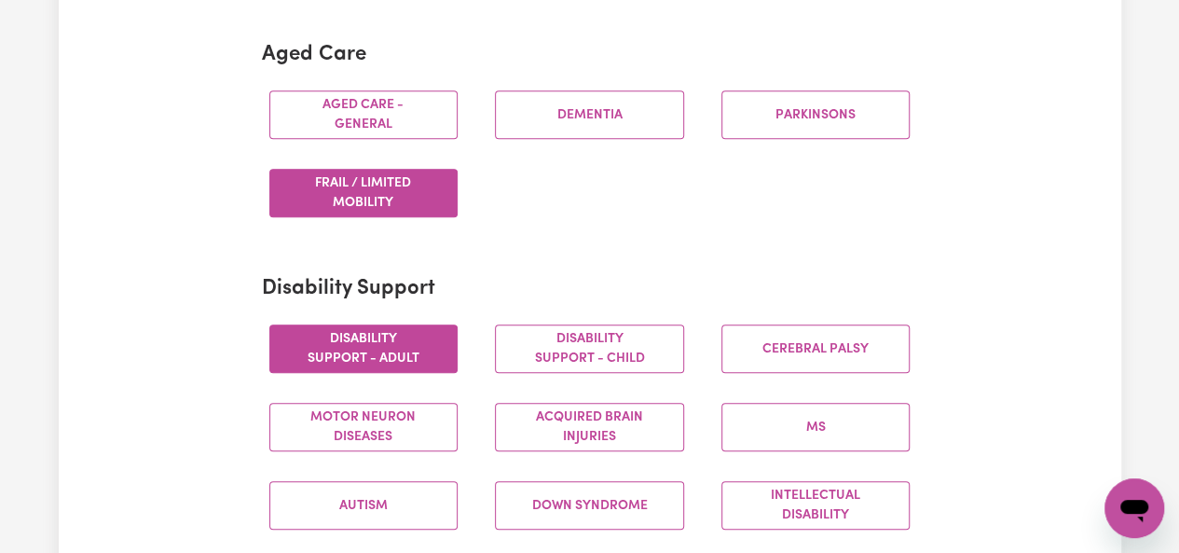
click at [420, 351] on button "Disability support - Adult" at bounding box center [363, 348] width 189 height 48
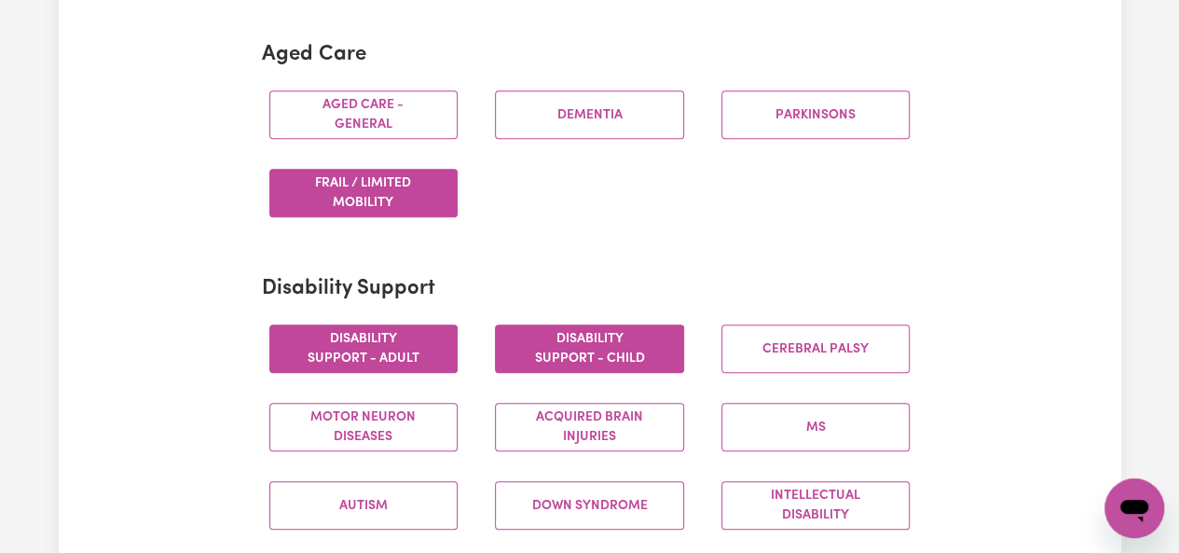
click at [544, 353] on button "Disability support - Child" at bounding box center [589, 348] width 189 height 48
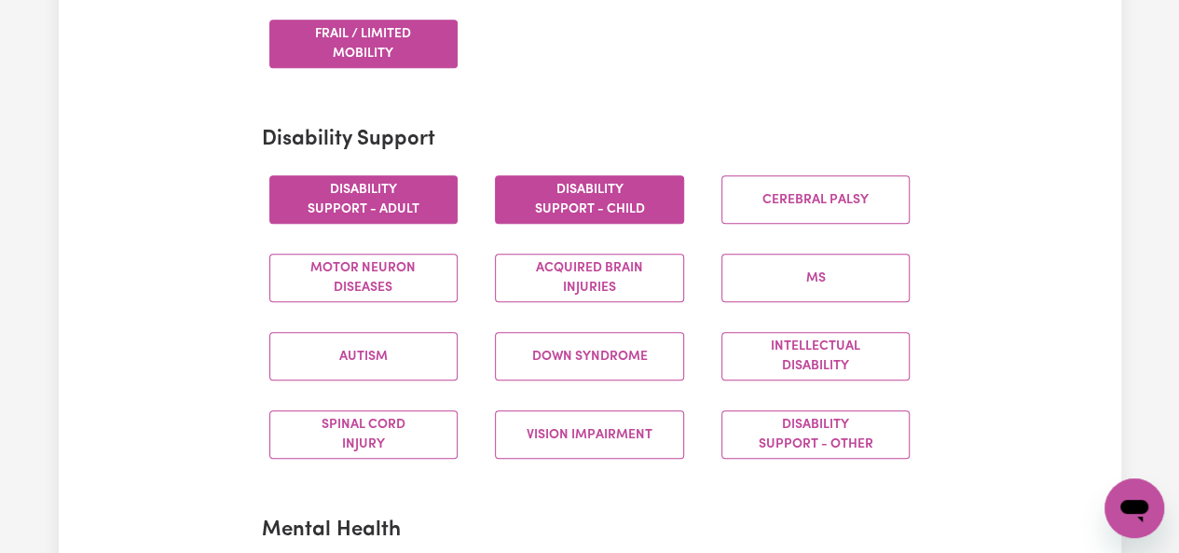
scroll to position [901, 0]
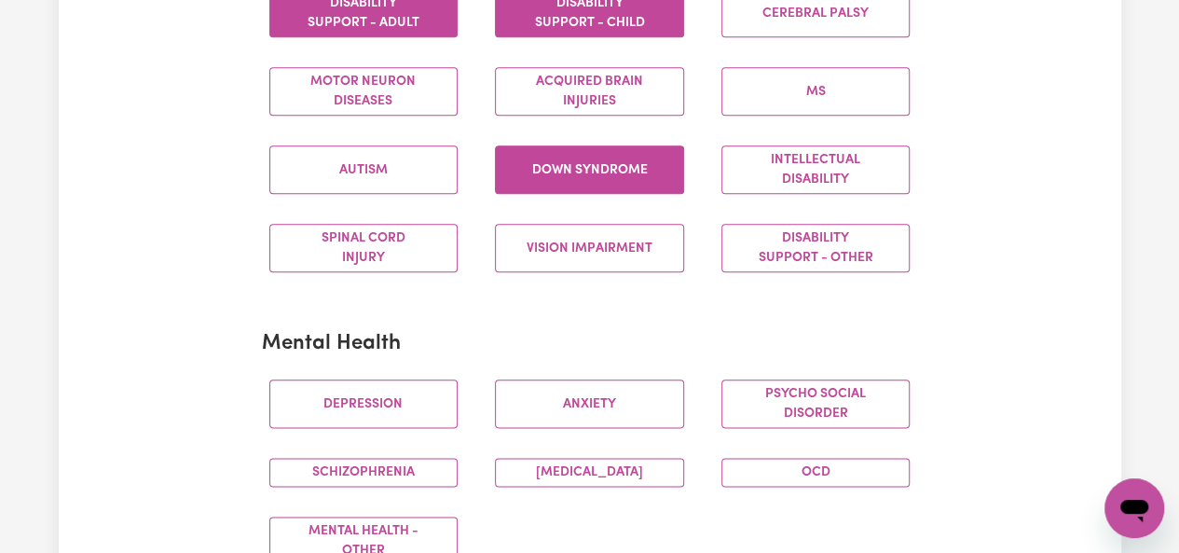
click at [448, 182] on button "Autism" at bounding box center [363, 169] width 189 height 48
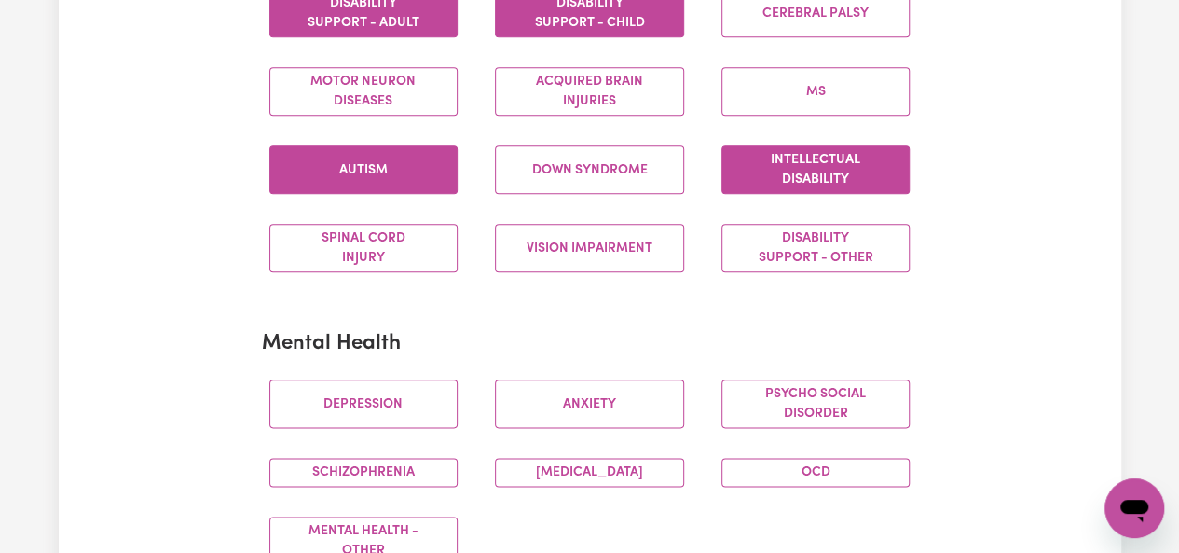
click at [823, 167] on button "Intellectual Disability" at bounding box center [816, 169] width 189 height 48
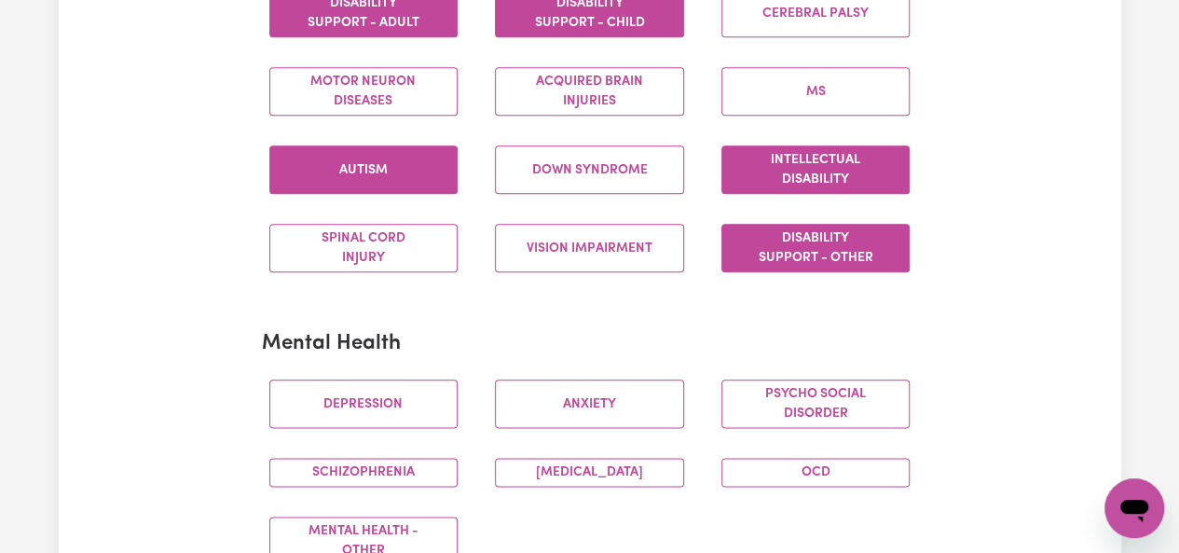
click at [741, 245] on button "Disability support - Other" at bounding box center [816, 248] width 189 height 48
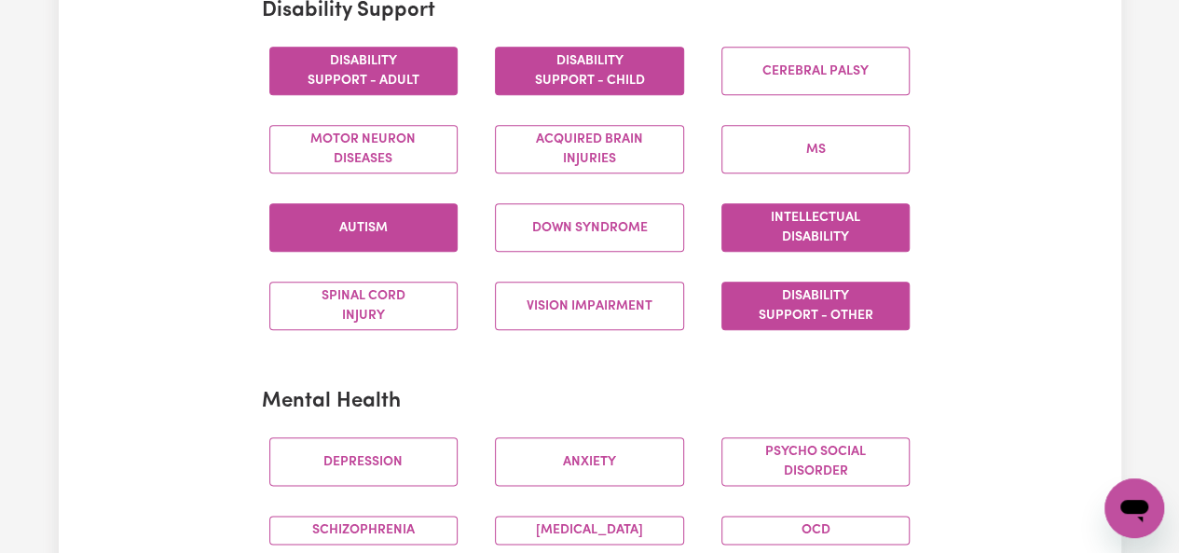
scroll to position [843, 0]
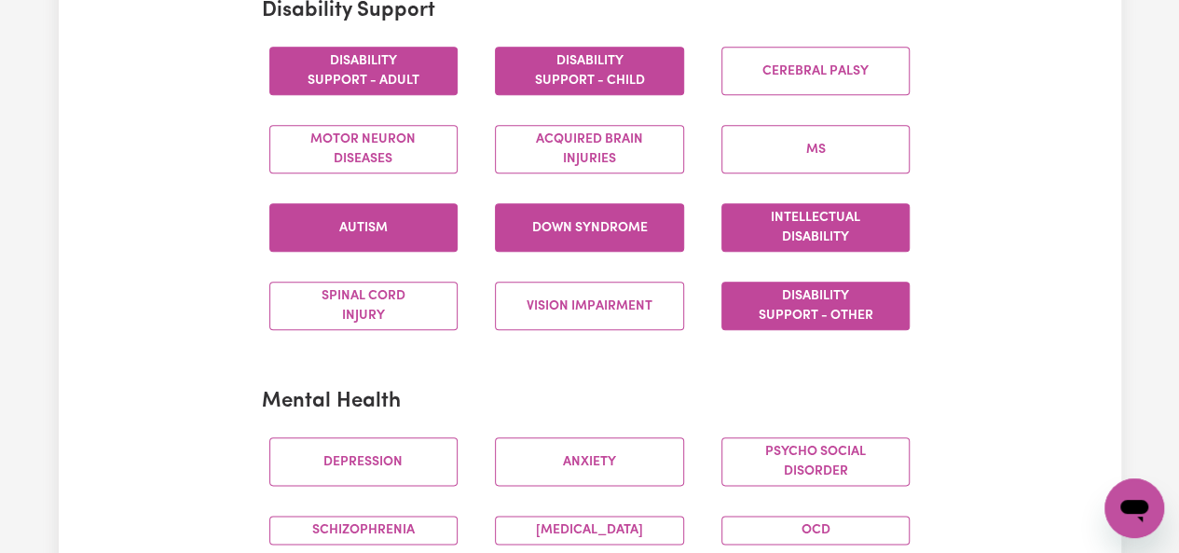
click at [583, 239] on button "Down syndrome" at bounding box center [589, 227] width 189 height 48
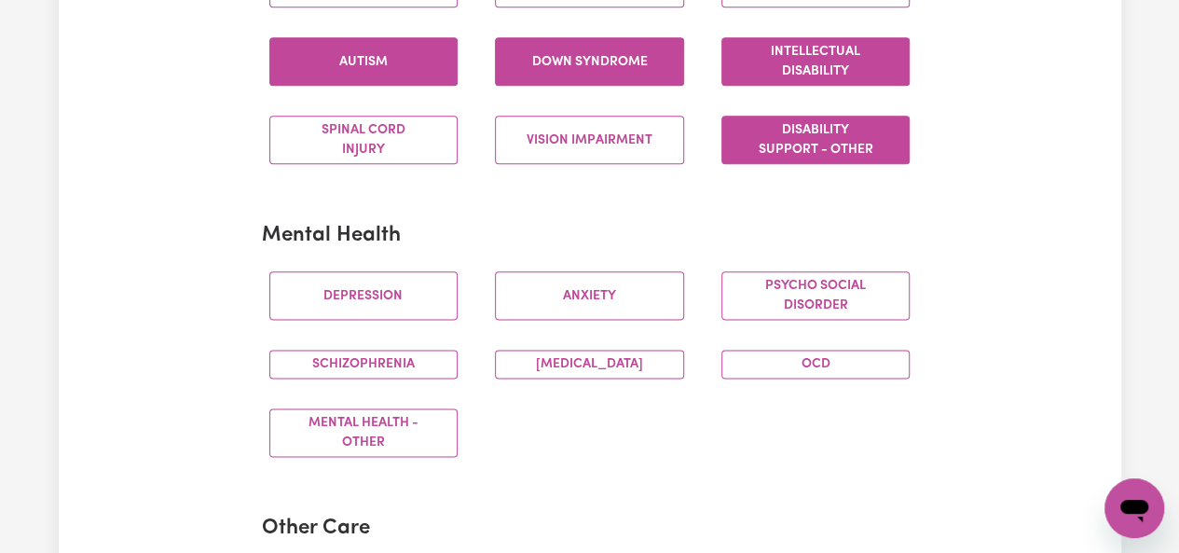
scroll to position [1016, 0]
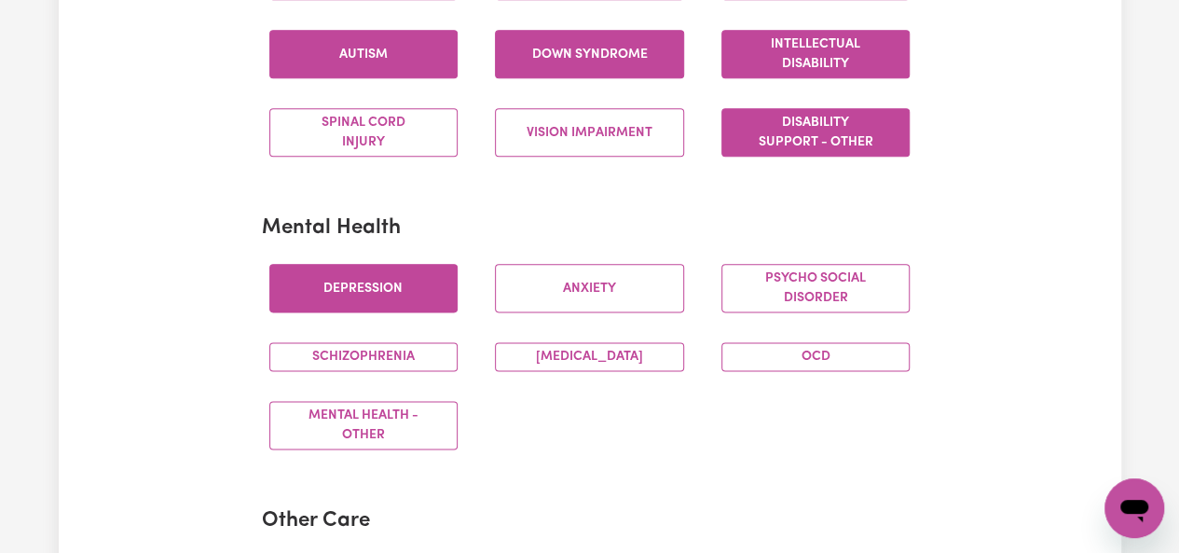
click at [444, 279] on button "Depression" at bounding box center [363, 288] width 189 height 48
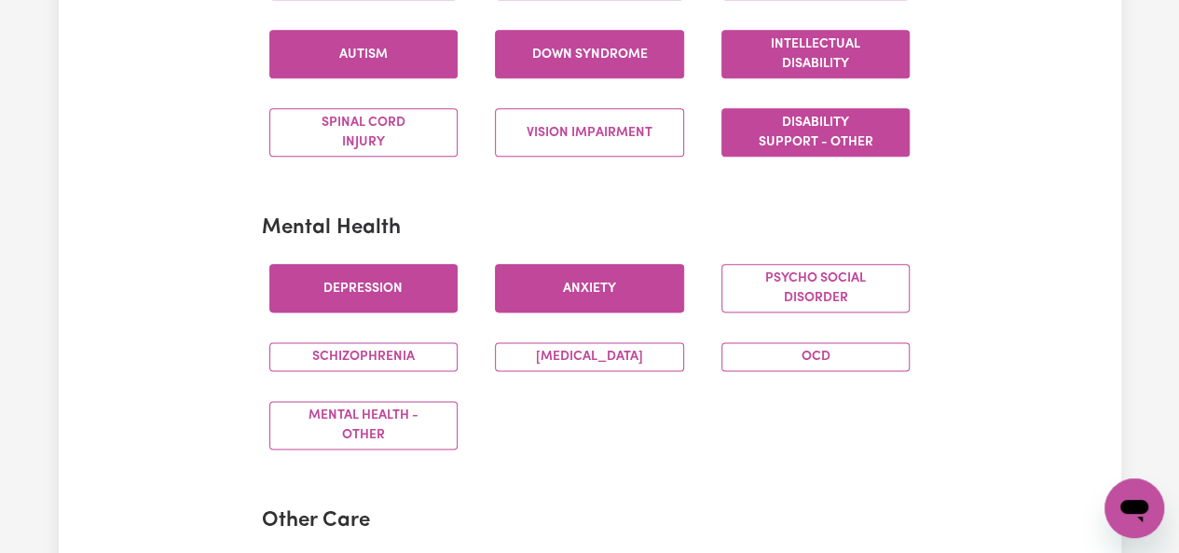
click at [565, 287] on button "Anxiety" at bounding box center [589, 288] width 189 height 48
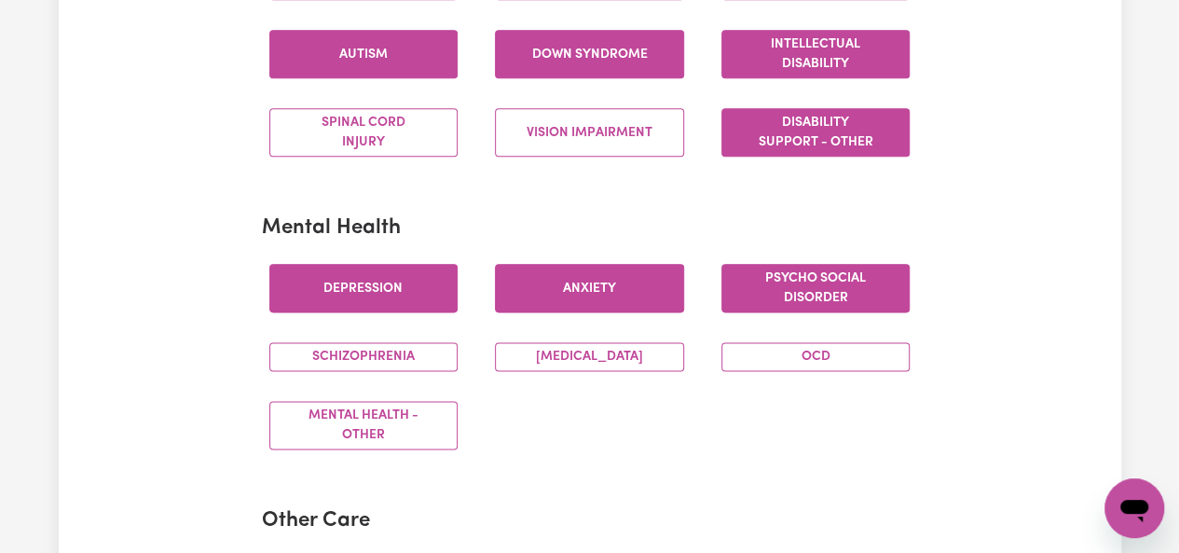
click at [850, 286] on button "Psycho social disorder" at bounding box center [816, 288] width 189 height 48
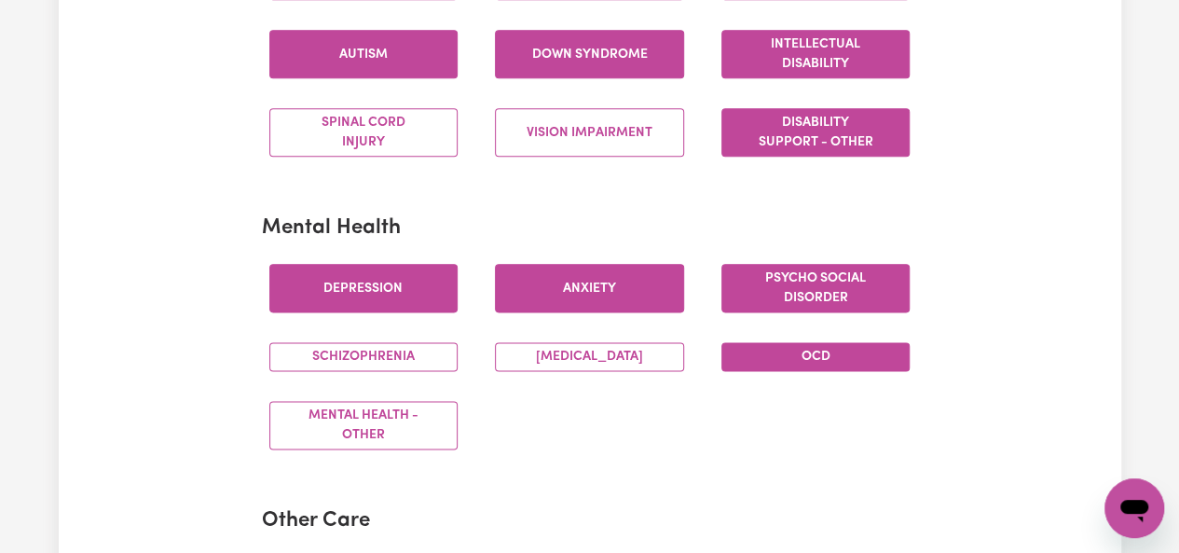
click at [826, 354] on button "OCD" at bounding box center [816, 356] width 189 height 29
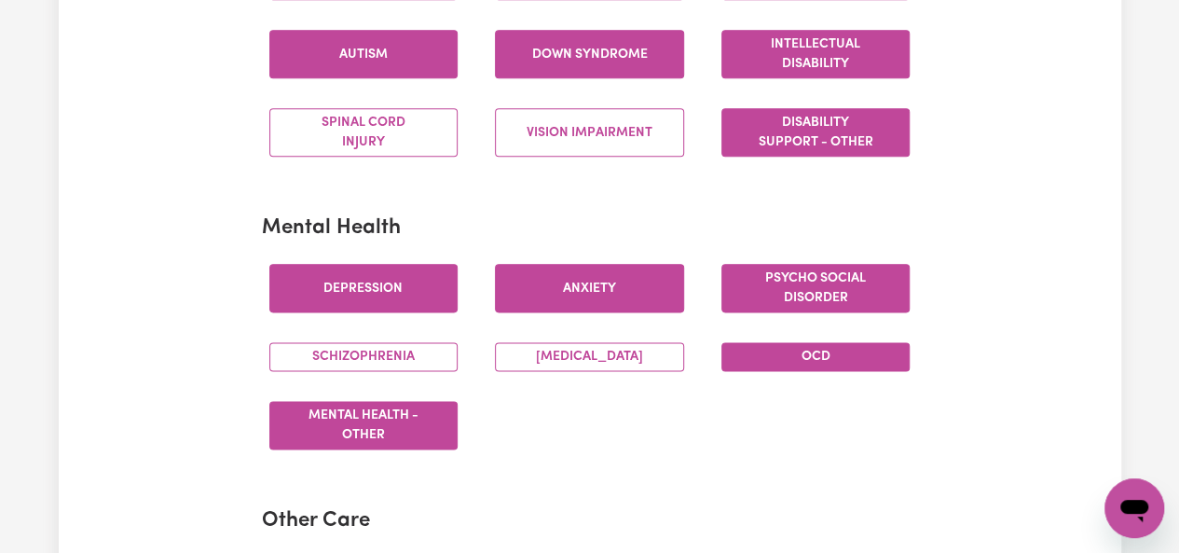
click at [400, 428] on button "Mental Health - Other" at bounding box center [363, 425] width 189 height 48
click at [641, 361] on button "[MEDICAL_DATA]" at bounding box center [589, 356] width 189 height 29
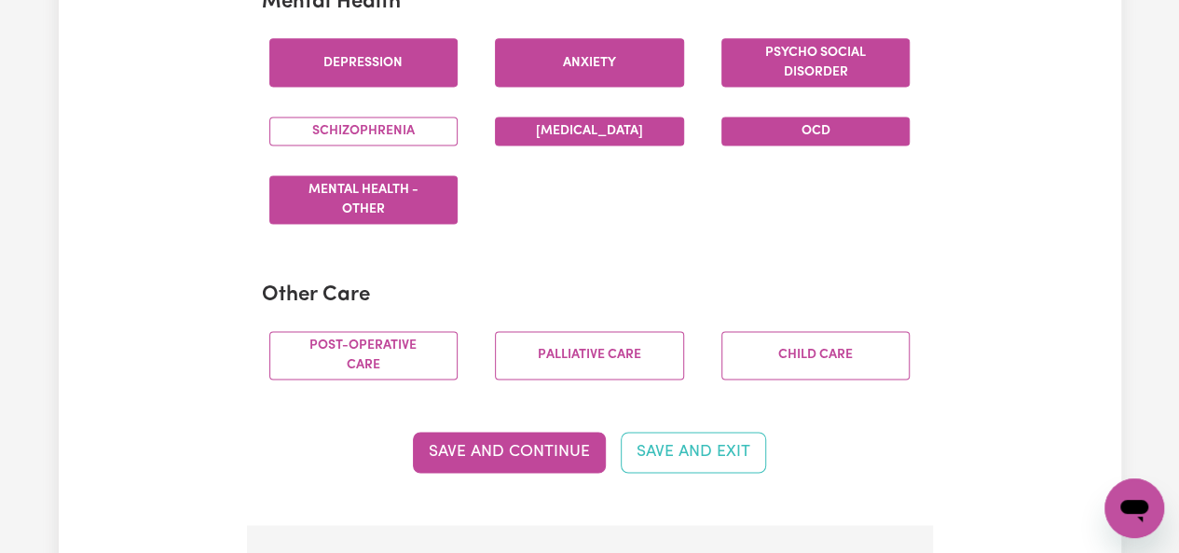
scroll to position [1263, 0]
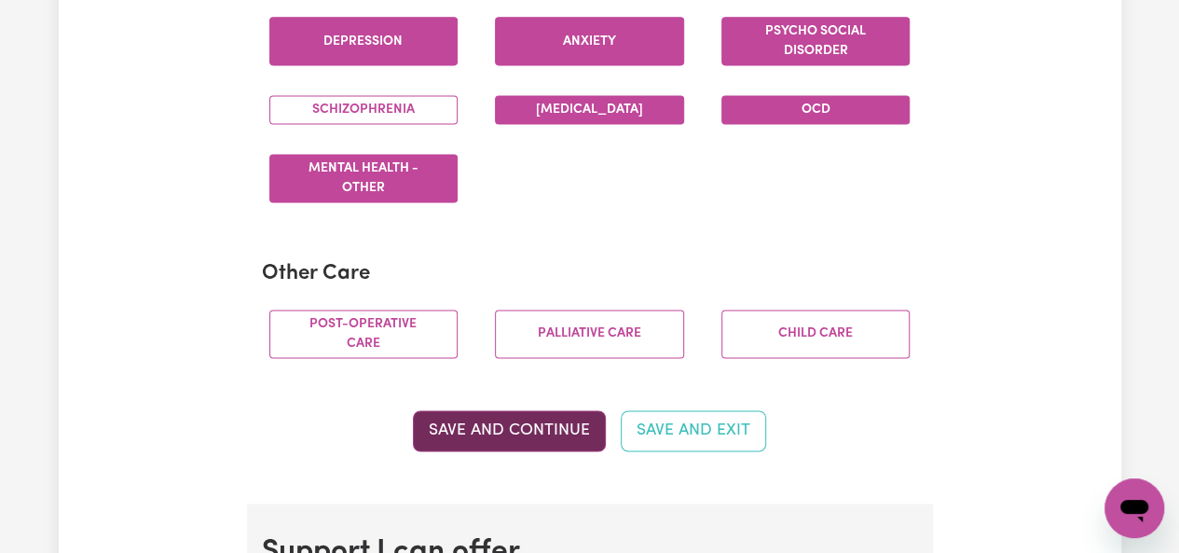
click at [576, 432] on button "Save and Continue" at bounding box center [509, 430] width 193 height 41
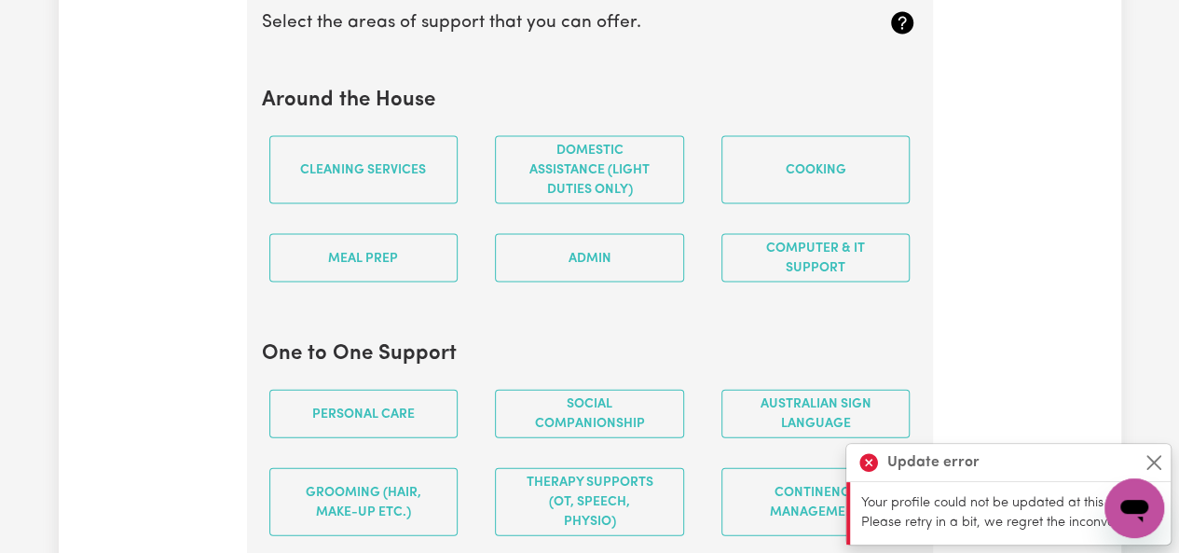
scroll to position [1858, 0]
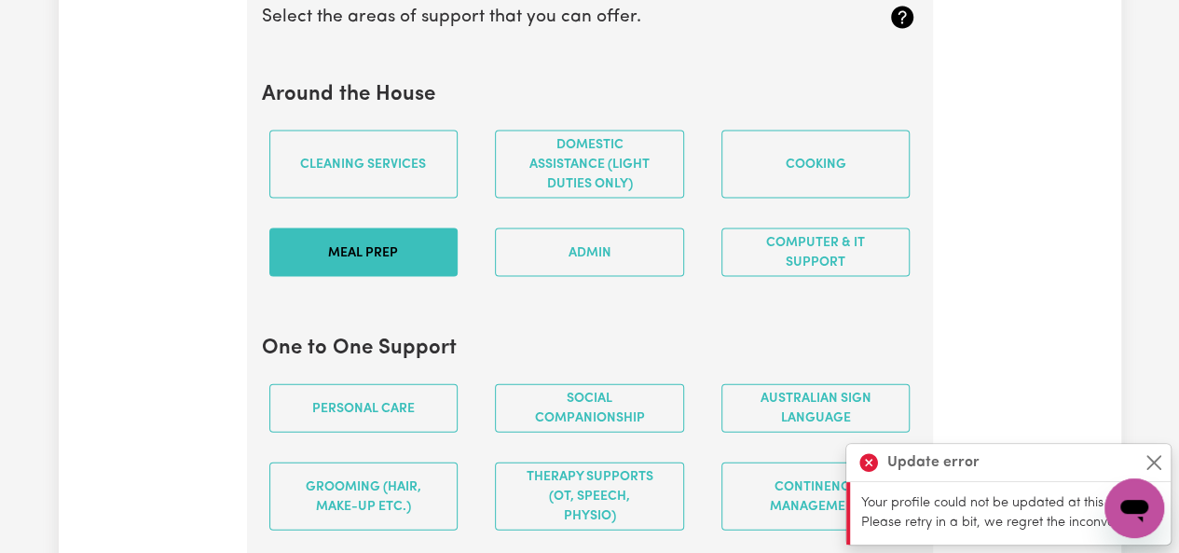
click at [428, 240] on button "Meal prep" at bounding box center [363, 252] width 189 height 48
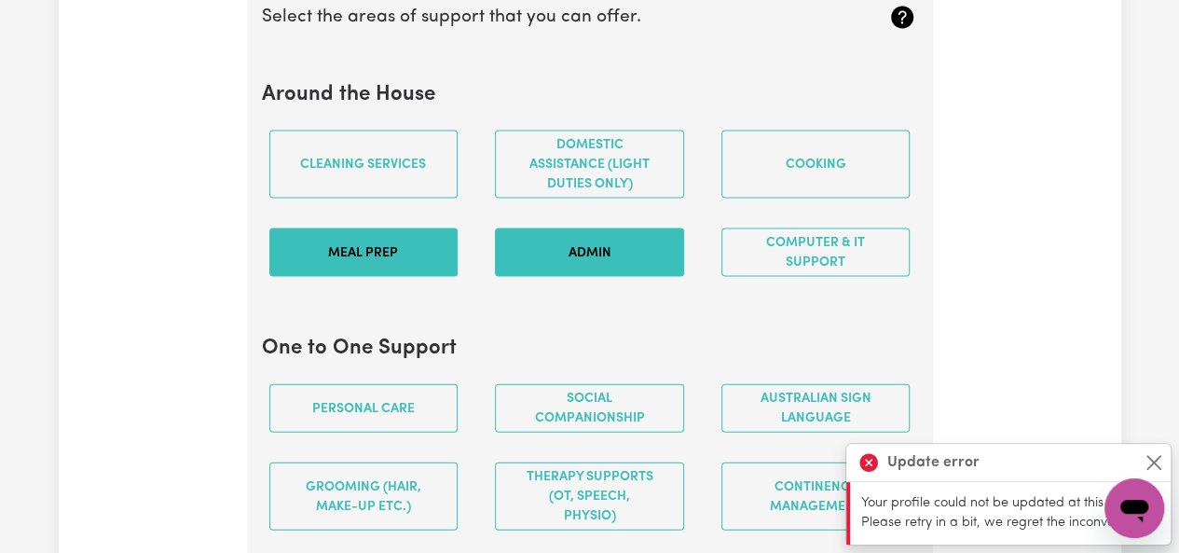
click at [572, 249] on button "Admin" at bounding box center [589, 252] width 189 height 48
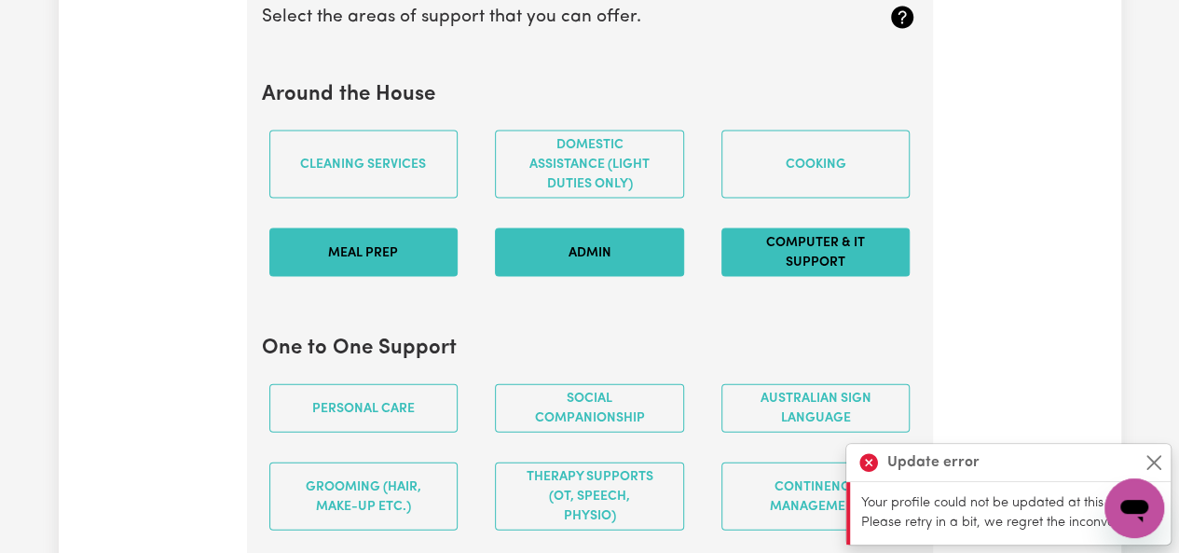
click at [759, 245] on button "Computer & IT Support" at bounding box center [816, 252] width 189 height 48
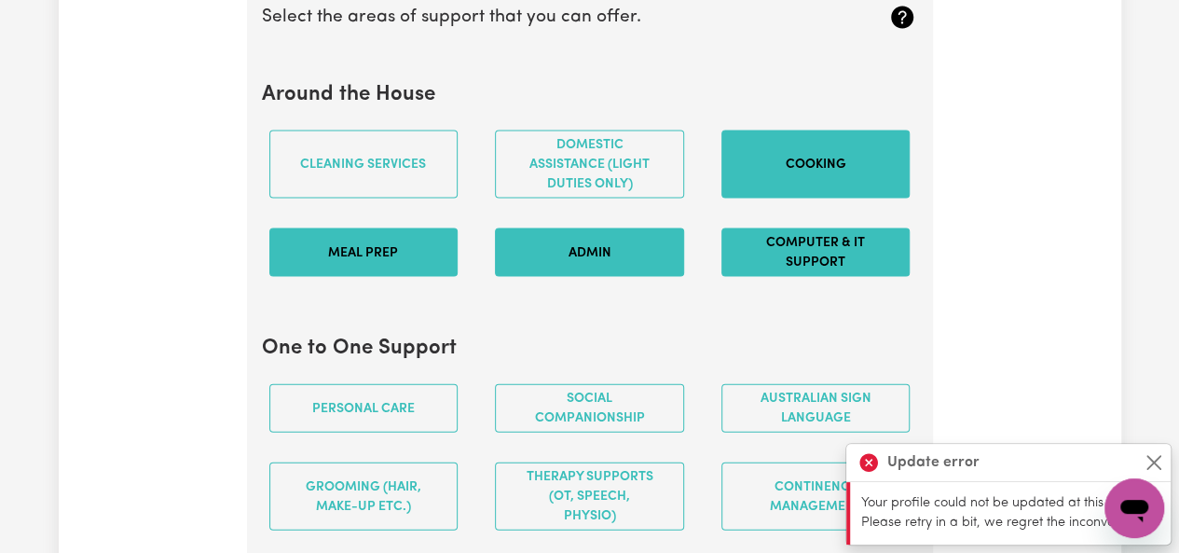
click at [768, 158] on button "Cooking" at bounding box center [816, 165] width 189 height 68
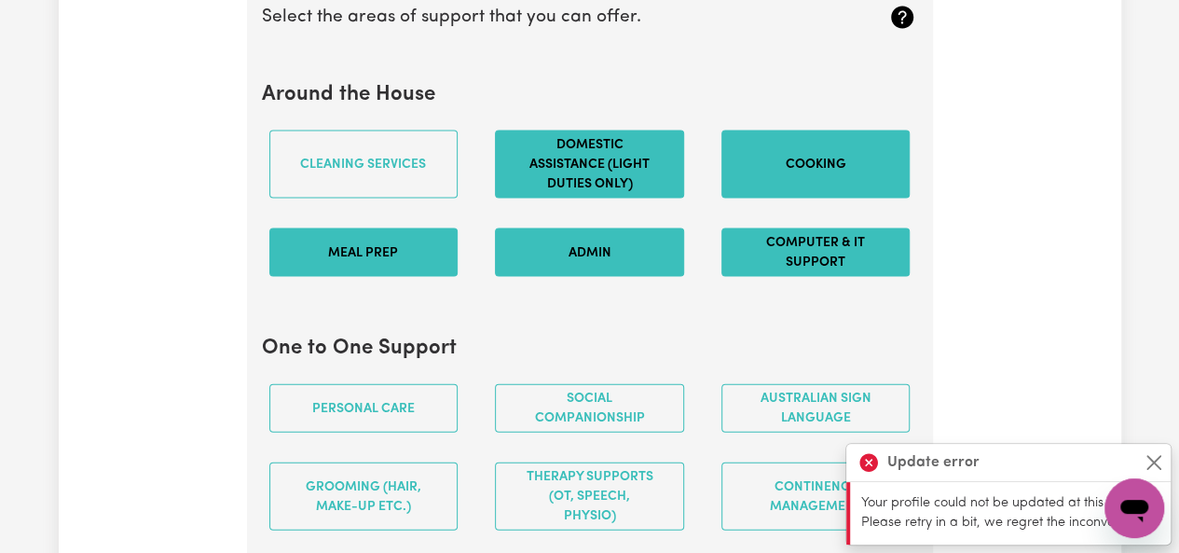
click at [644, 156] on button "Domestic assistance (light duties only)" at bounding box center [589, 165] width 189 height 68
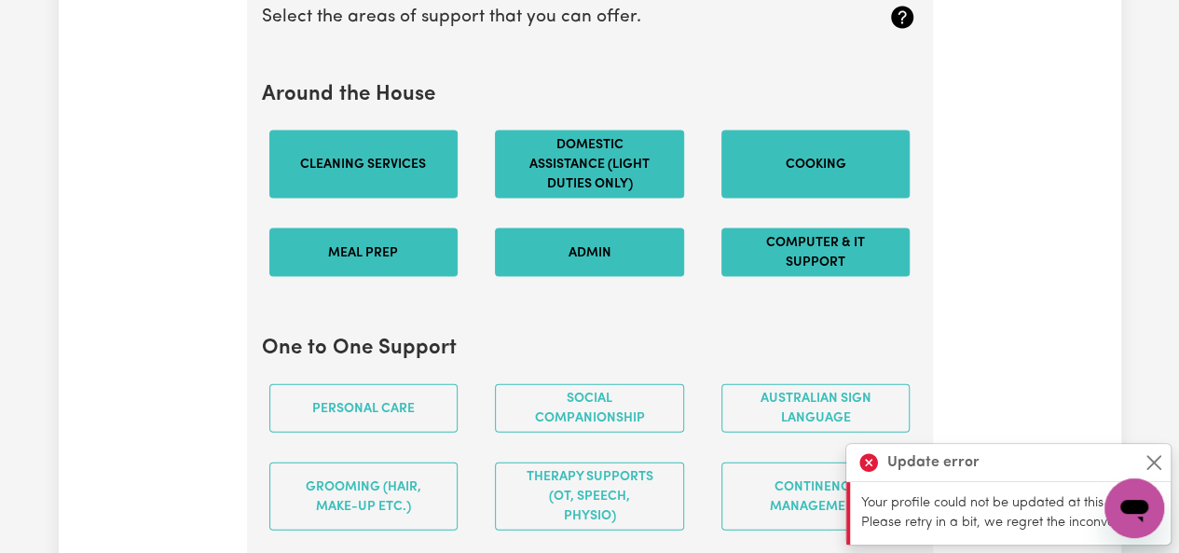
click at [433, 165] on button "Cleaning services" at bounding box center [363, 165] width 189 height 68
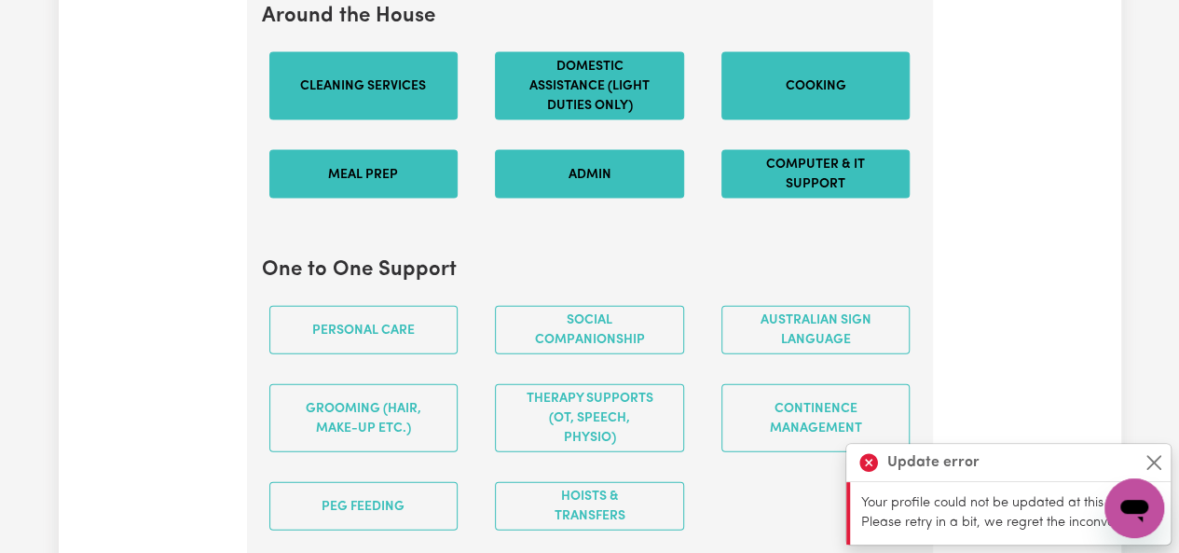
scroll to position [1981, 0]
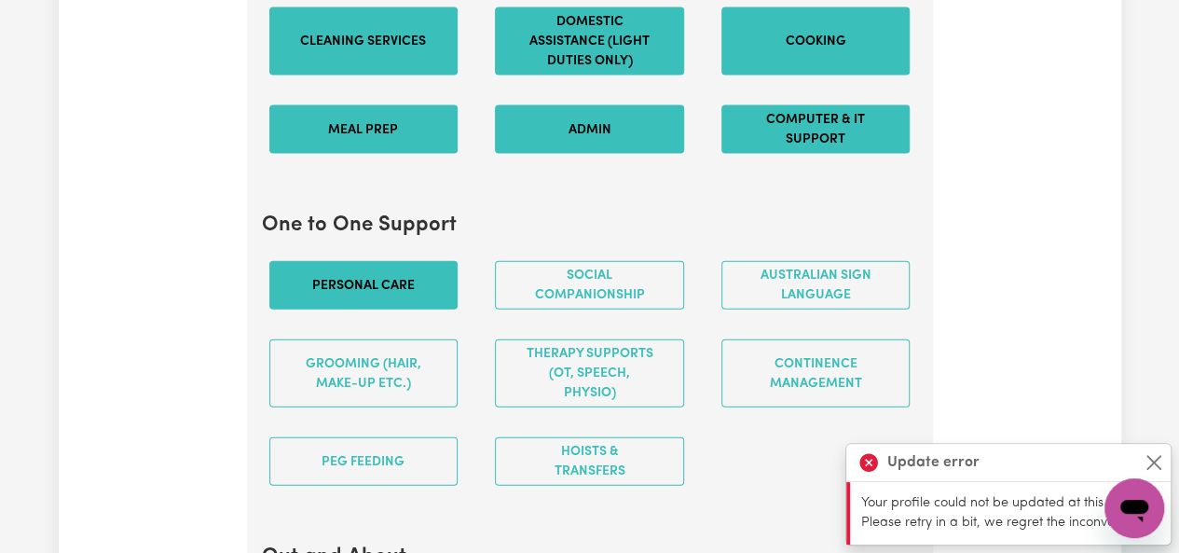
click at [382, 286] on button "Personal care" at bounding box center [363, 285] width 189 height 48
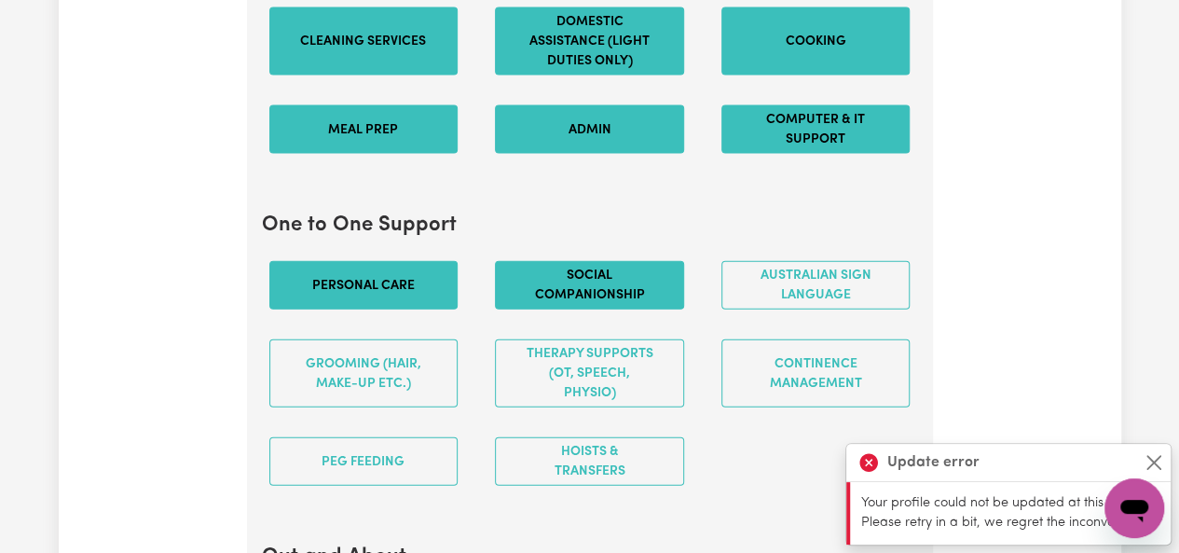
click at [554, 287] on button "Social companionship" at bounding box center [589, 285] width 189 height 48
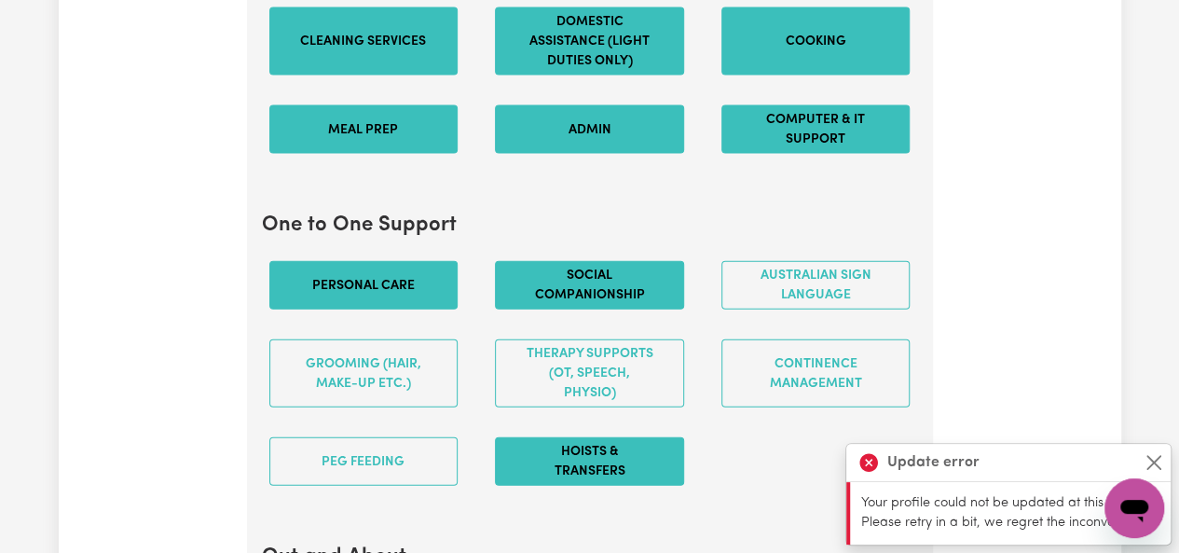
click at [548, 458] on button "Hoists & transfers" at bounding box center [589, 461] width 189 height 48
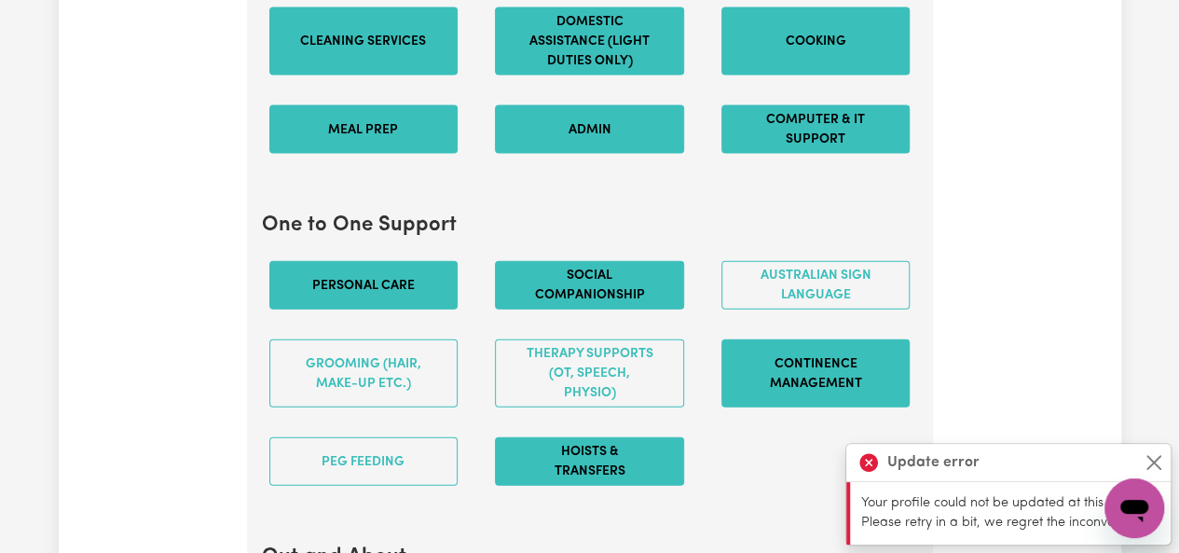
click at [858, 358] on button "Continence management" at bounding box center [816, 373] width 189 height 68
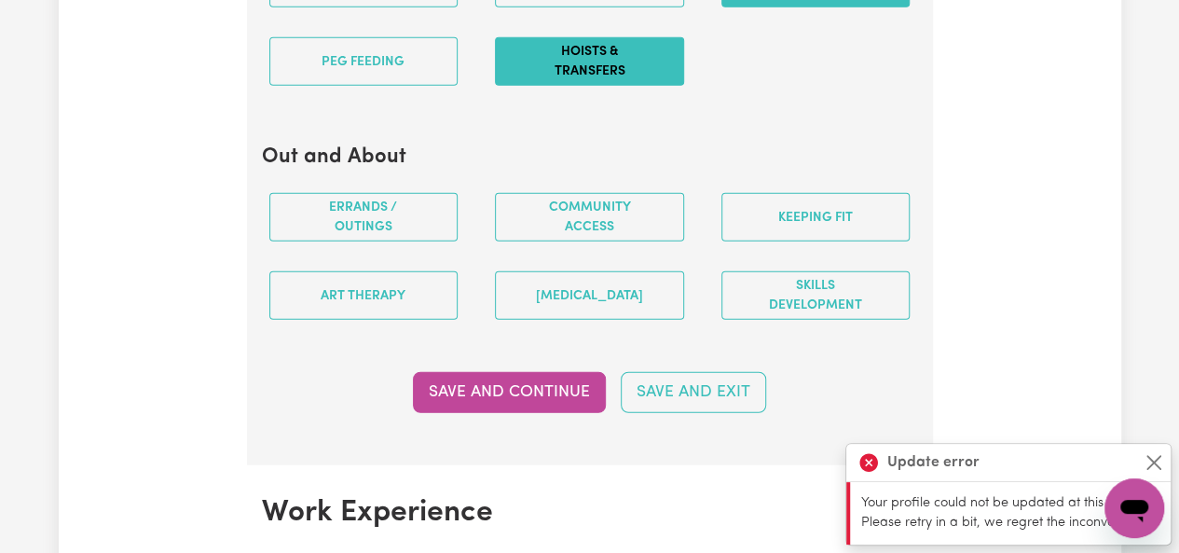
scroll to position [2394, 0]
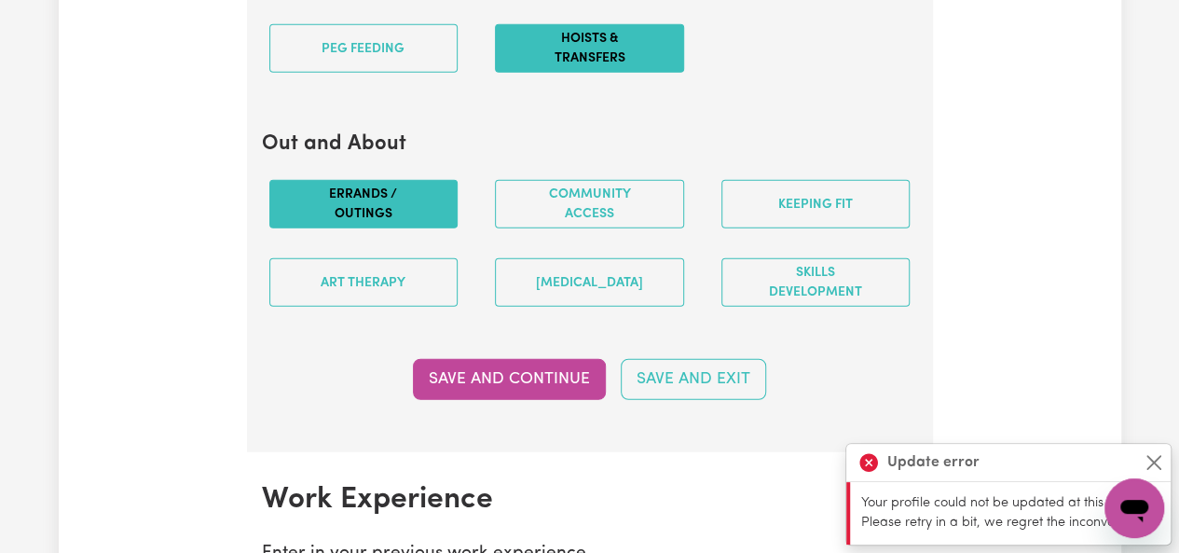
click at [355, 202] on button "Errands / Outings" at bounding box center [363, 204] width 189 height 48
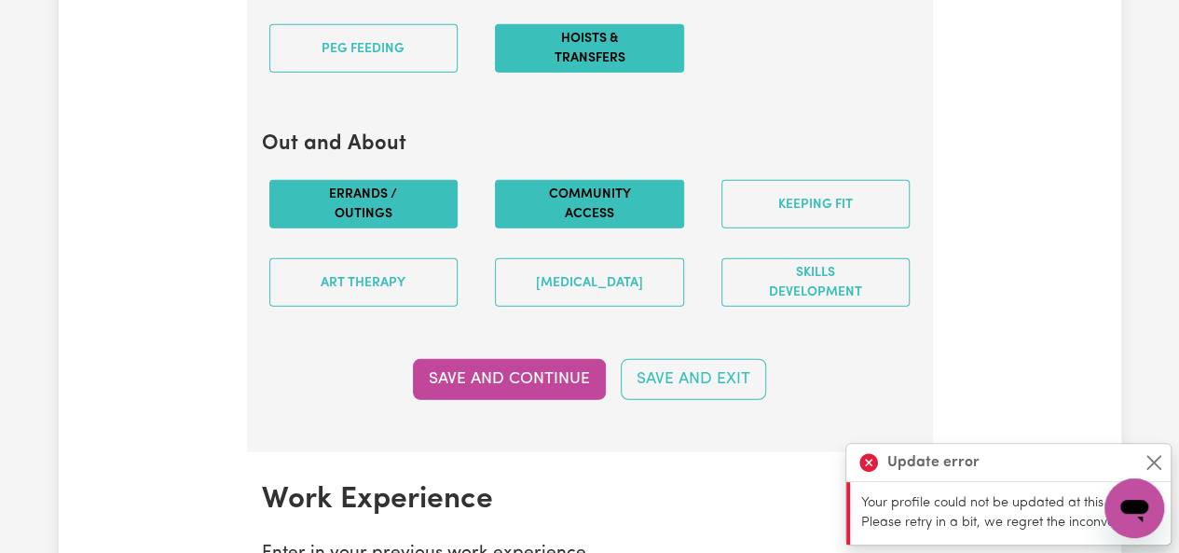
click at [617, 201] on button "Community access" at bounding box center [589, 204] width 189 height 48
click at [828, 226] on div "Keeping fit" at bounding box center [816, 204] width 227 height 78
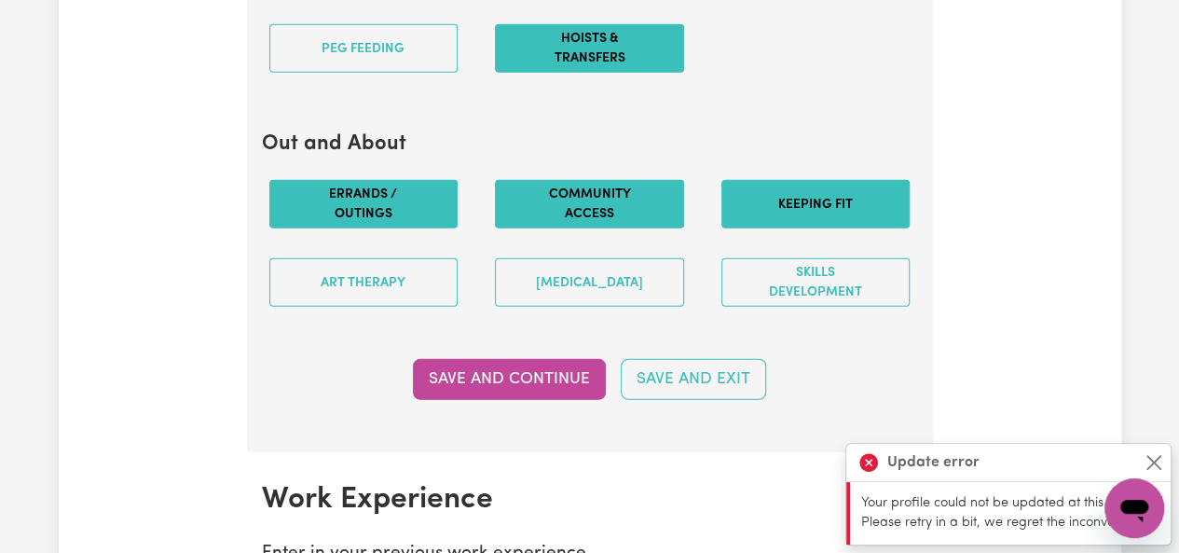
click at [809, 214] on button "Keeping fit" at bounding box center [816, 204] width 189 height 48
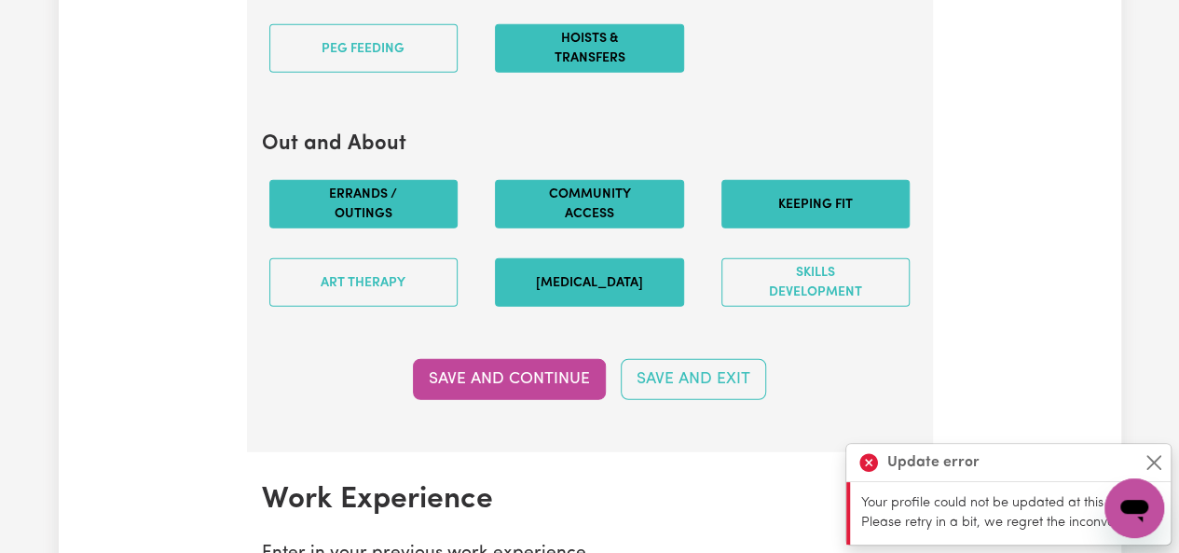
click at [612, 273] on button "[MEDICAL_DATA]" at bounding box center [589, 282] width 189 height 48
click at [777, 266] on button "Skills Development" at bounding box center [816, 282] width 189 height 48
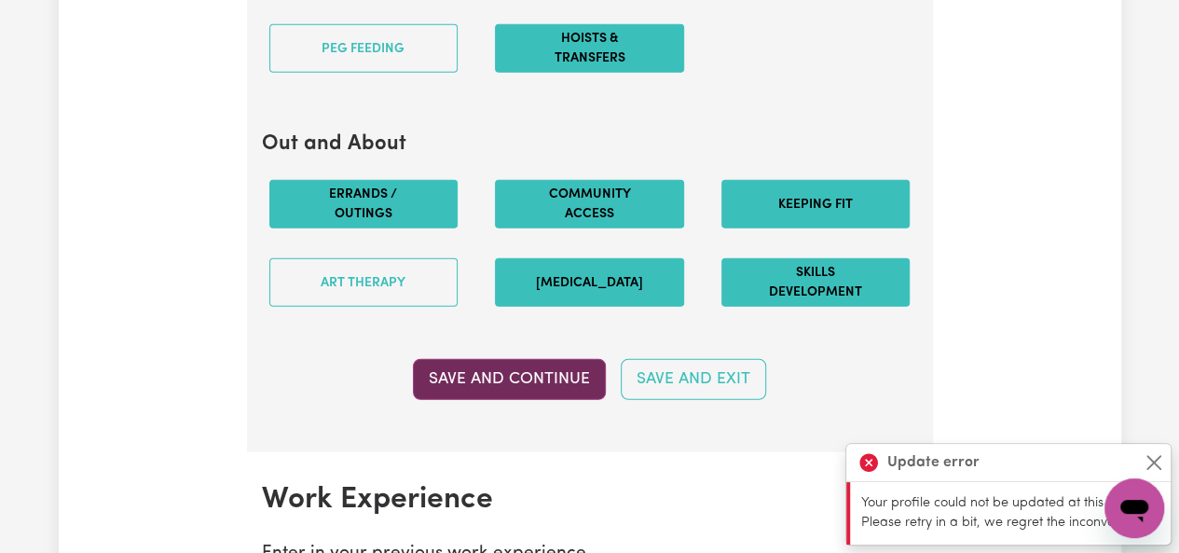
click at [560, 368] on button "Save and Continue" at bounding box center [509, 379] width 193 height 41
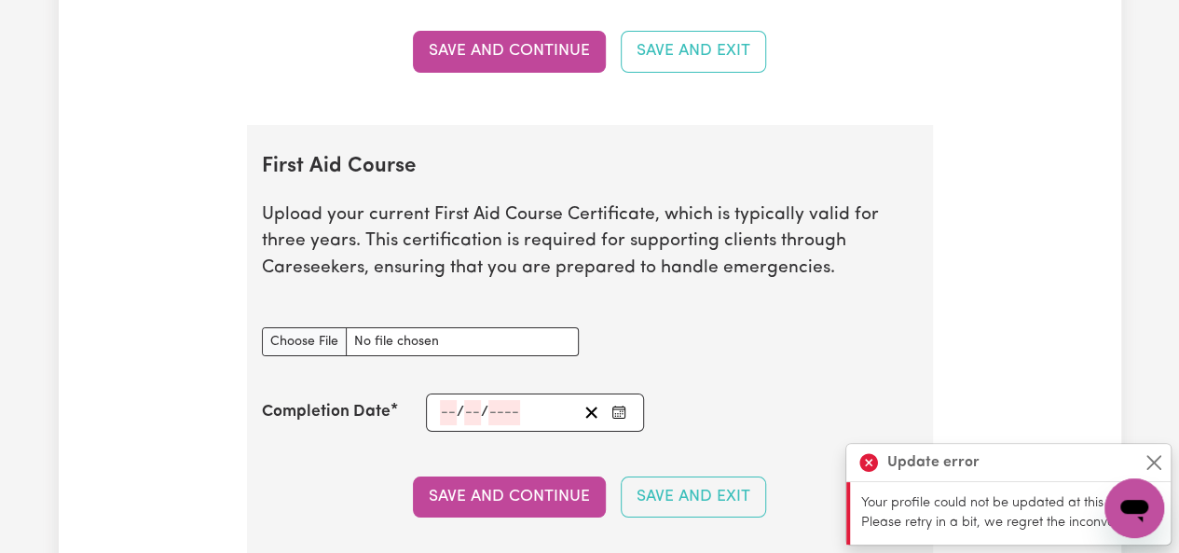
scroll to position [3358, 0]
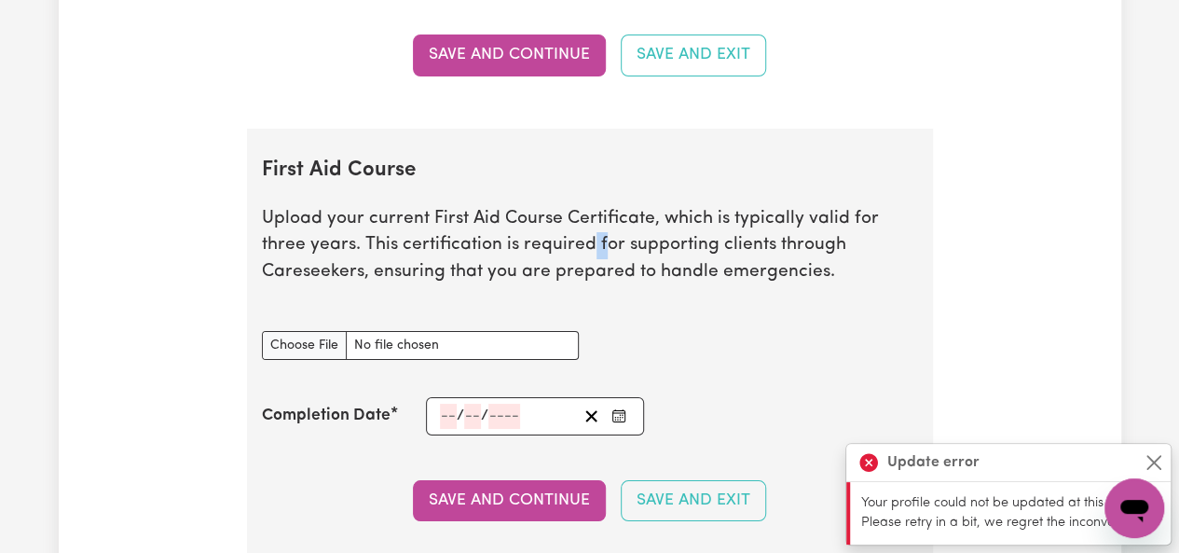
drag, startPoint x: 543, startPoint y: 235, endPoint x: 554, endPoint y: 235, distance: 11.2
click at [554, 235] on p "Upload your current First Aid Course Certificate, which is typically valid for …" at bounding box center [590, 246] width 656 height 80
click at [332, 331] on input "First Aid Course document" at bounding box center [420, 345] width 317 height 29
type input "C:\fakepath\first Aid.pdf"
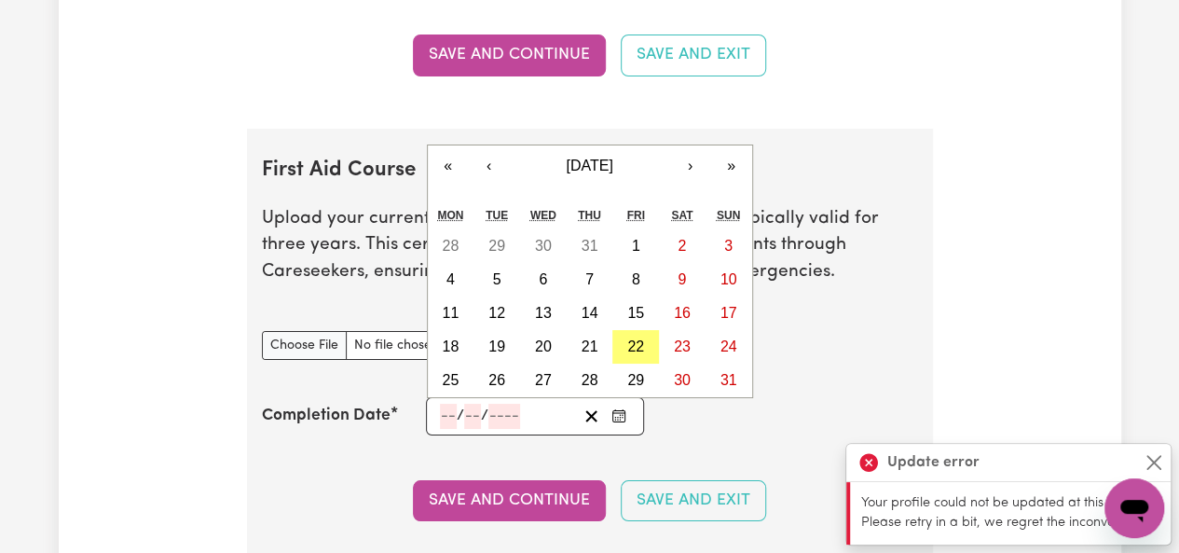
click at [440, 404] on input "number" at bounding box center [448, 416] width 17 height 25
type input "22"
type input "05"
type input "202"
type input "[DATE]"
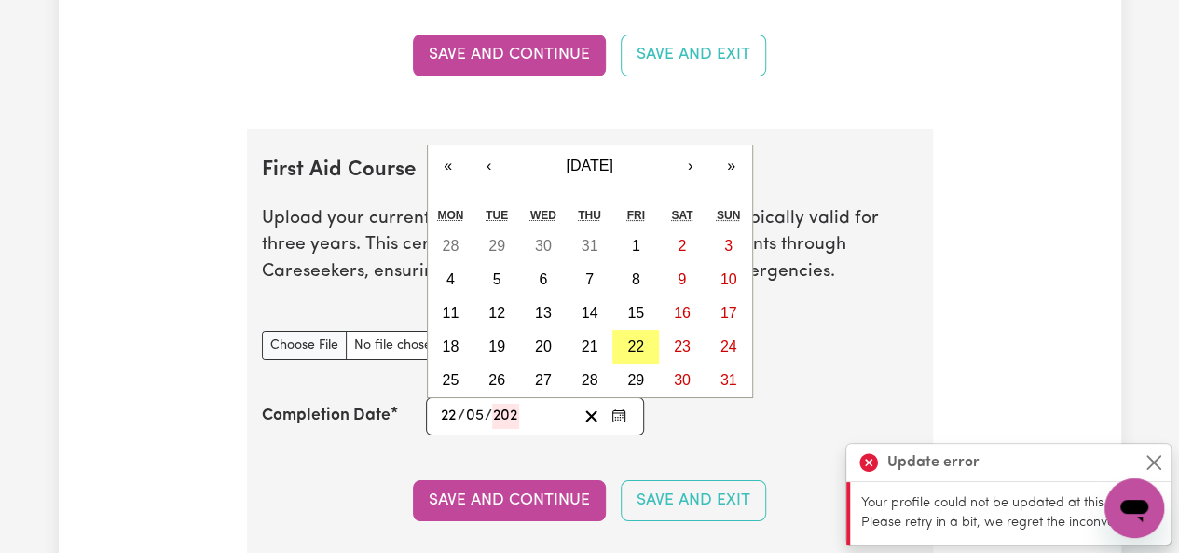
type input "5"
type input "2025"
click at [553, 486] on button "Save and Continue" at bounding box center [509, 500] width 193 height 41
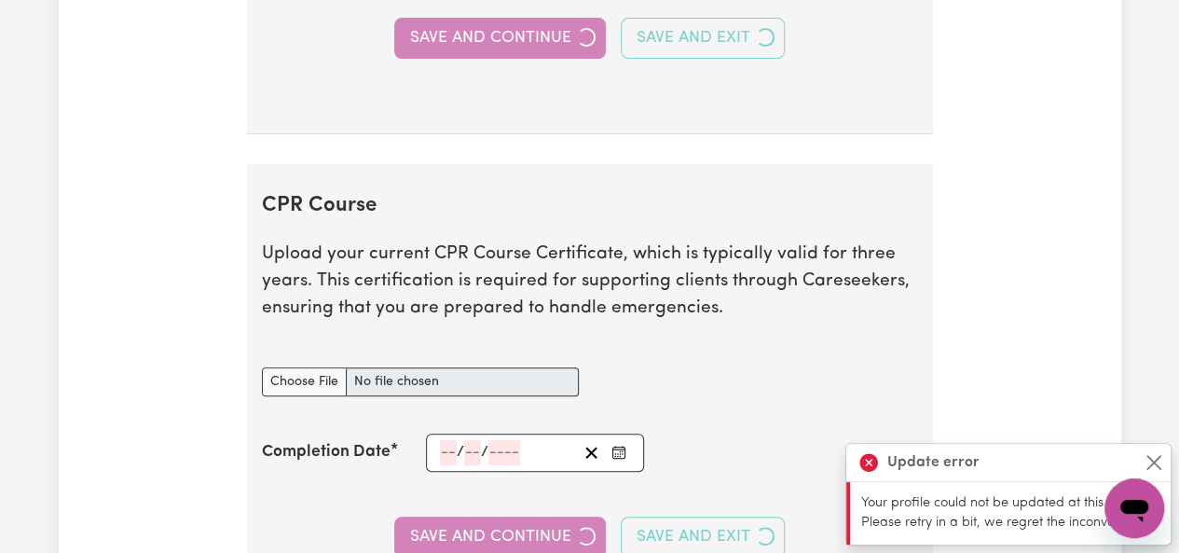
scroll to position [3837, 0]
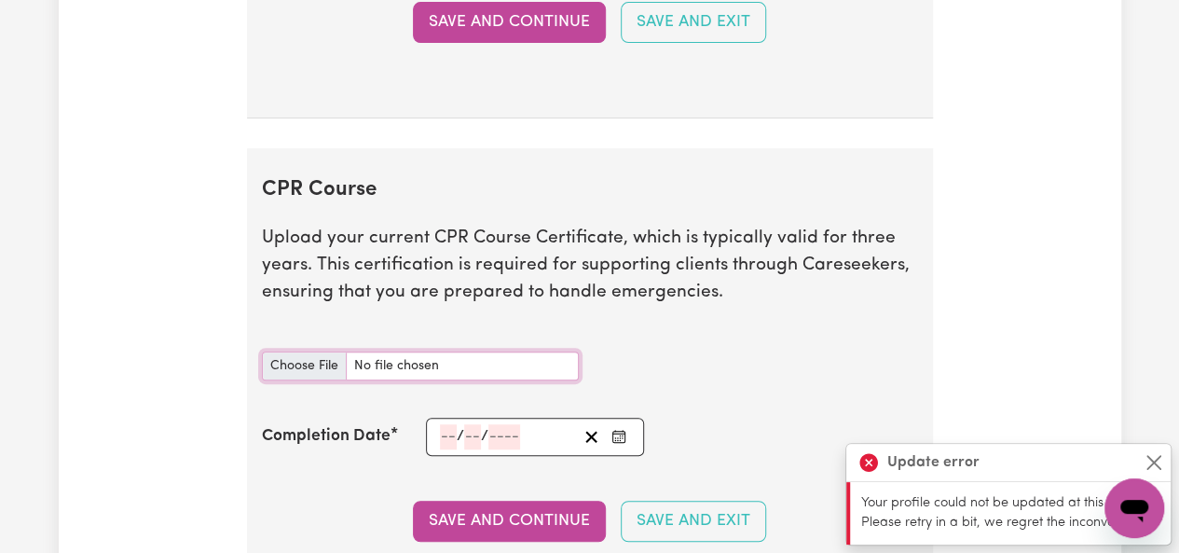
click at [319, 355] on input "CPR Course document" at bounding box center [420, 365] width 317 height 29
type input "C:\fakepath\first Aid.pdf"
click at [449, 424] on input "number" at bounding box center [448, 436] width 17 height 25
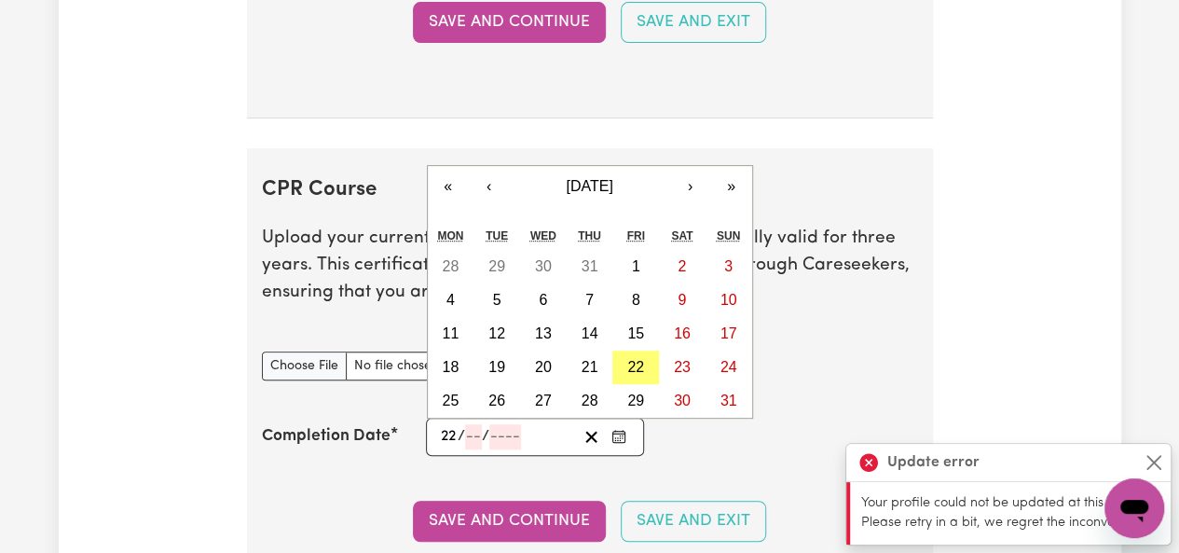
type input "22"
type input "05"
type input "0"
type input "2025"
type input "[DATE]"
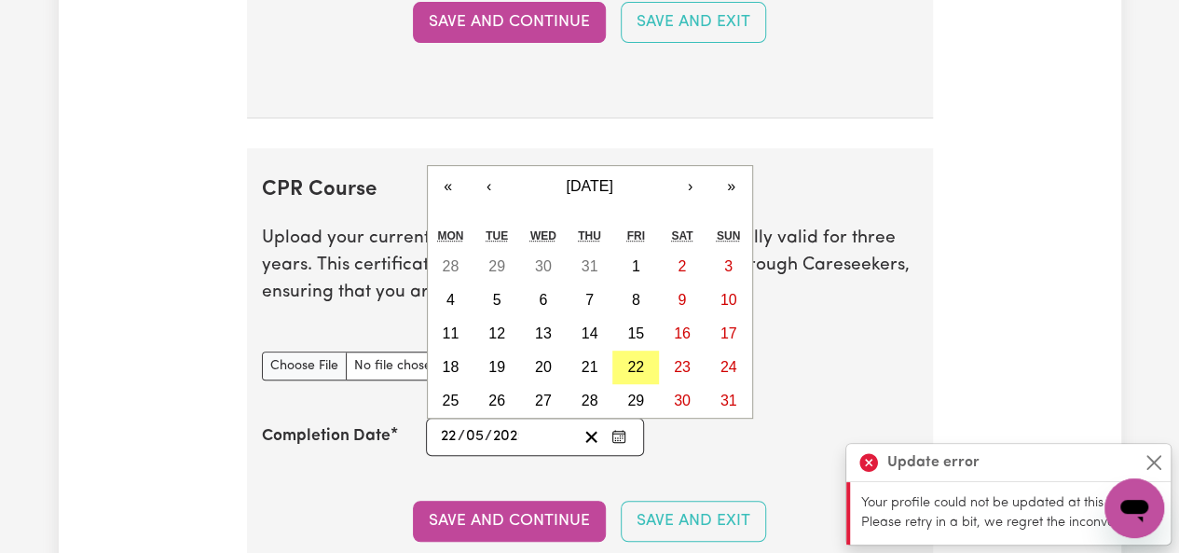
type input "5"
type input "2025"
click at [364, 501] on div "Save and Continue Save and Exit" at bounding box center [590, 521] width 656 height 41
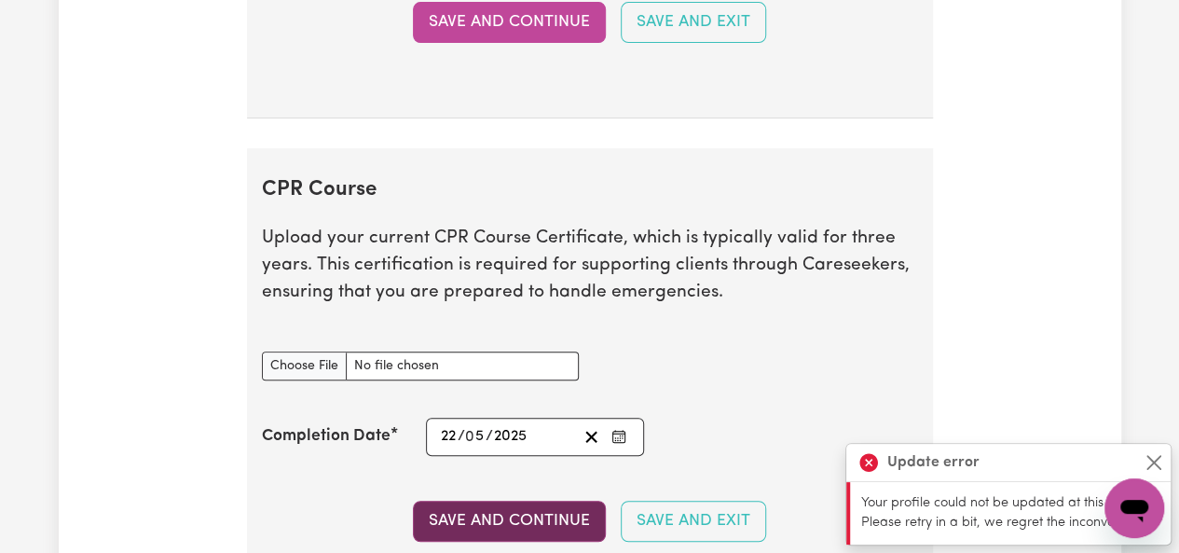
click at [470, 501] on button "Save and Continue" at bounding box center [509, 521] width 193 height 41
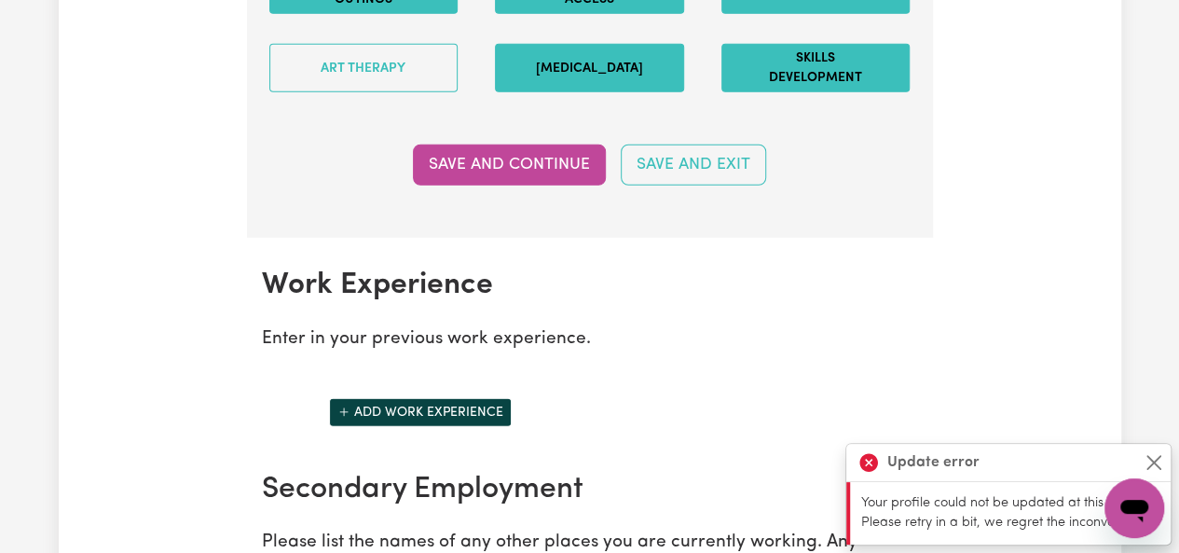
scroll to position [2581, 0]
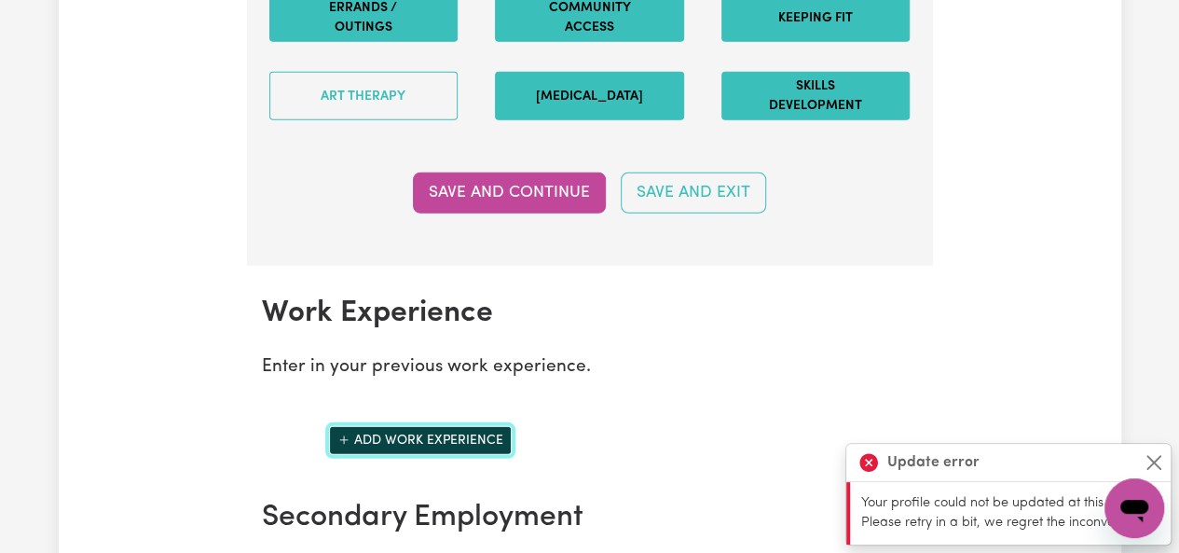
click at [448, 431] on button "Add work experience" at bounding box center [420, 440] width 183 height 29
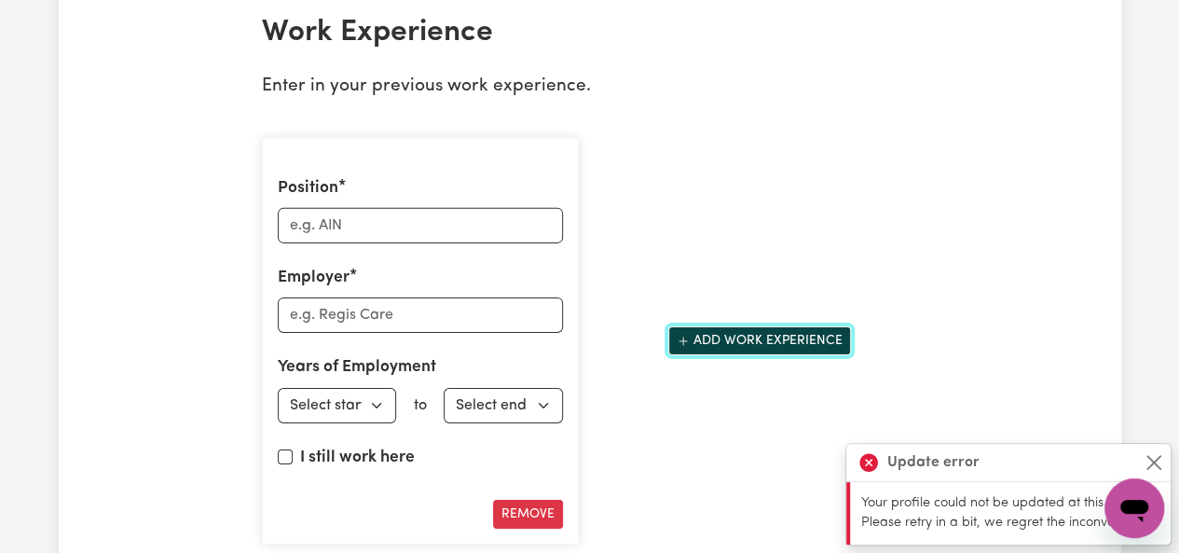
scroll to position [2922, 0]
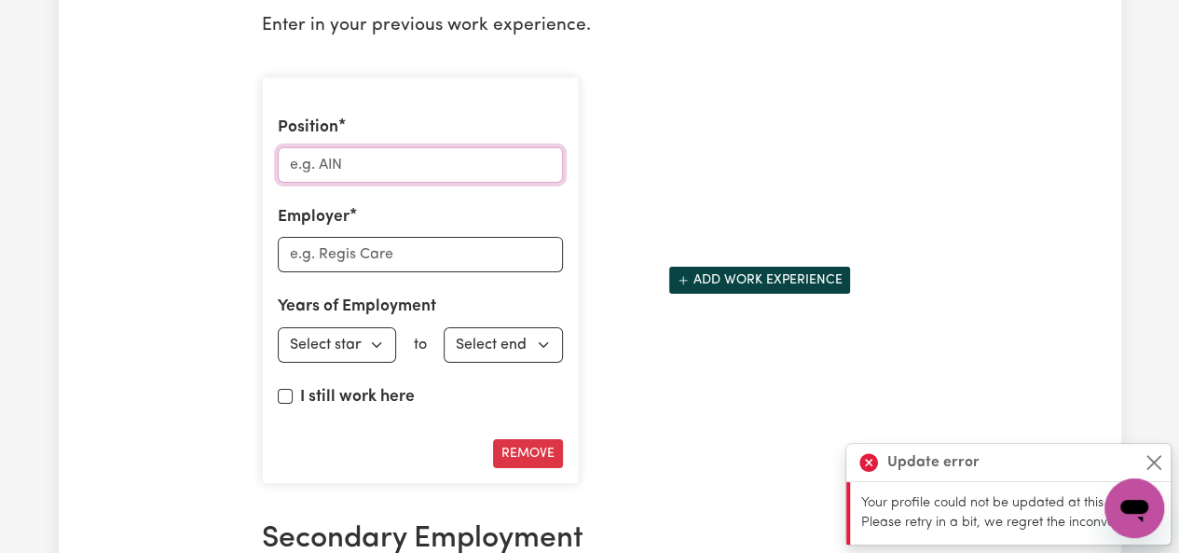
click at [321, 165] on input "Position" at bounding box center [420, 164] width 285 height 35
type input "Support Worker"
click at [347, 243] on input "Employer" at bounding box center [420, 254] width 285 height 35
type input "Allambi Care"
click at [375, 333] on select "Select start year [DATE] 1952 1953 1954 1955 1956 1957 1958 1959 1960 1961 1962…" at bounding box center [337, 344] width 119 height 35
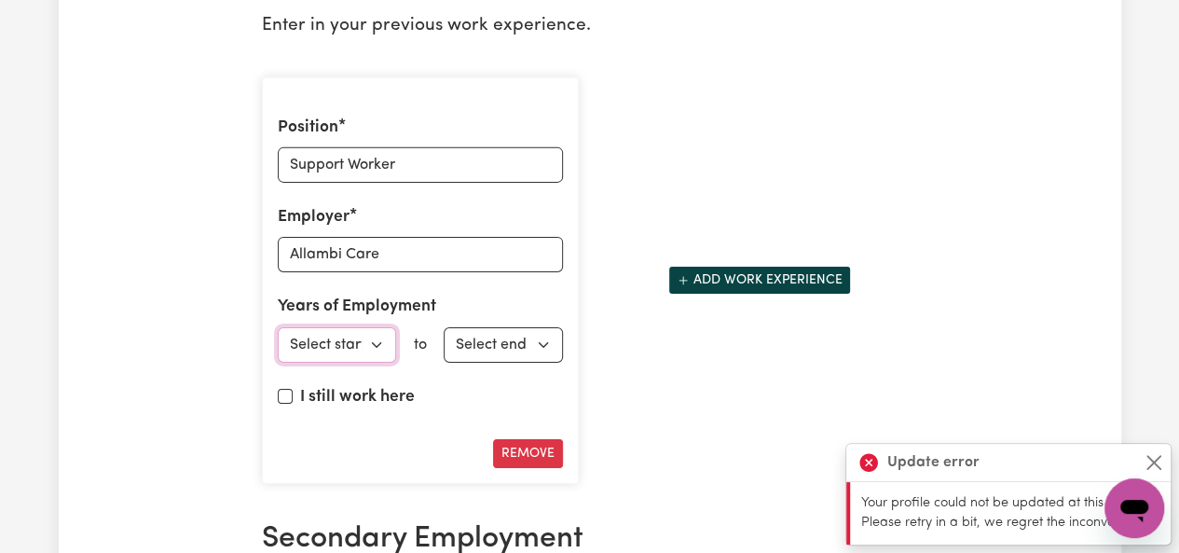
click at [375, 329] on select "Select start year [DATE] 1952 1953 1954 1955 1956 1957 1958 1959 1960 1961 1962…" at bounding box center [337, 344] width 119 height 35
click at [379, 342] on select "Select start year [DATE] 1952 1953 1954 1955 1956 1957 1958 1959 1960 1961 1962…" at bounding box center [337, 344] width 119 height 35
select select "2013"
click at [278, 327] on select "Select start year [DATE] 1952 1953 1954 1955 1956 1957 1958 1959 1960 1961 1962…" at bounding box center [337, 344] width 119 height 35
click at [489, 330] on select "Select end year [DATE] 1952 1953 1954 1955 1956 1957 1958 1959 1960 1961 1962 1…" at bounding box center [503, 344] width 119 height 35
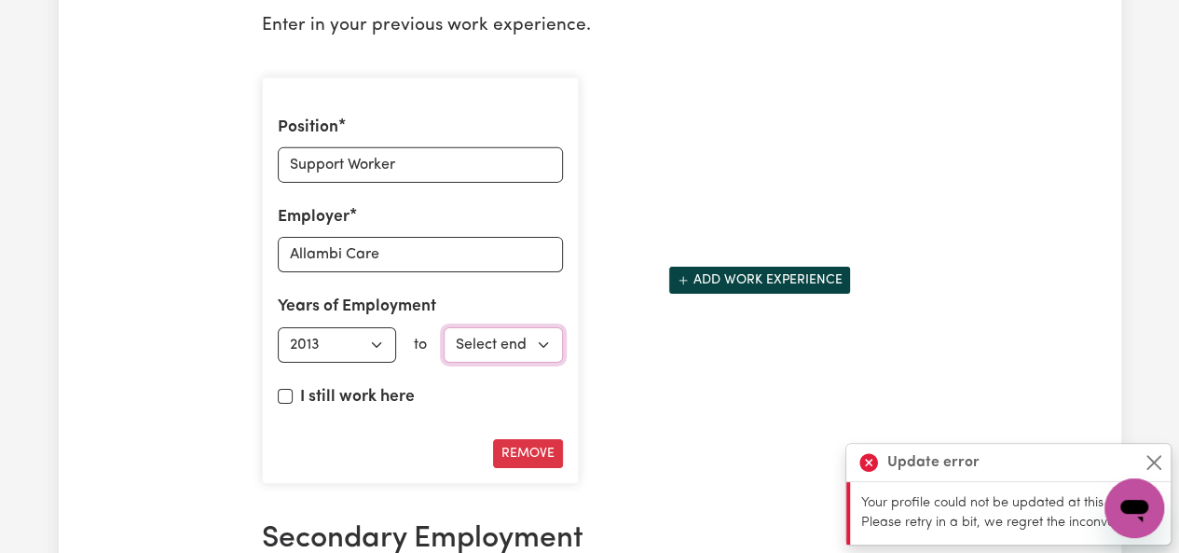
select select "2013"
click at [444, 327] on select "Select end year [DATE] 1952 1953 1954 1955 1956 1957 1958 1959 1960 1961 1962 1…" at bounding box center [503, 344] width 119 height 35
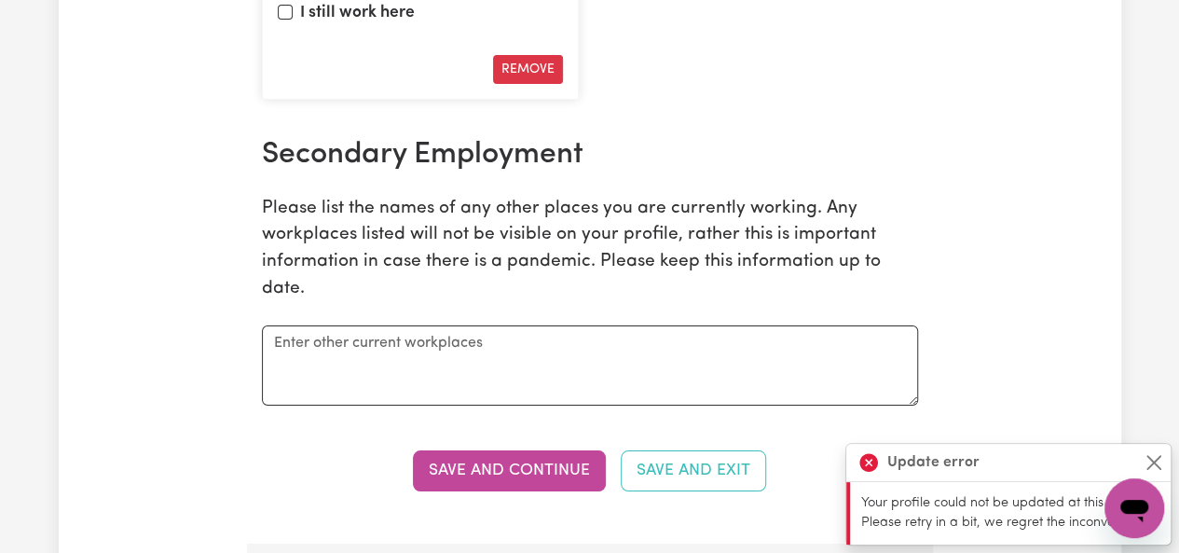
scroll to position [3306, 0]
click at [390, 335] on textarea at bounding box center [590, 365] width 656 height 80
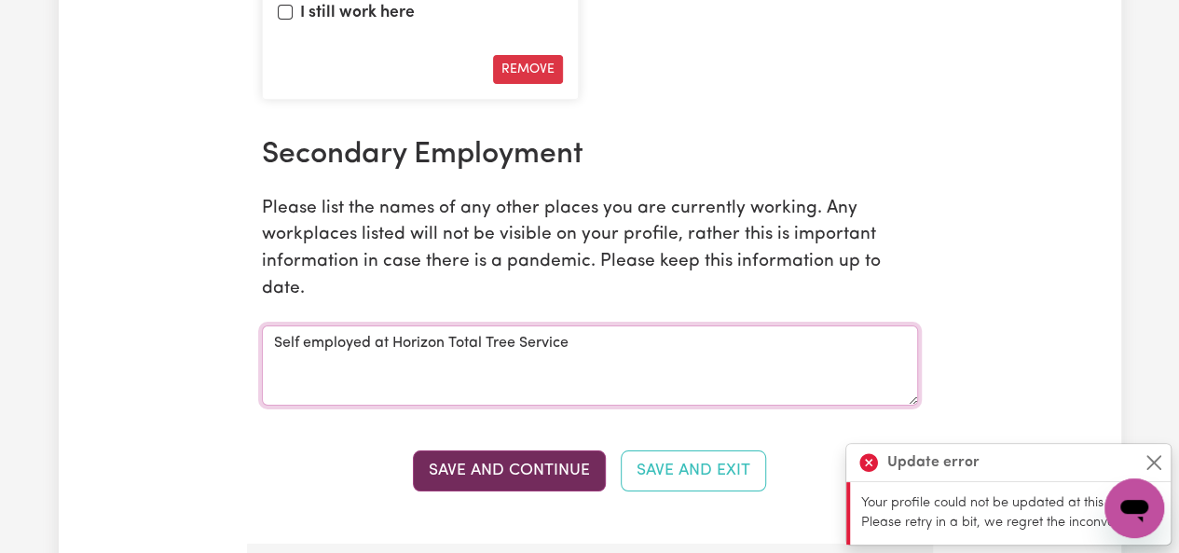
type textarea "Self employed at Horizon Total Tree Service"
click at [511, 461] on button "Save and Continue" at bounding box center [509, 470] width 193 height 41
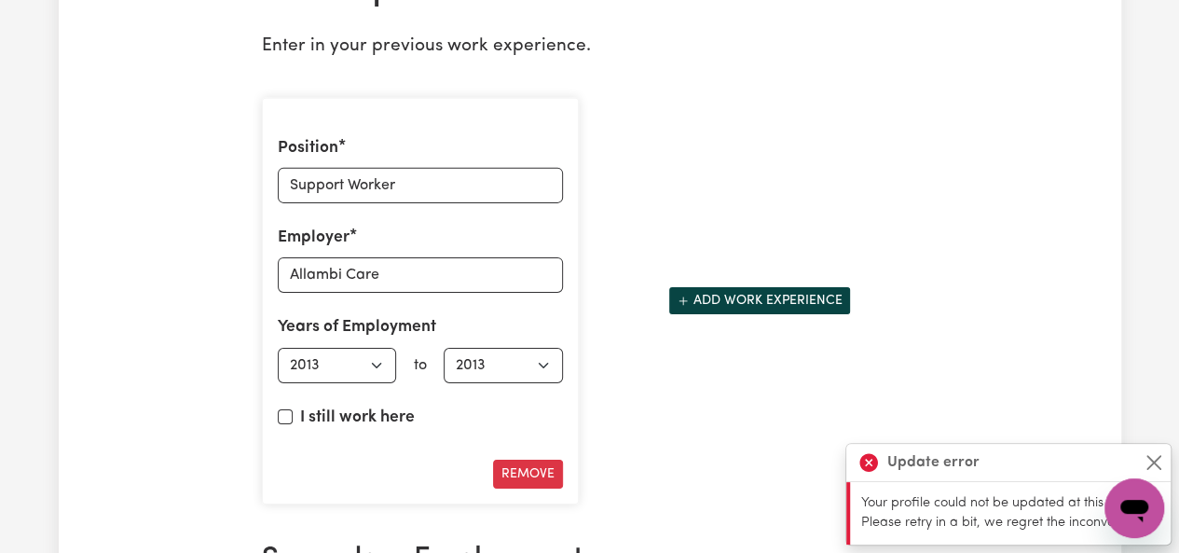
scroll to position [2900, 0]
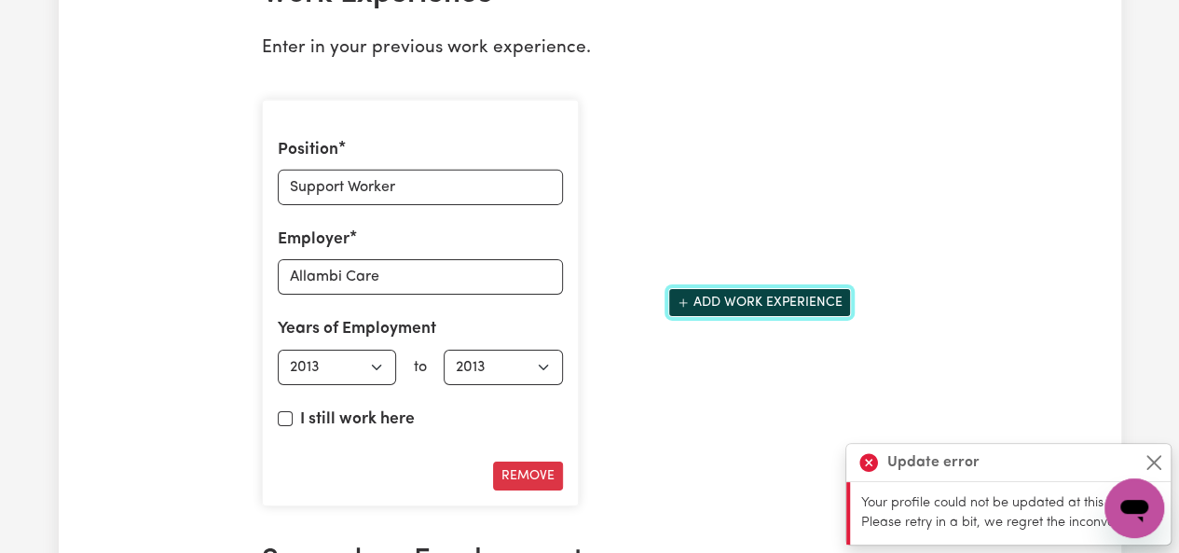
click at [763, 299] on button "Add work experience" at bounding box center [760, 302] width 183 height 29
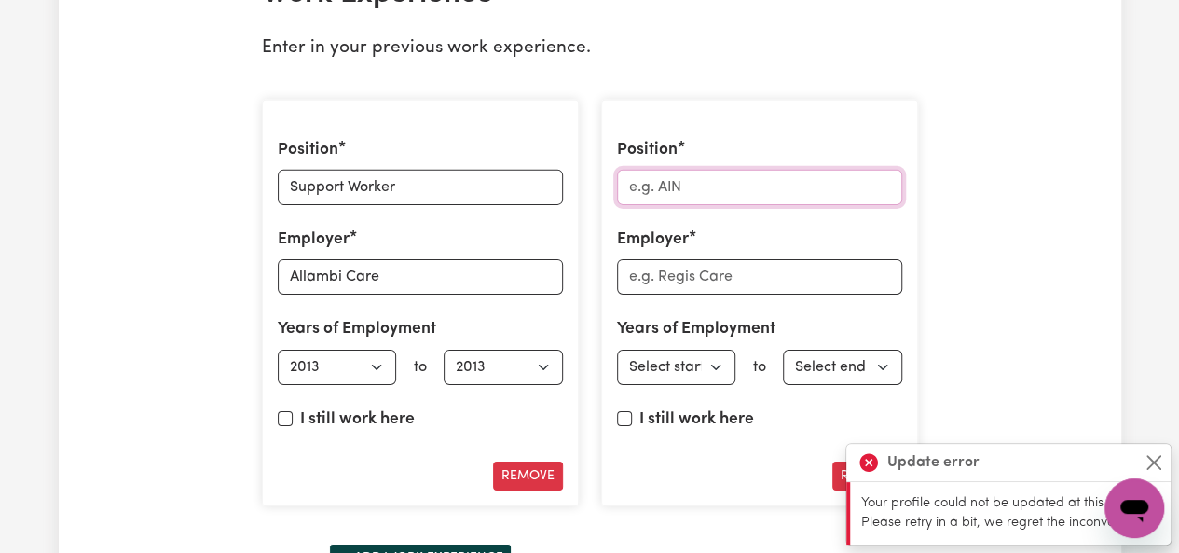
click at [675, 171] on input "Position" at bounding box center [759, 187] width 285 height 35
type input "Tennis Coach"
click at [709, 259] on input "Employer" at bounding box center [759, 276] width 285 height 35
type input "[PERSON_NAME] School of Tennis"
click at [722, 357] on select "Select start year [DATE] 1952 1953 1954 1955 1956 1957 1958 1959 1960 1961 1962…" at bounding box center [676, 367] width 119 height 35
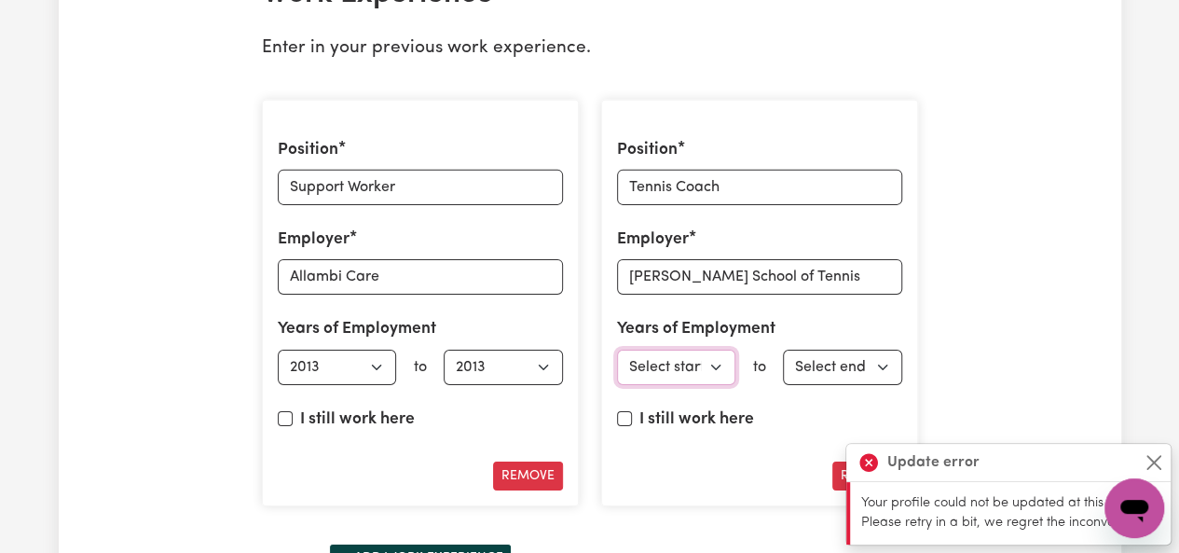
select select "2013"
click at [617, 350] on select "Select start year [DATE] 1952 1953 1954 1955 1956 1957 1958 1959 1960 1961 1962…" at bounding box center [676, 367] width 119 height 35
click at [821, 350] on select "Select end year [DATE] 1952 1953 1954 1955 1956 1957 1958 1959 1960 1961 1962 1…" at bounding box center [842, 367] width 119 height 35
select select "2016"
click at [783, 350] on select "Select end year [DATE] 1952 1953 1954 1955 1956 1957 1958 1959 1960 1961 1962 1…" at bounding box center [842, 367] width 119 height 35
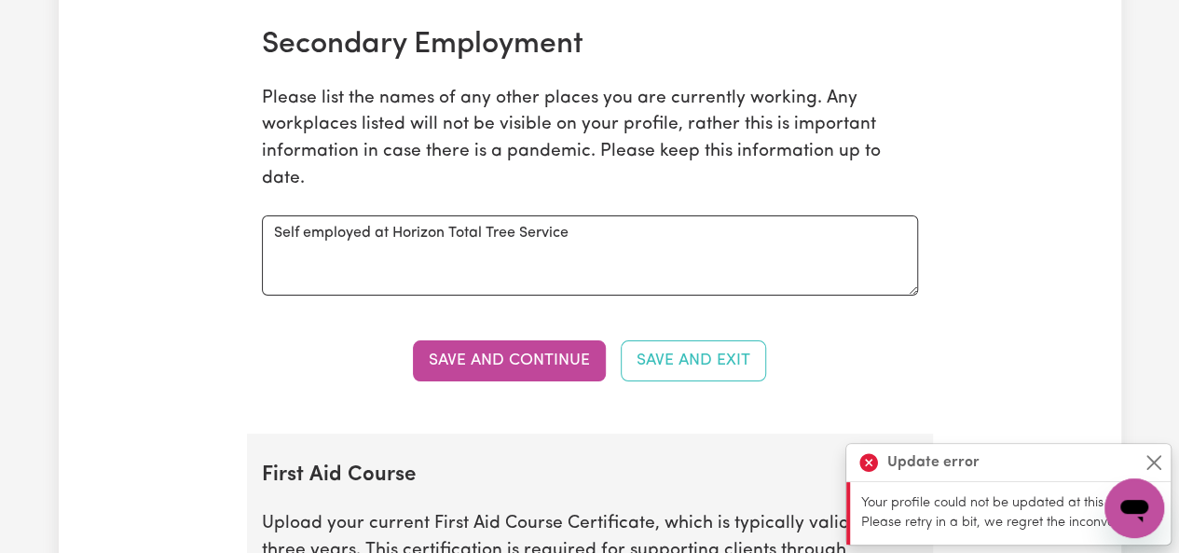
scroll to position [3509, 0]
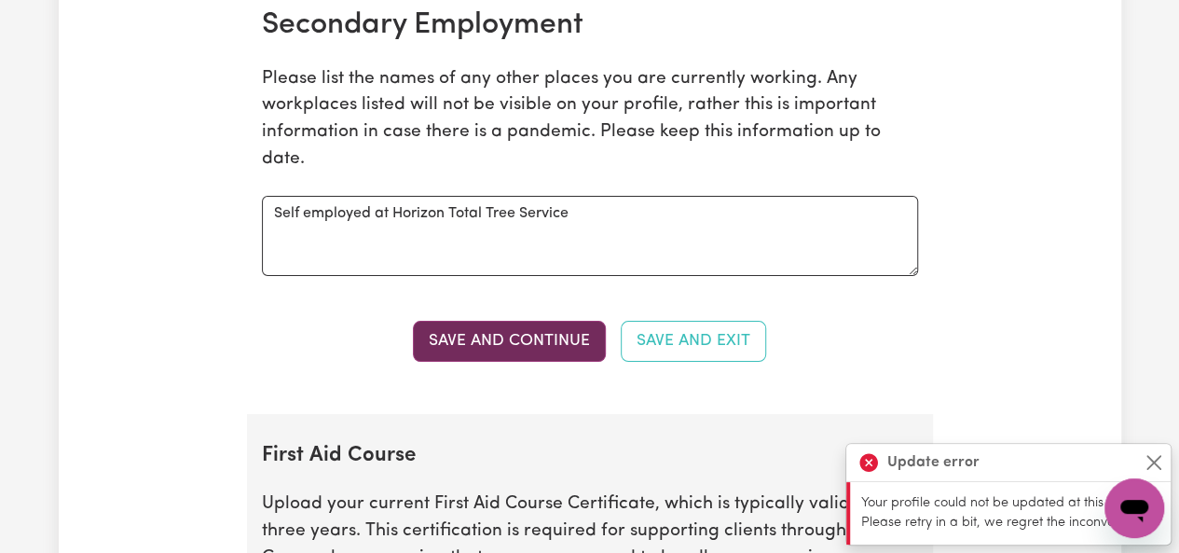
click at [519, 335] on button "Save and Continue" at bounding box center [509, 341] width 193 height 41
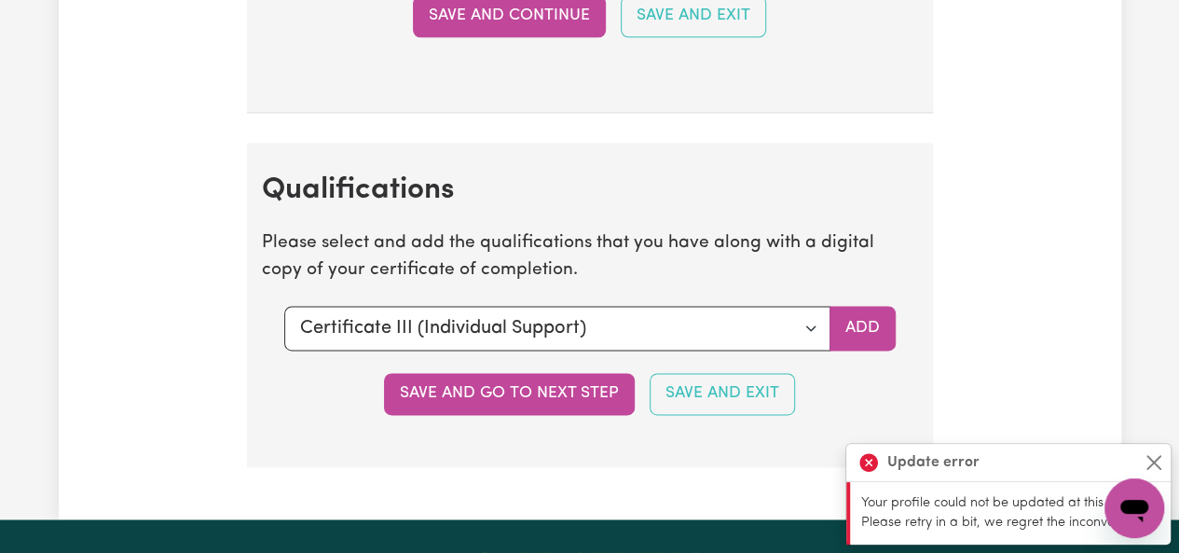
scroll to position [4800, 0]
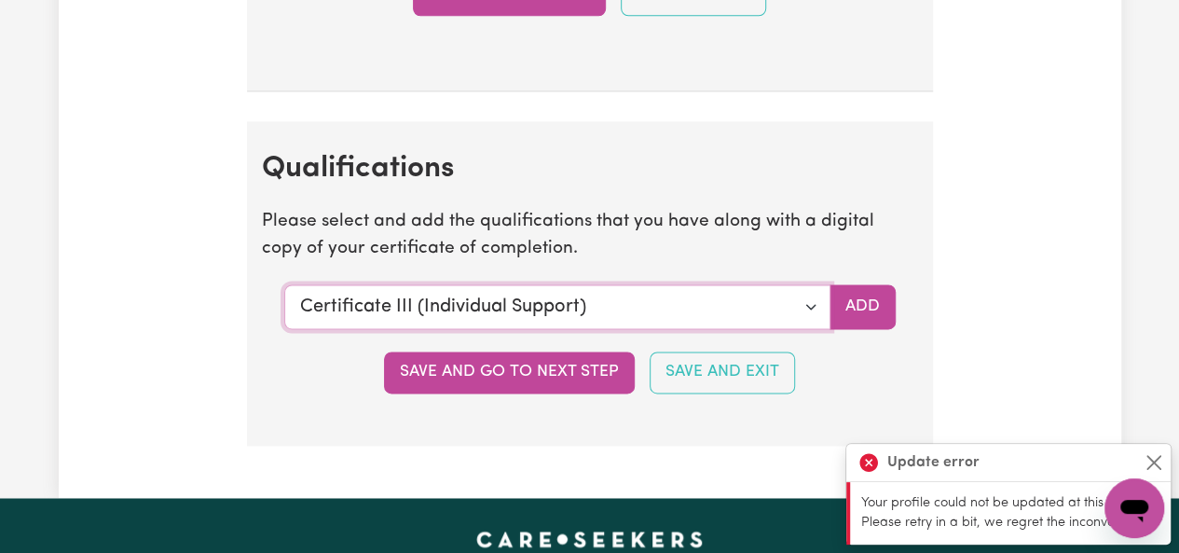
click at [778, 291] on select "Select a qualification to add... Certificate III (Individual Support) Certifica…" at bounding box center [557, 306] width 546 height 45
select select "CPR Course [HLTAID009-12]"
click at [284, 284] on select "Select a qualification to add... Certificate III (Individual Support) Certifica…" at bounding box center [557, 306] width 546 height 45
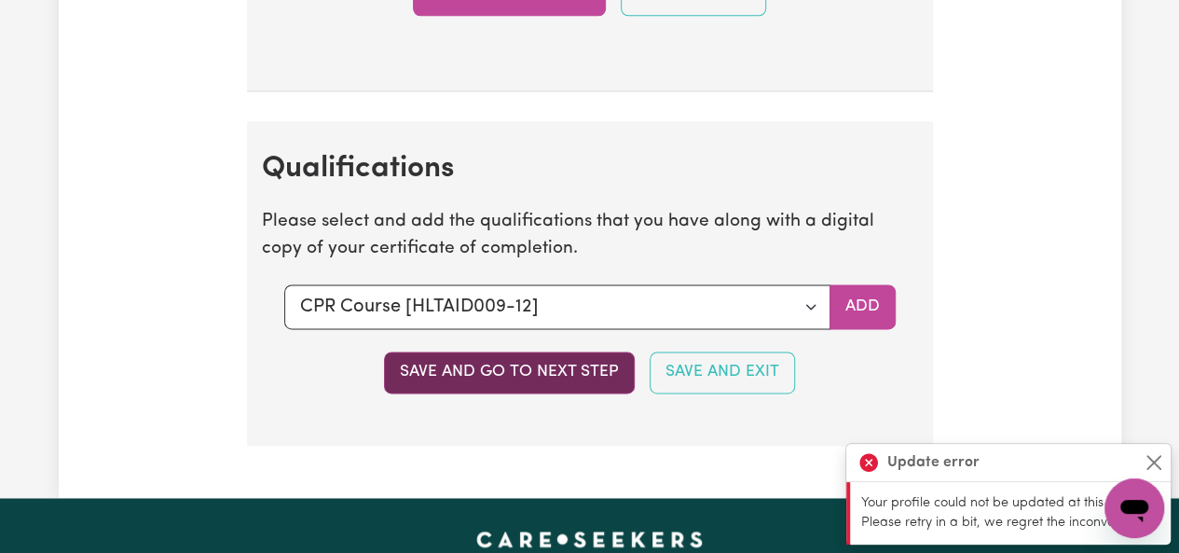
click at [606, 356] on button "Save and go to next step" at bounding box center [509, 371] width 251 height 41
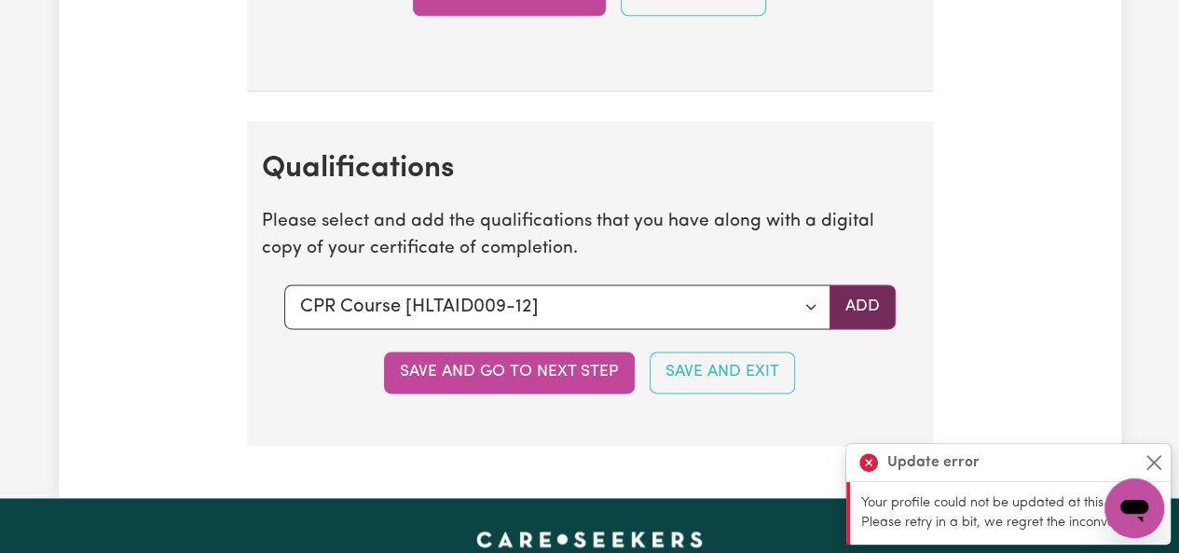
click at [851, 294] on button "Add" at bounding box center [863, 306] width 66 height 45
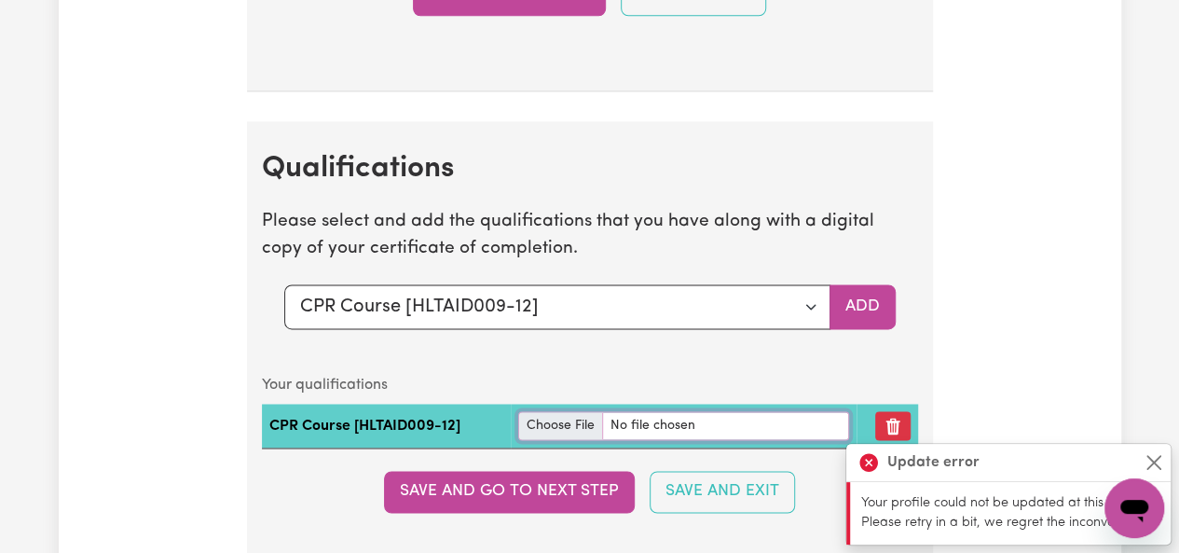
click at [557, 411] on input "file" at bounding box center [683, 425] width 331 height 29
type input "C:\fakepath\first Aid.pdf"
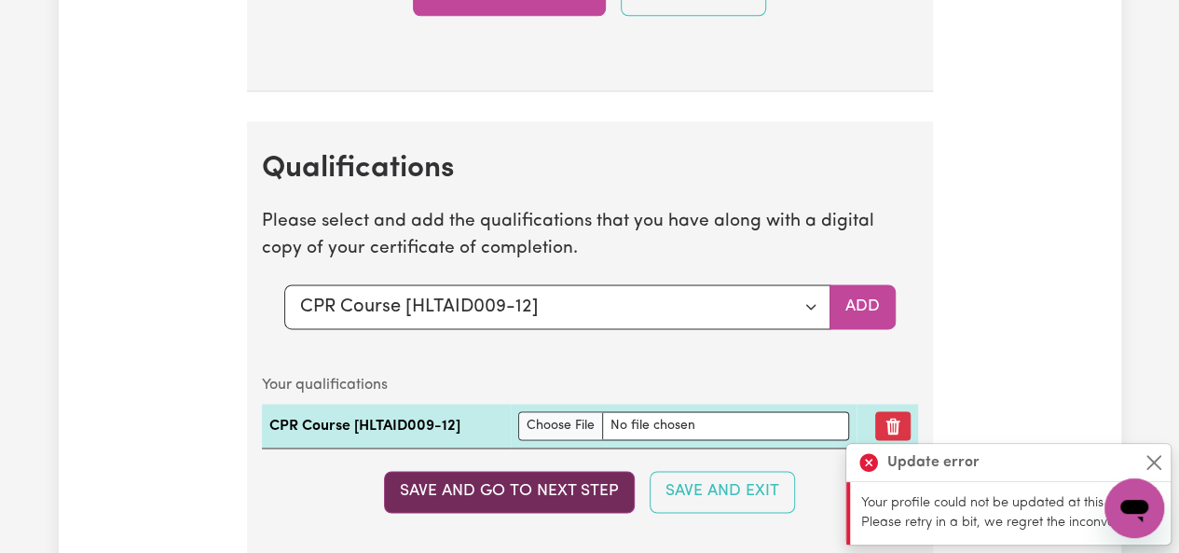
click at [562, 471] on button "Save and go to next step" at bounding box center [509, 491] width 251 height 41
click at [568, 484] on button "Save and go to next step" at bounding box center [509, 491] width 251 height 41
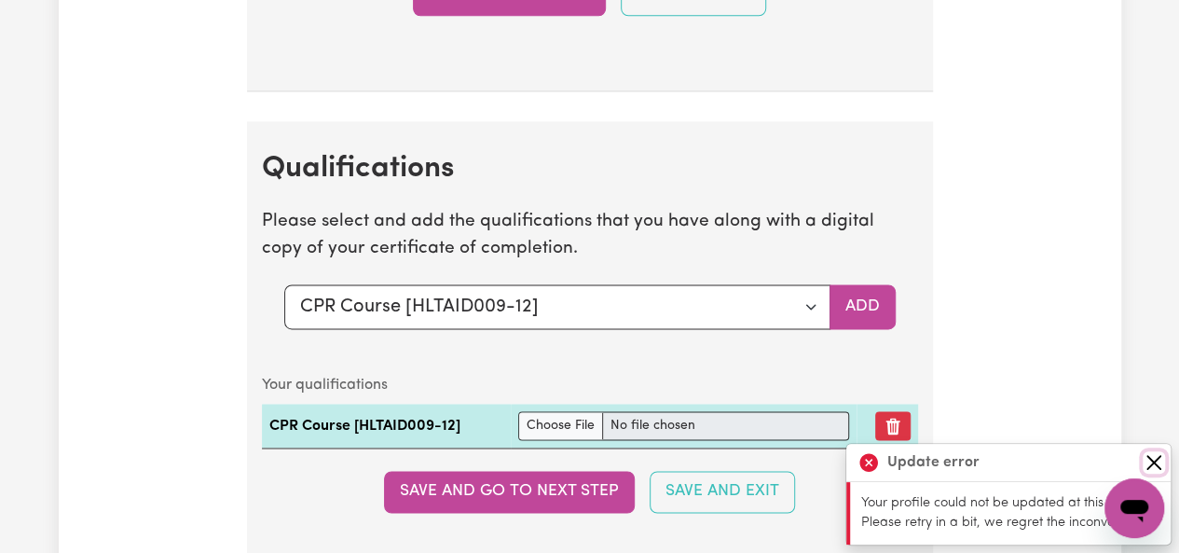
click at [1157, 466] on button "Close" at bounding box center [1154, 462] width 22 height 22
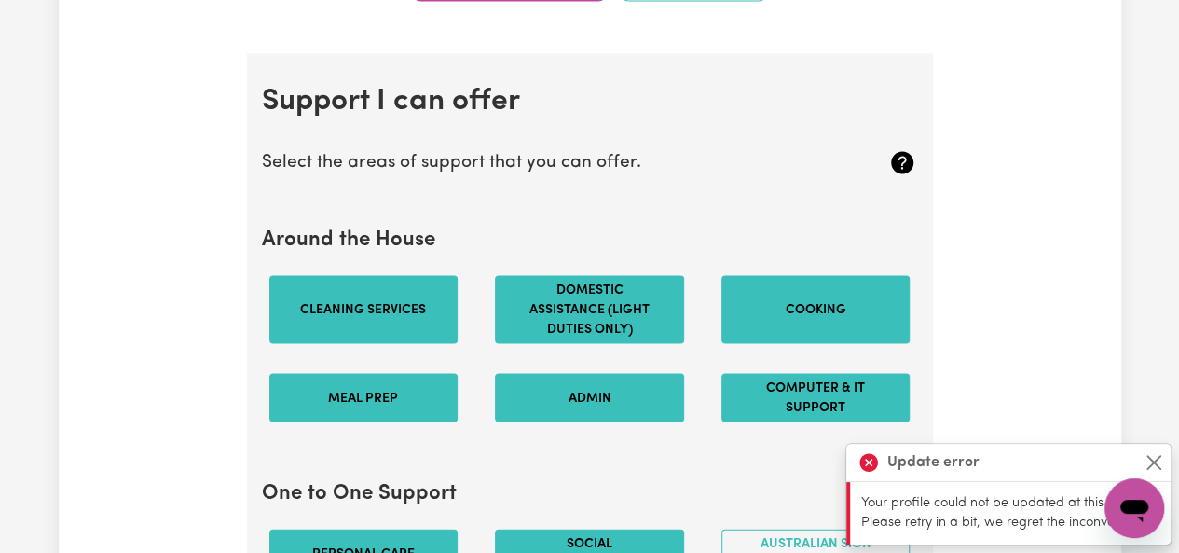
scroll to position [1684, 0]
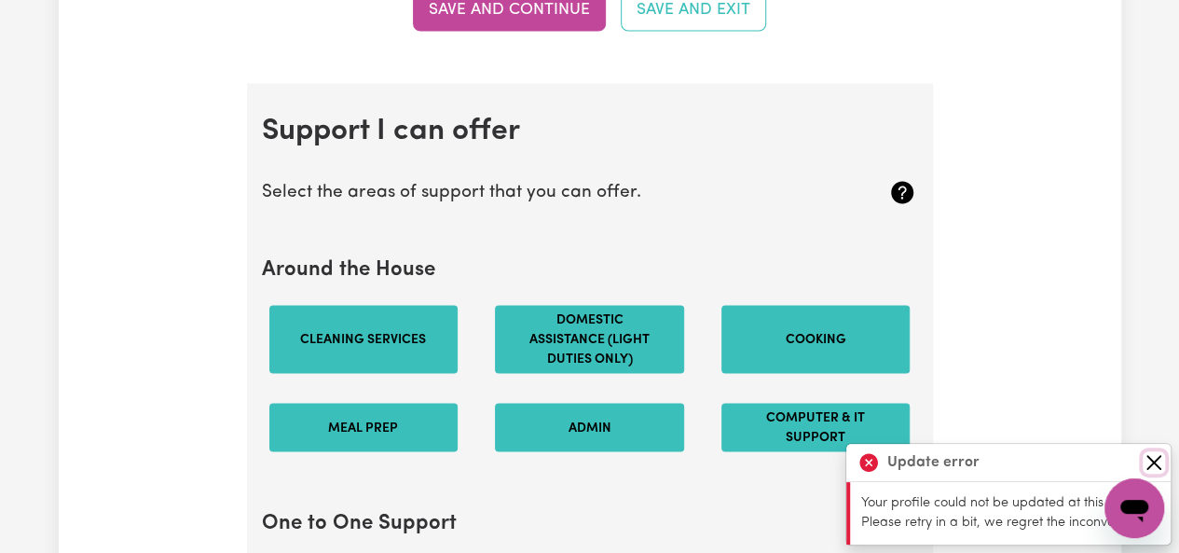
click at [1154, 454] on button "Close" at bounding box center [1154, 462] width 22 height 22
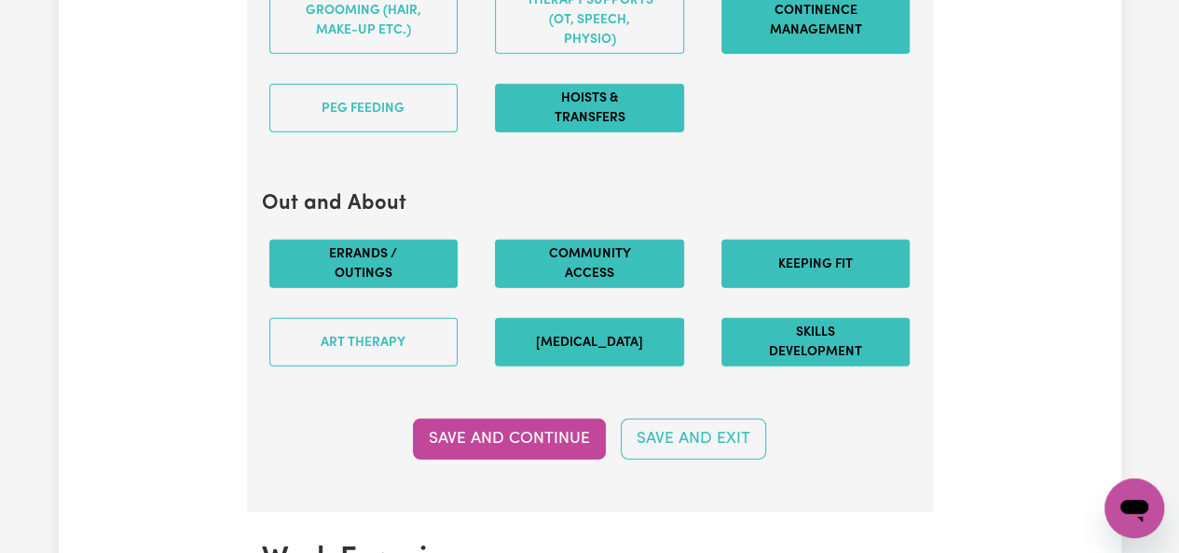
scroll to position [2329, 0]
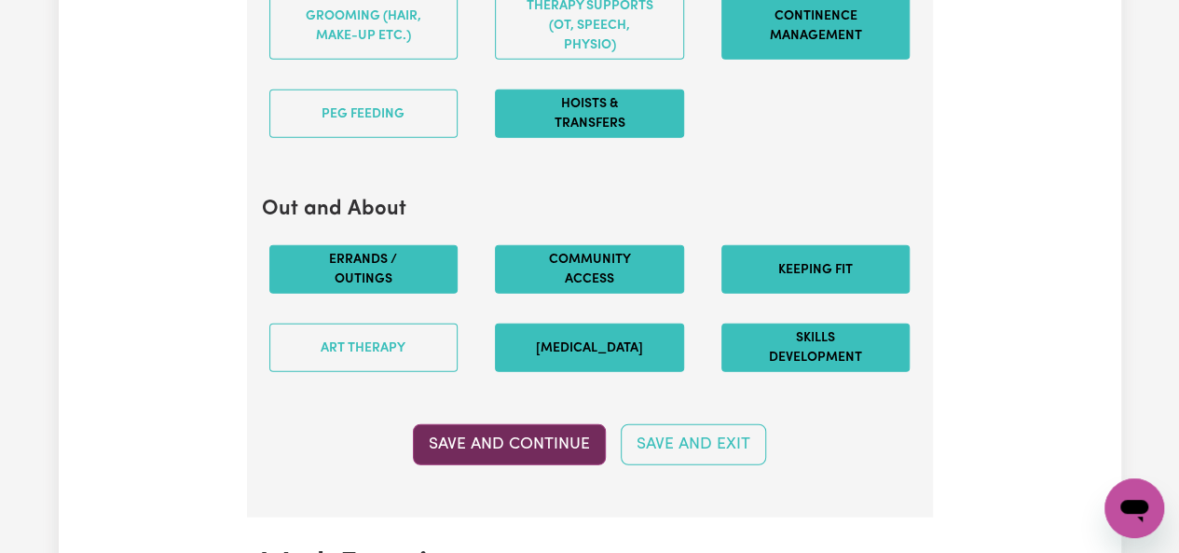
click at [568, 426] on button "Save and Continue" at bounding box center [509, 444] width 193 height 41
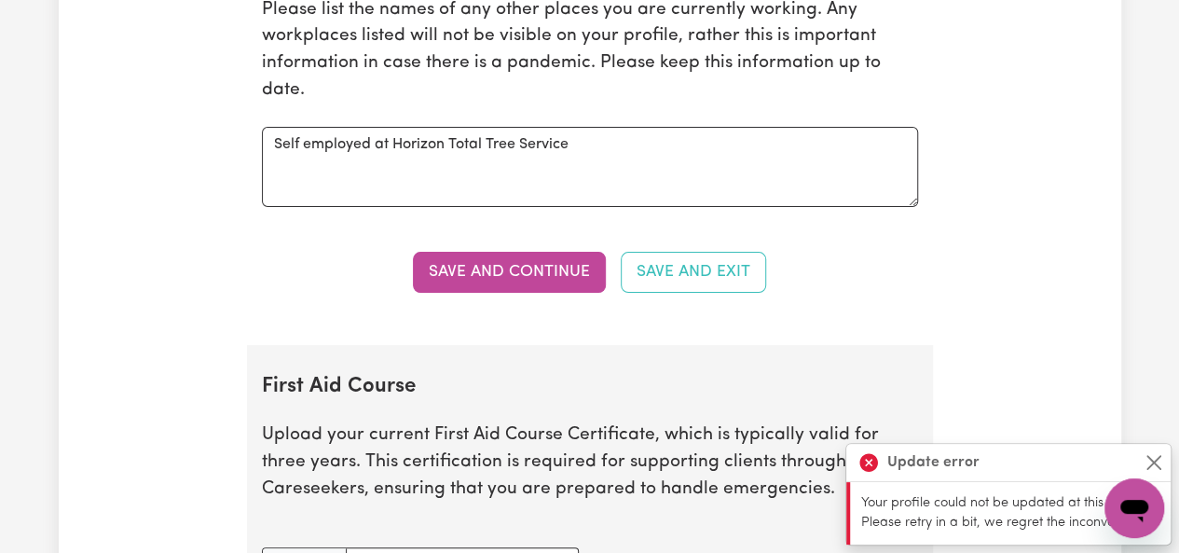
scroll to position [3605, 0]
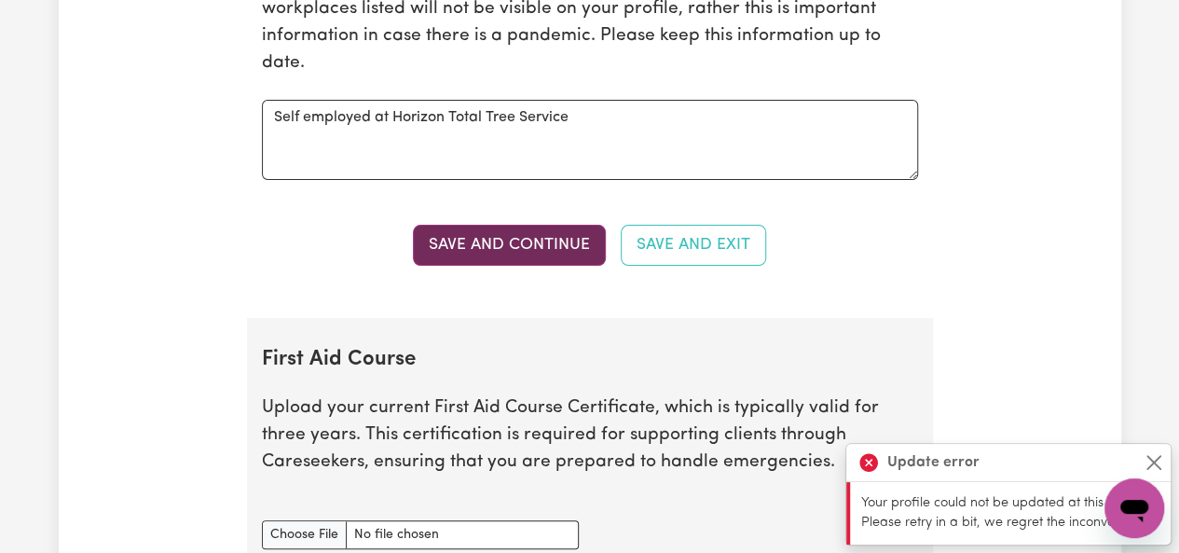
click at [503, 238] on button "Save and Continue" at bounding box center [509, 245] width 193 height 41
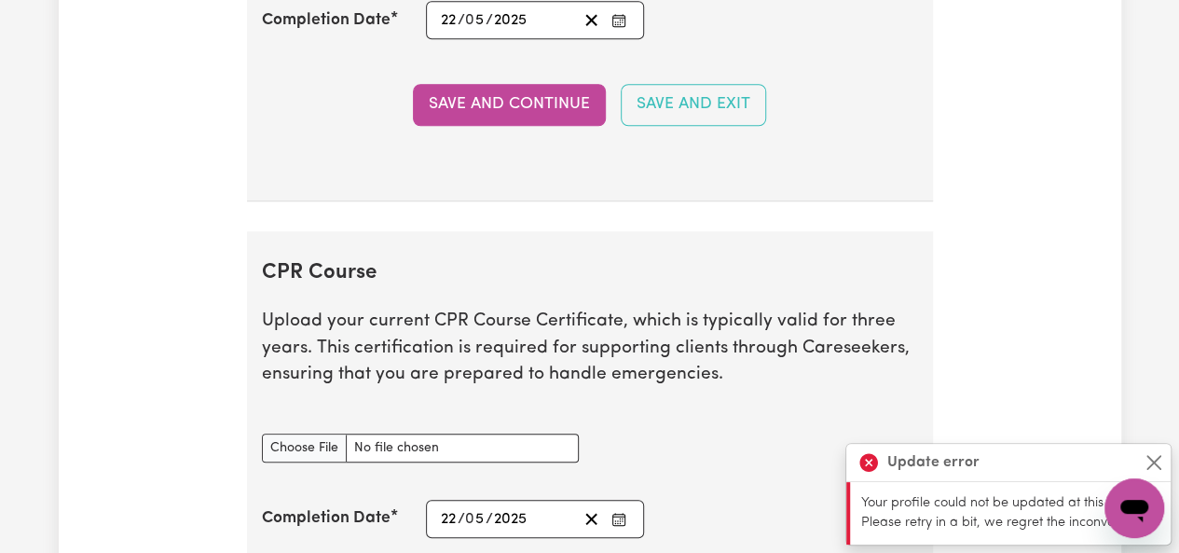
scroll to position [4137, 0]
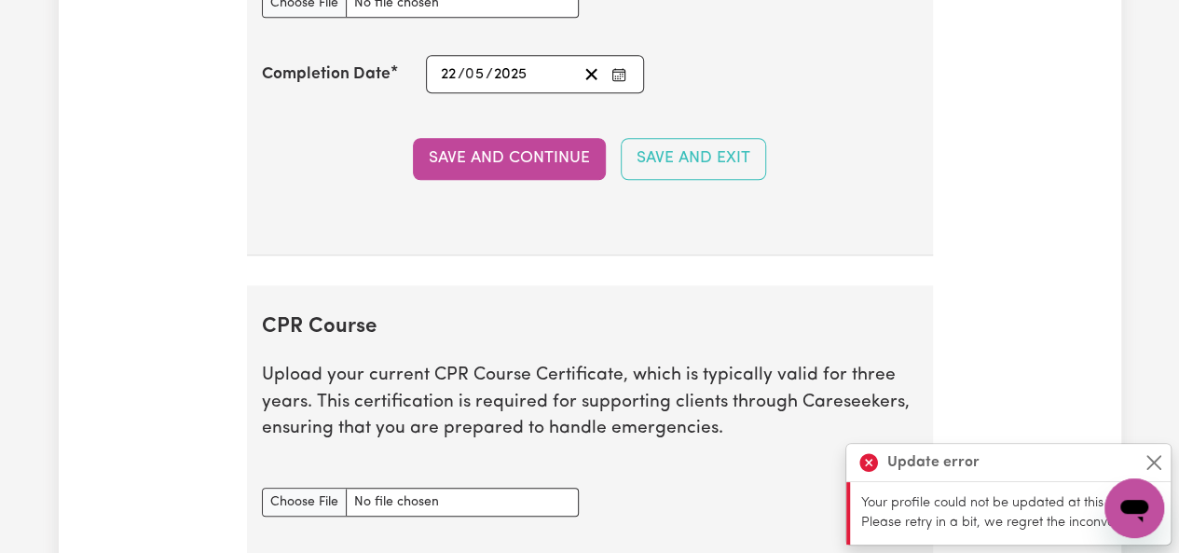
click at [534, 154] on button "Save and Continue" at bounding box center [509, 158] width 193 height 41
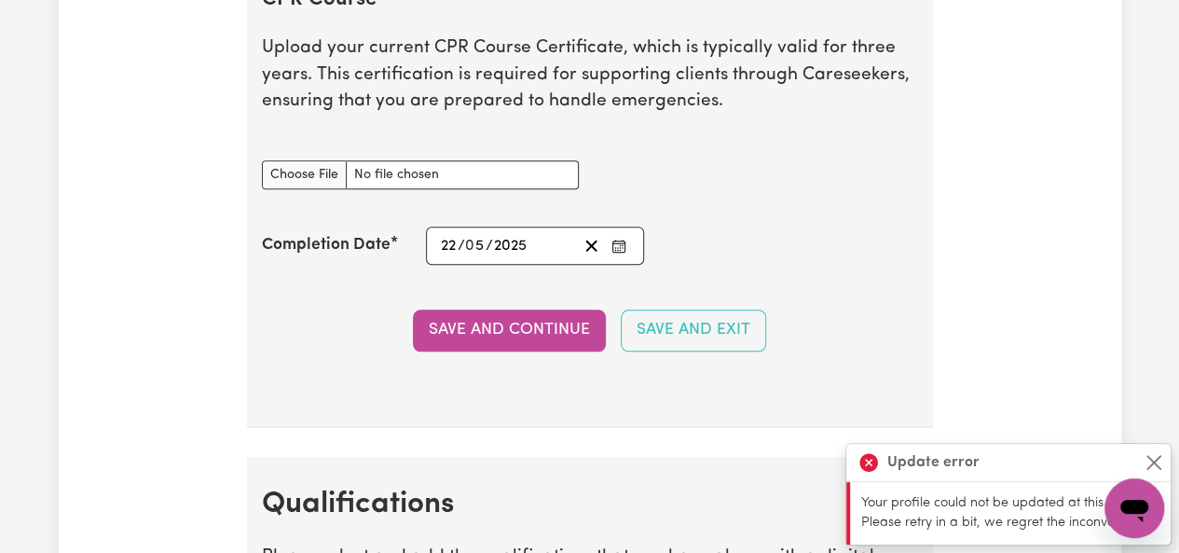
scroll to position [4500, 0]
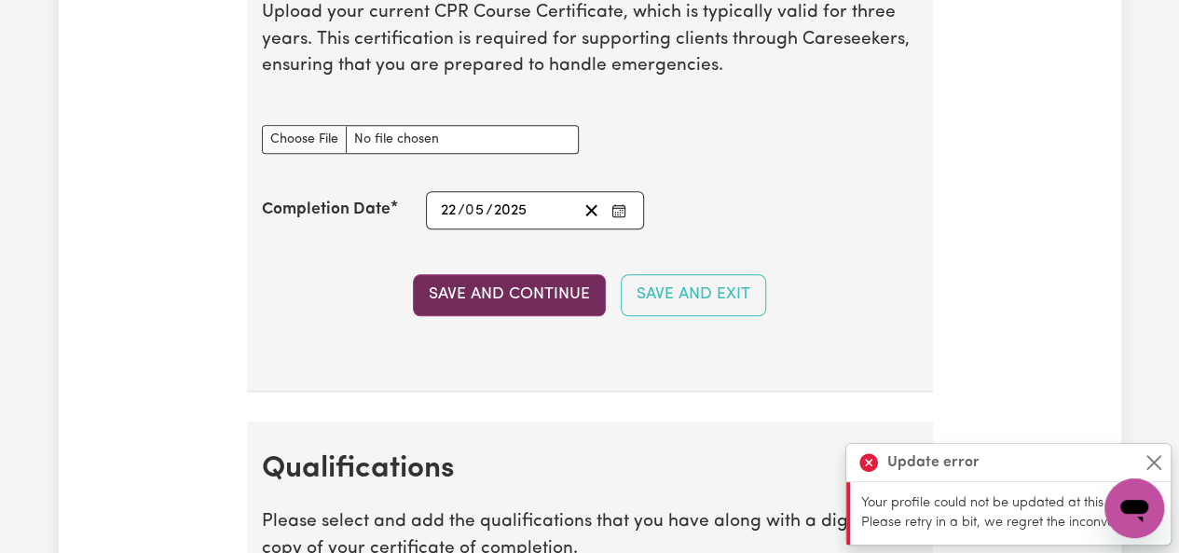
click at [561, 279] on button "Save and Continue" at bounding box center [509, 294] width 193 height 41
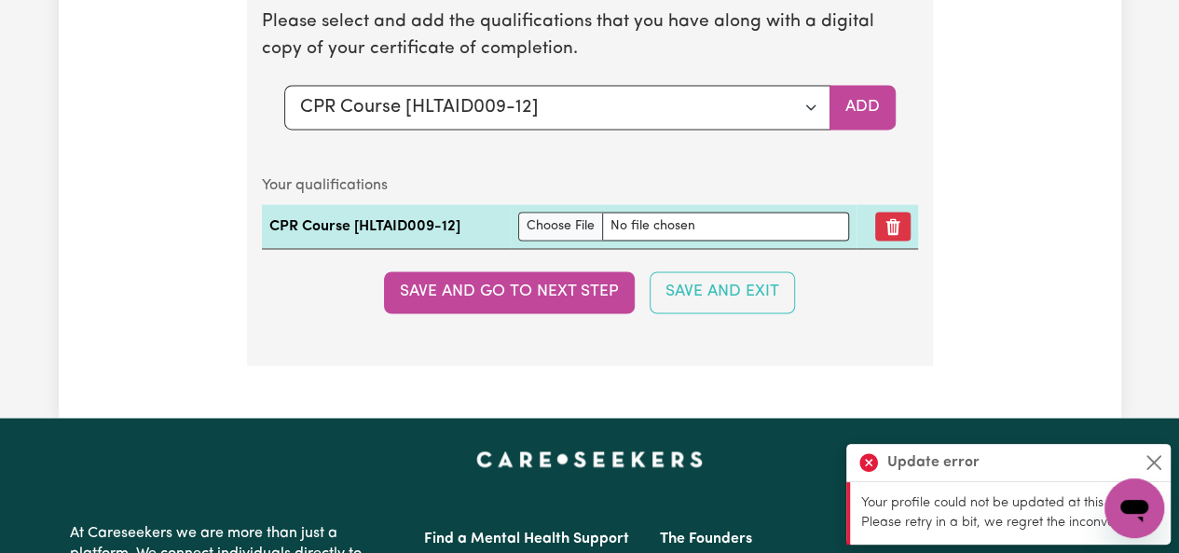
scroll to position [4999, 0]
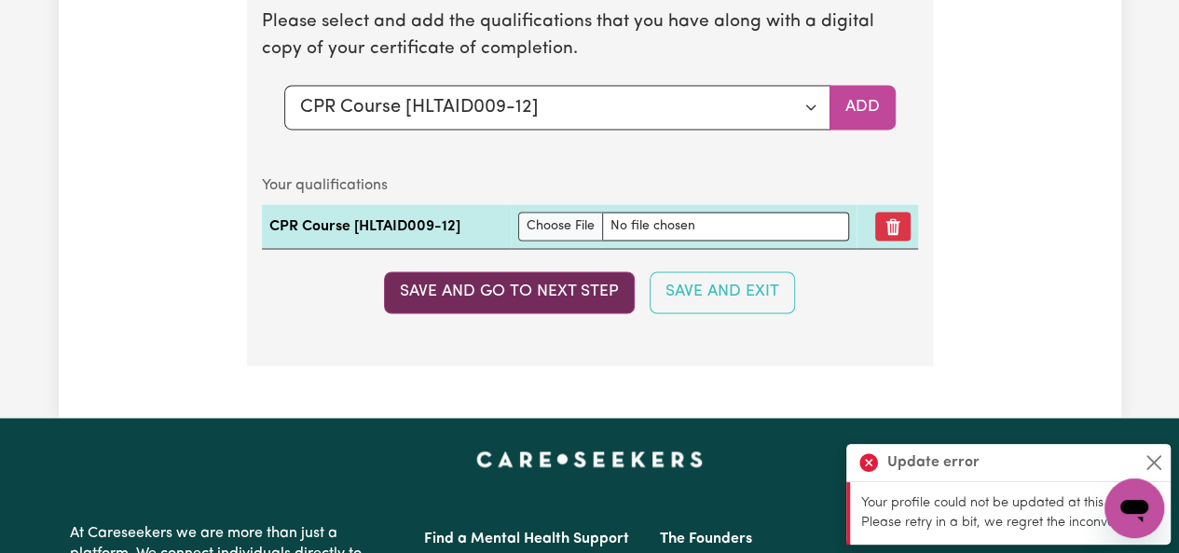
click at [548, 285] on button "Save and go to next step" at bounding box center [509, 291] width 251 height 41
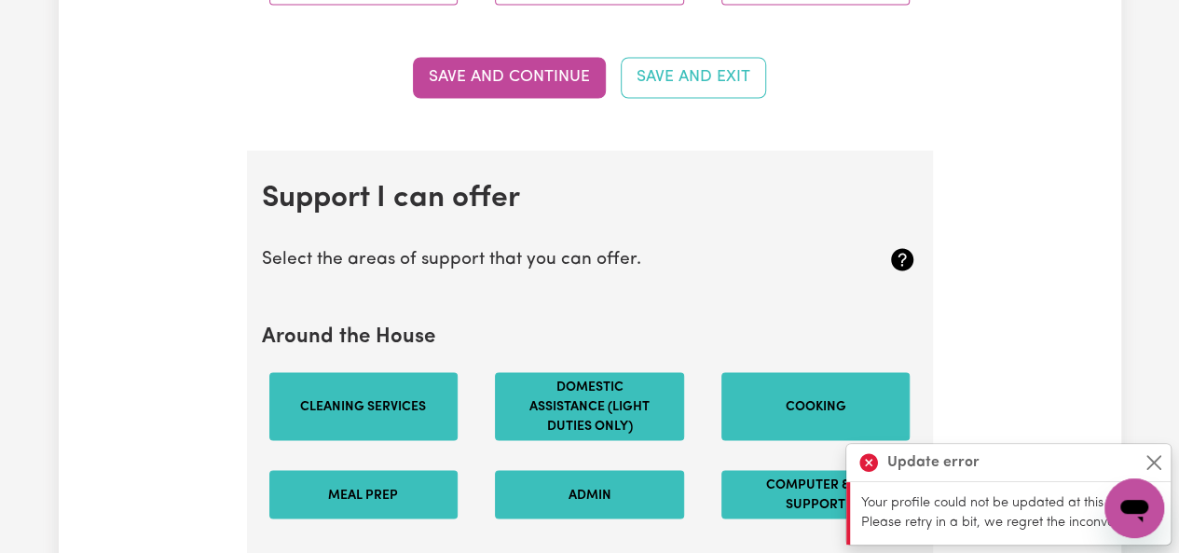
scroll to position [0, 0]
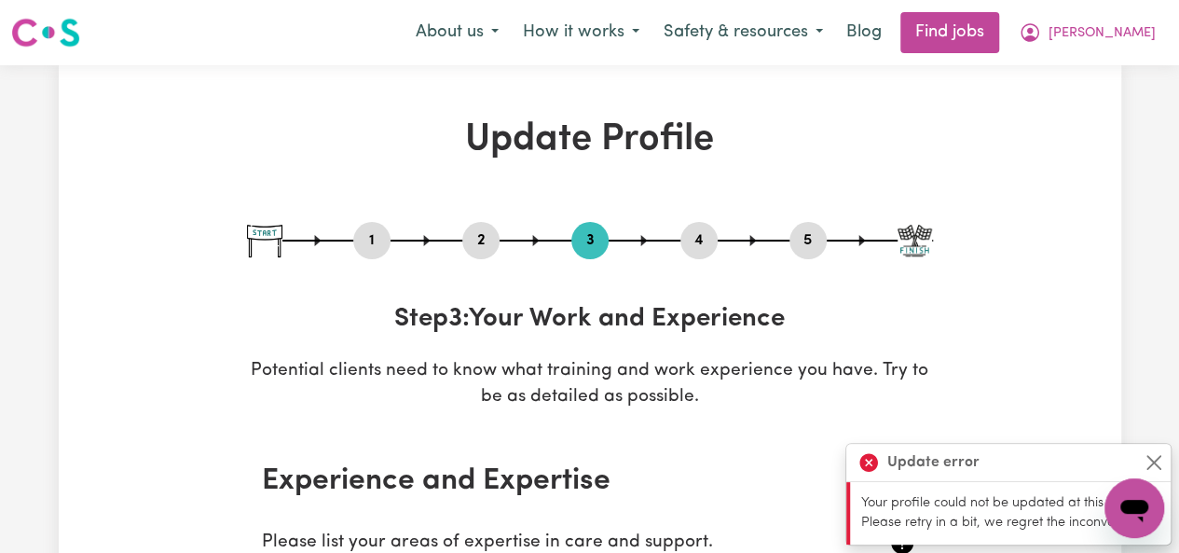
click at [706, 268] on div "1 2 3 4 5 Step 3 : Your Work and Experience Potential clients need to know what…" at bounding box center [590, 316] width 686 height 189
click at [700, 261] on div "1 2 3 4 5 Step 3 : Your Work and Experience Potential clients need to know what…" at bounding box center [590, 316] width 686 height 189
click at [697, 237] on button "4" at bounding box center [699, 240] width 37 height 24
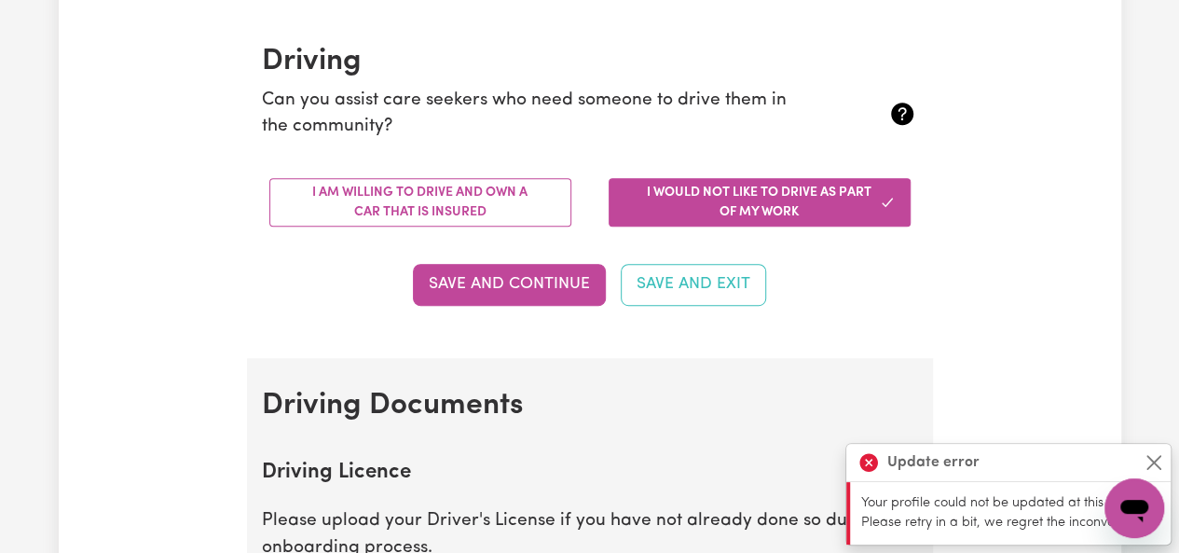
scroll to position [420, 0]
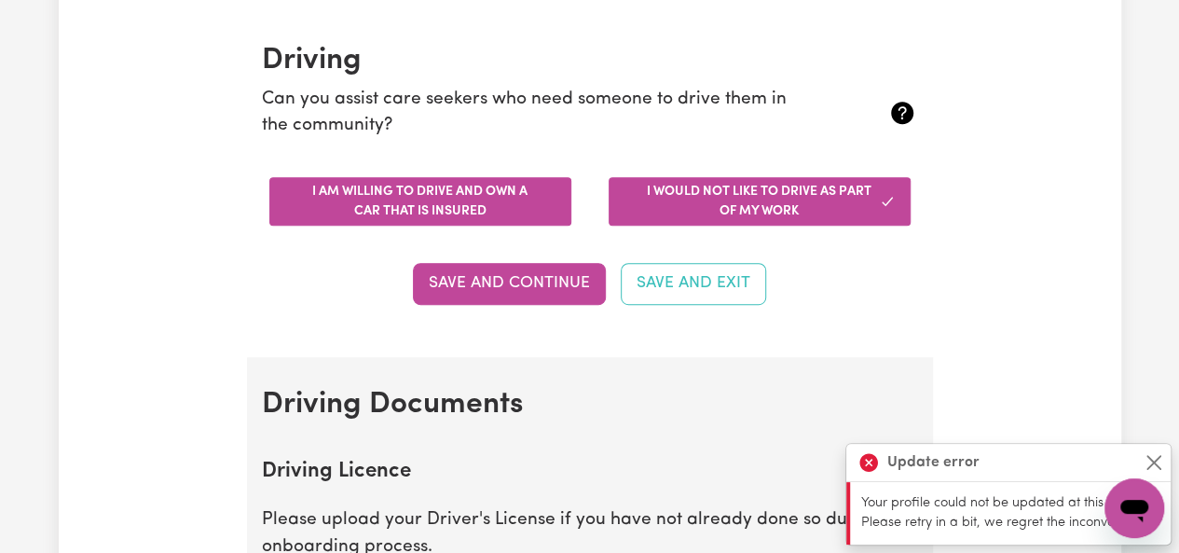
click at [455, 206] on button "I am willing to drive and own a car that is insured" at bounding box center [420, 201] width 302 height 48
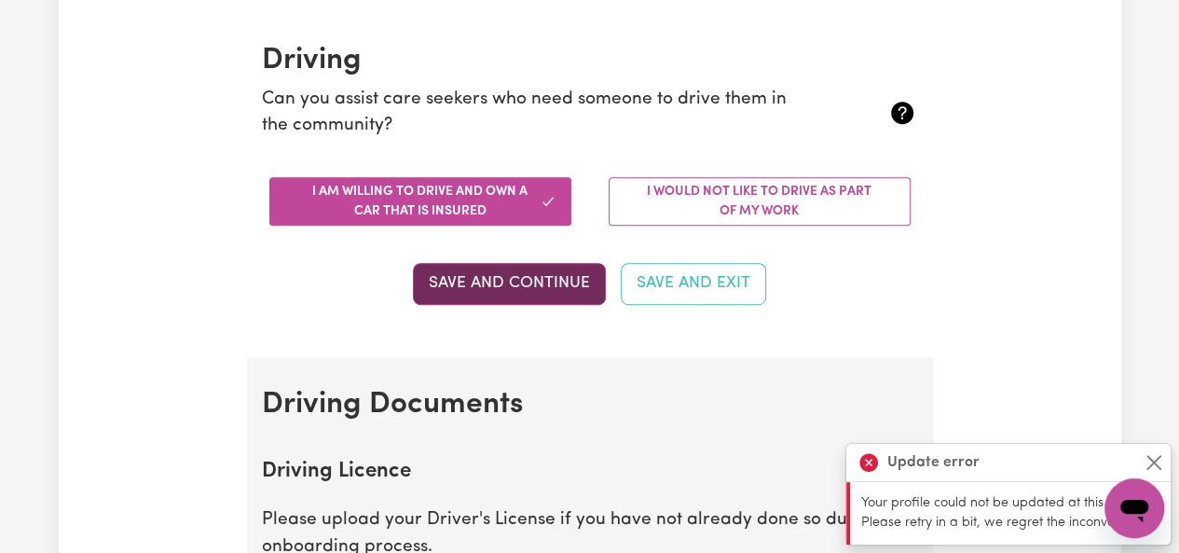
click at [480, 284] on button "Save and Continue" at bounding box center [509, 283] width 193 height 41
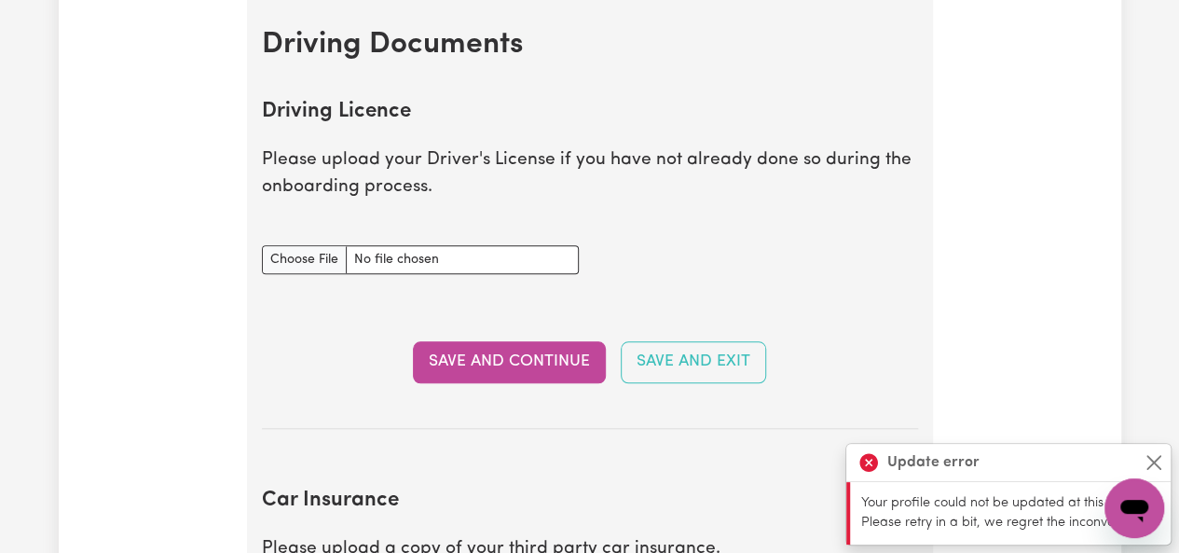
scroll to position [783, 0]
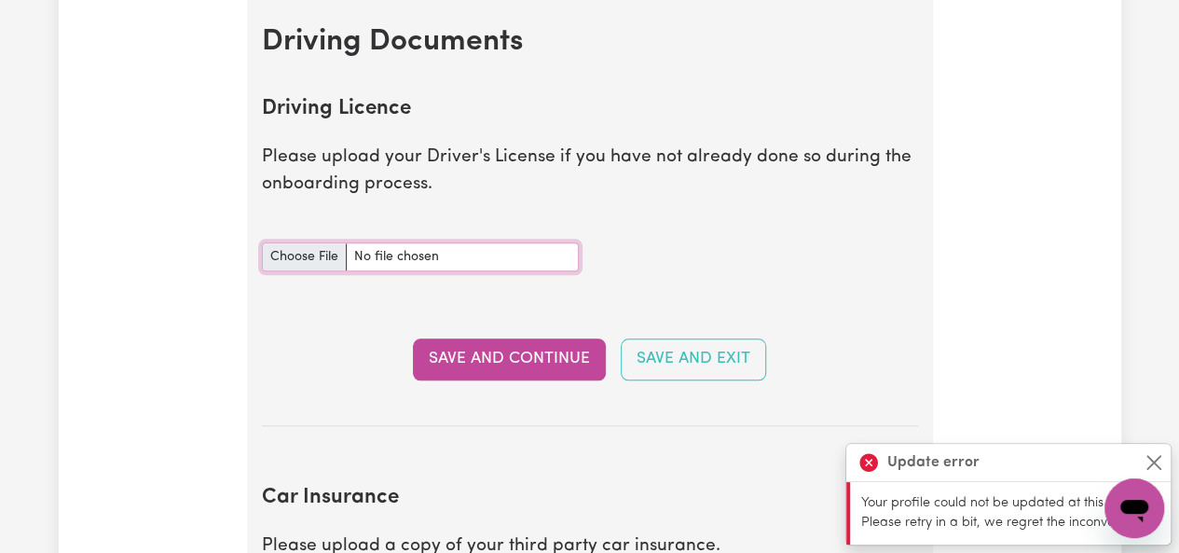
click at [300, 255] on input "Driving Licence document" at bounding box center [420, 256] width 317 height 29
click at [324, 261] on input "Driving Licence document" at bounding box center [420, 256] width 317 height 29
type input "C:\fakepath\Licence.jpg"
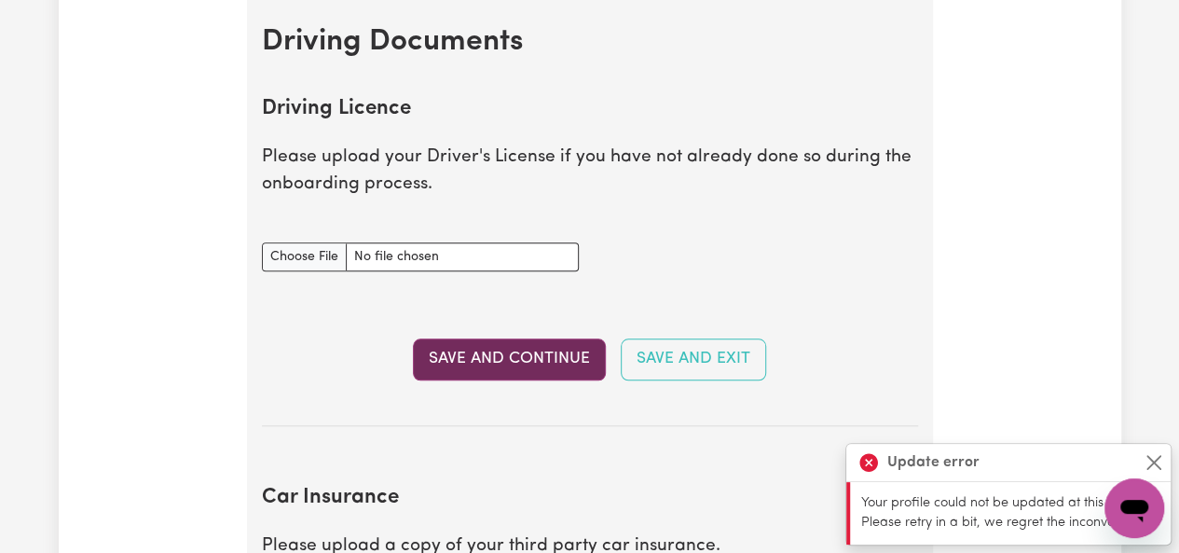
click at [473, 374] on button "Save and Continue" at bounding box center [509, 358] width 193 height 41
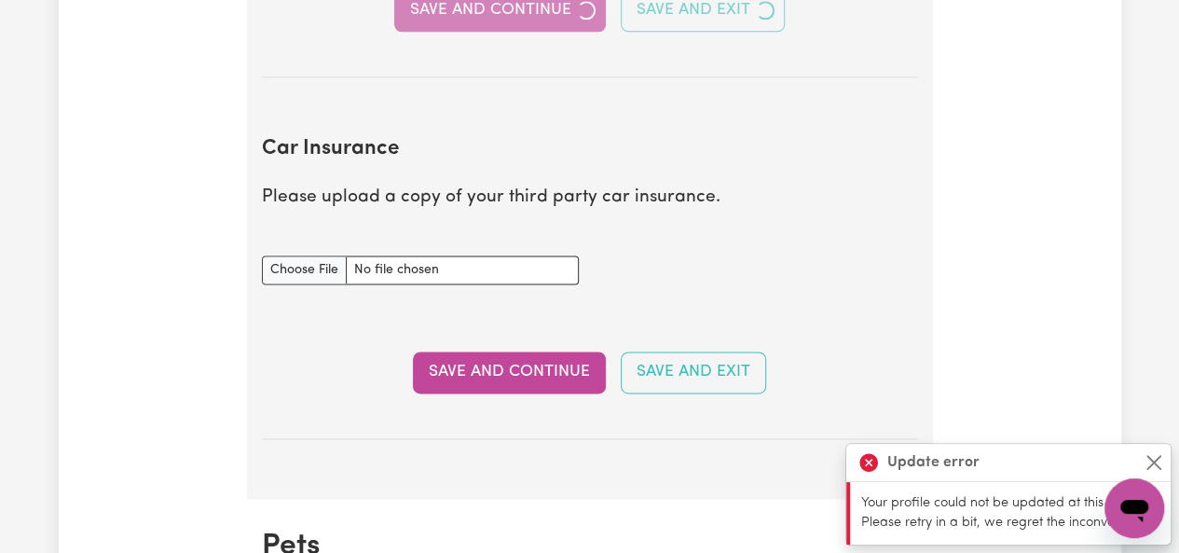
scroll to position [1160, 0]
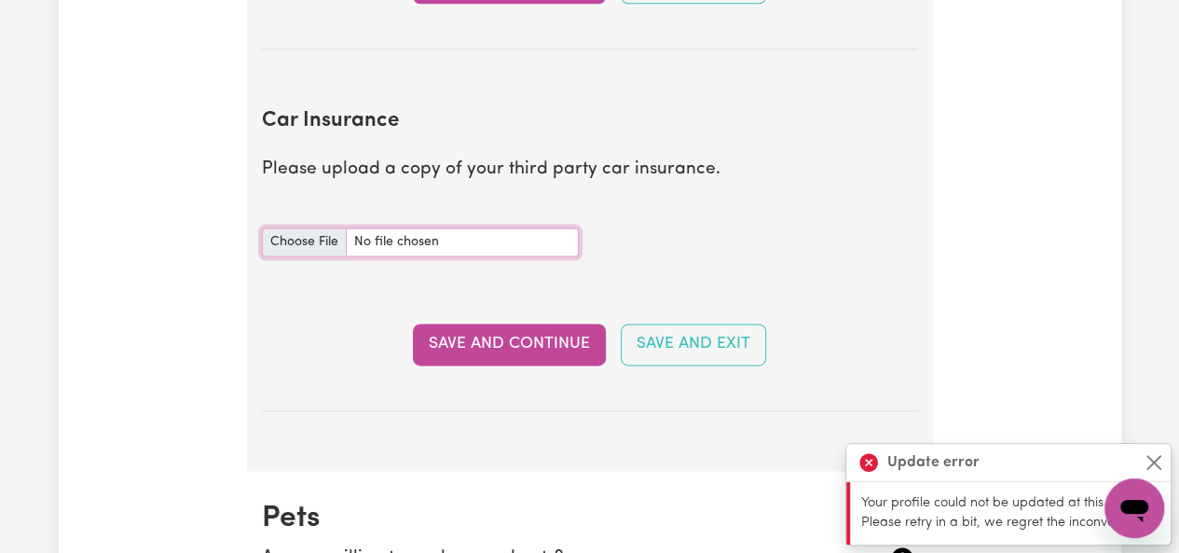
click at [311, 241] on input "Car Insurance document" at bounding box center [420, 241] width 317 height 29
type input "C:\fakepath\CTP 2025.pdf"
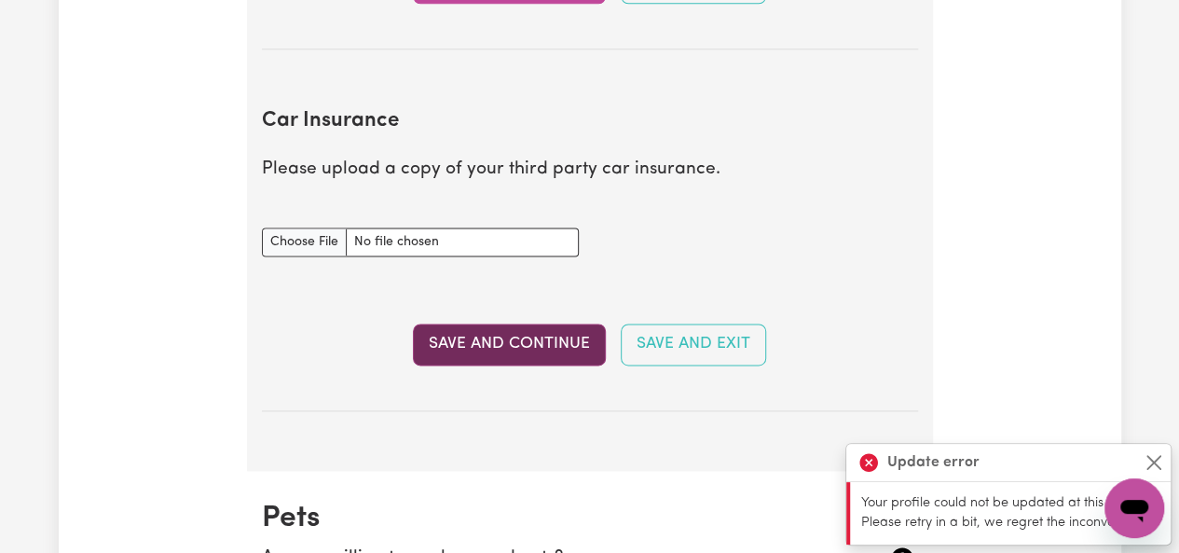
click at [556, 348] on button "Save and Continue" at bounding box center [509, 344] width 193 height 41
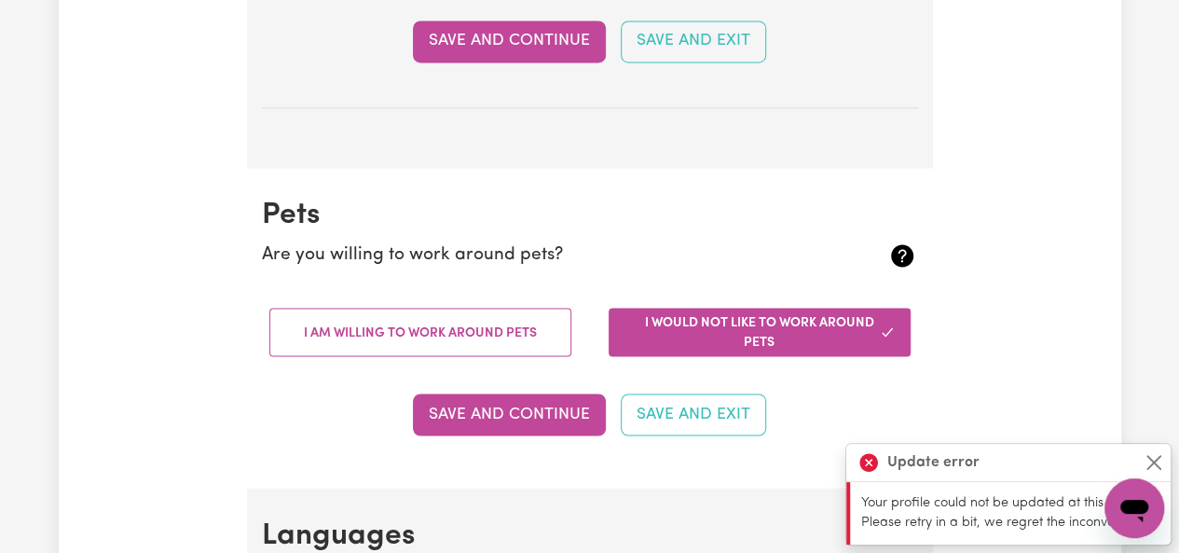
scroll to position [1551, 0]
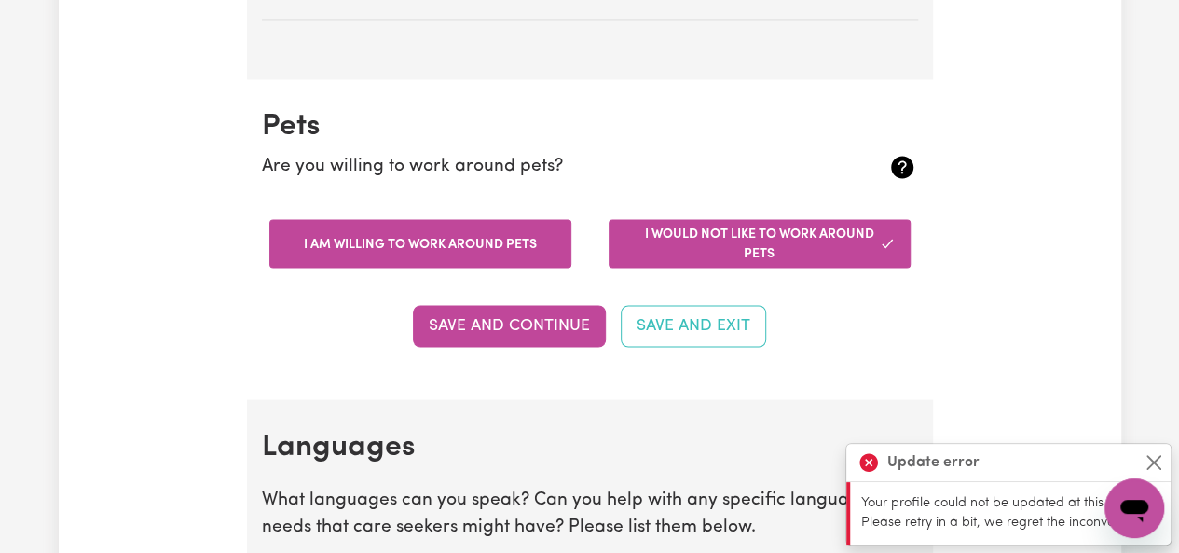
click at [528, 236] on button "I am willing to work around pets" at bounding box center [420, 243] width 302 height 48
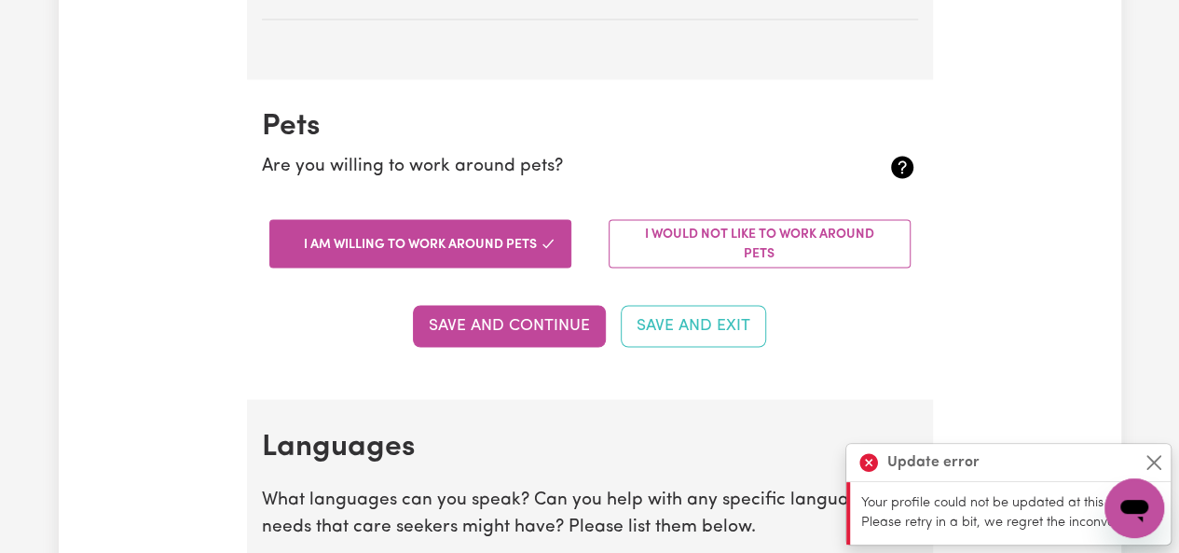
click at [532, 317] on button "Save and Continue" at bounding box center [509, 325] width 193 height 41
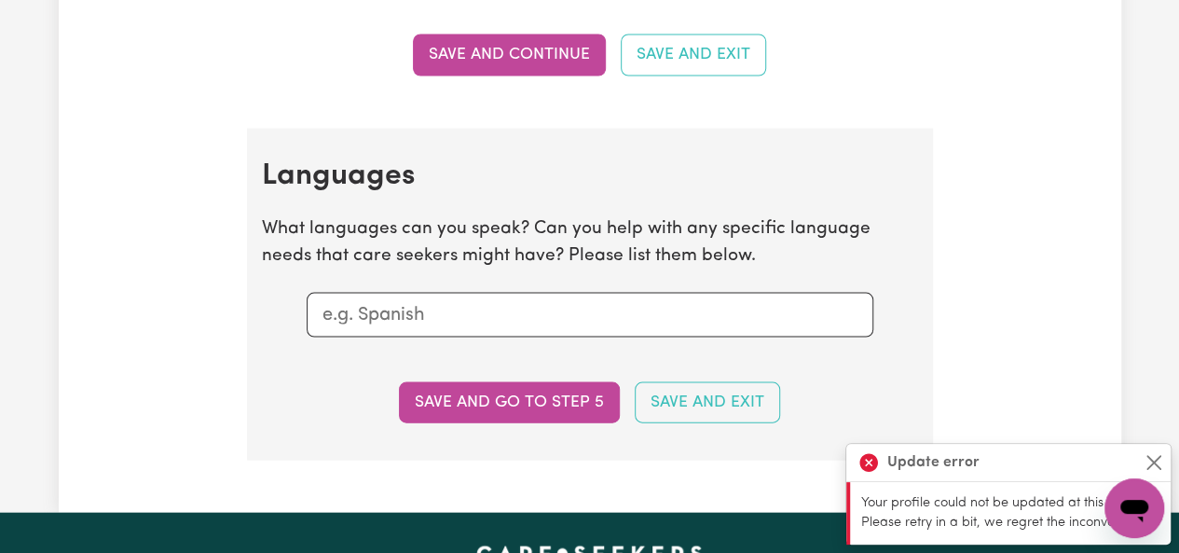
scroll to position [1835, 0]
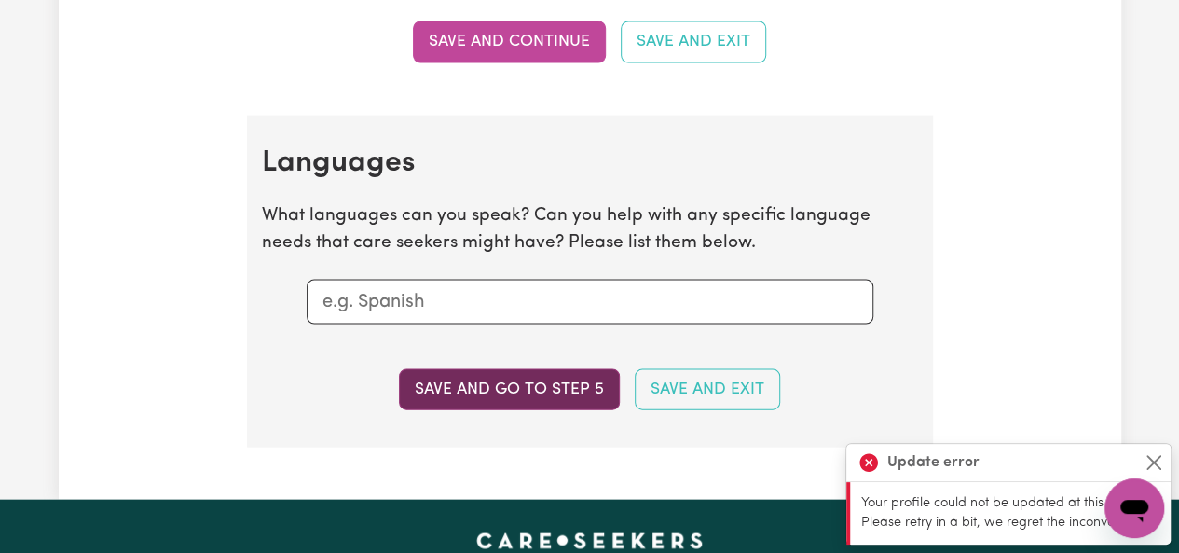
click at [580, 385] on button "Save and go to step 5" at bounding box center [509, 389] width 221 height 41
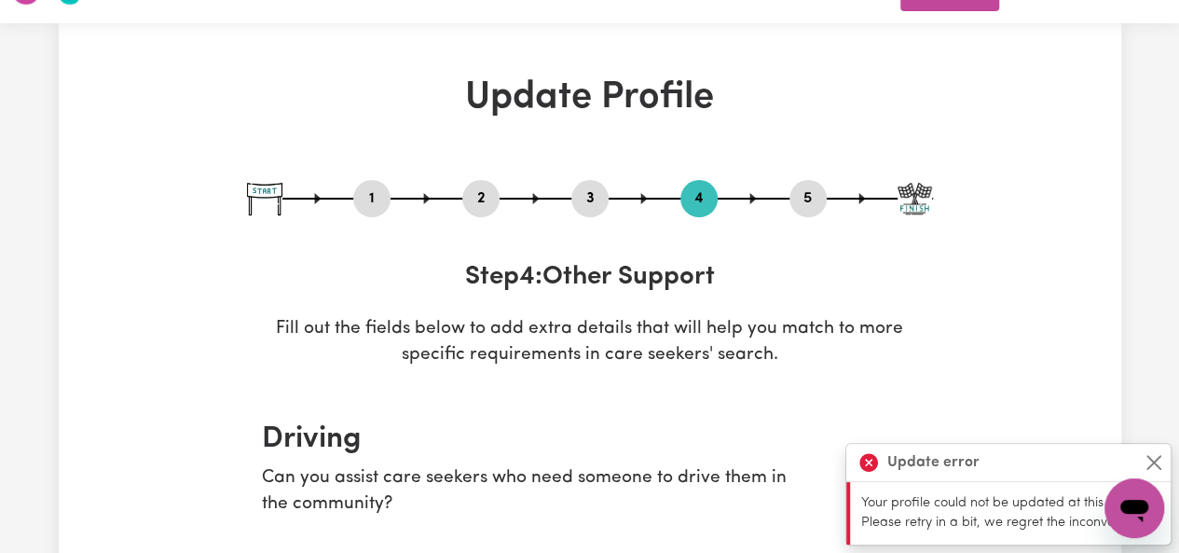
scroll to position [0, 0]
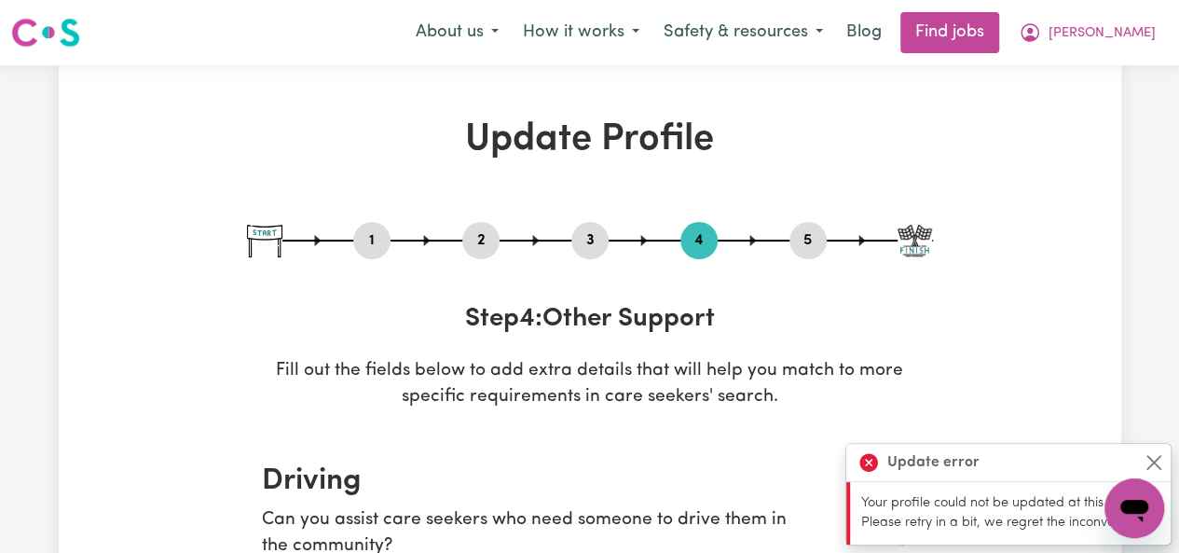
click at [821, 225] on div "1 2 3 4 5" at bounding box center [590, 240] width 686 height 37
click at [802, 236] on button "5" at bounding box center [808, 240] width 37 height 24
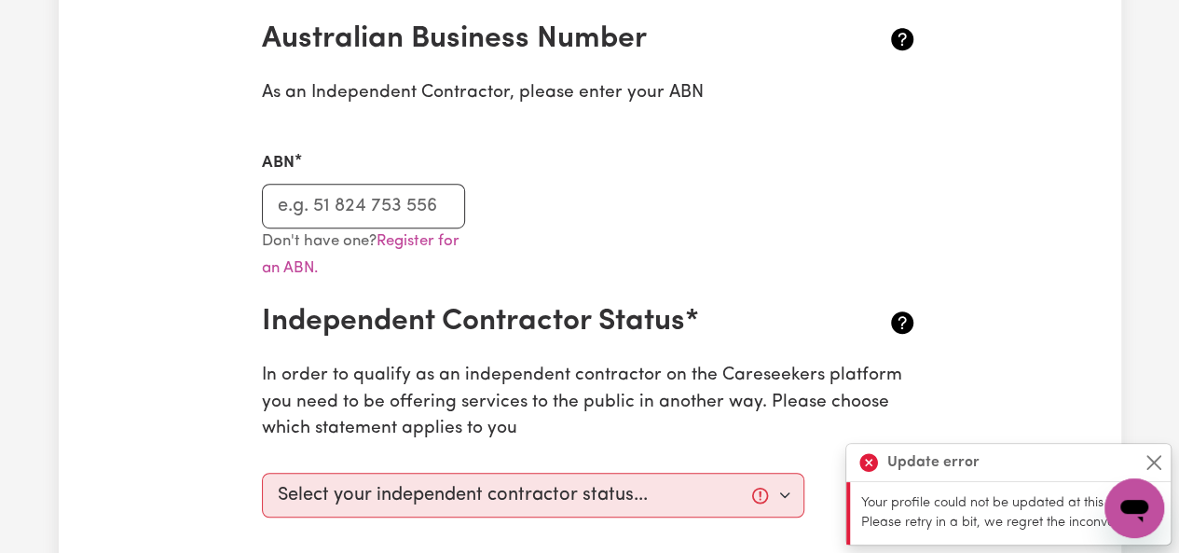
scroll to position [442, 0]
click at [392, 211] on input "ABN" at bounding box center [364, 206] width 204 height 45
click at [408, 214] on input "ABN" at bounding box center [364, 206] width 204 height 45
type input "64898011397"
click at [589, 225] on div "ABN 64898011397" at bounding box center [590, 178] width 679 height 99
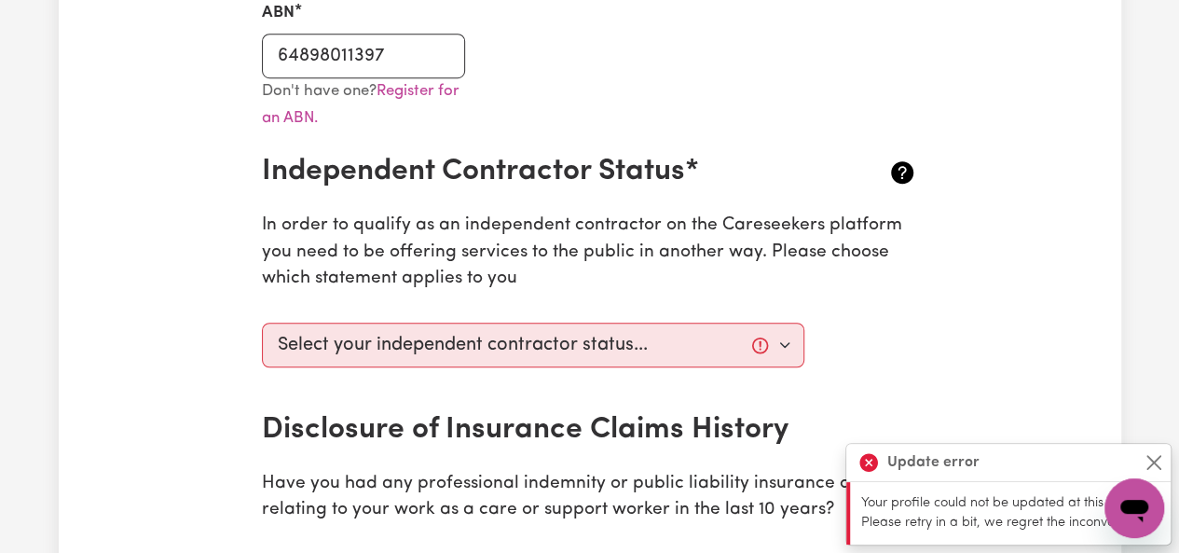
scroll to position [630, 0]
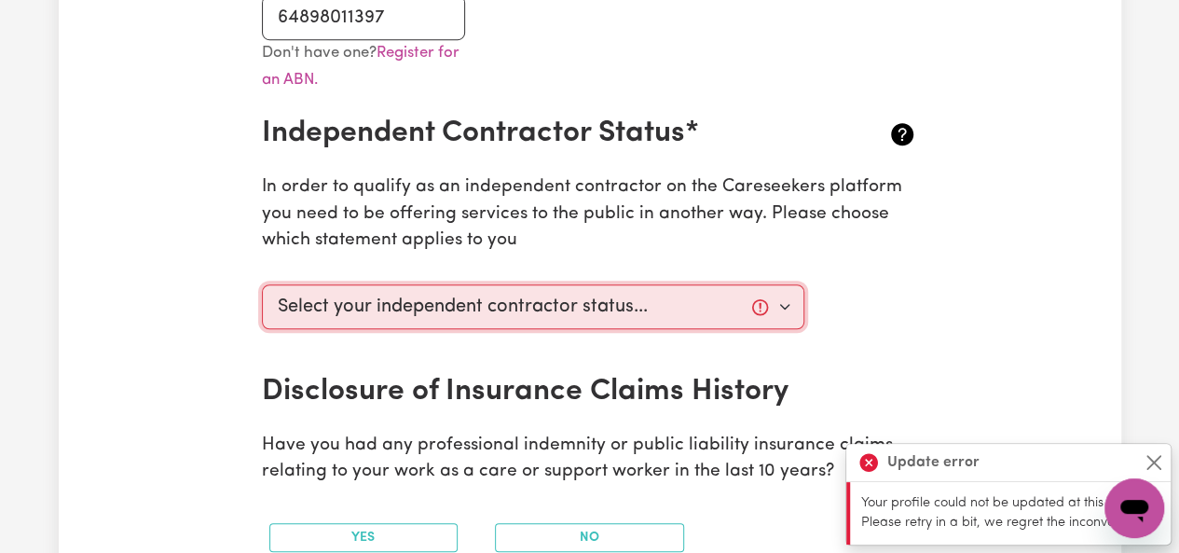
click at [679, 287] on select "Select your independent contractor status... I am providing services through an…" at bounding box center [534, 306] width 544 height 45
select select "I am providing services privately on my own"
click at [262, 284] on select "Select your independent contractor status... I am providing services through an…" at bounding box center [534, 306] width 544 height 45
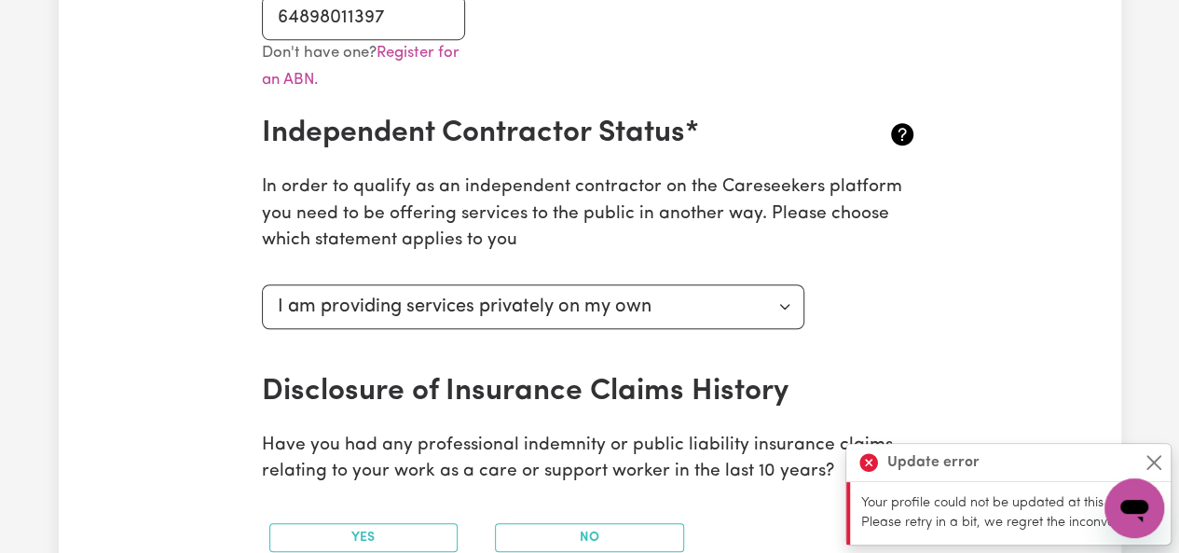
click at [941, 344] on div "Update Profile 1 2 3 4 5 Step 5 : Payment Details We can't wait for you to comp…" at bounding box center [590, 452] width 709 height 1930
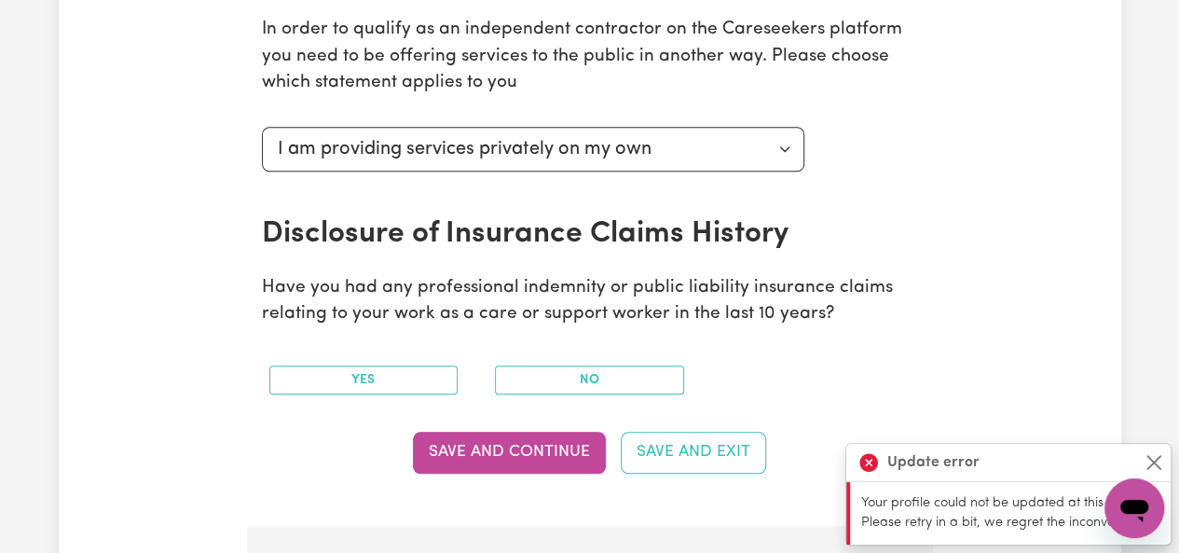
scroll to position [805, 0]
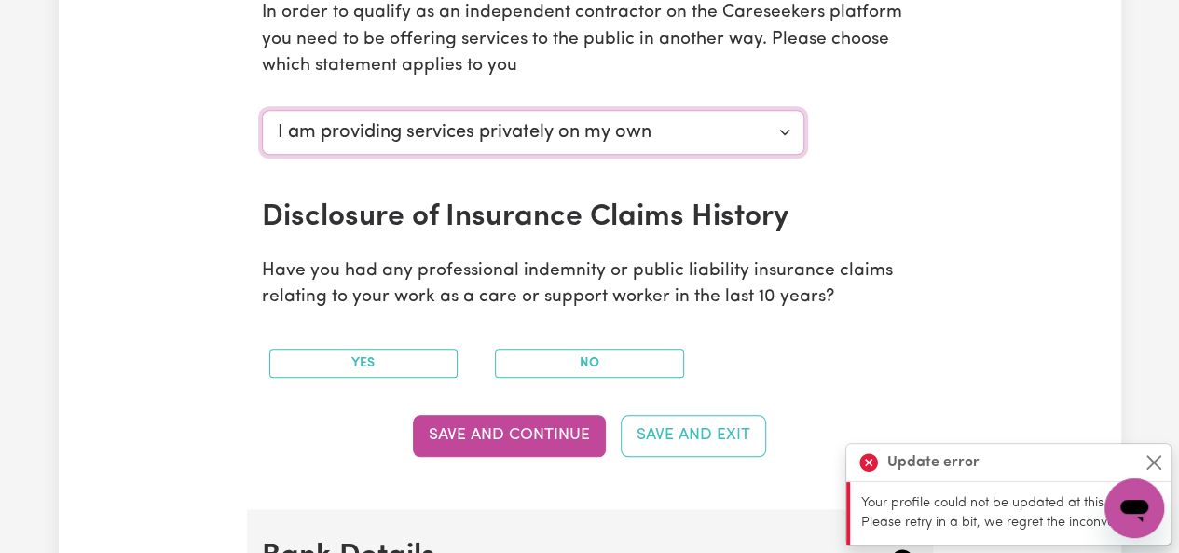
click at [793, 152] on select "Select your independent contractor status... I am providing services through an…" at bounding box center [534, 132] width 544 height 45
click at [868, 191] on div "Select your independent contractor status... I am providing services through an…" at bounding box center [590, 151] width 679 height 97
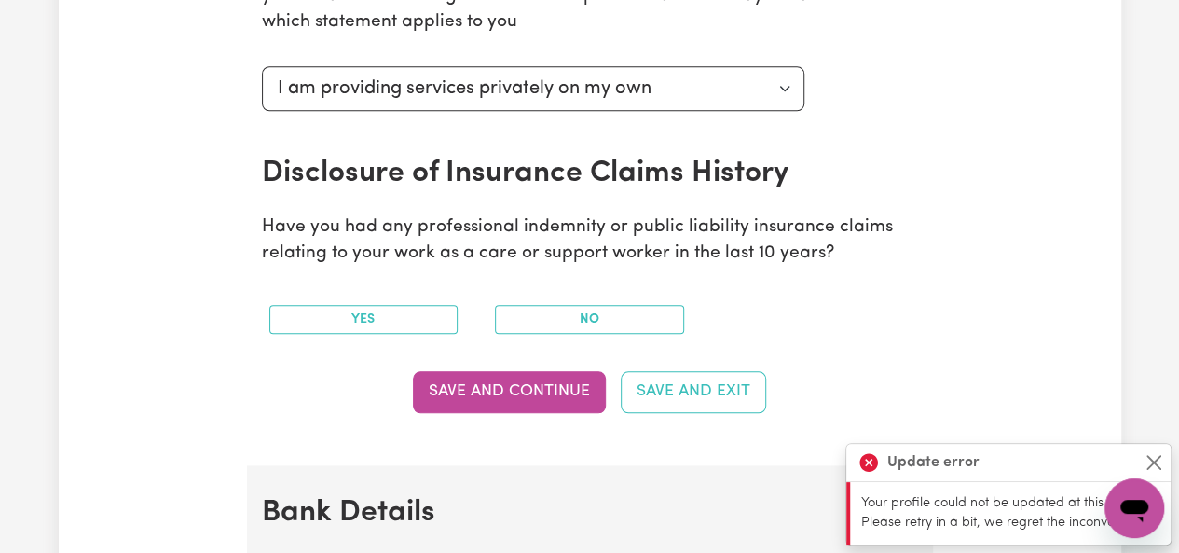
scroll to position [856, 0]
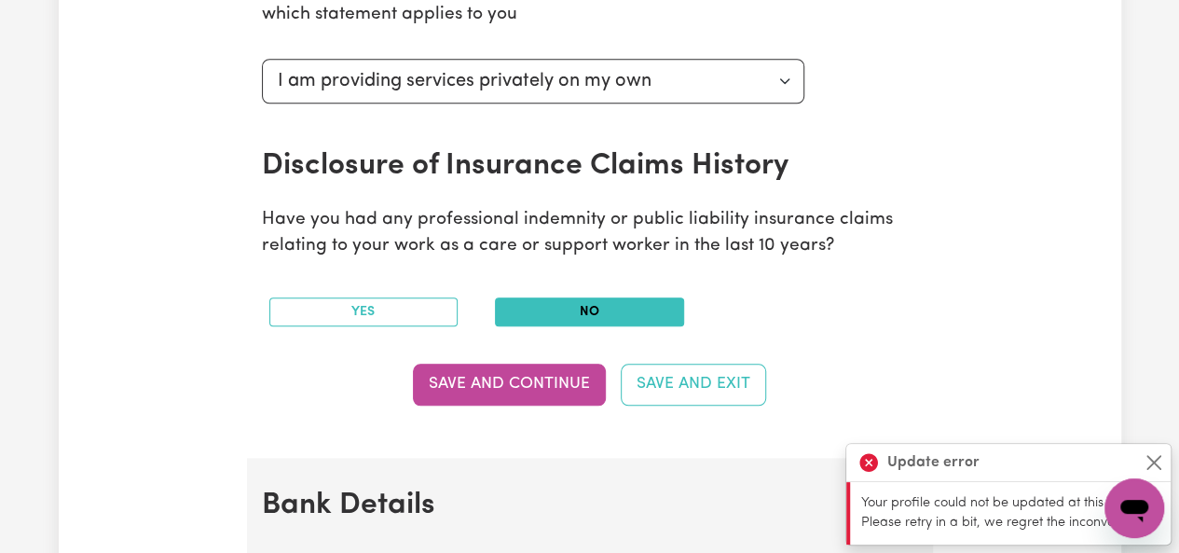
click at [643, 300] on button "No" at bounding box center [589, 311] width 189 height 29
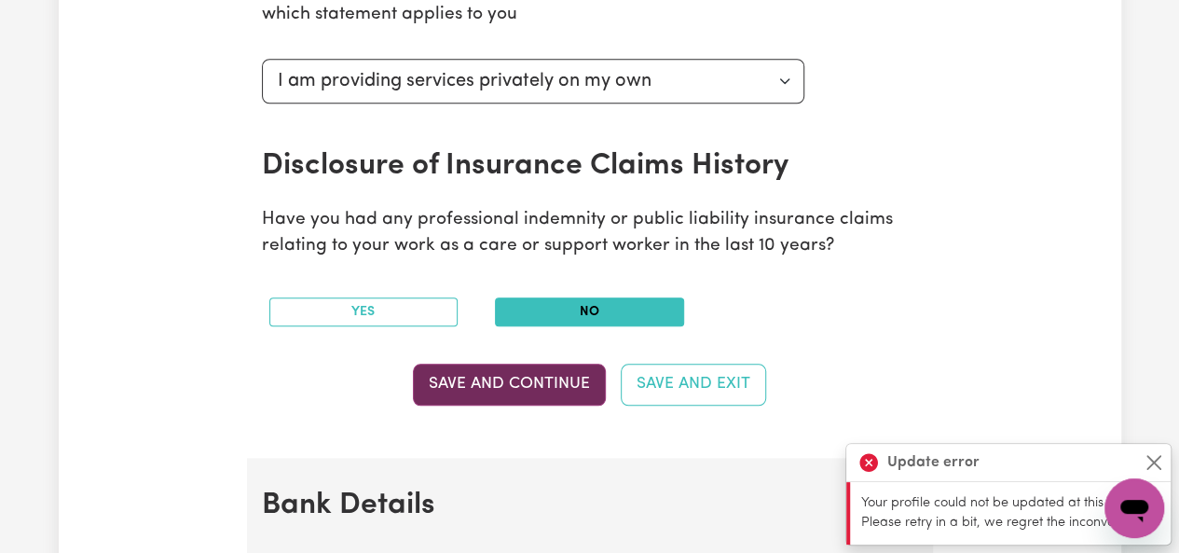
click at [543, 368] on button "Save and Continue" at bounding box center [509, 384] width 193 height 41
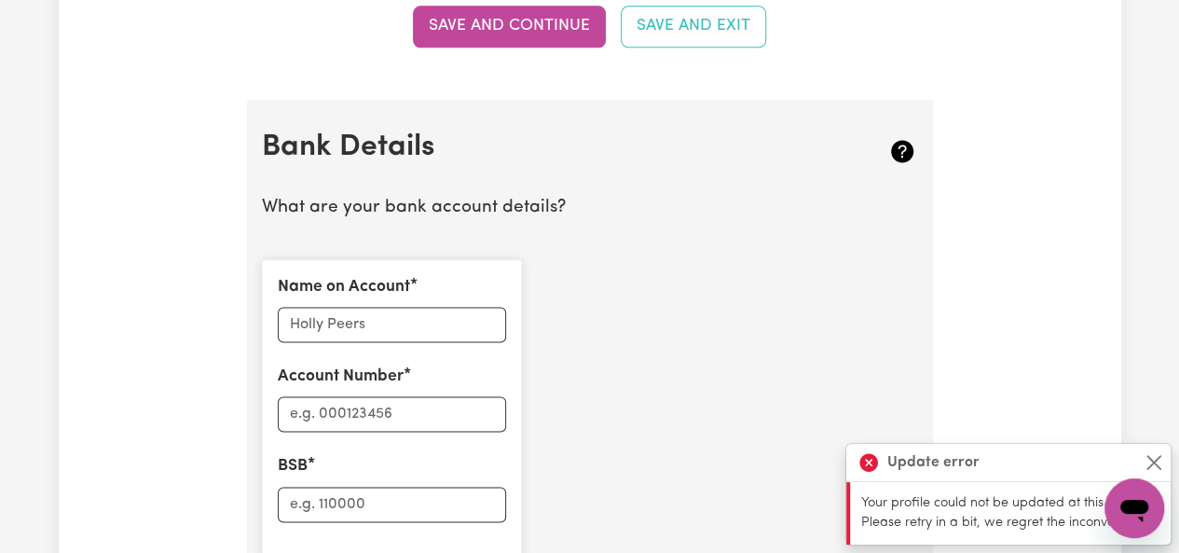
scroll to position [1334, 0]
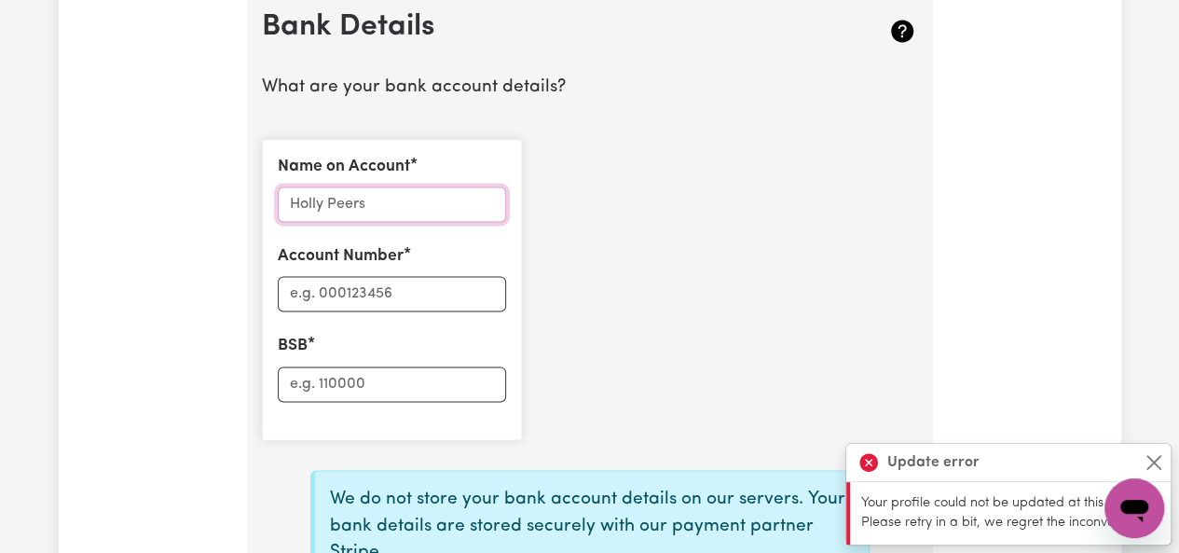
click at [434, 204] on input "Name on Account" at bounding box center [392, 203] width 228 height 35
type input "[PERSON_NAME]"
type input "062540"
click at [362, 387] on input "BSB" at bounding box center [392, 383] width 228 height 35
type input "10013833"
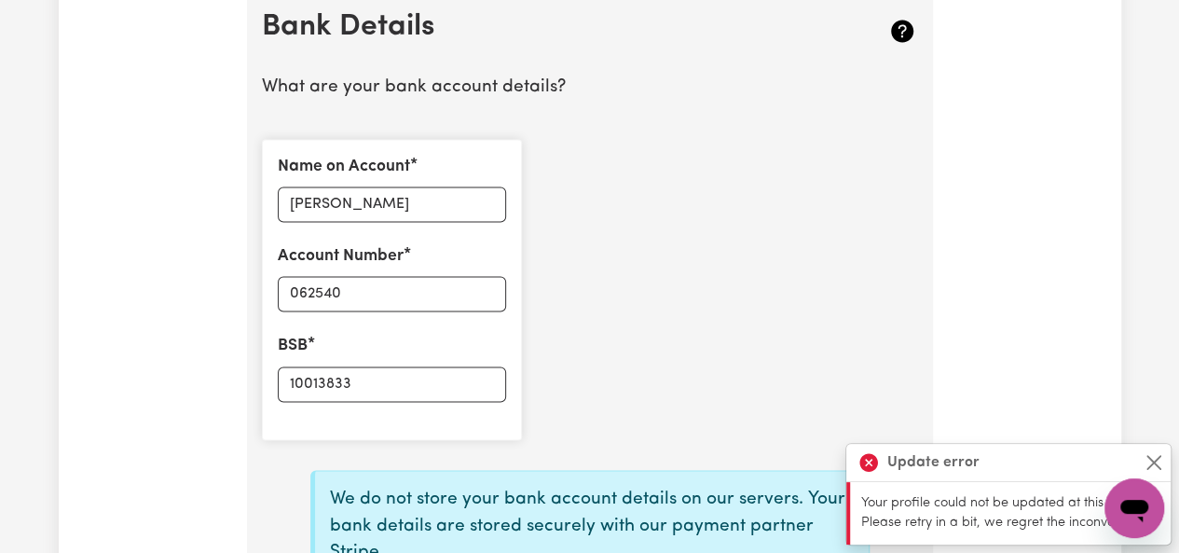
click at [656, 325] on div "Name on Account [PERSON_NAME] Account Number 062540 BSB 10013833" at bounding box center [590, 289] width 679 height 331
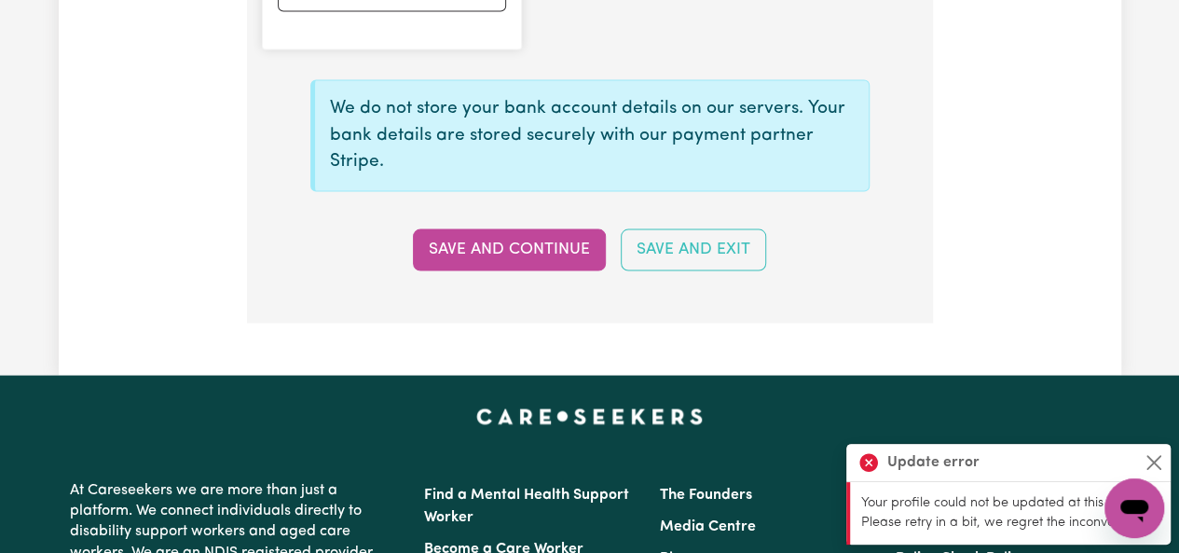
scroll to position [1726, 0]
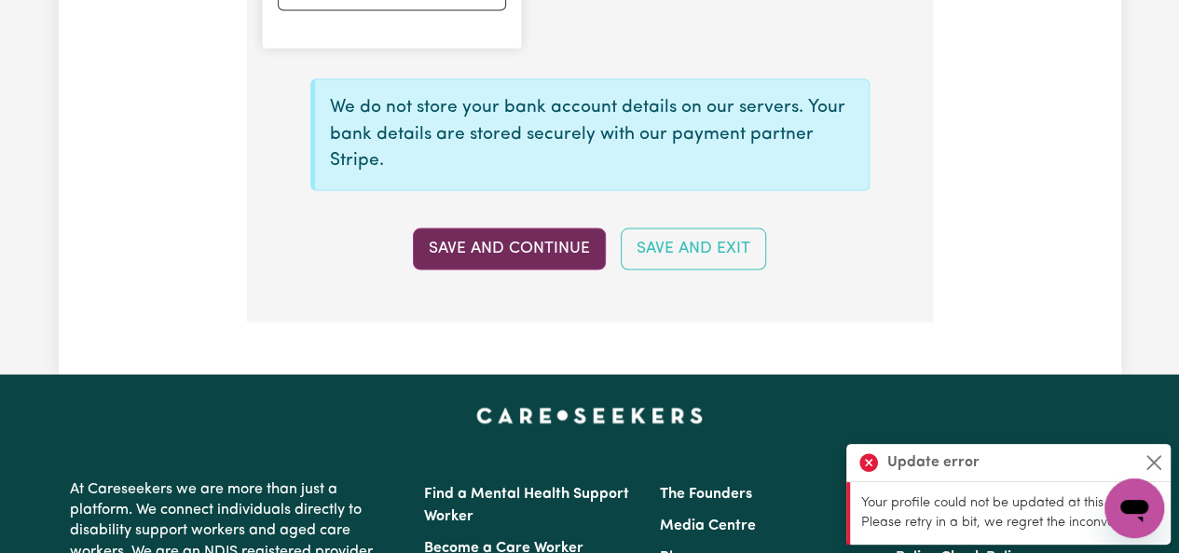
click at [479, 255] on button "Save and Continue" at bounding box center [509, 247] width 193 height 41
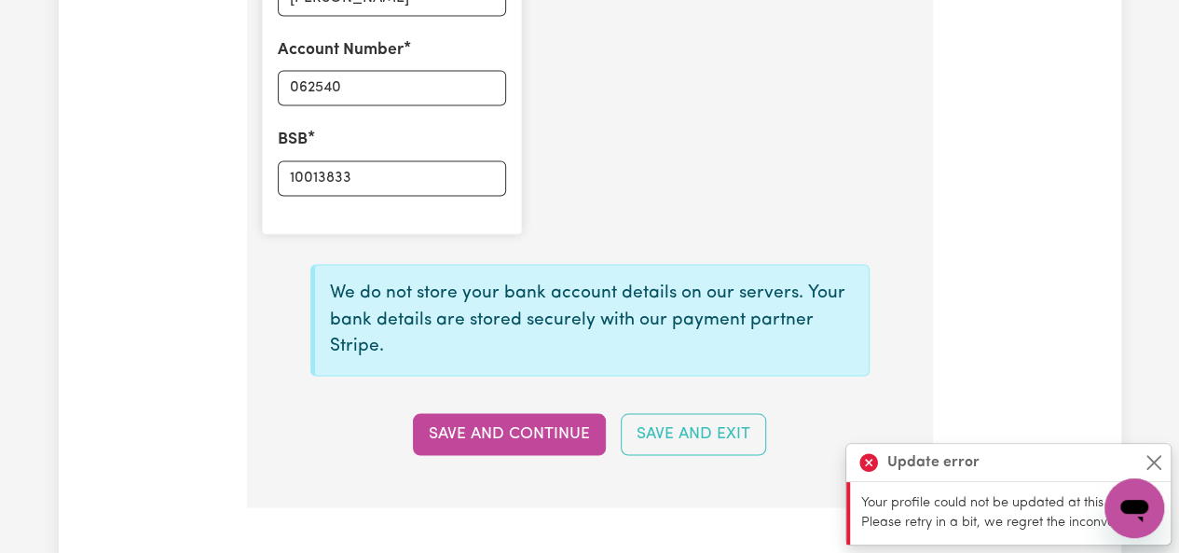
scroll to position [1546, 0]
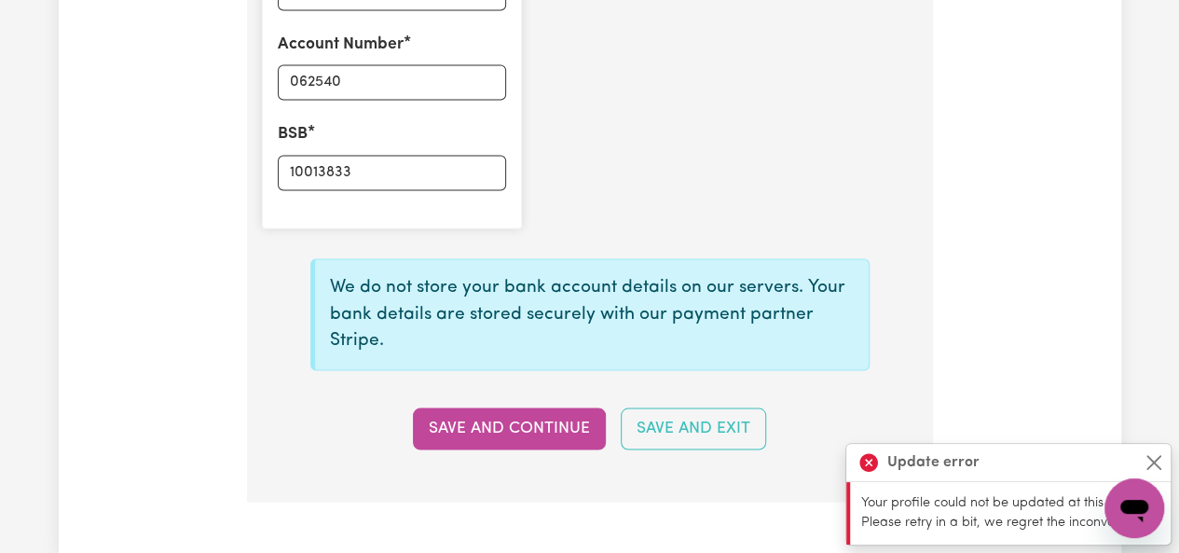
click at [515, 411] on button "Save and Continue" at bounding box center [509, 427] width 193 height 41
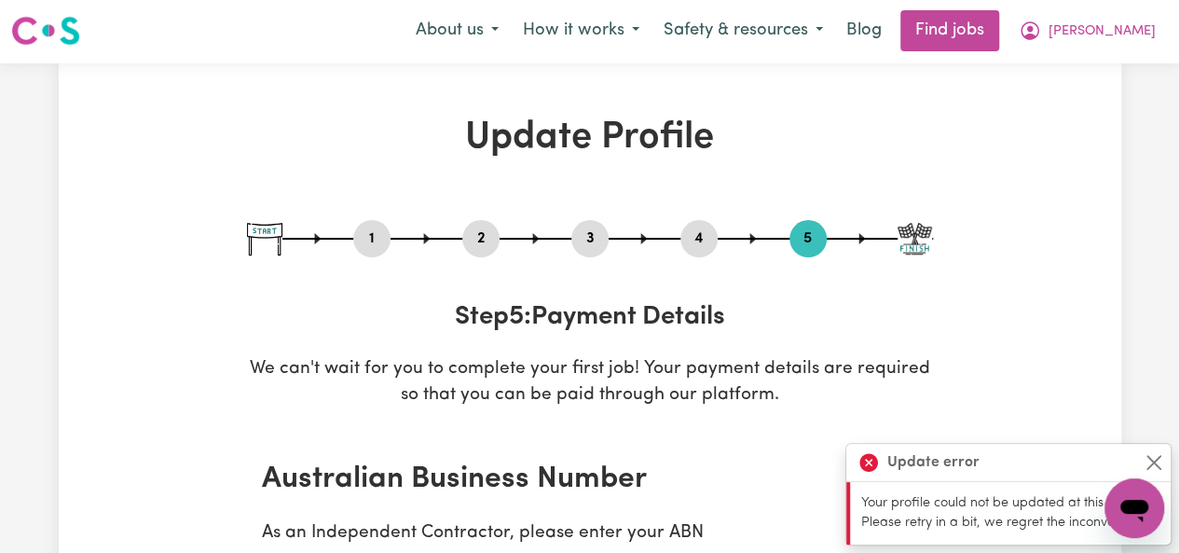
scroll to position [0, 0]
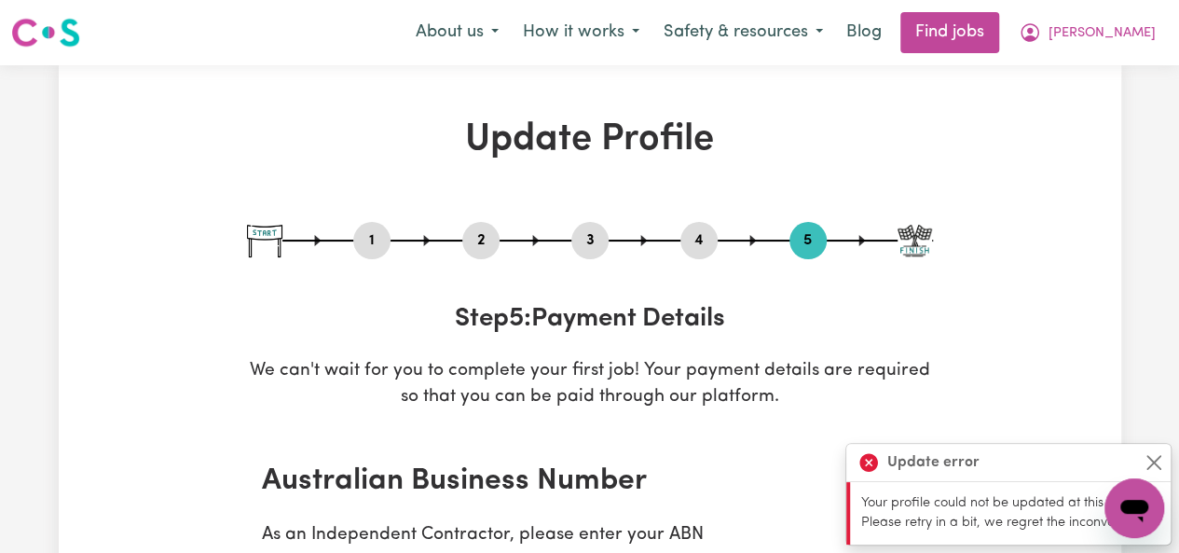
click at [379, 248] on button "1" at bounding box center [371, 240] width 37 height 24
select select "[DEMOGRAPHIC_DATA]"
select select "[DEMOGRAPHIC_DATA] Citizen"
select select "Studying a healthcare related degree or qualification"
select select "70"
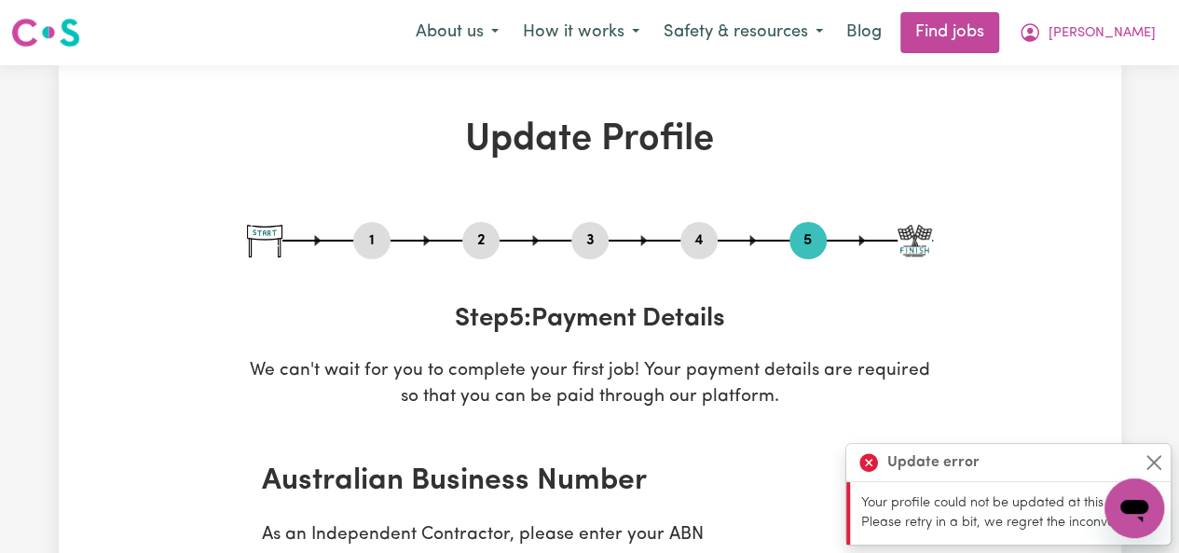
select select "85"
select select "100"
select select "120"
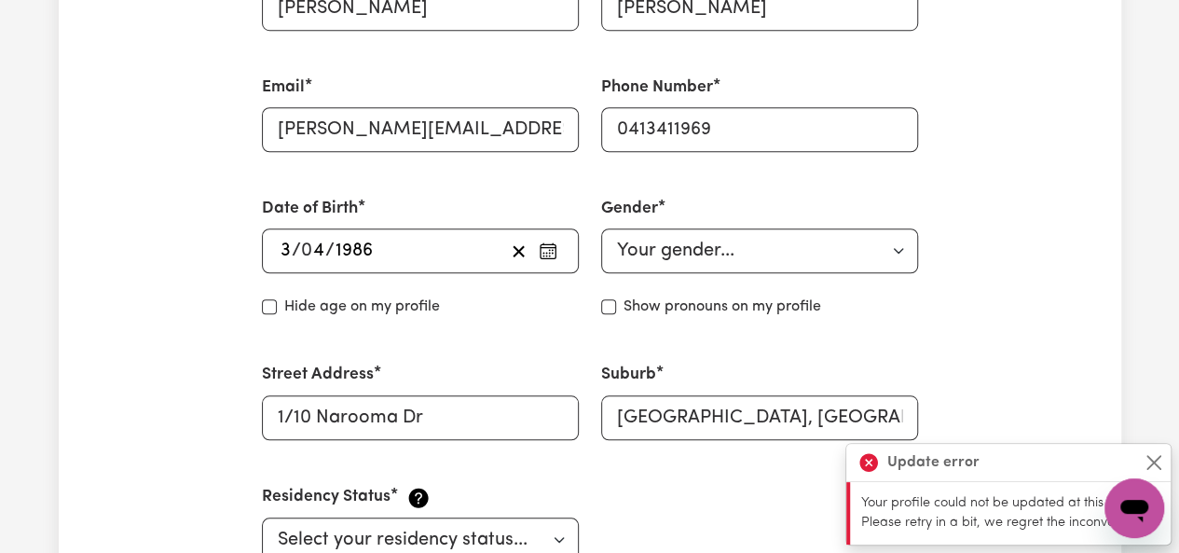
scroll to position [645, 0]
click at [1148, 460] on button "Close" at bounding box center [1154, 462] width 22 height 22
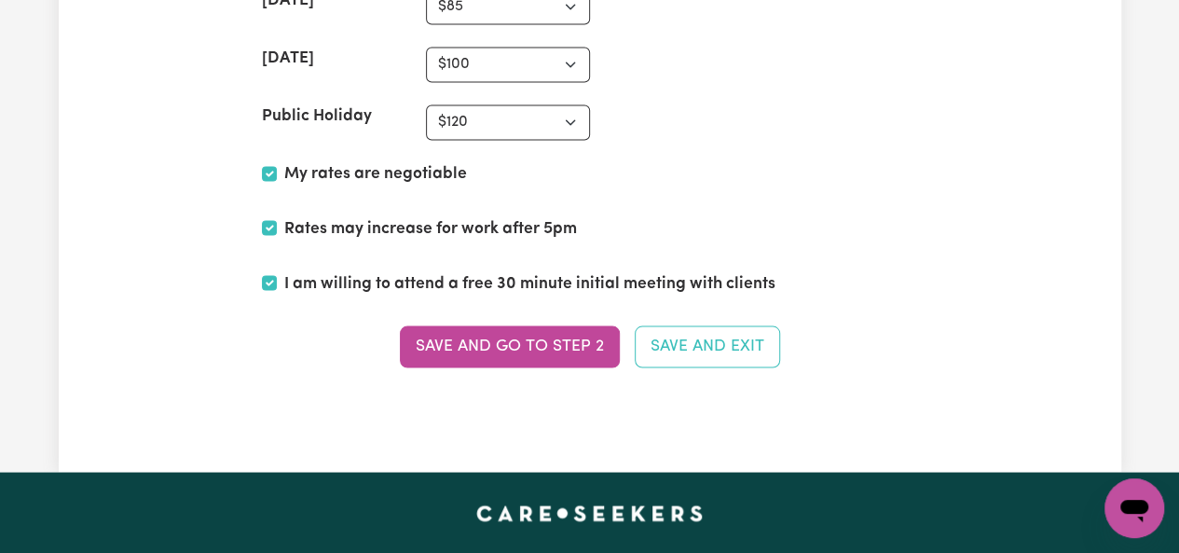
scroll to position [5077, 0]
